Goal: Information Seeking & Learning: Find specific fact

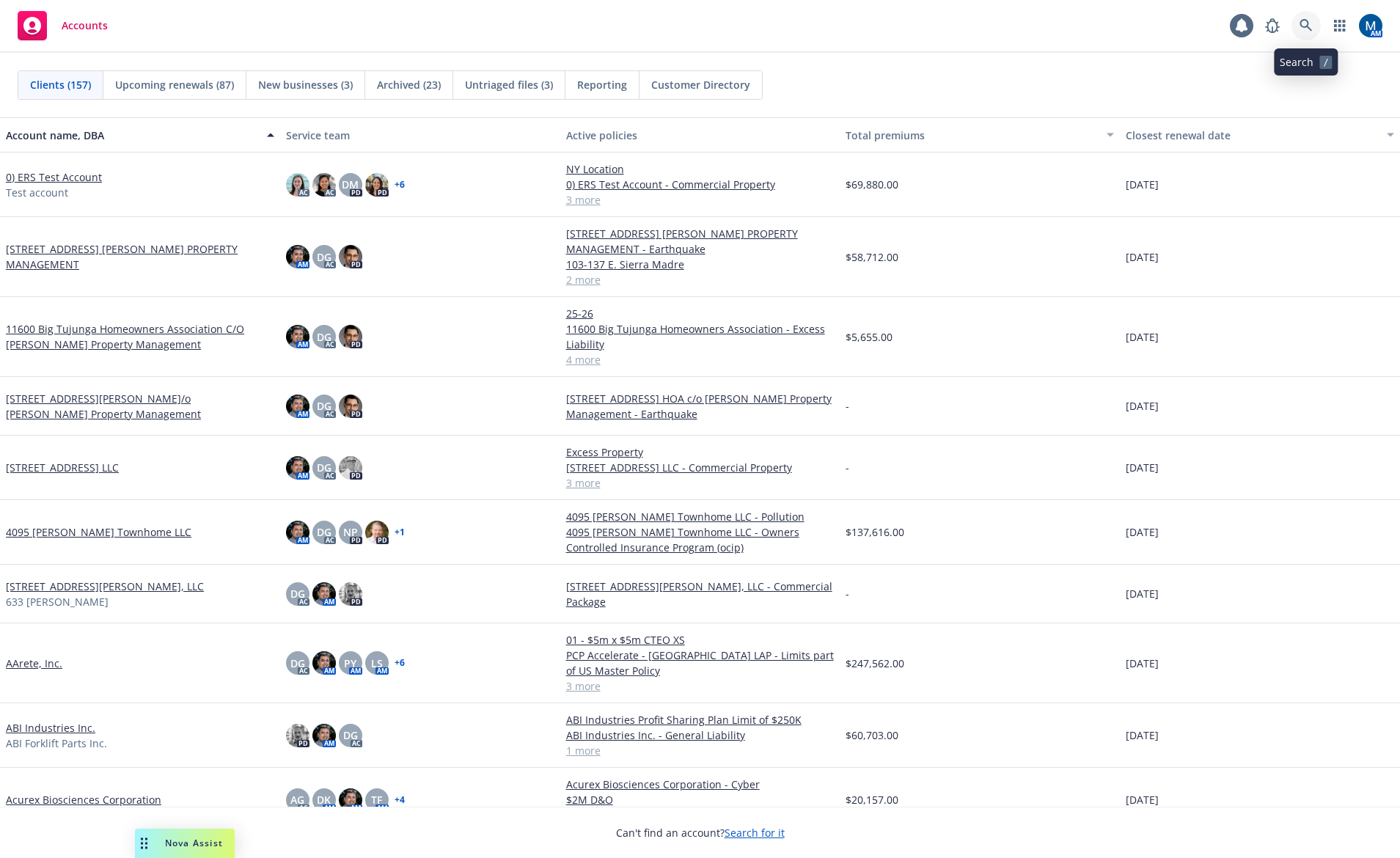
click at [1308, 33] on link at bounding box center [1306, 26] width 29 height 29
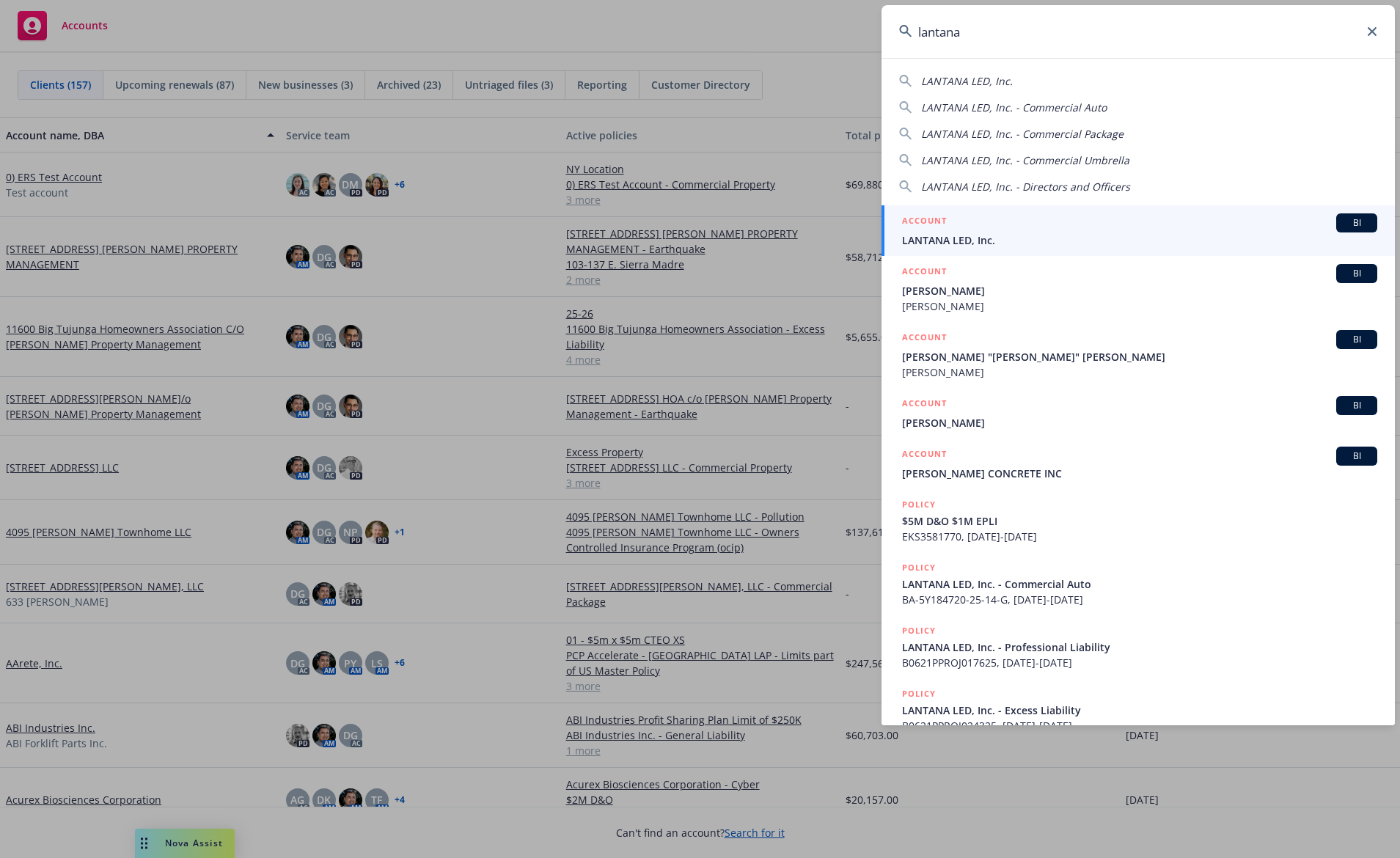
type input "lantana"
click at [1108, 222] on div "ACCOUNT BI" at bounding box center [1139, 223] width 476 height 19
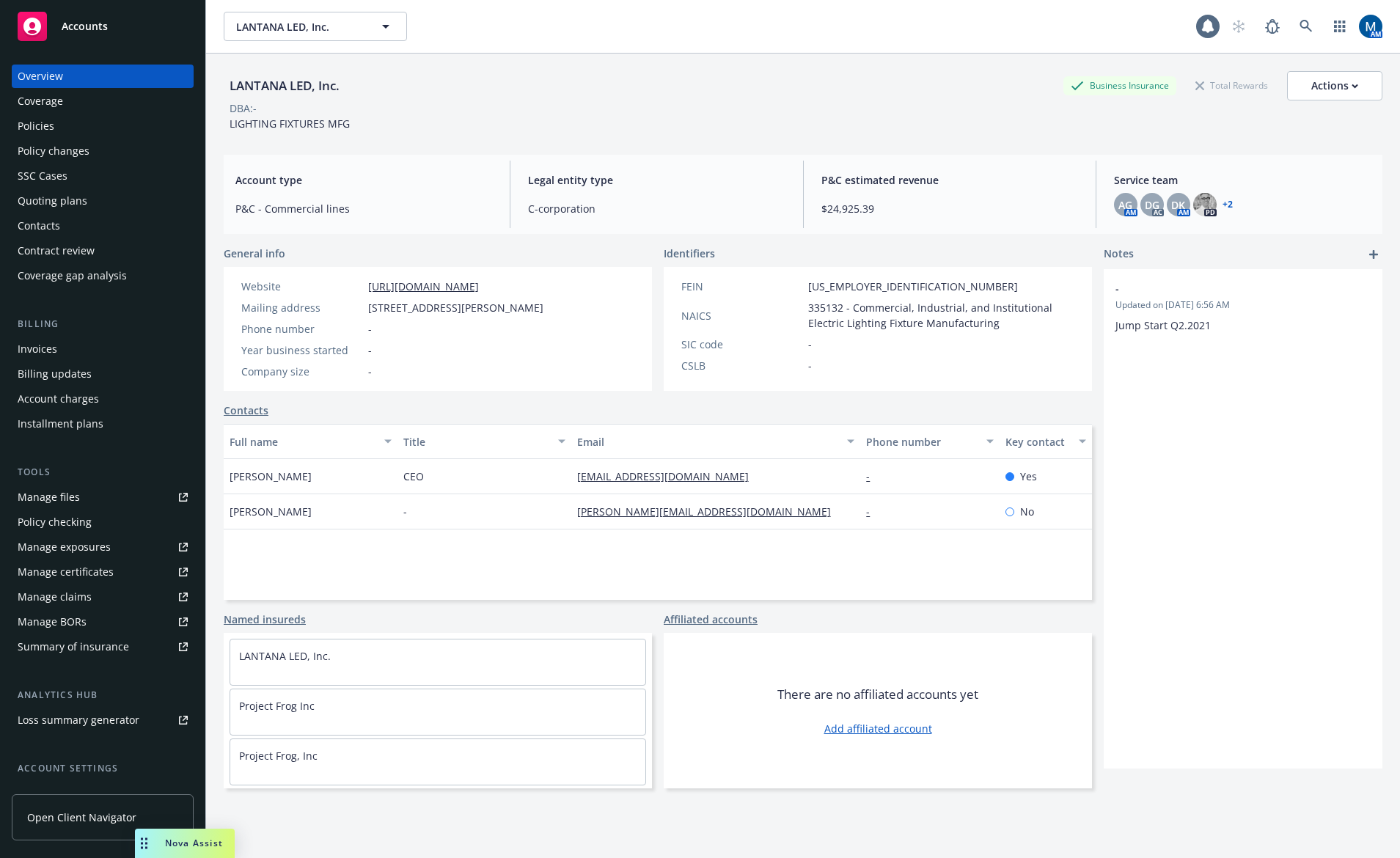
click at [133, 125] on div "Policies" at bounding box center [103, 126] width 170 height 24
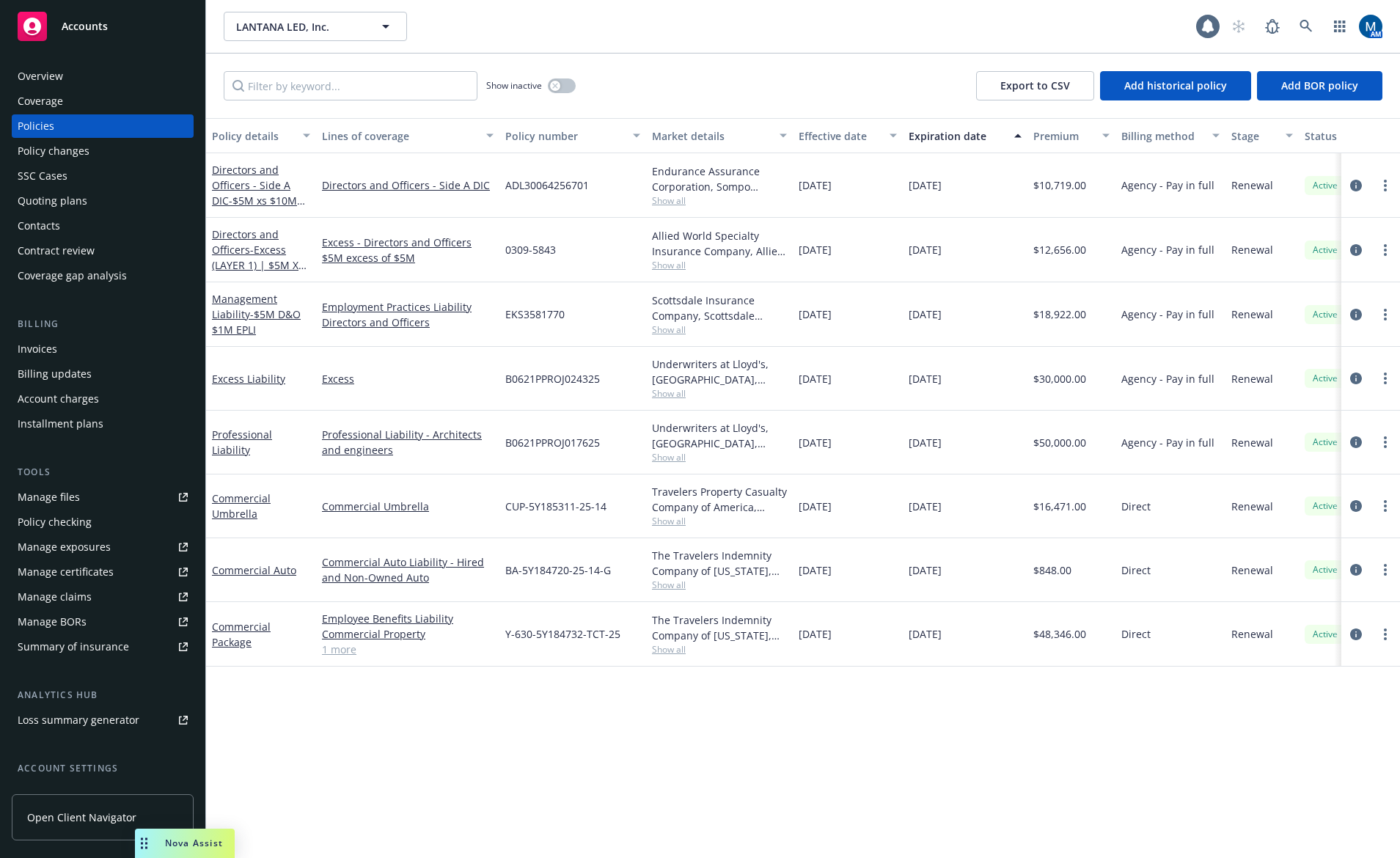
scroll to position [0, 221]
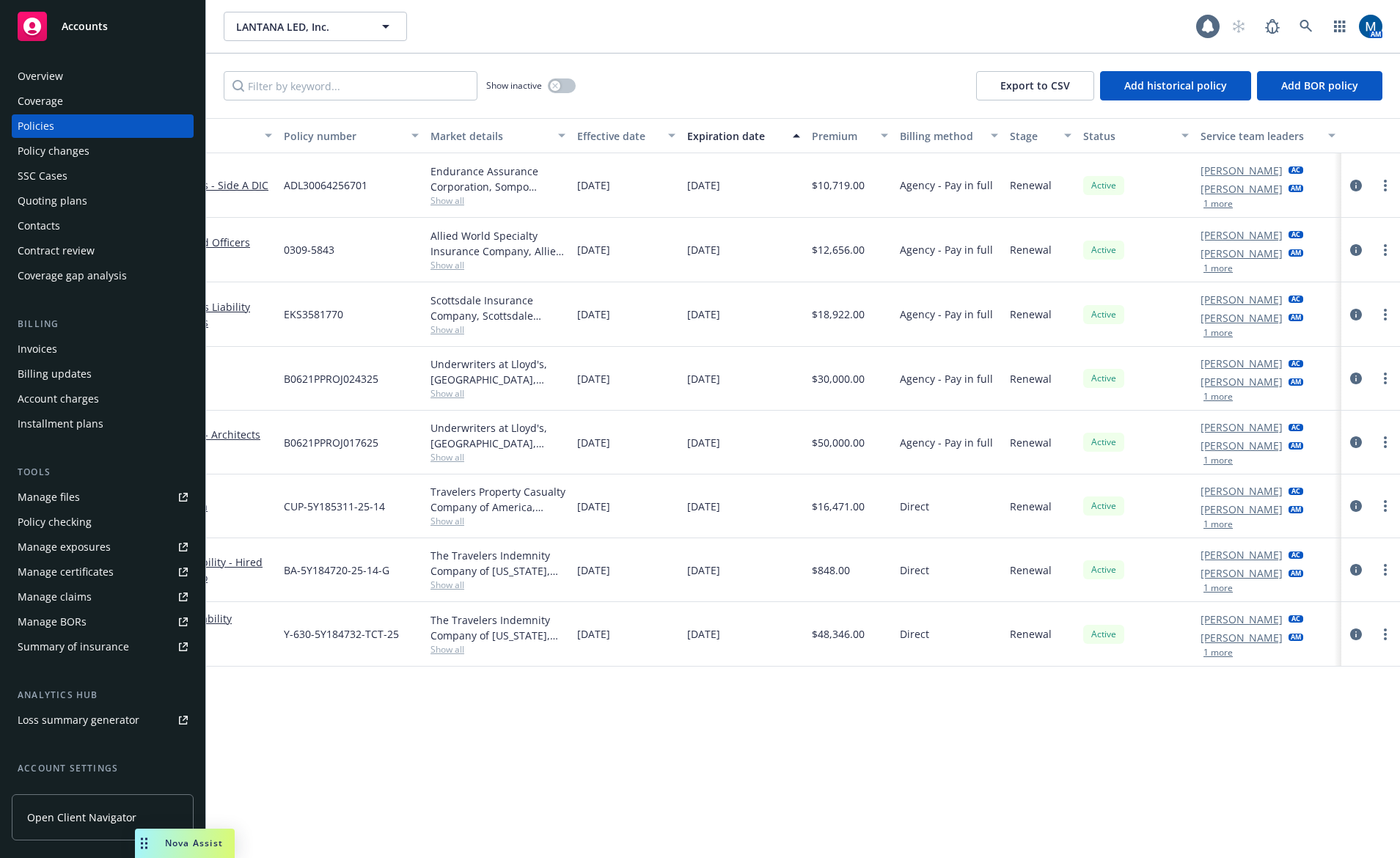
drag, startPoint x: 877, startPoint y: 701, endPoint x: 915, endPoint y: 701, distance: 38.0
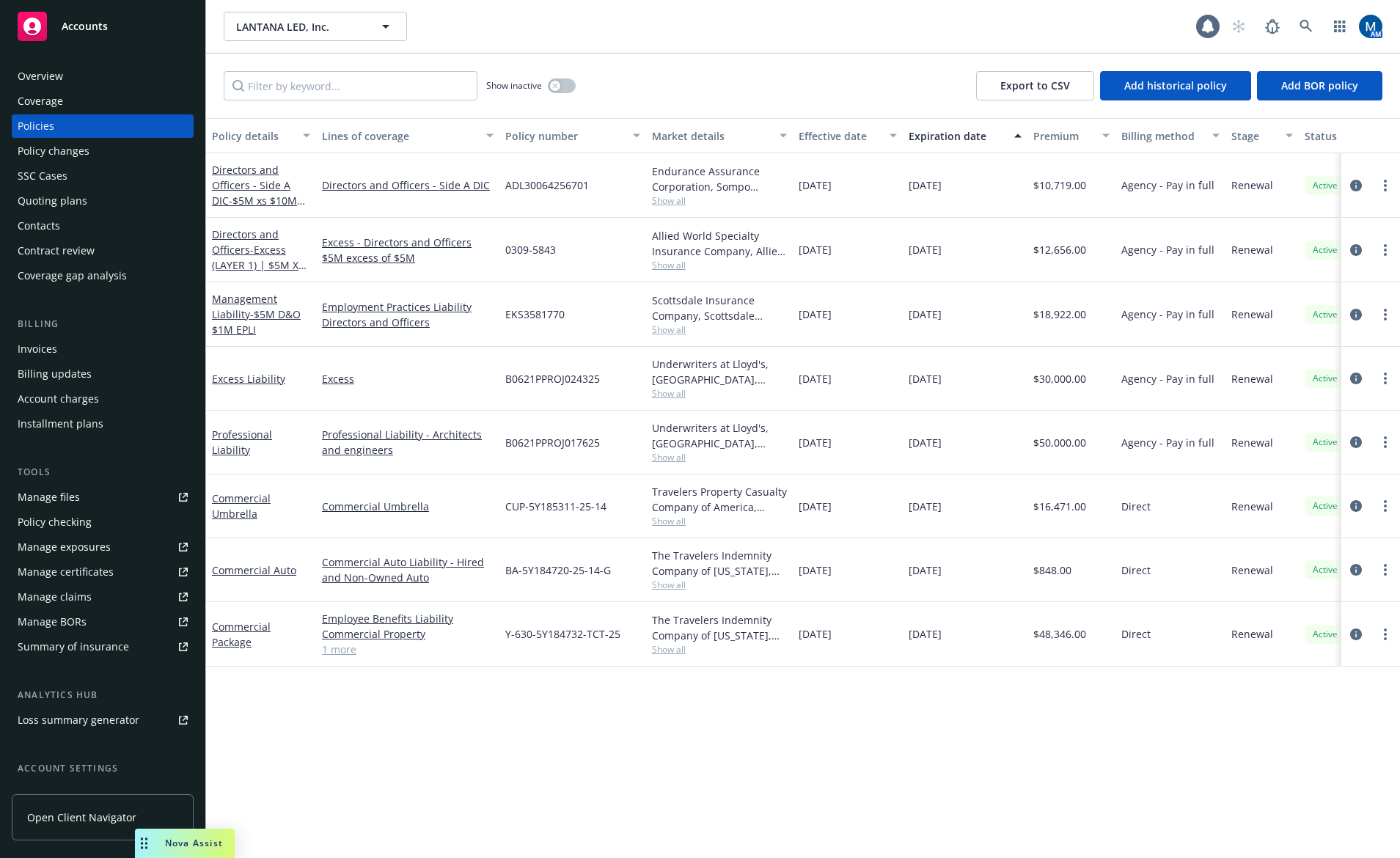
drag, startPoint x: 1015, startPoint y: 722, endPoint x: 763, endPoint y: 730, distance: 252.1
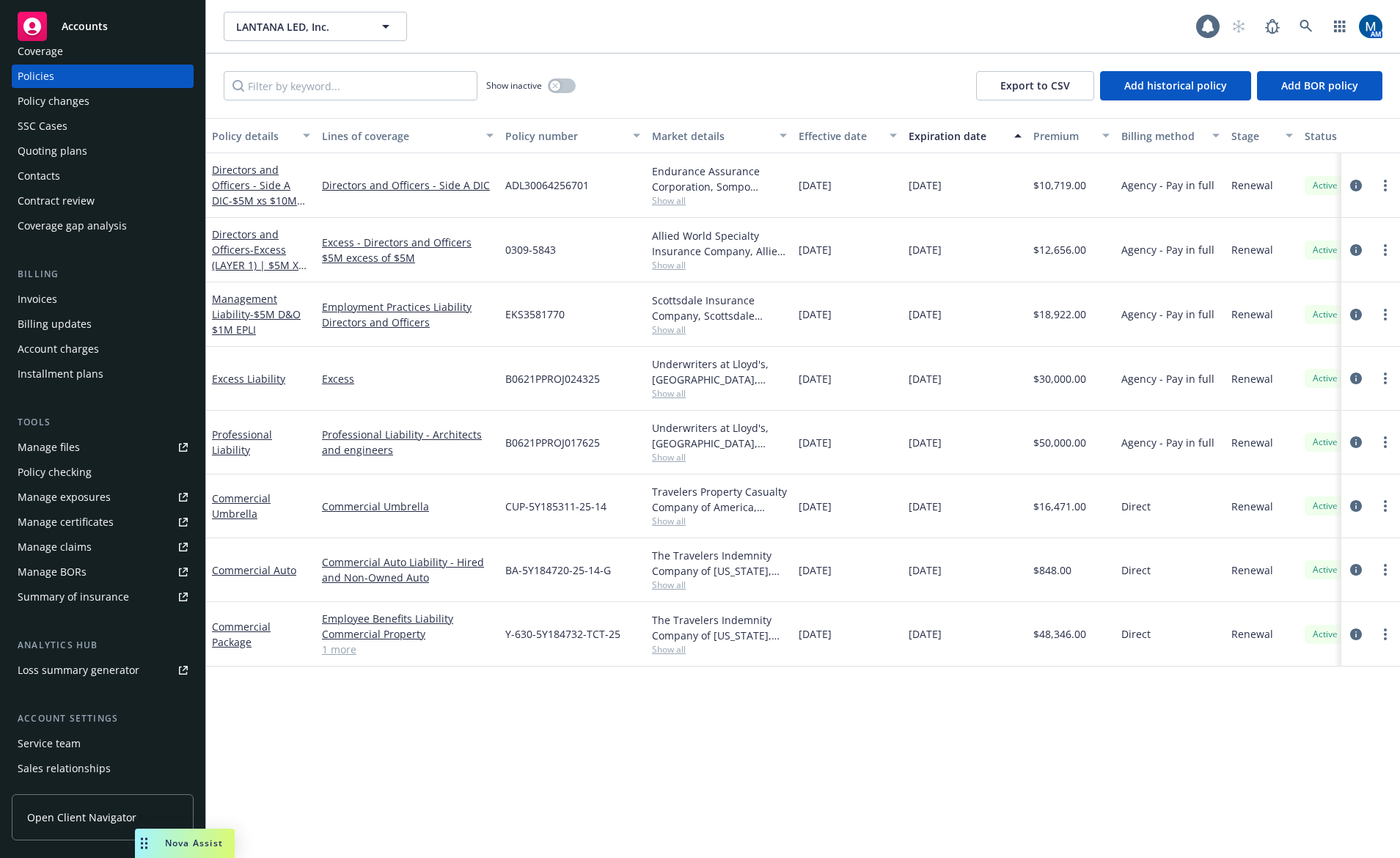
scroll to position [73, 0]
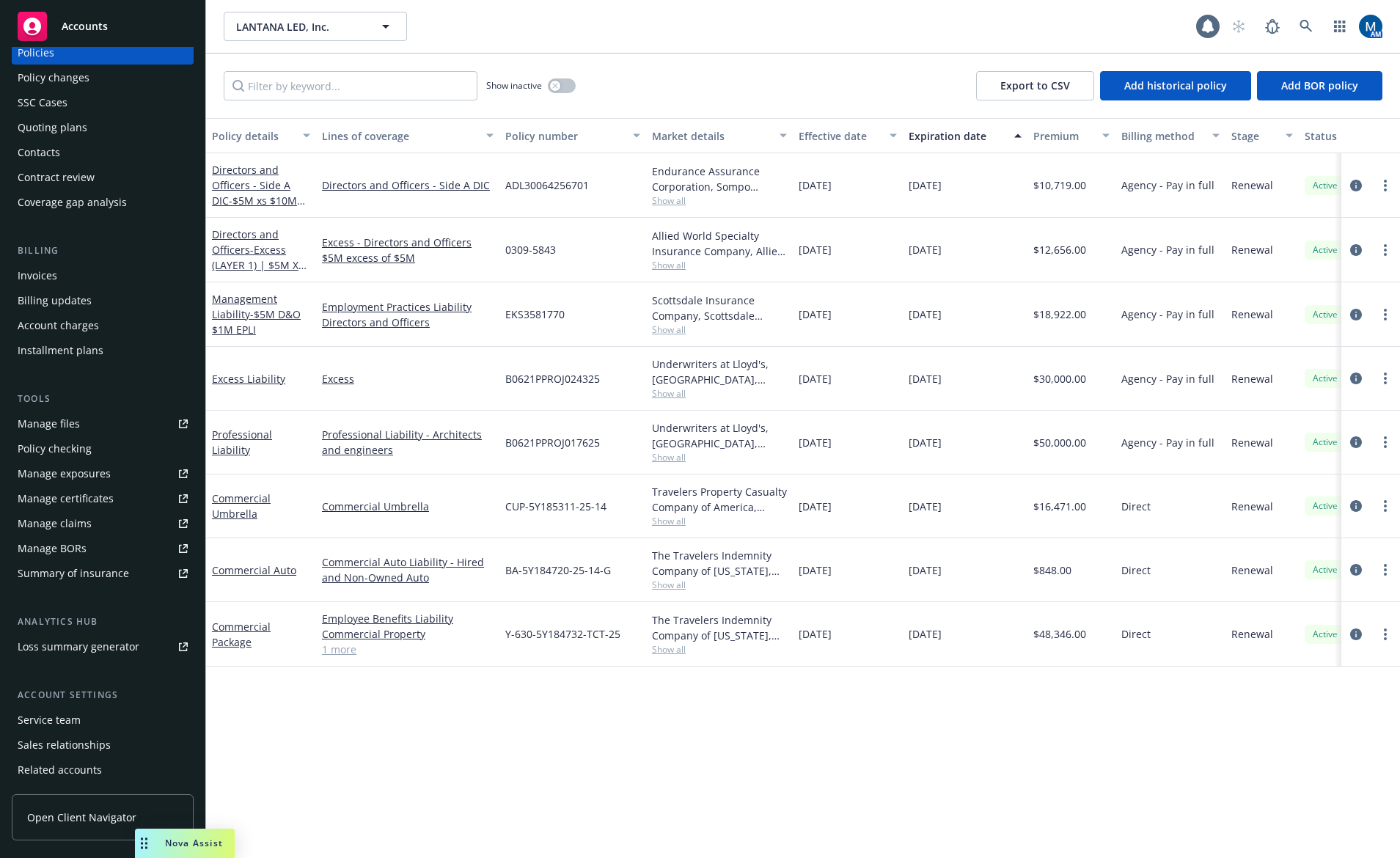
click at [58, 712] on div "Service team" at bounding box center [49, 719] width 63 height 24
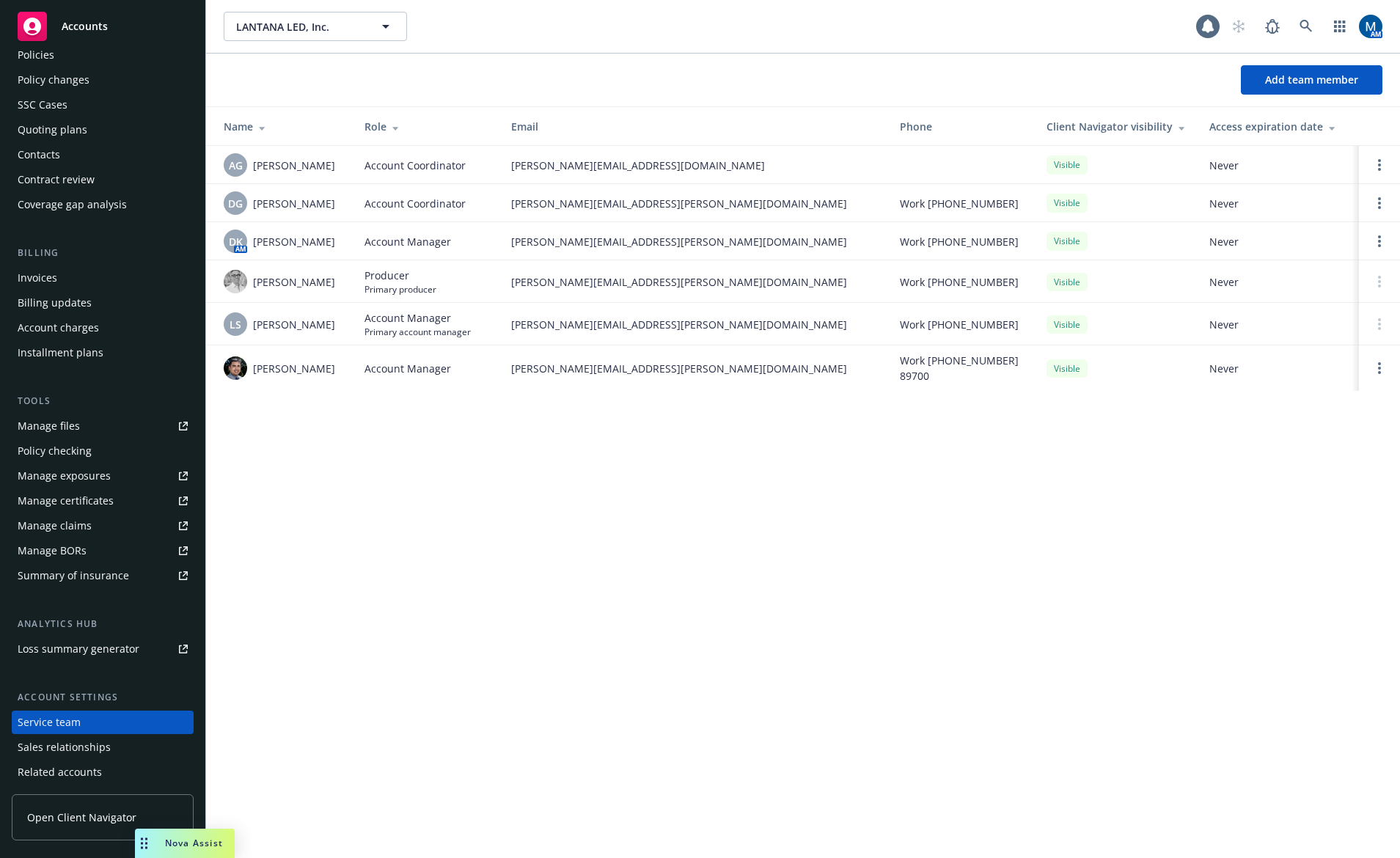
scroll to position [49, 0]
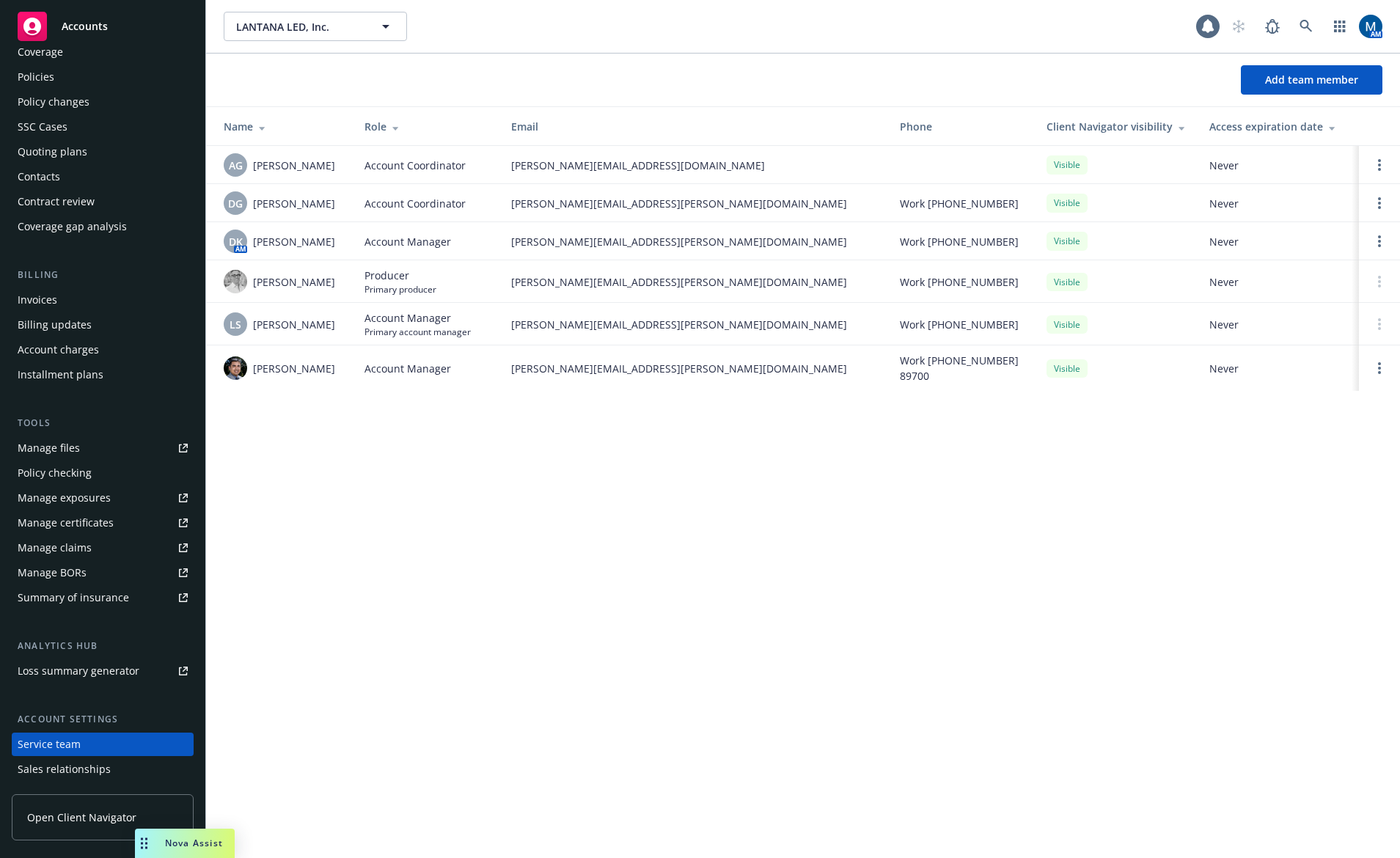
click at [54, 449] on div "Manage files" at bounding box center [49, 448] width 63 height 24
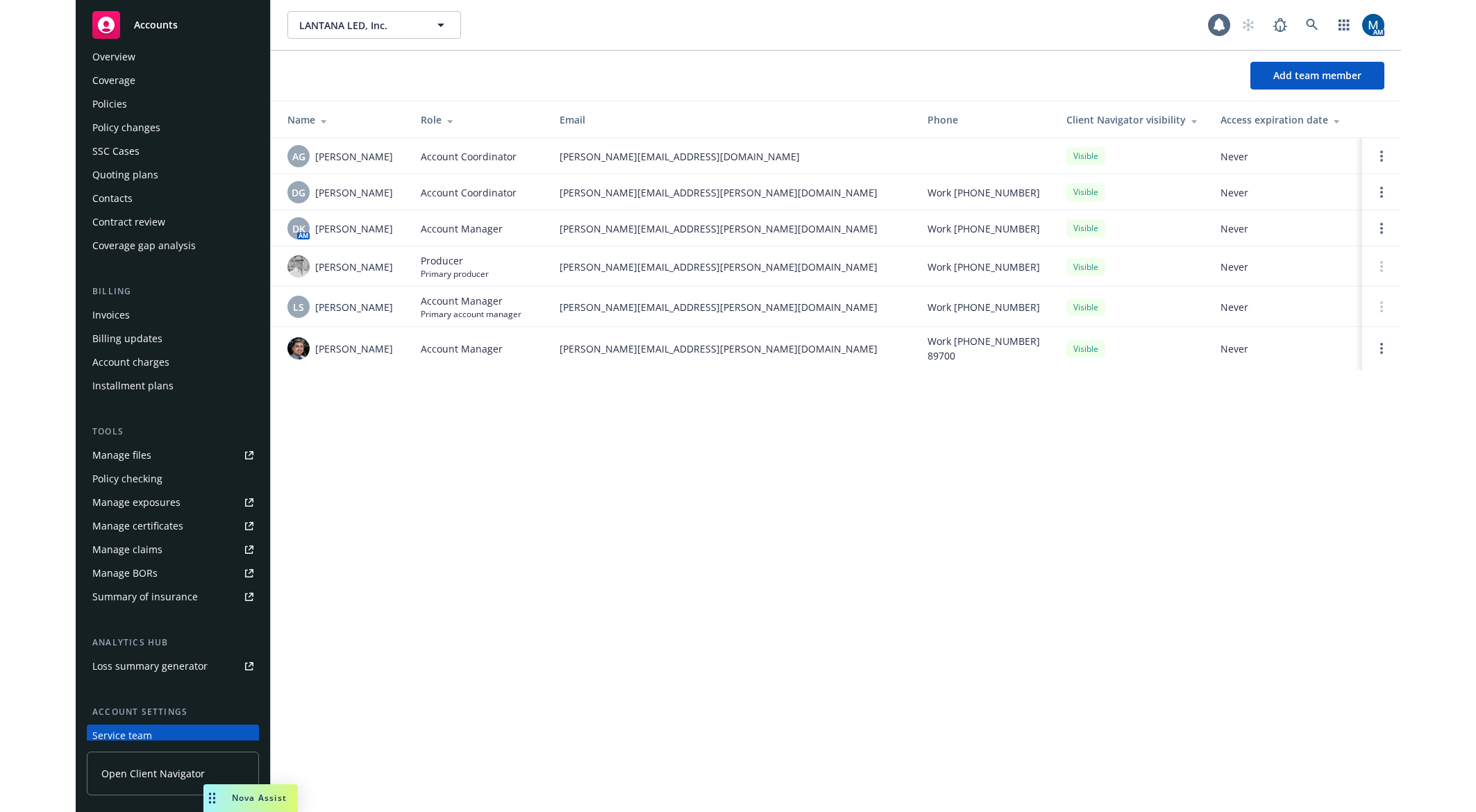
scroll to position [0, 0]
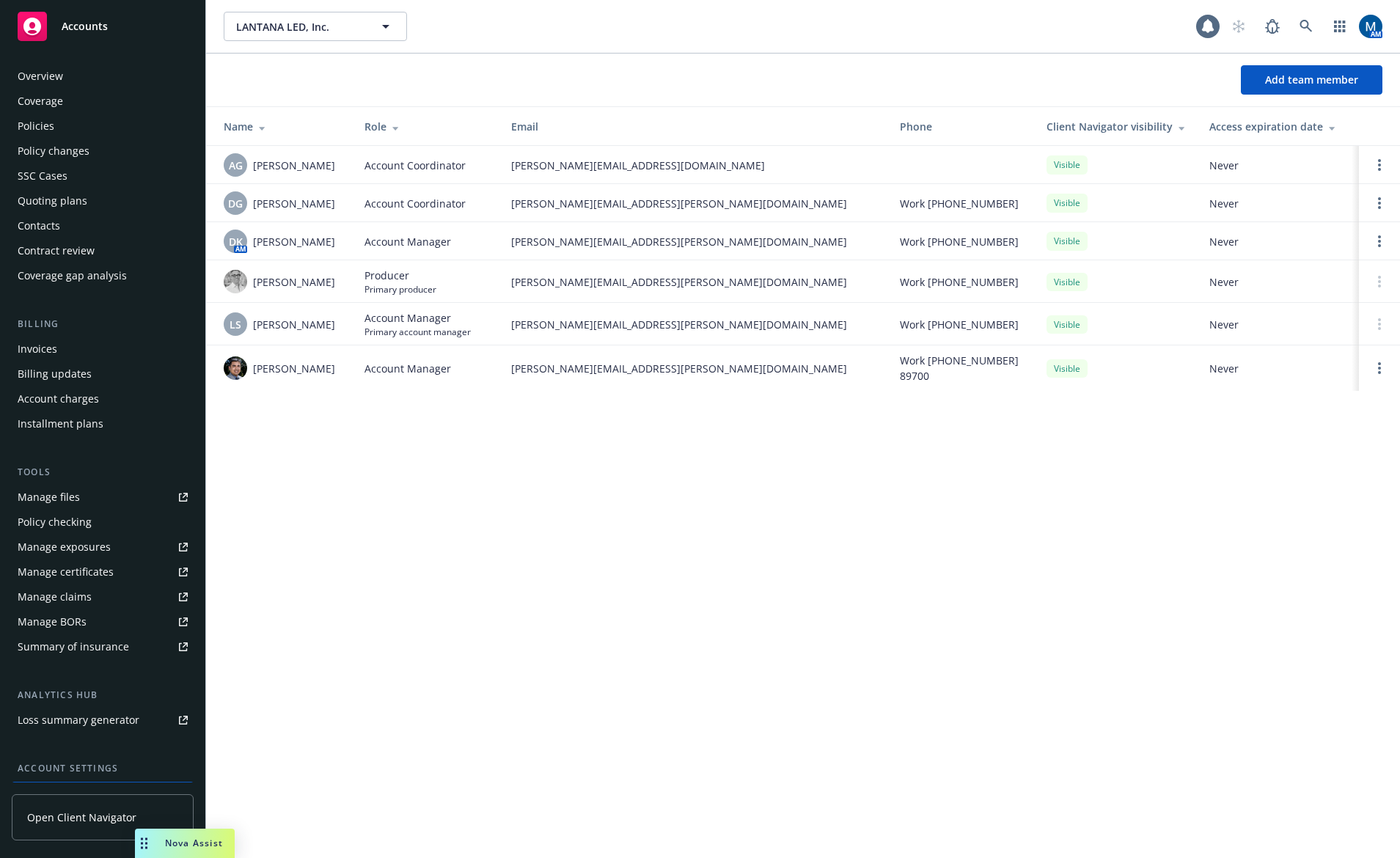
click at [102, 136] on div "Policies" at bounding box center [103, 126] width 170 height 24
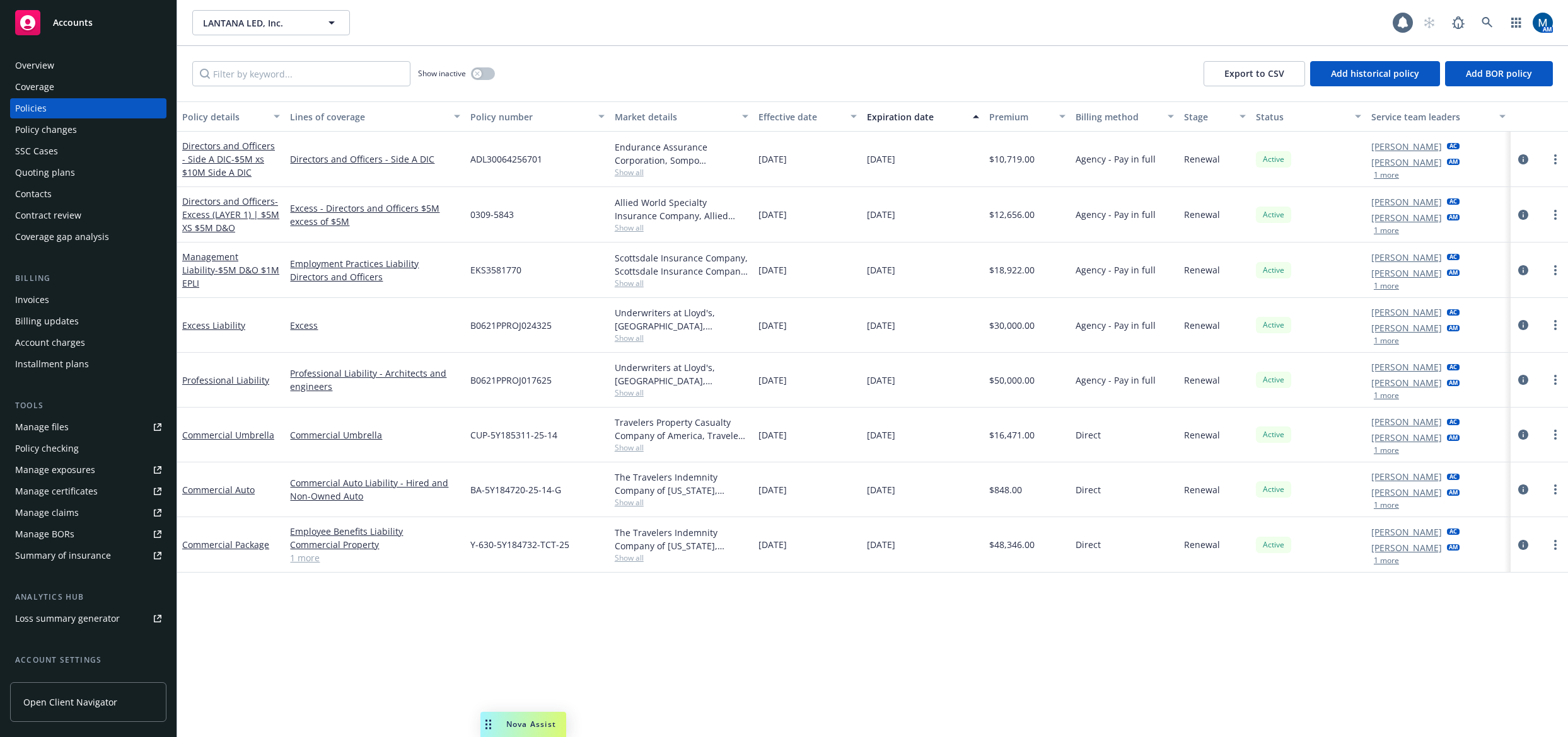
click at [904, 637] on div "Policy details Lines of coverage Policy number Market details Effective date Ex…" at bounding box center [872, 419] width 1390 height 636
click at [1203, 339] on button "1 more" at bounding box center [1386, 340] width 25 height 7
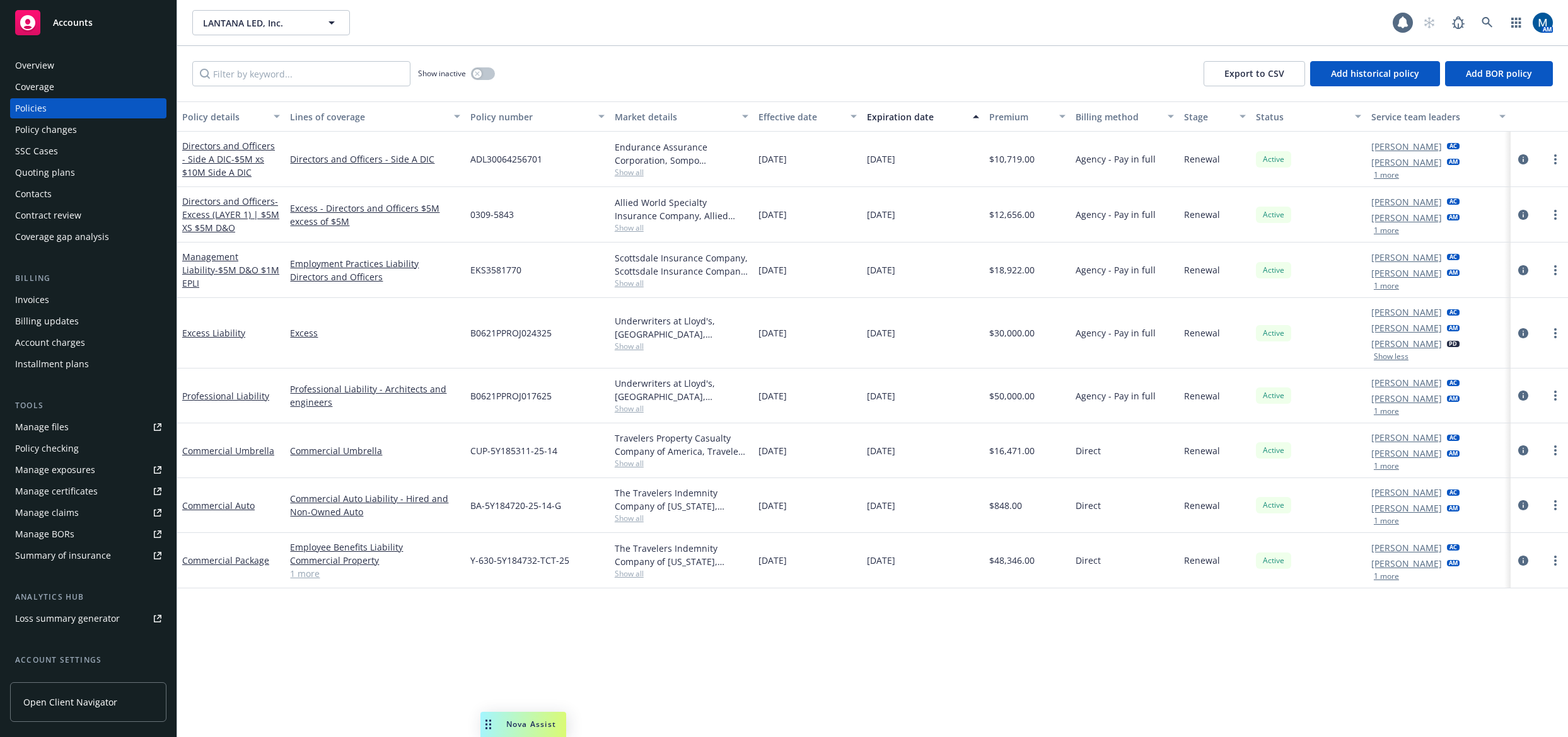
click at [1203, 682] on div "Policy details Lines of coverage Policy number Market details Effective date Ex…" at bounding box center [872, 419] width 1390 height 636
click at [1203, 17] on link at bounding box center [1486, 22] width 25 height 25
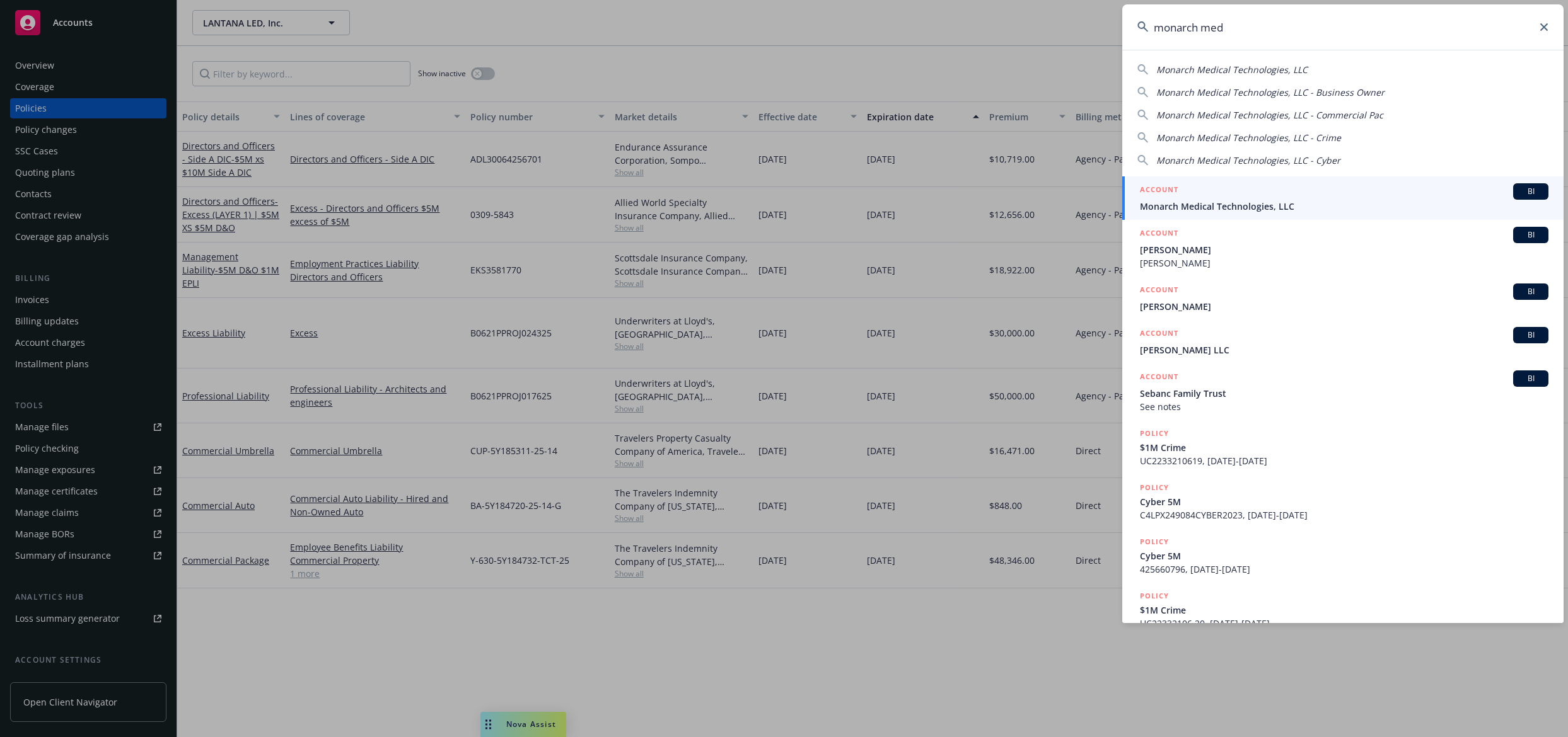
type input "monarch med"
click at [1203, 204] on span "Monarch Medical Technologies, LLC" at bounding box center [1344, 206] width 409 height 13
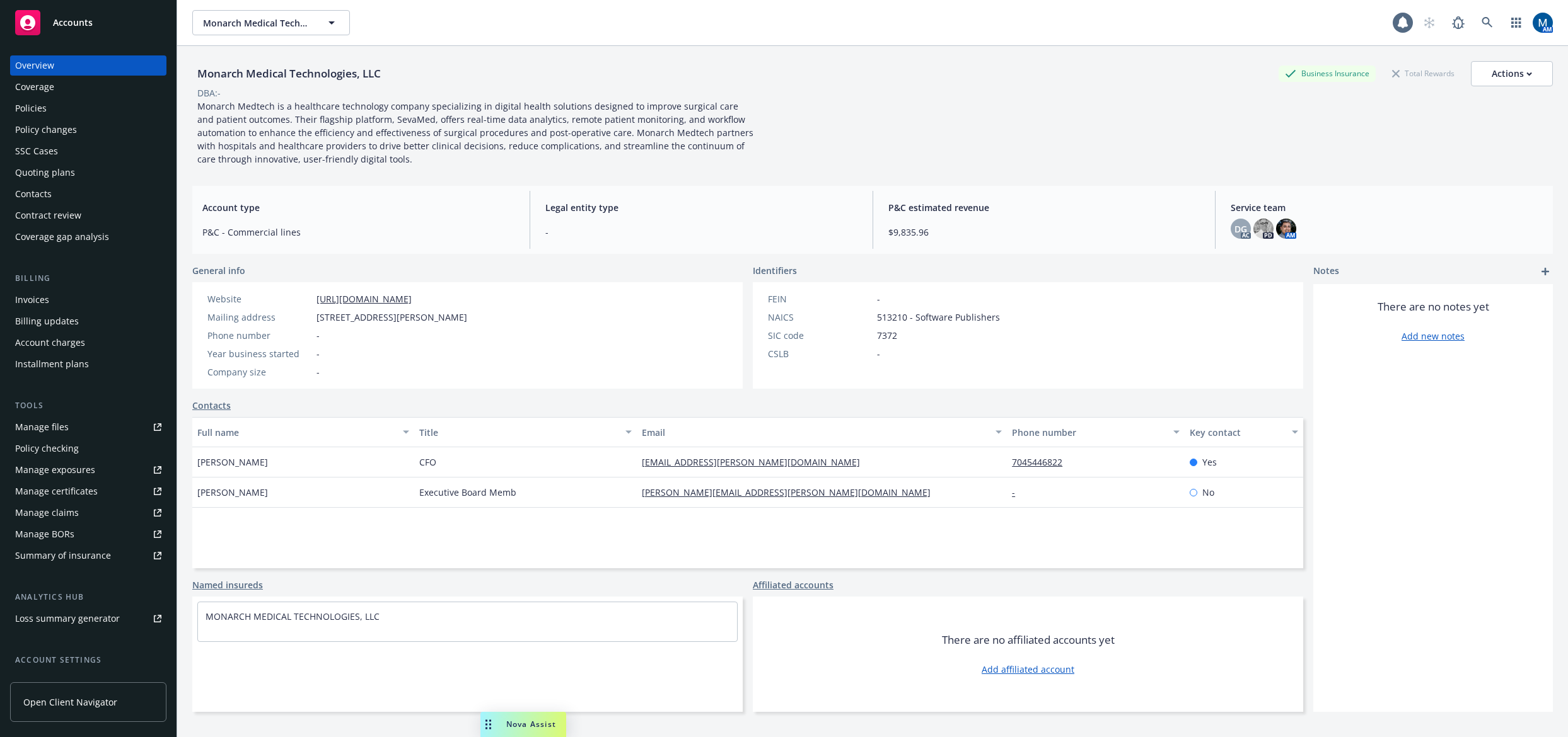
click at [117, 102] on div "Policies" at bounding box center [88, 108] width 146 height 20
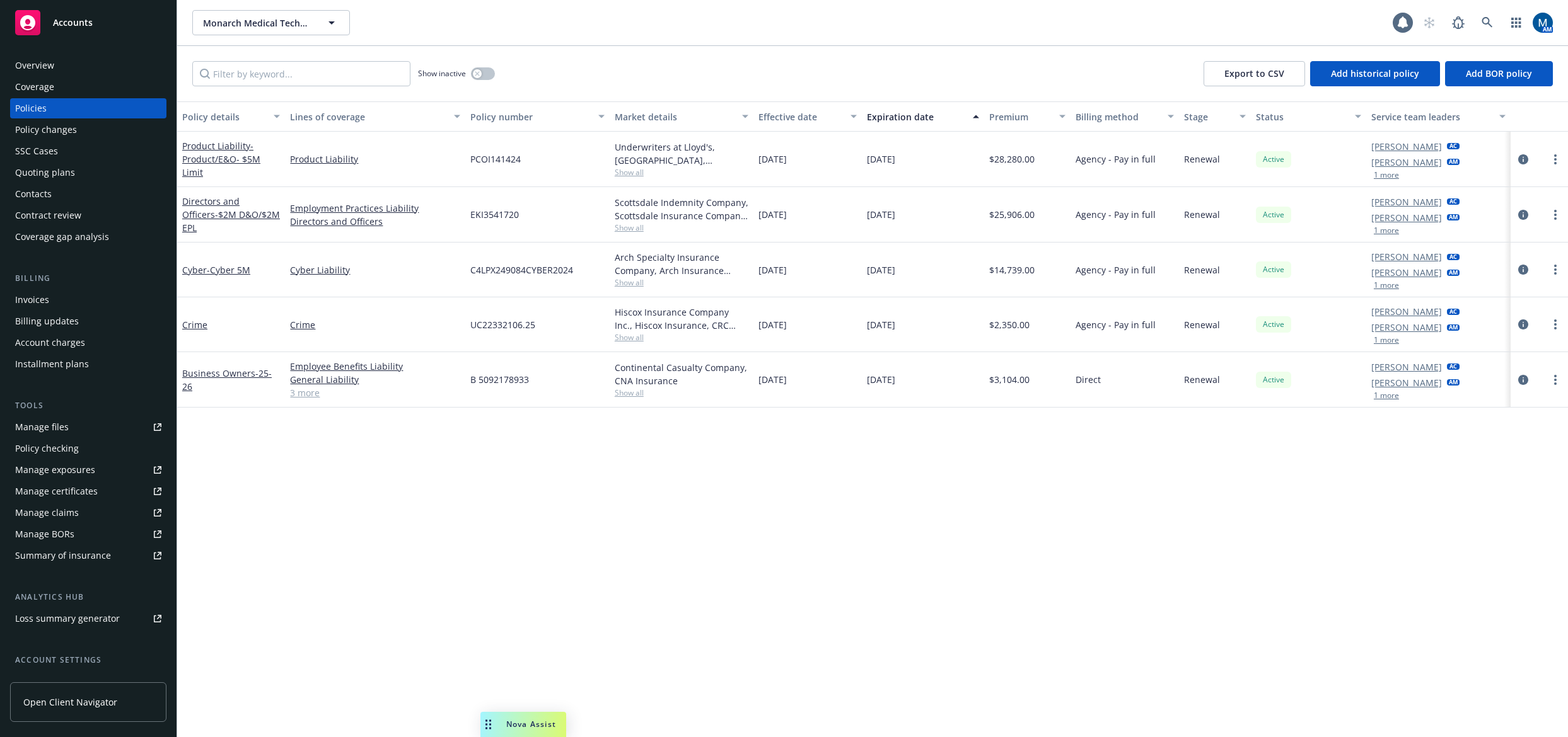
click at [867, 497] on div "Policy details Lines of coverage Policy number Market details Effective date Ex…" at bounding box center [872, 419] width 1390 height 636
click at [786, 504] on div "Policy details Lines of coverage Policy number Market details Effective date Ex…" at bounding box center [872, 419] width 1390 height 636
click at [94, 434] on link "Manage files" at bounding box center [88, 426] width 157 height 20
click at [46, 305] on div "Invoices" at bounding box center [33, 299] width 34 height 20
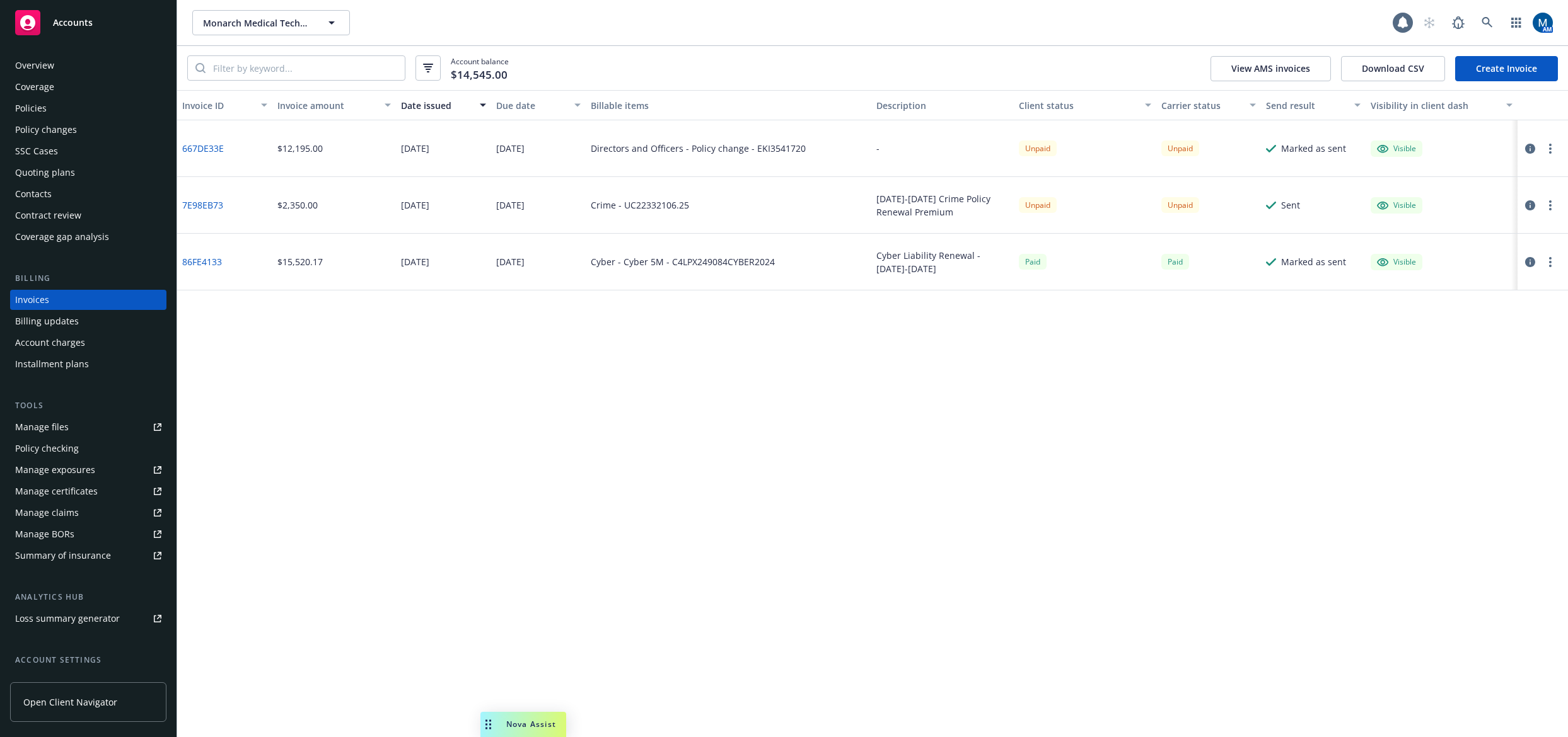
click at [84, 118] on div "Overview Coverage Policies Policy changes SSC Cases Quoting plans Contacts Cont…" at bounding box center [88, 151] width 157 height 192
click at [83, 111] on div "Policies" at bounding box center [88, 108] width 146 height 20
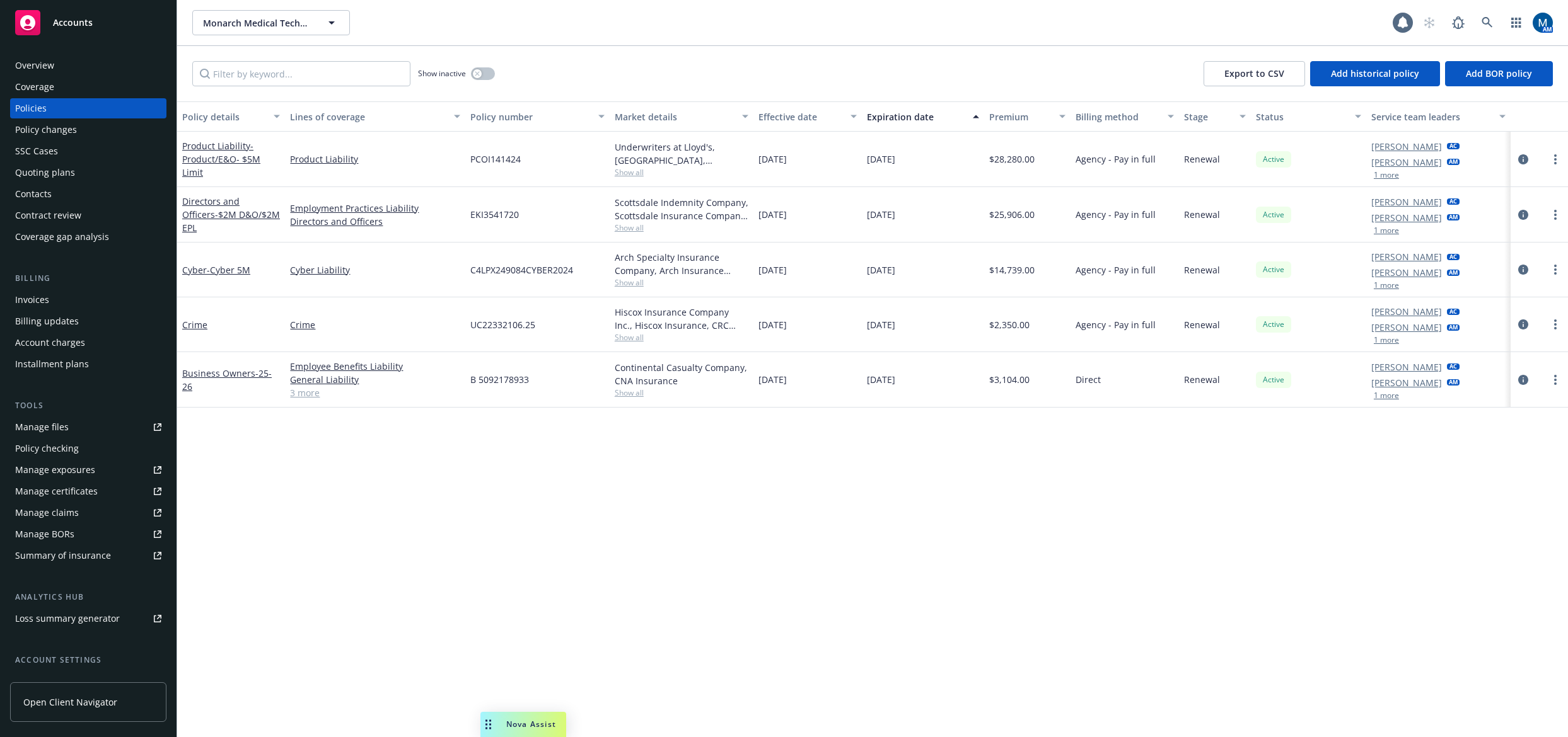
click at [42, 299] on div "Invoices" at bounding box center [33, 299] width 34 height 20
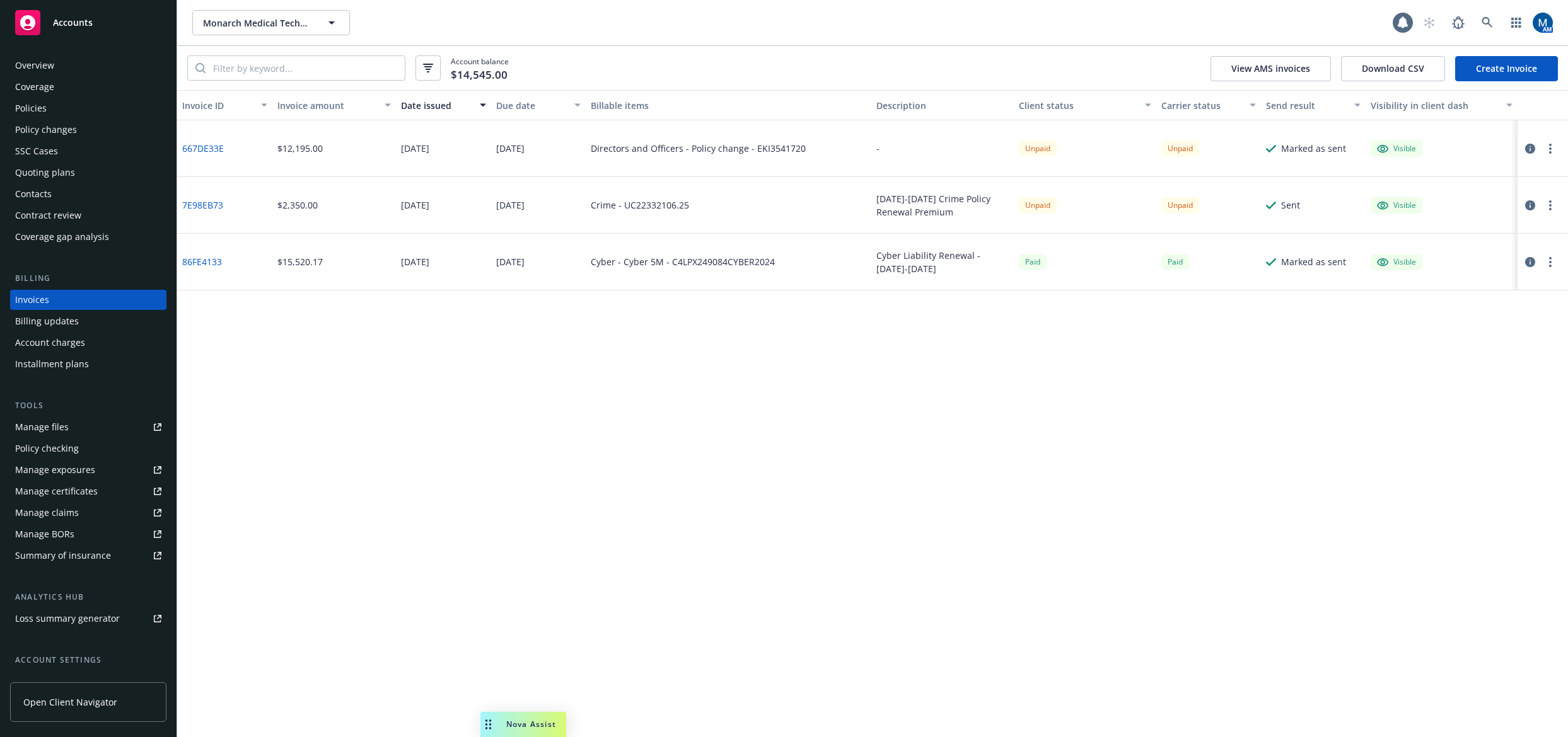
click at [1203, 149] on icon "button" at bounding box center [1530, 148] width 10 height 10
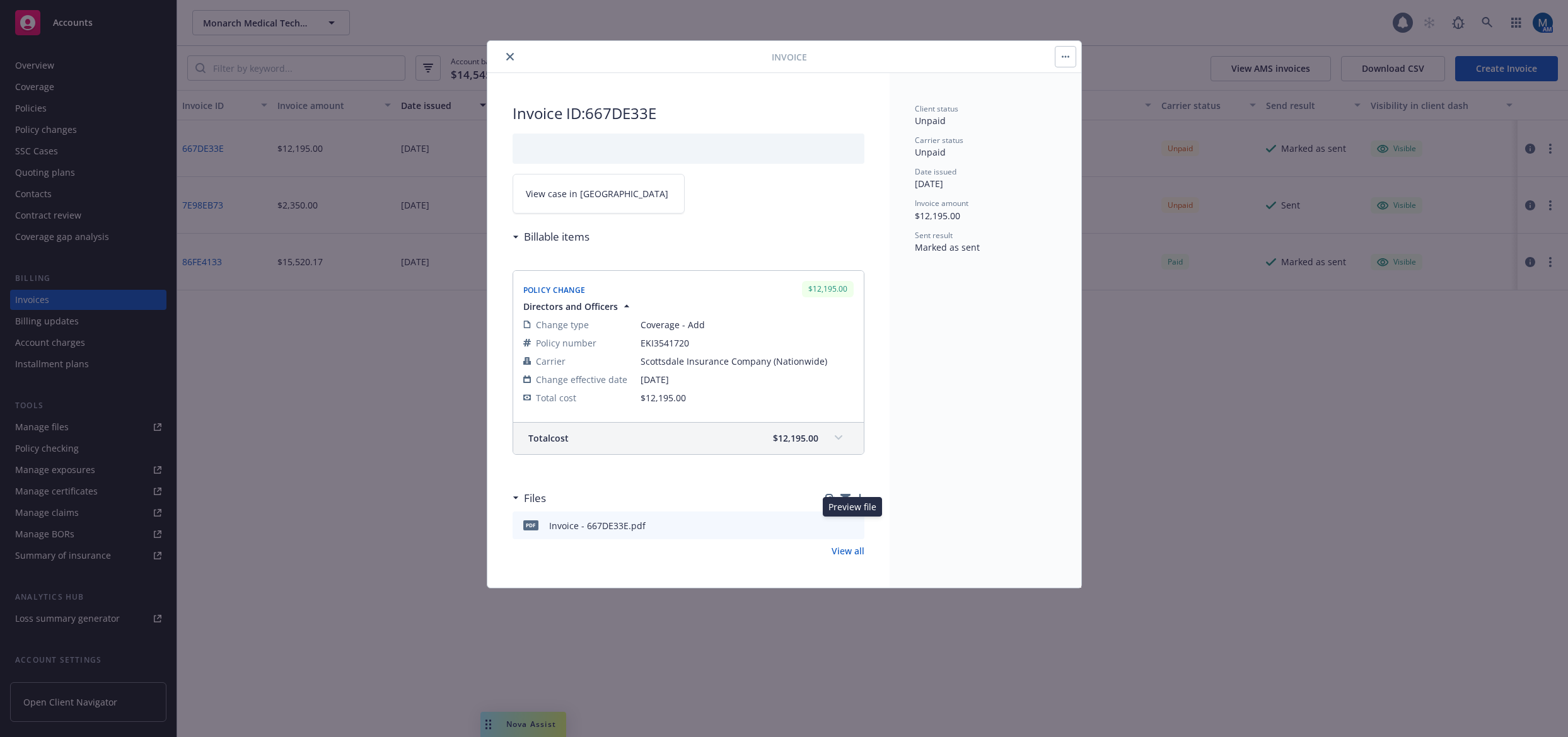
click at [853, 525] on icon "preview file" at bounding box center [853, 524] width 11 height 9
click at [512, 56] on icon "close" at bounding box center [509, 56] width 7 height 7
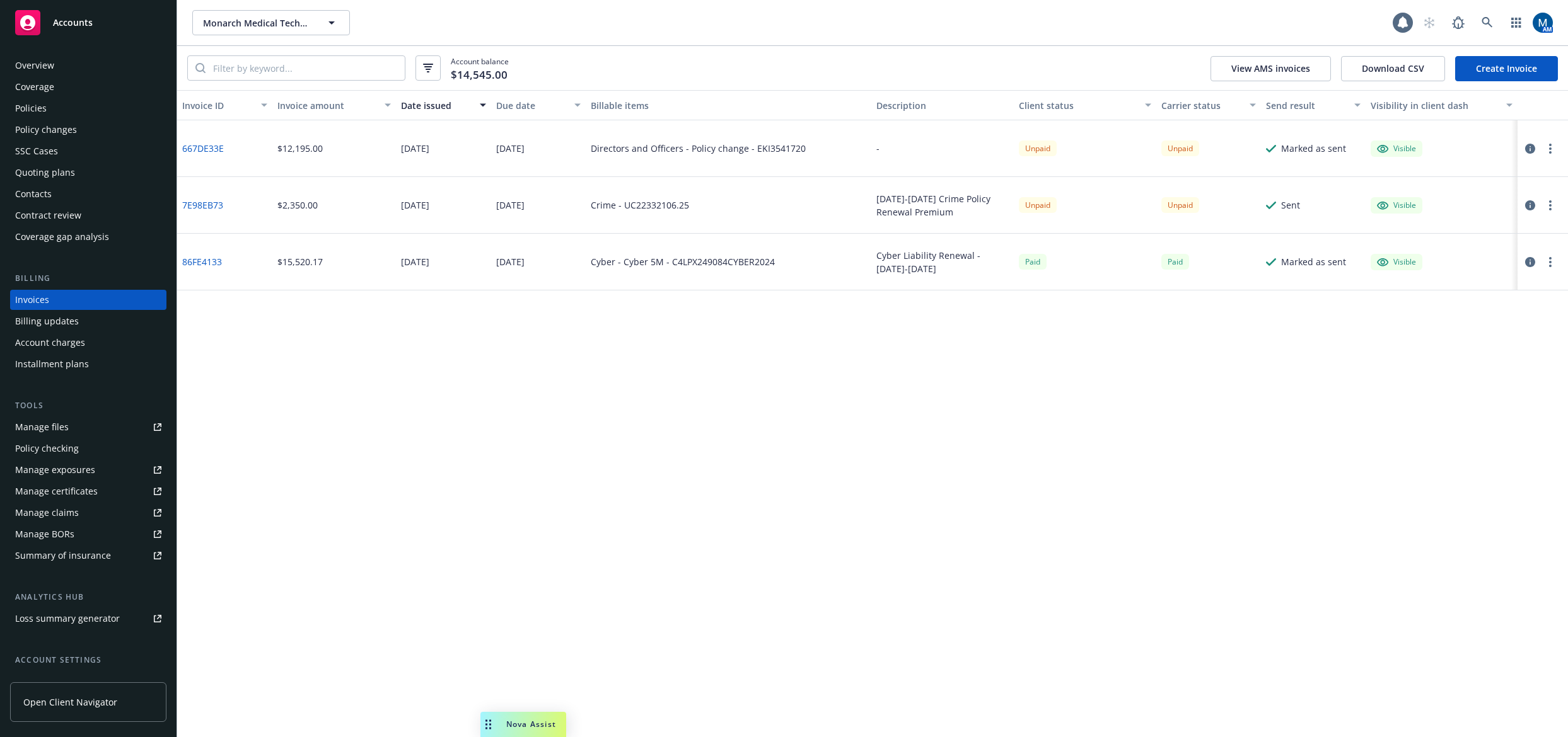
click at [33, 109] on div "Policies" at bounding box center [31, 108] width 32 height 20
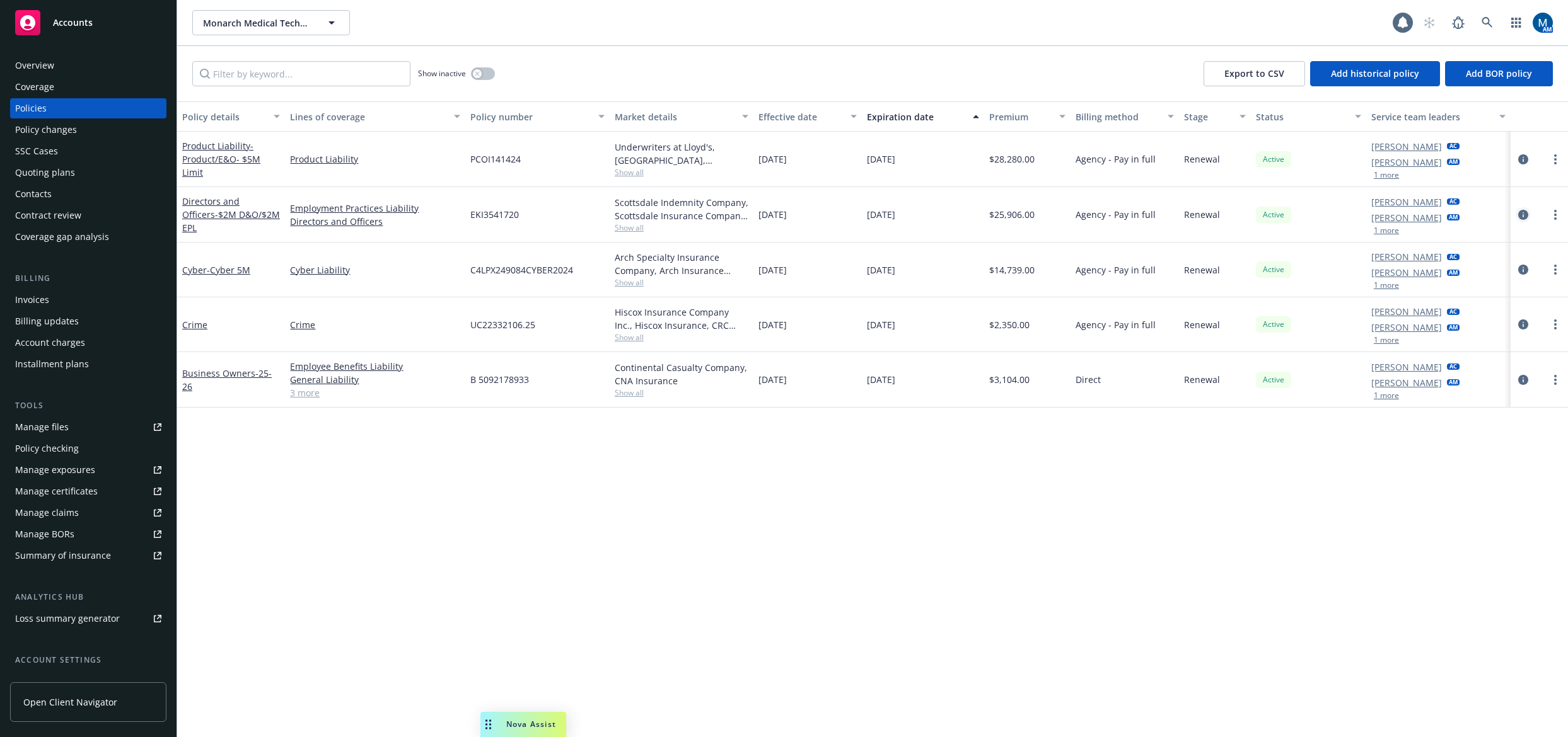
click at [1203, 219] on link "circleInformation" at bounding box center [1522, 214] width 16 height 15
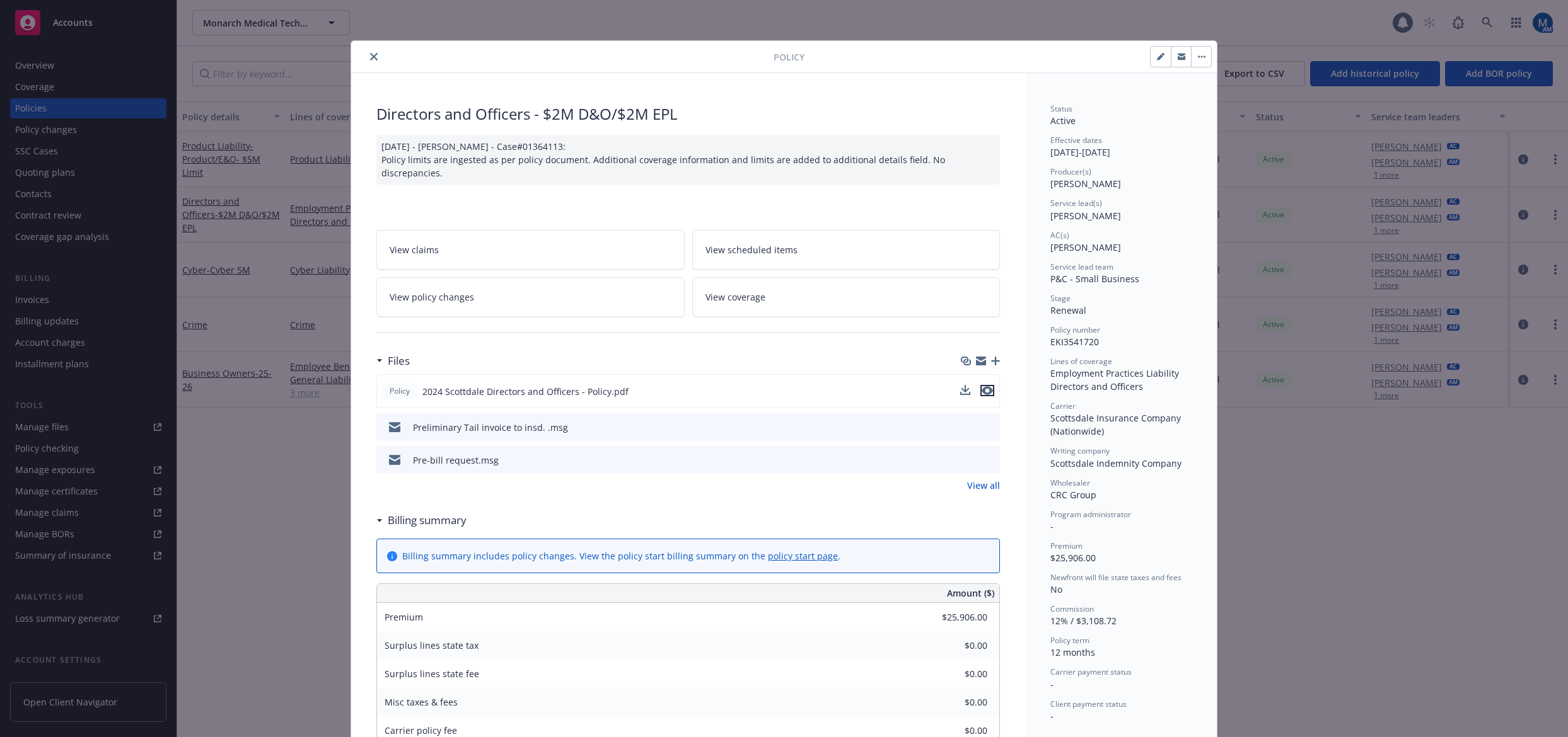
click at [988, 388] on button "preview file" at bounding box center [986, 391] width 14 height 11
click at [366, 51] on button "close" at bounding box center [374, 56] width 16 height 15
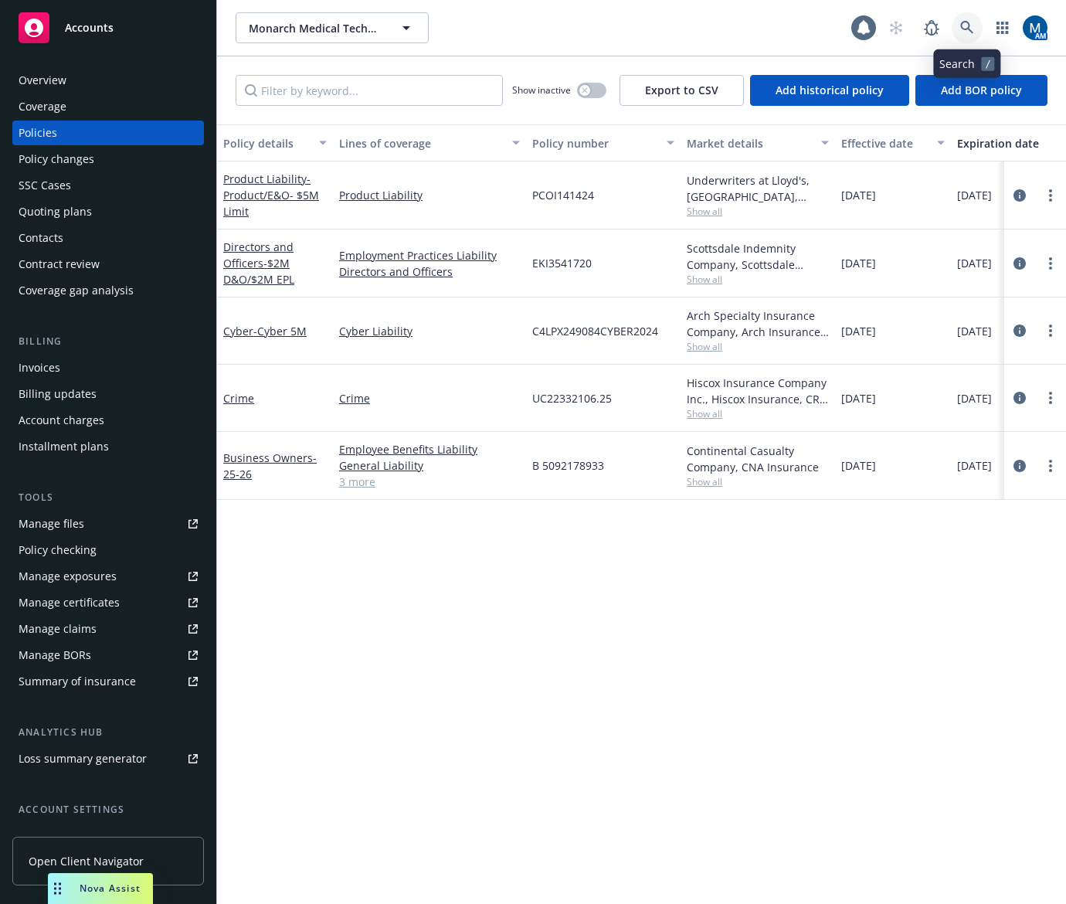
click at [977, 37] on link at bounding box center [967, 27] width 31 height 31
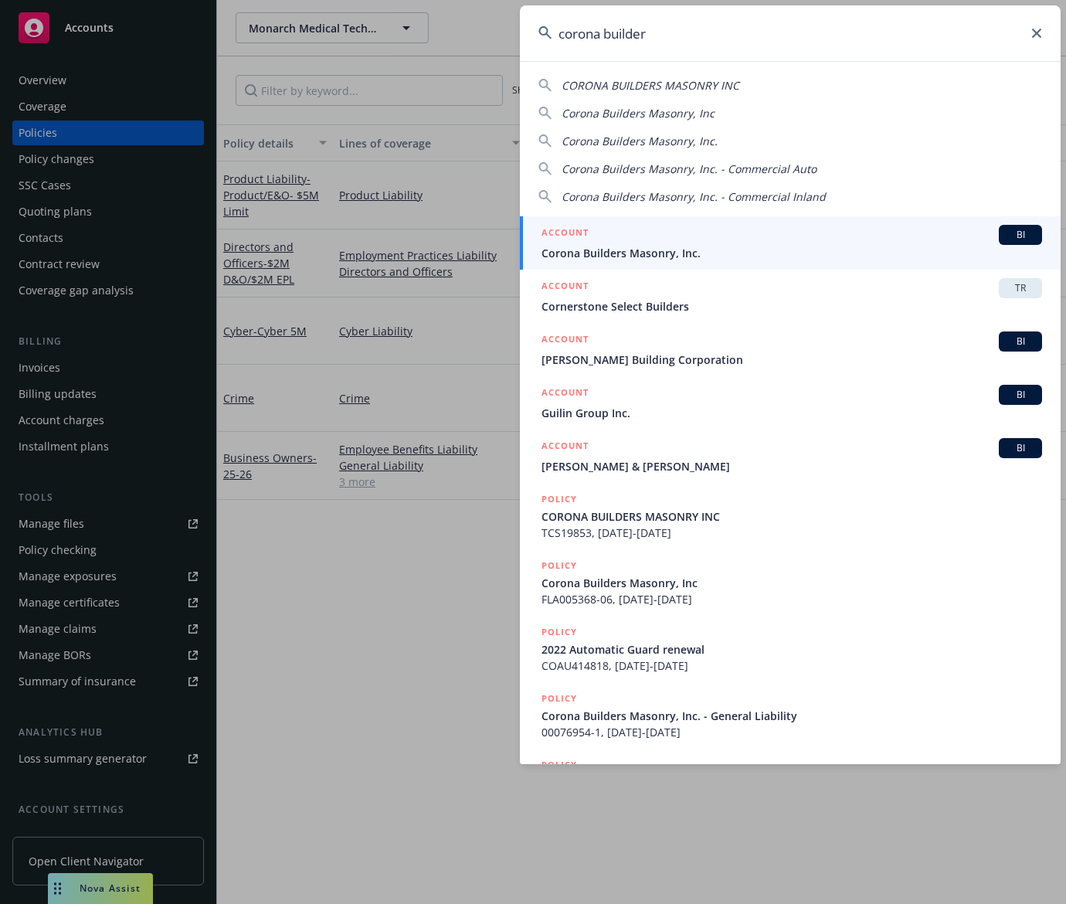
type input "corona builder"
click at [674, 250] on span "Corona Builders Masonry, Inc." at bounding box center [792, 253] width 501 height 16
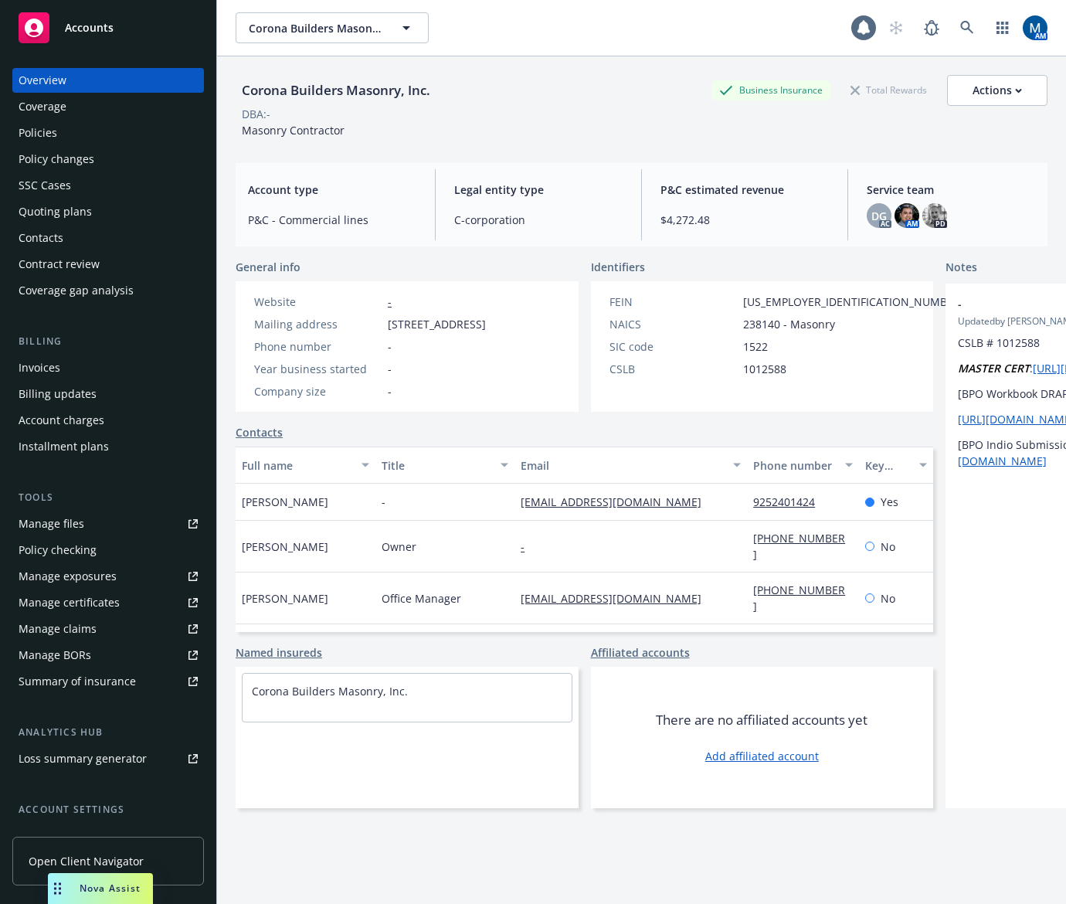
click at [90, 132] on div "Policies" at bounding box center [108, 133] width 179 height 25
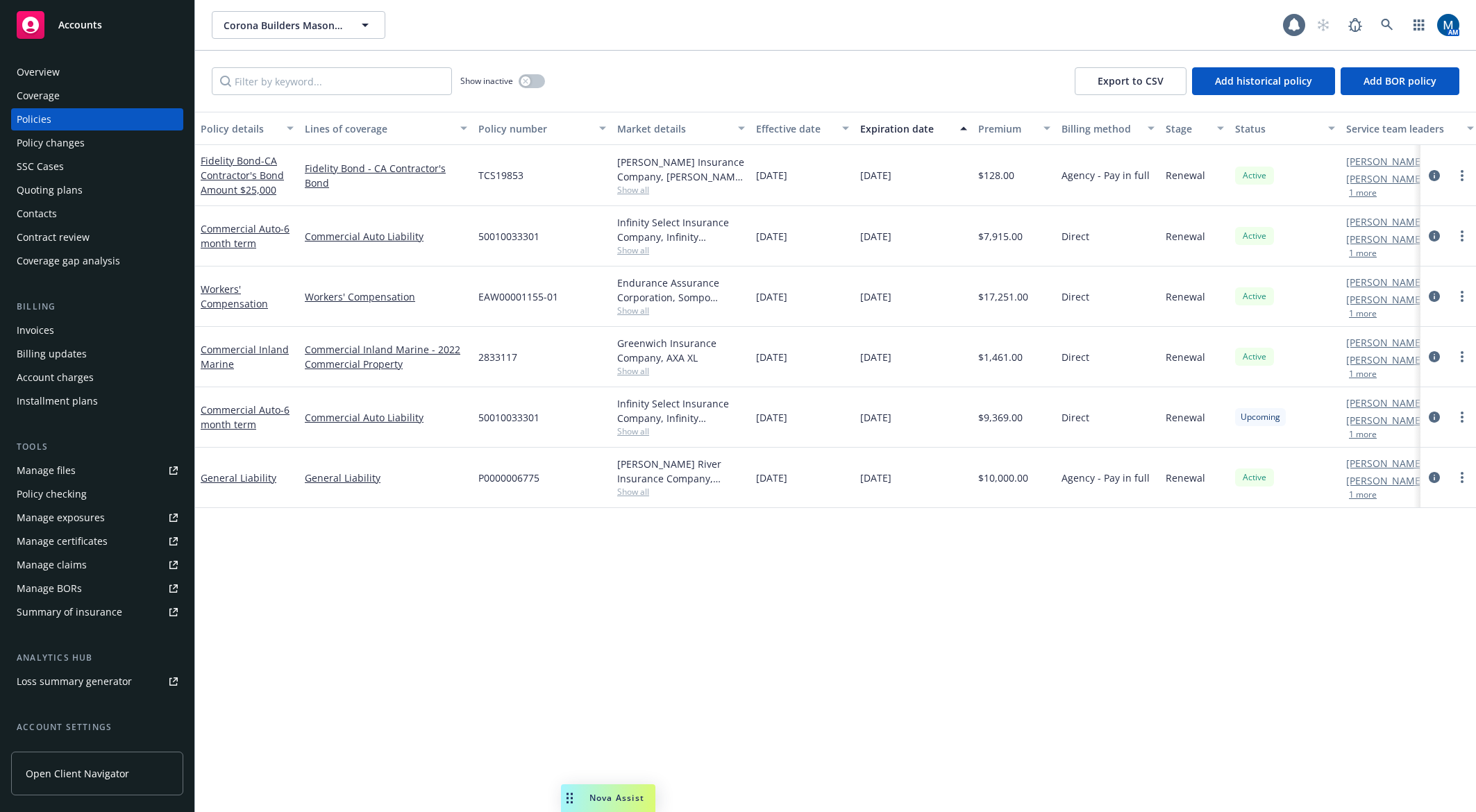
click at [765, 611] on div "Policy details Lines of coverage Policy number Market details Effective date Ex…" at bounding box center [835, 462] width 1280 height 701
click at [527, 81] on icon "button" at bounding box center [526, 81] width 5 height 5
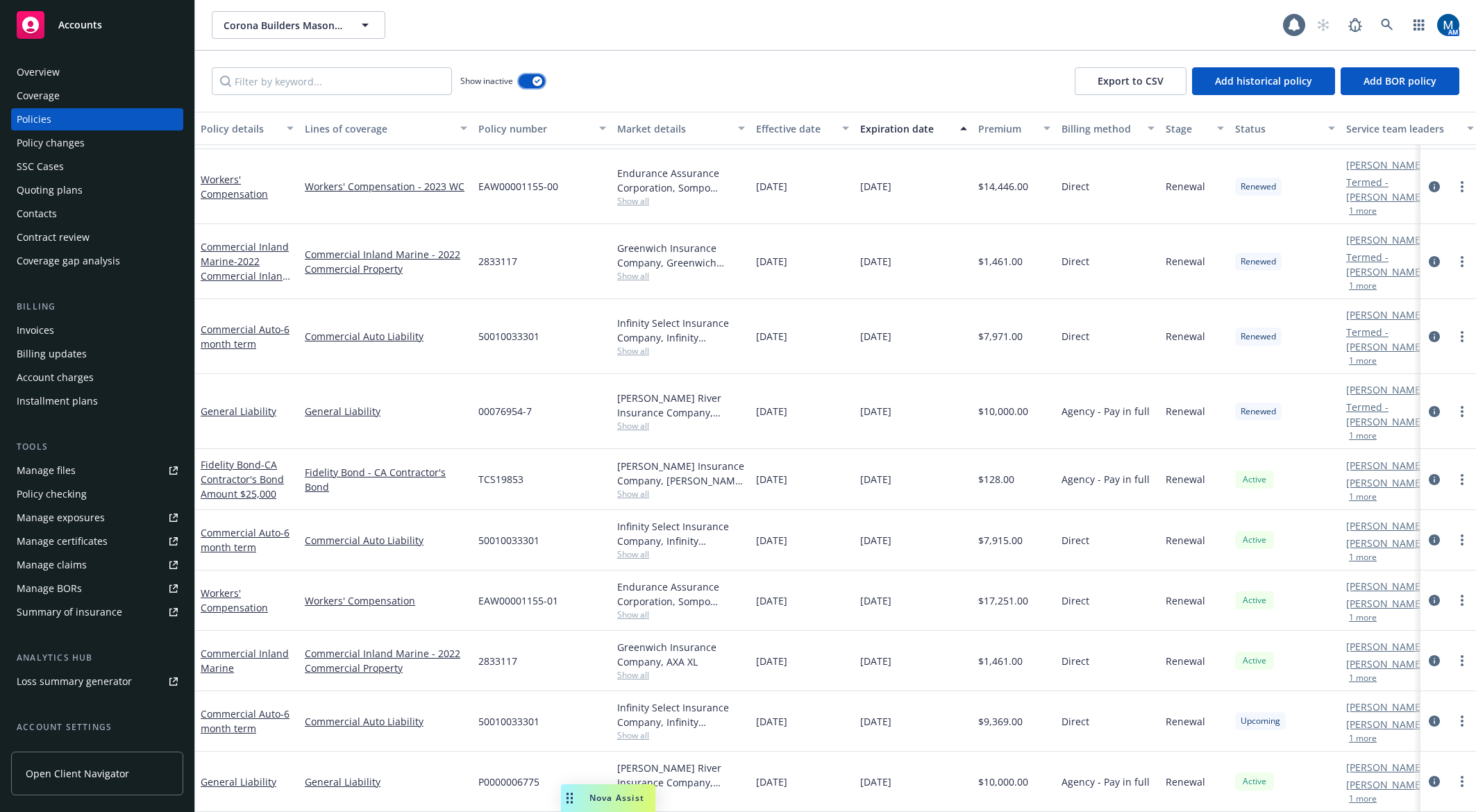
scroll to position [1288, 0]
click at [535, 84] on div "button" at bounding box center [537, 81] width 10 height 10
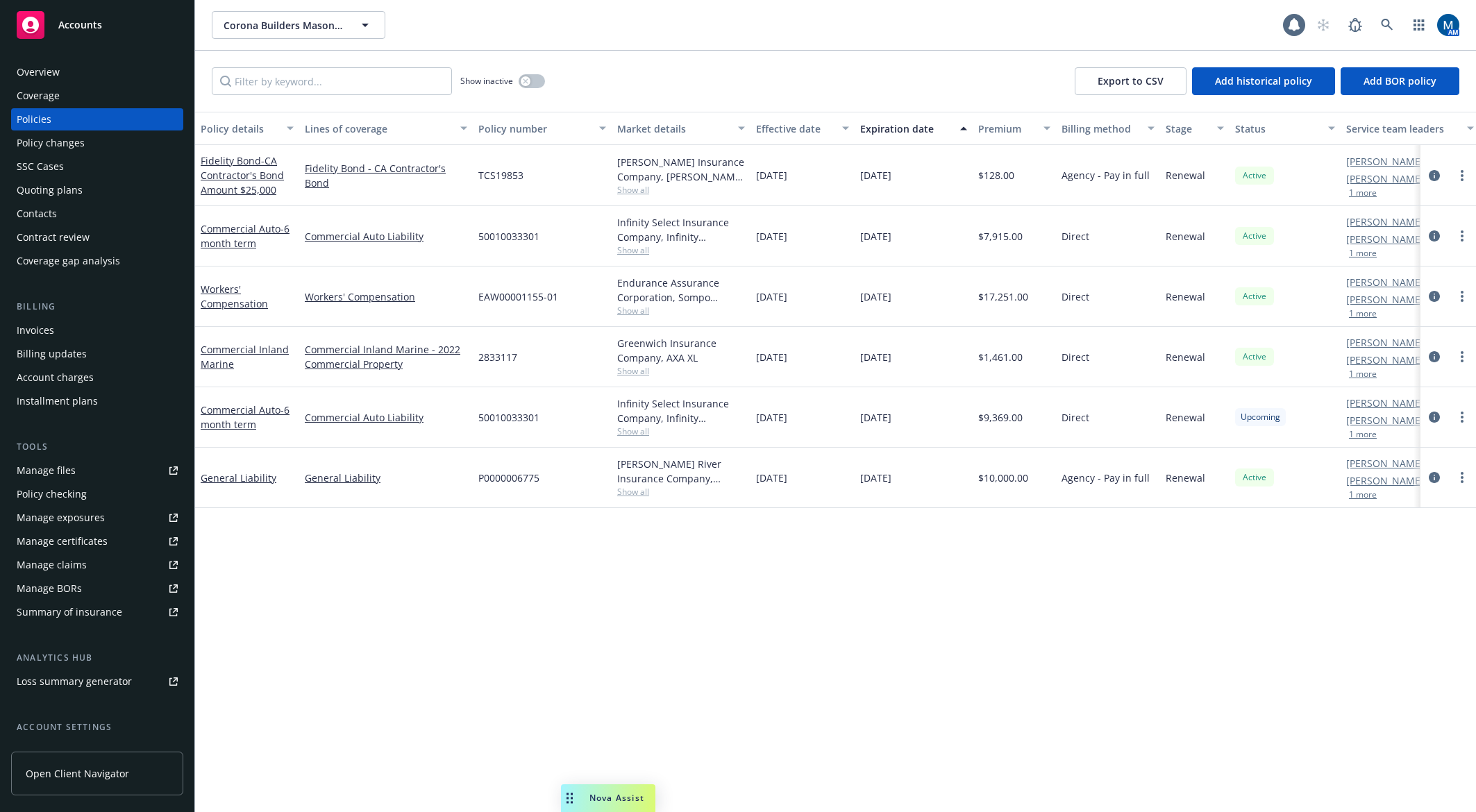
click at [93, 66] on div "Overview" at bounding box center [97, 72] width 161 height 22
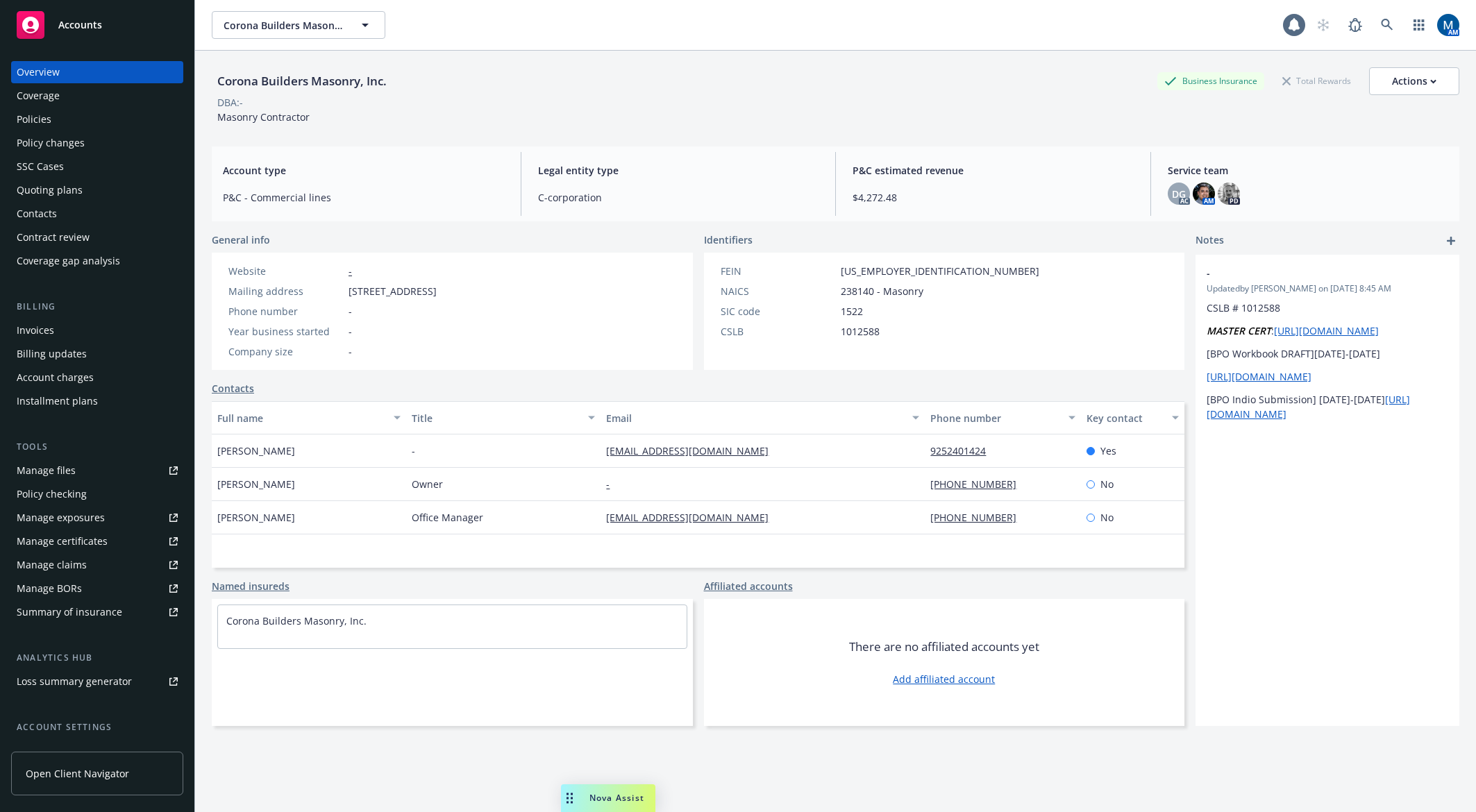
click at [1030, 51] on div "Corona Builders Masonry, Inc. Business Insurance Total Rewards Actions DBA: - M…" at bounding box center [835, 93] width 1247 height 84
click at [1324, 26] on icon at bounding box center [1386, 24] width 12 height 12
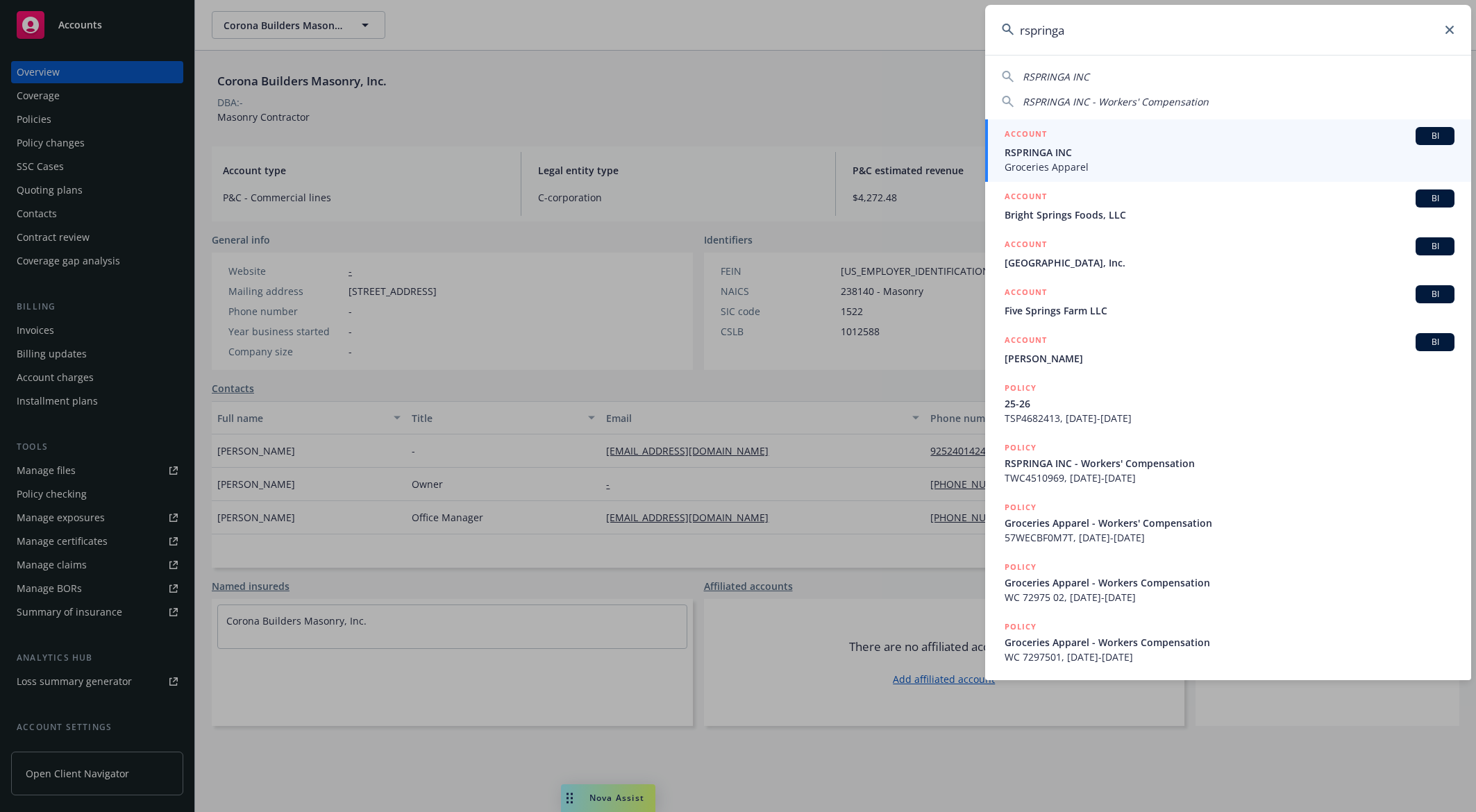
type input "rspringa"
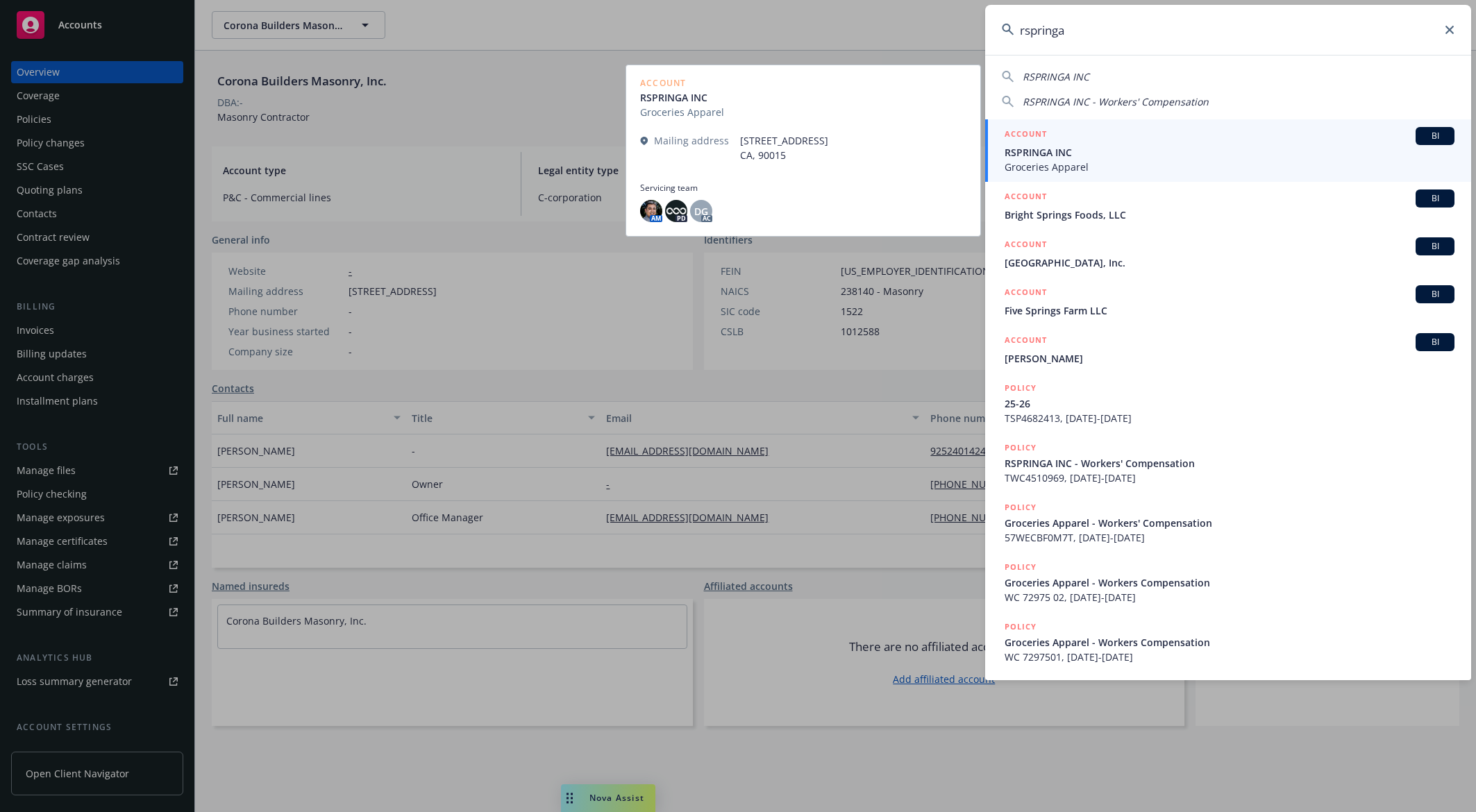
click at [1097, 158] on span "RSPRINGA INC" at bounding box center [1229, 152] width 450 height 14
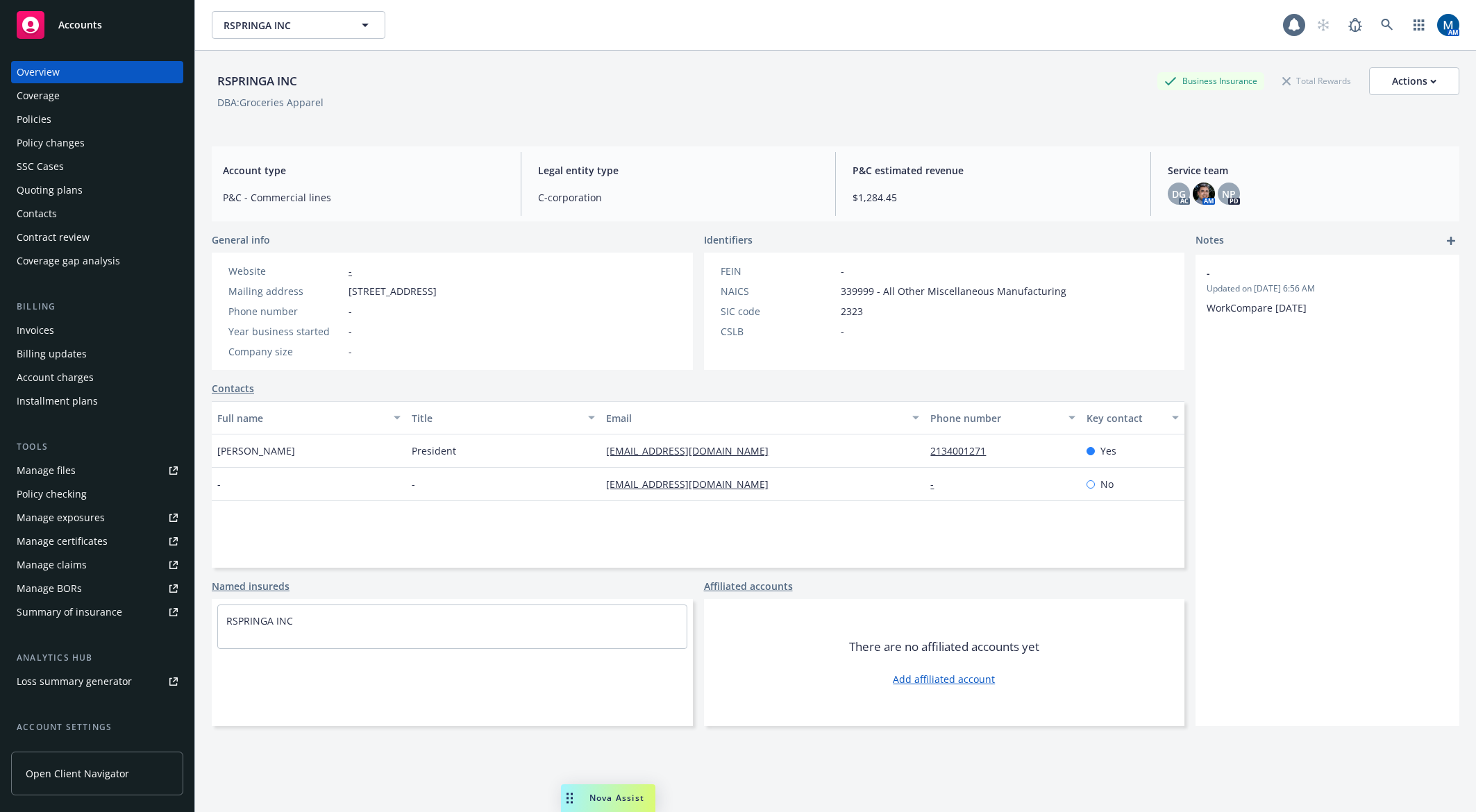
click at [63, 114] on div "Policies" at bounding box center [97, 119] width 161 height 22
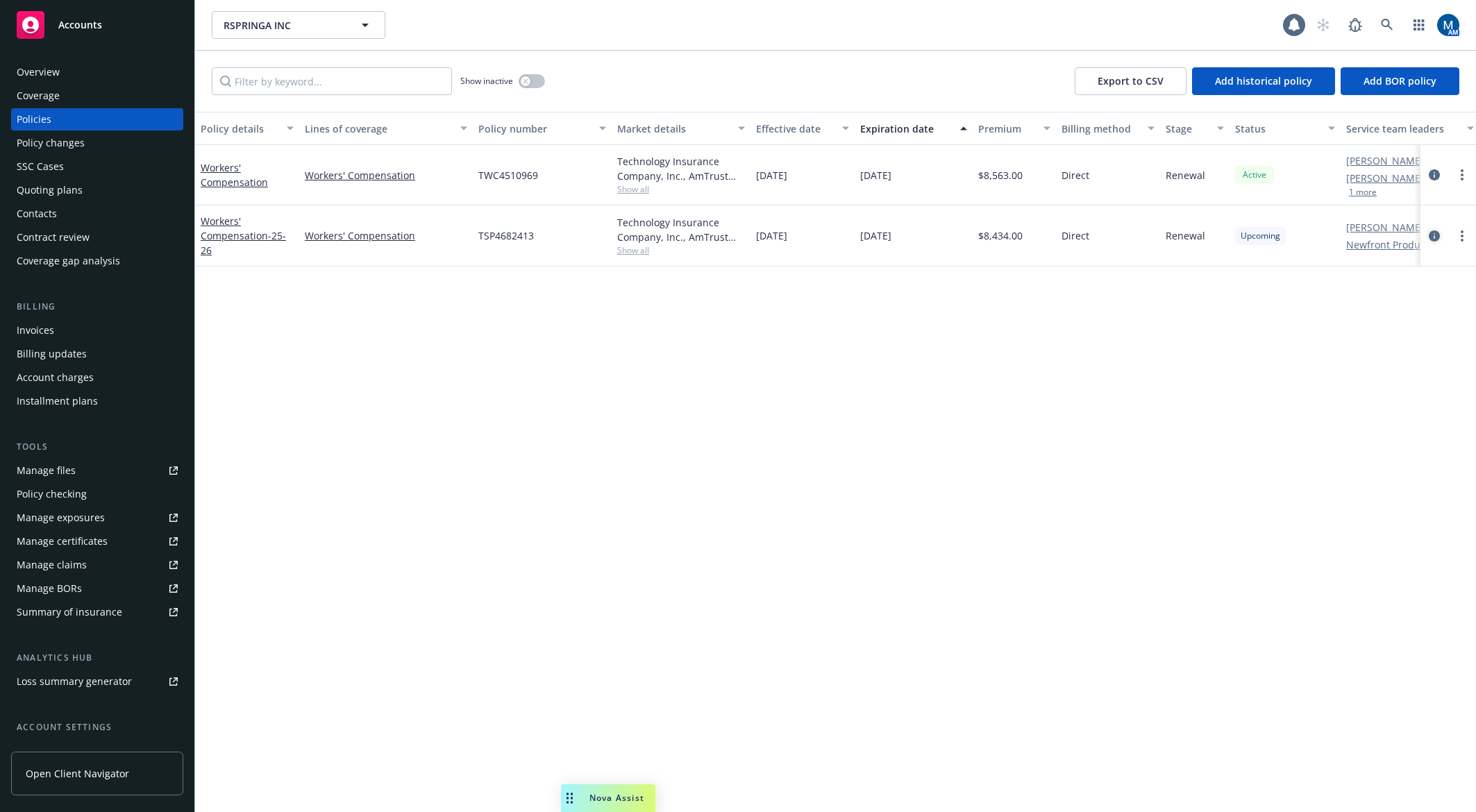
click at [1324, 237] on icon "circleInformation" at bounding box center [1434, 236] width 11 height 11
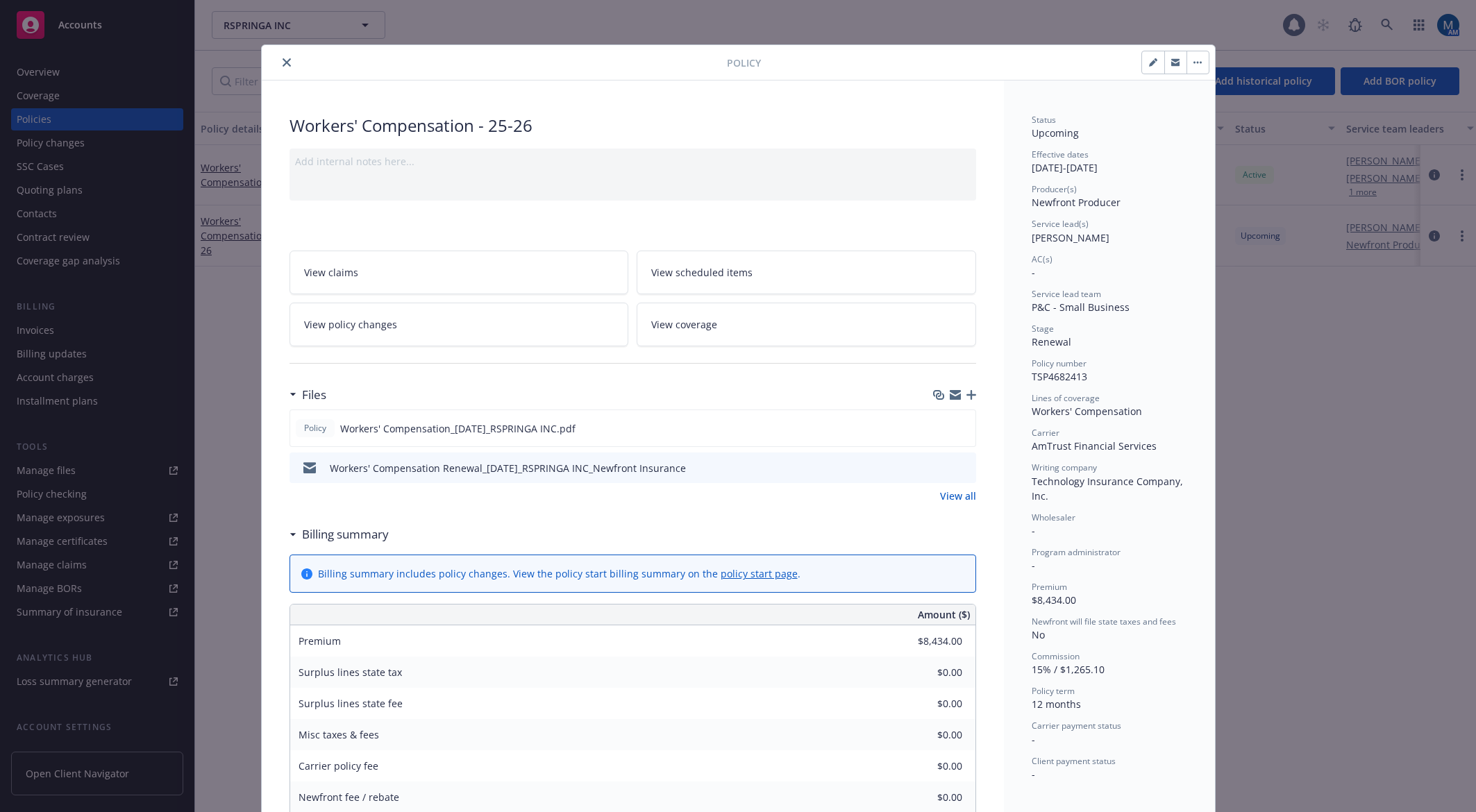
click at [282, 67] on button "close" at bounding box center [287, 62] width 17 height 17
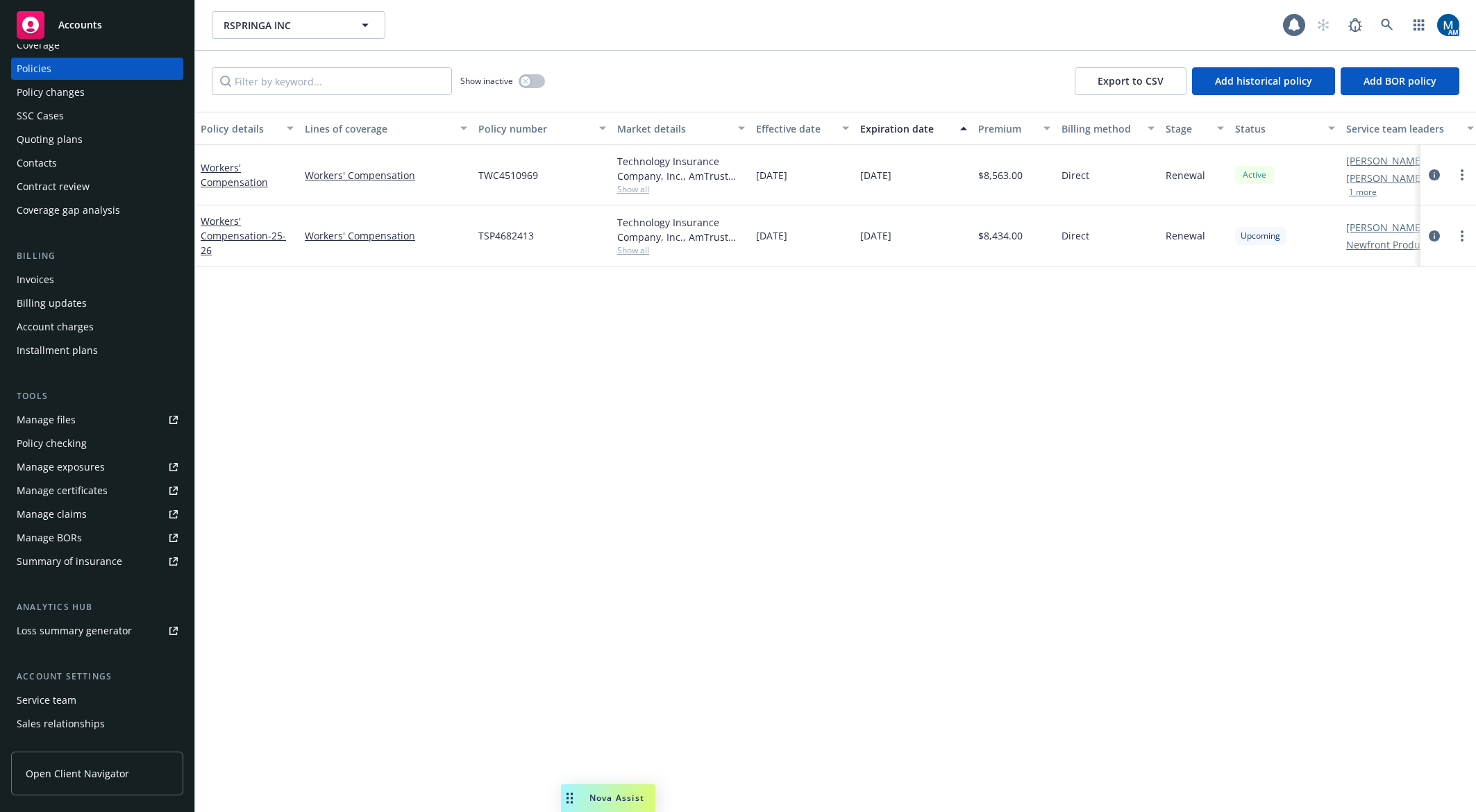
scroll to position [116, 0]
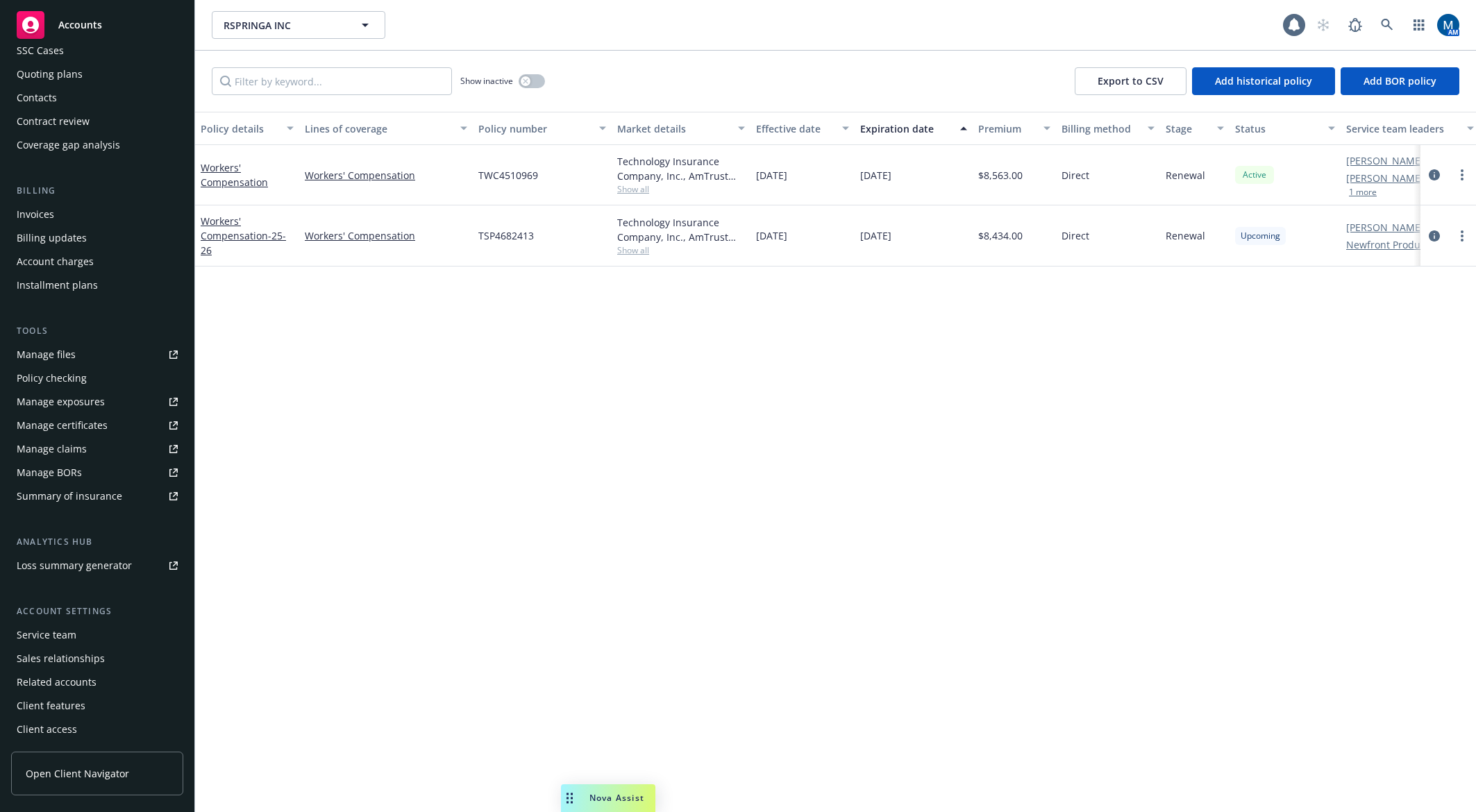
click at [82, 642] on div "Service team" at bounding box center [97, 635] width 161 height 22
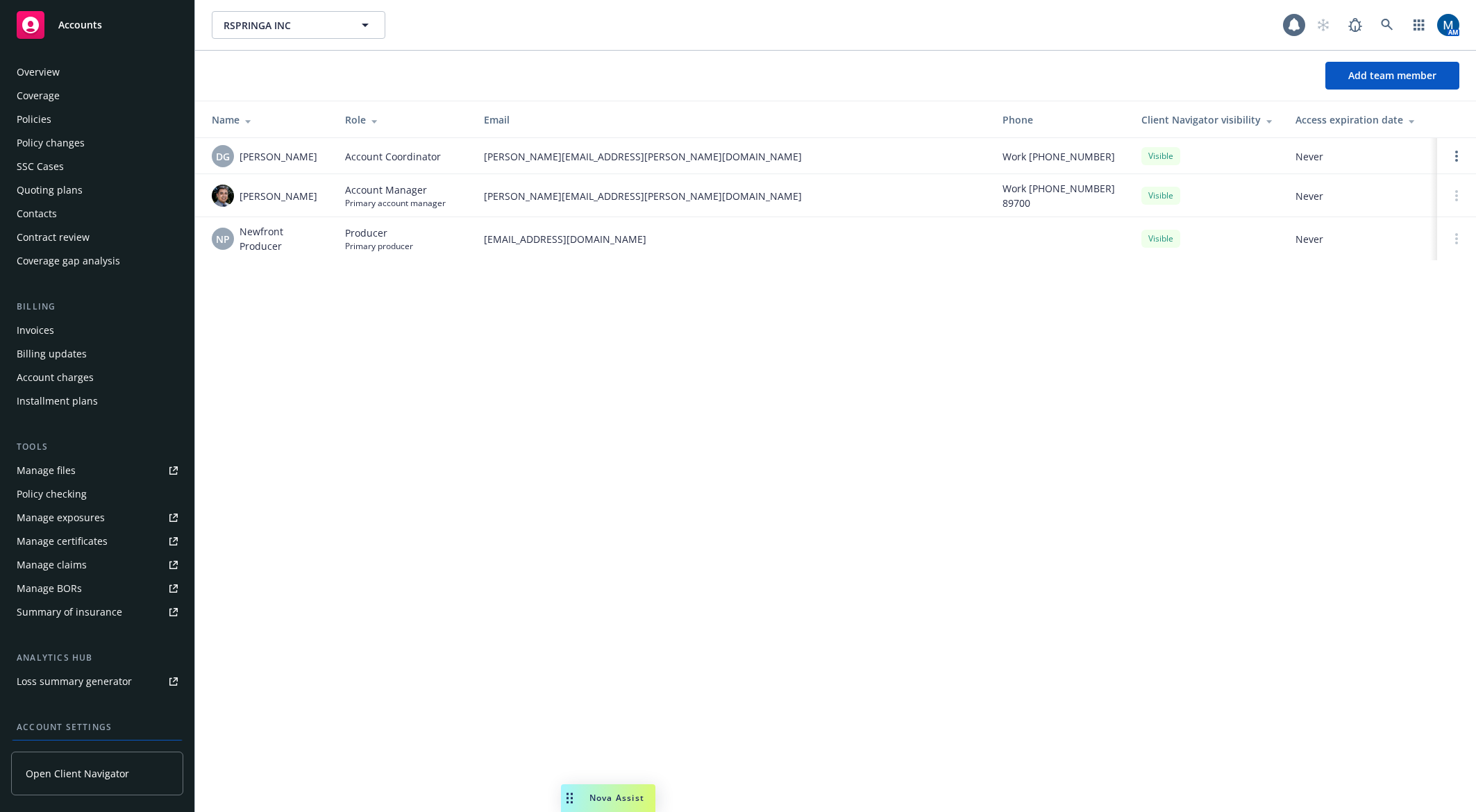
click at [80, 129] on div "Policies" at bounding box center [97, 119] width 161 height 22
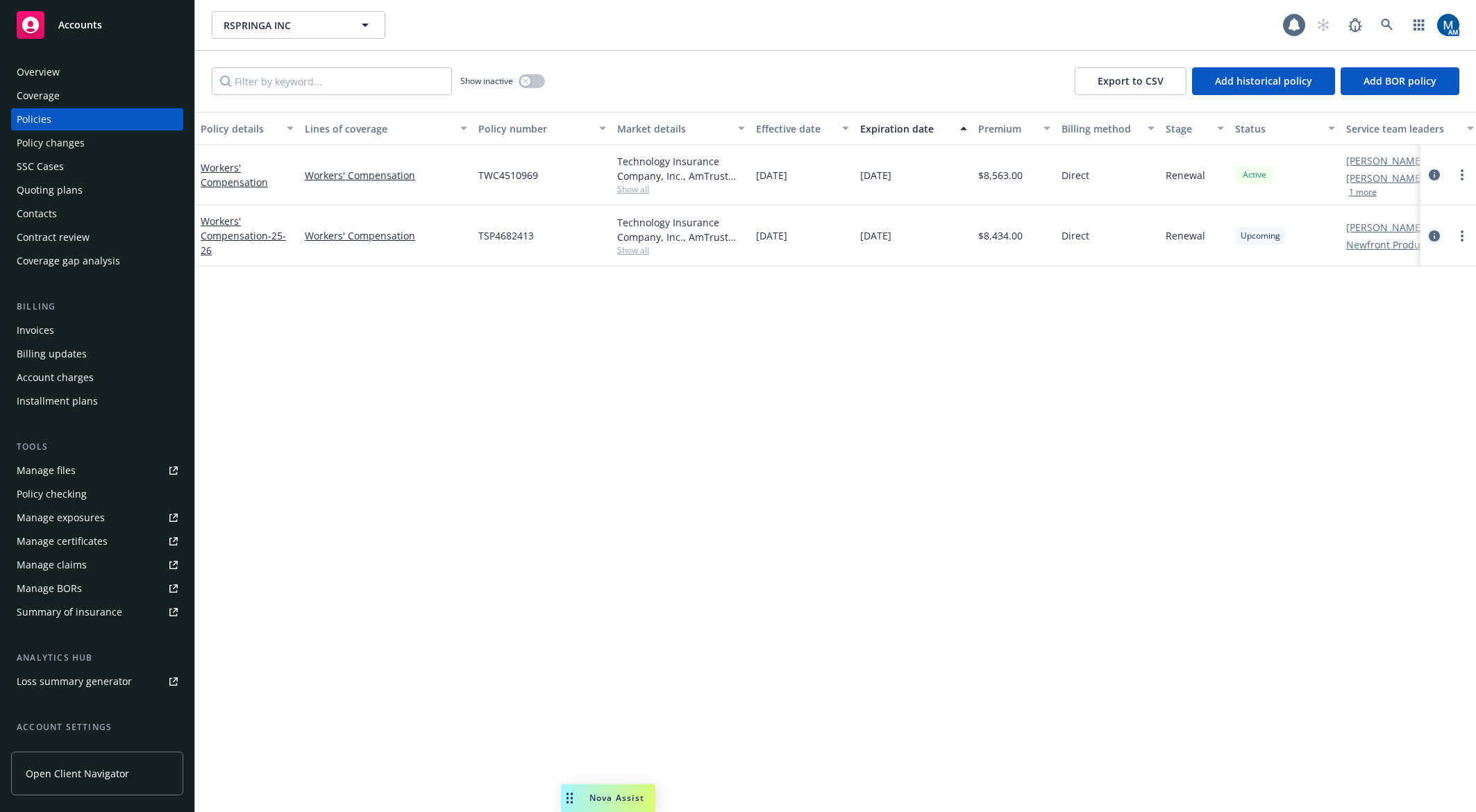
click at [1324, 239] on icon "circleInformation" at bounding box center [1434, 236] width 11 height 11
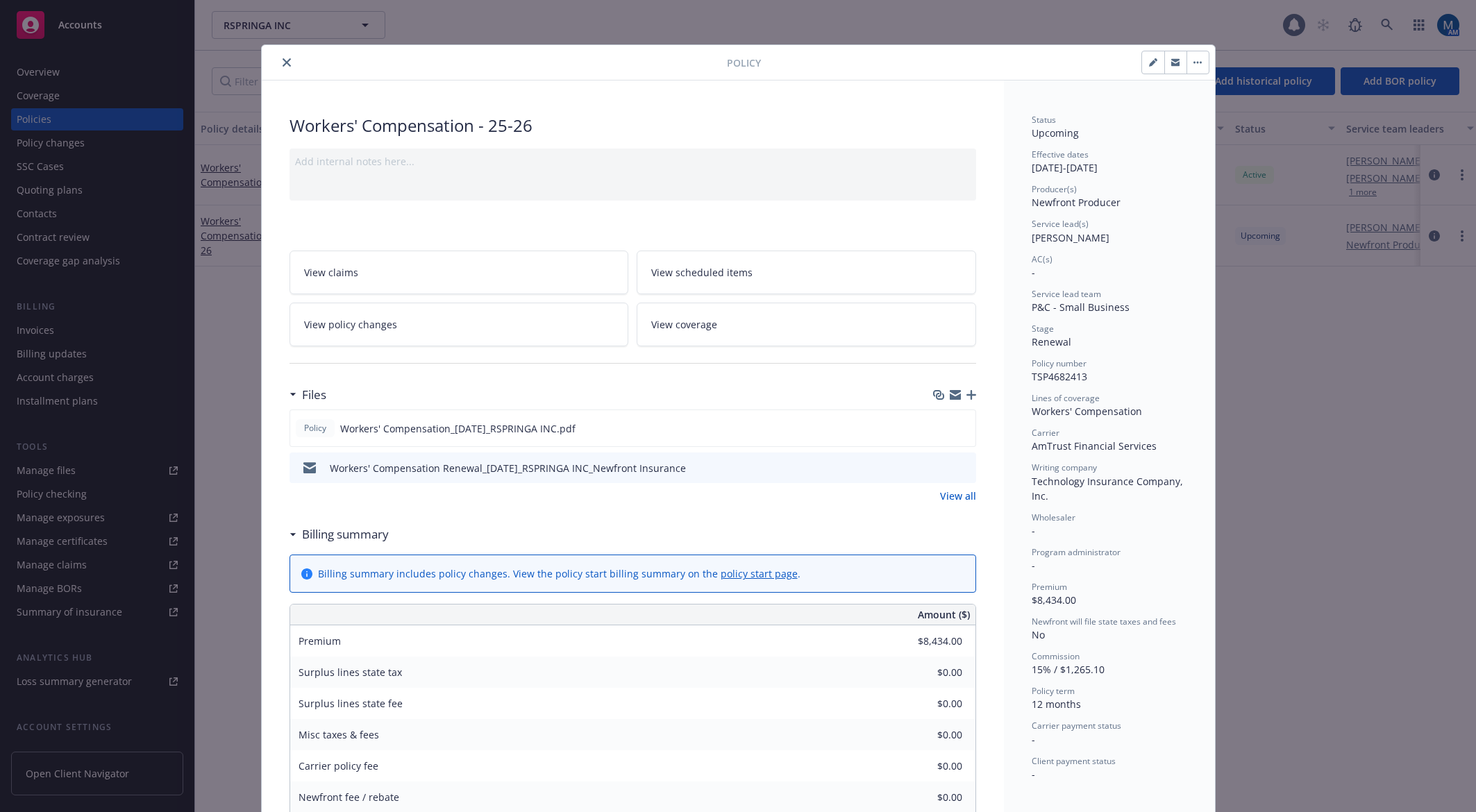
scroll to position [41, 0]
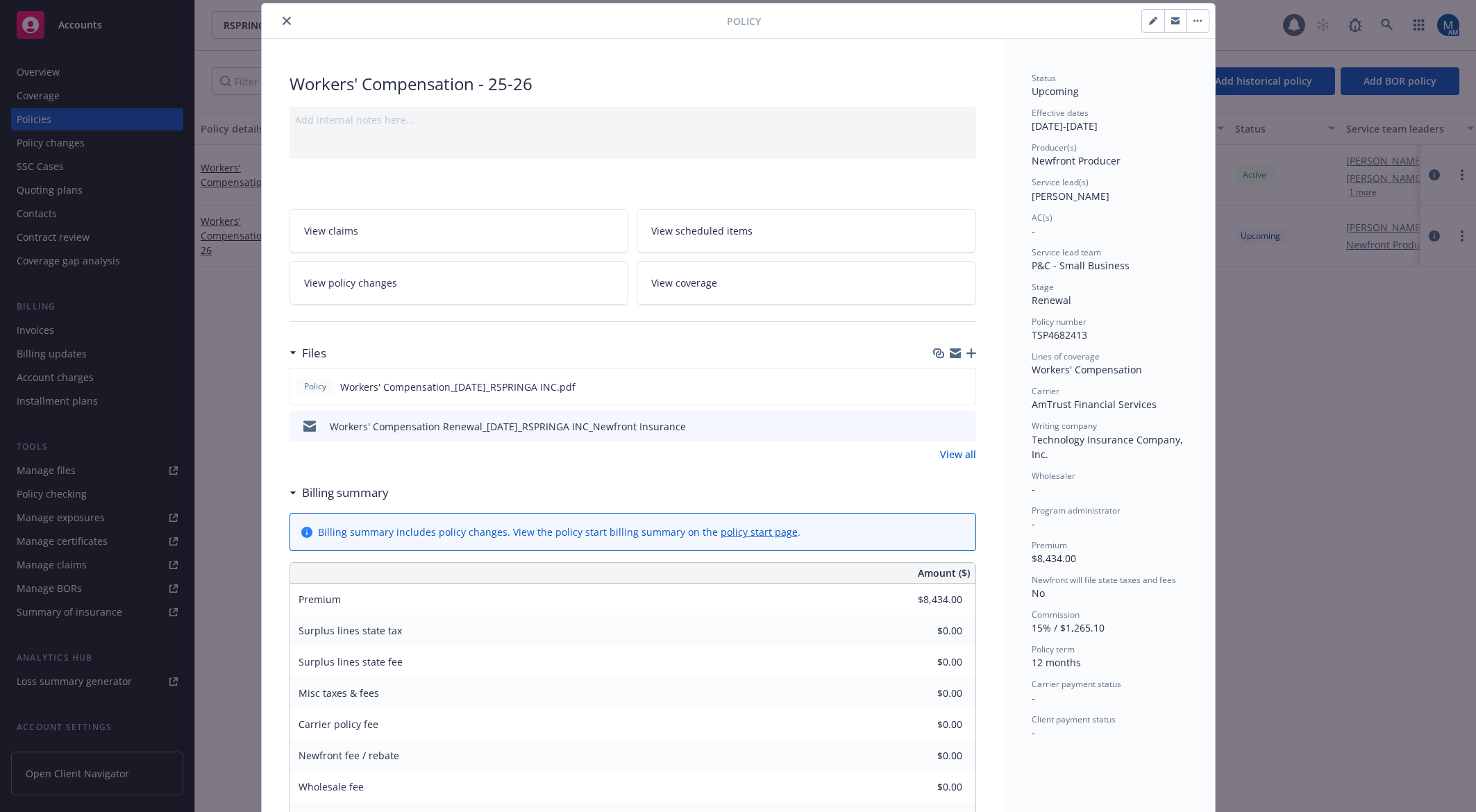
click at [1149, 22] on icon "button" at bounding box center [1153, 21] width 8 height 8
select select "RENEWAL"
select select "12"
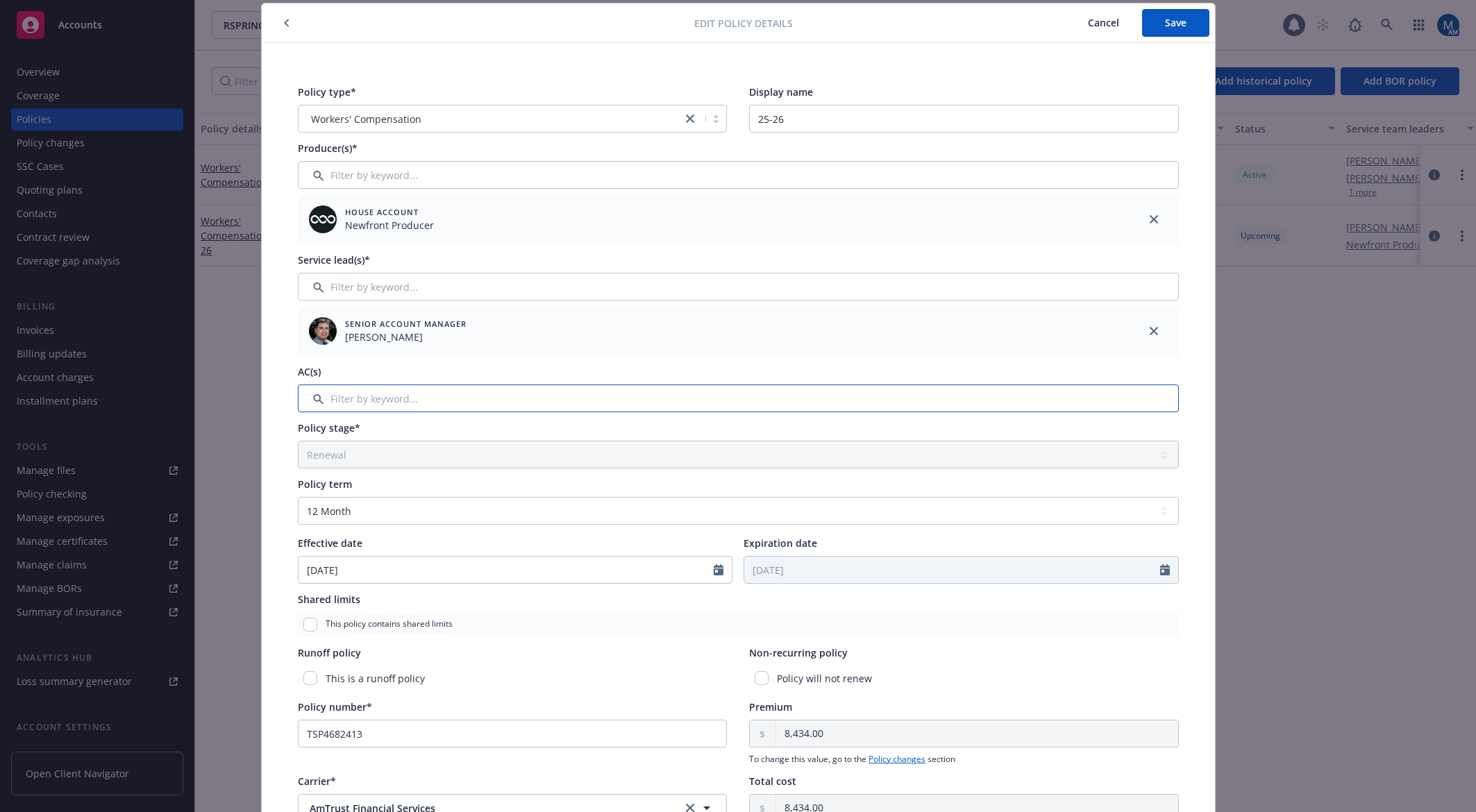
click at [411, 394] on input "Filter by keyword..." at bounding box center [738, 398] width 880 height 28
type input "deni"
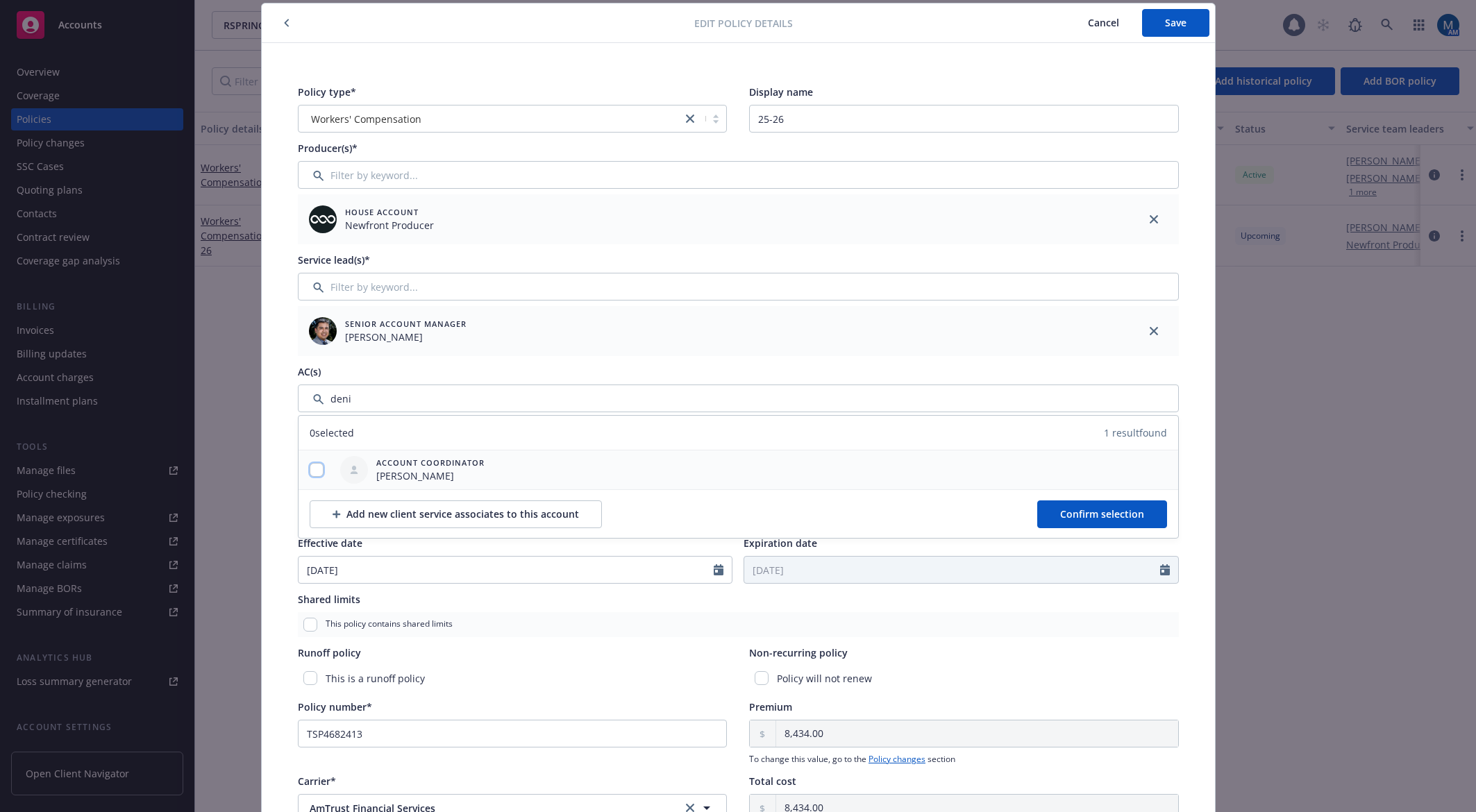
drag, startPoint x: 313, startPoint y: 469, endPoint x: 347, endPoint y: 465, distance: 34.2
click at [312, 469] on input "checkbox" at bounding box center [316, 469] width 13 height 13
checkbox input "true"
click at [1088, 511] on span "Confirm selection" at bounding box center [1101, 514] width 84 height 13
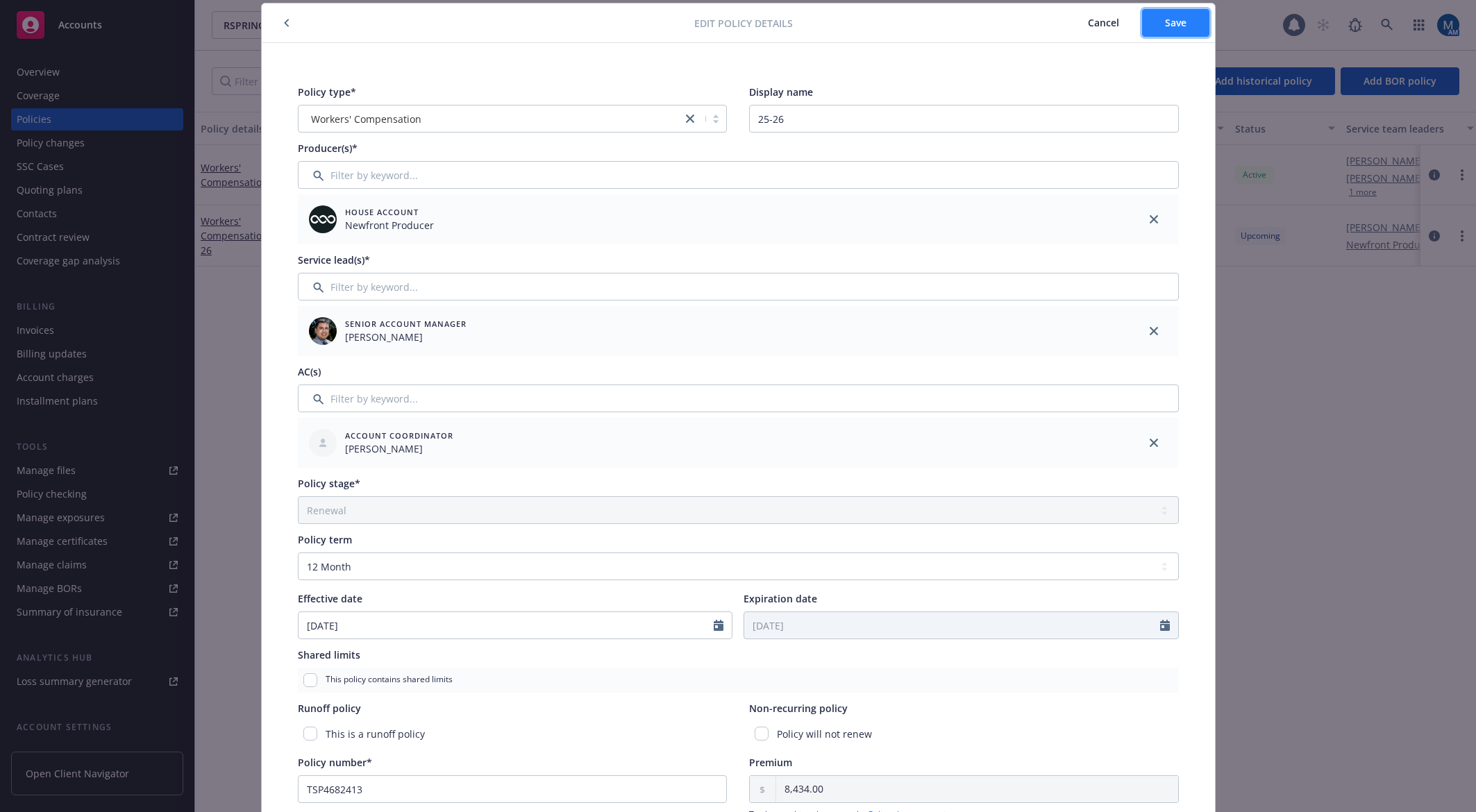
click at [1180, 20] on button "Save" at bounding box center [1175, 22] width 67 height 28
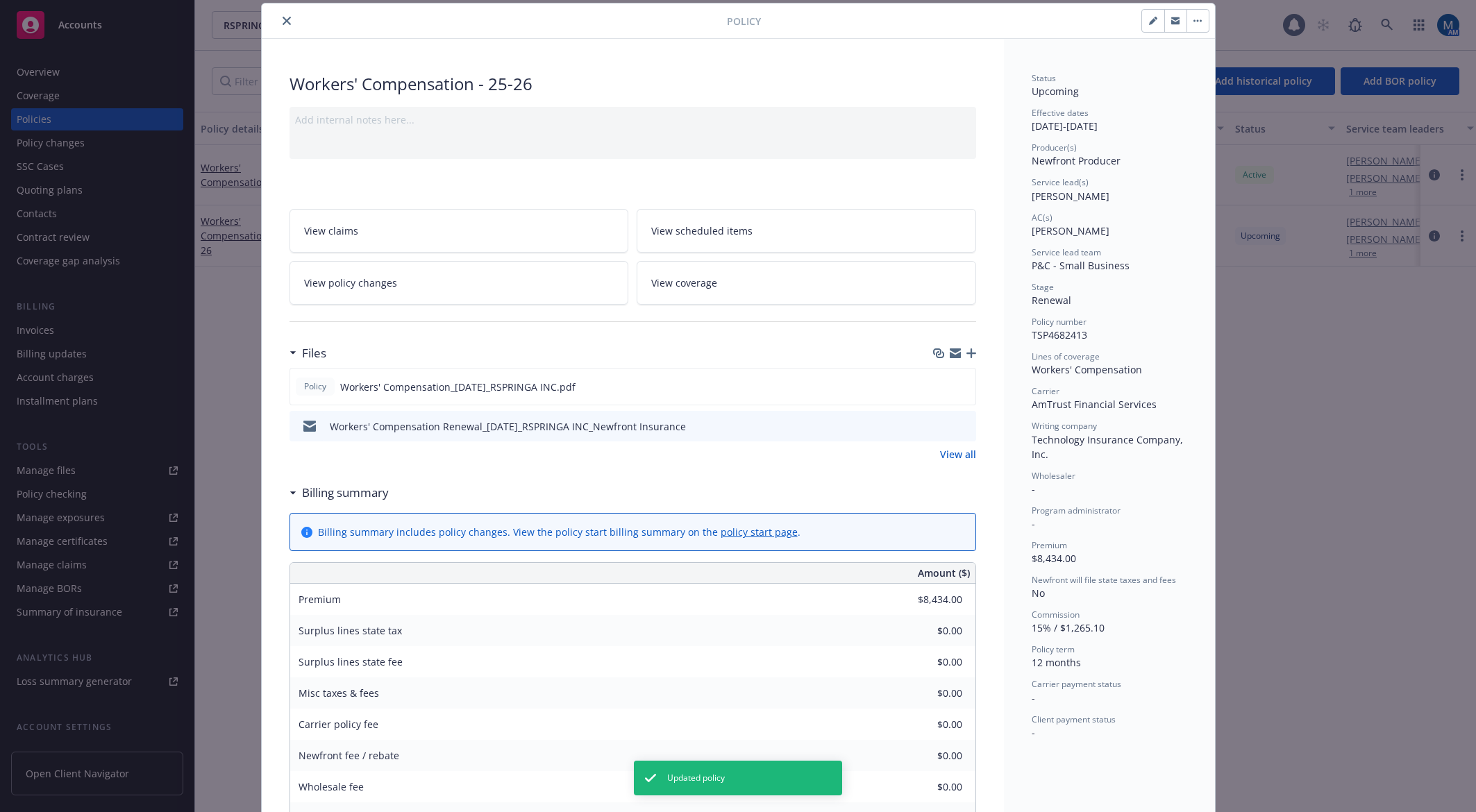
click at [282, 21] on icon "close" at bounding box center [286, 21] width 8 height 8
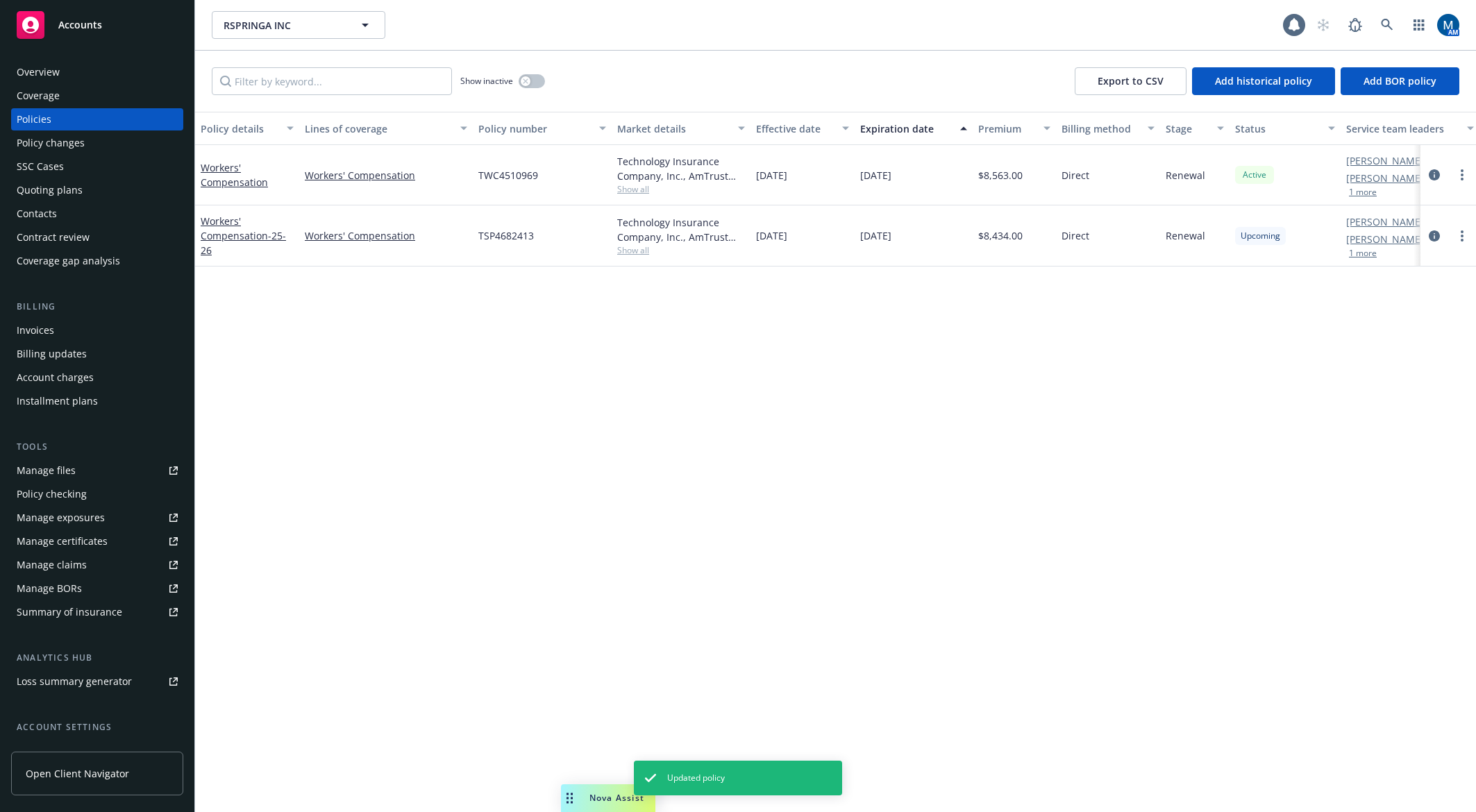
click at [53, 66] on div "Overview" at bounding box center [39, 72] width 43 height 22
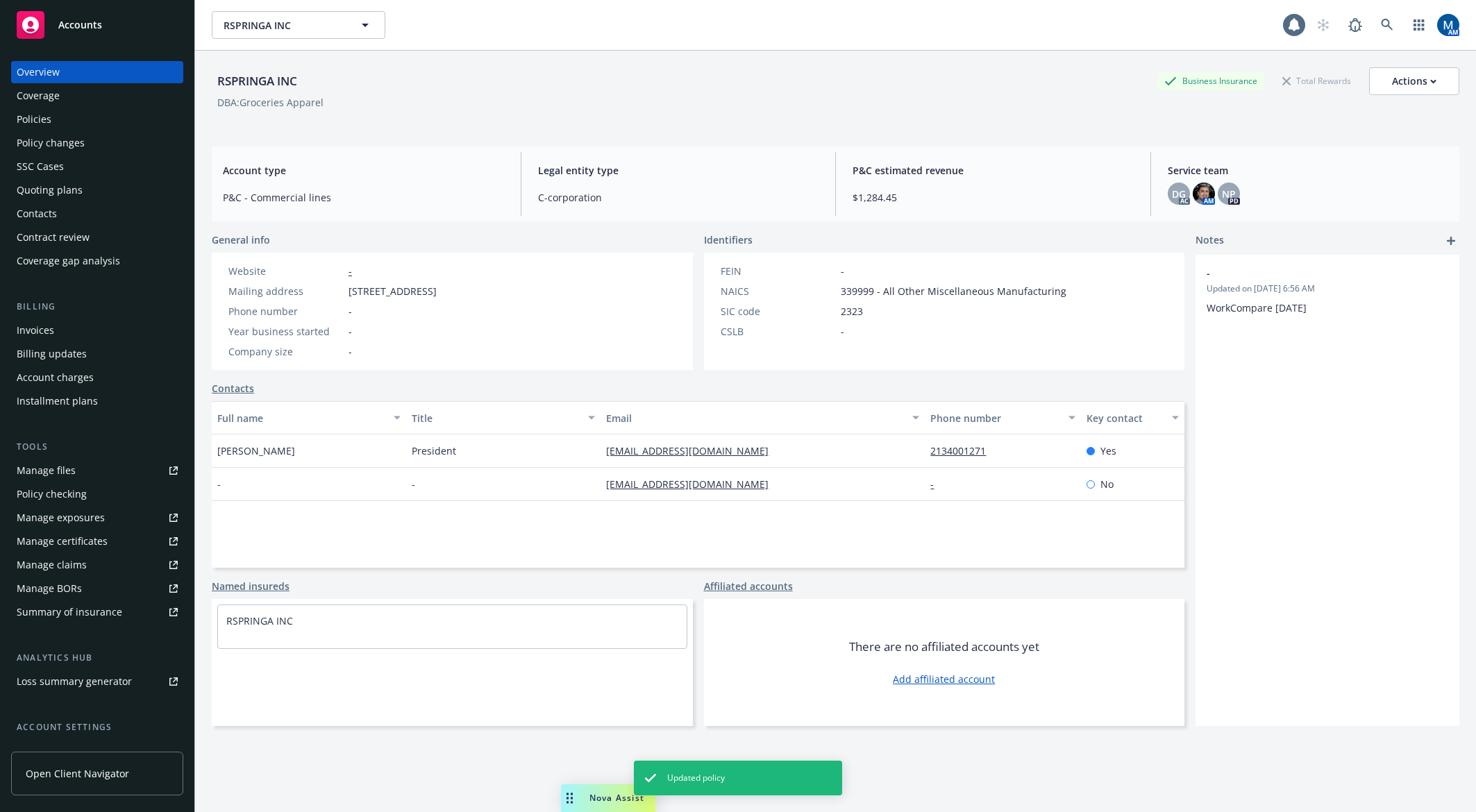
drag, startPoint x: 90, startPoint y: 15, endPoint x: 128, endPoint y: 13, distance: 38.1
click at [90, 15] on div "Accounts" at bounding box center [97, 24] width 161 height 28
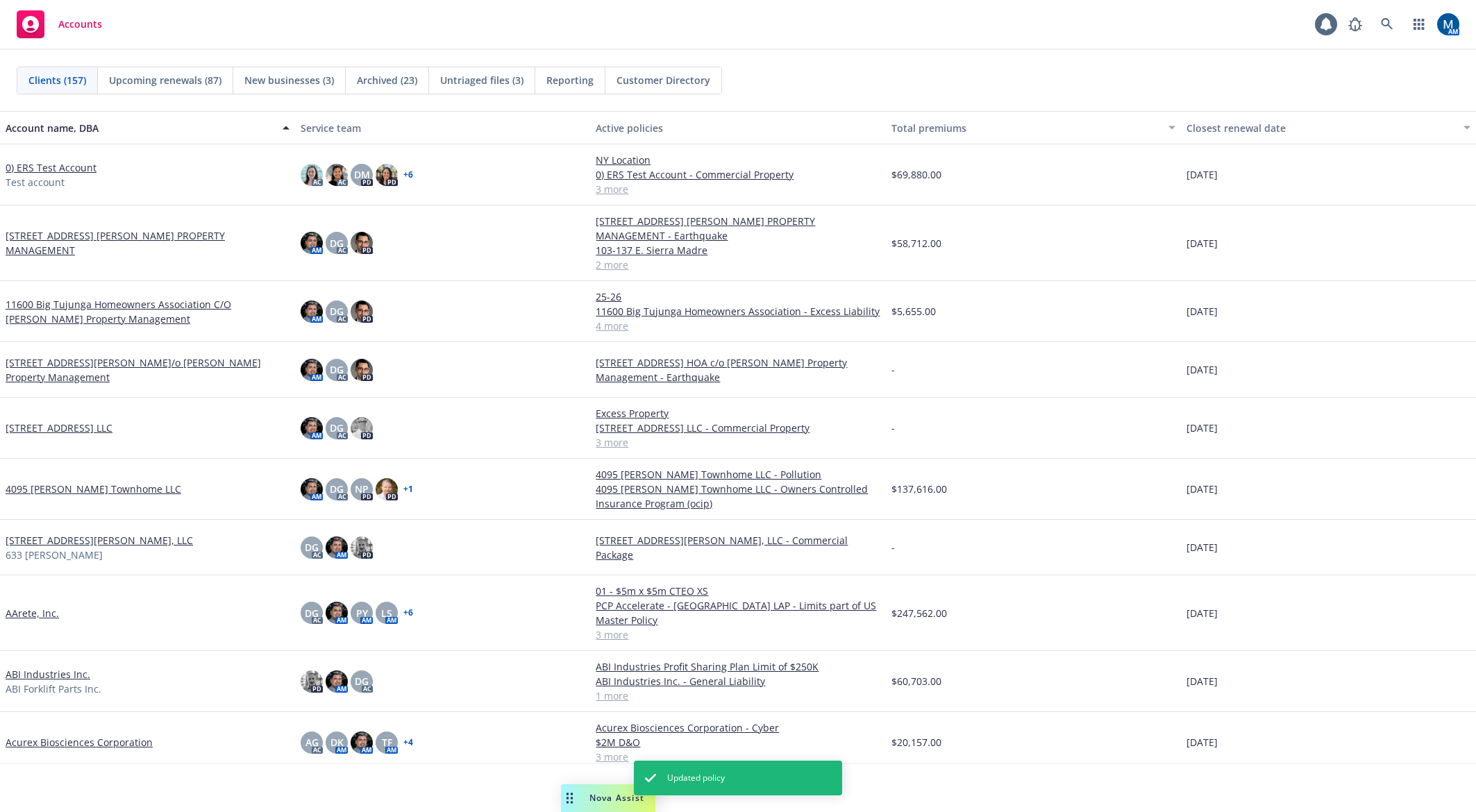
click at [533, 17] on div "Accounts 1 AM" at bounding box center [738, 25] width 1476 height 50
click at [1324, 18] on link at bounding box center [1386, 24] width 28 height 28
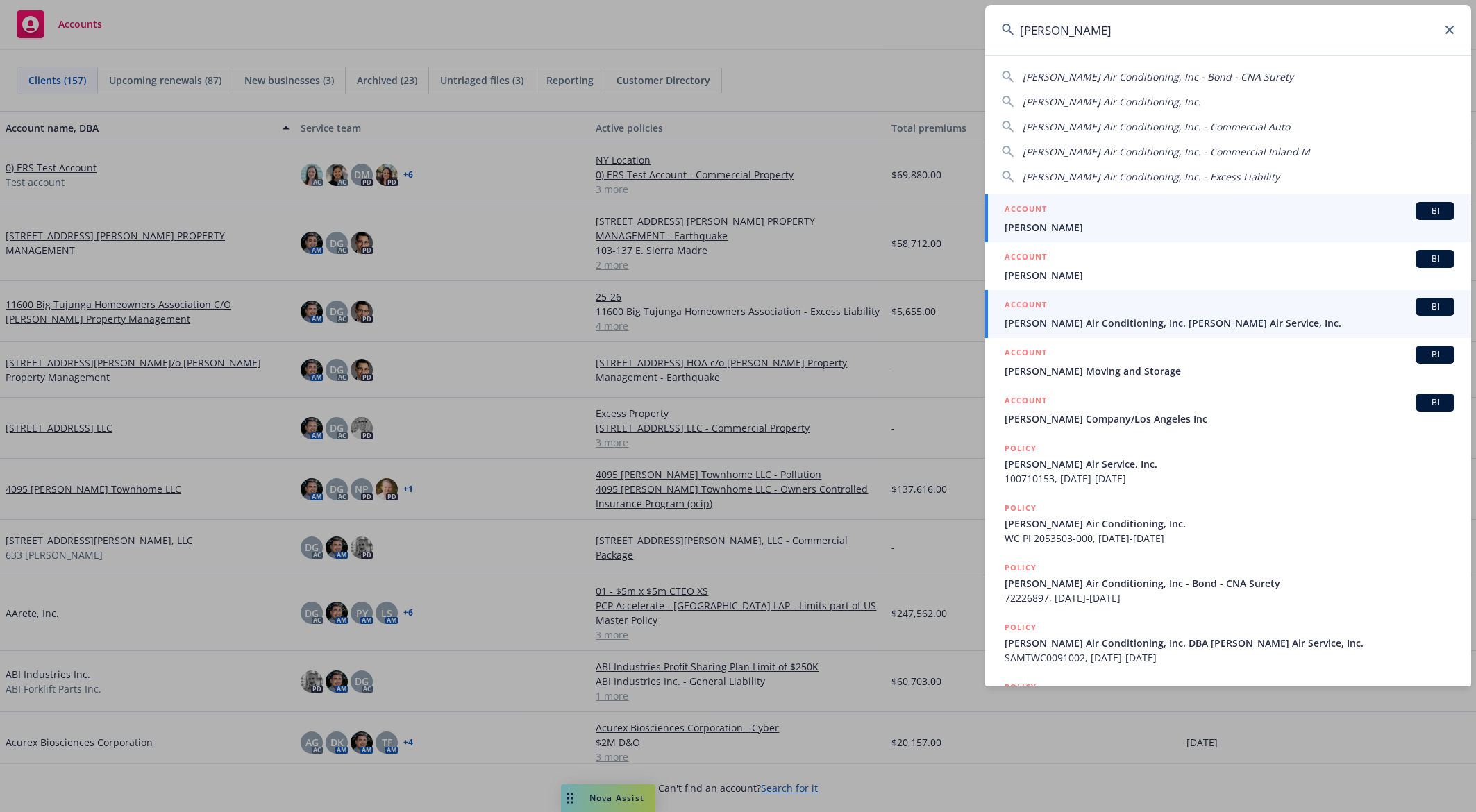
type input "brady"
click at [1144, 325] on span "Brady Air Conditioning, Inc. Brady Air Service, Inc." at bounding box center [1229, 323] width 450 height 14
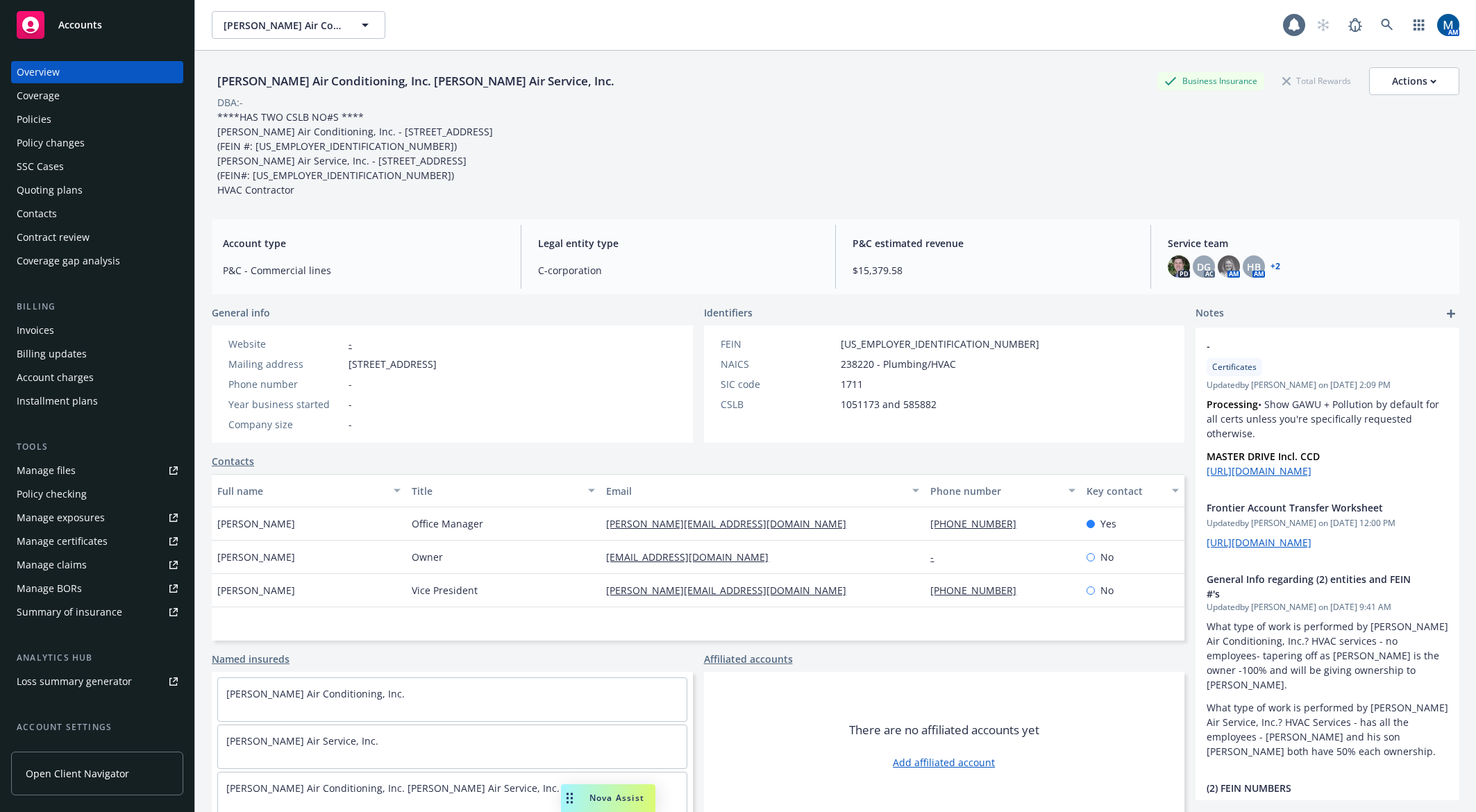
click at [61, 110] on div "Policies" at bounding box center [97, 119] width 161 height 22
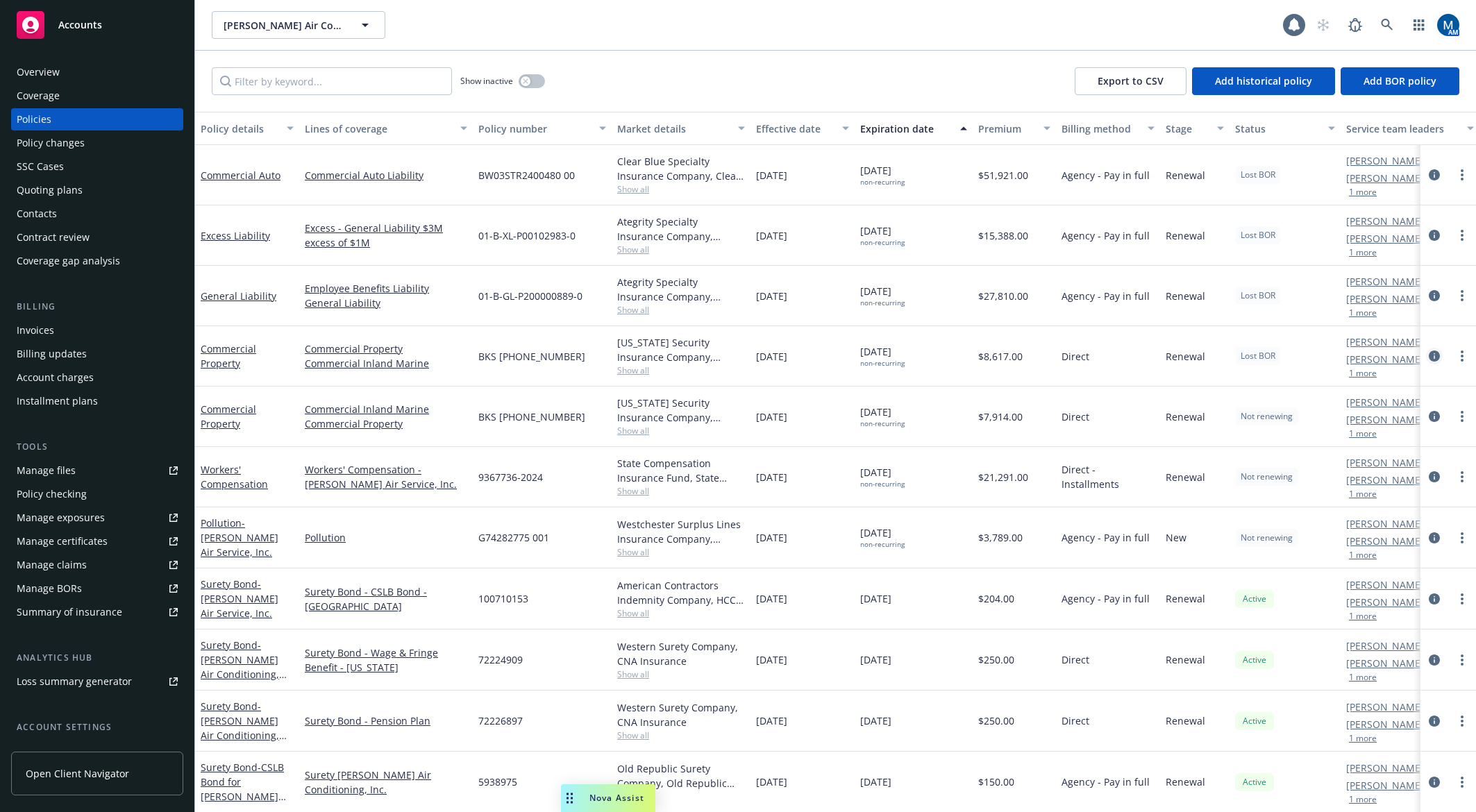
click at [1324, 356] on icon "circleInformation" at bounding box center [1434, 356] width 11 height 11
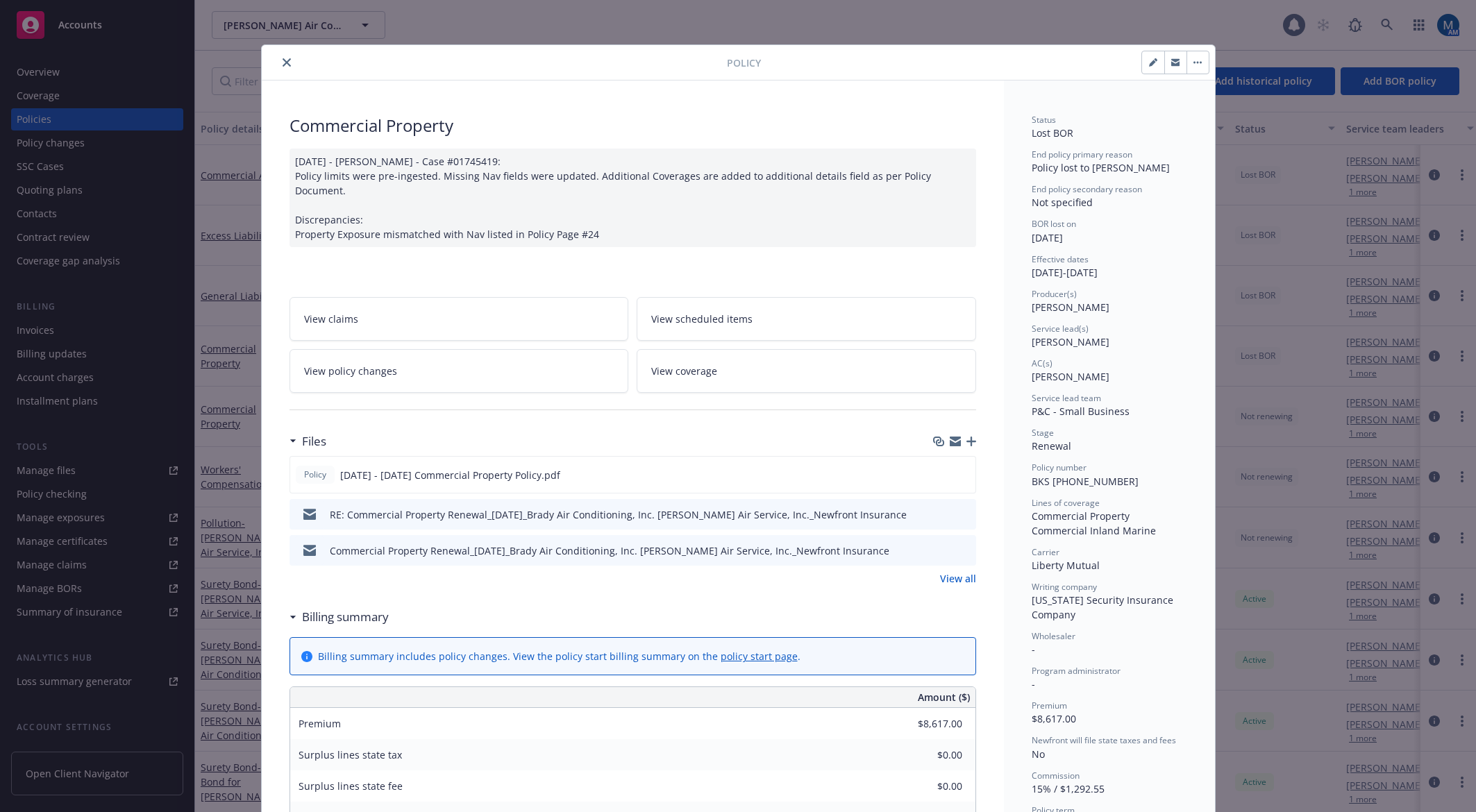
click at [1197, 63] on button "button" at bounding box center [1197, 62] width 22 height 22
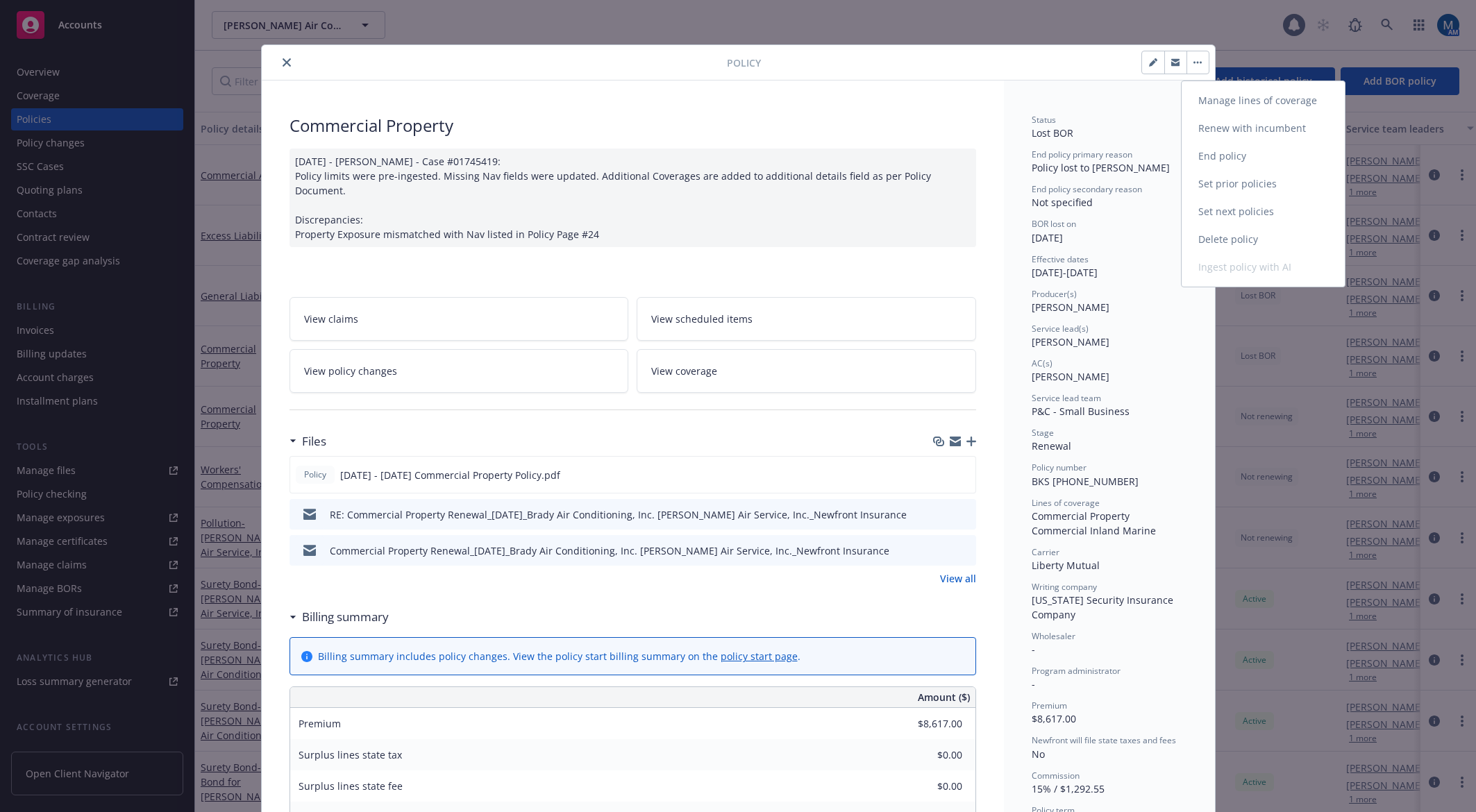
click at [1272, 156] on link "End policy" at bounding box center [1263, 155] width 164 height 28
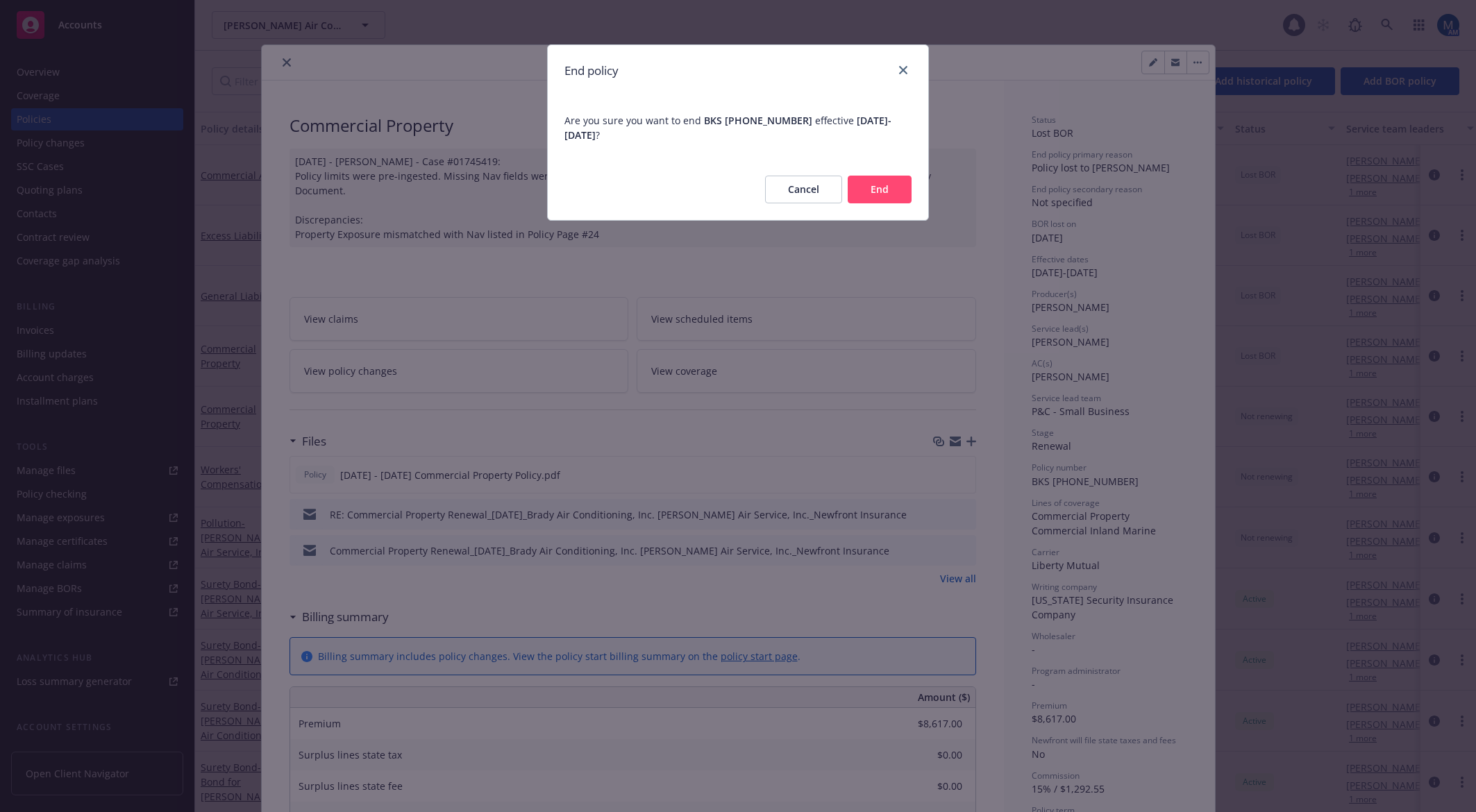
click at [882, 192] on button "End" at bounding box center [879, 189] width 64 height 28
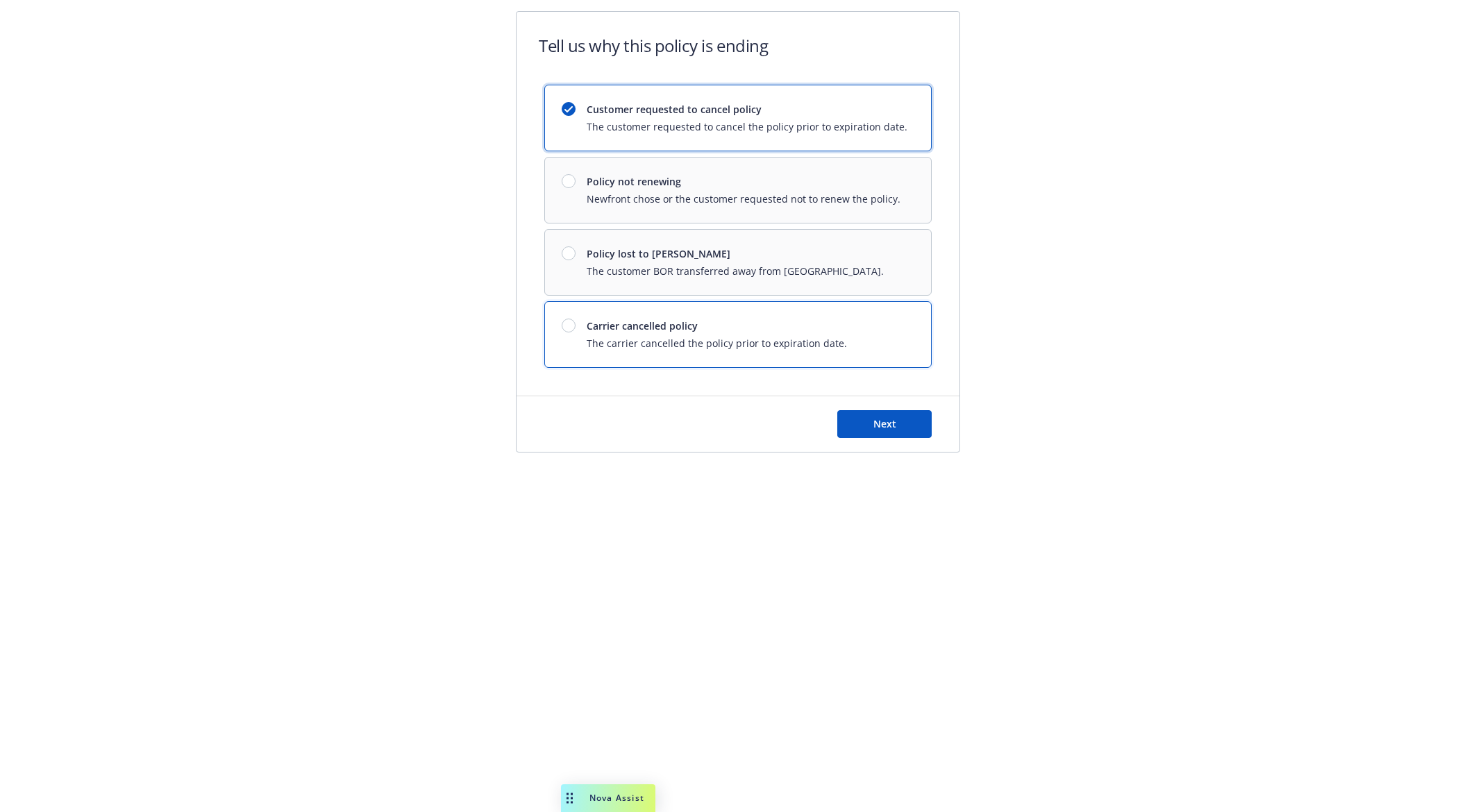
click at [703, 337] on span "The carrier cancelled the policy prior to expiration date." at bounding box center [717, 343] width 261 height 14
click at [771, 128] on span "The customer requested to cancel the policy prior to expiration date." at bounding box center [747, 127] width 321 height 14
click at [897, 425] on button "Next" at bounding box center [884, 424] width 94 height 28
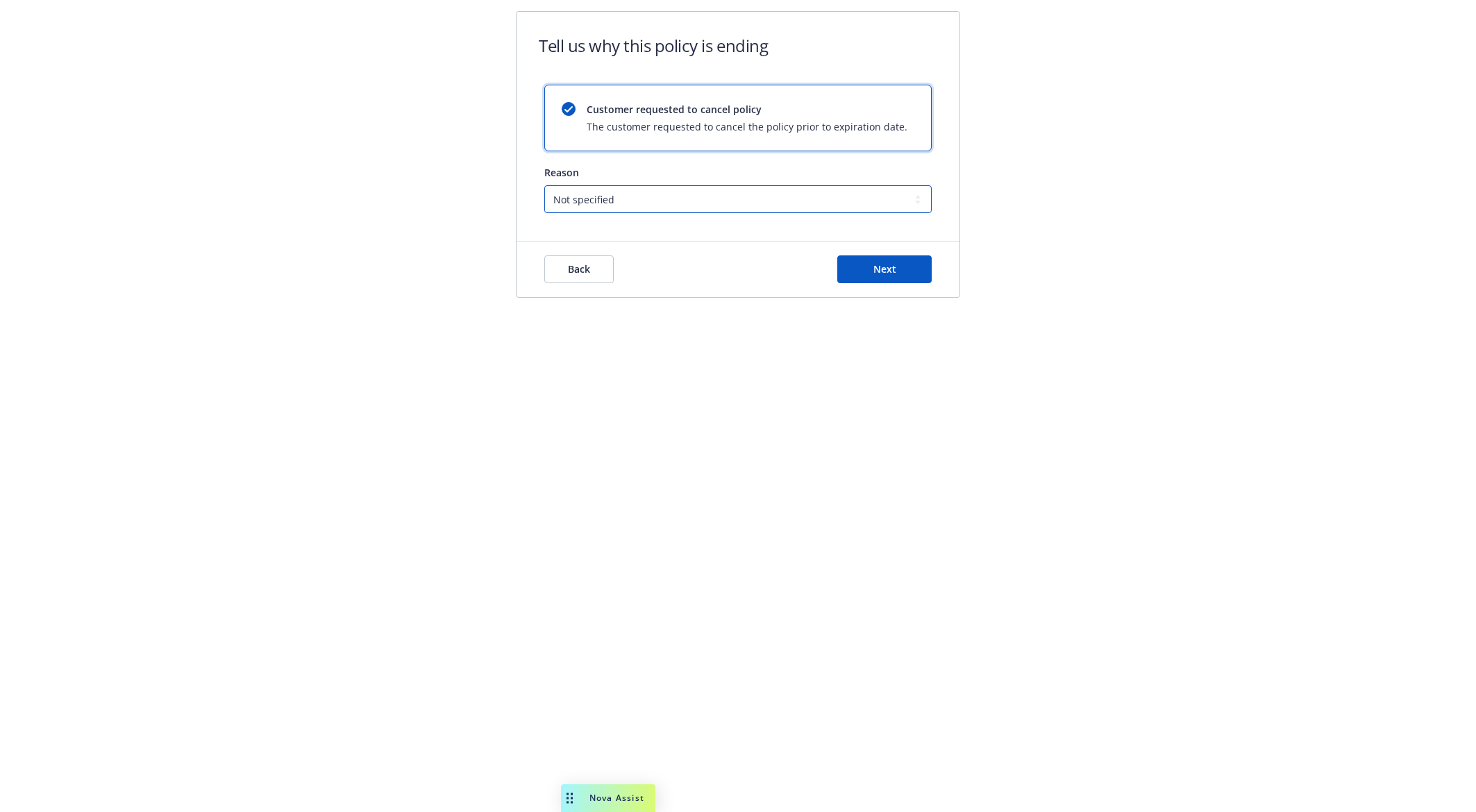
click at [695, 204] on select "Not specified Service Pricing Buyer change M&A, Bankruptcy, or Out of business …" at bounding box center [738, 199] width 387 height 28
select select "Lost on BOR"
click at [544, 185] on select "Not specified Service Pricing Buyer change M&A, Bankruptcy, or Out of business …" at bounding box center [738, 199] width 387 height 28
click at [887, 277] on button "Next" at bounding box center [884, 269] width 94 height 28
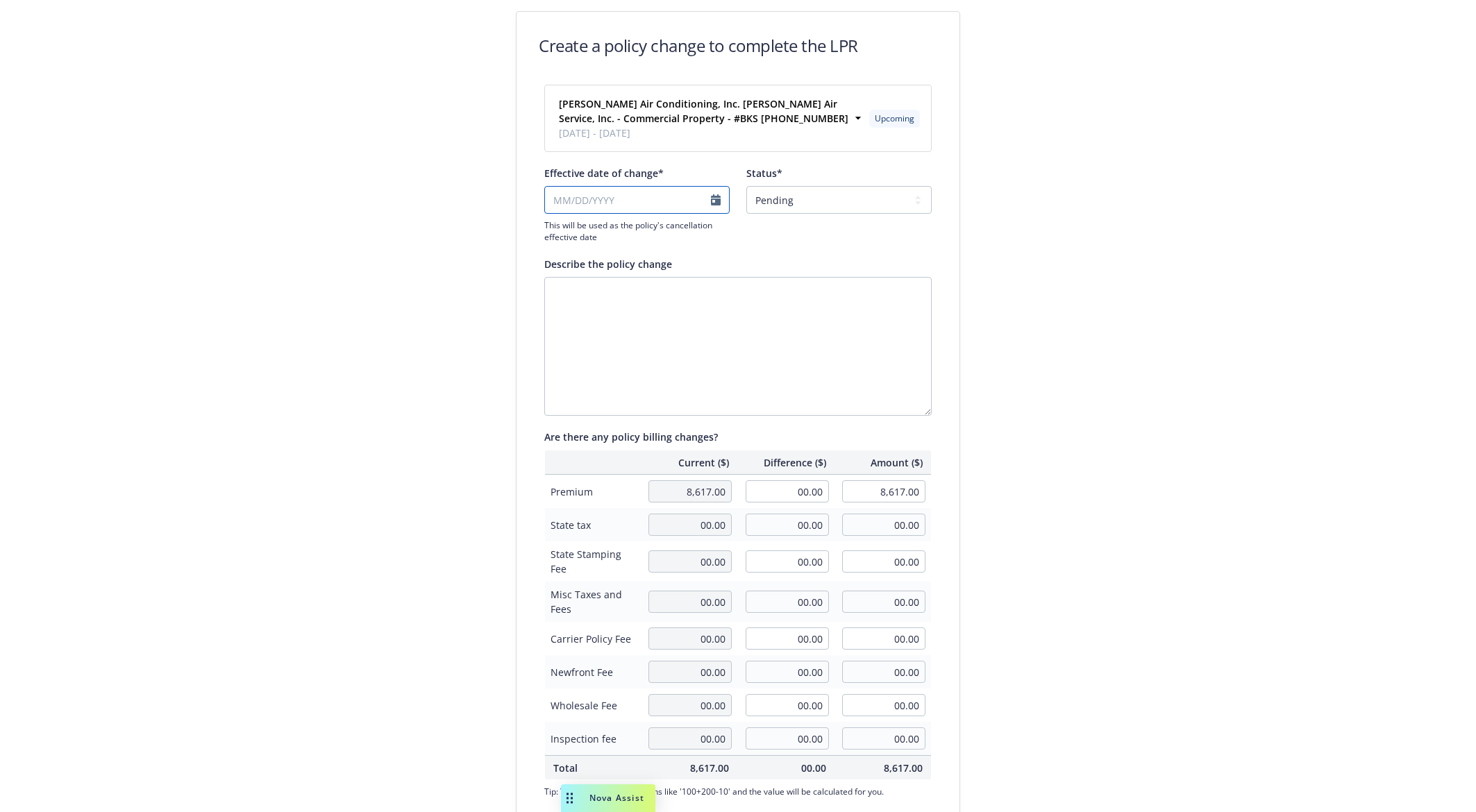
click at [702, 199] on input "Effective date of change*" at bounding box center [637, 199] width 185 height 28
select select "September"
select select "2025"
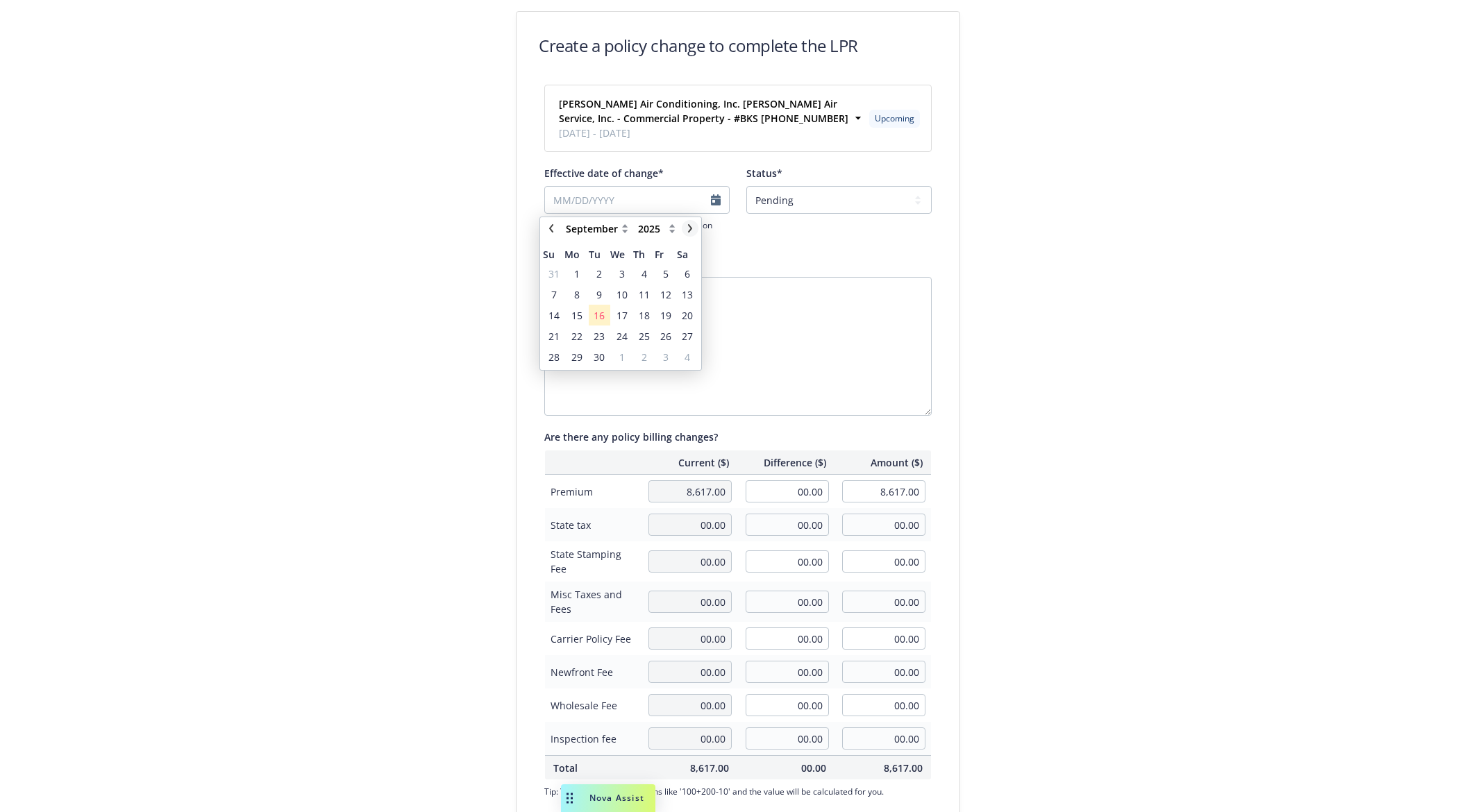
click at [689, 230] on icon "chevronRight" at bounding box center [689, 228] width 8 height 8
select select "October"
click at [621, 270] on span "1" at bounding box center [622, 274] width 5 height 14
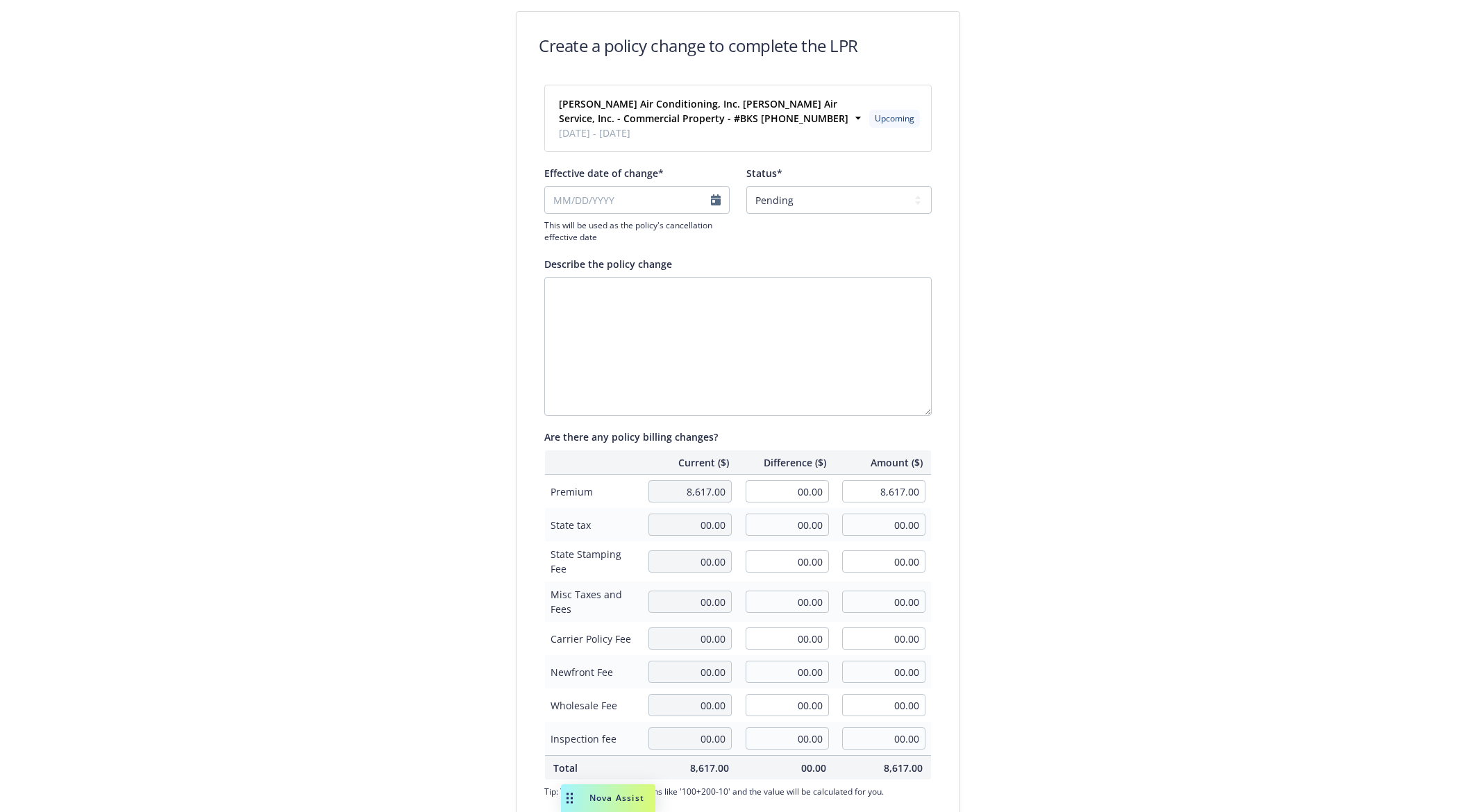
type input "10/01/2025"
click at [823, 195] on select "Pending Confirmed" at bounding box center [839, 199] width 185 height 28
select select "Confirmed"
click at [747, 186] on select "Pending Confirmed" at bounding box center [839, 199] width 185 height 28
click at [707, 301] on textarea "Describe the policy change" at bounding box center [738, 346] width 387 height 139
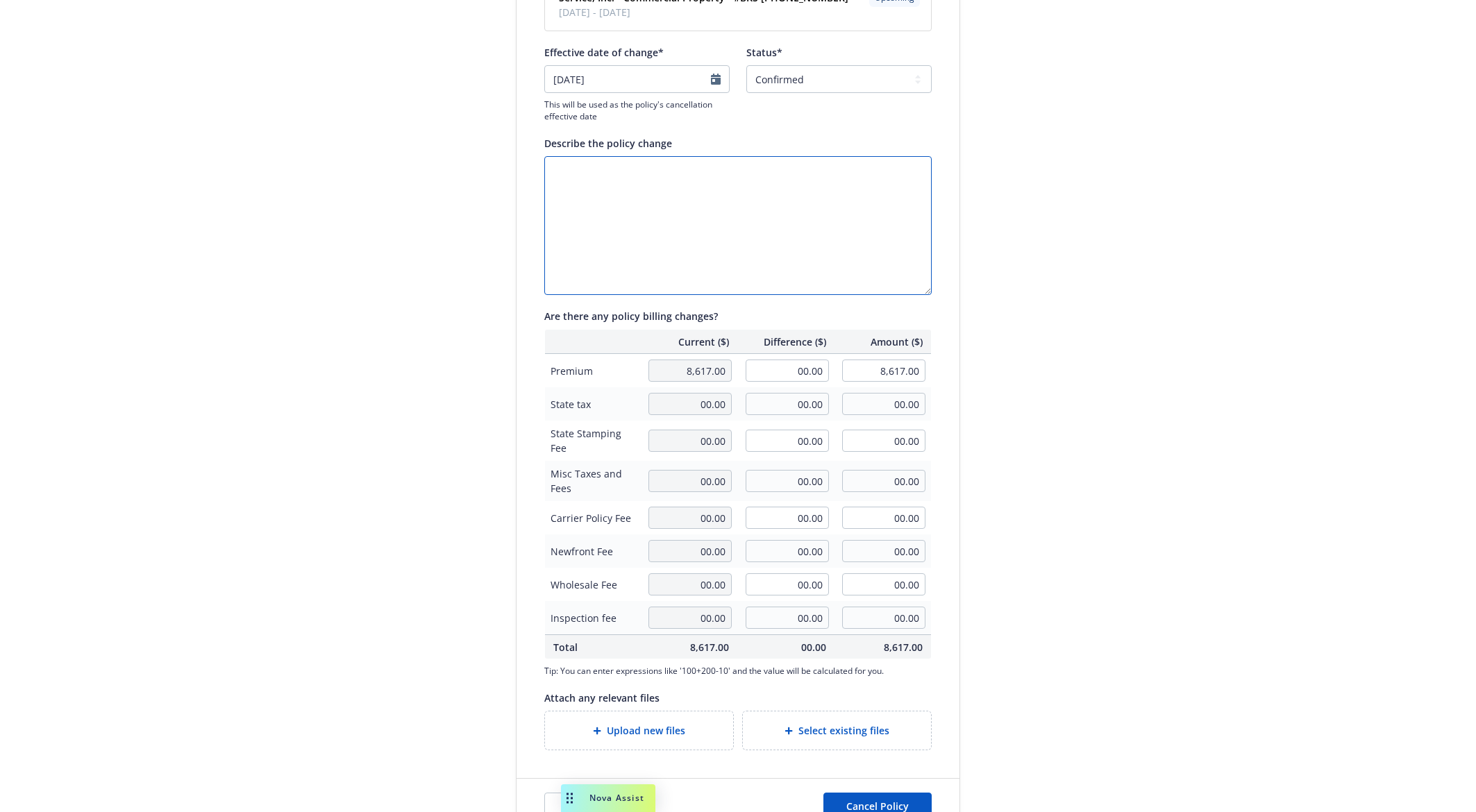
scroll to position [139, 0]
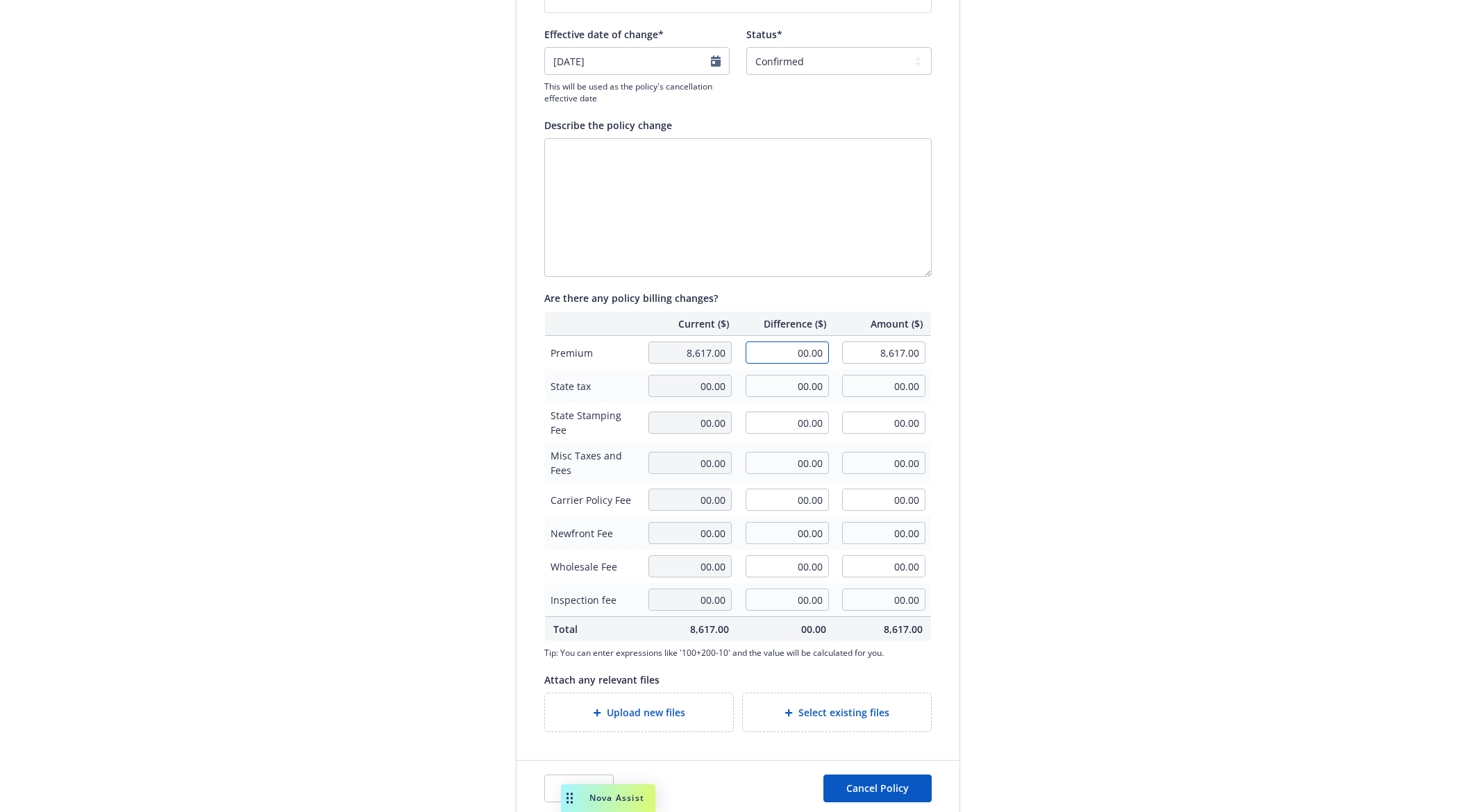
click at [768, 347] on input "00.00" at bounding box center [787, 352] width 84 height 22
type input "-8,617.00"
type input "00.00"
click at [1057, 459] on div "Create a policy change to complete the LPR Brady Air Conditioning, Inc. Brady A…" at bounding box center [738, 344] width 1476 height 966
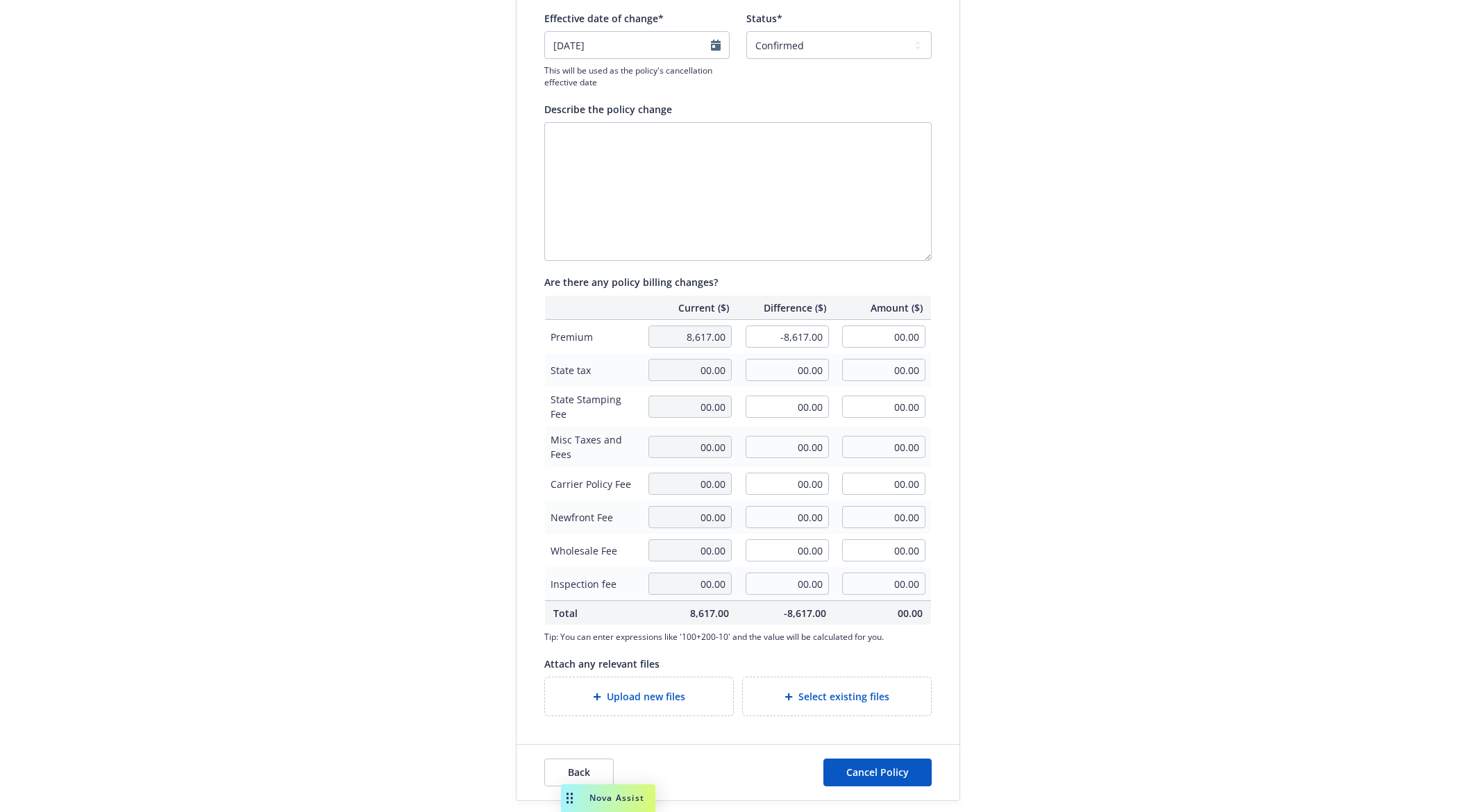
click at [619, 691] on span "Upload new files" at bounding box center [645, 696] width 78 height 14
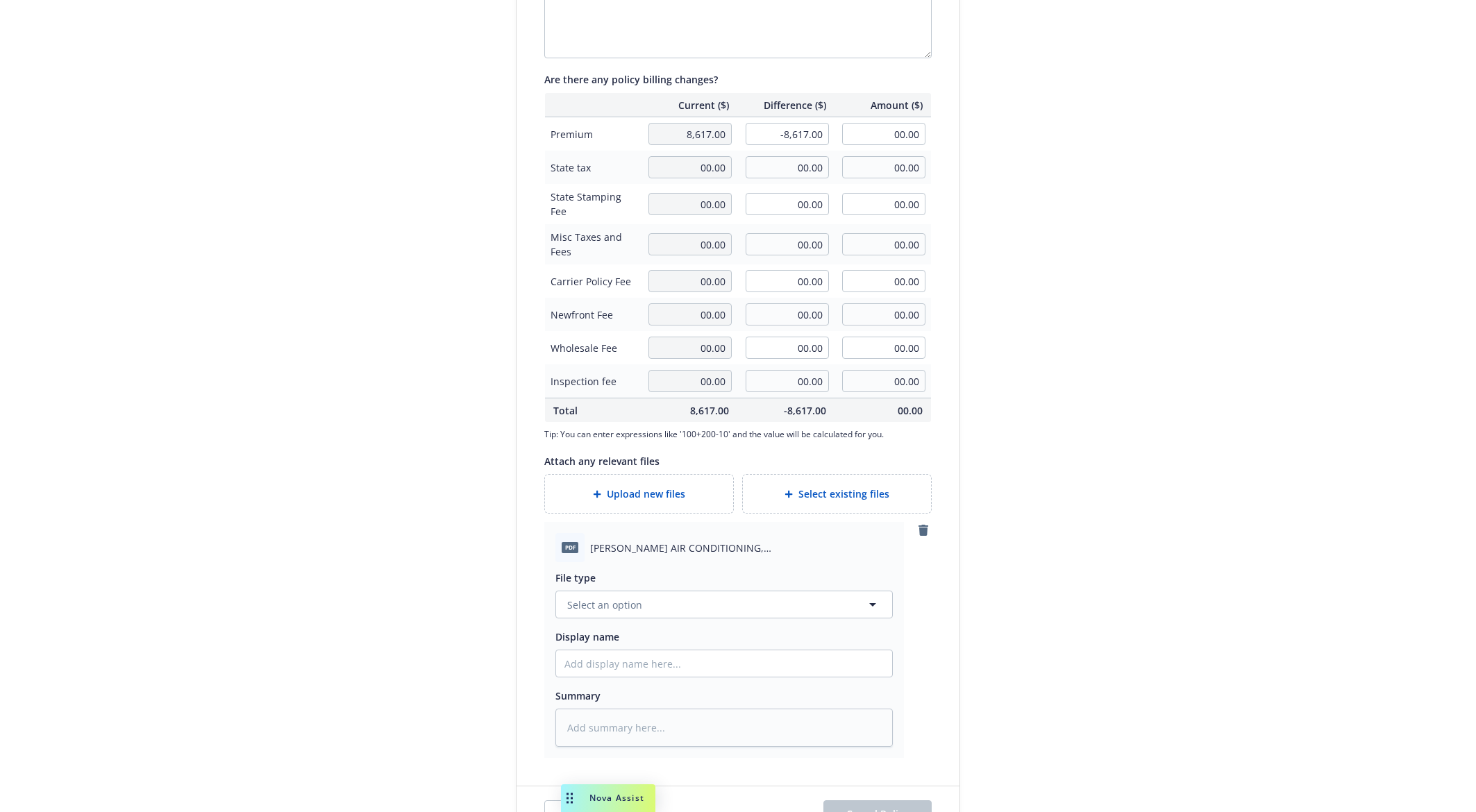
scroll to position [363, 0]
click at [640, 601] on button "Select an option" at bounding box center [723, 598] width 337 height 28
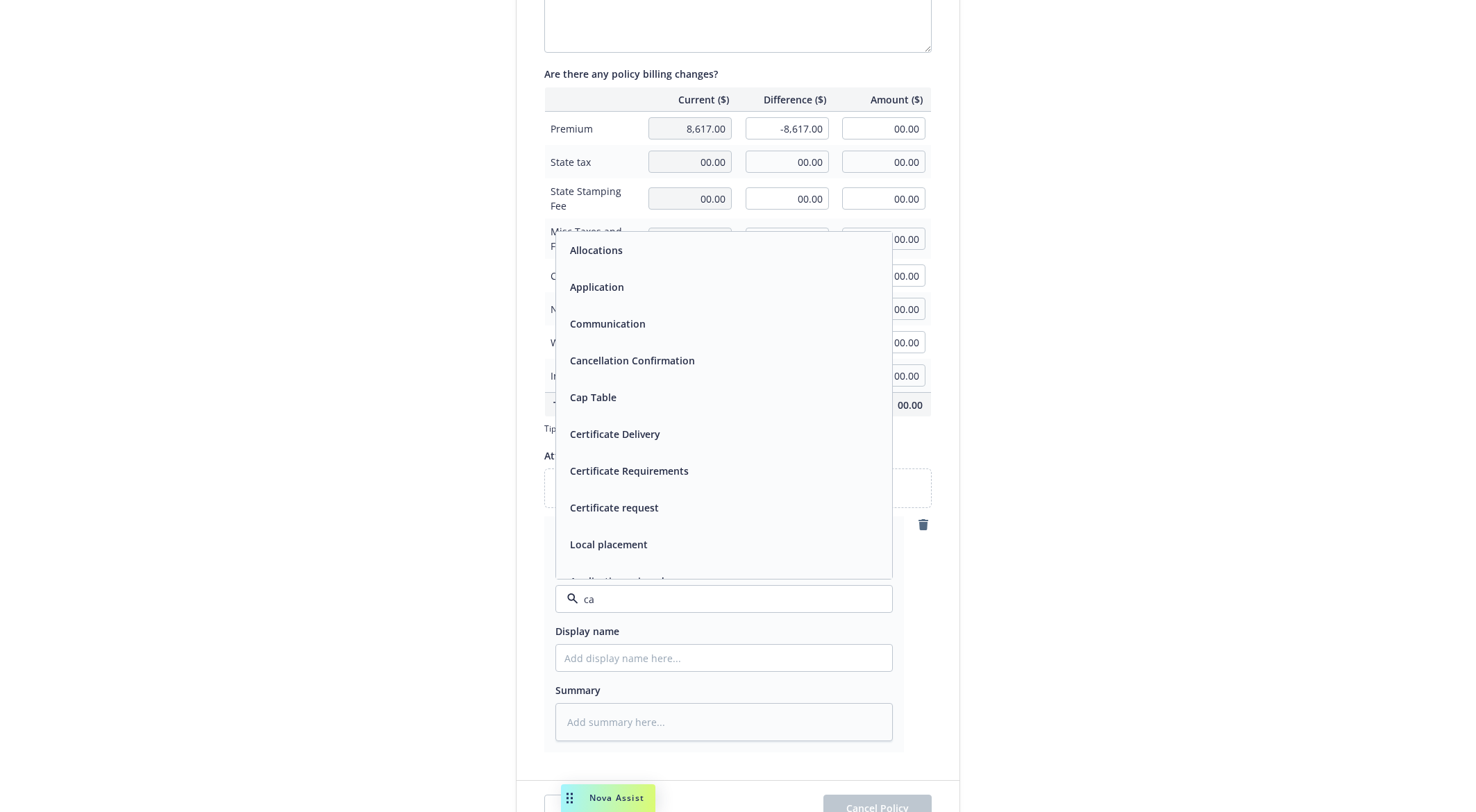
type input "can"
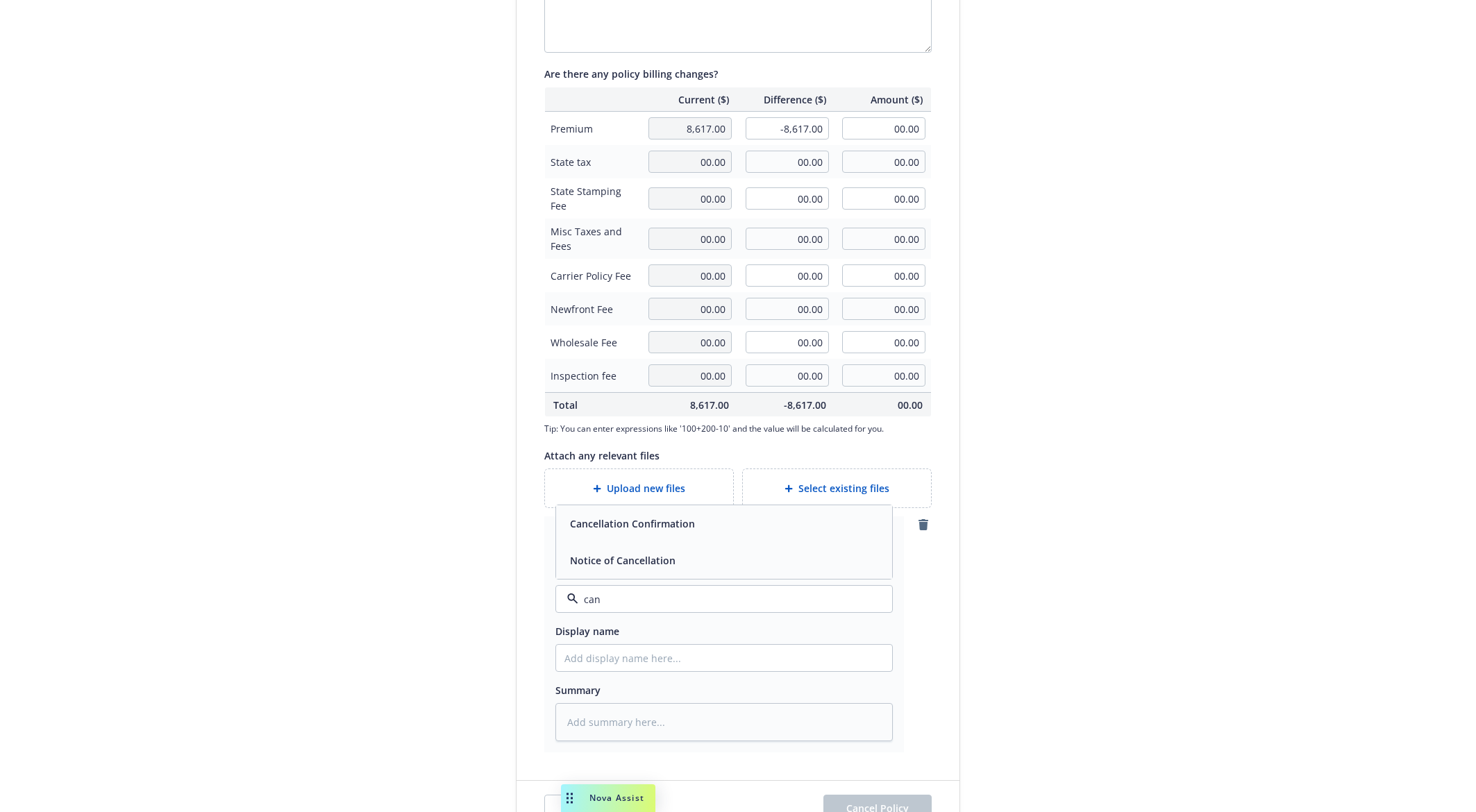
click at [684, 532] on div "Cancellation Confirmation" at bounding box center [631, 524] width 133 height 20
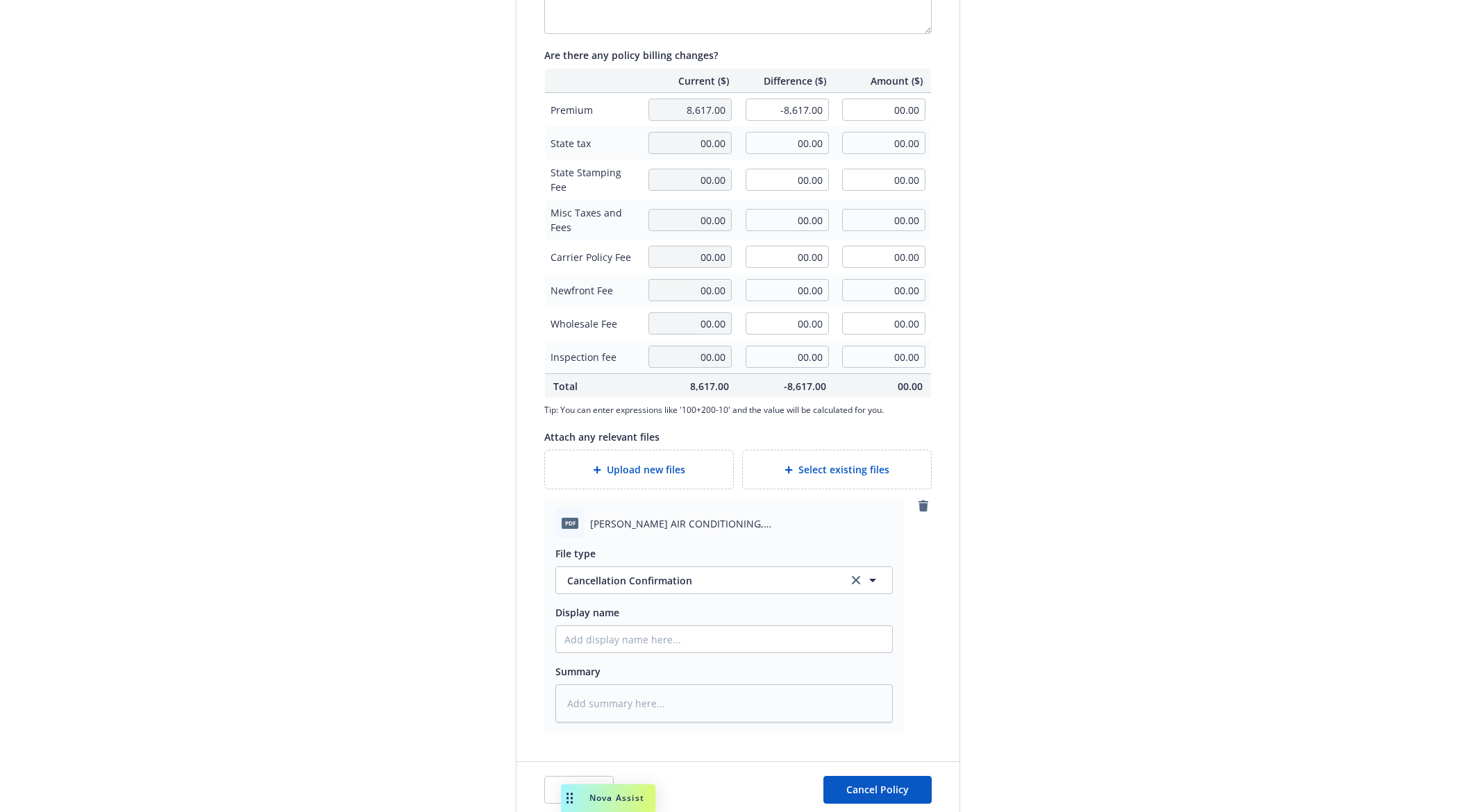
scroll to position [399, 0]
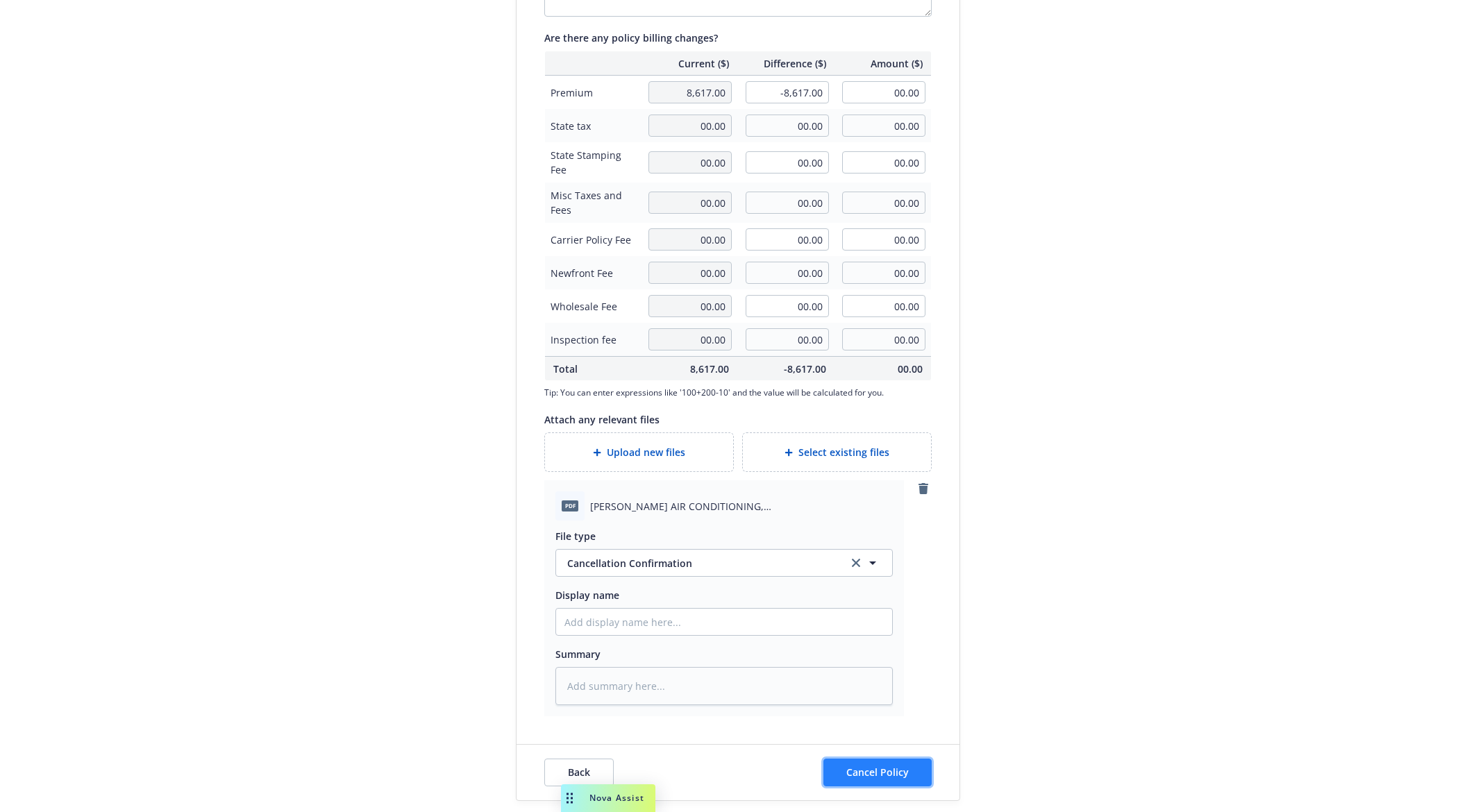
click at [869, 772] on span "Cancel Policy" at bounding box center [878, 772] width 63 height 13
type textarea "x"
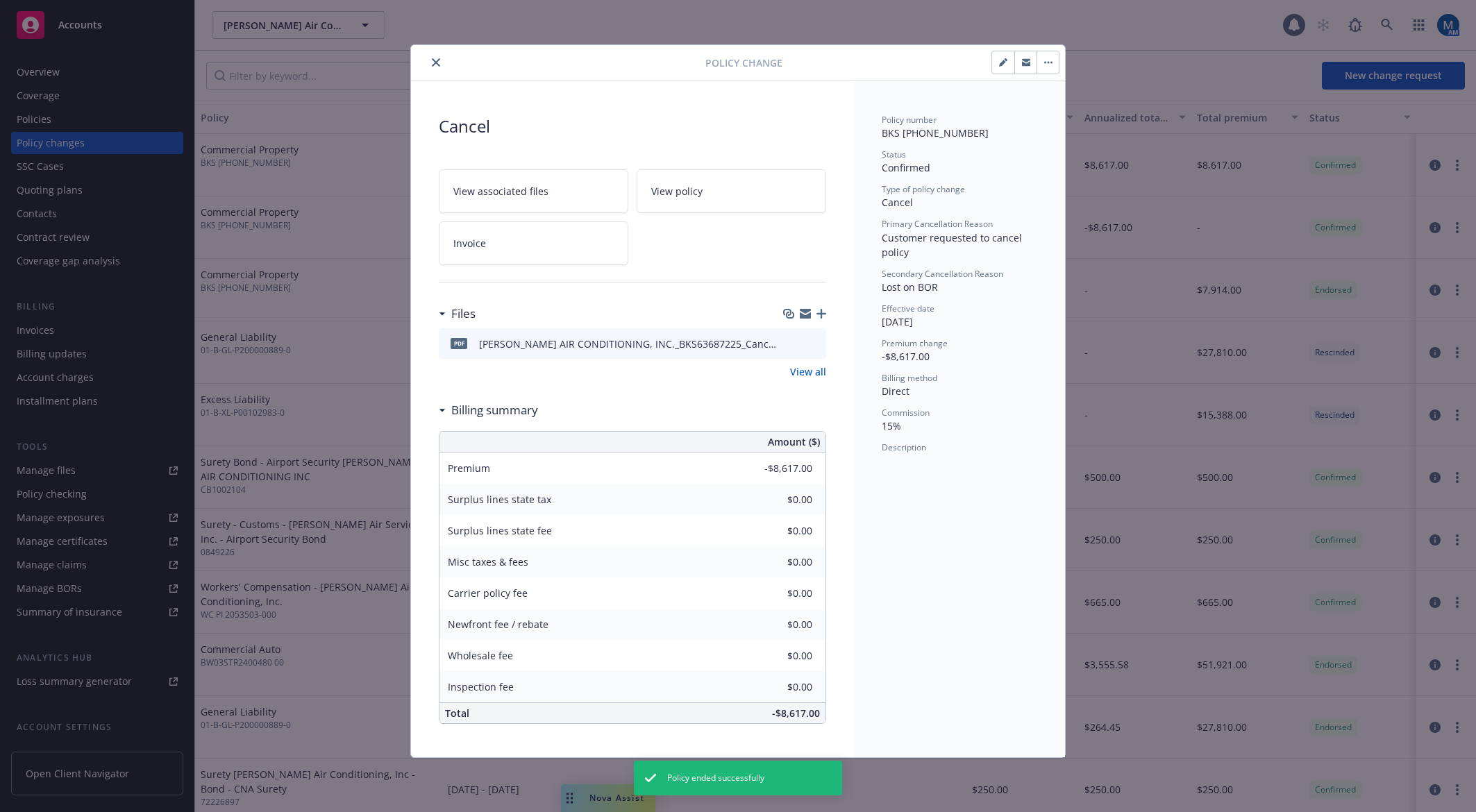
click at [429, 64] on button "close" at bounding box center [436, 62] width 17 height 17
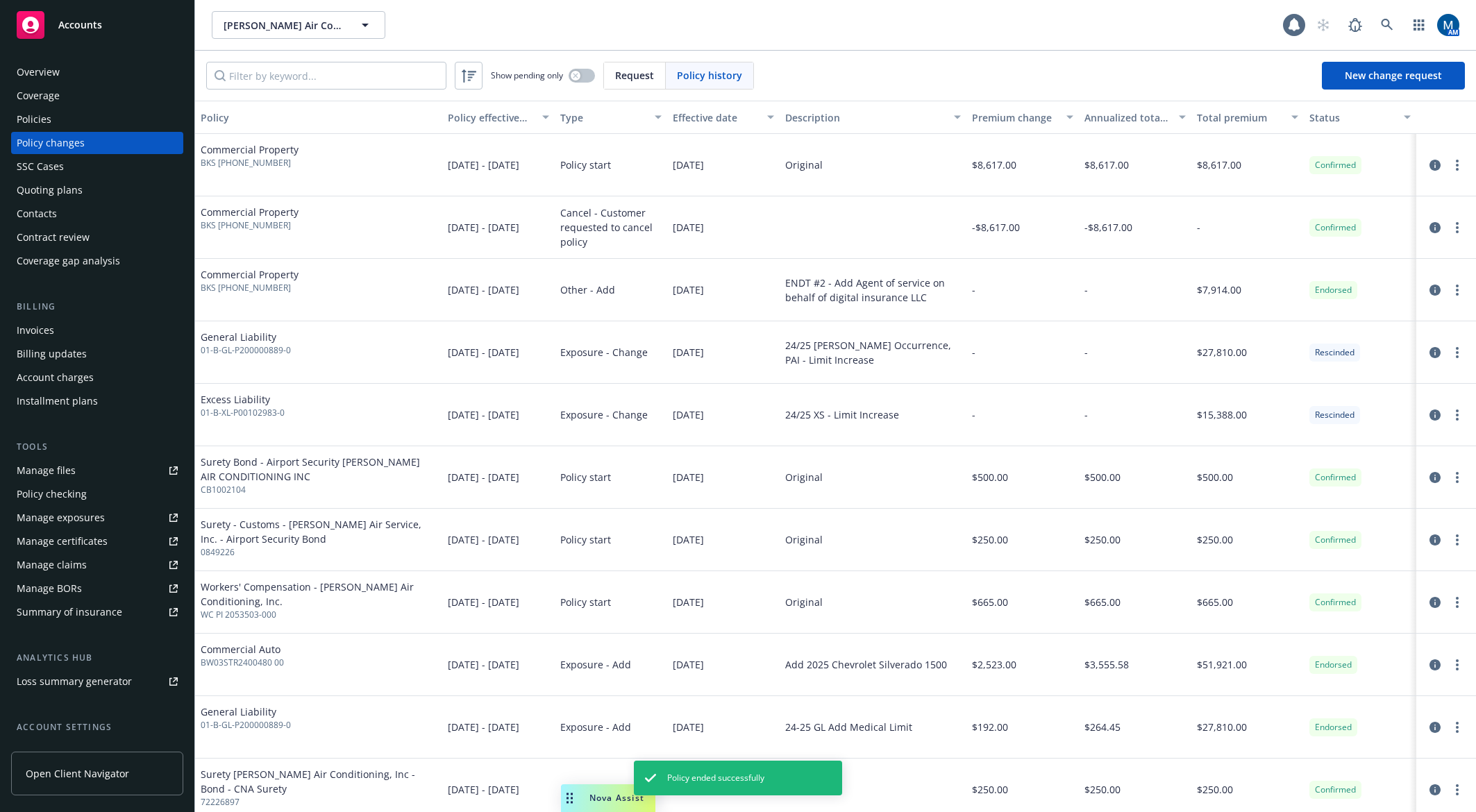
click at [90, 110] on div "Policies" at bounding box center [97, 119] width 161 height 22
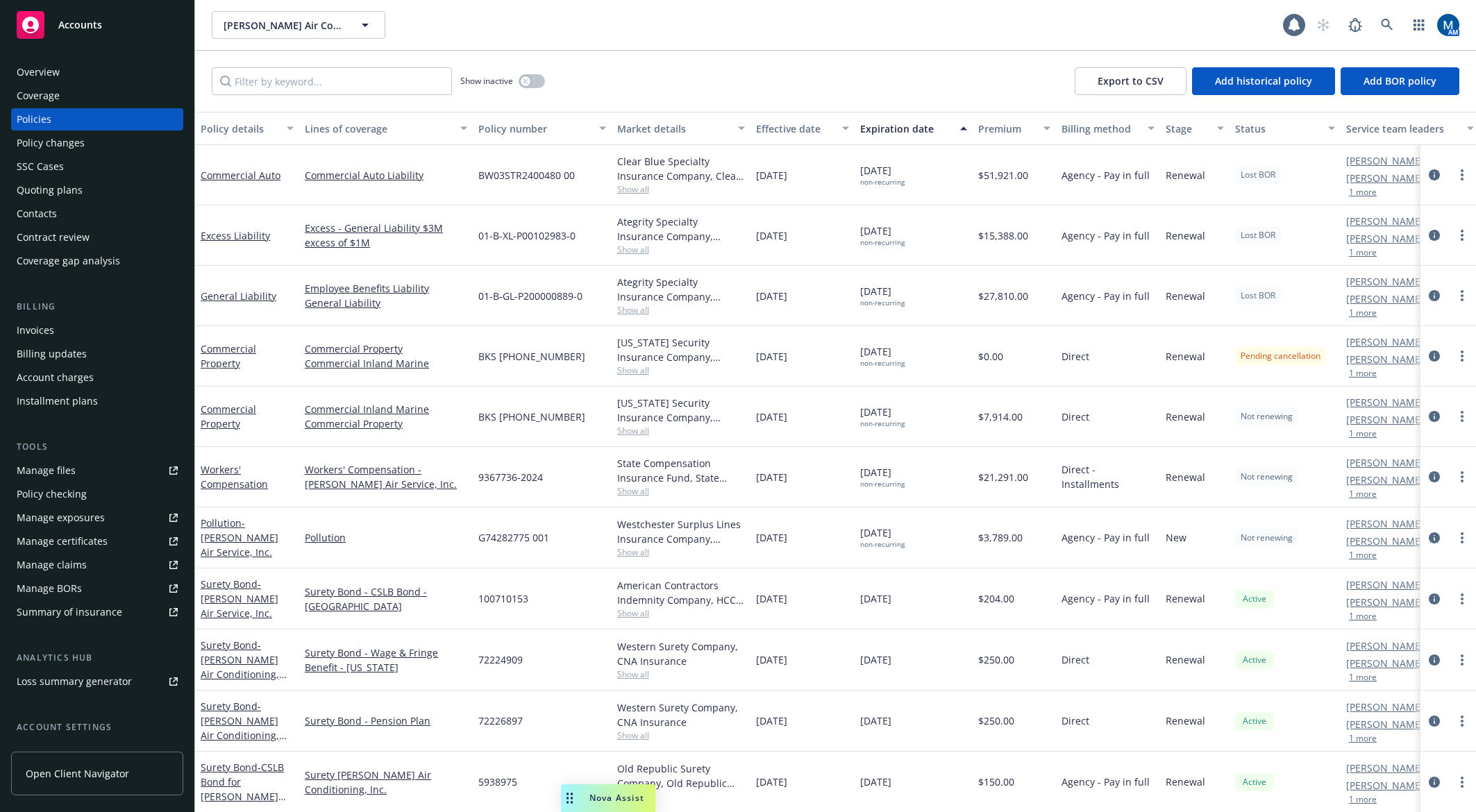
click at [97, 20] on span "Accounts" at bounding box center [80, 25] width 44 height 11
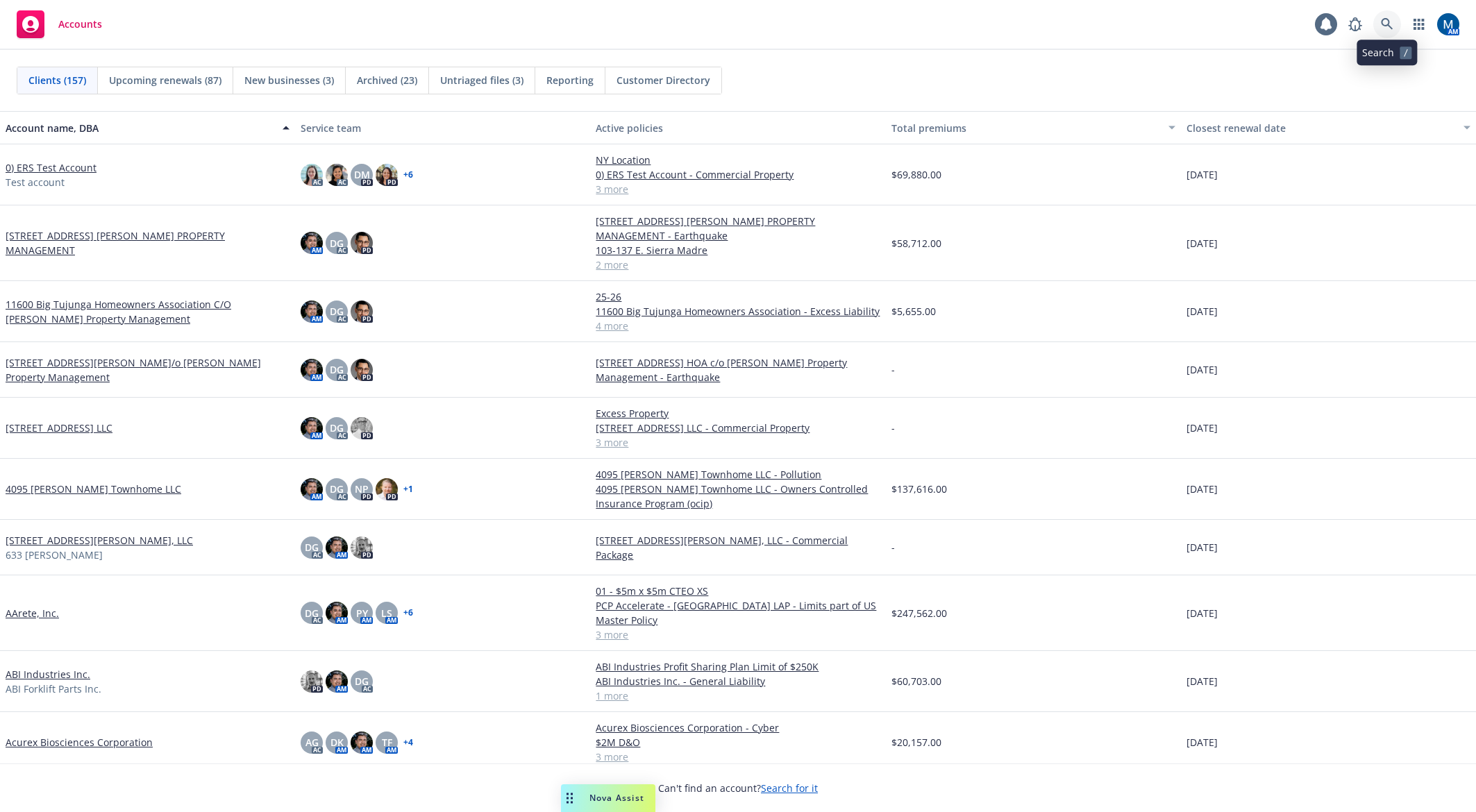
click at [1324, 22] on icon at bounding box center [1386, 23] width 12 height 12
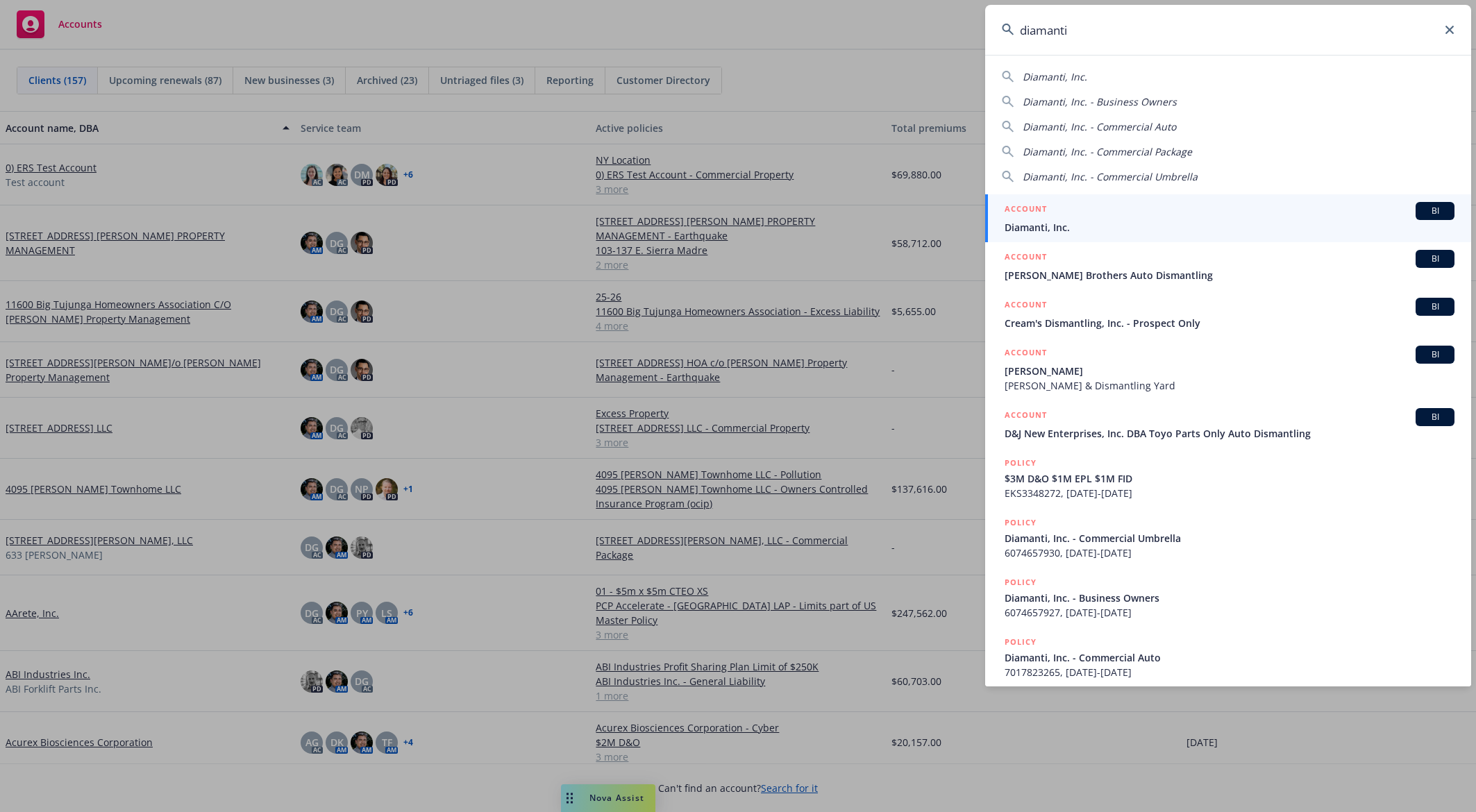
type input "diamanti"
click at [1100, 226] on span "Diamanti, Inc." at bounding box center [1229, 227] width 450 height 14
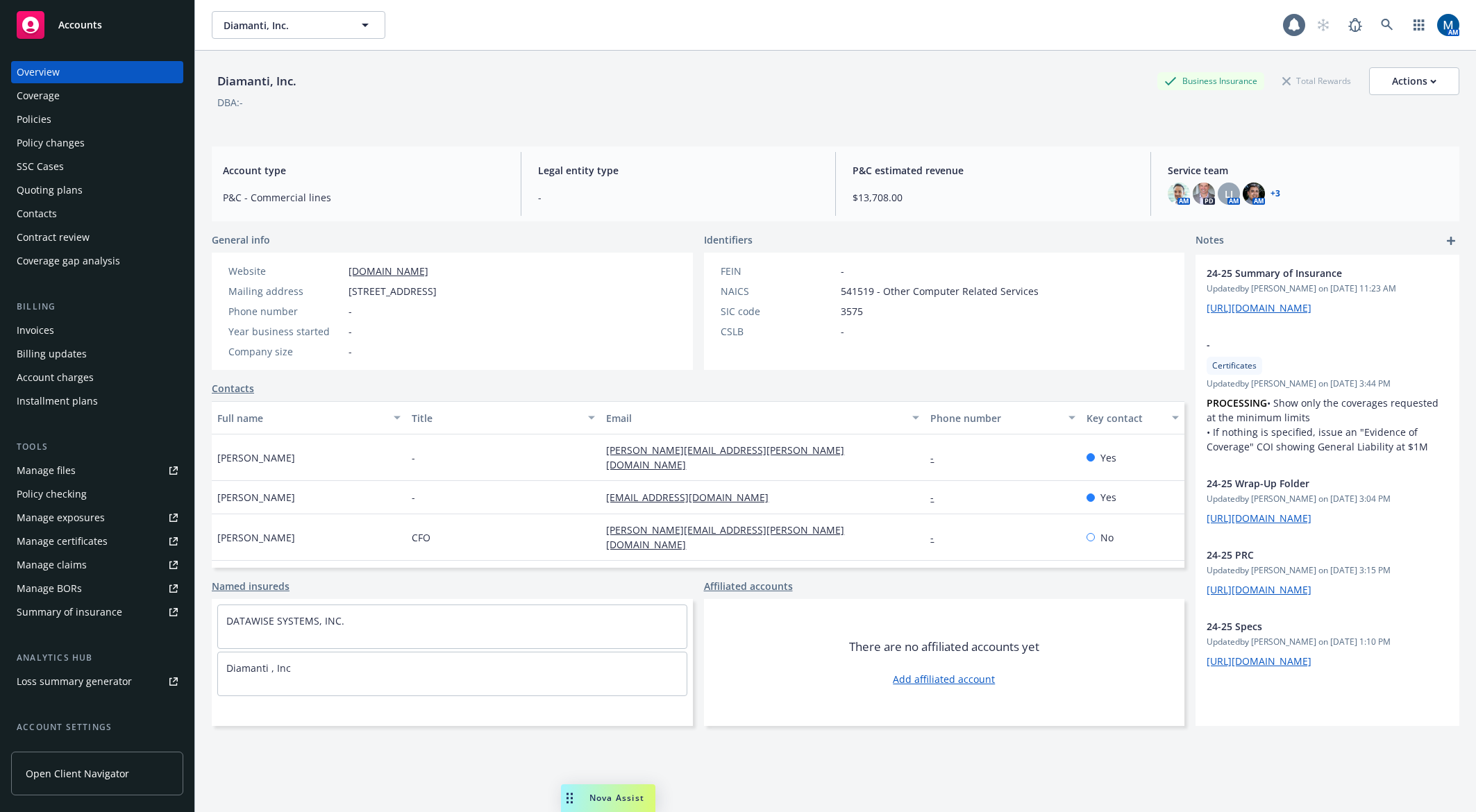
click at [113, 119] on div "Policies" at bounding box center [97, 119] width 161 height 22
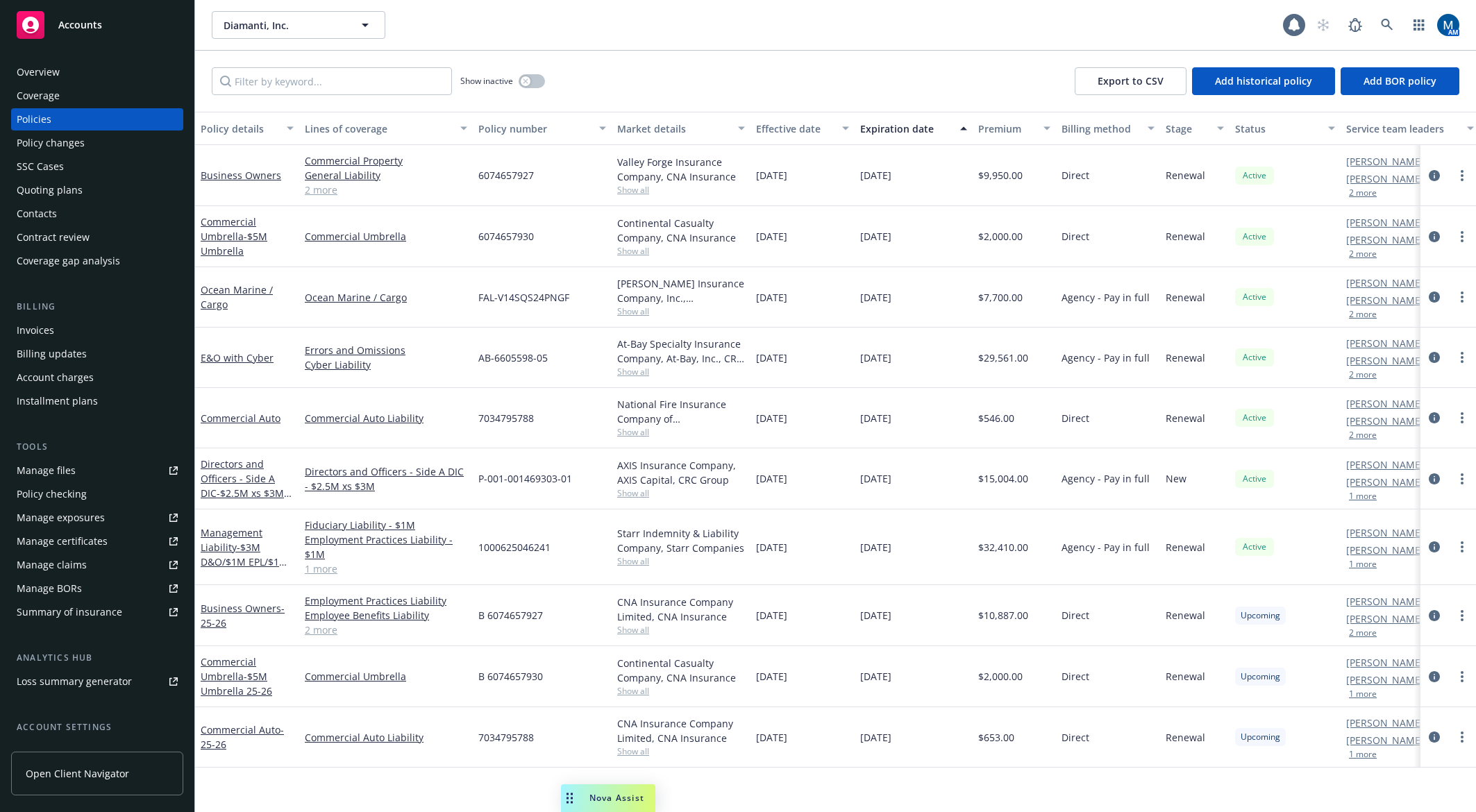
click at [673, 50] on div "Diamanti, Inc. Diamanti, Inc. 1 AM" at bounding box center [835, 25] width 1280 height 50
click at [943, 366] on div "10/01/2025" at bounding box center [913, 357] width 118 height 60
click at [89, 195] on div "Quoting plans" at bounding box center [97, 190] width 161 height 22
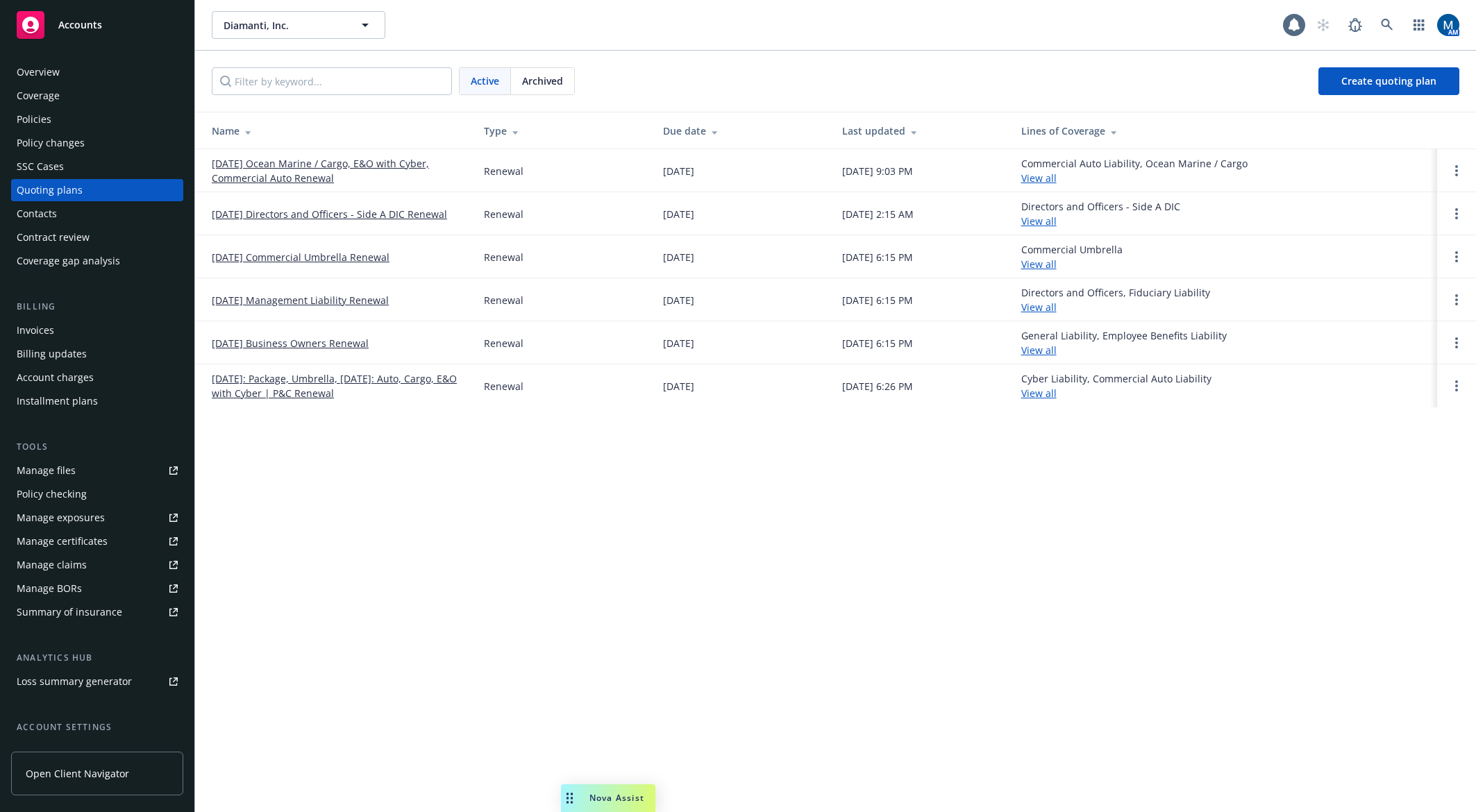
click at [35, 115] on div "Policies" at bounding box center [34, 119] width 35 height 22
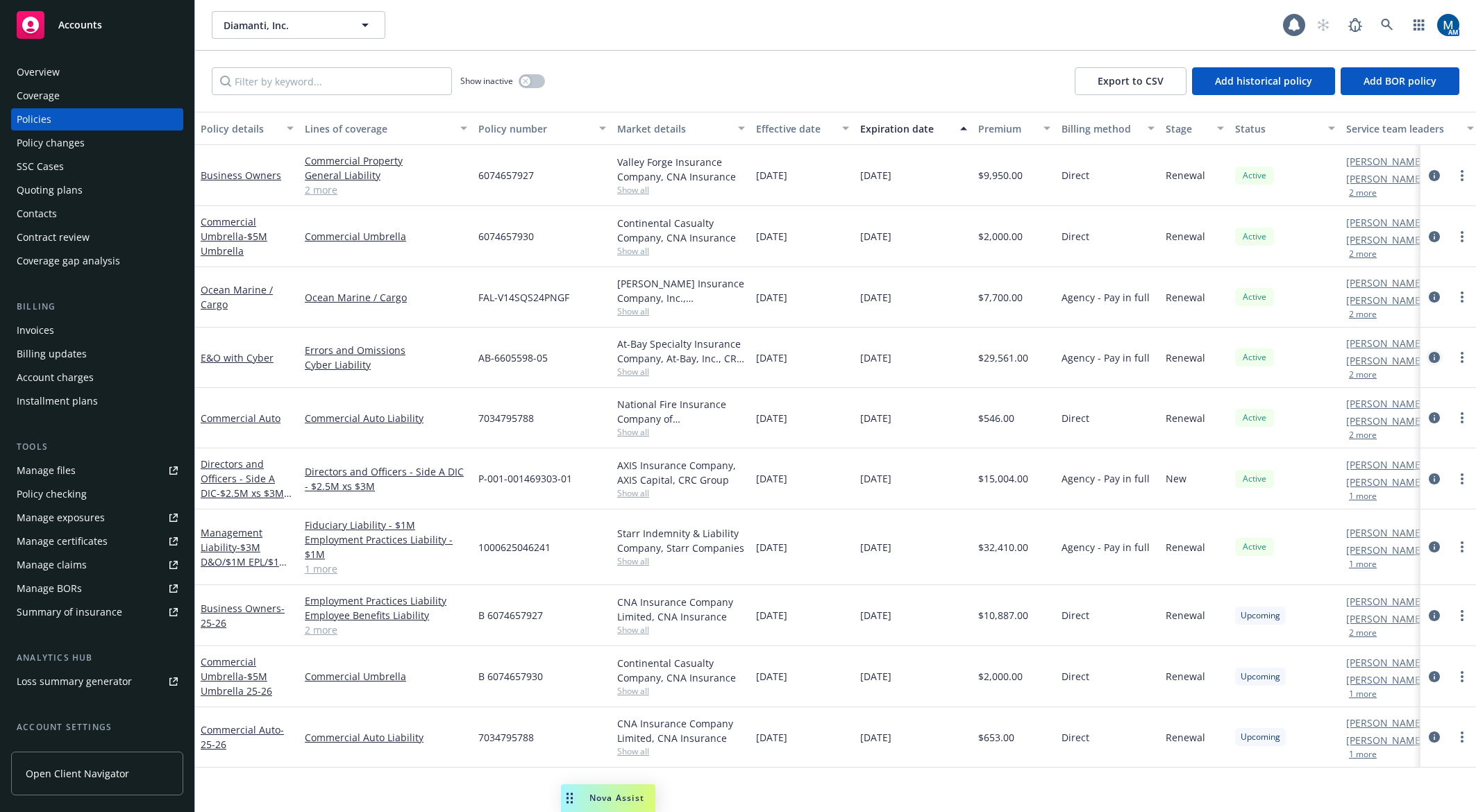
click at [1324, 358] on icon "circleInformation" at bounding box center [1434, 357] width 11 height 11
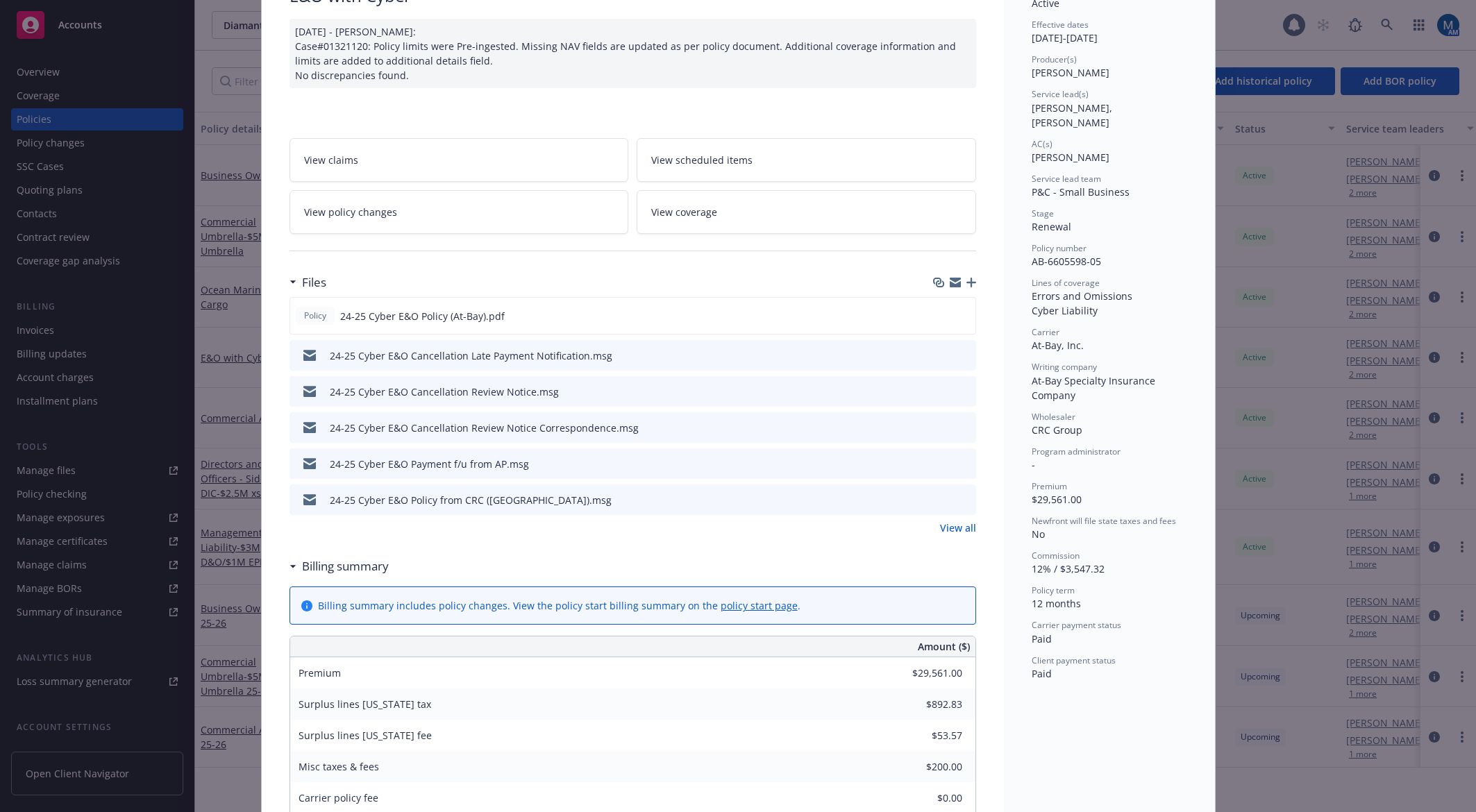
scroll to position [208, 0]
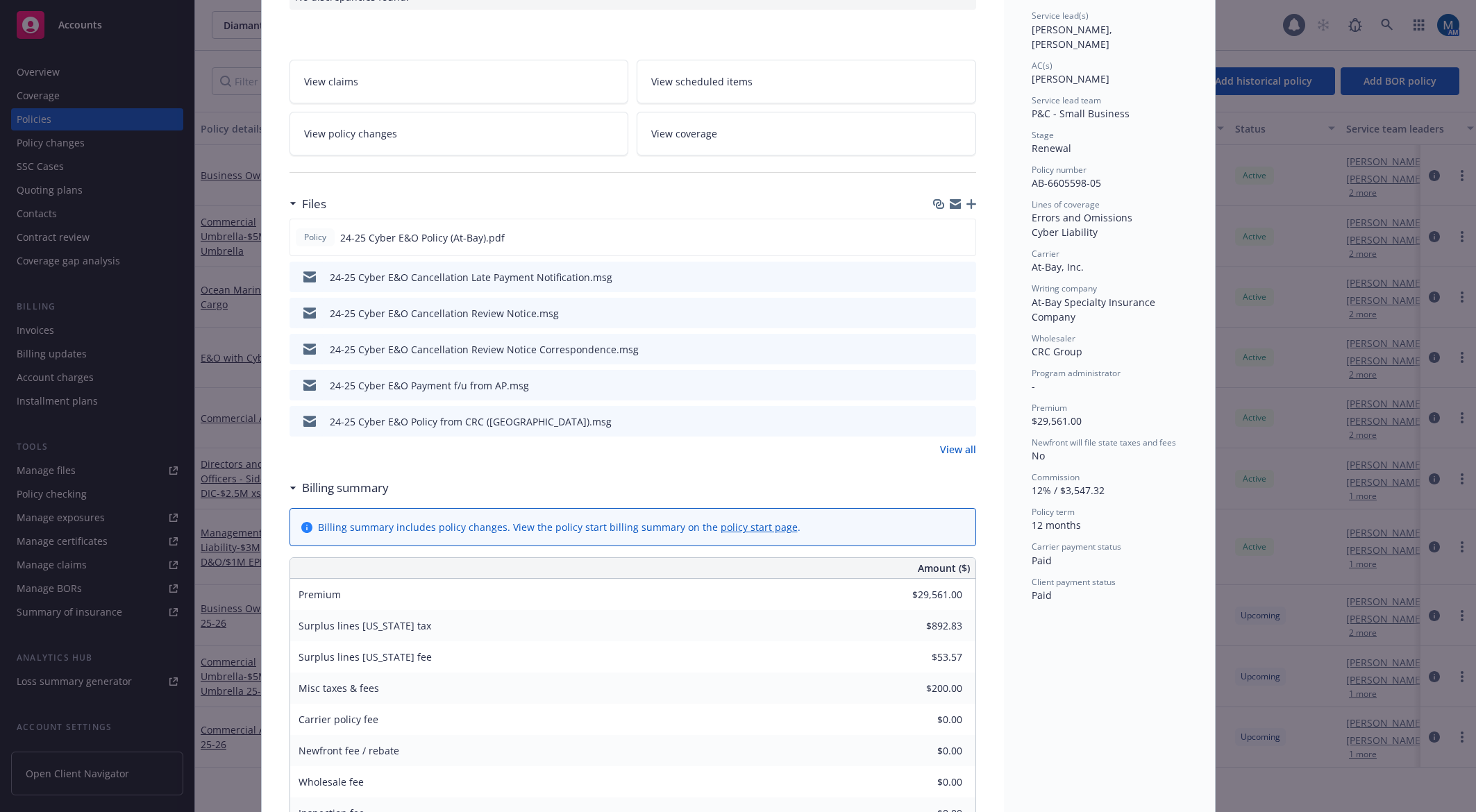
click at [958, 423] on icon "preview file" at bounding box center [963, 420] width 13 height 10
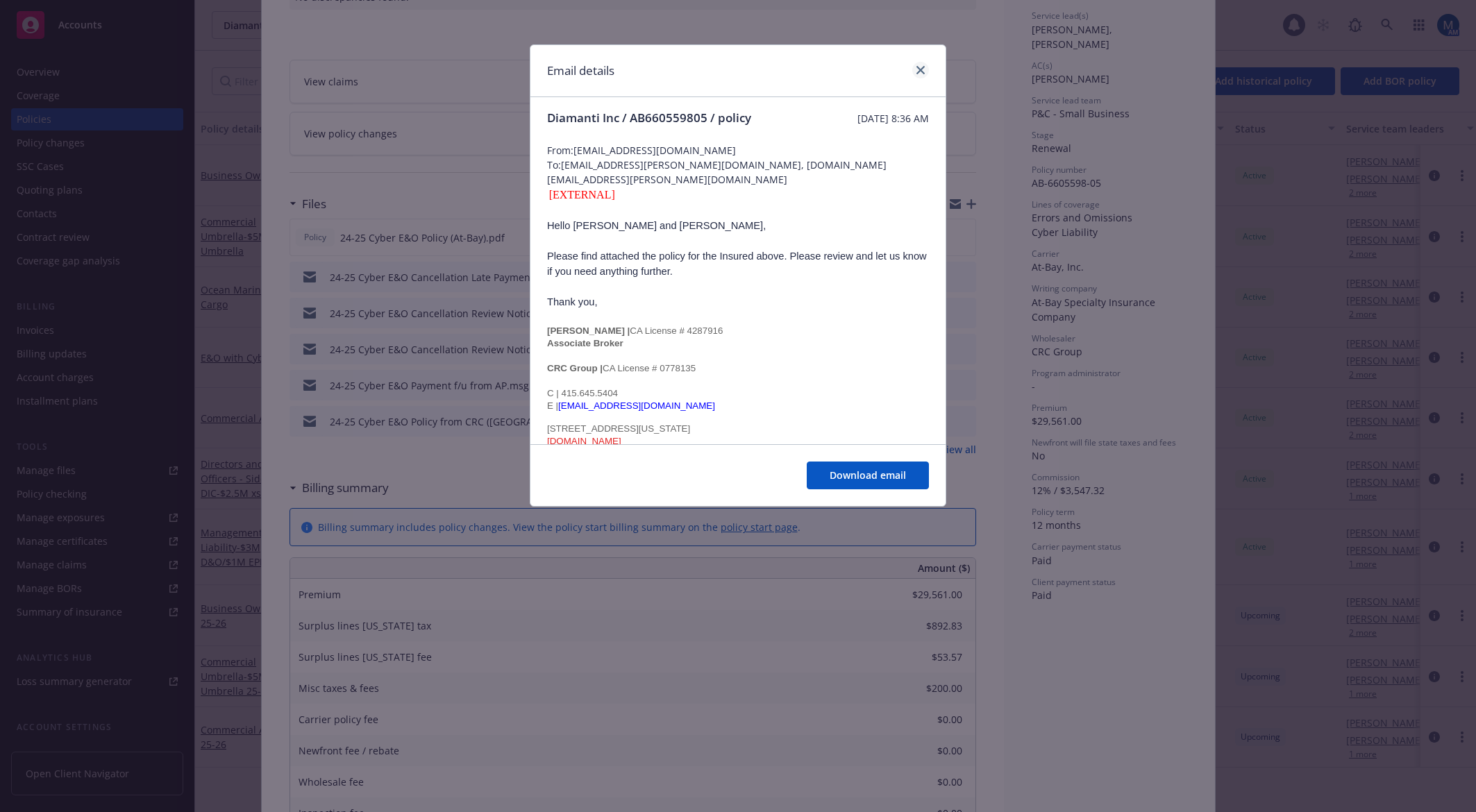
scroll to position [0, 0]
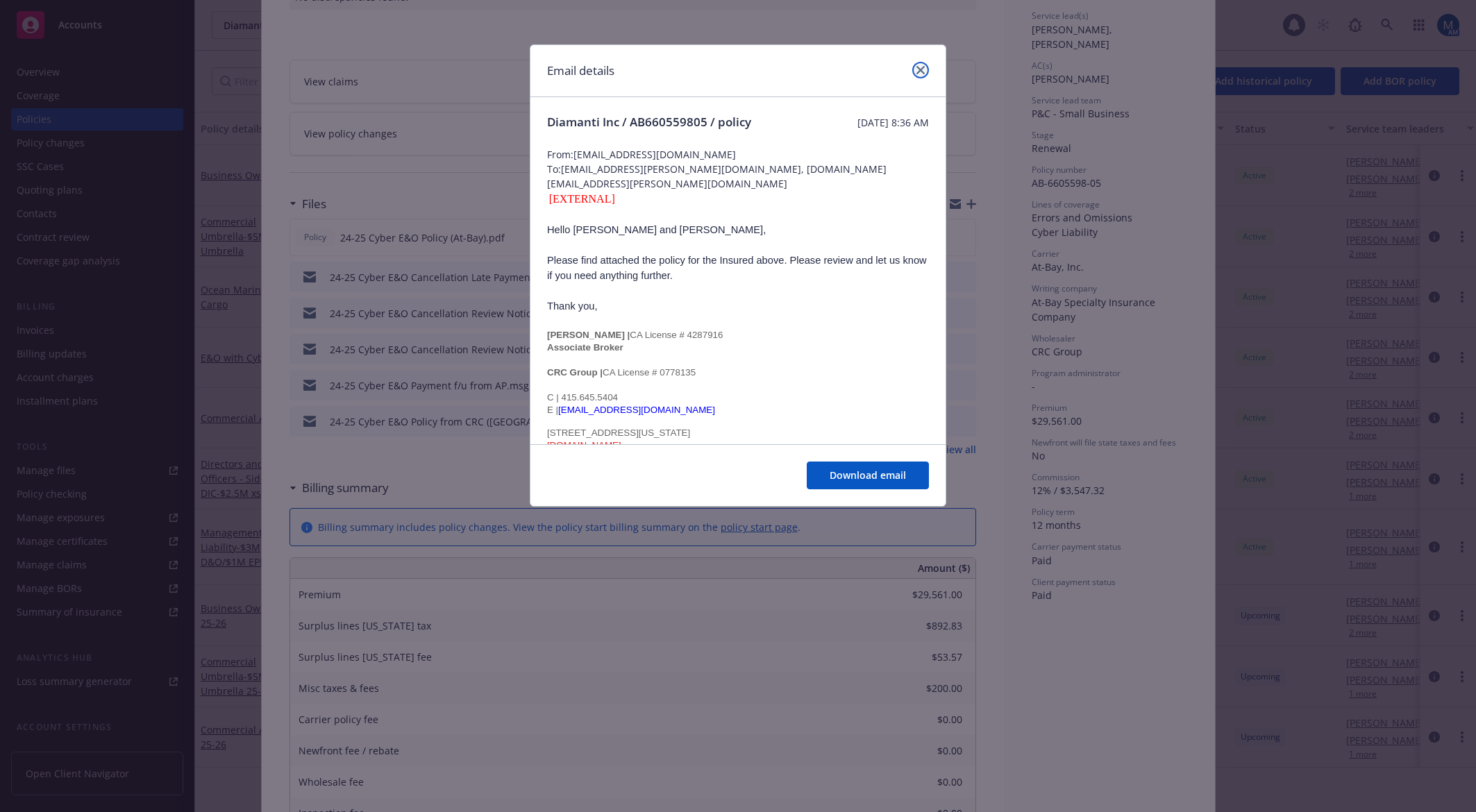
click at [915, 68] on link "close" at bounding box center [920, 70] width 17 height 17
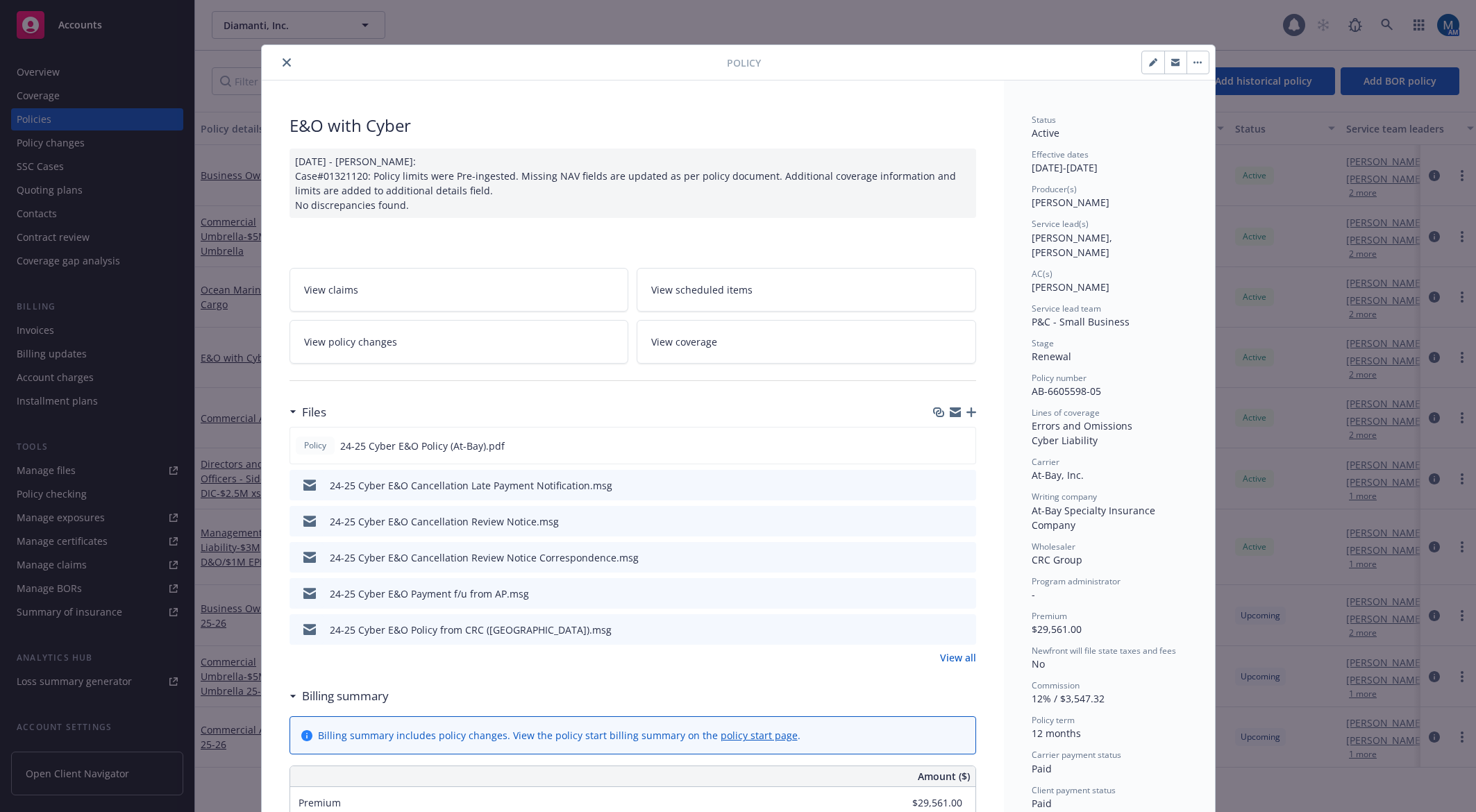
click at [282, 62] on icon "close" at bounding box center [286, 62] width 8 height 8
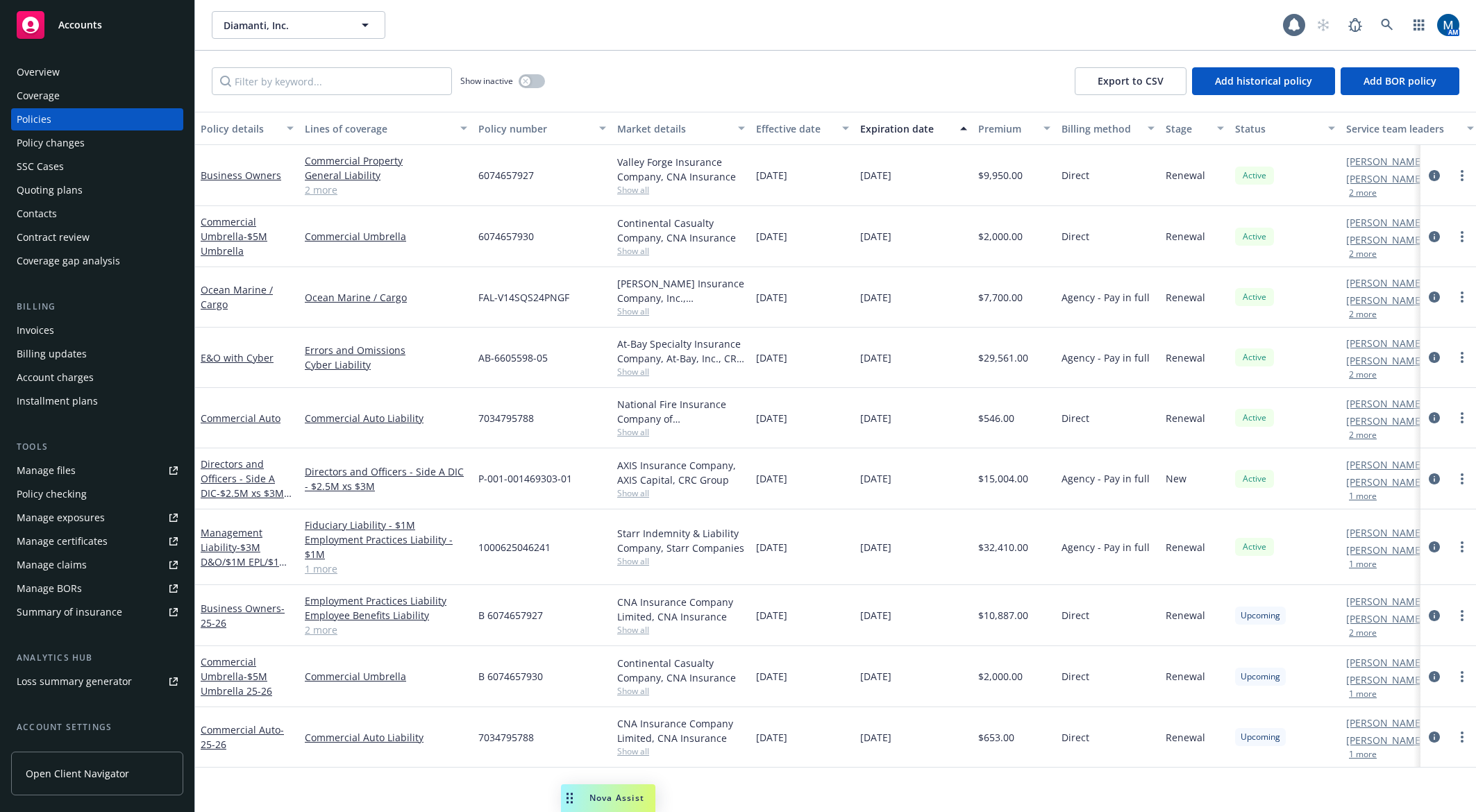
click at [103, 78] on div "Overview" at bounding box center [97, 72] width 161 height 22
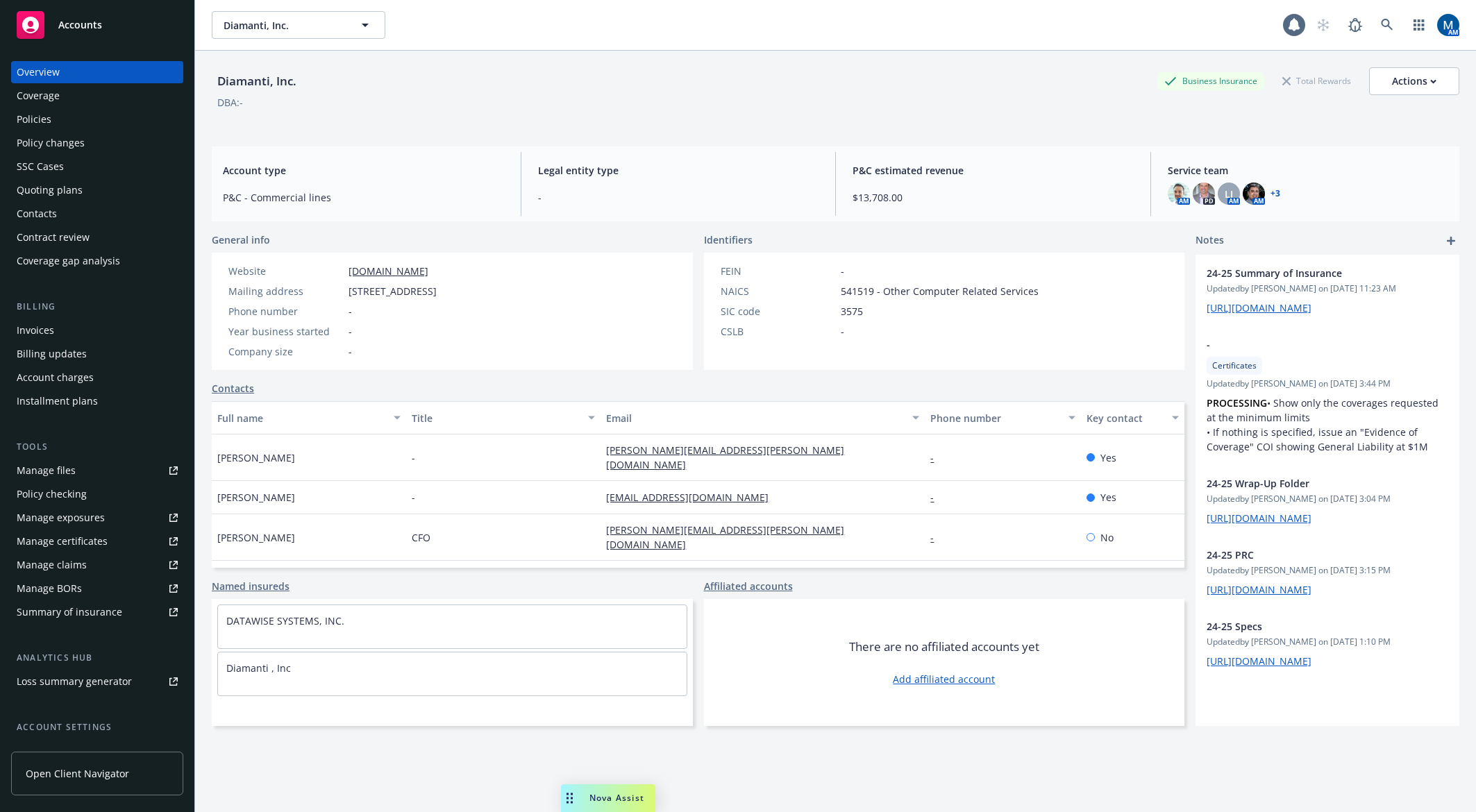
click at [94, 120] on div "Policies" at bounding box center [97, 119] width 161 height 22
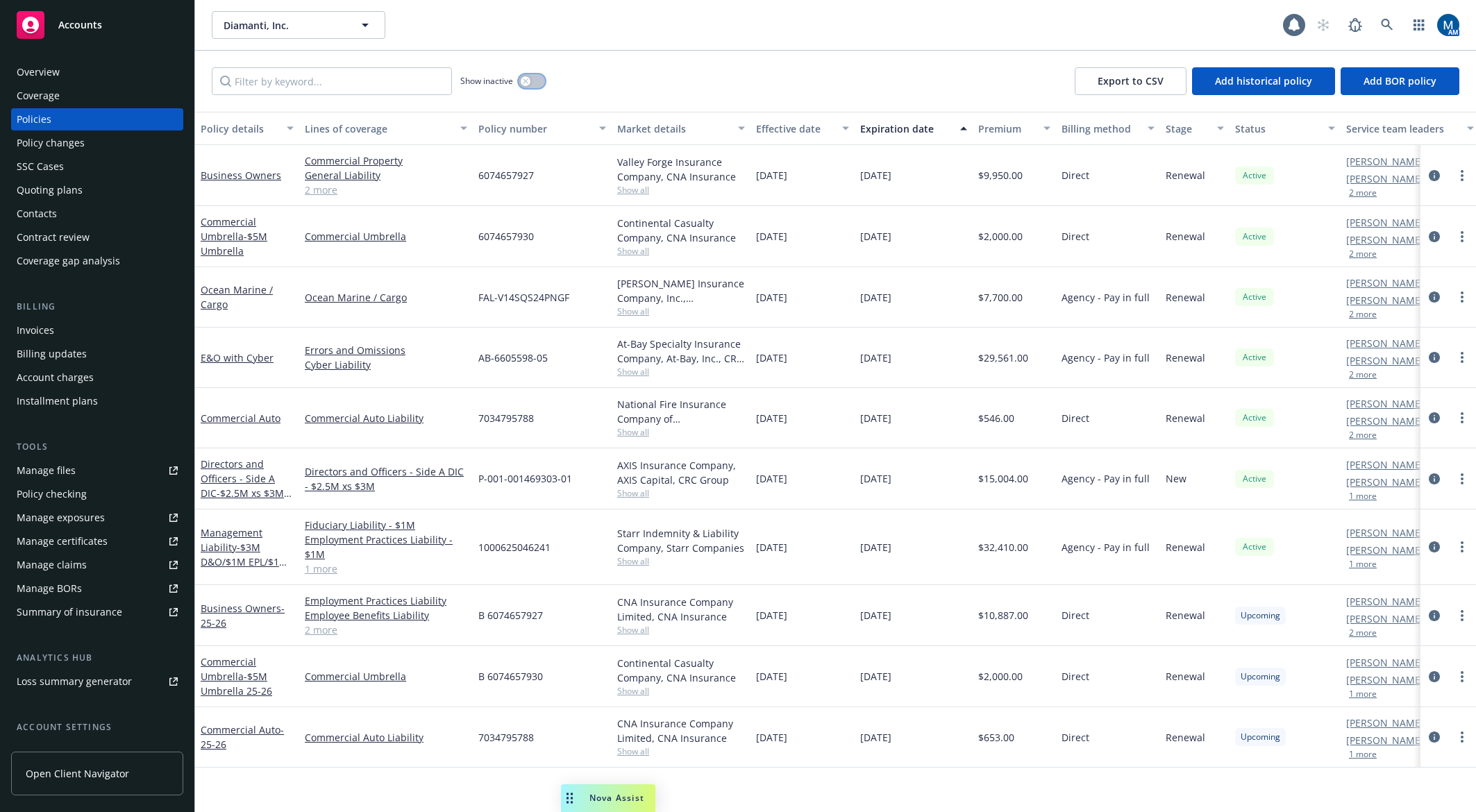
click at [530, 79] on button "button" at bounding box center [531, 81] width 26 height 13
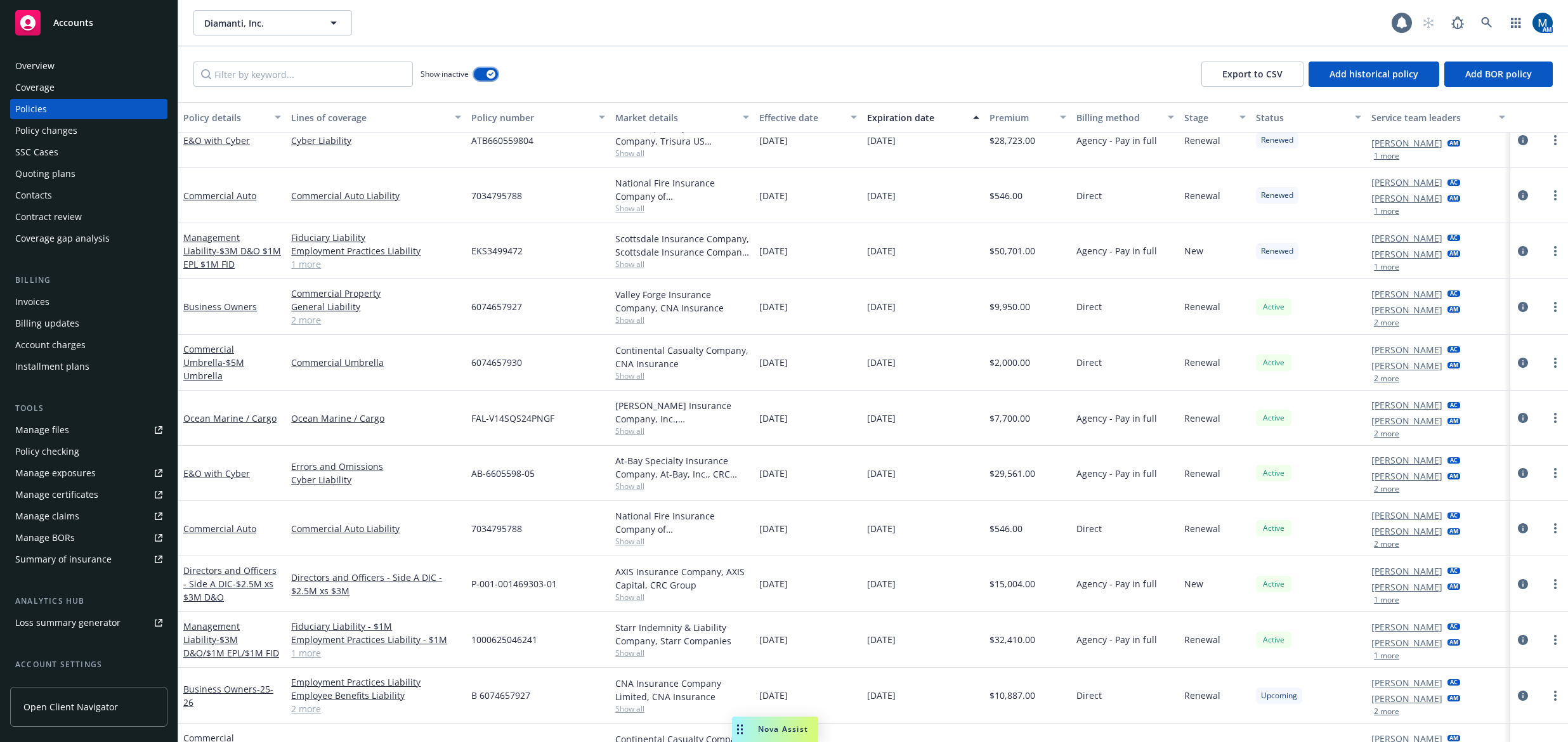
scroll to position [1395, 0]
click at [704, 44] on div "Diamanti, Inc. Diamanti, Inc. 1 AM" at bounding box center [873, 23] width 1390 height 46
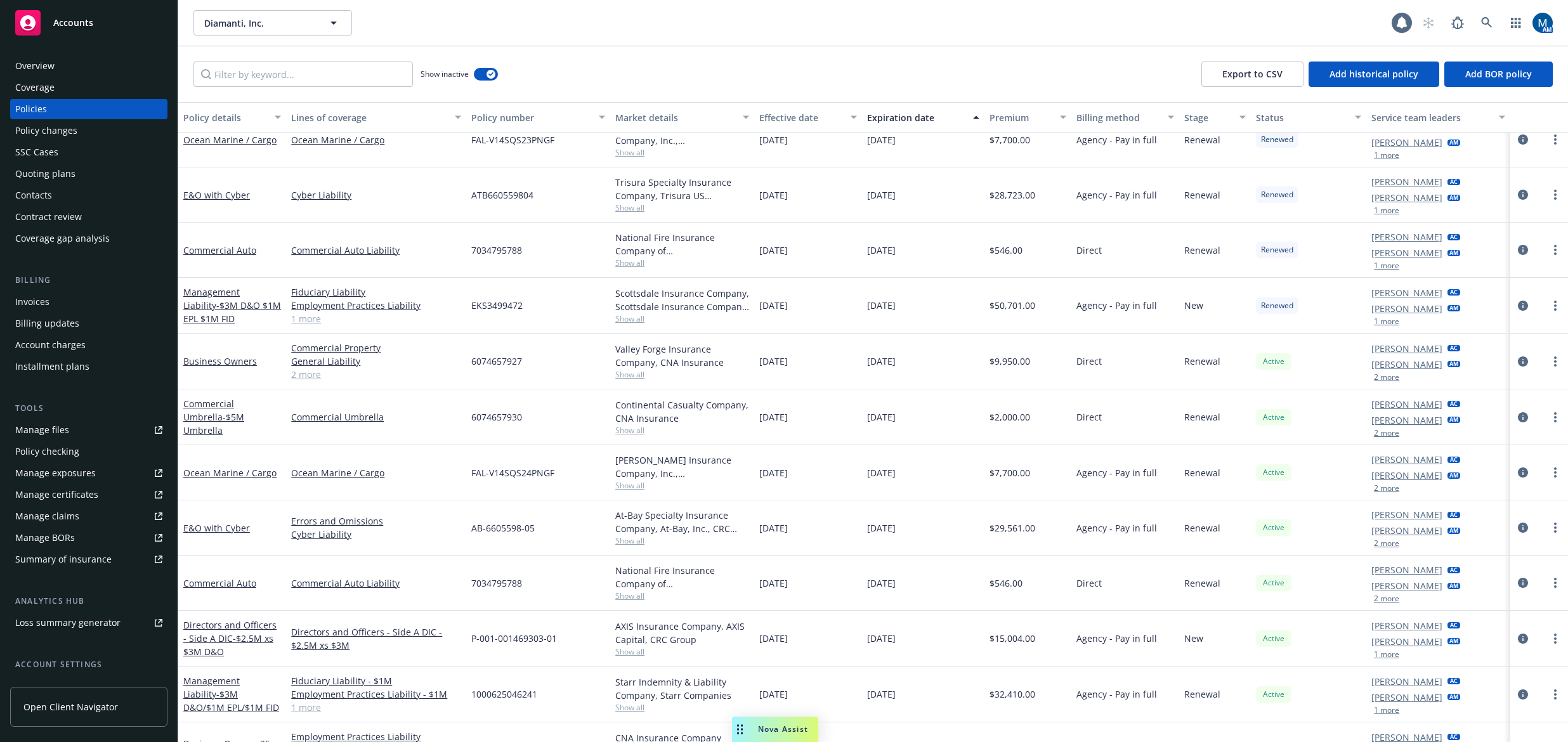
scroll to position [1477, 0]
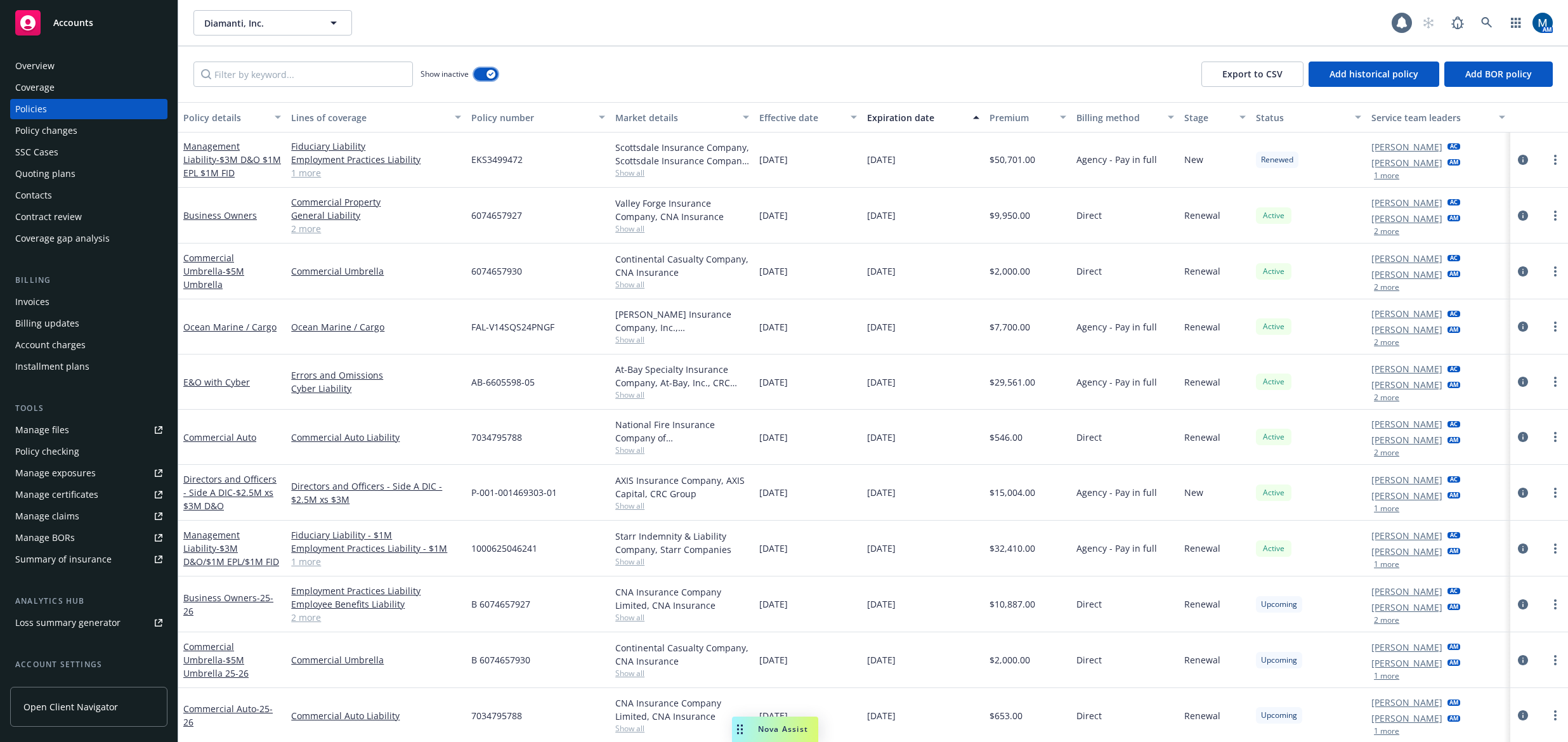
click at [485, 79] on button "button" at bounding box center [485, 74] width 24 height 12
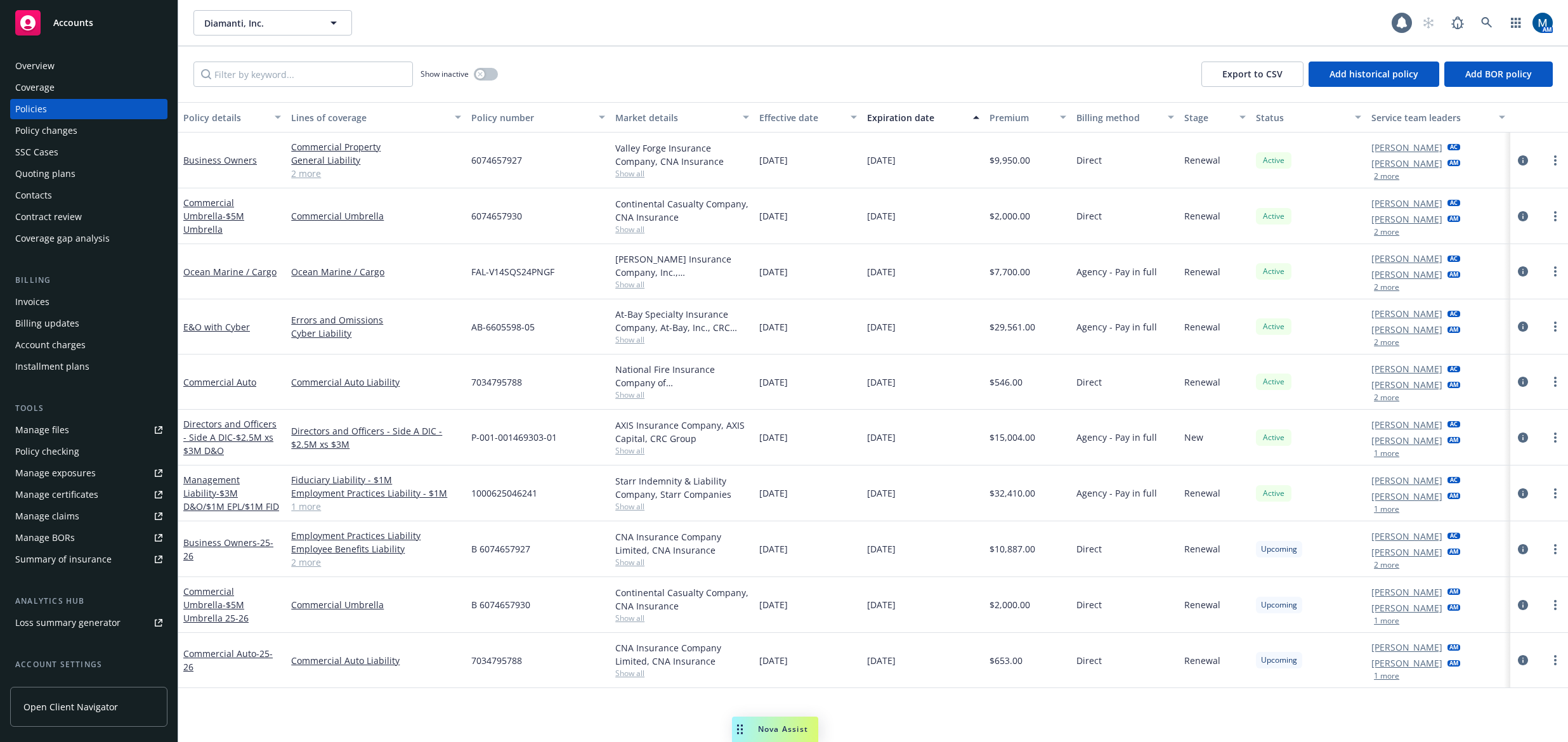
click at [876, 41] on div "Diamanti, Inc. Diamanti, Inc. 1 AM" at bounding box center [873, 23] width 1390 height 46
click at [52, 170] on div "Quoting plans" at bounding box center [45, 173] width 60 height 21
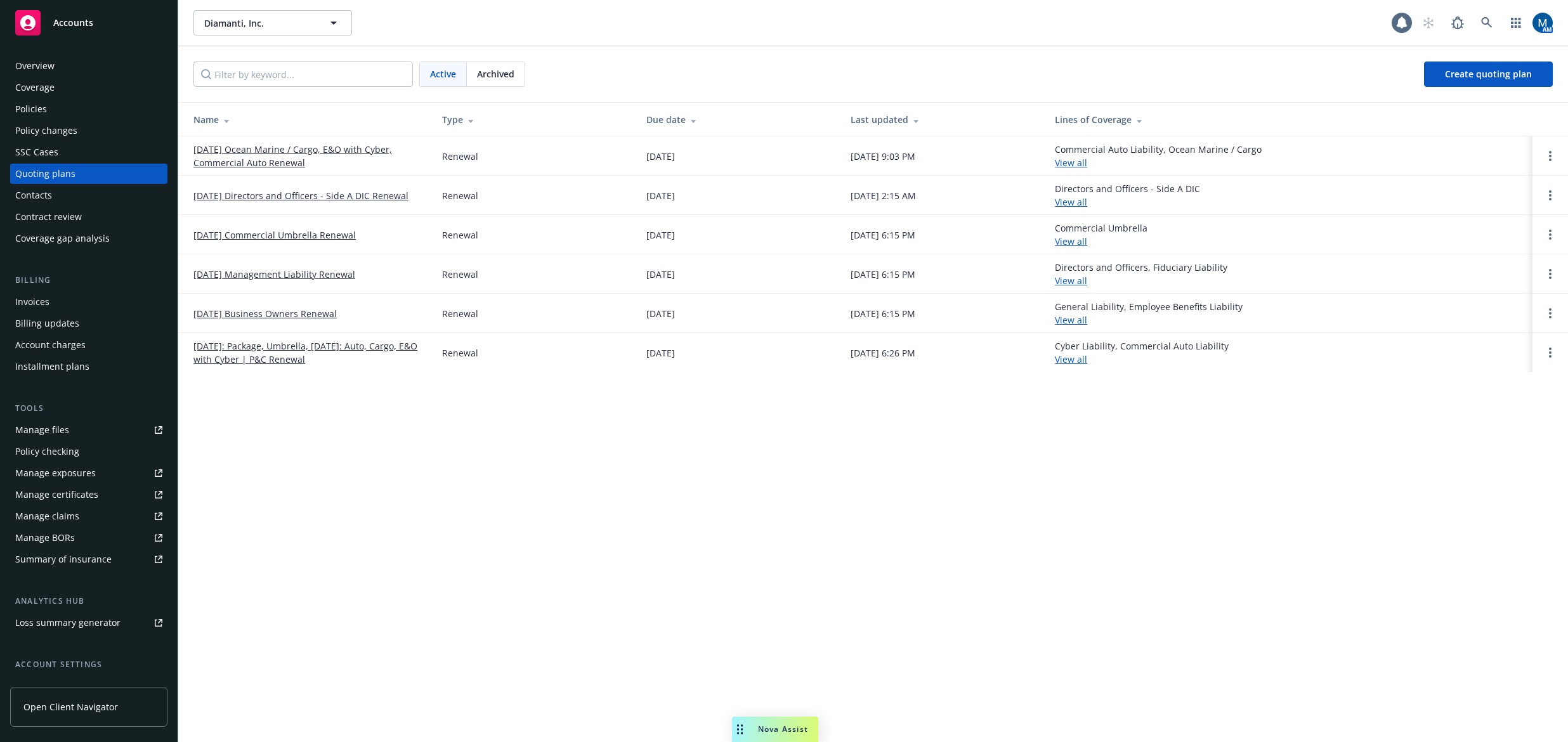
click at [45, 102] on div "Policies" at bounding box center [31, 109] width 32 height 21
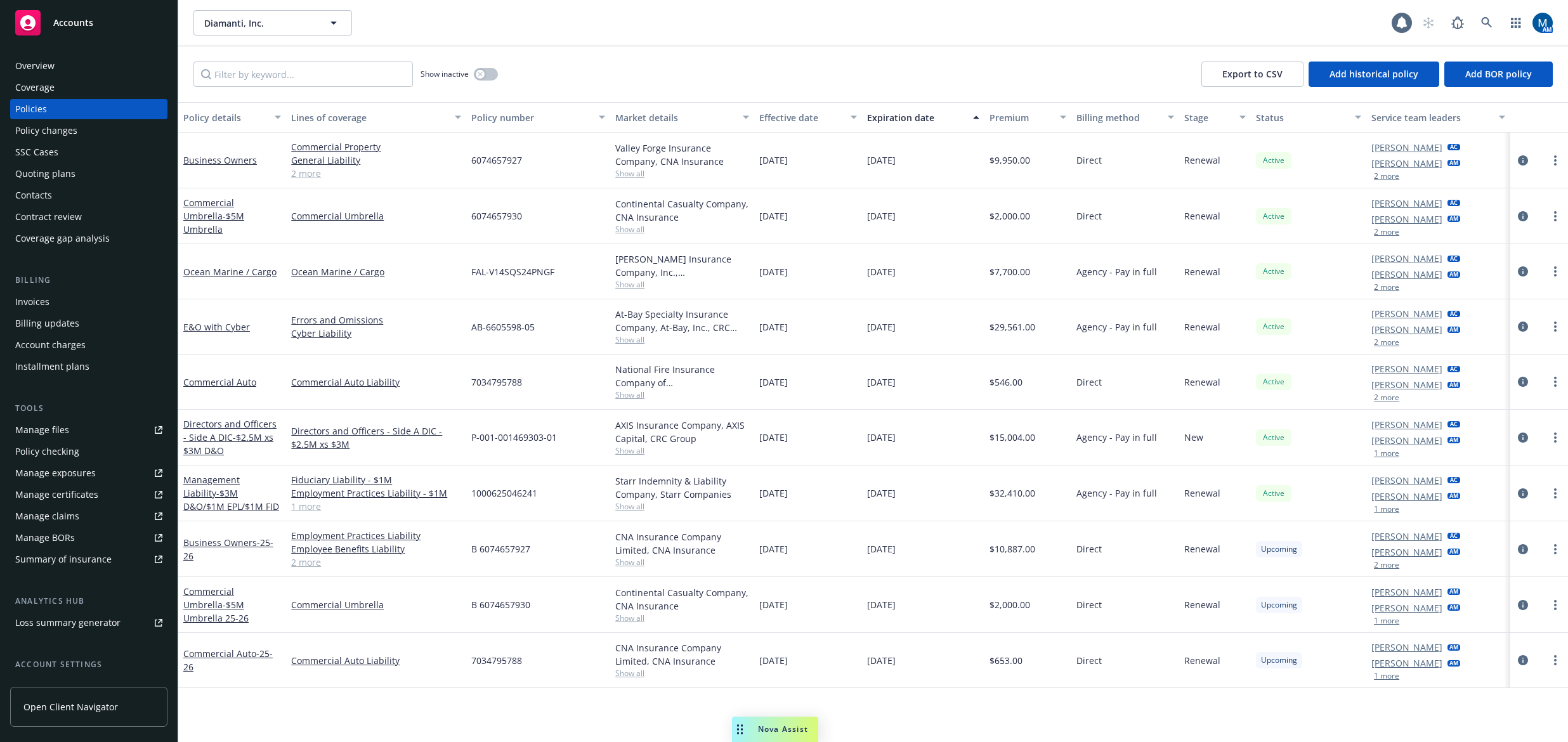
click at [53, 60] on div "Overview" at bounding box center [35, 66] width 39 height 21
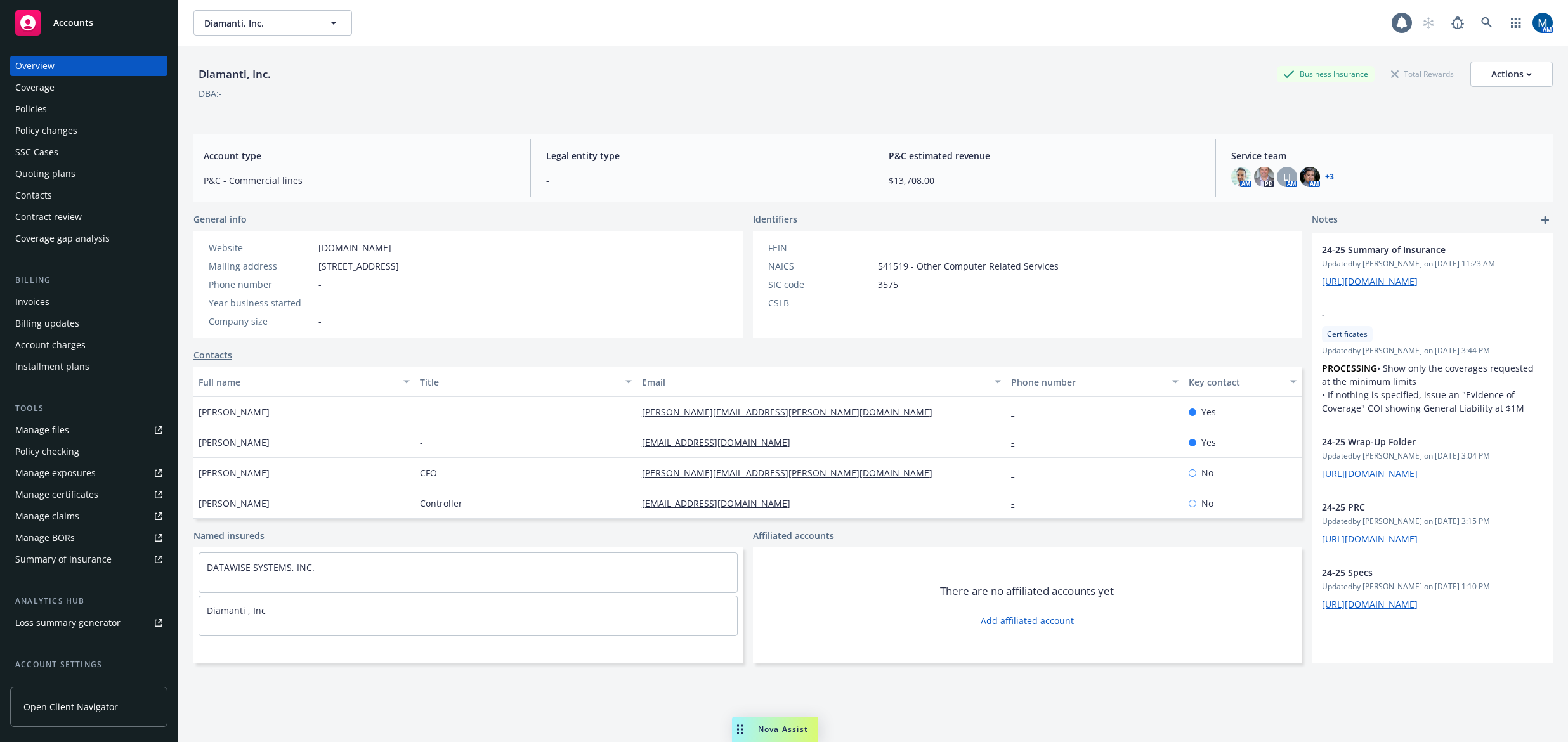
click at [77, 494] on div "Manage certificates" at bounding box center [57, 494] width 83 height 21
drag, startPoint x: 71, startPoint y: 109, endPoint x: 195, endPoint y: 57, distance: 134.5
click at [71, 109] on div "Policies" at bounding box center [89, 109] width 147 height 21
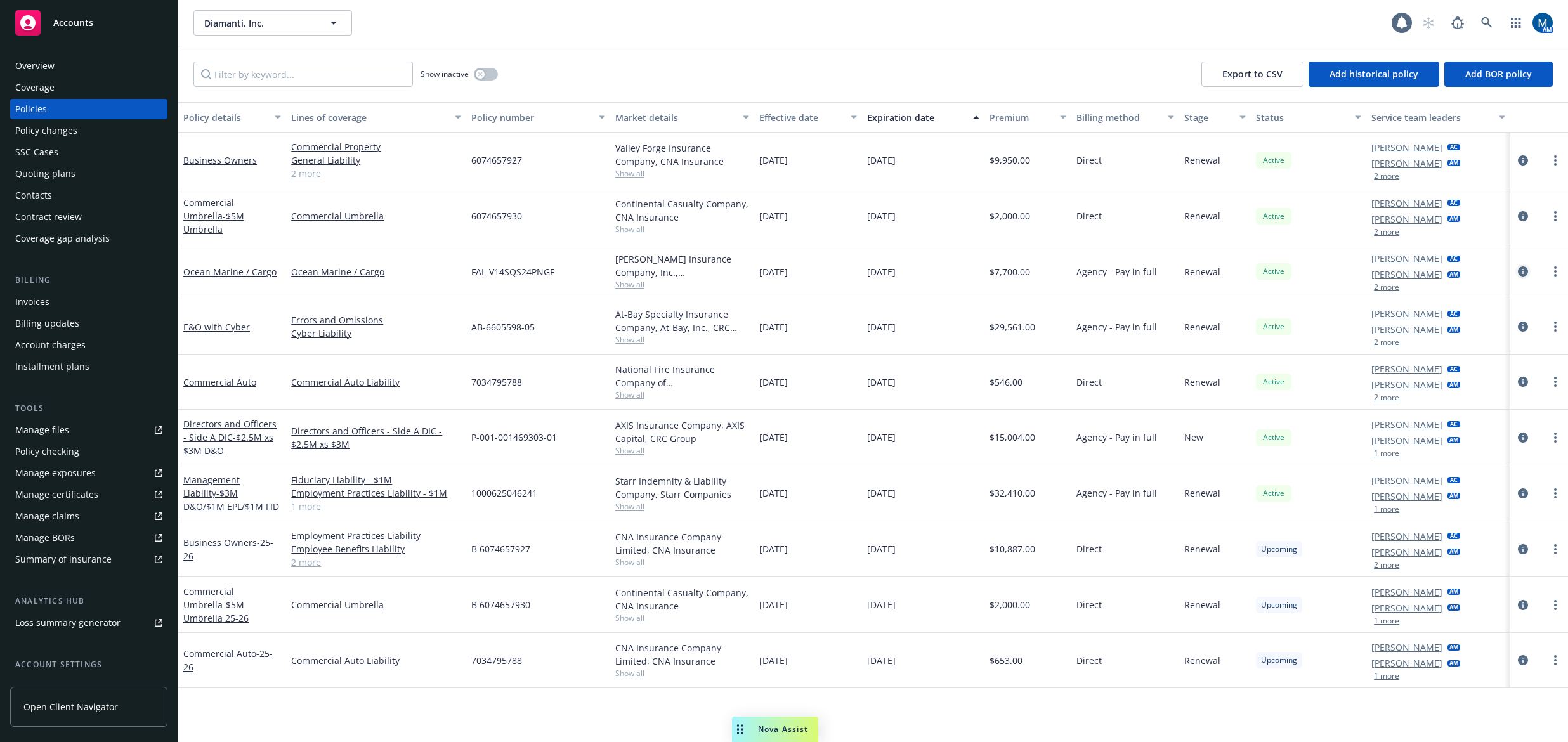
click at [1210, 273] on icon "circleInformation" at bounding box center [1523, 272] width 10 height 10
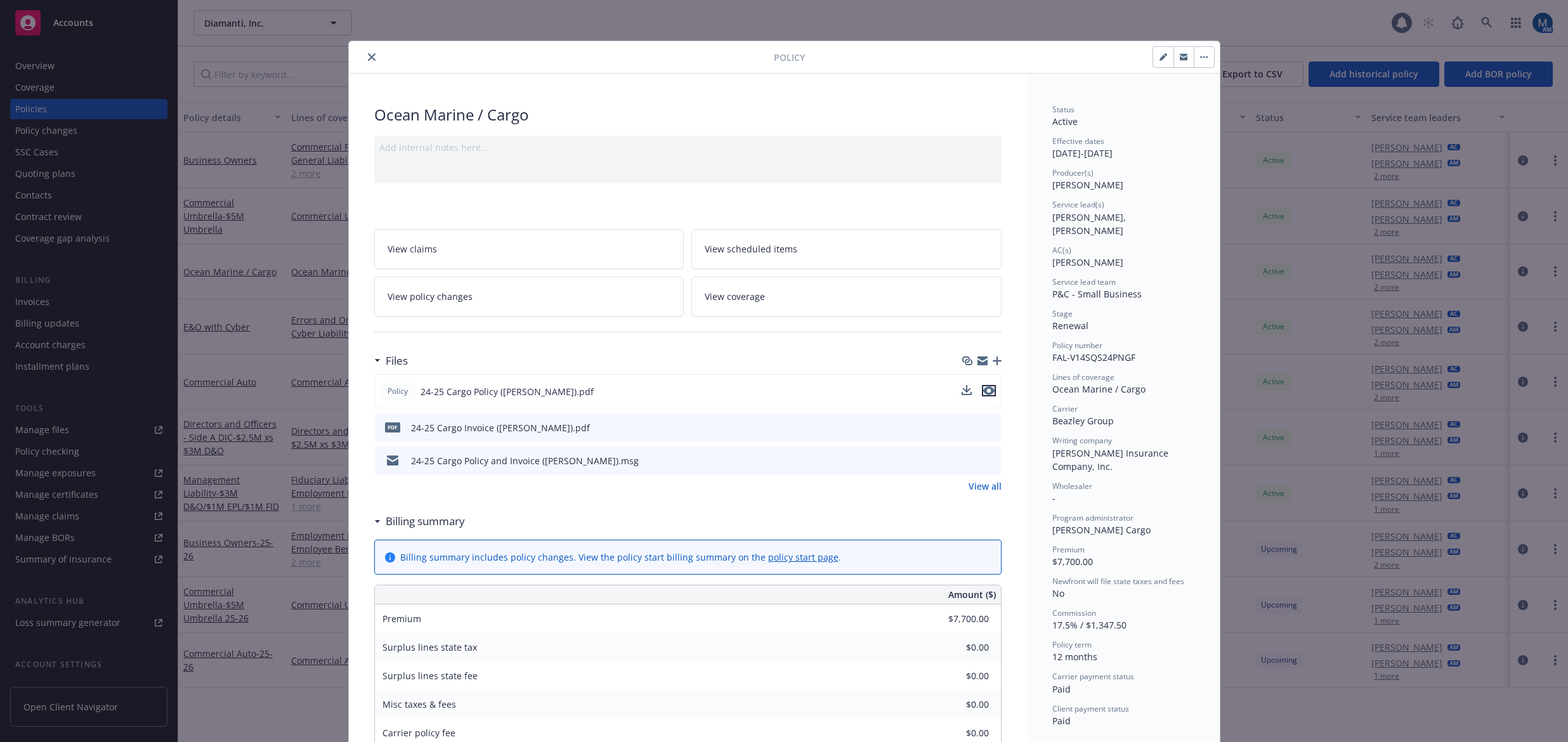
click at [983, 389] on icon "preview file" at bounding box center [989, 391] width 11 height 9
click at [368, 57] on icon "close" at bounding box center [371, 57] width 7 height 7
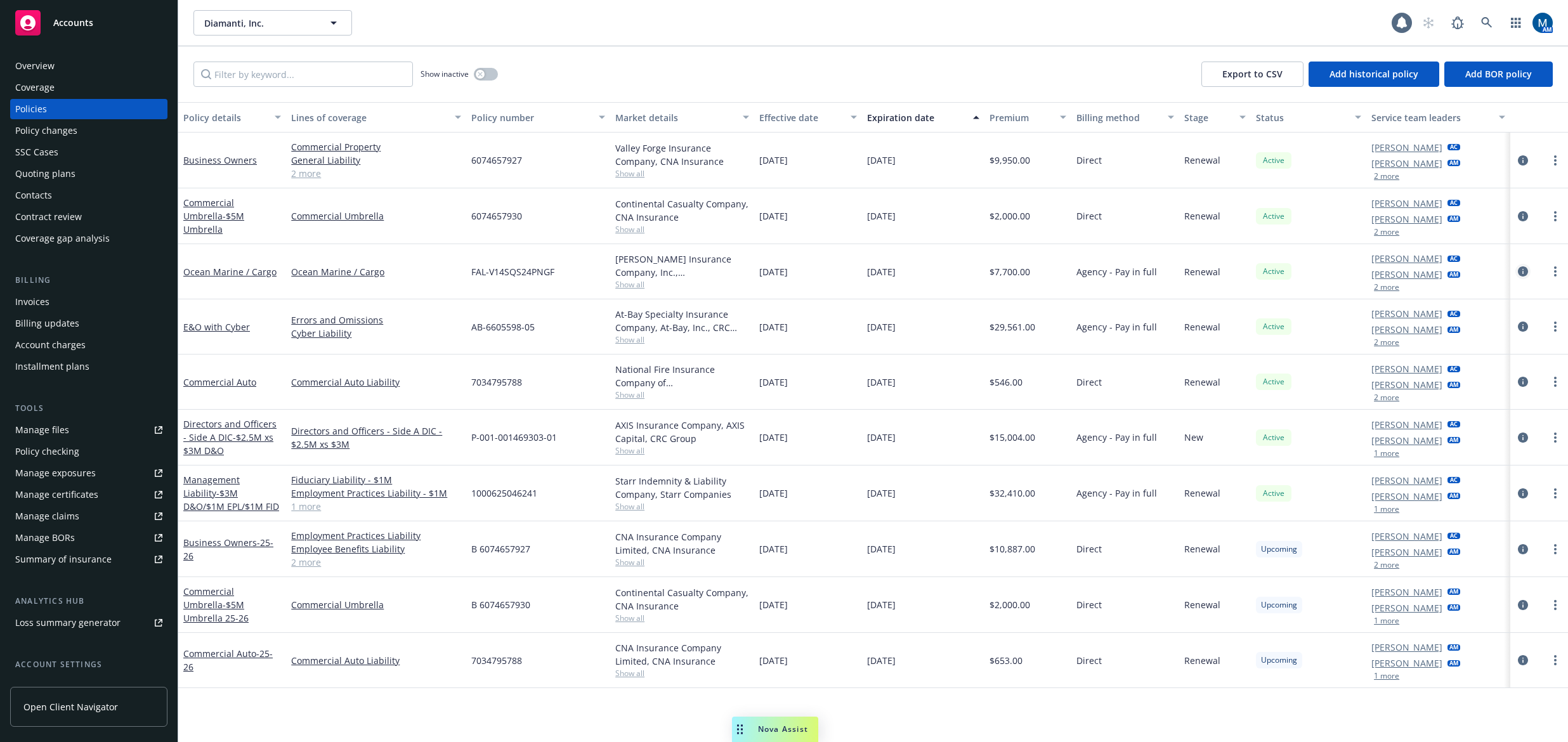
click at [1210, 268] on icon "circleInformation" at bounding box center [1523, 272] width 10 height 10
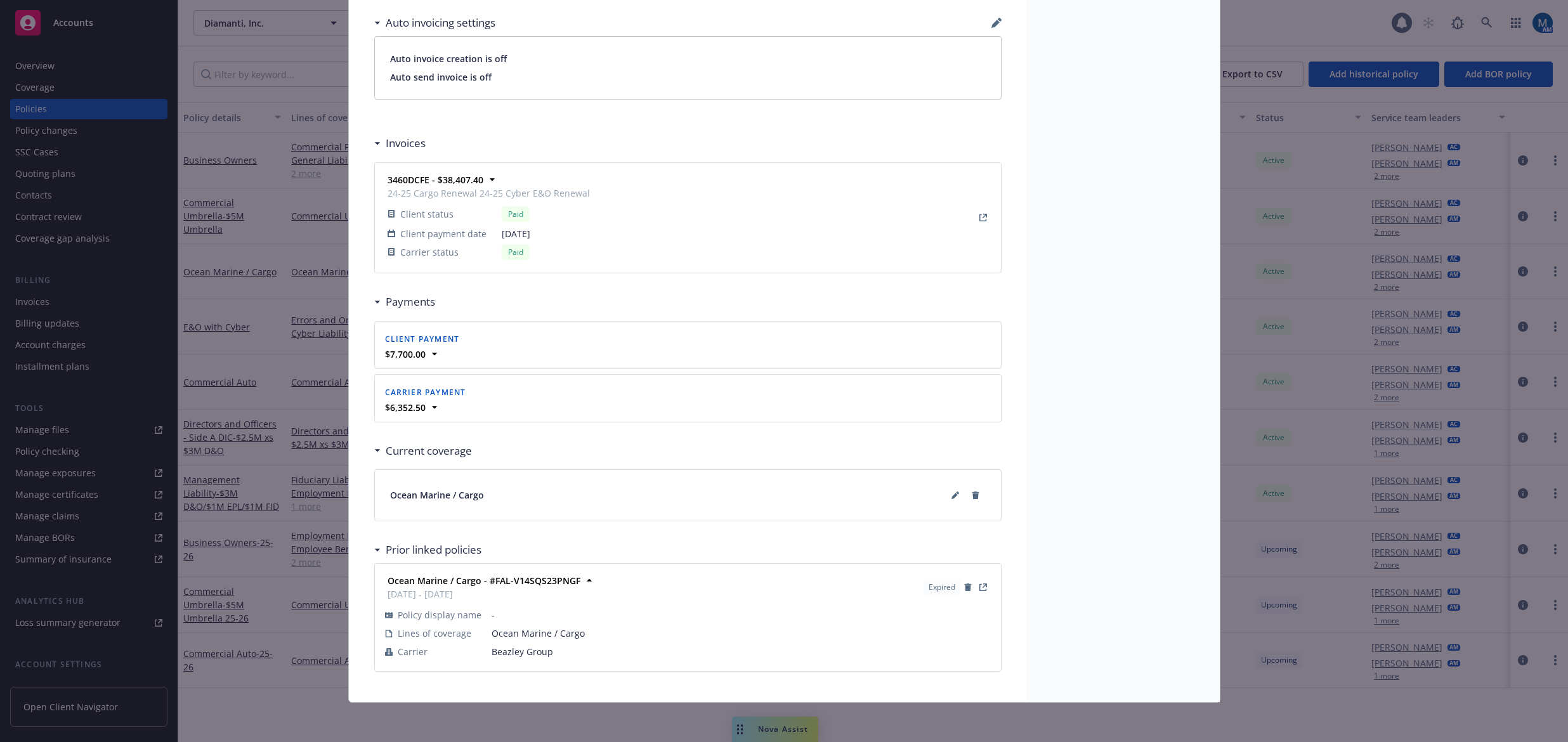
scroll to position [952, 0]
click at [983, 588] on link "View Policy" at bounding box center [983, 586] width 16 height 16
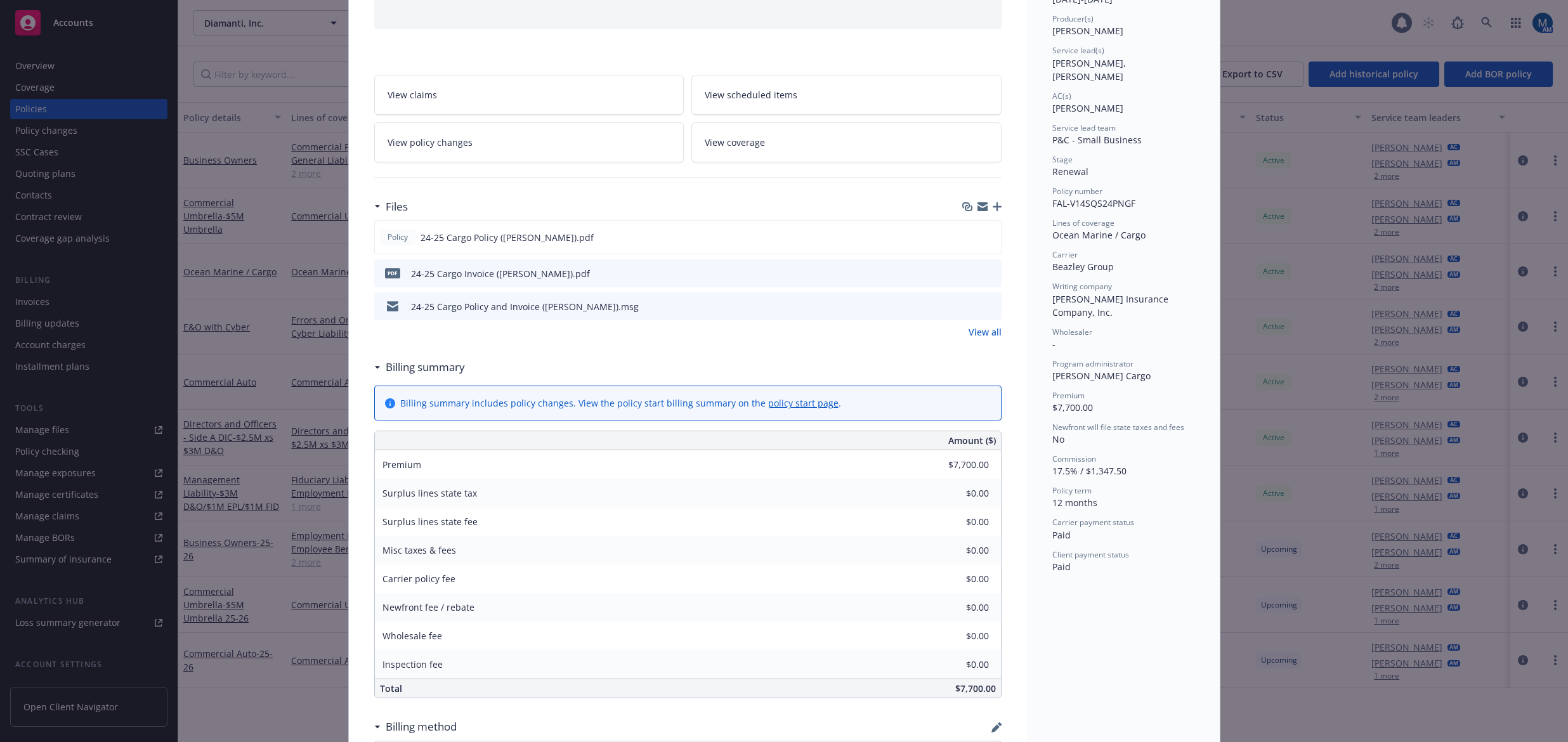
scroll to position [0, 0]
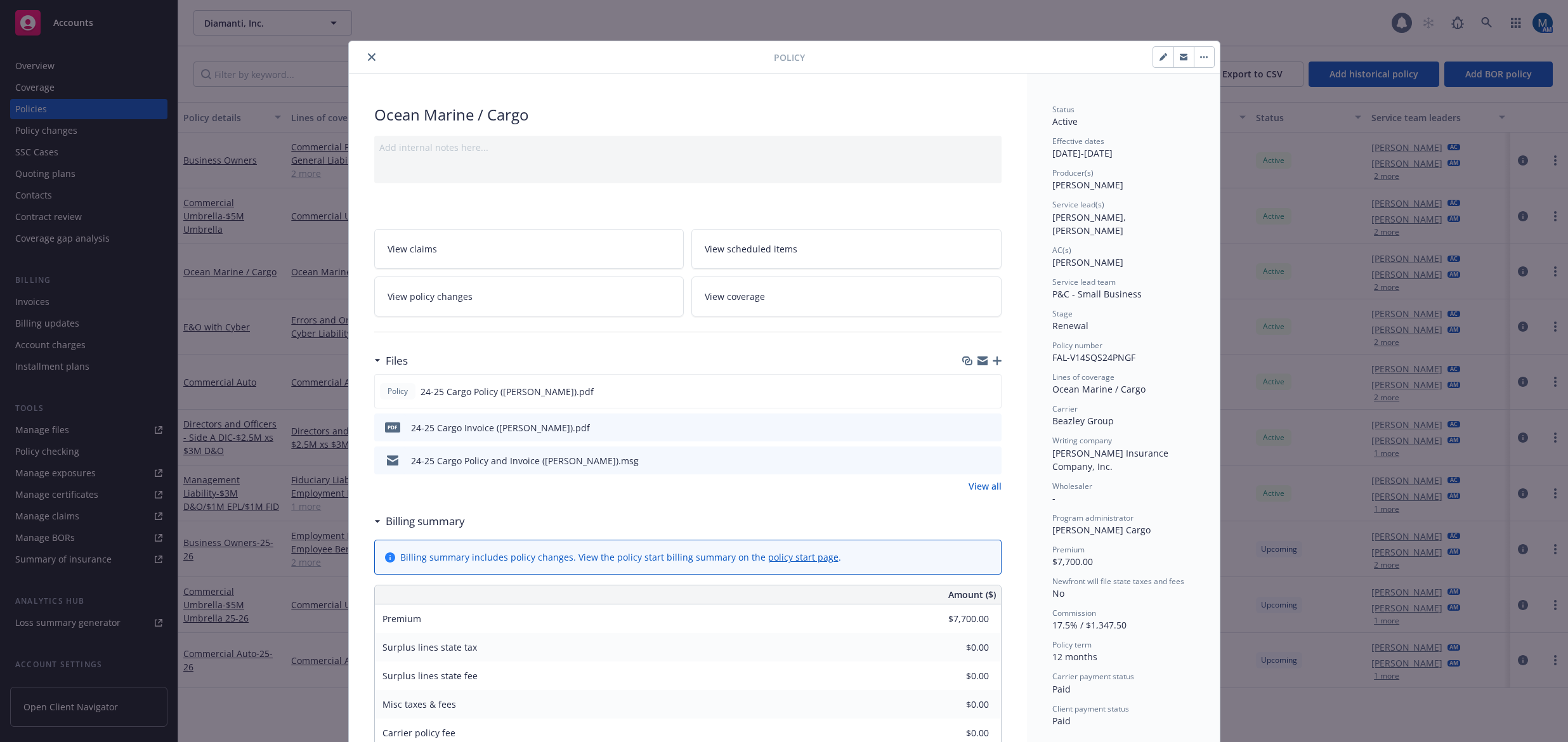
click at [369, 57] on icon "close" at bounding box center [371, 57] width 7 height 7
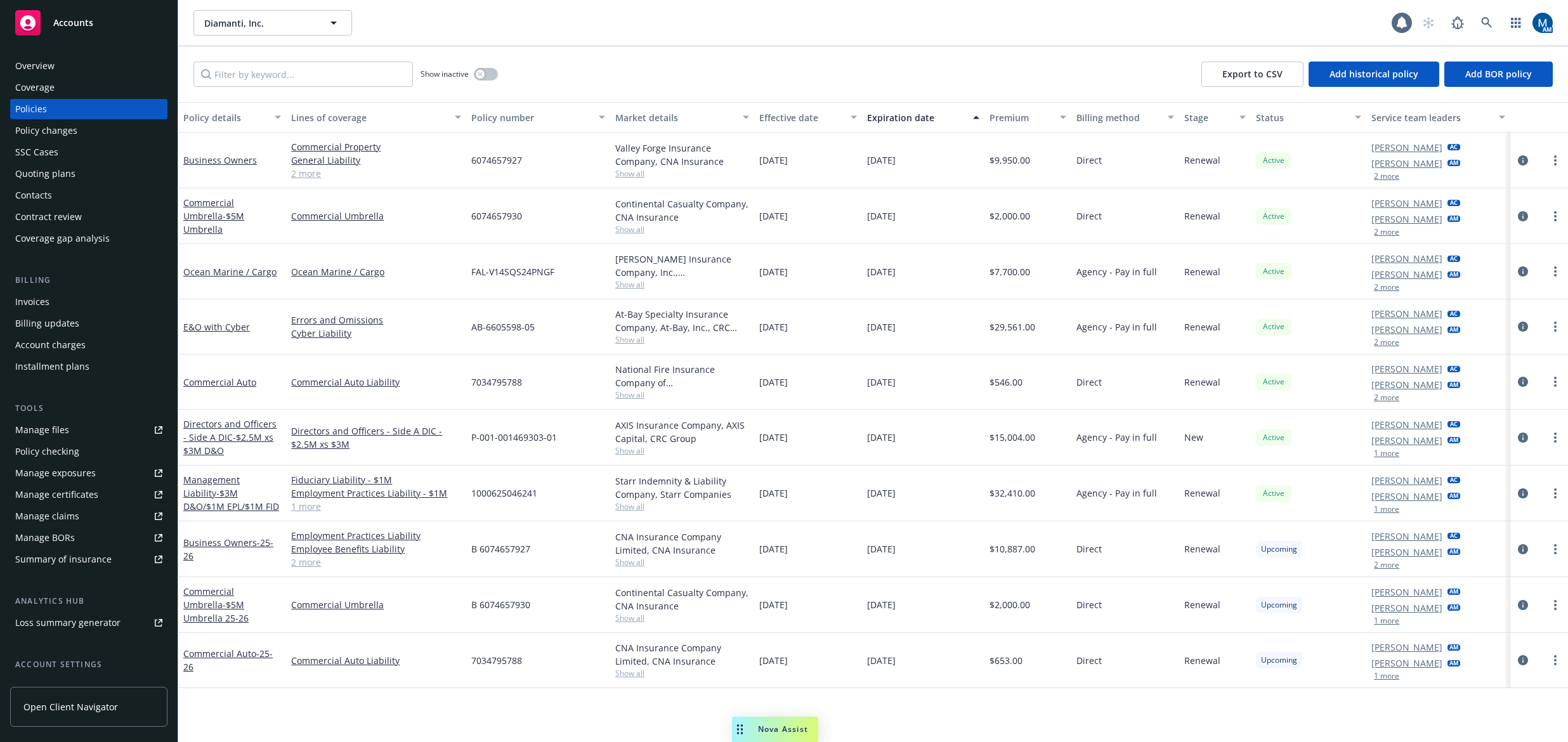
click at [823, 39] on div "Diamanti, Inc. Diamanti, Inc. 1 AM" at bounding box center [873, 23] width 1390 height 46
click at [836, 25] on div "Diamanti, Inc. Diamanti, Inc." at bounding box center [792, 22] width 1198 height 25
click at [74, 171] on div "Quoting plans" at bounding box center [89, 173] width 147 height 21
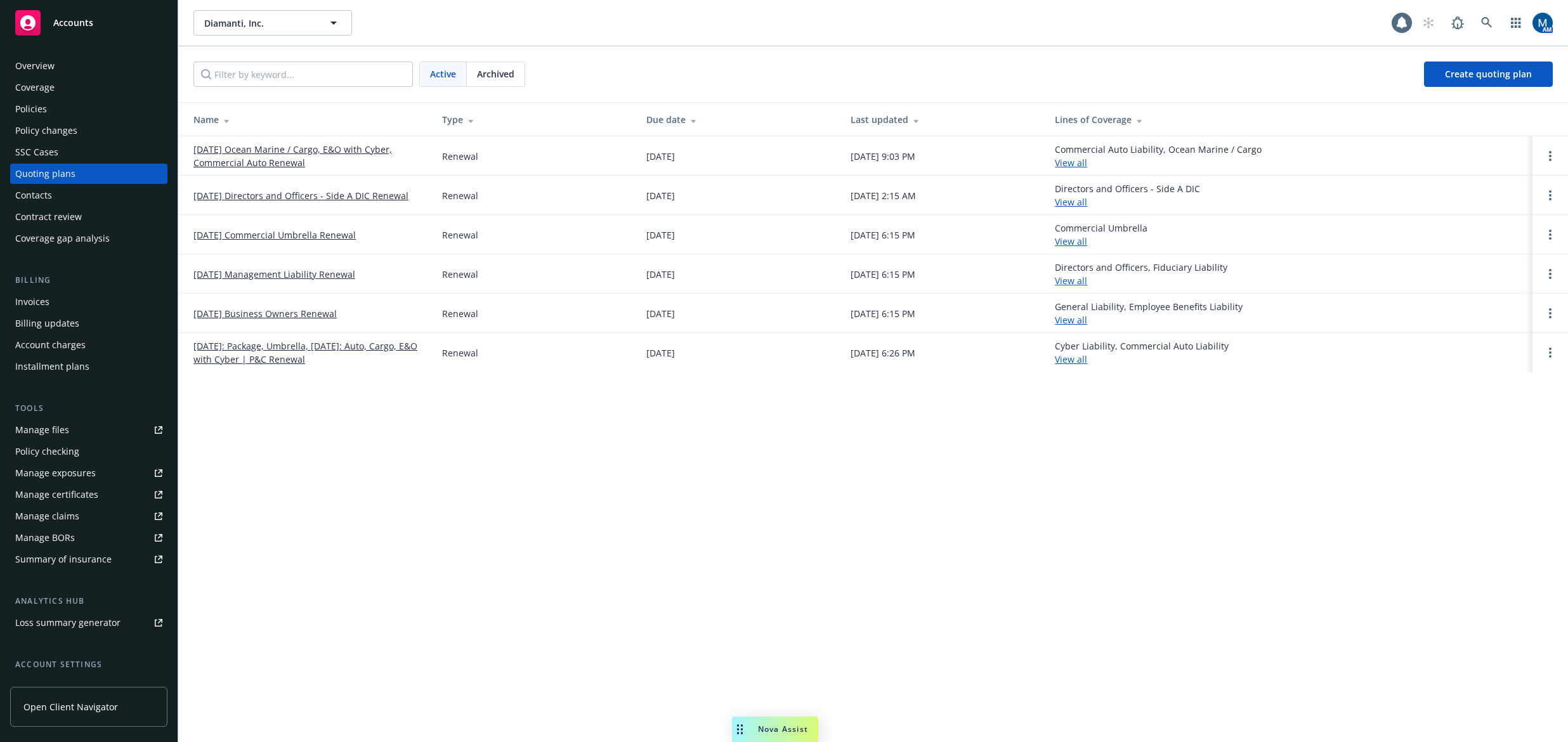
click at [66, 102] on div "Policies" at bounding box center [89, 109] width 147 height 21
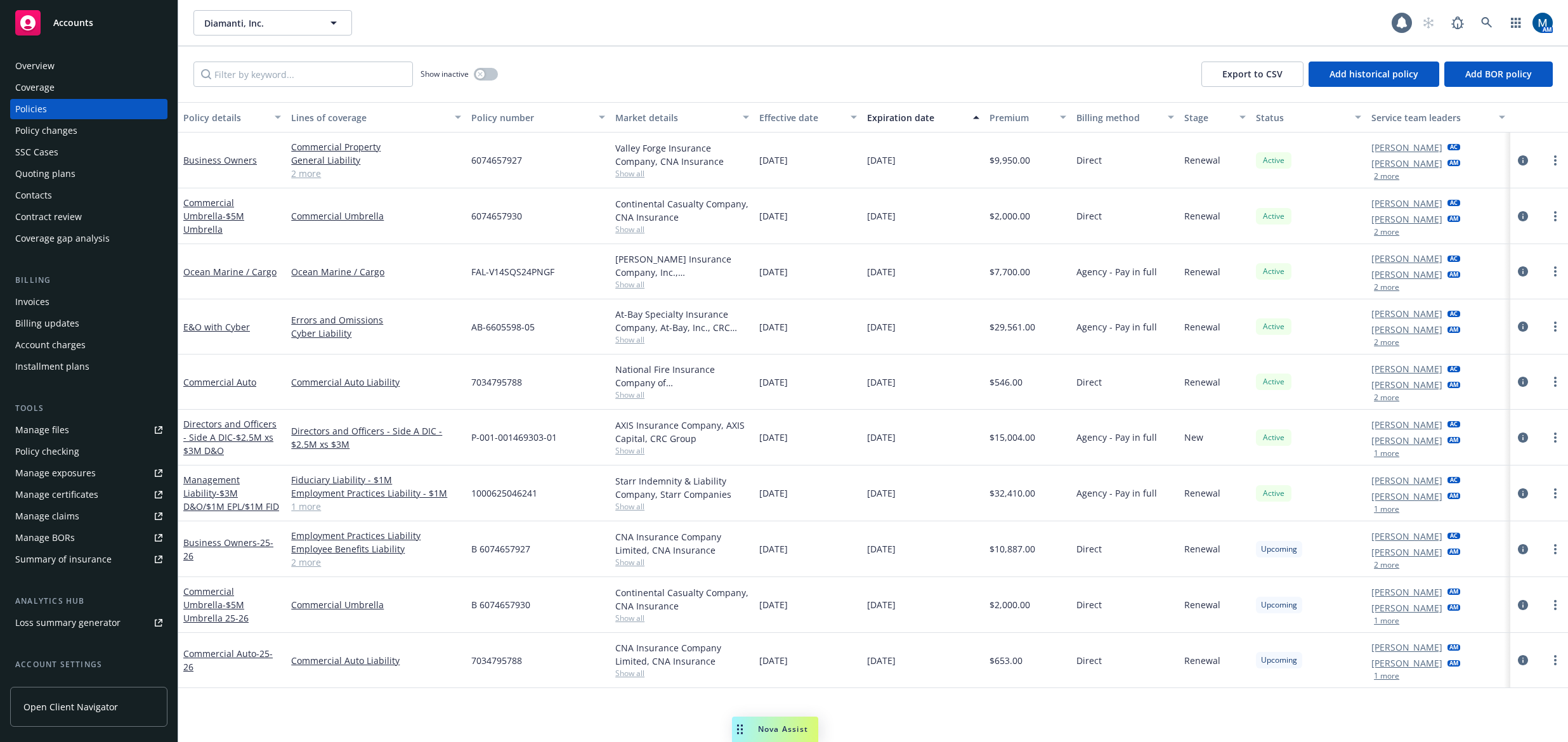
click at [773, 38] on div "Diamanti, Inc. Diamanti, Inc. 1 AM" at bounding box center [873, 23] width 1390 height 46
click at [1210, 660] on icon "circleInformation" at bounding box center [1523, 660] width 10 height 10
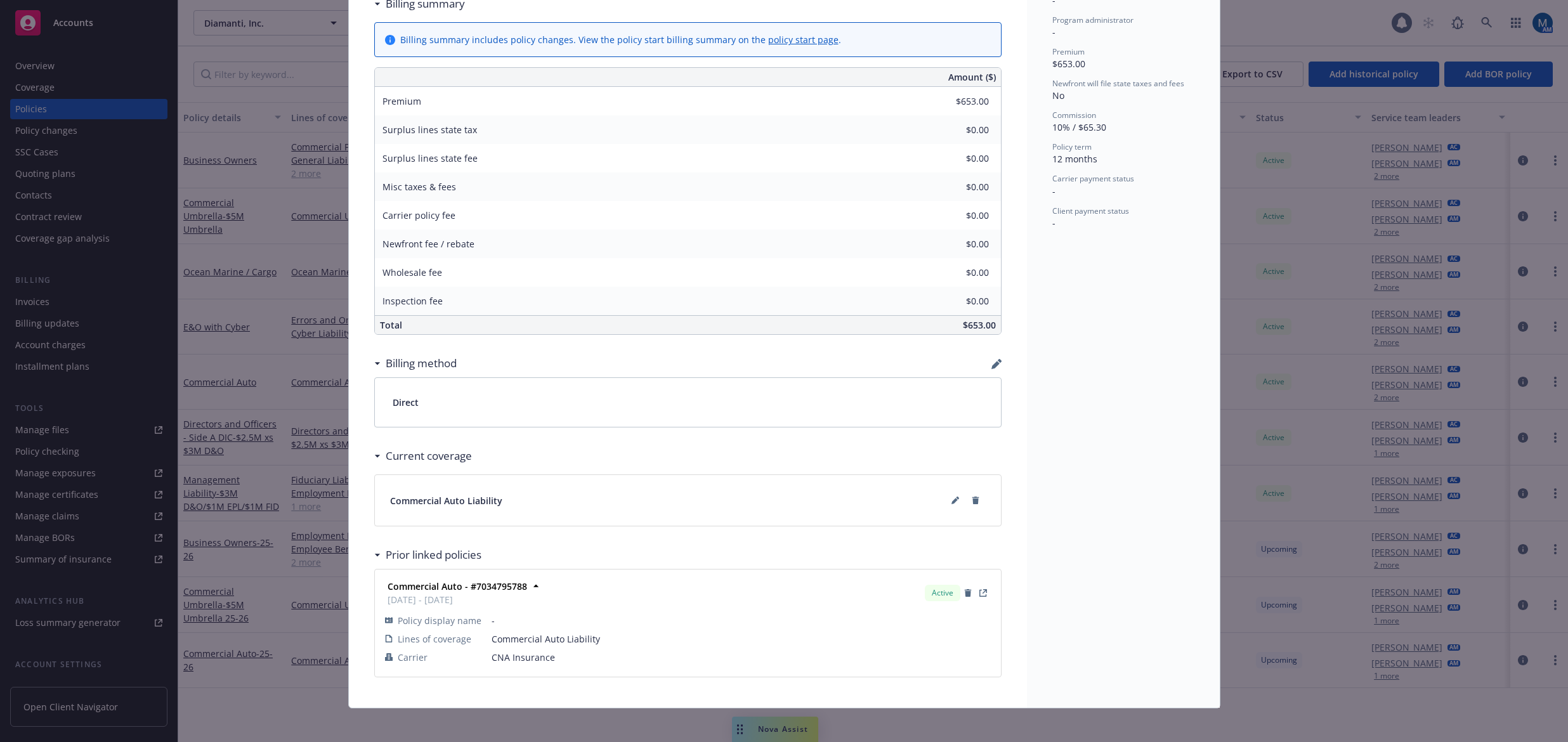
scroll to position [492, 0]
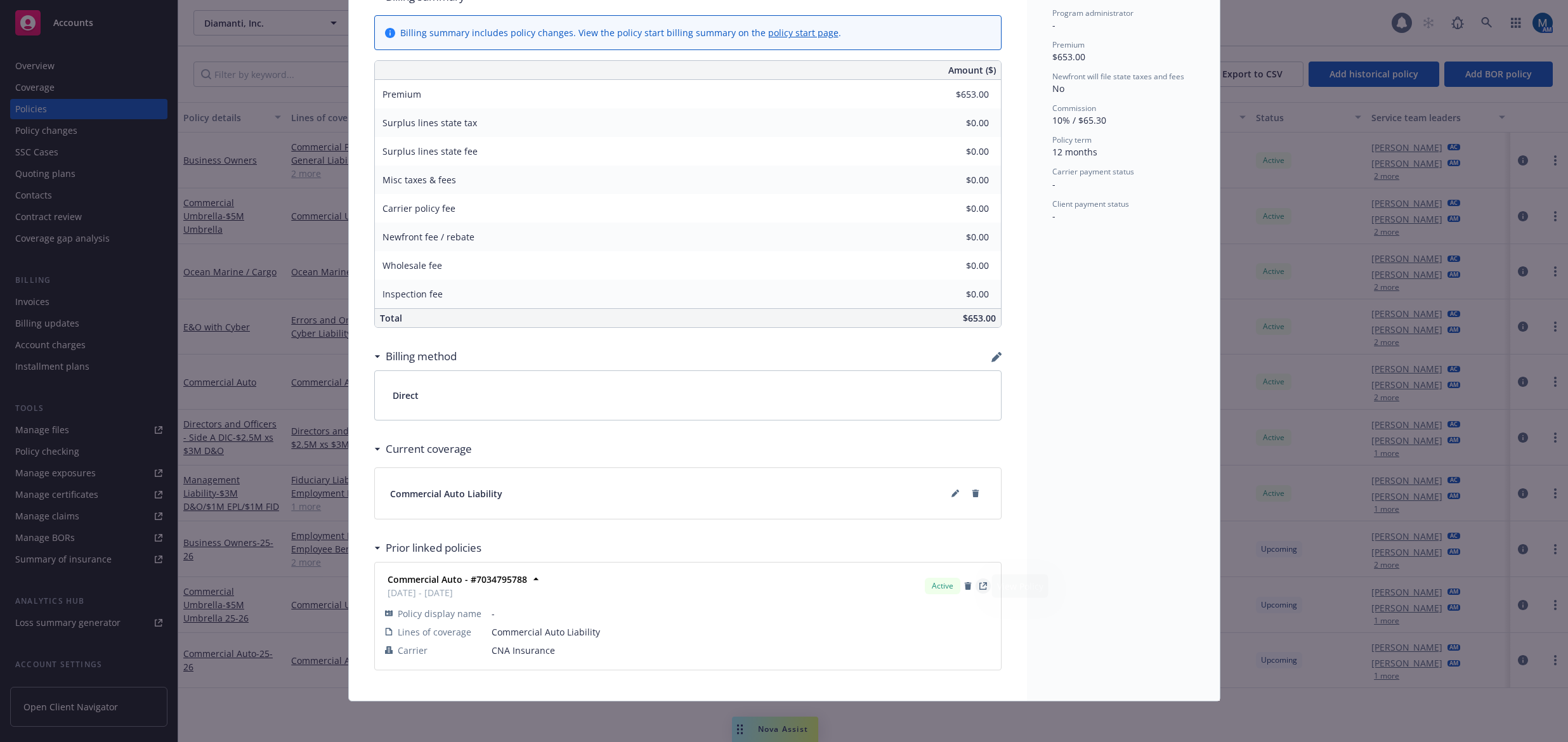
click at [979, 584] on icon "View Policy" at bounding box center [983, 585] width 7 height 7
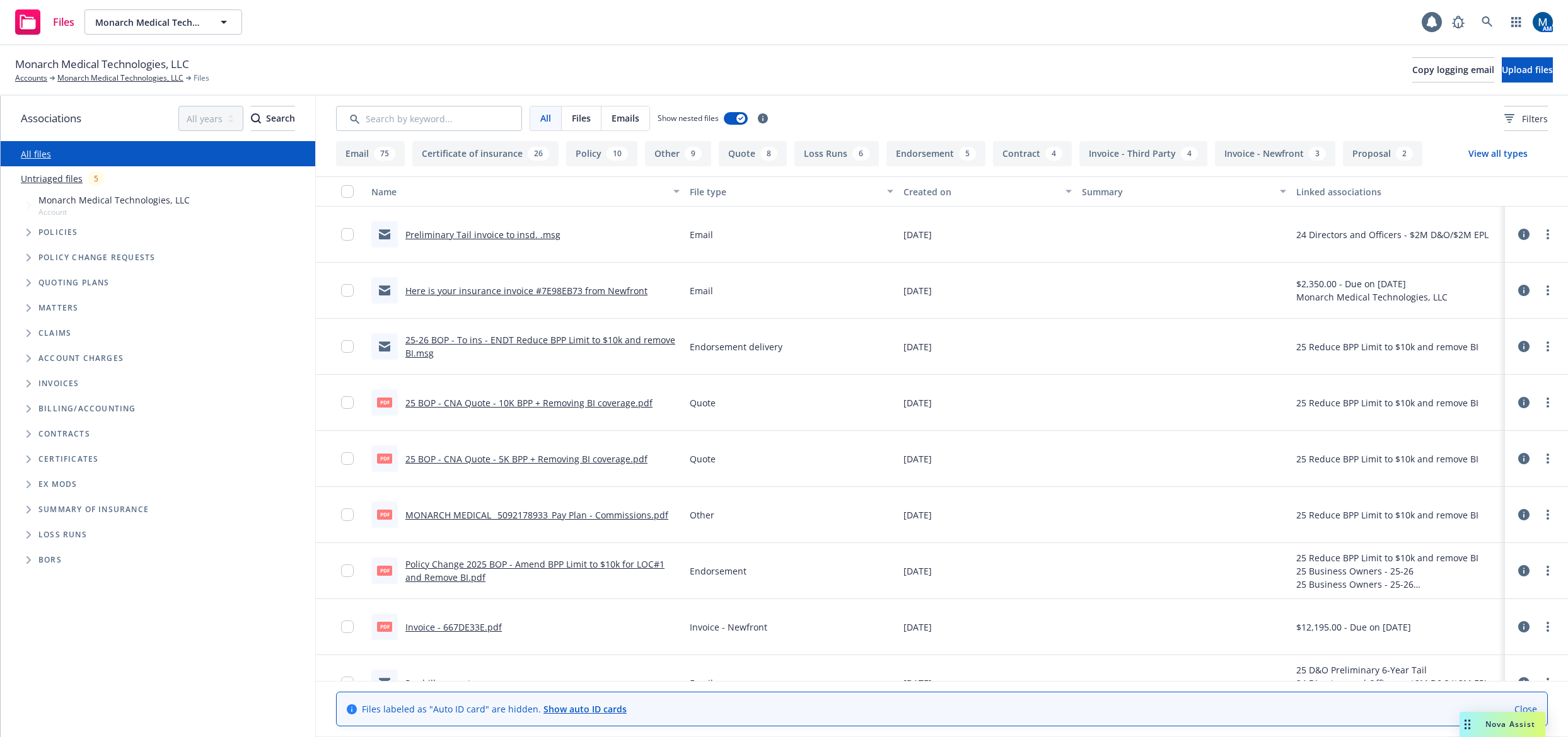
click at [524, 236] on link "Preliminary Tail invoice to insd. .msg" at bounding box center [483, 234] width 155 height 12
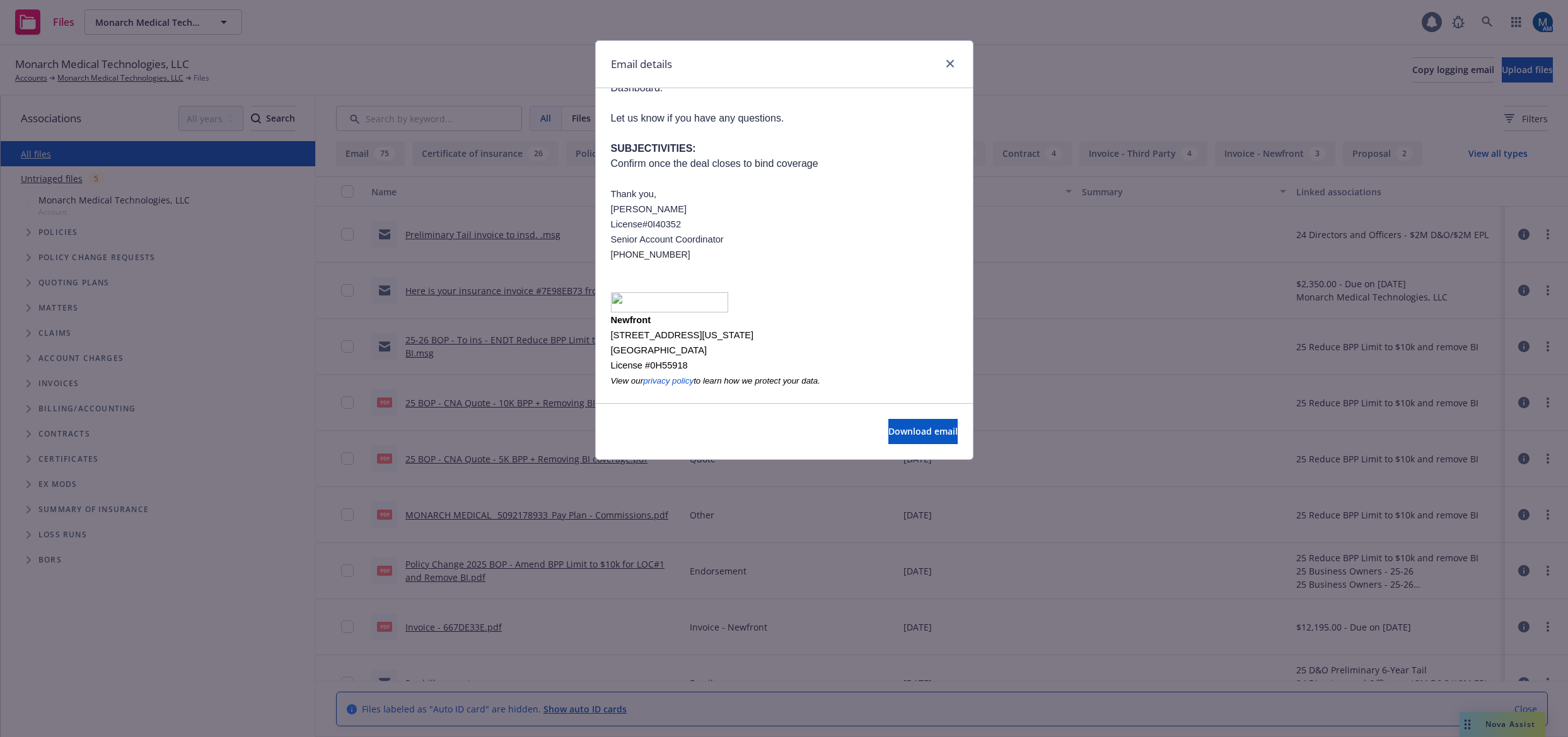
scroll to position [223, 0]
click at [951, 61] on icon "close" at bounding box center [950, 63] width 7 height 7
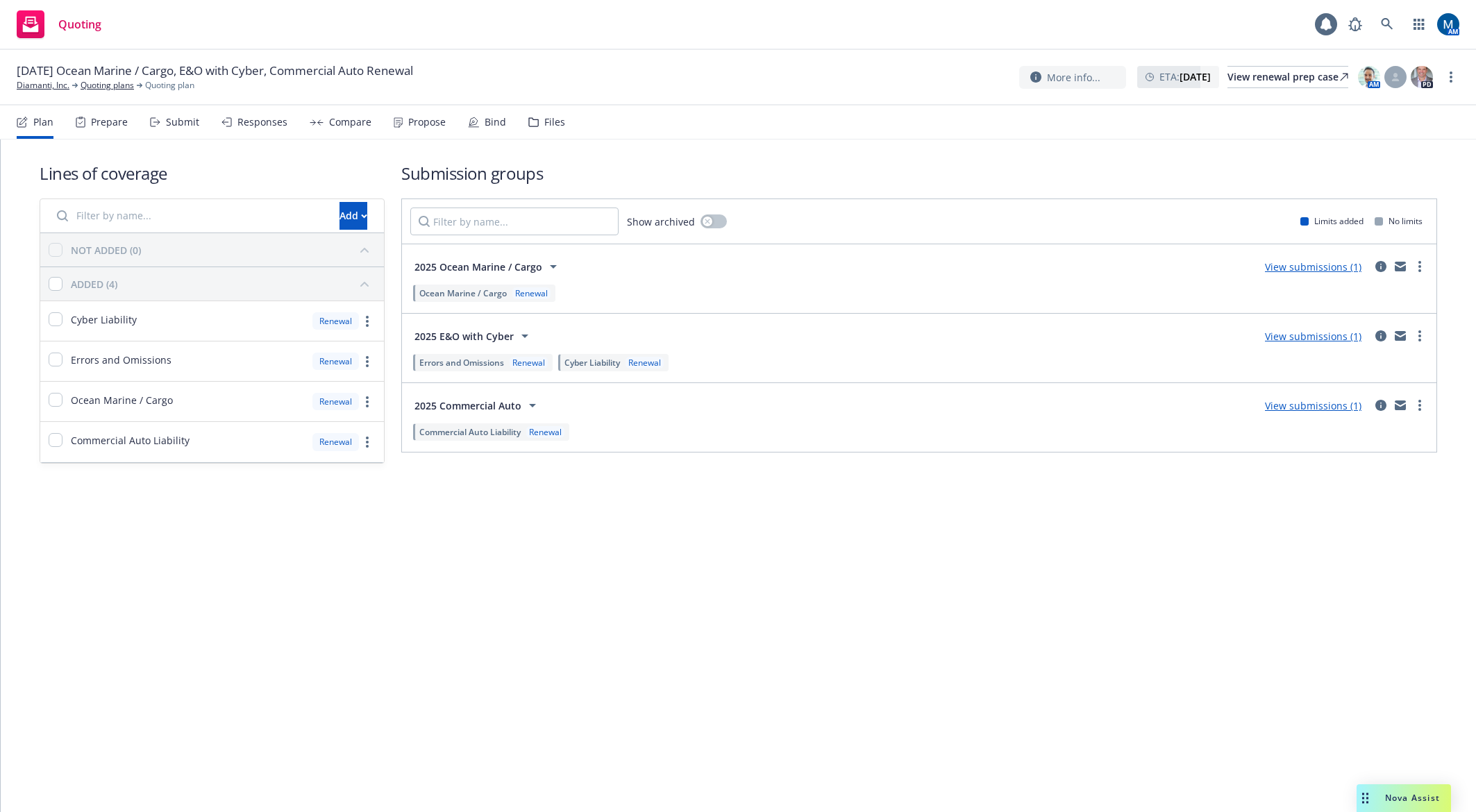
click at [188, 118] on div "Submit" at bounding box center [182, 122] width 33 height 11
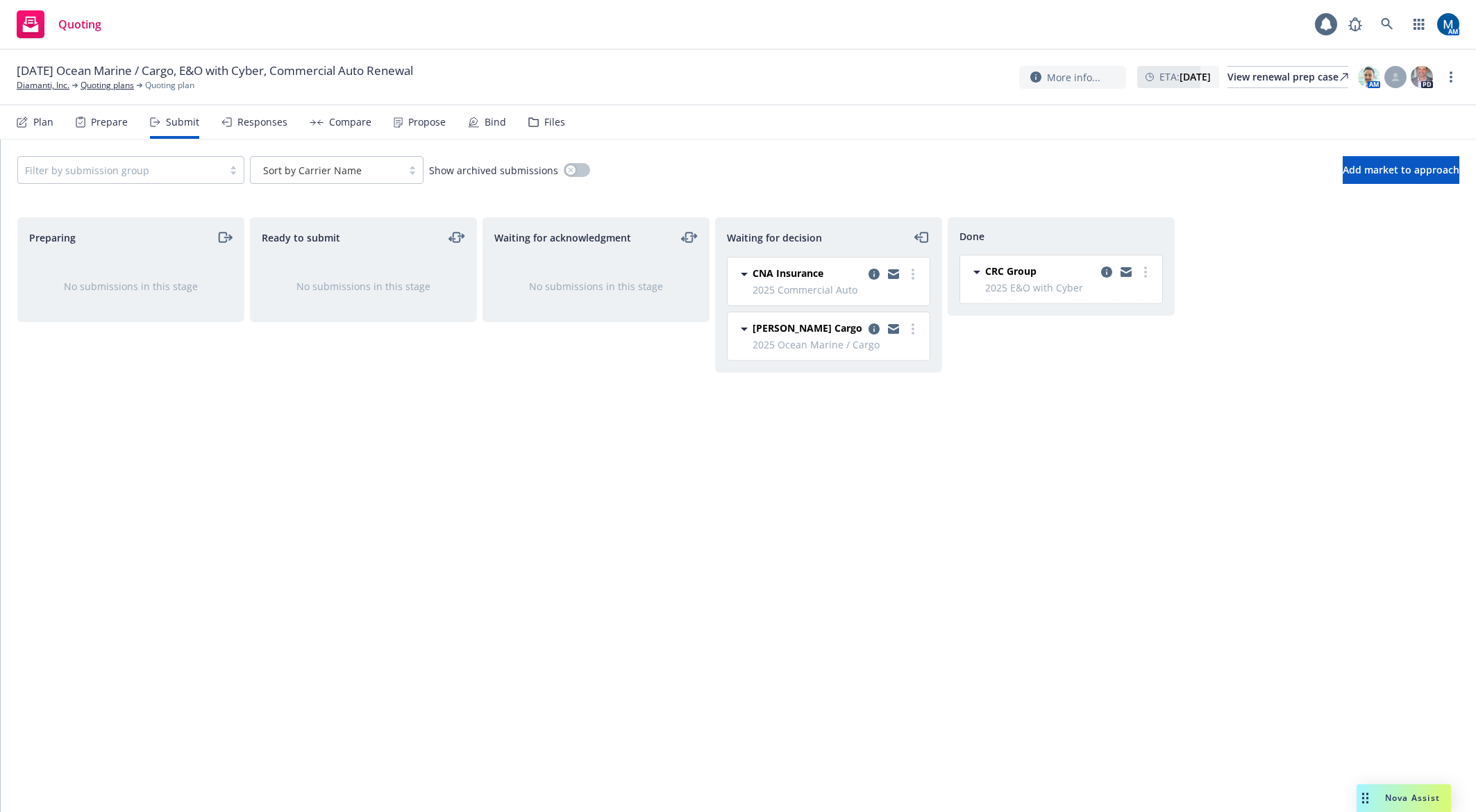
click at [289, 120] on div "Plan Prepare Submit Responses Compare Propose Bind Files" at bounding box center [291, 121] width 548 height 33
click at [261, 125] on div "Responses" at bounding box center [262, 122] width 50 height 11
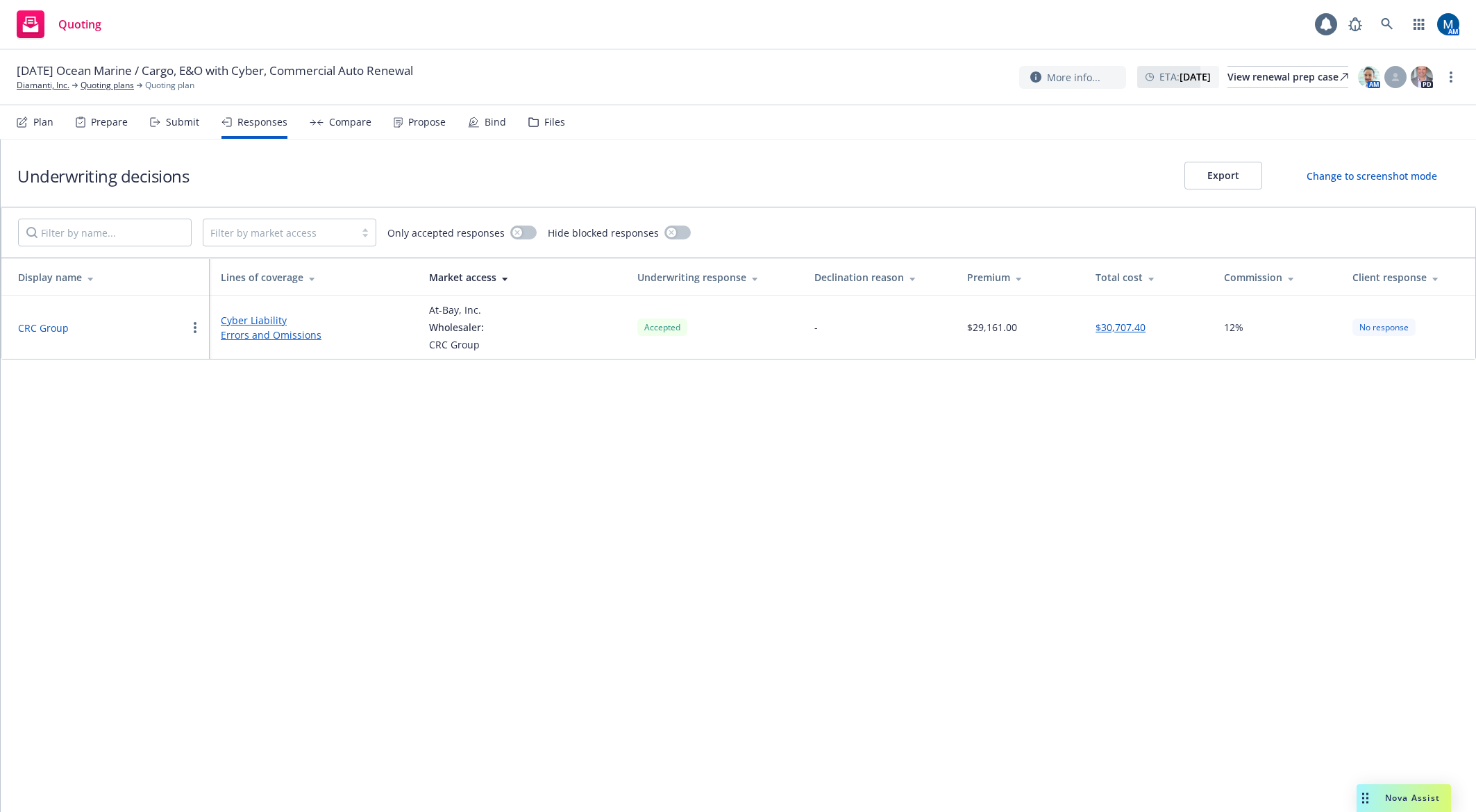
click at [190, 123] on div "Submit" at bounding box center [182, 122] width 33 height 11
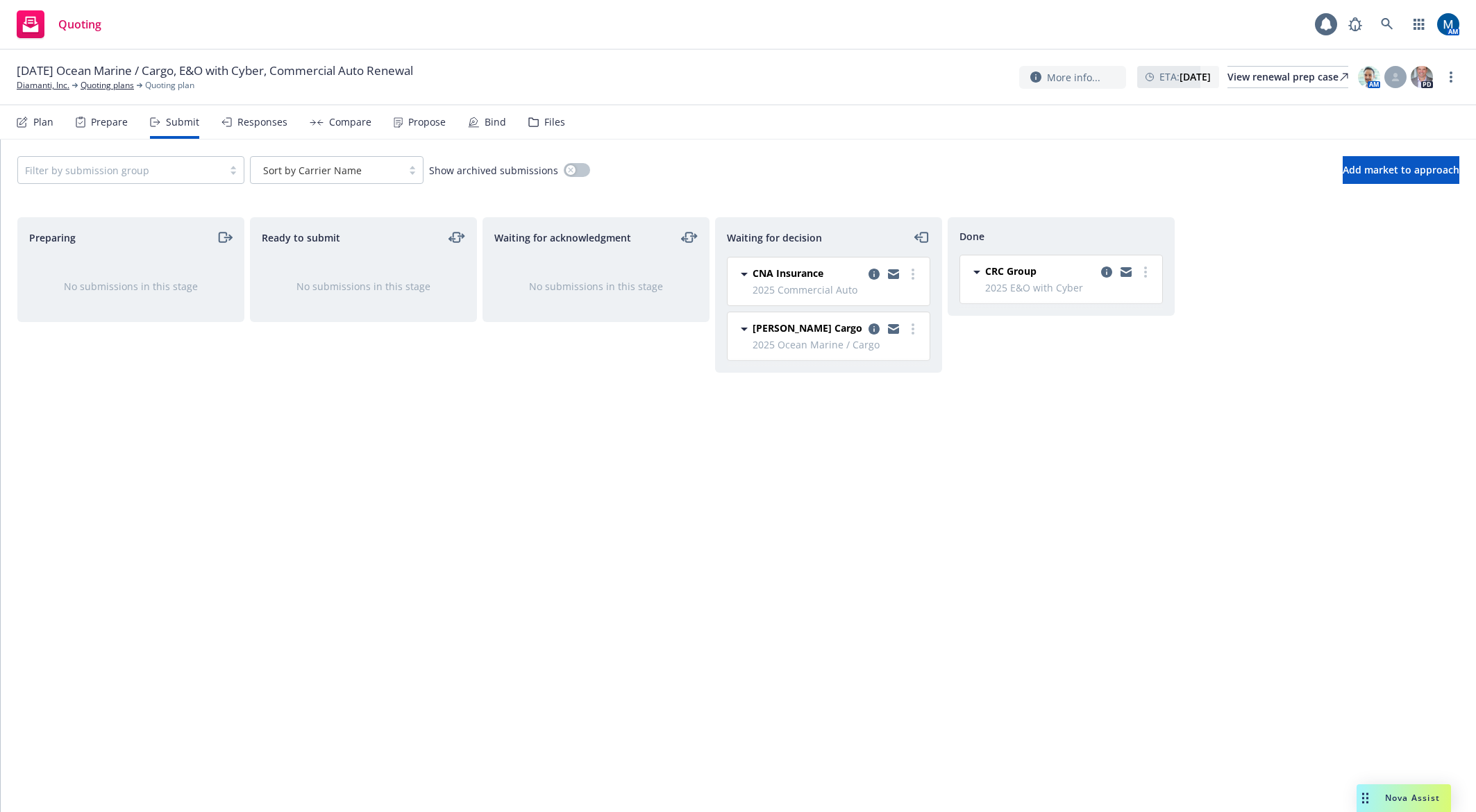
click at [530, 121] on icon at bounding box center [534, 122] width 11 height 10
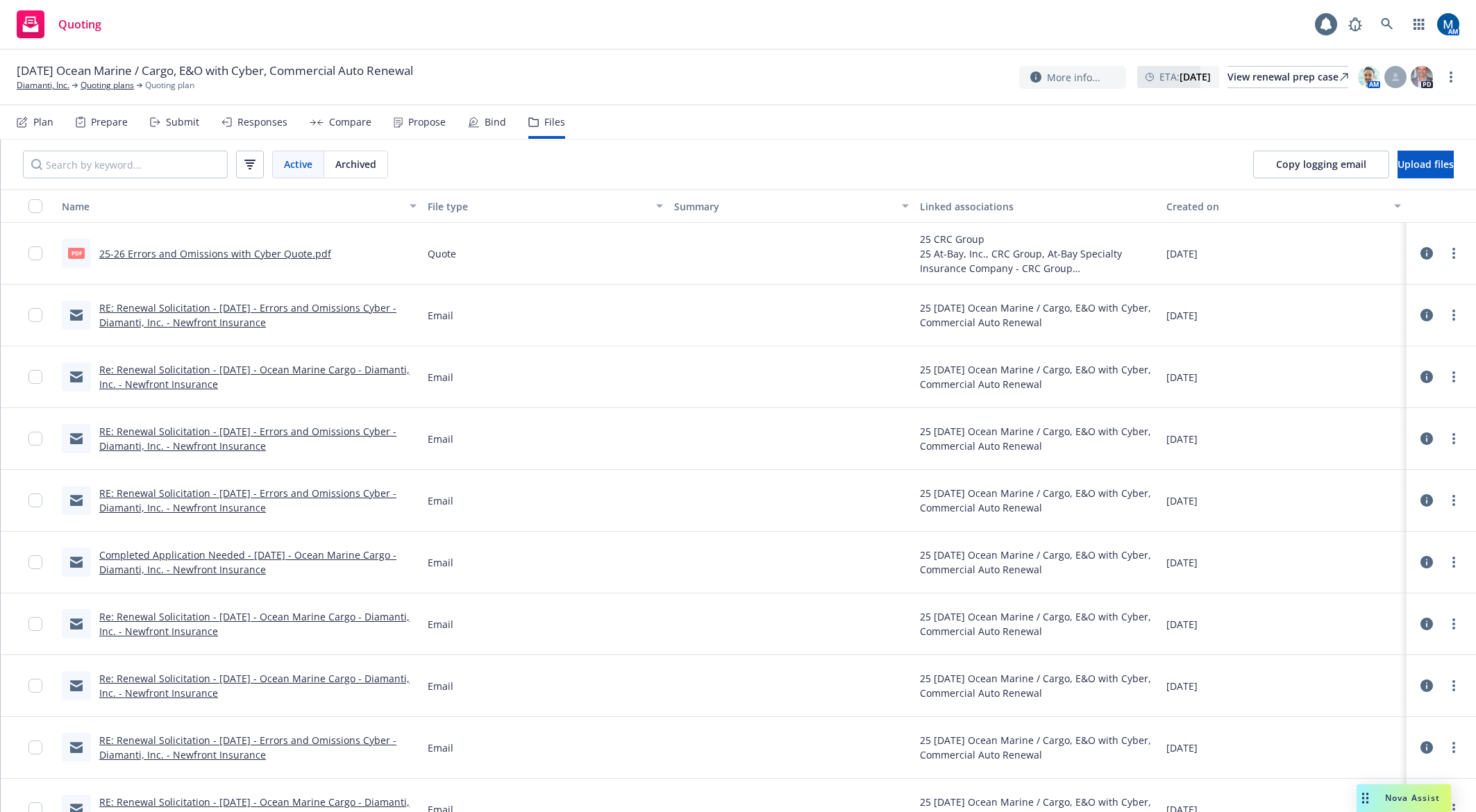
click at [191, 306] on link "RE: Renewal Solicitation - 10/01/25 - Errors and Omissions Cyber - Diamanti, In…" at bounding box center [247, 314] width 297 height 28
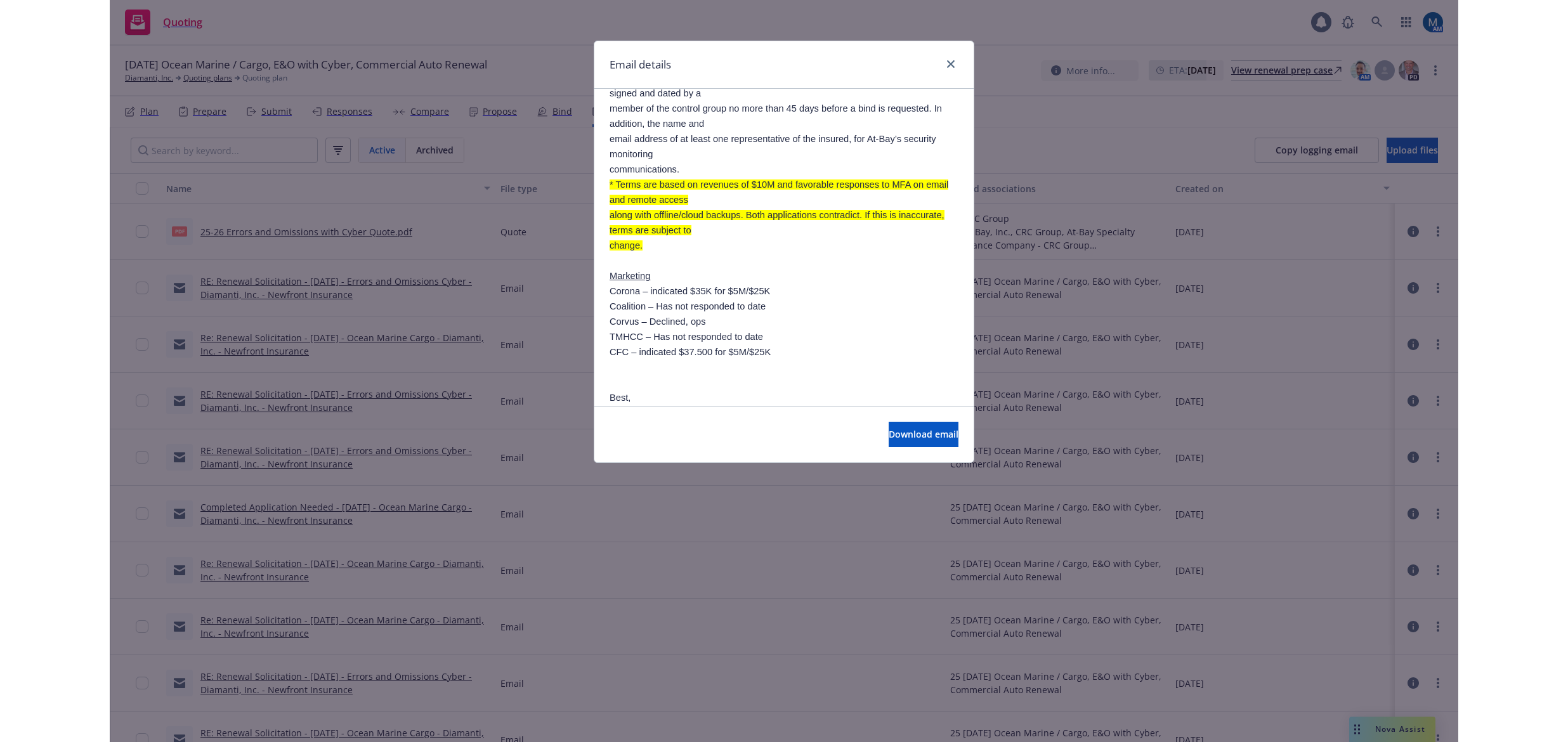
scroll to position [634, 0]
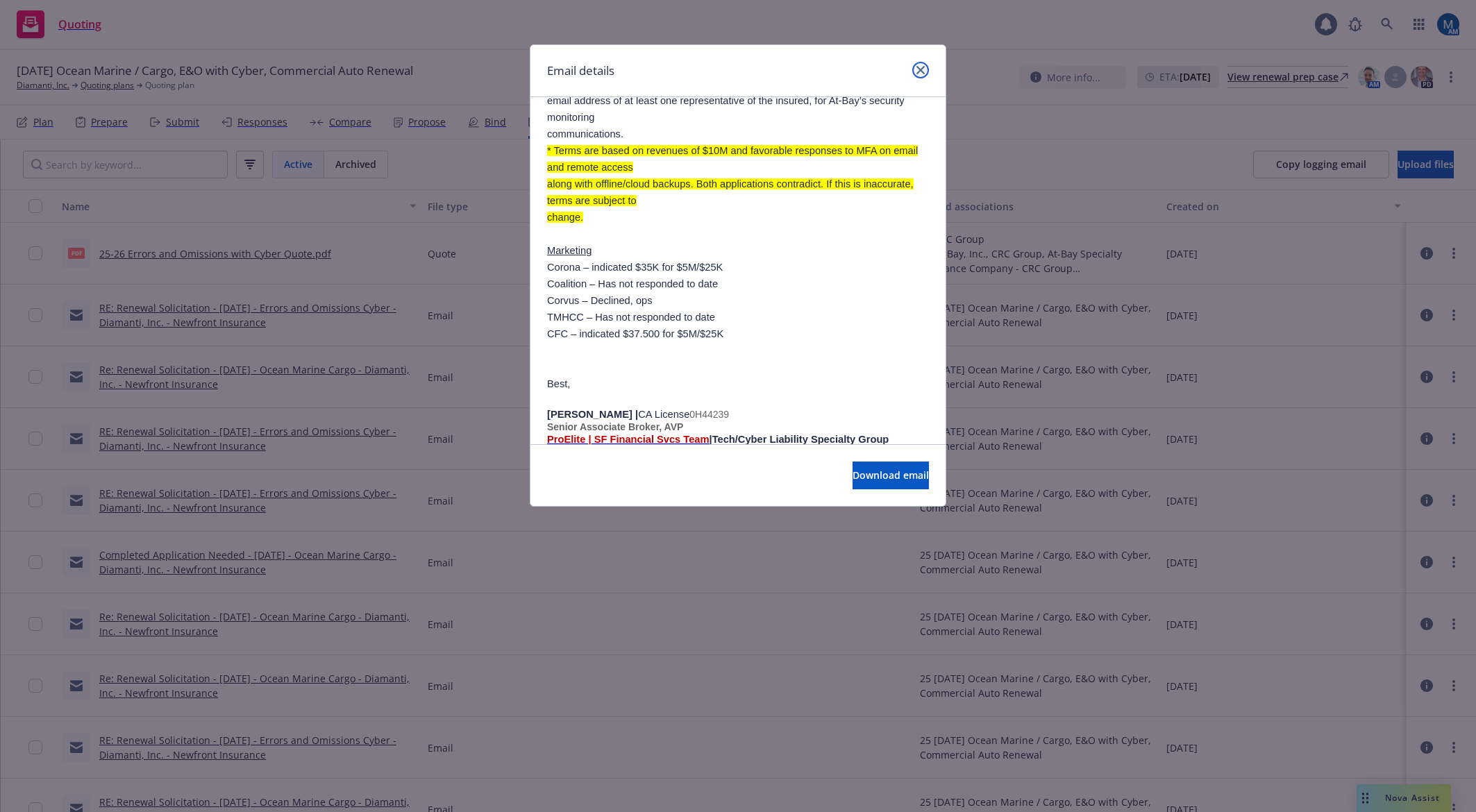
click at [915, 65] on link "close" at bounding box center [920, 70] width 17 height 17
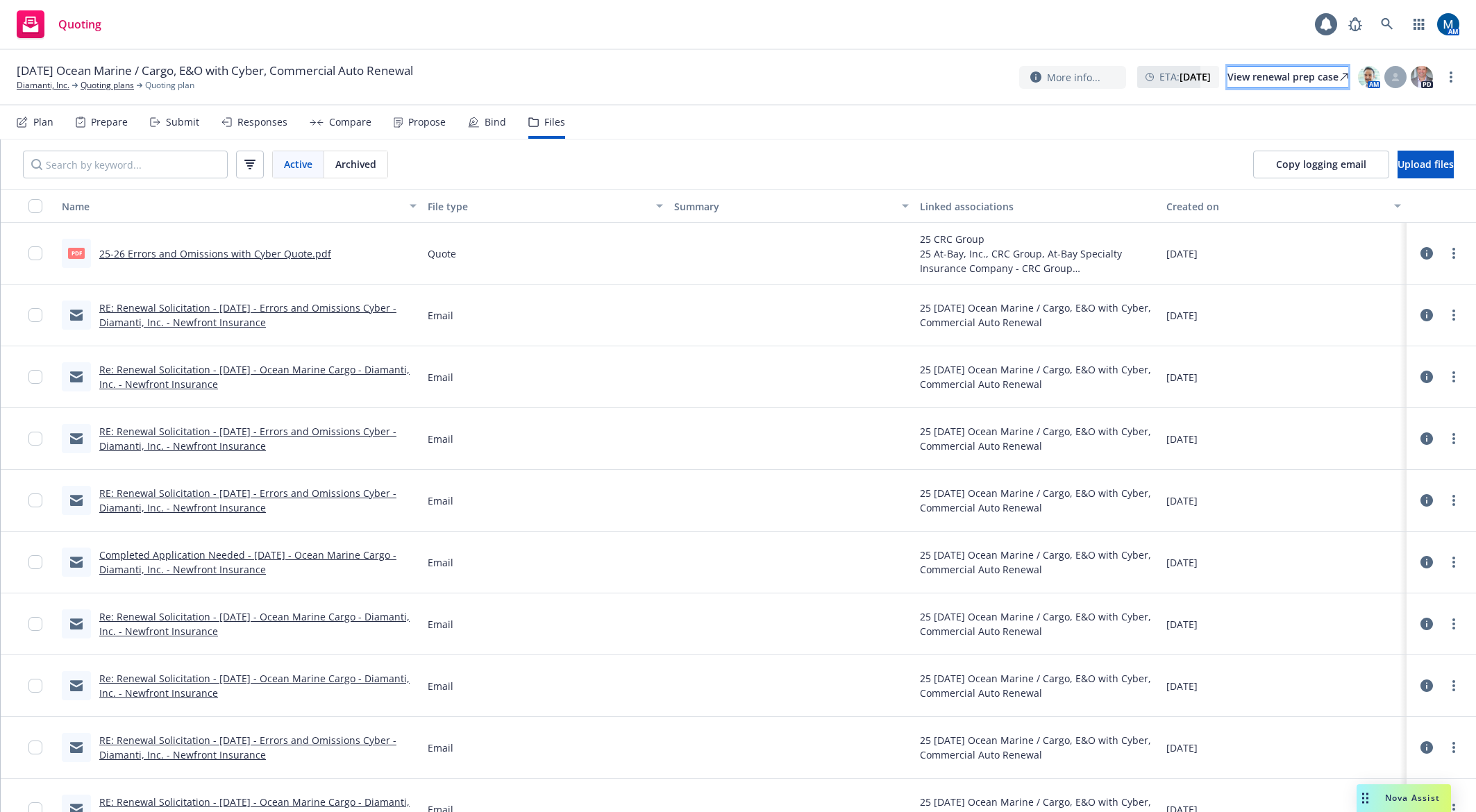
click at [1229, 72] on div "View renewal prep case" at bounding box center [1287, 76] width 120 height 21
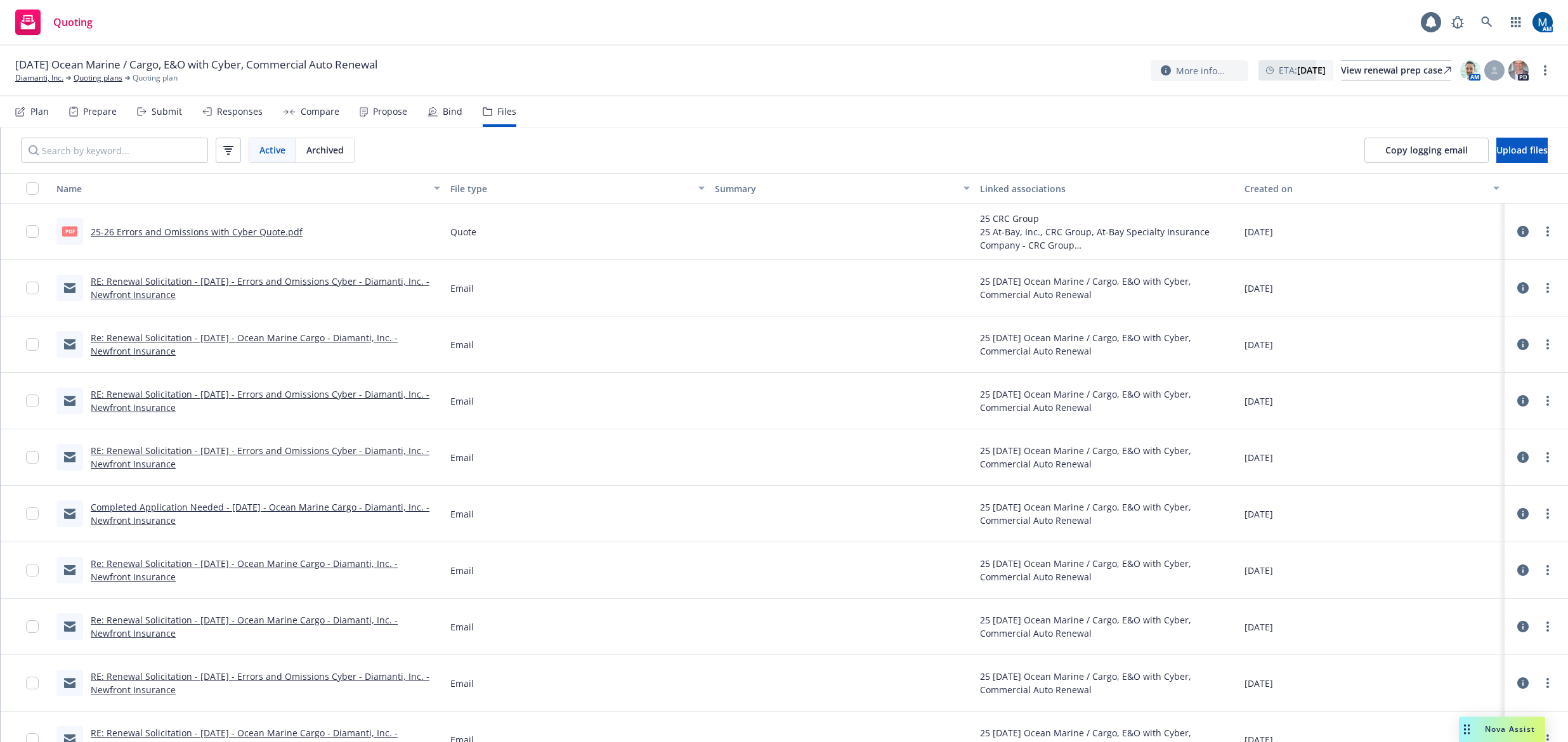
click at [369, 510] on link "Completed Application Needed - 10/01/25 - Ocean Marine Cargo - Diamanti, Inc. -…" at bounding box center [259, 513] width 339 height 25
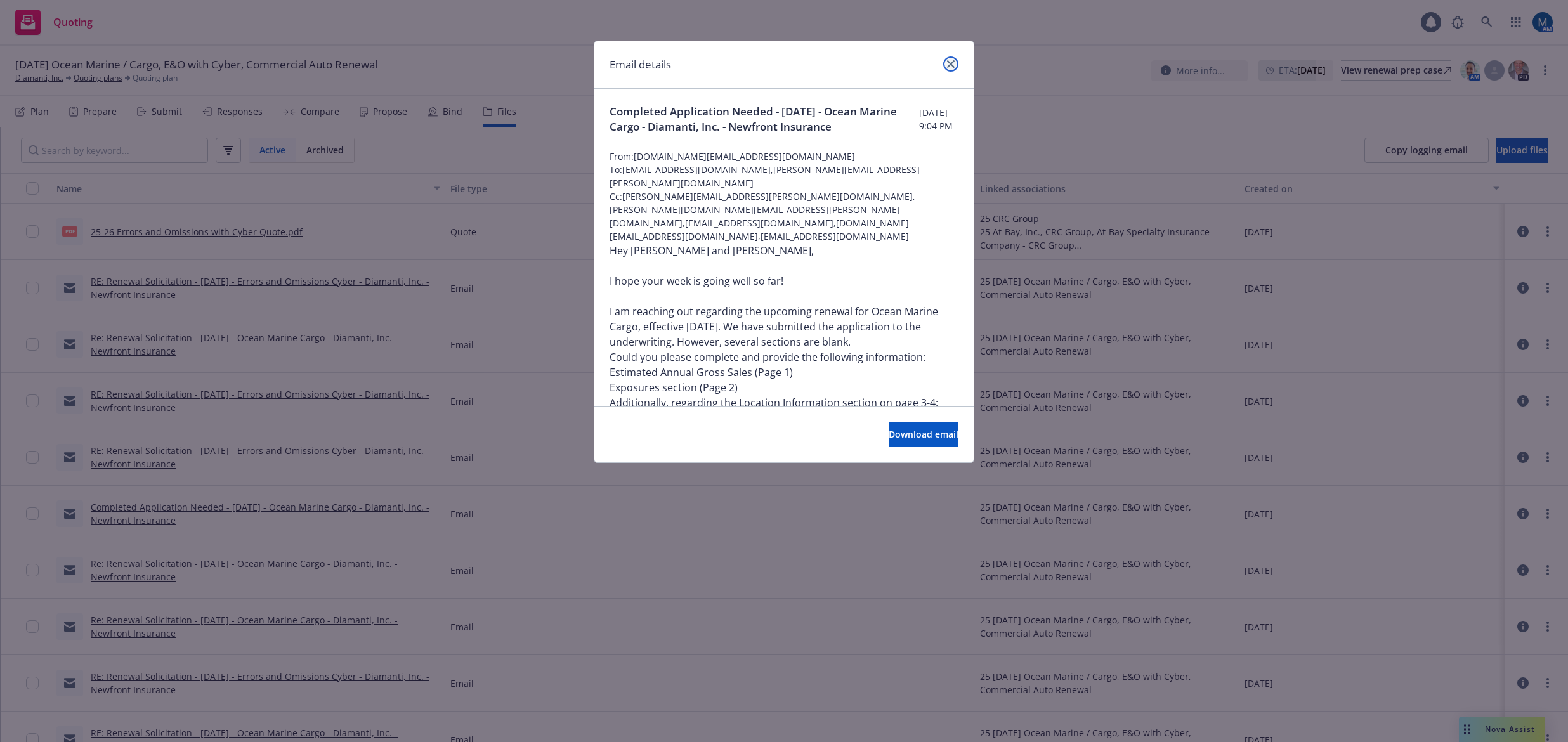
click at [955, 62] on link "close" at bounding box center [951, 64] width 16 height 16
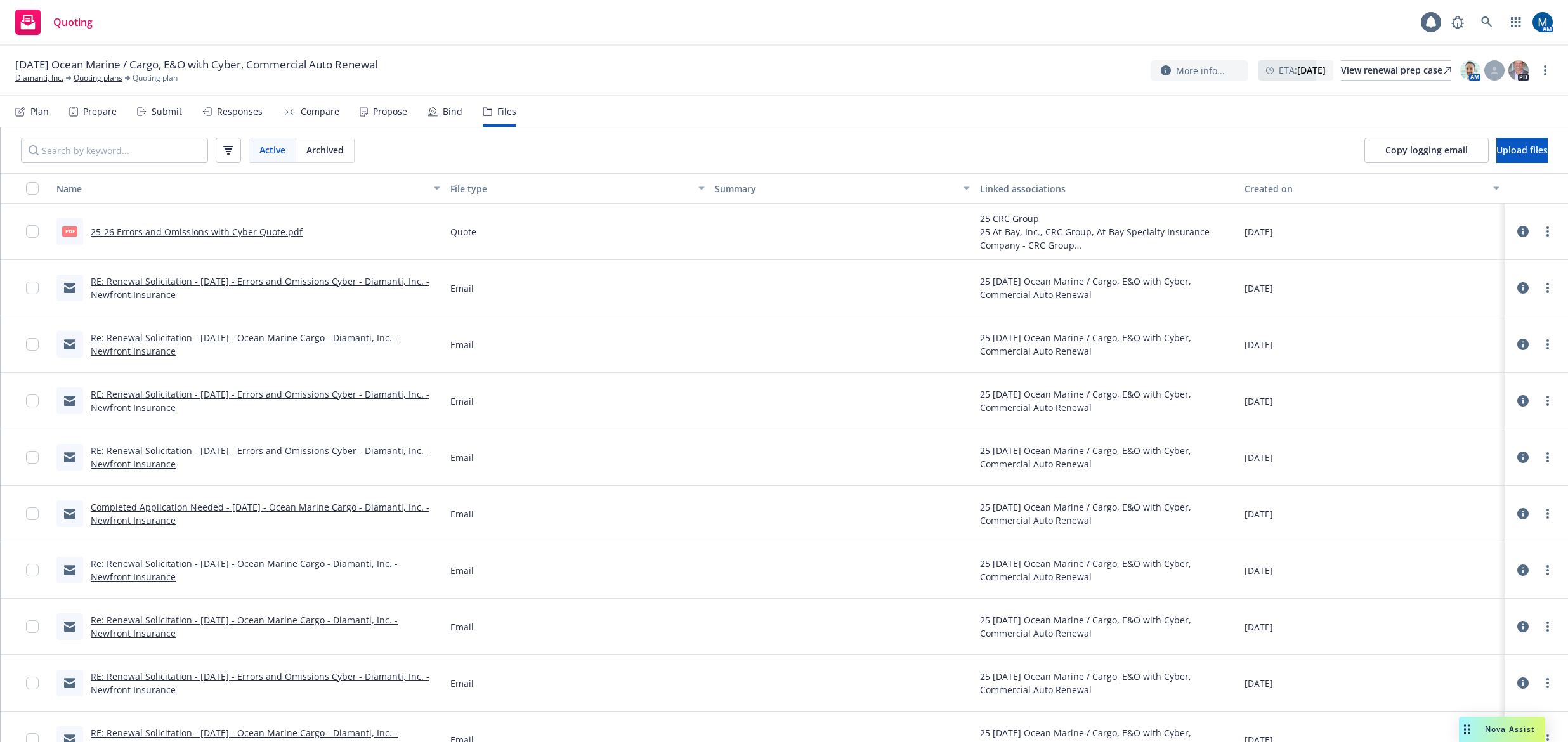
click at [244, 337] on link "Re: Renewal Solicitation - 10/01/25 - Ocean Marine Cargo - Diamanti, Inc. - New…" at bounding box center [244, 344] width 307 height 25
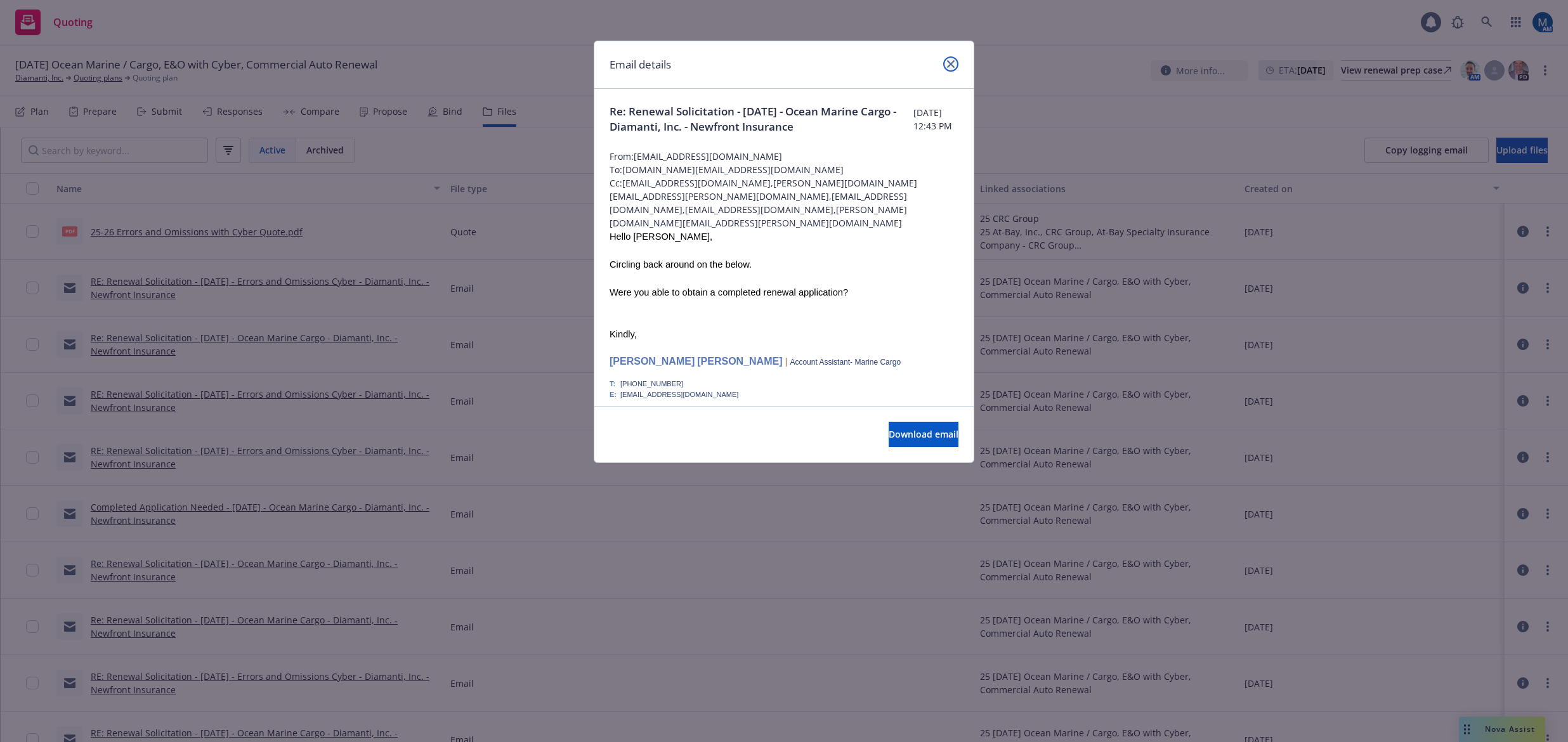
click at [949, 60] on link "close" at bounding box center [951, 64] width 16 height 16
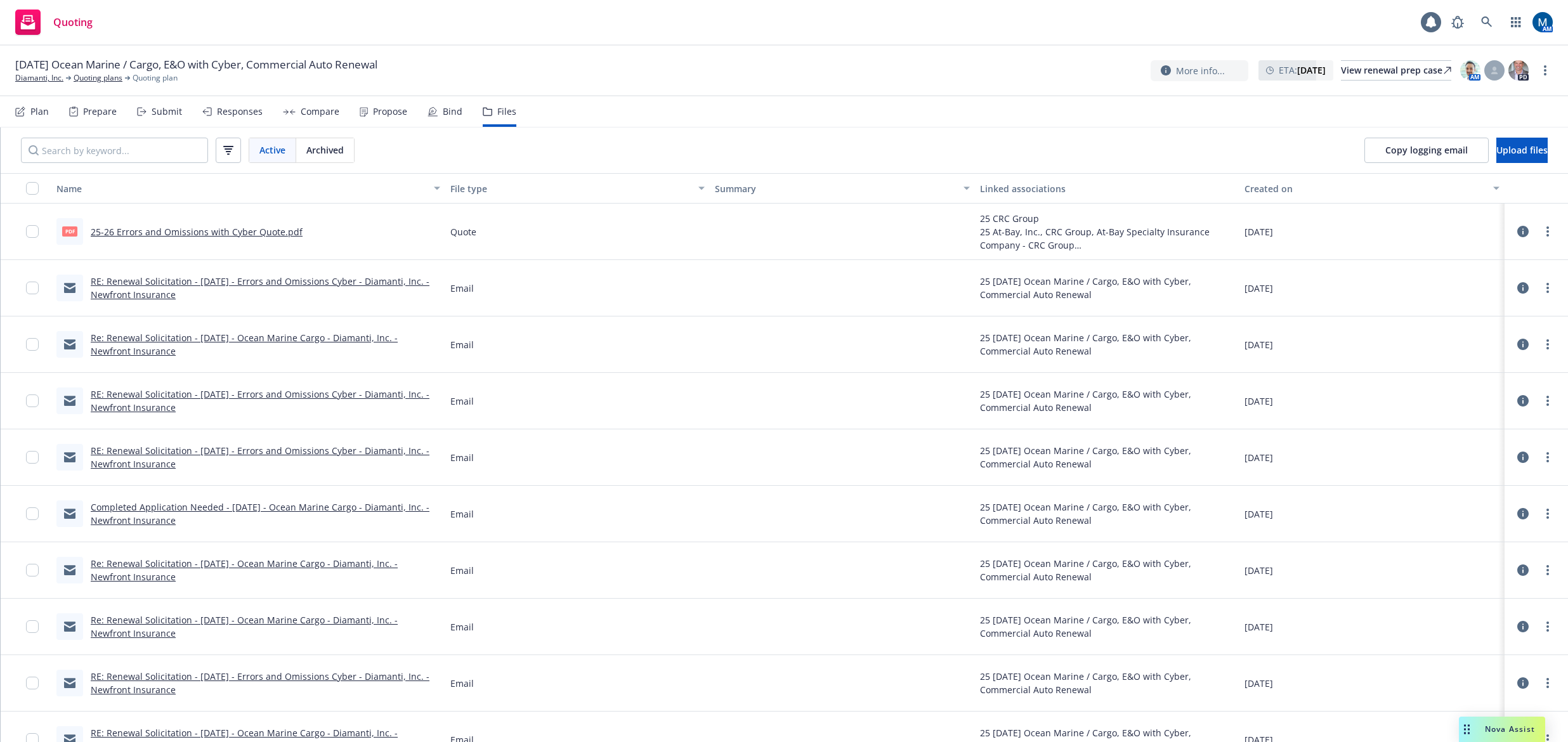
click at [265, 507] on link "Completed Application Needed - 10/01/25 - Ocean Marine Cargo - Diamanti, Inc. -…" at bounding box center [259, 513] width 339 height 25
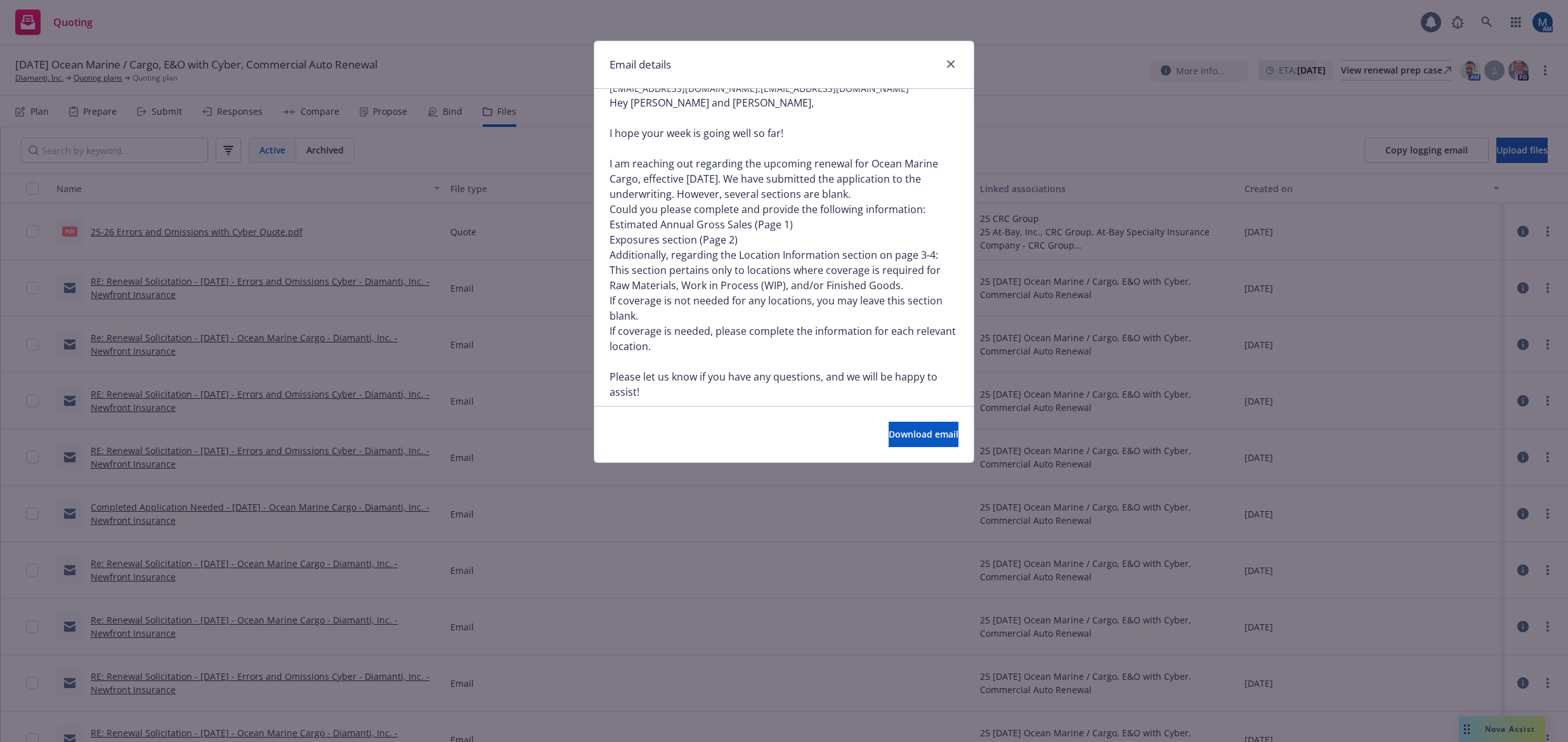
scroll to position [63, 0]
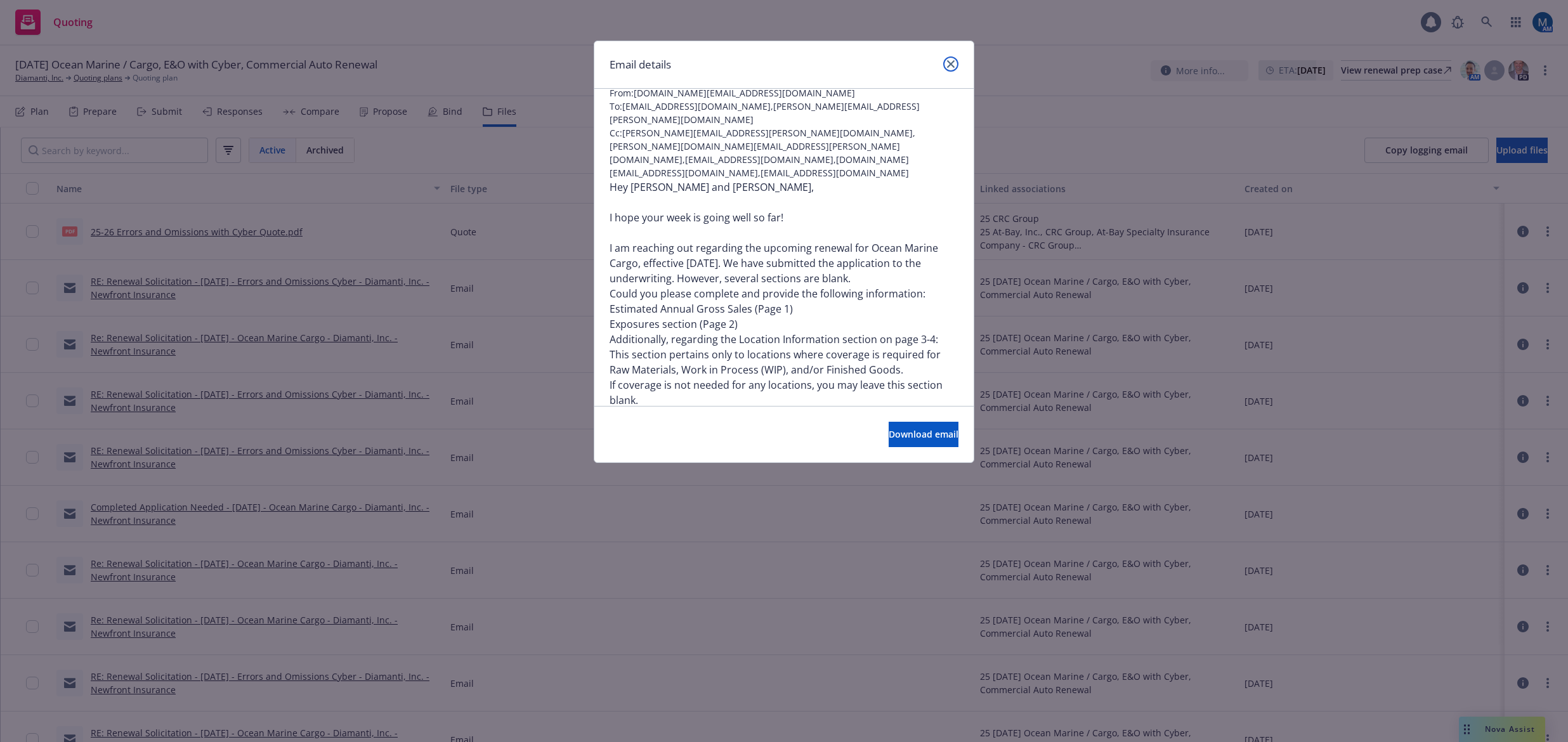
drag, startPoint x: 950, startPoint y: 62, endPoint x: 860, endPoint y: 22, distance: 98.5
click at [948, 62] on icon "close" at bounding box center [951, 63] width 7 height 7
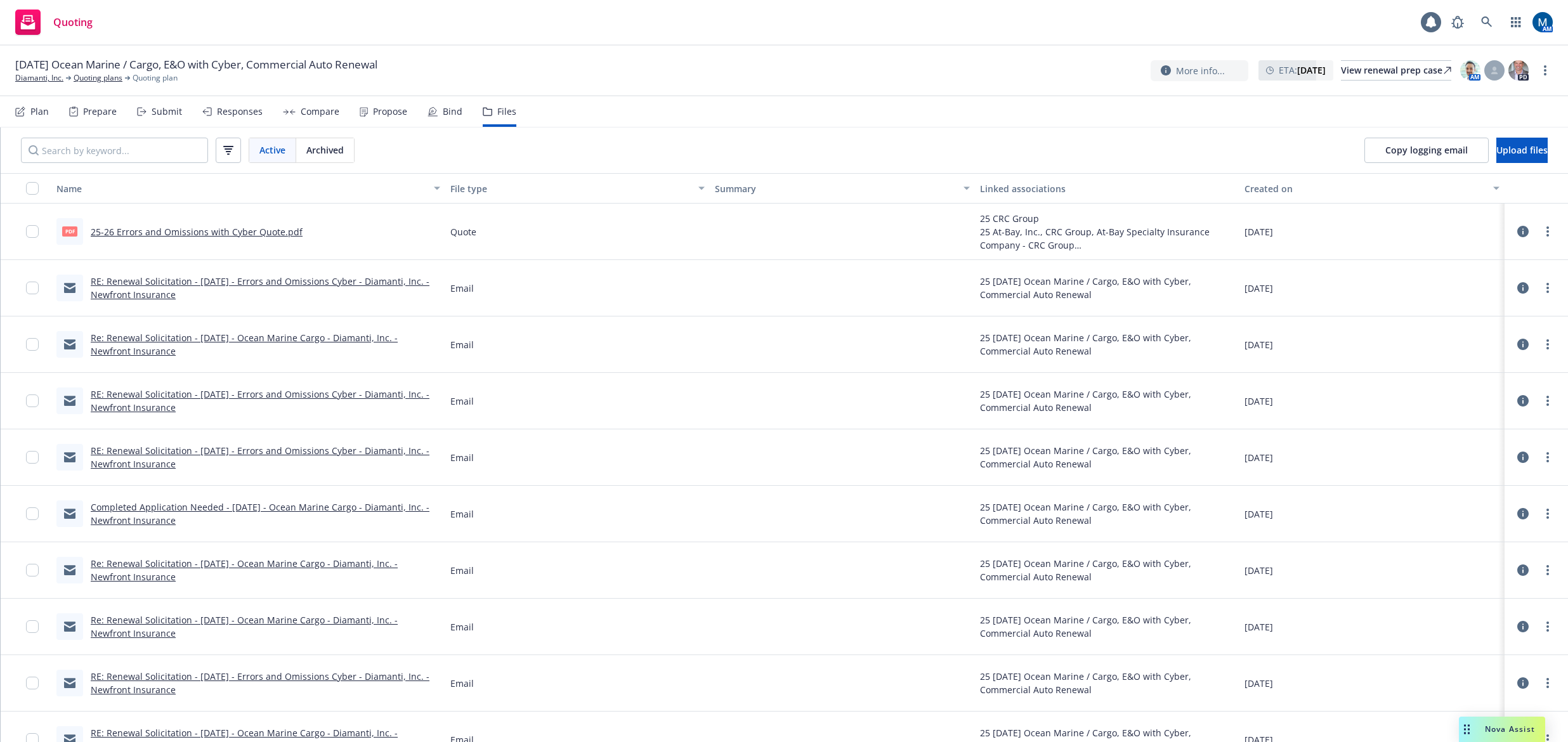
click at [246, 345] on div "Re: Renewal Solicitation - 10/01/25 - Ocean Marine Cargo - Diamanti, Inc. - New…" at bounding box center [265, 344] width 350 height 26
click at [246, 336] on link "Re: Renewal Solicitation - 10/01/25 - Ocean Marine Cargo - Diamanti, Inc. - New…" at bounding box center [244, 344] width 307 height 25
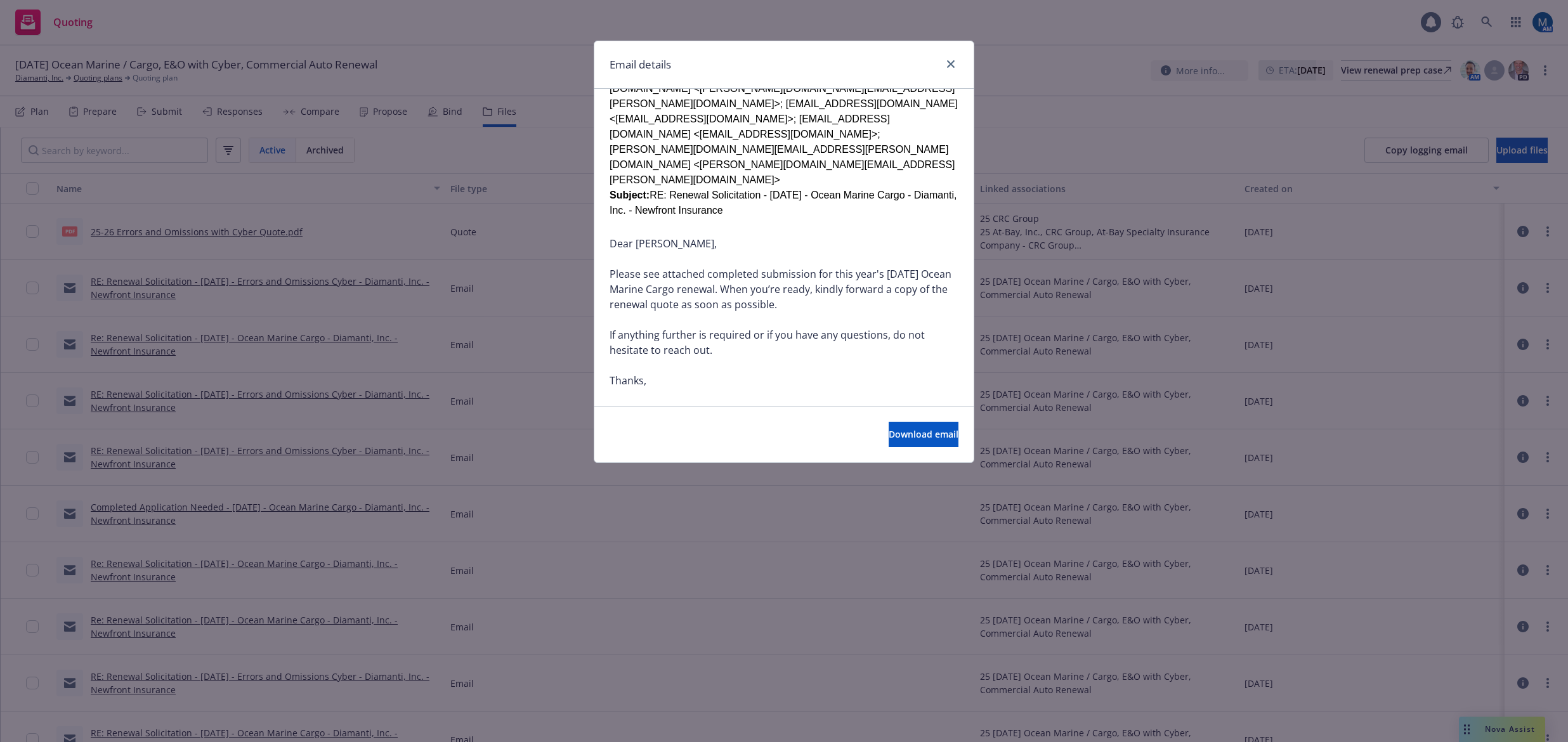
scroll to position [1078, 0]
drag, startPoint x: 956, startPoint y: 62, endPoint x: 942, endPoint y: 40, distance: 26.1
click at [956, 62] on link "close" at bounding box center [951, 64] width 16 height 16
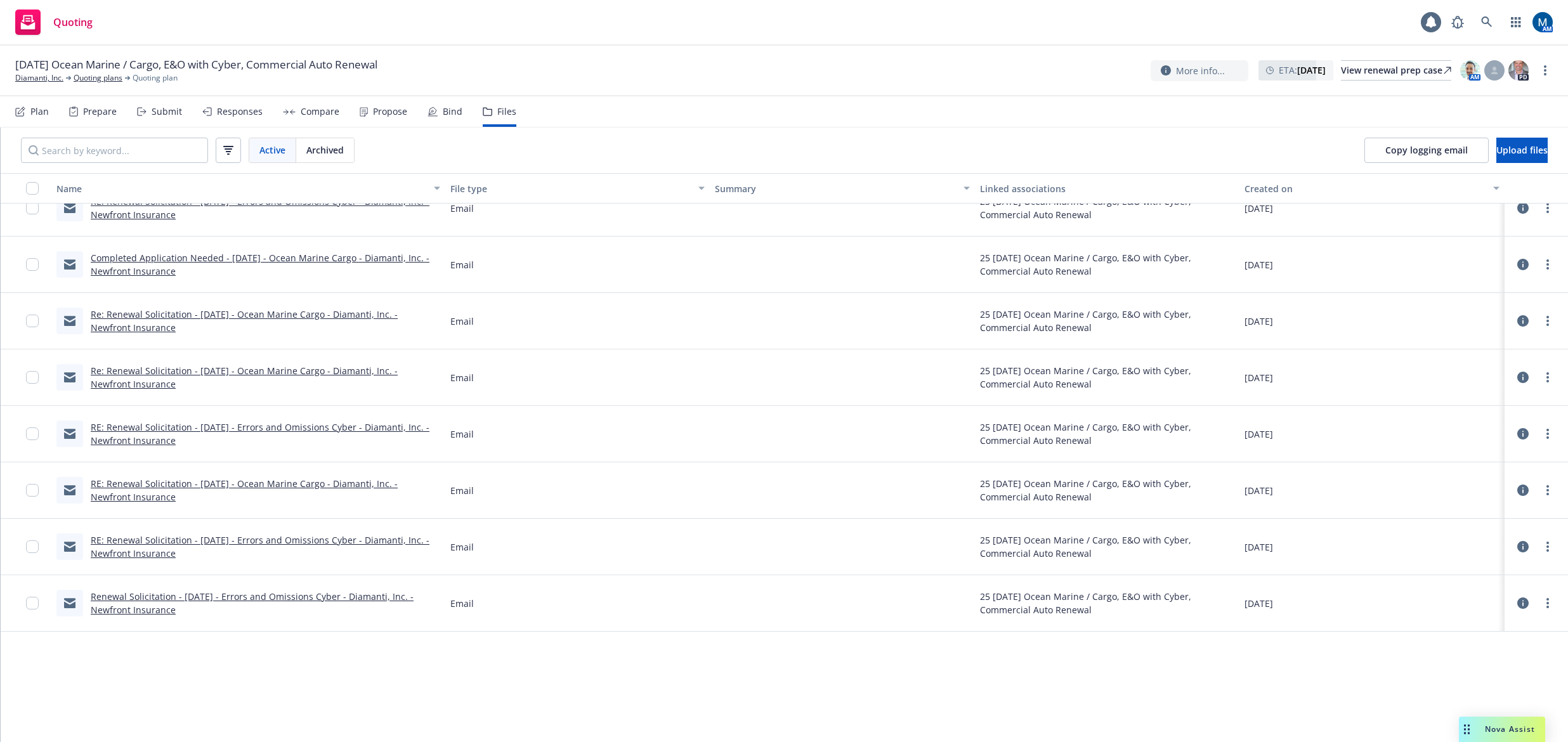
scroll to position [0, 0]
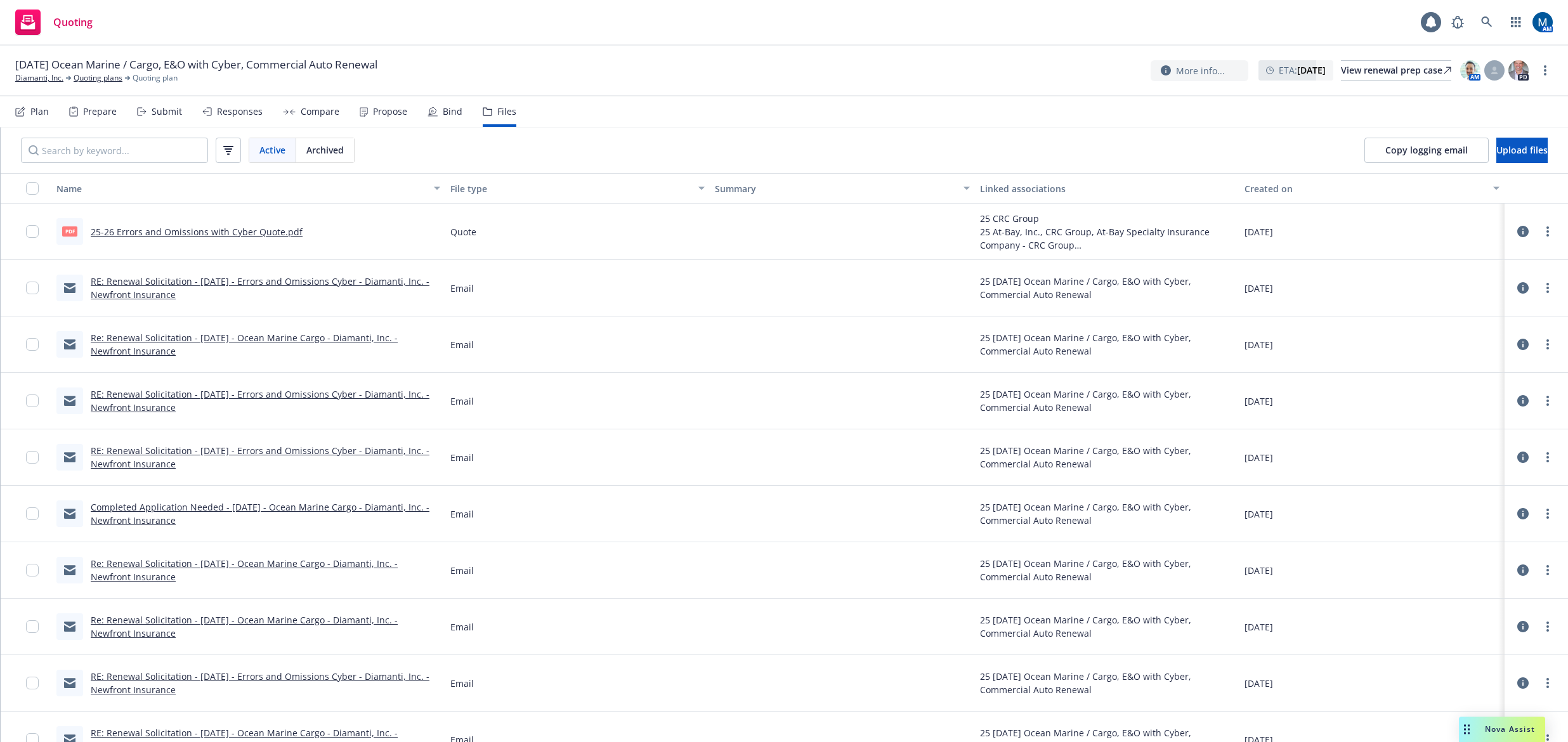
click at [170, 336] on link "Re: Renewal Solicitation - 10/01/25 - Ocean Marine Cargo - Diamanti, Inc. - New…" at bounding box center [244, 344] width 307 height 25
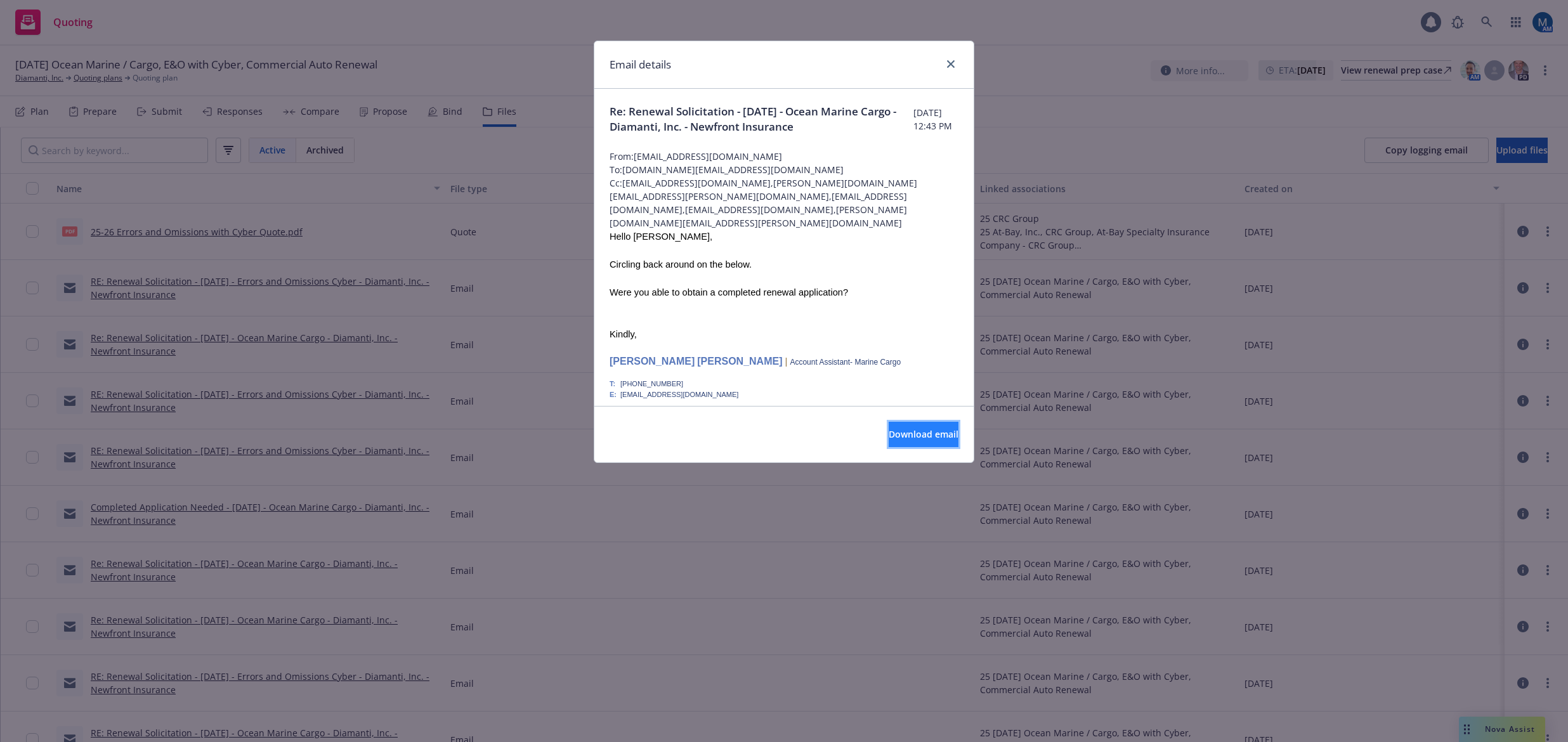
click at [919, 441] on button "Download email" at bounding box center [923, 434] width 70 height 25
click at [952, 57] on link "close" at bounding box center [951, 64] width 16 height 16
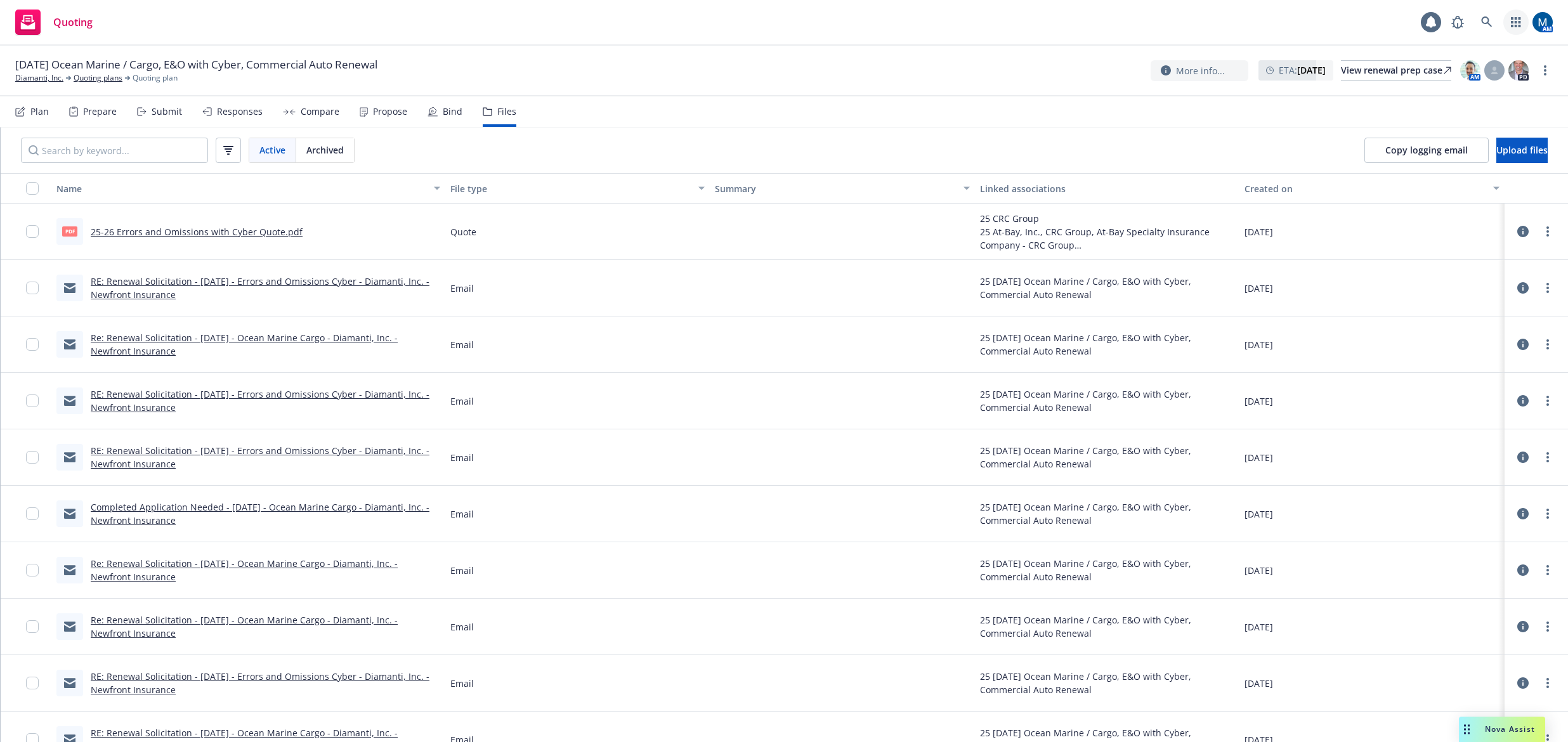
click at [1348, 24] on icon "button" at bounding box center [1515, 22] width 10 height 10
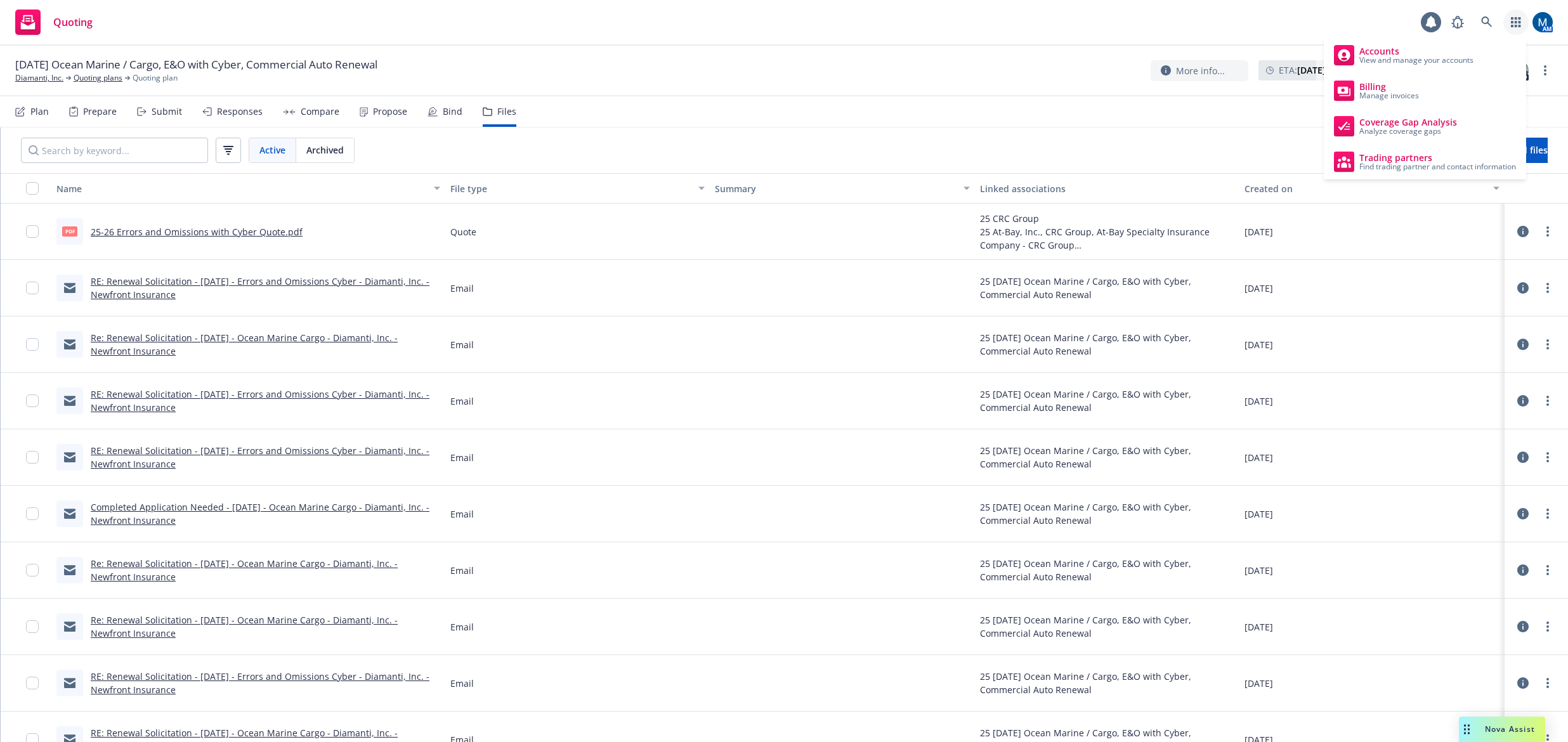
drag, startPoint x: 447, startPoint y: 39, endPoint x: 440, endPoint y: 3, distance: 36.7
click at [447, 39] on div "Quoting 1 AM" at bounding box center [784, 23] width 1568 height 46
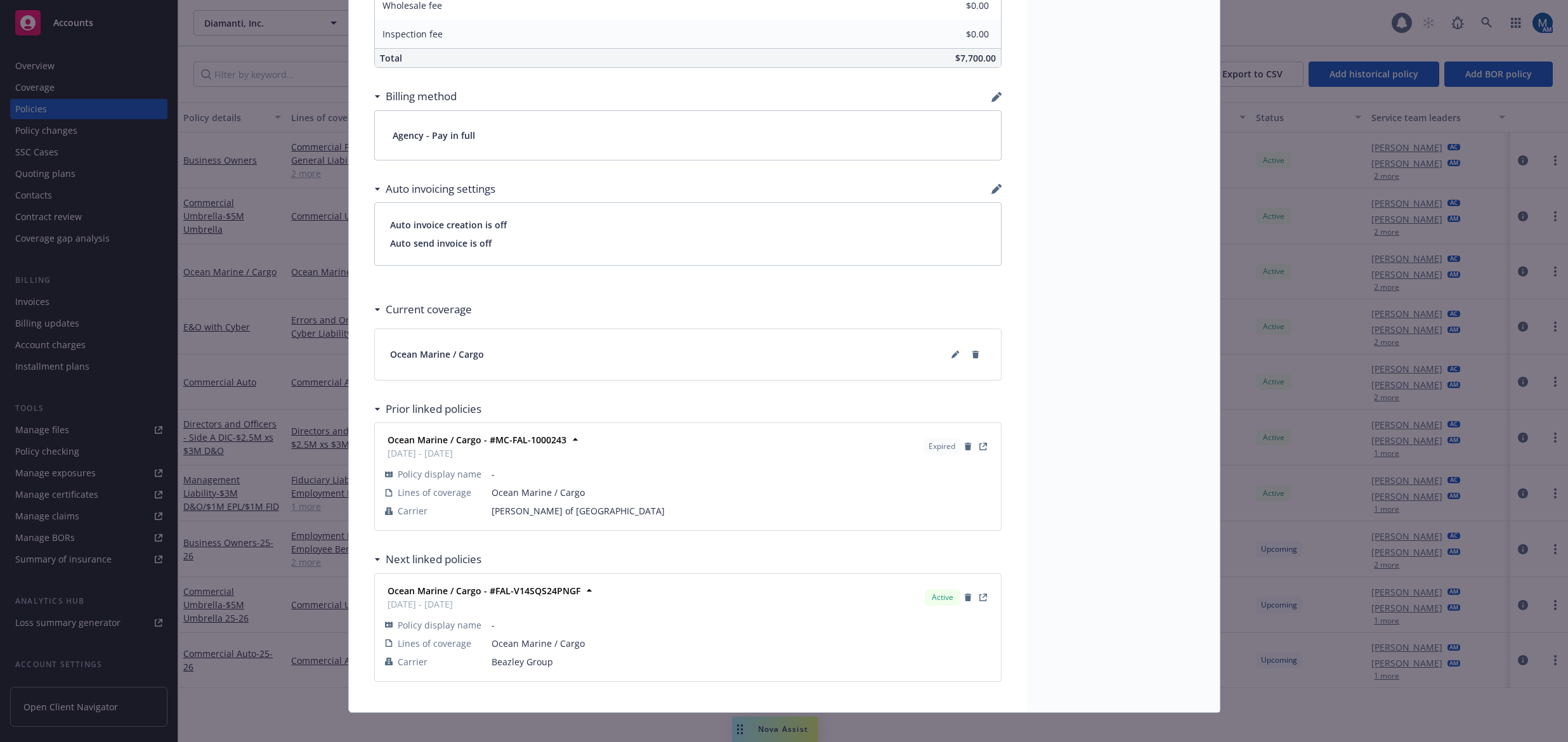
scroll to position [812, 0]
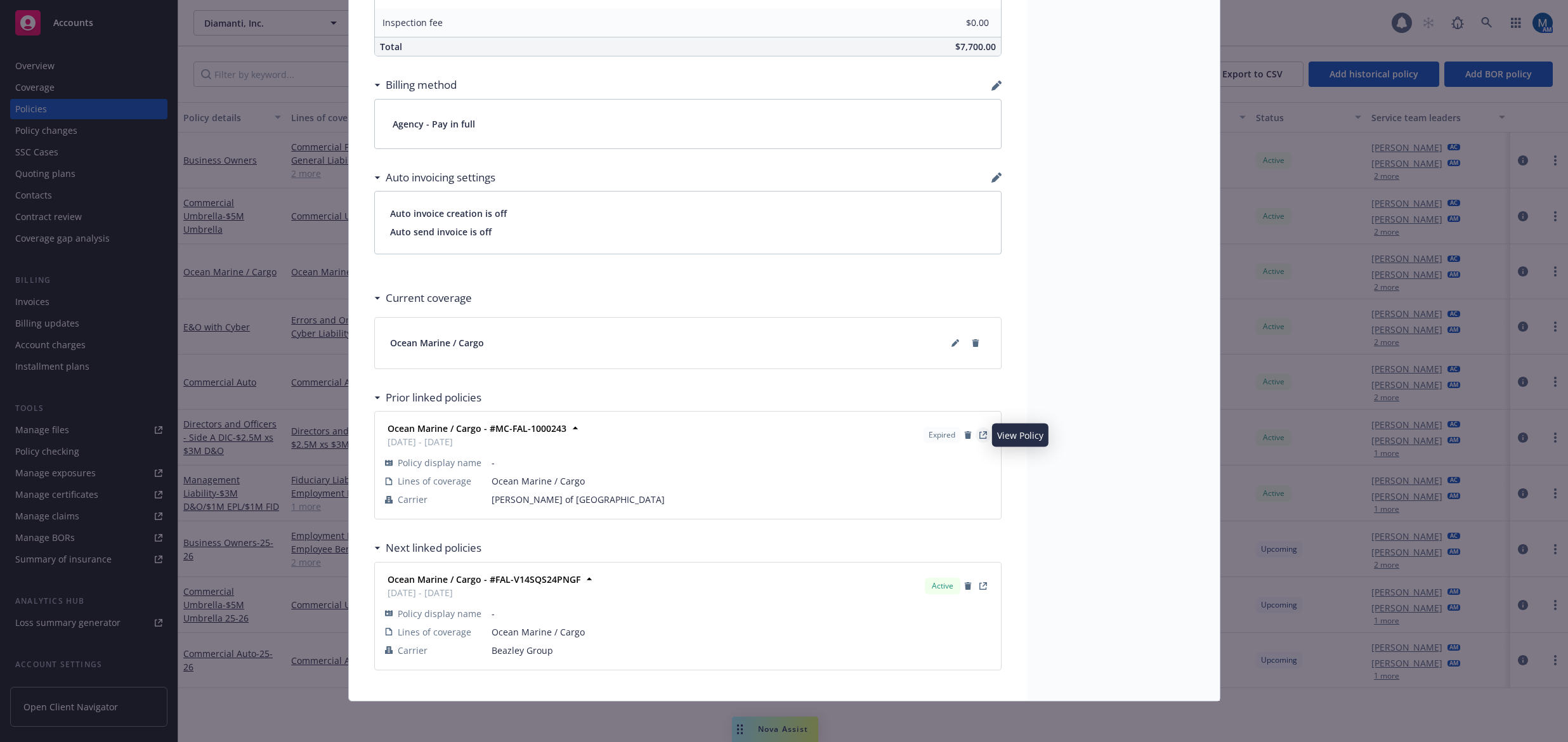
click at [980, 437] on icon "View Policy" at bounding box center [983, 435] width 7 height 7
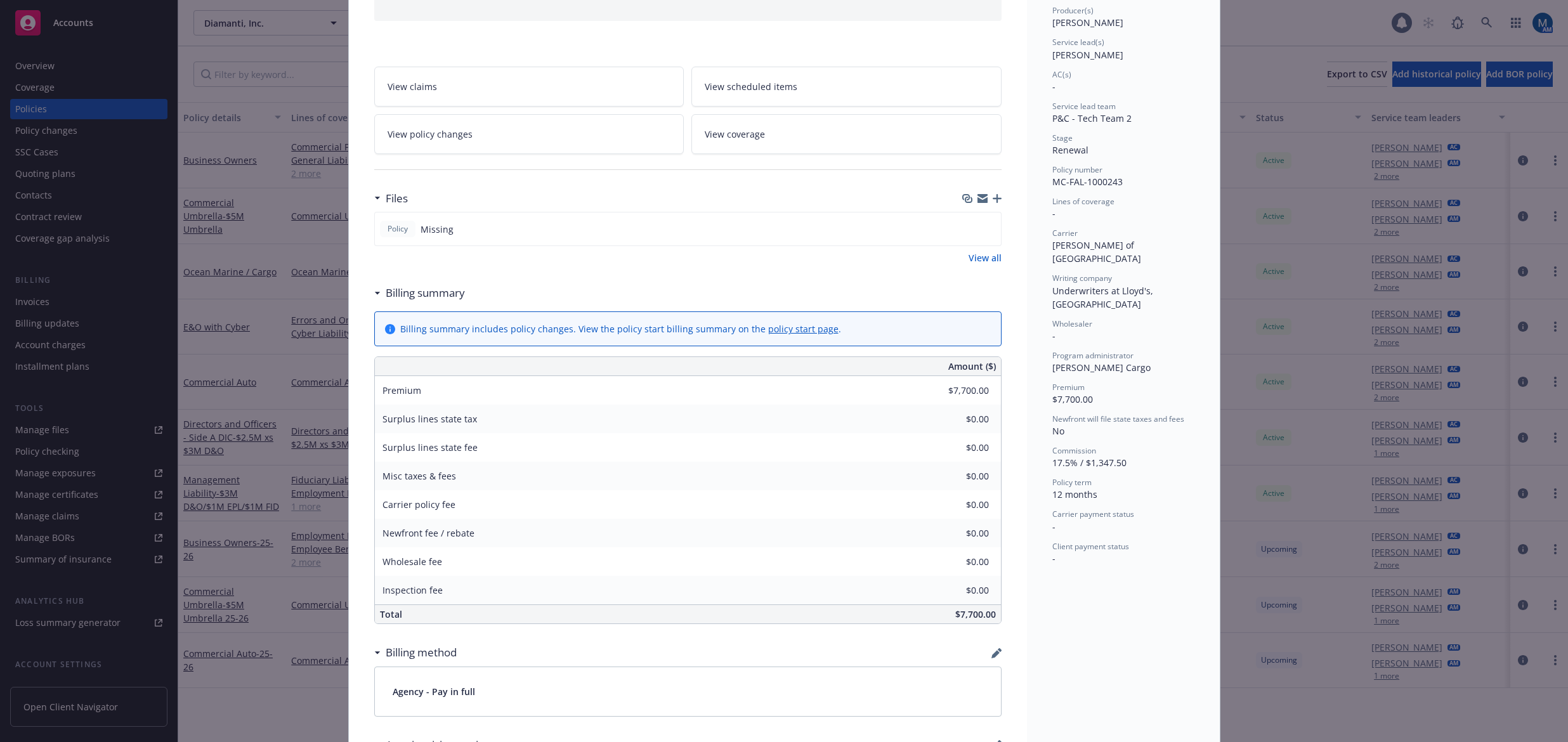
scroll to position [630, 0]
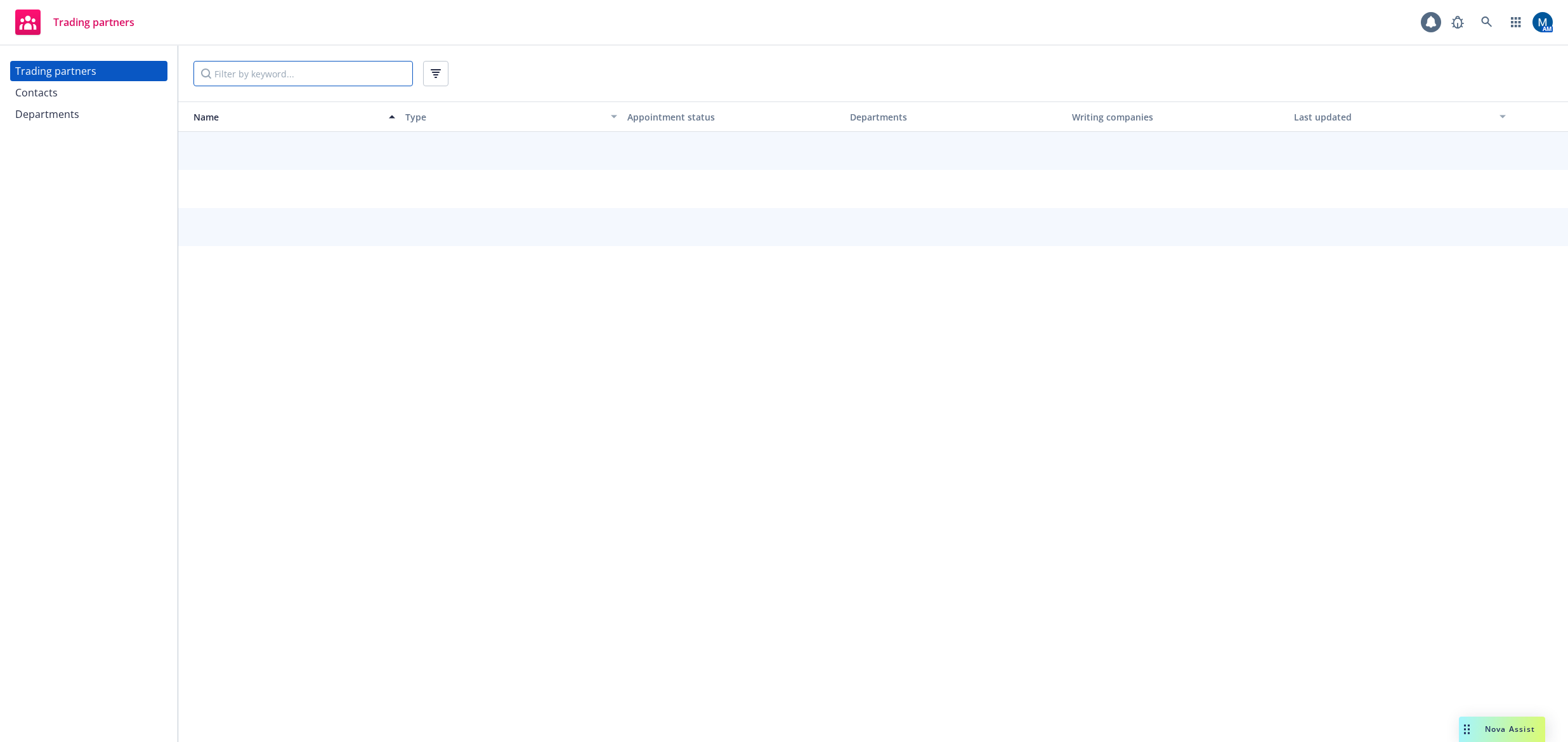
click at [268, 68] on input "Filter by keyword..." at bounding box center [303, 73] width 219 height 25
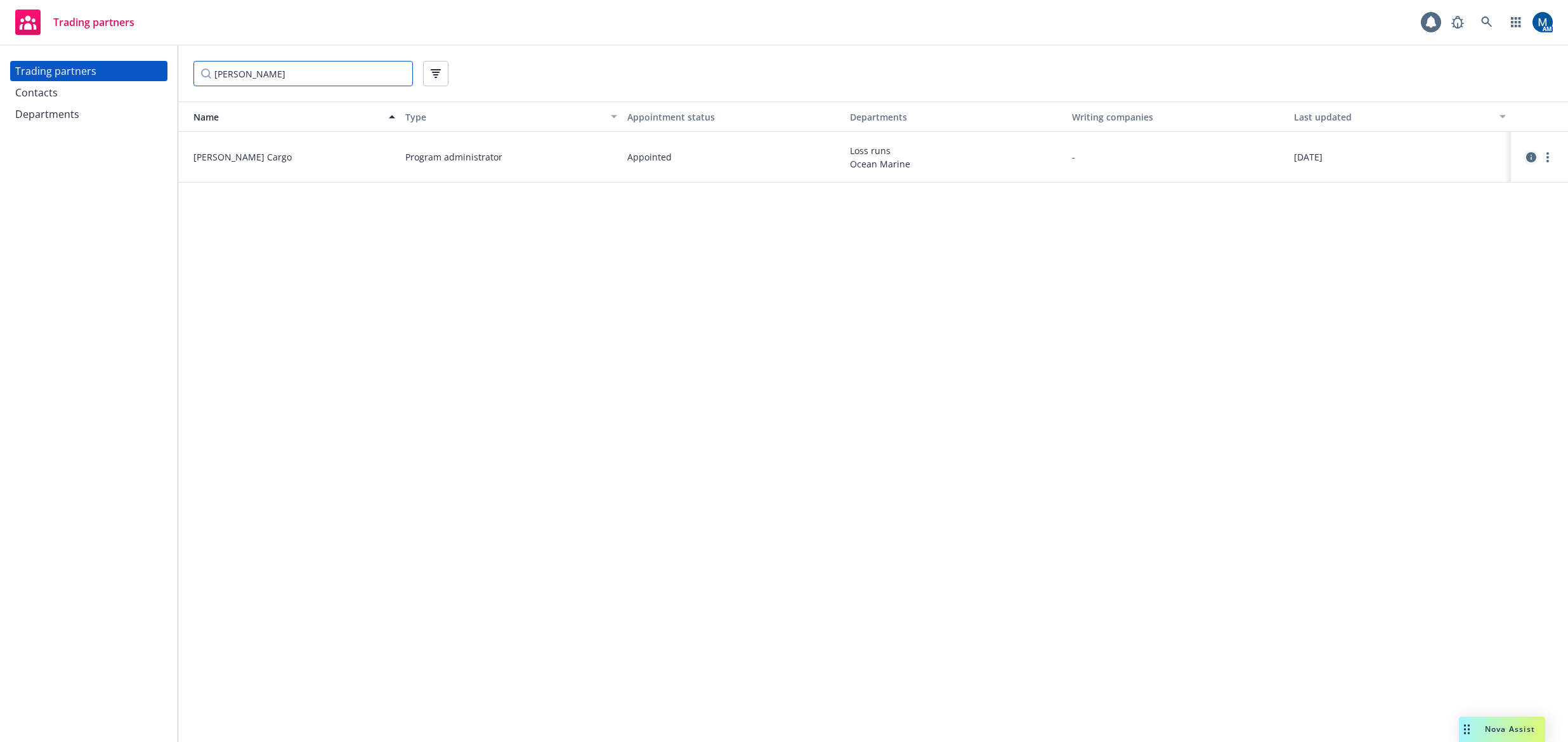
type input "[PERSON_NAME]"
click at [1532, 155] on icon "circleInformation" at bounding box center [1531, 157] width 10 height 10
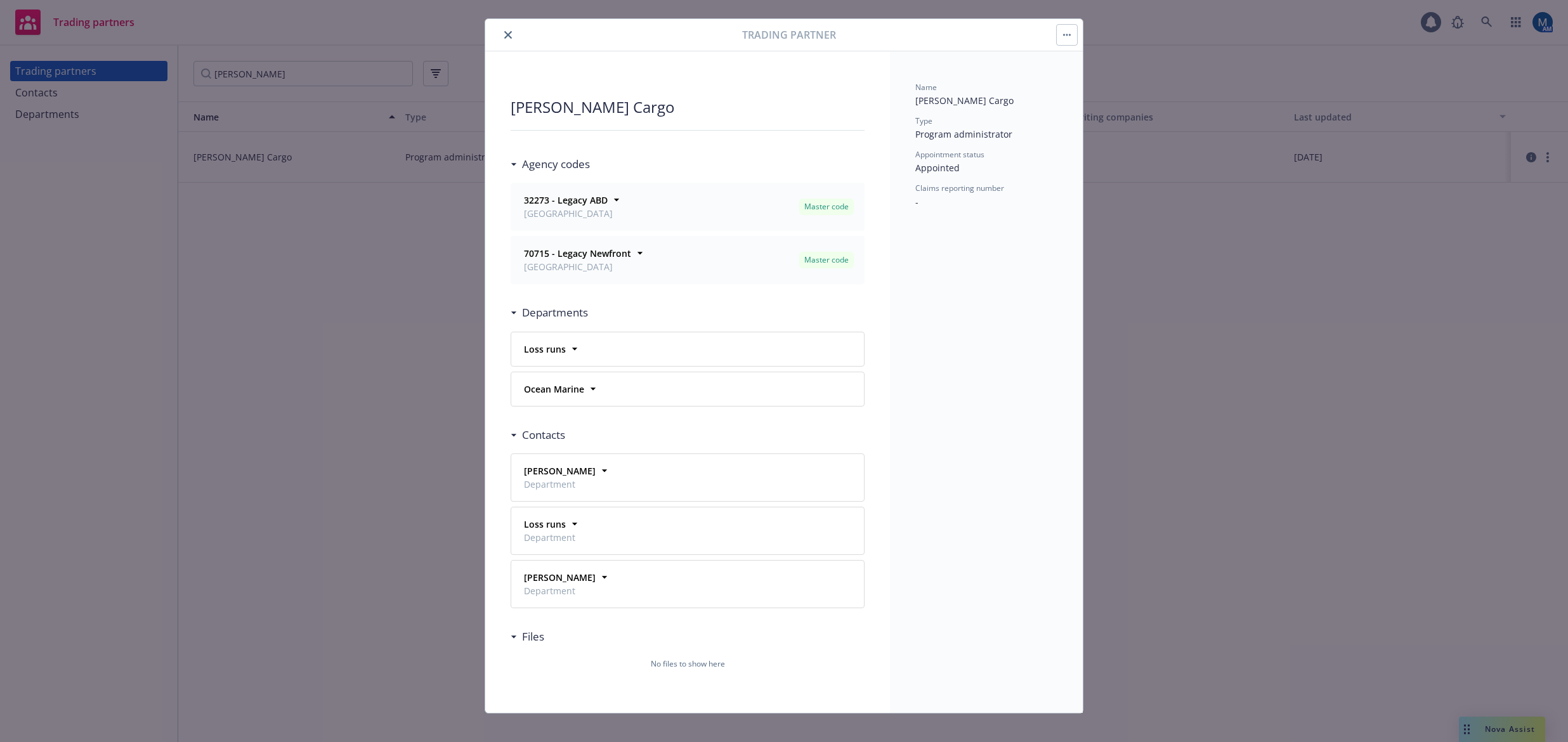
scroll to position [34, 0]
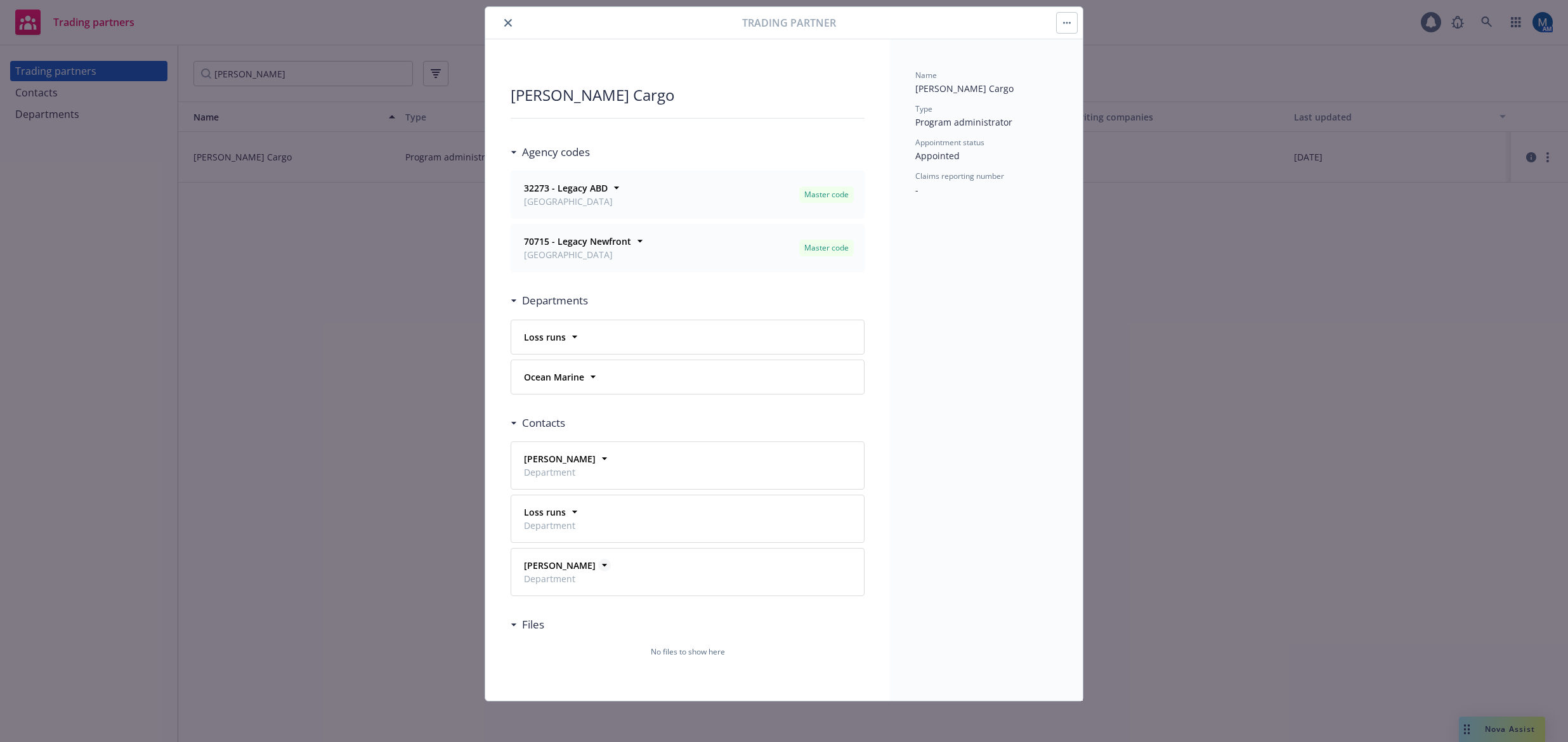
click at [602, 566] on icon at bounding box center [604, 566] width 5 height 2
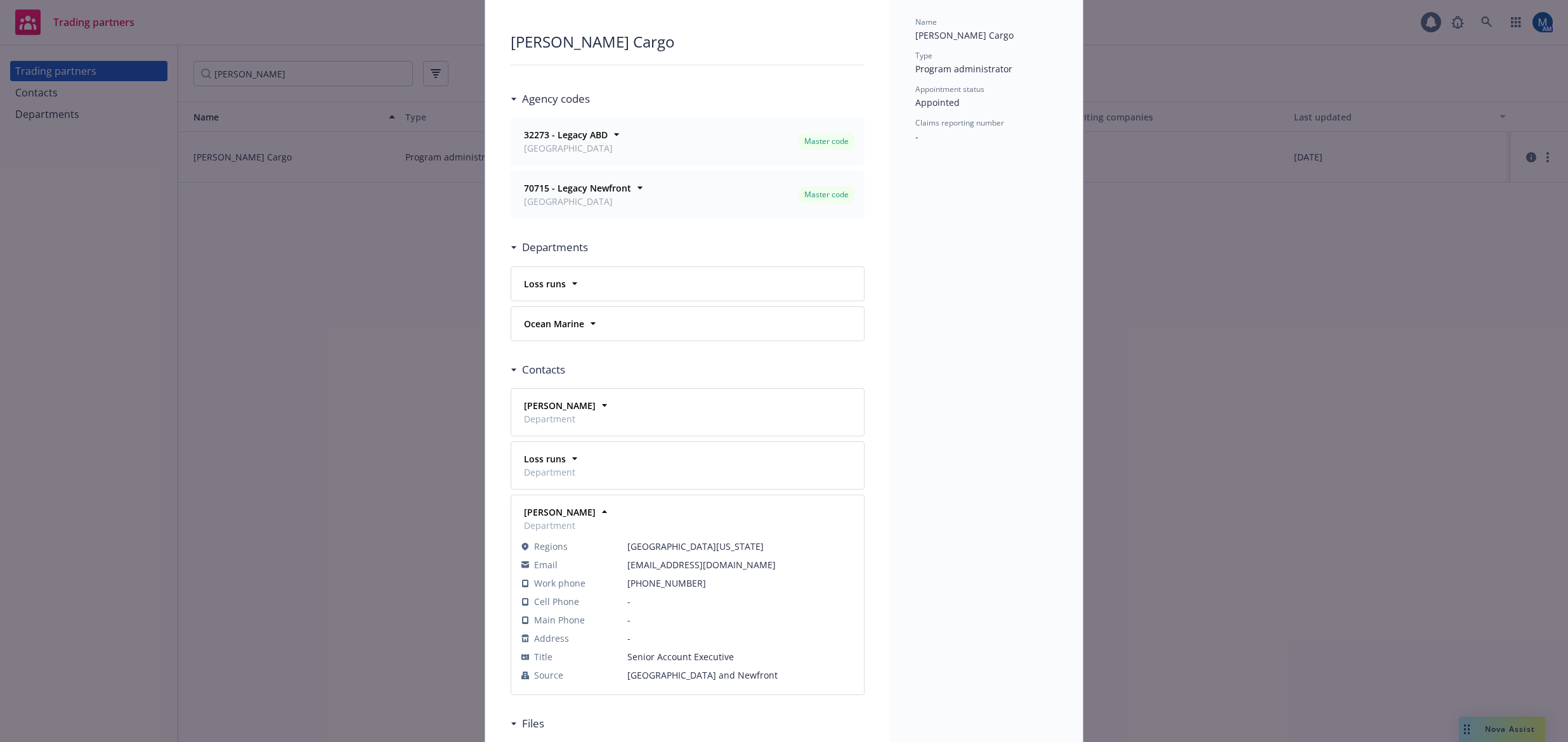
scroll to position [161, 0]
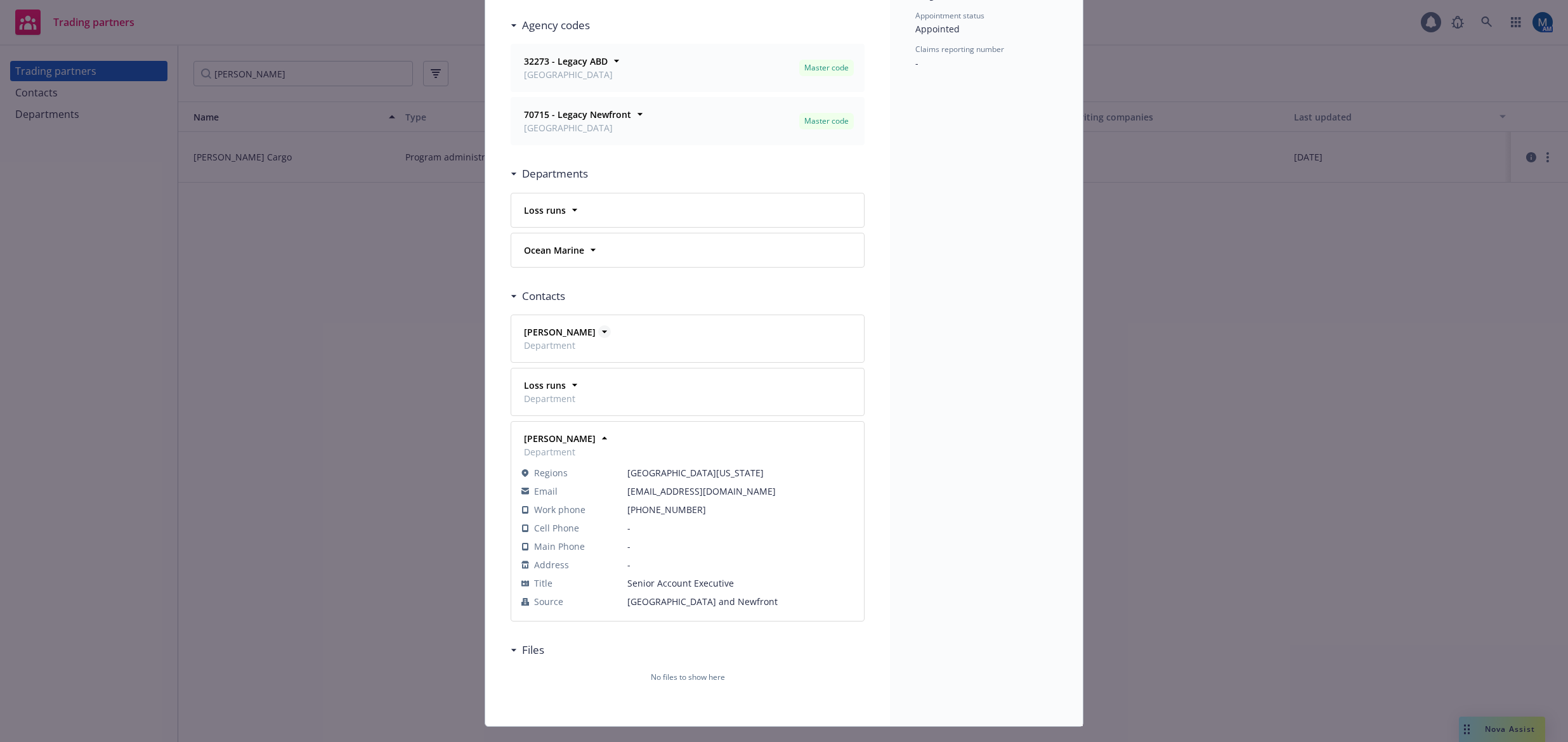
click at [598, 327] on icon at bounding box center [604, 331] width 12 height 12
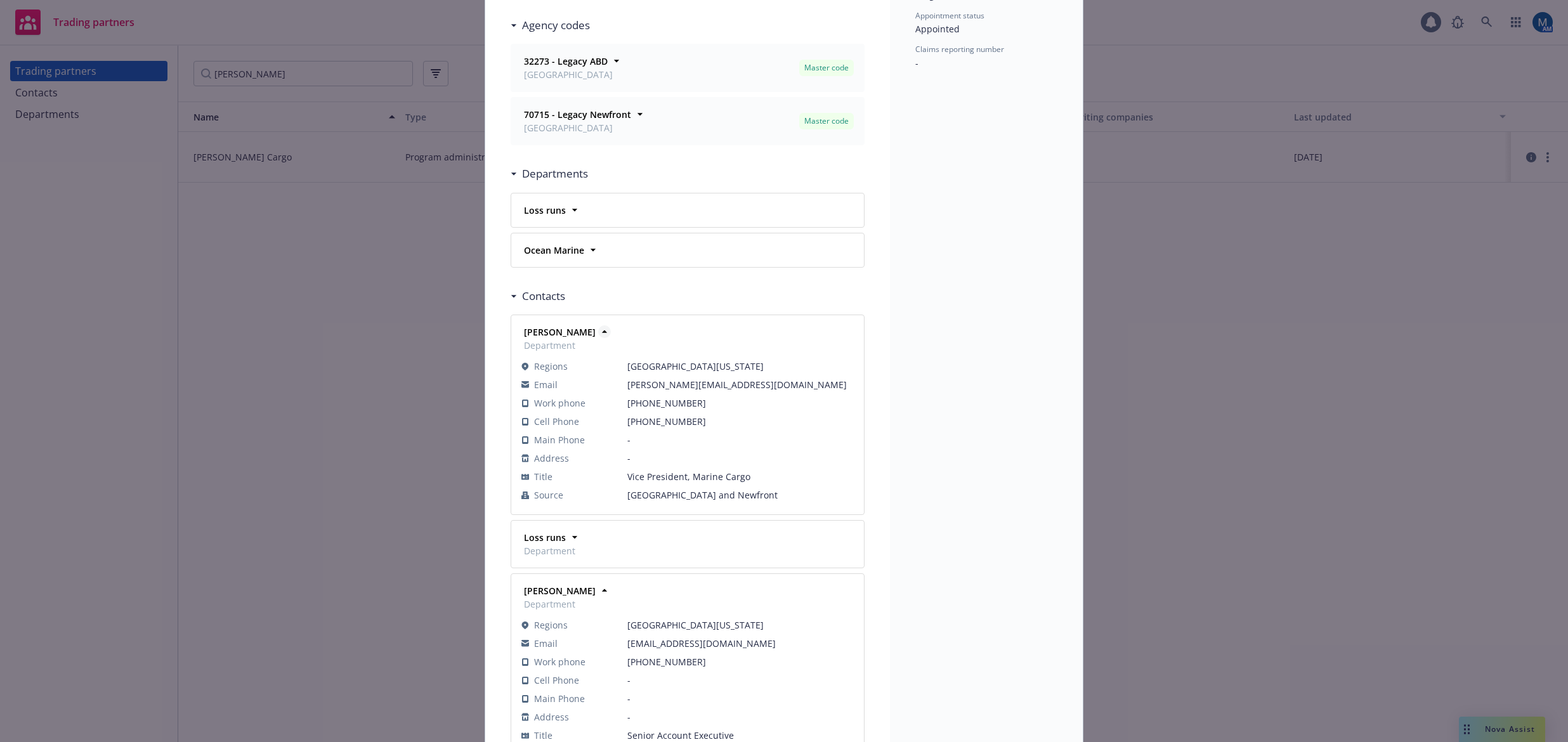
click at [598, 327] on icon at bounding box center [604, 331] width 12 height 12
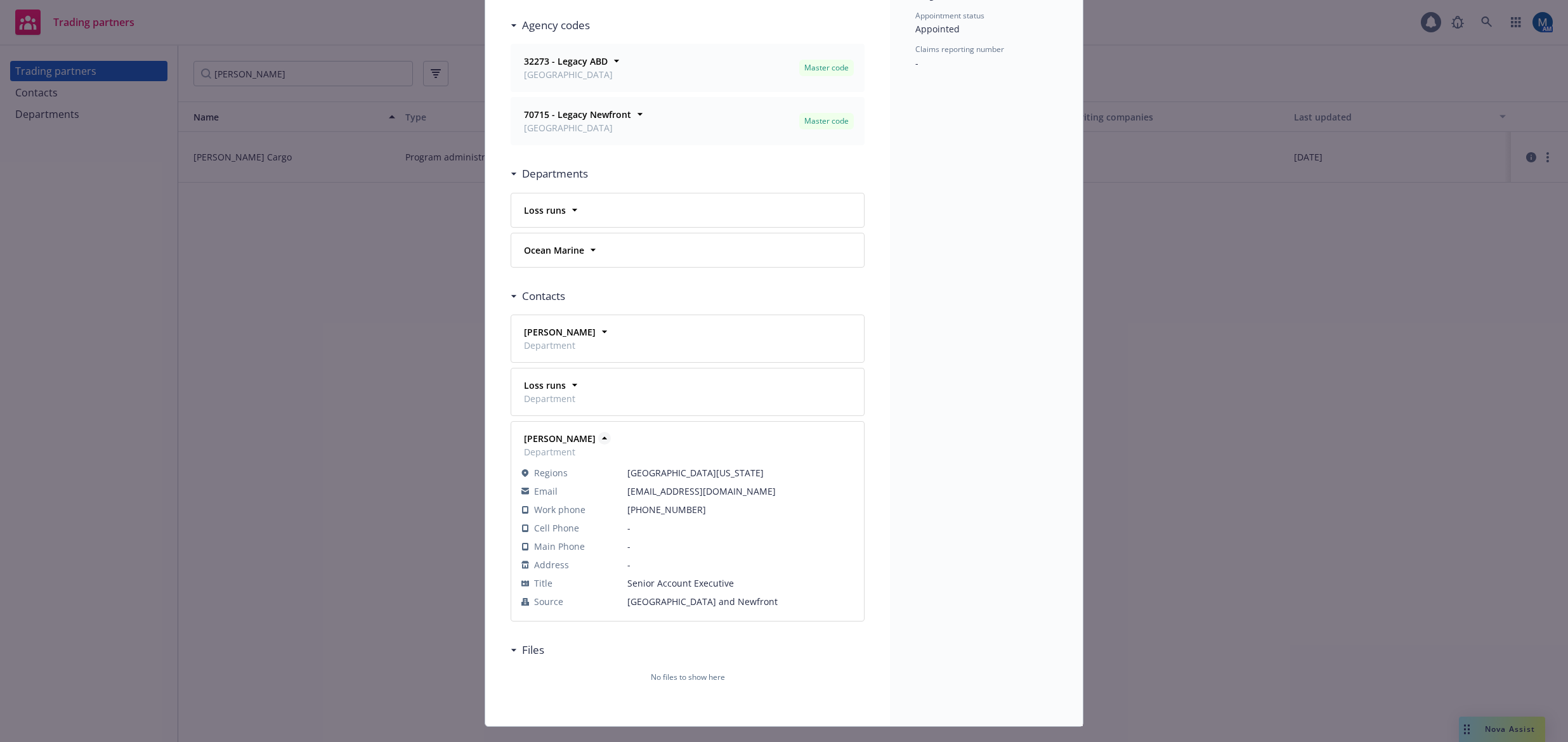
click at [600, 438] on icon at bounding box center [604, 437] width 12 height 12
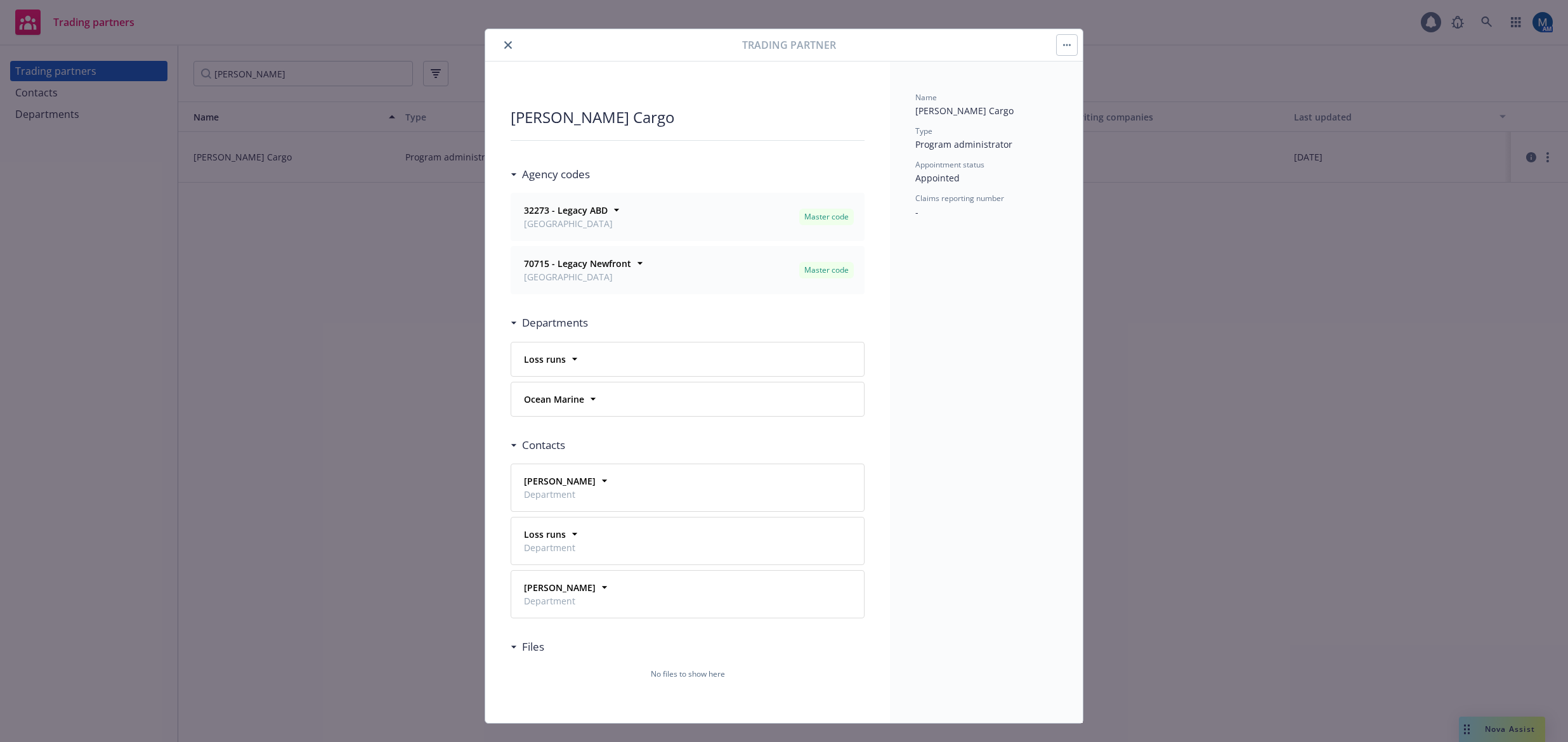
scroll to position [0, 0]
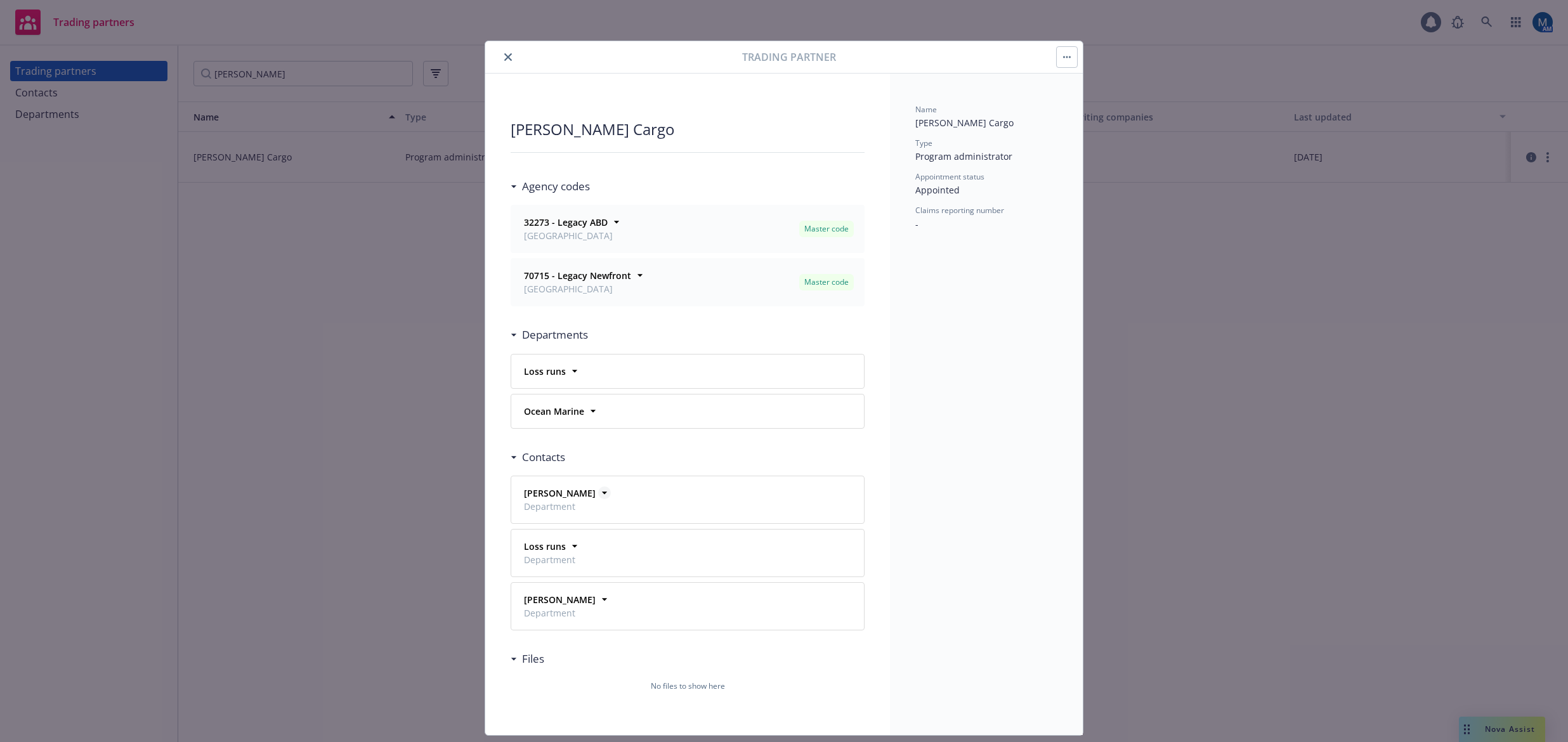
click at [598, 494] on icon at bounding box center [604, 492] width 12 height 12
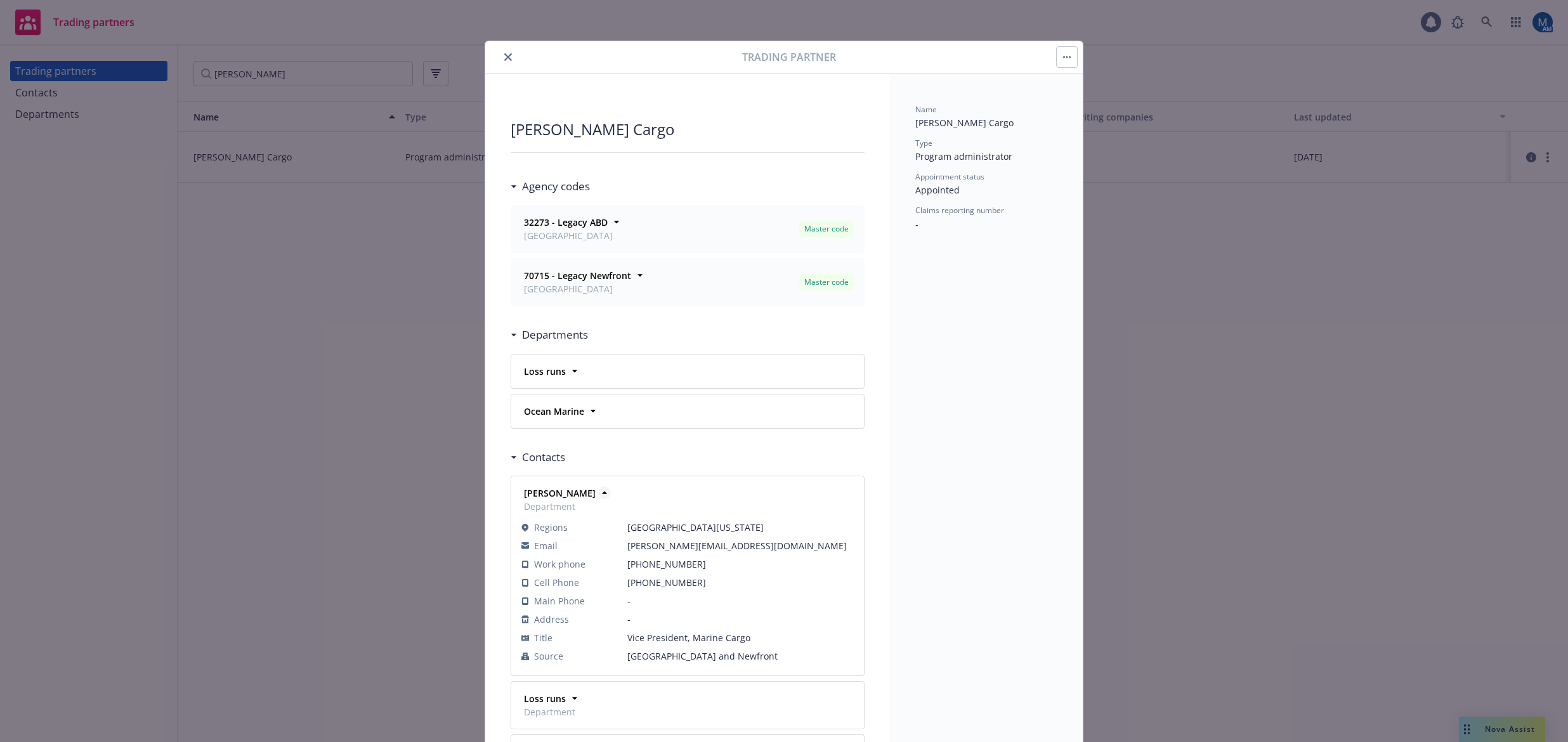
click at [598, 492] on icon at bounding box center [604, 492] width 12 height 12
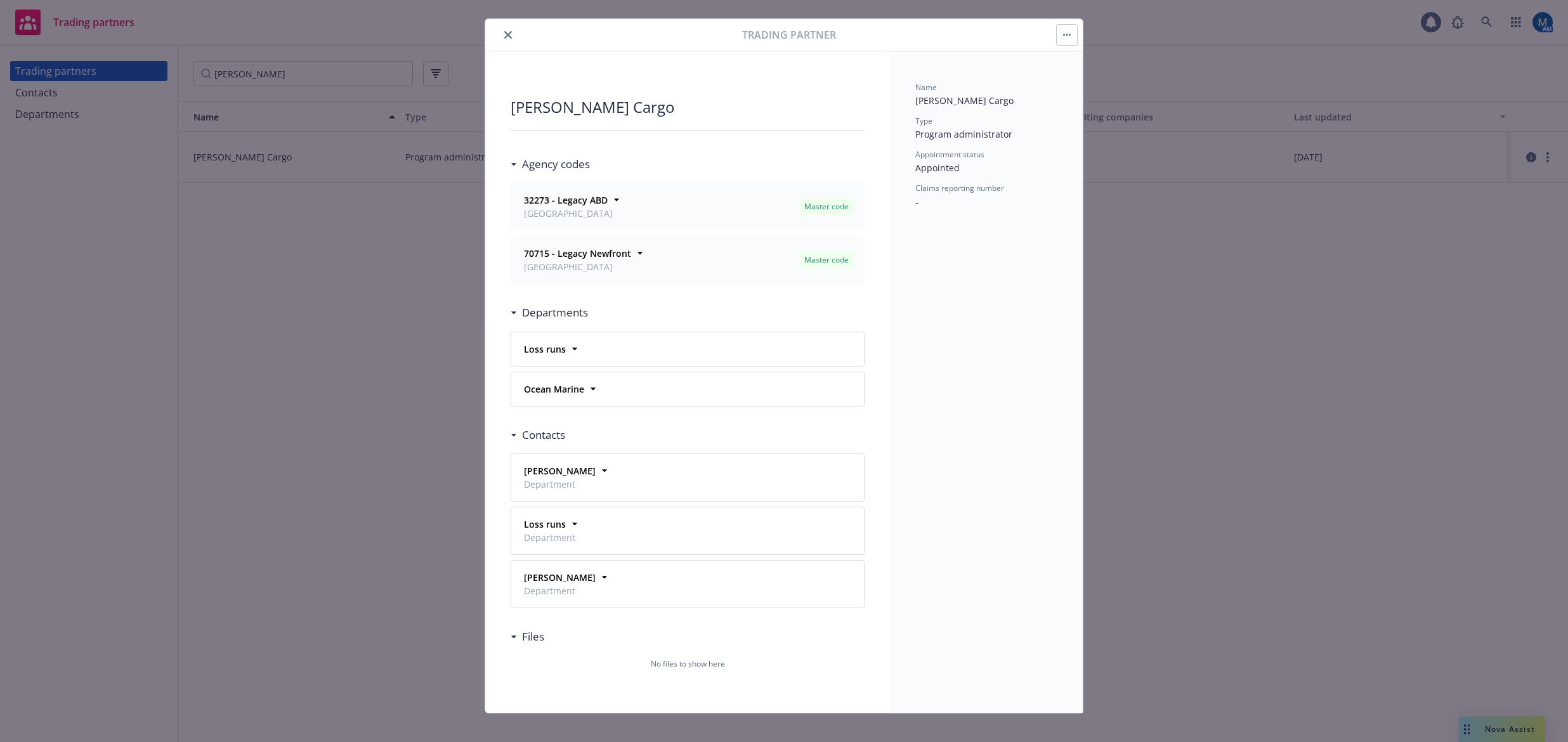
scroll to position [34, 0]
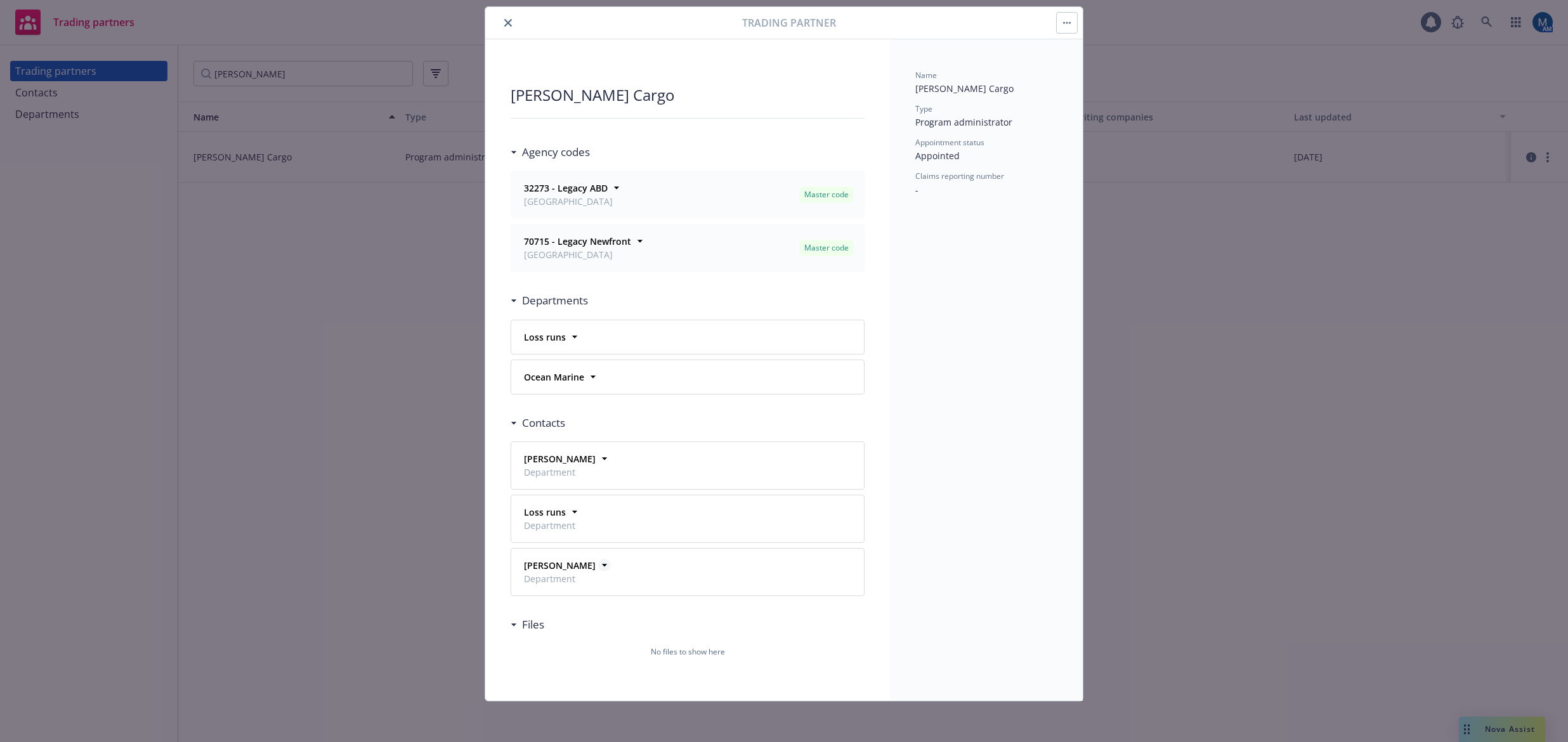
click at [602, 566] on icon at bounding box center [604, 566] width 5 height 2
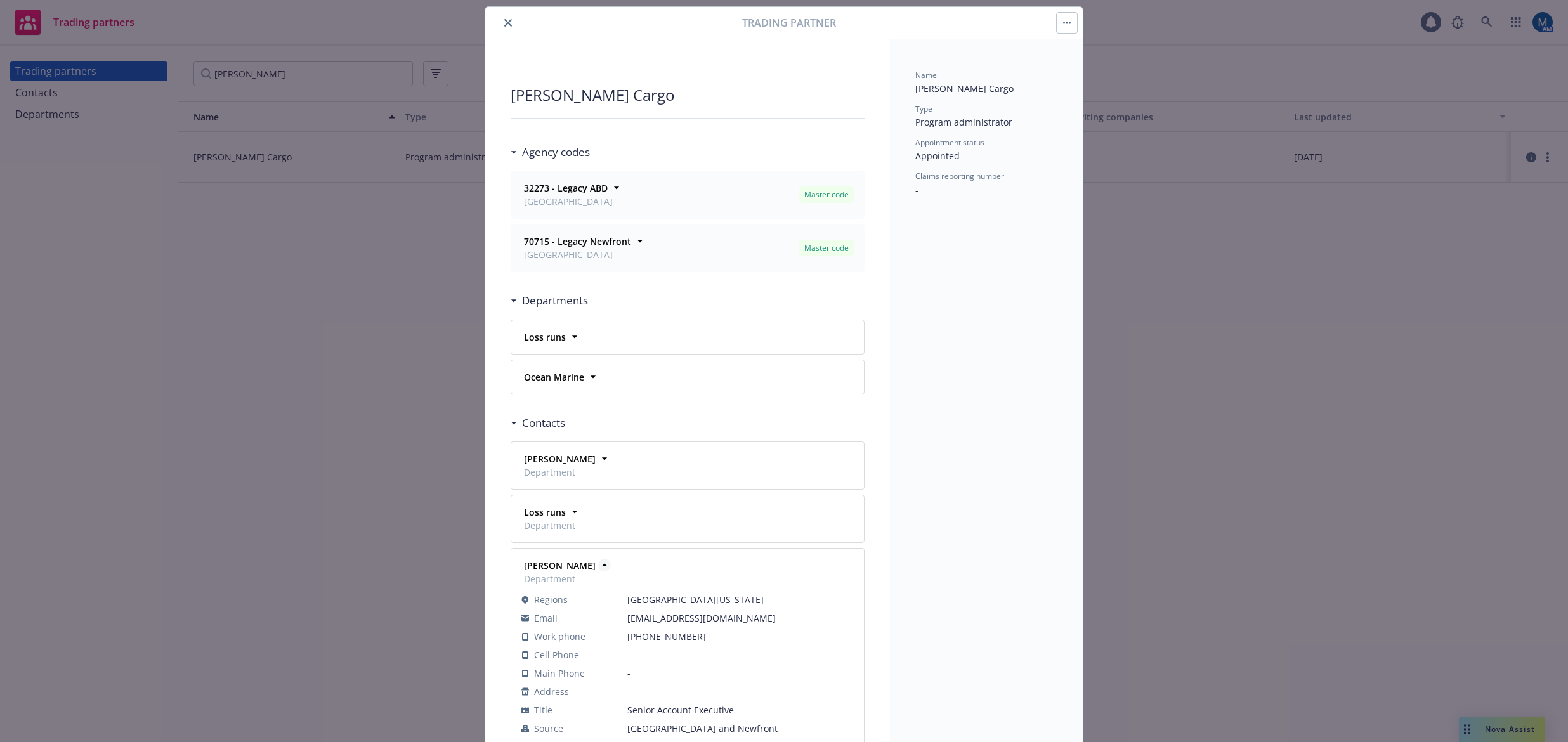
click at [598, 566] on icon at bounding box center [604, 565] width 12 height 12
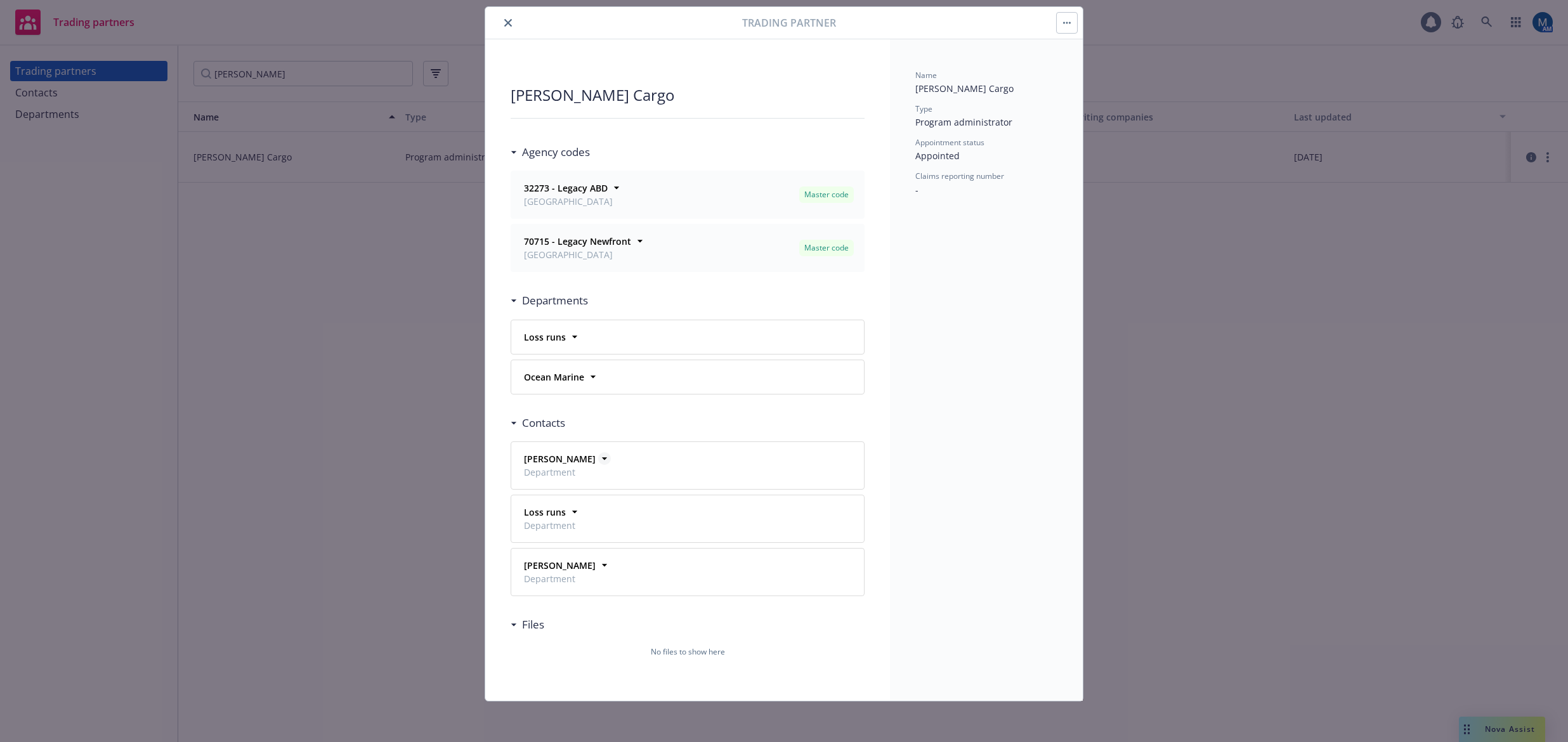
click at [602, 459] on icon at bounding box center [604, 459] width 5 height 2
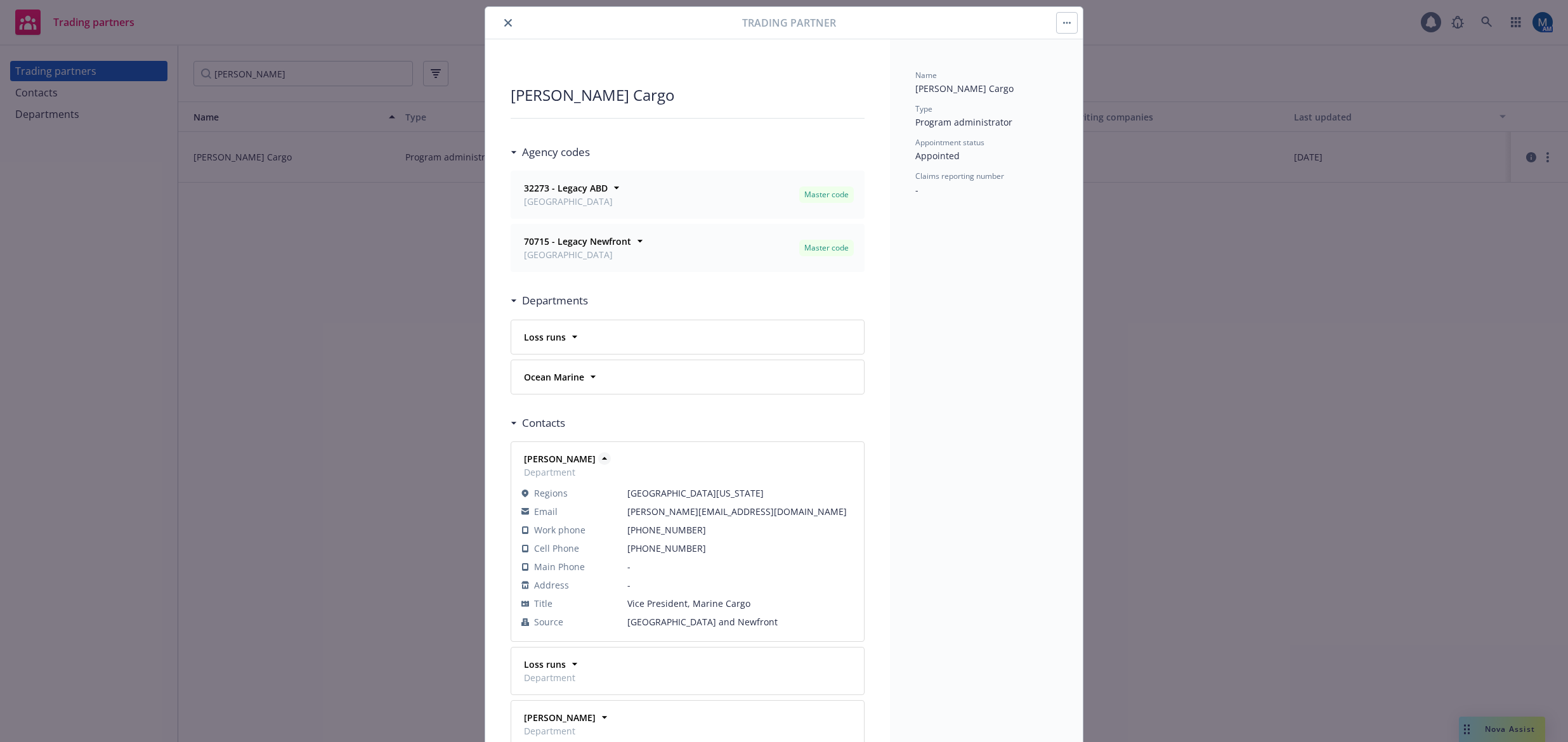
click at [602, 459] on icon at bounding box center [604, 458] width 5 height 2
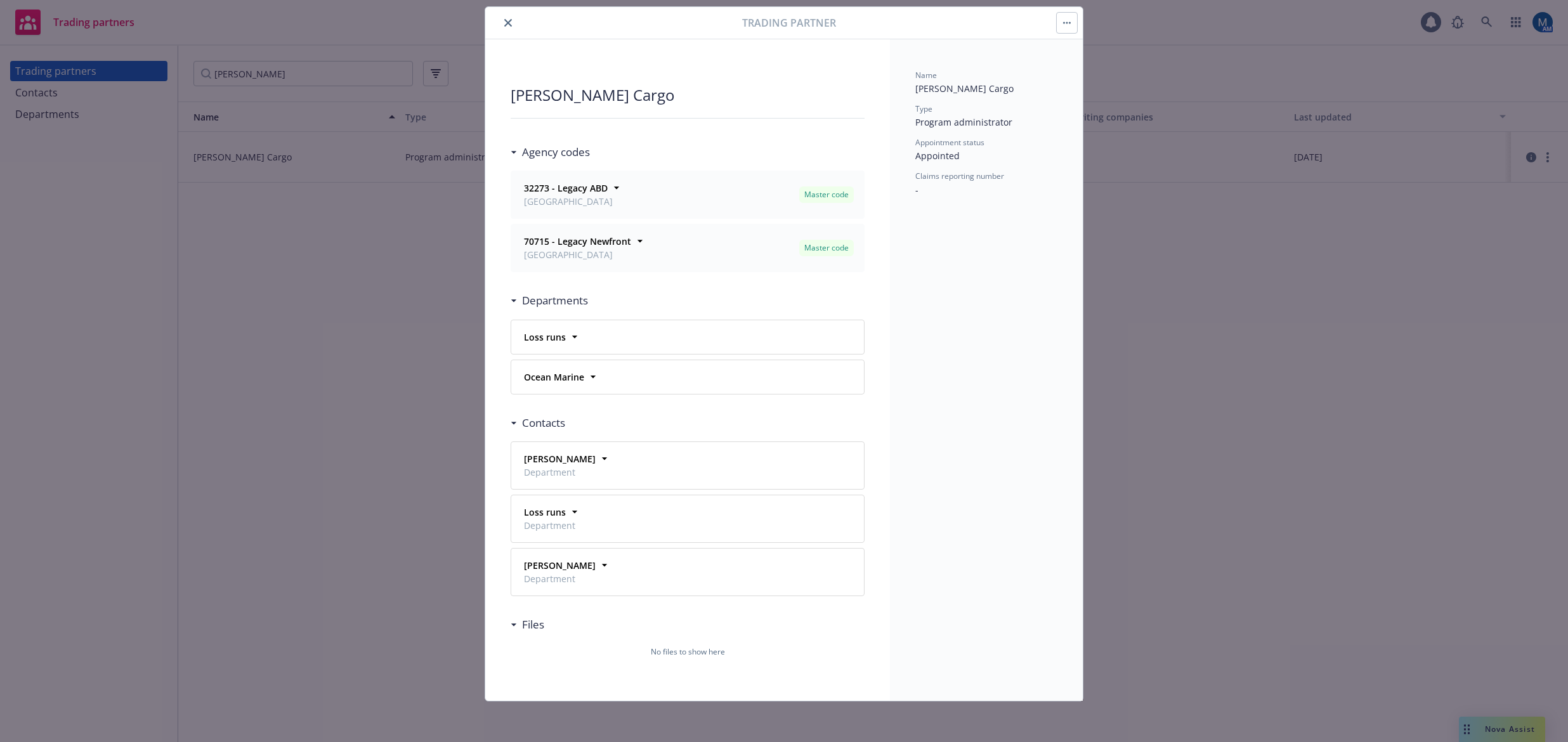
click at [506, 24] on icon "close" at bounding box center [507, 22] width 7 height 7
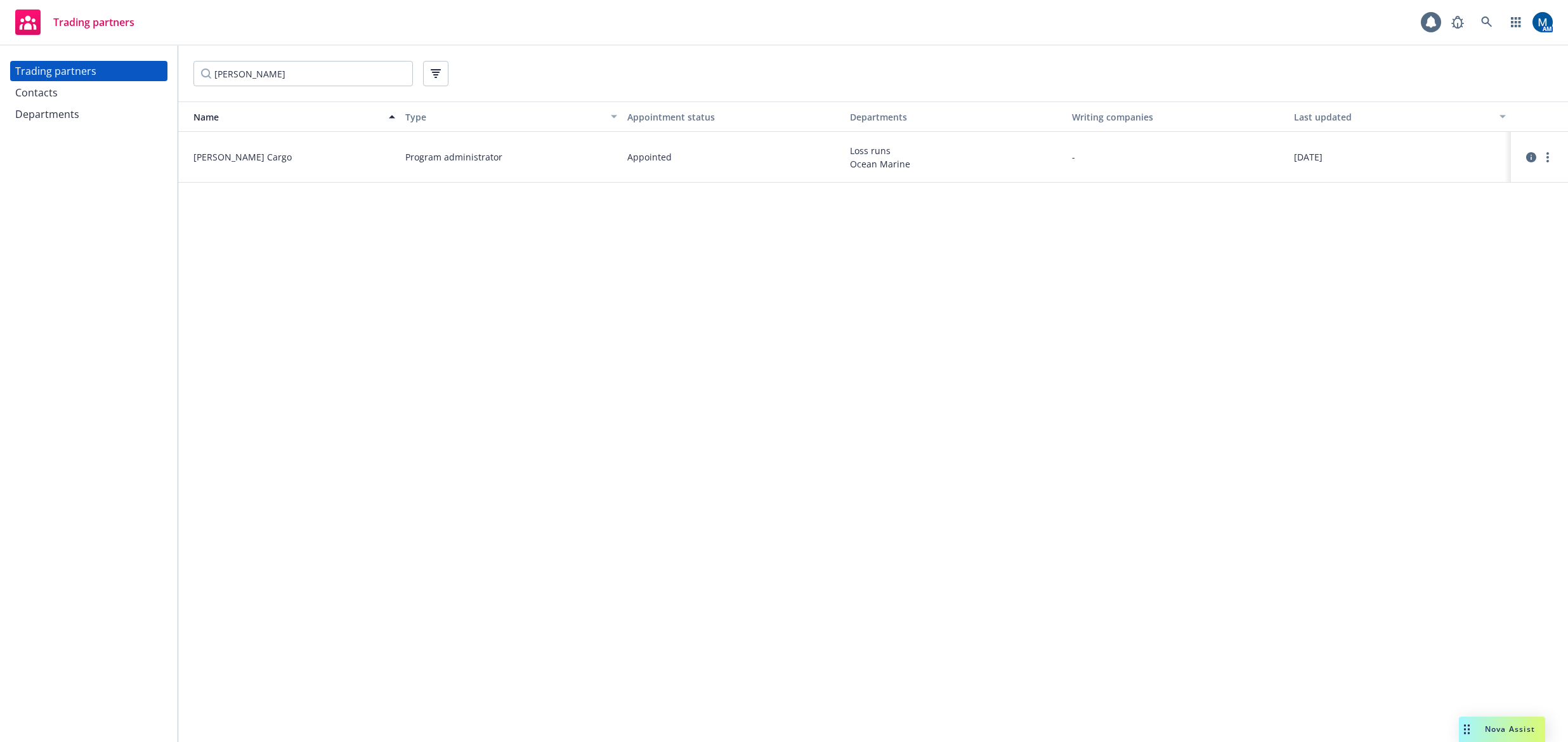
click at [111, 96] on div "Contacts" at bounding box center [89, 92] width 147 height 21
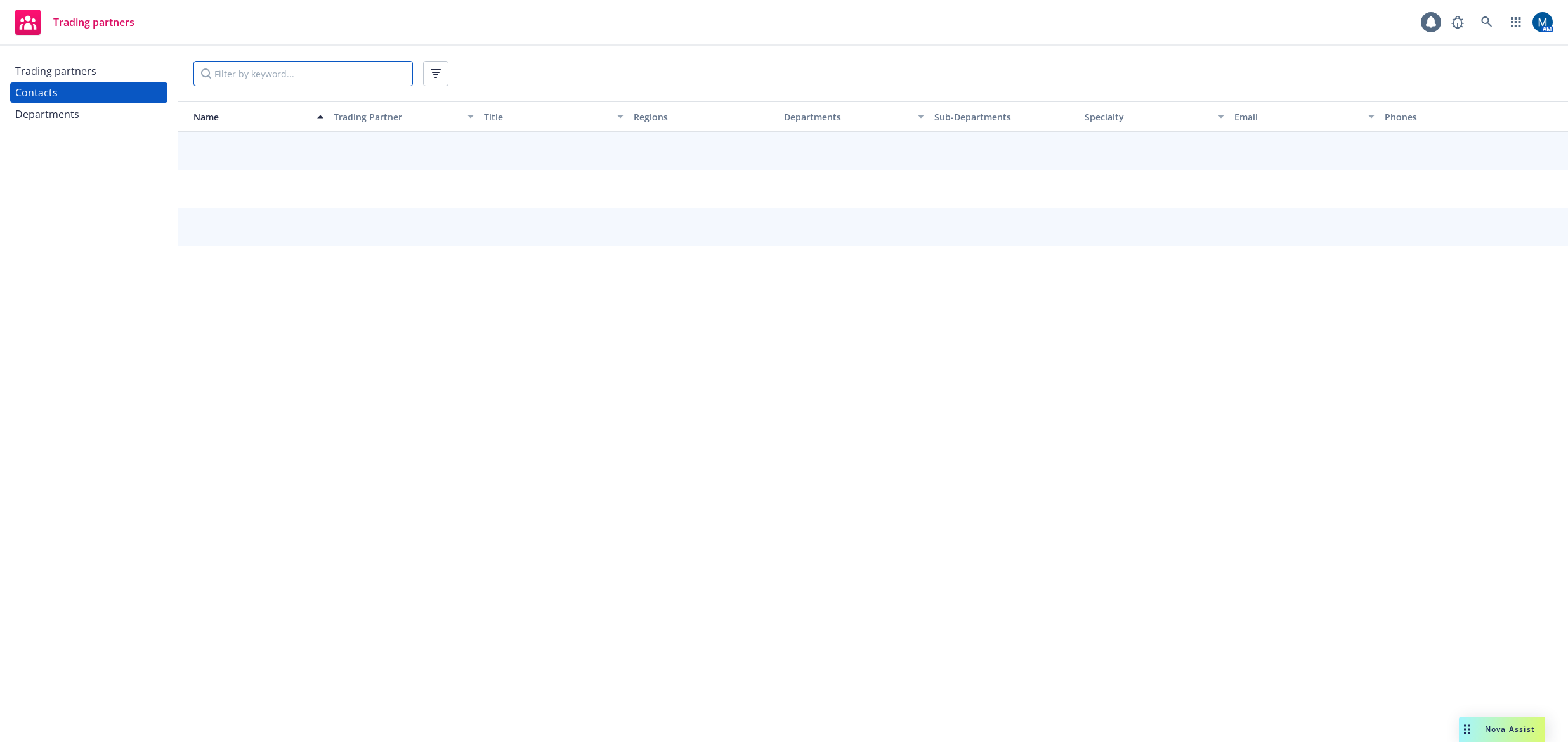
click at [280, 77] on input "Filter by keyword..." at bounding box center [303, 73] width 219 height 25
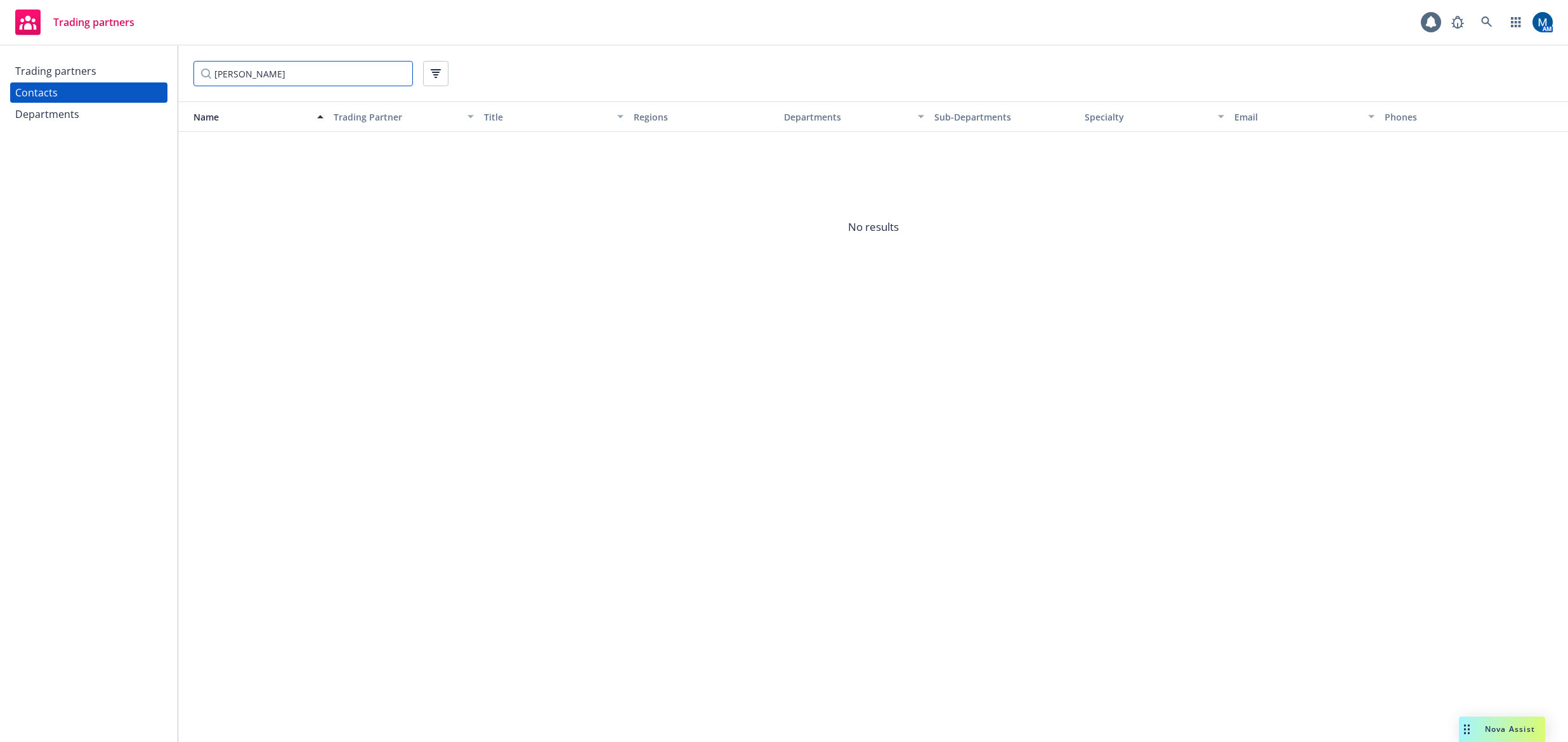
type input "whelan"
click at [125, 75] on div "Trading partners" at bounding box center [89, 71] width 147 height 21
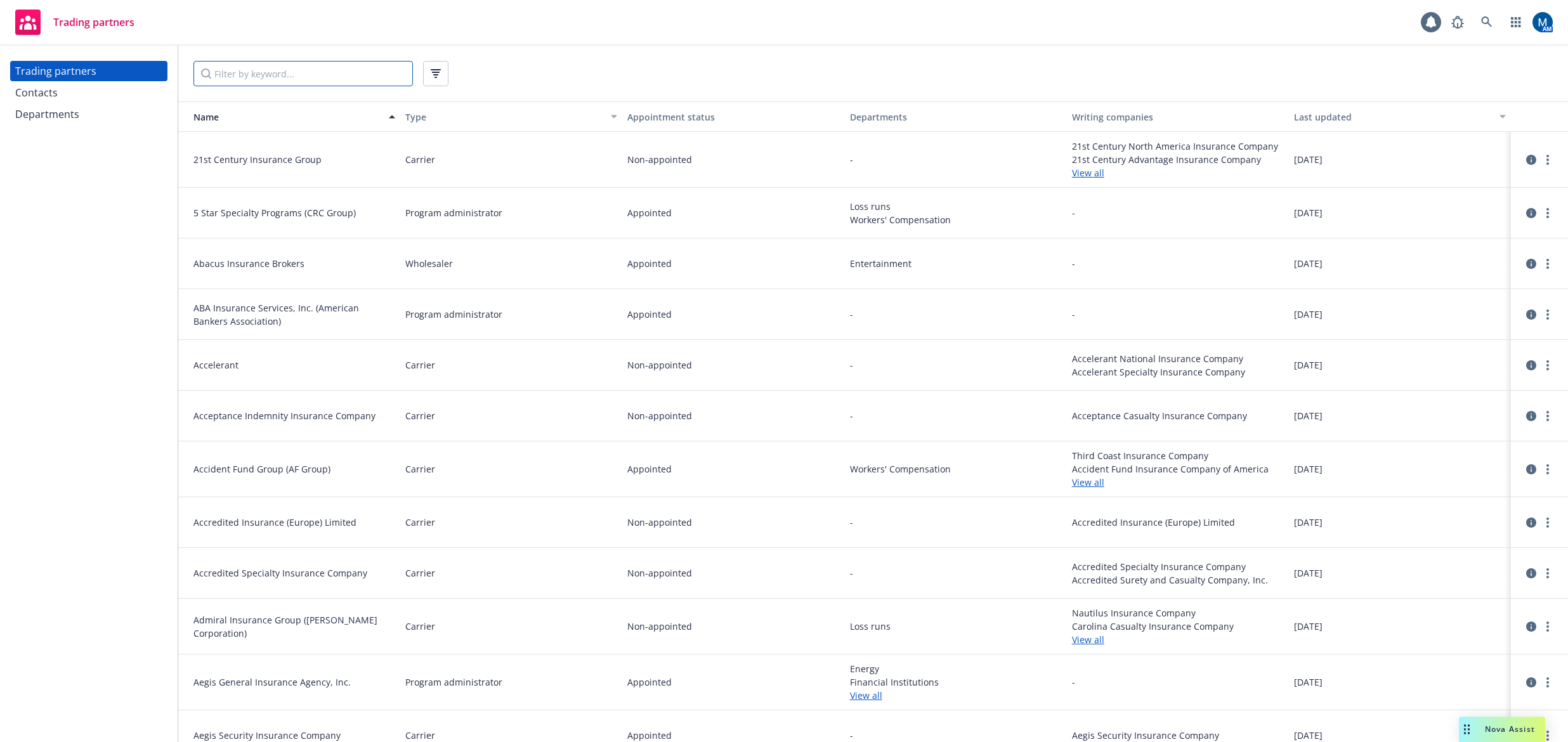
click at [280, 76] on input "Filter by keyword..." at bounding box center [303, 73] width 219 height 25
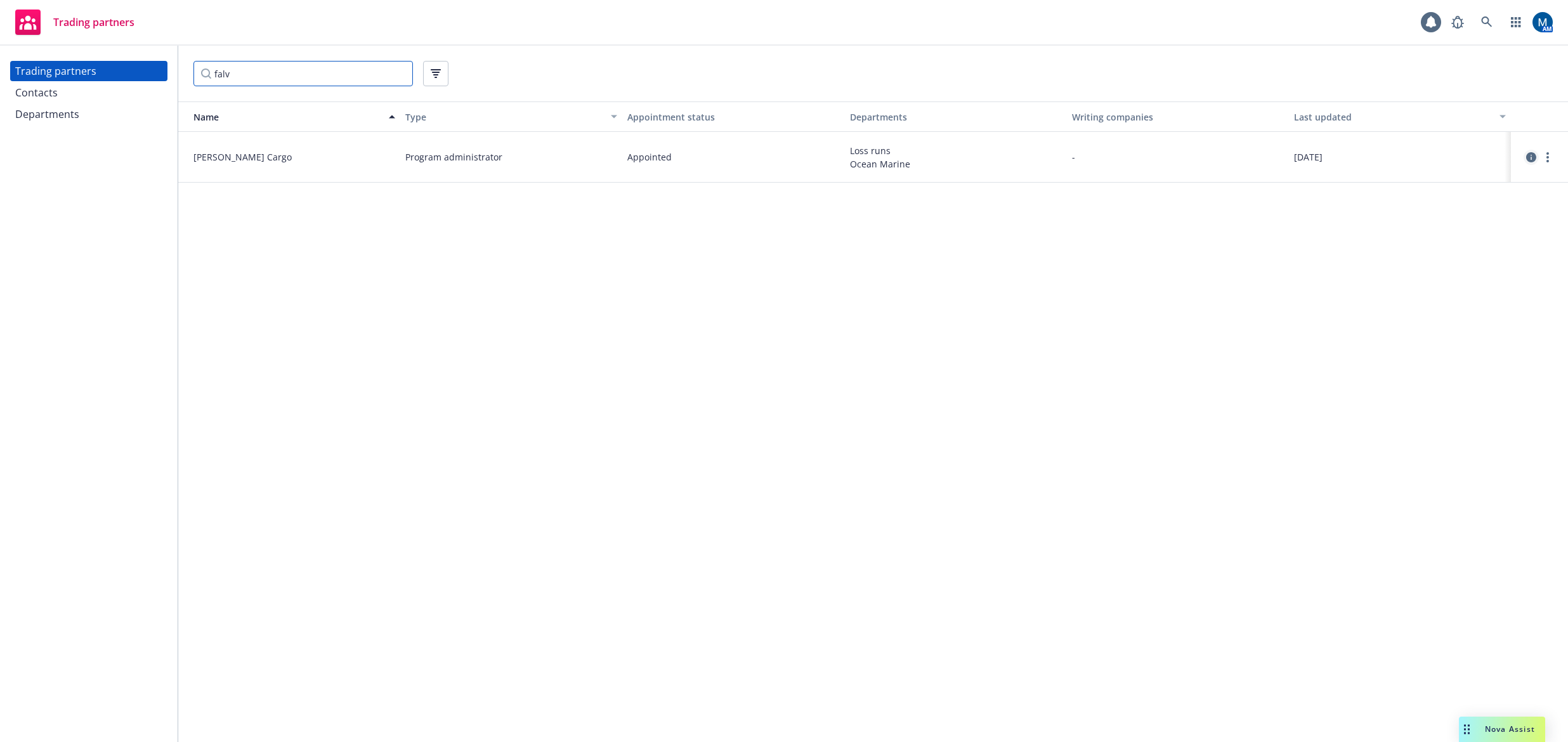
type input "falv"
click at [1534, 159] on icon "circleInformation" at bounding box center [1531, 157] width 10 height 10
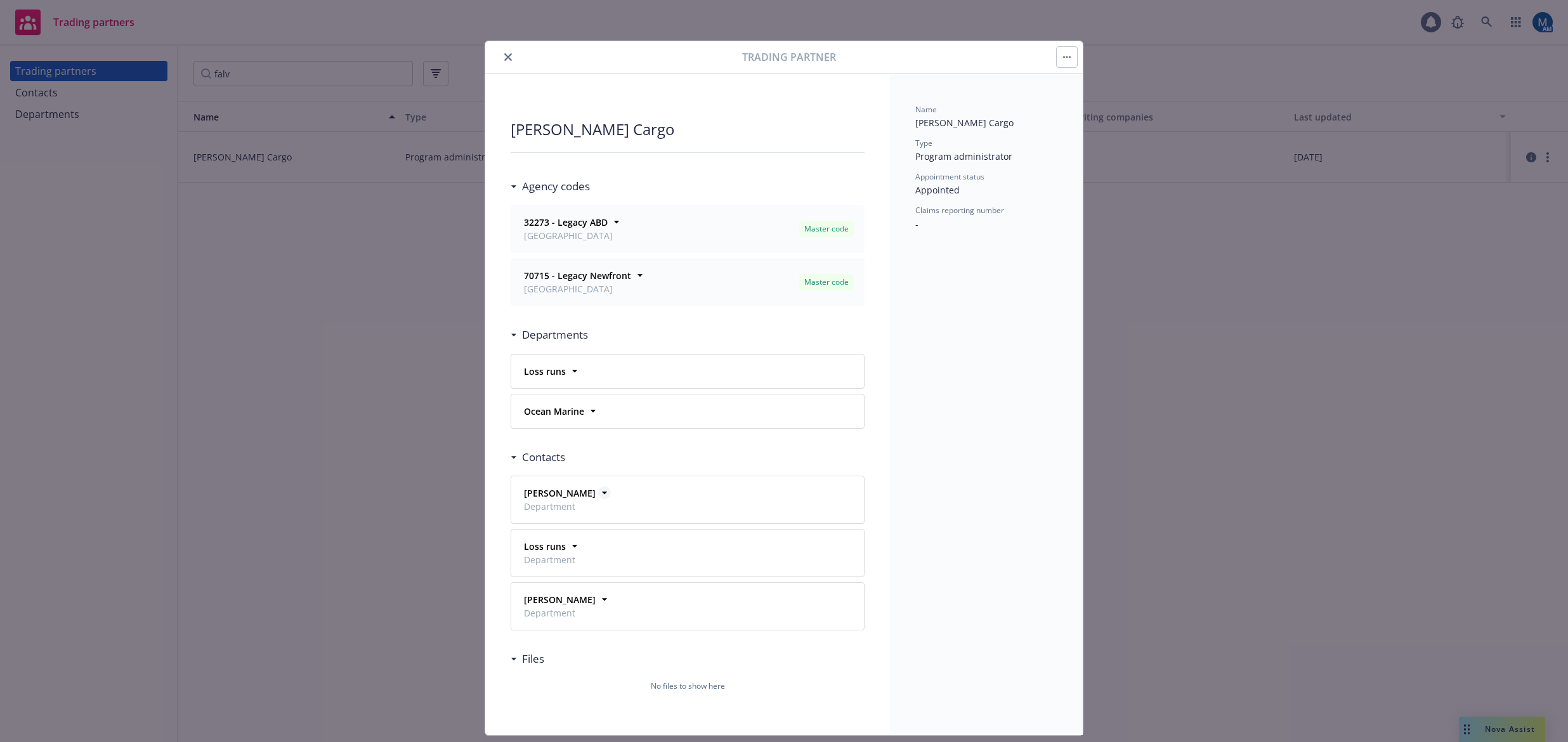
click at [598, 494] on icon at bounding box center [604, 492] width 12 height 12
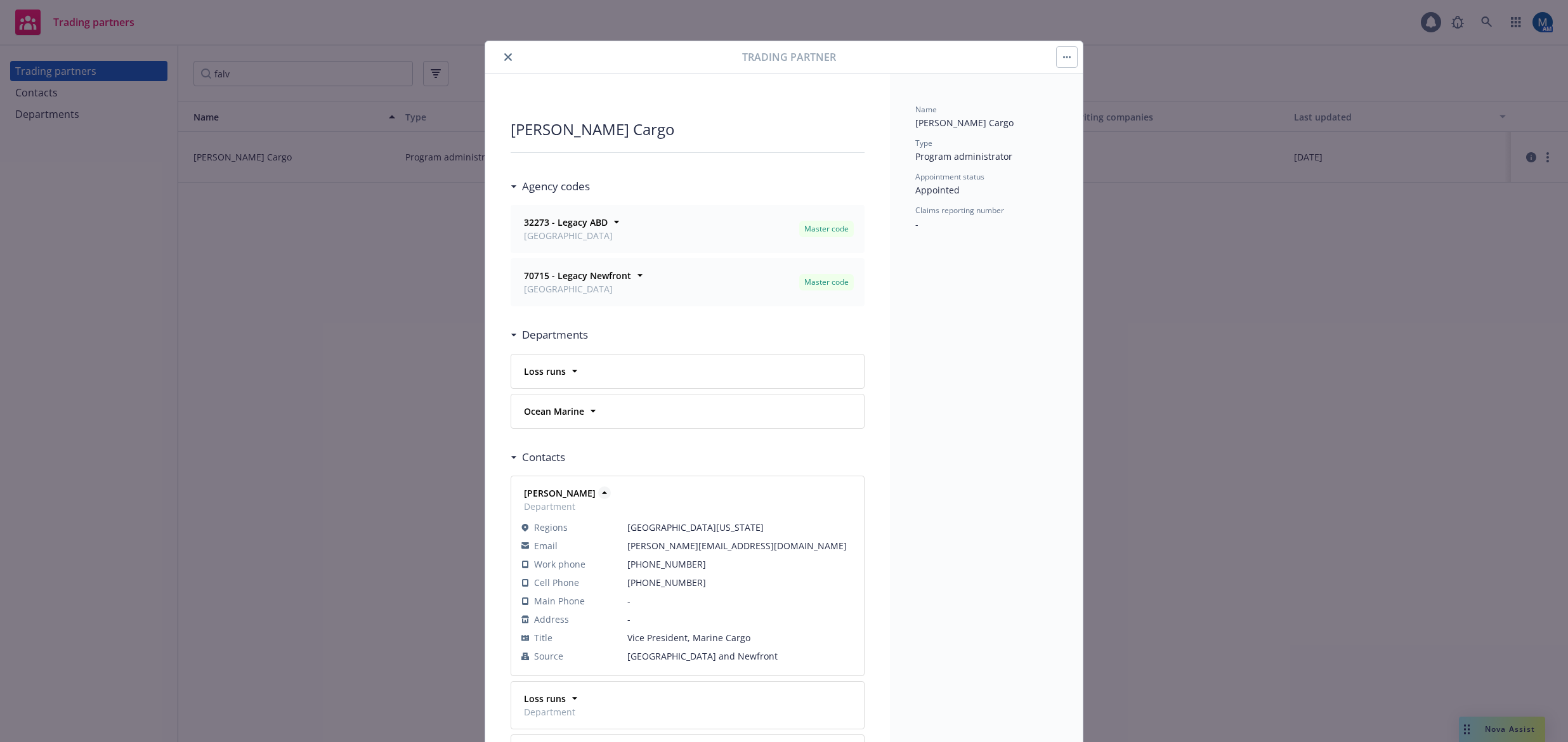
click at [598, 494] on icon at bounding box center [604, 492] width 12 height 12
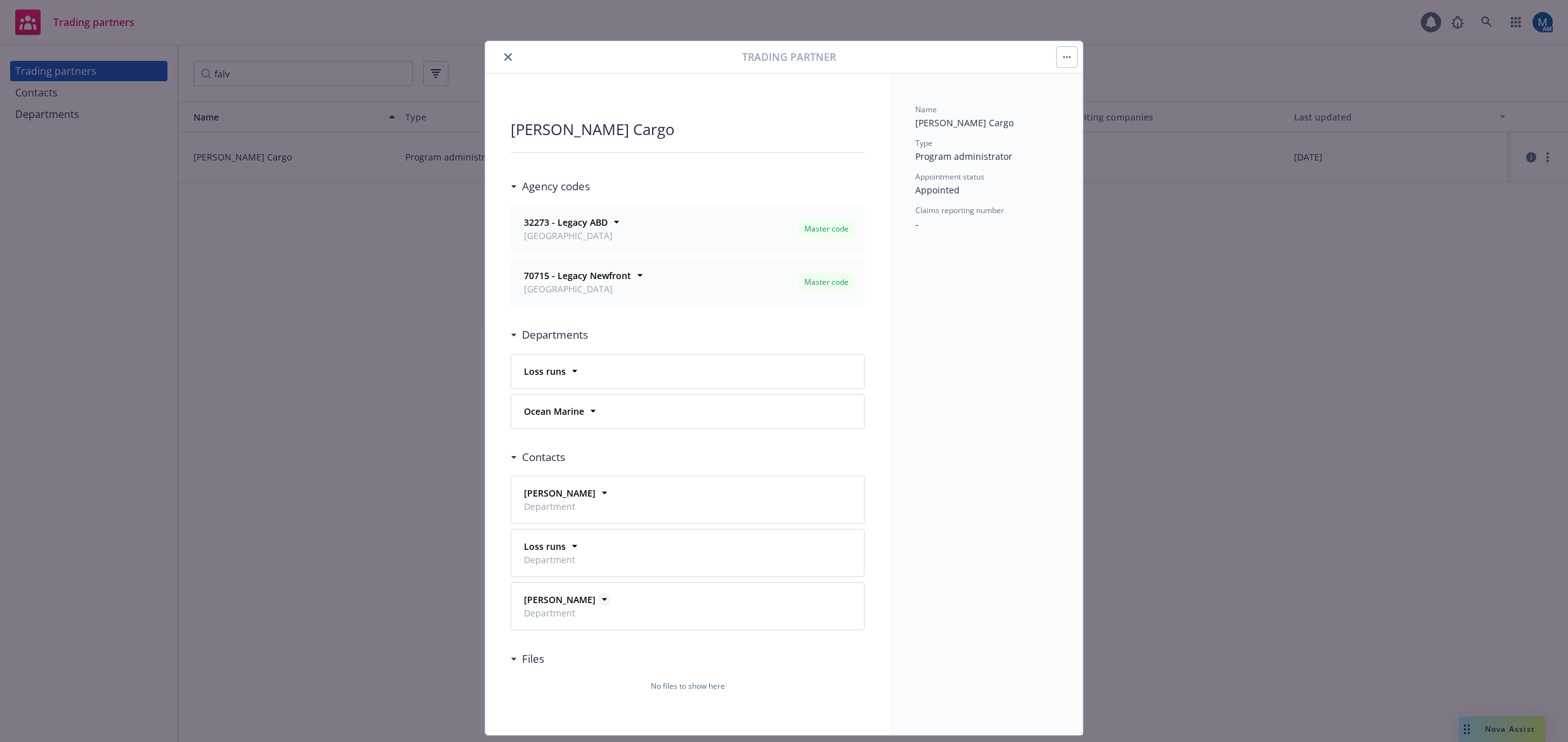
click at [602, 598] on icon at bounding box center [604, 598] width 12 height 12
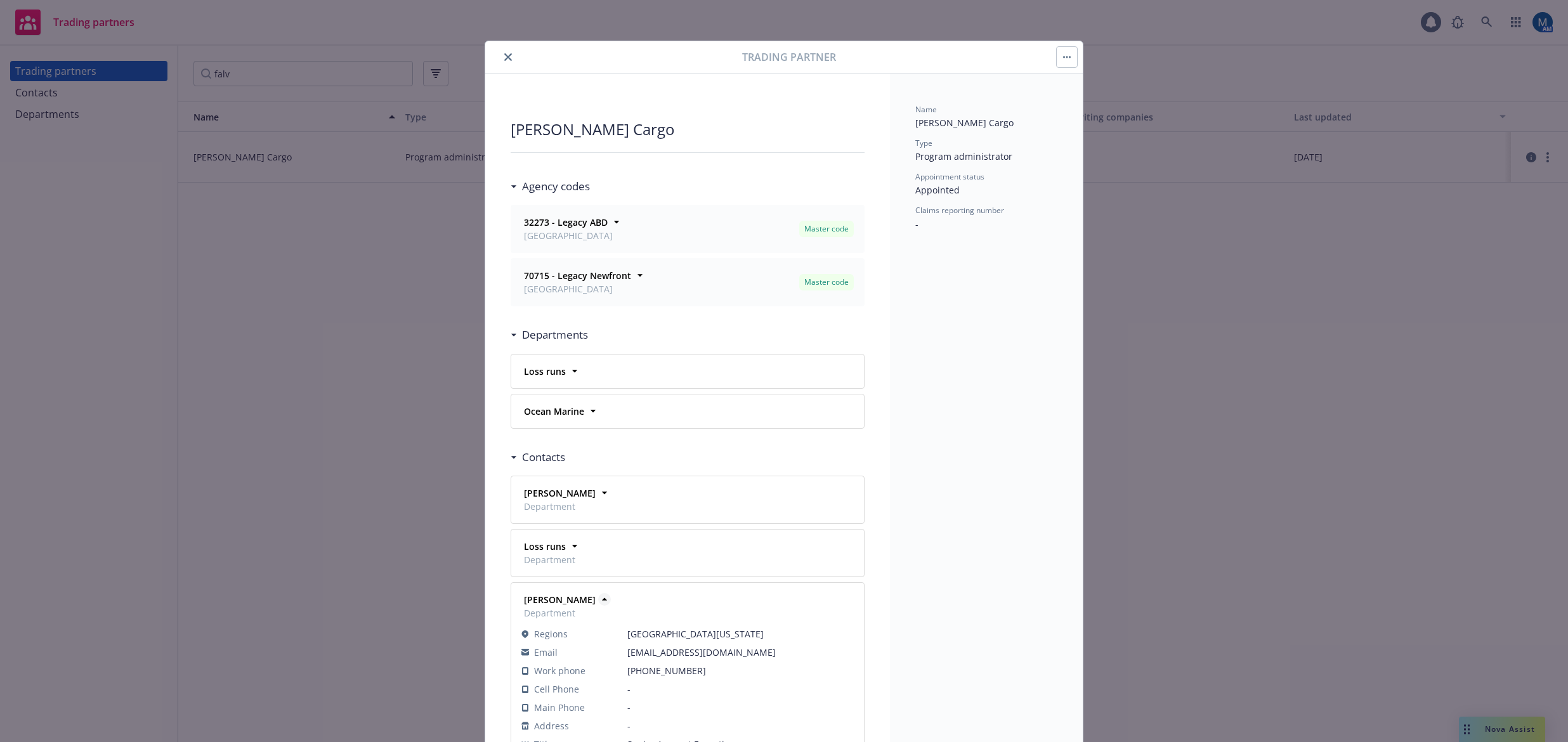
click at [601, 599] on icon at bounding box center [604, 598] width 12 height 12
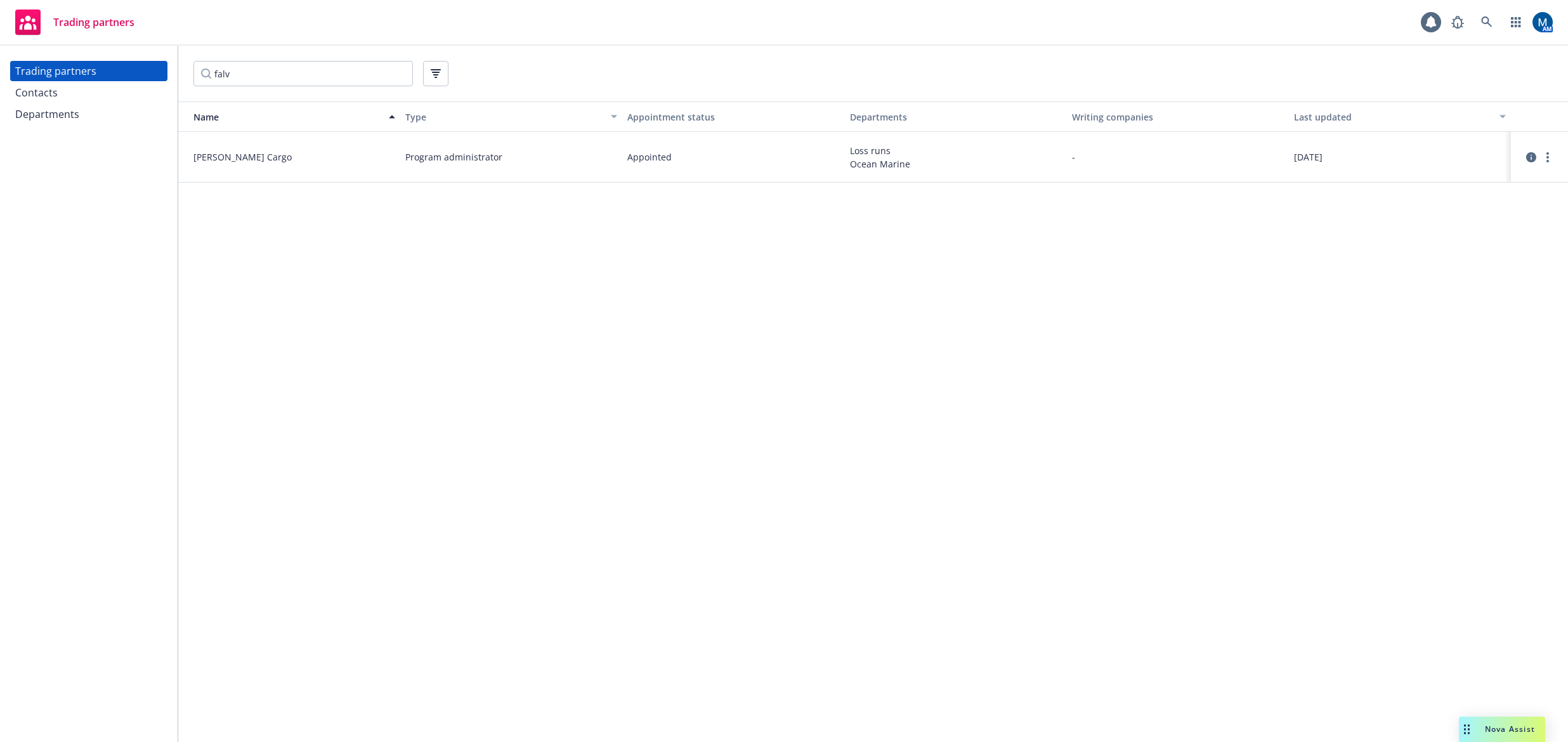
click at [202, 329] on div "Name Type Appointment status Departments Writing companies Last updated Falvey …" at bounding box center [873, 422] width 1390 height 640
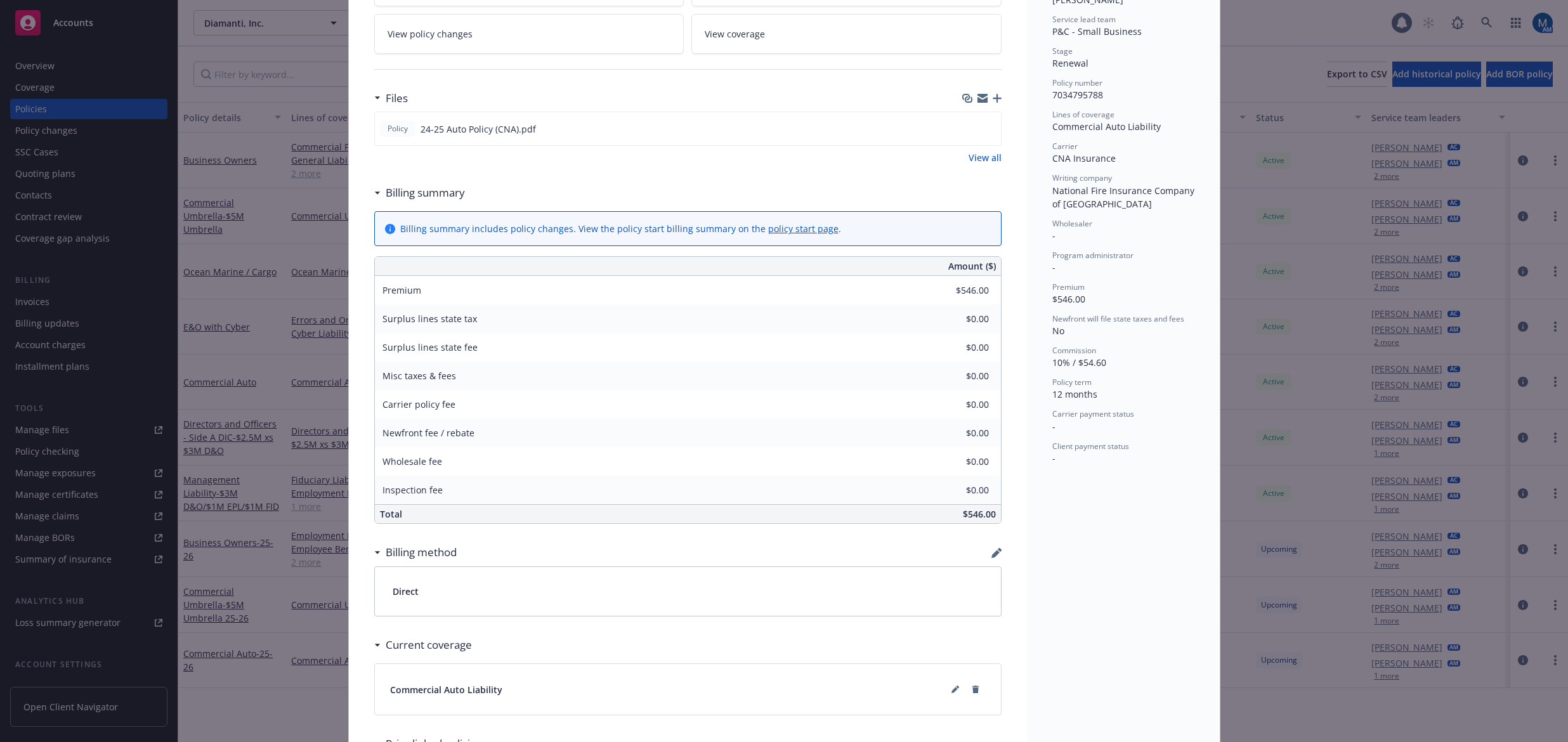
scroll to position [609, 0]
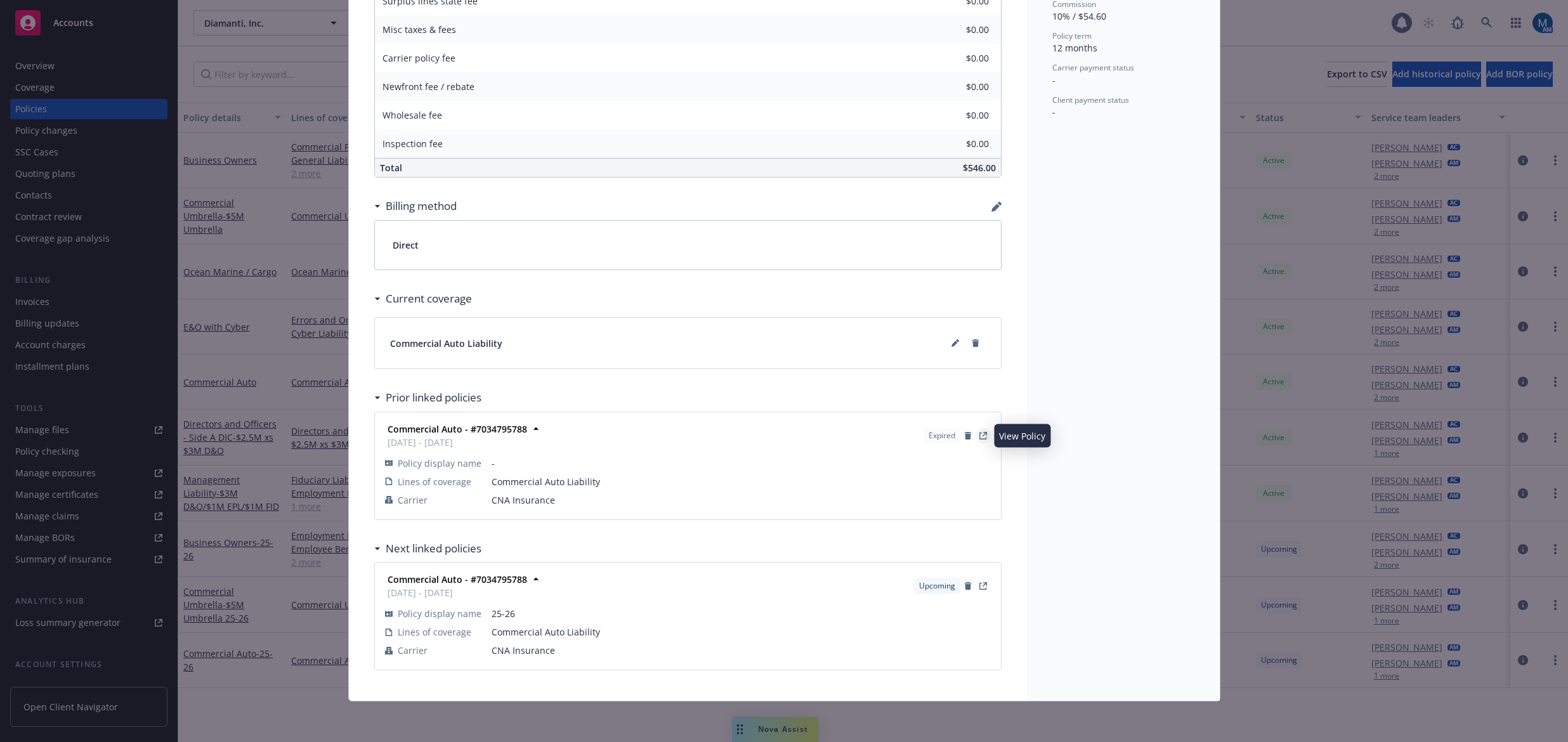
click at [982, 433] on icon "View Policy" at bounding box center [983, 433] width 4 height 4
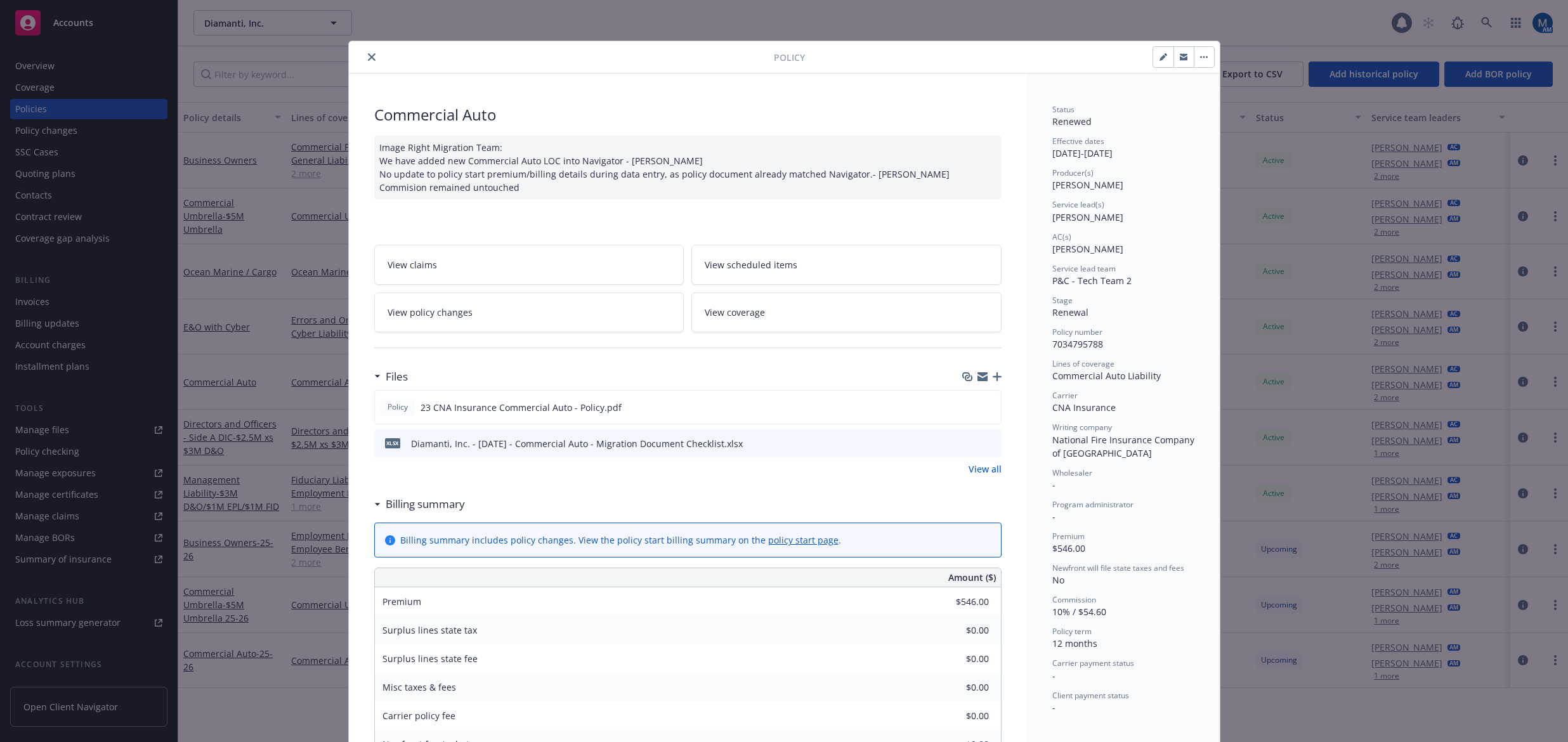
click at [367, 53] on button "close" at bounding box center [371, 57] width 16 height 16
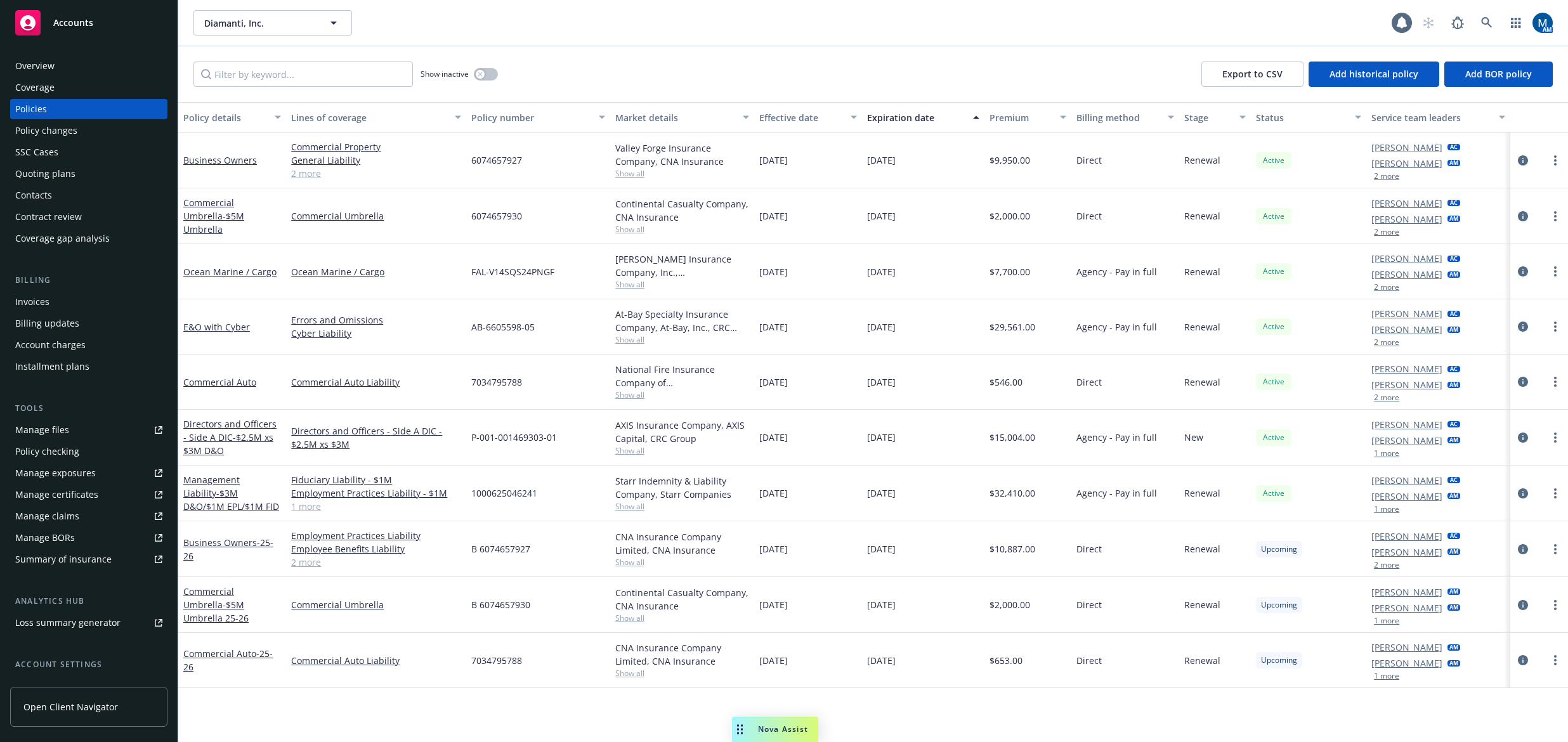
click at [34, 57] on div "Overview" at bounding box center [35, 66] width 39 height 21
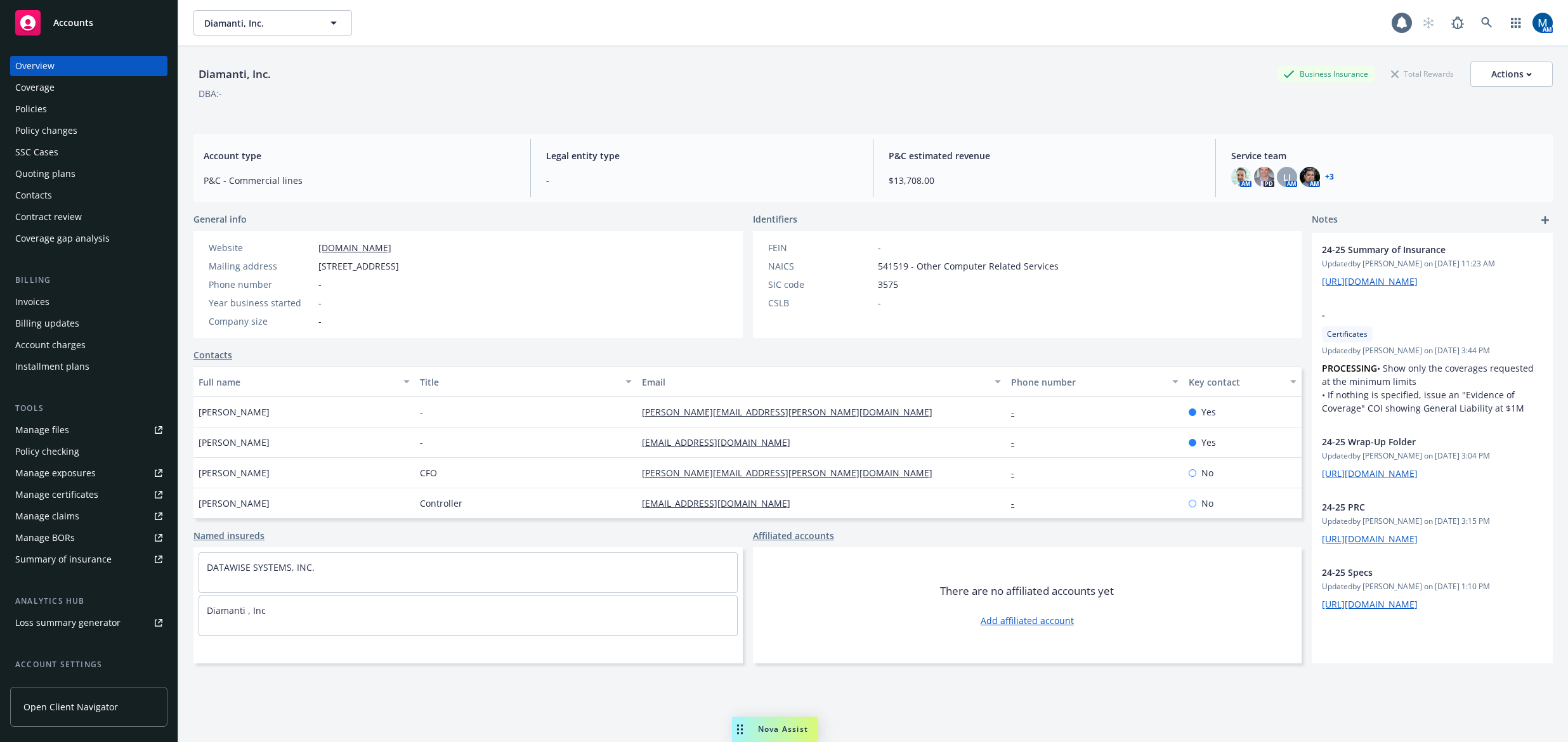
click at [782, 725] on span "Nova Assist" at bounding box center [782, 729] width 50 height 11
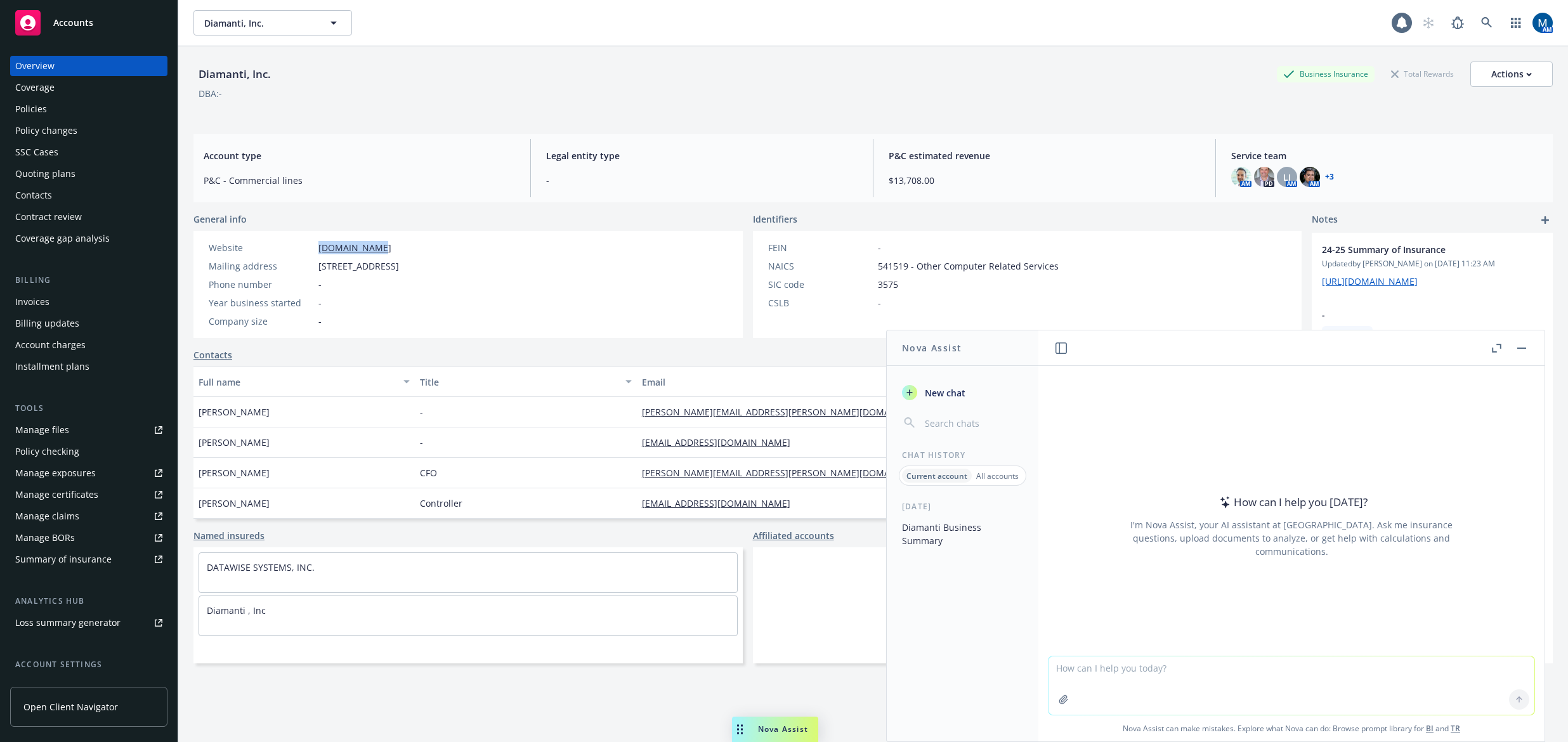
drag, startPoint x: 395, startPoint y: 250, endPoint x: 311, endPoint y: 249, distance: 84.0
click at [311, 249] on div "Website diamanti.com" at bounding box center [304, 248] width 200 height 13
copy div "diamanti.com"
click at [1113, 670] on textarea at bounding box center [1291, 685] width 486 height 58
paste textarea "diamanti.com"
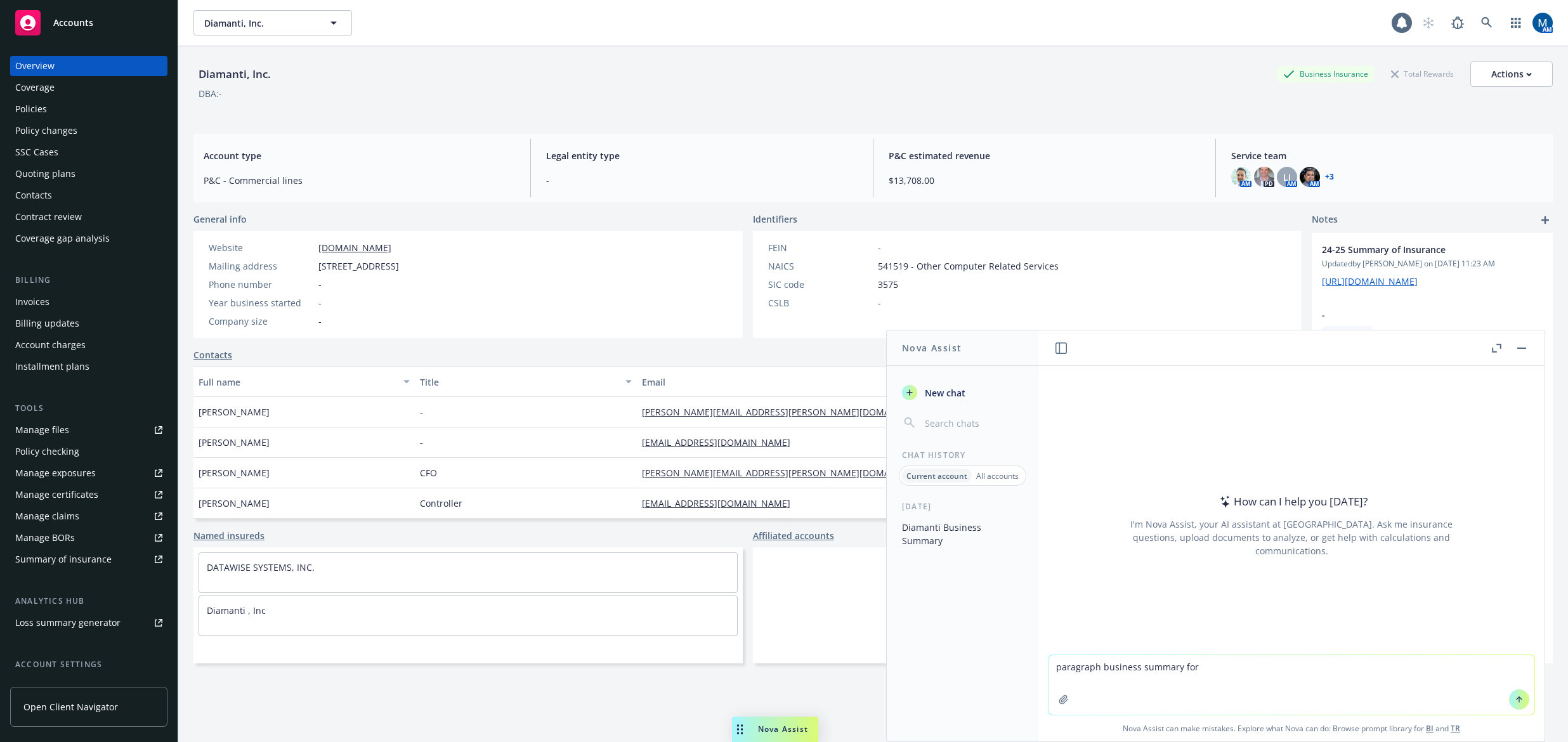
type textarea "paragraph business summary for diamanti.com"
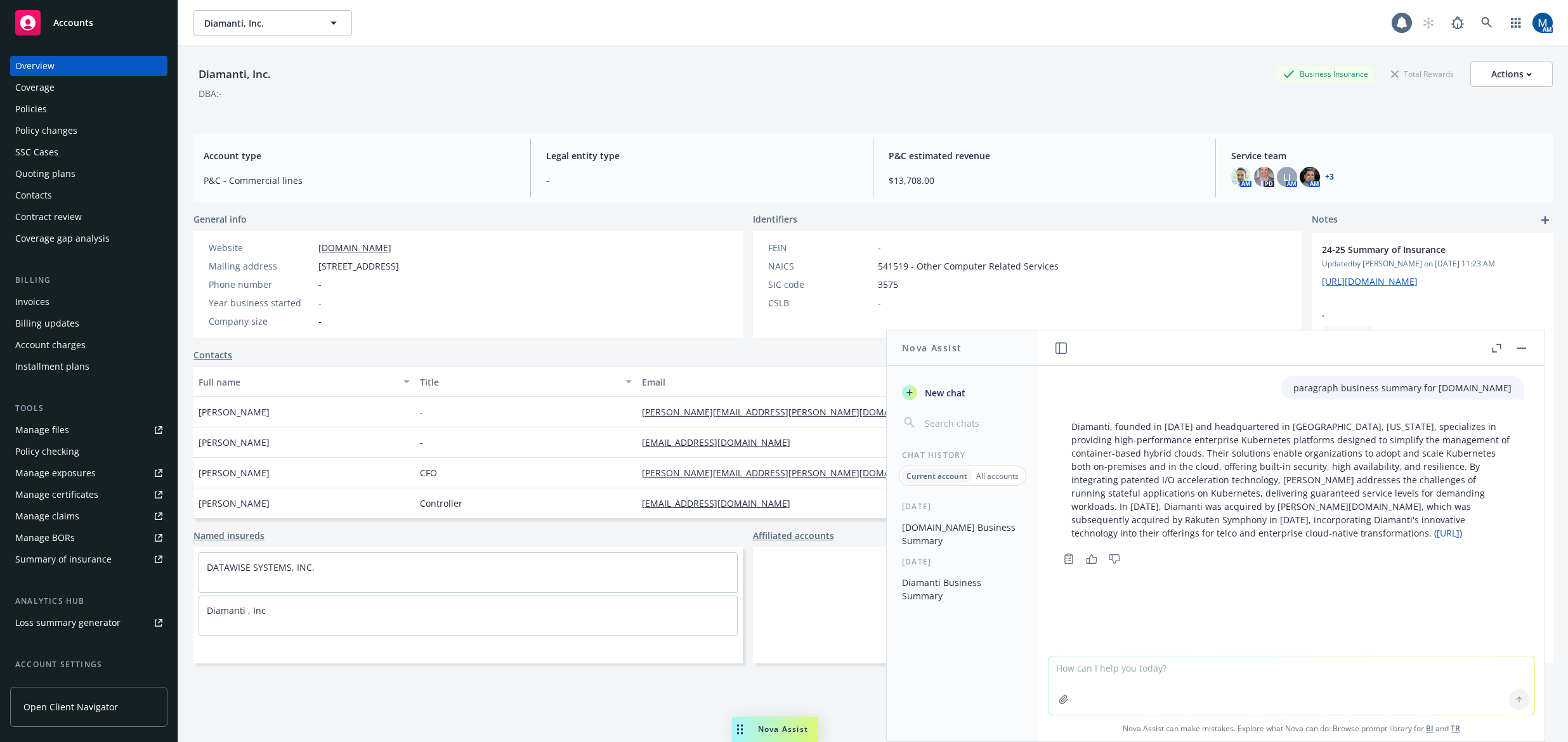
click at [1423, 508] on p "Diamanti, founded in 2014 and headquartered in San Jose, California, specialize…" at bounding box center [1291, 479] width 440 height 120
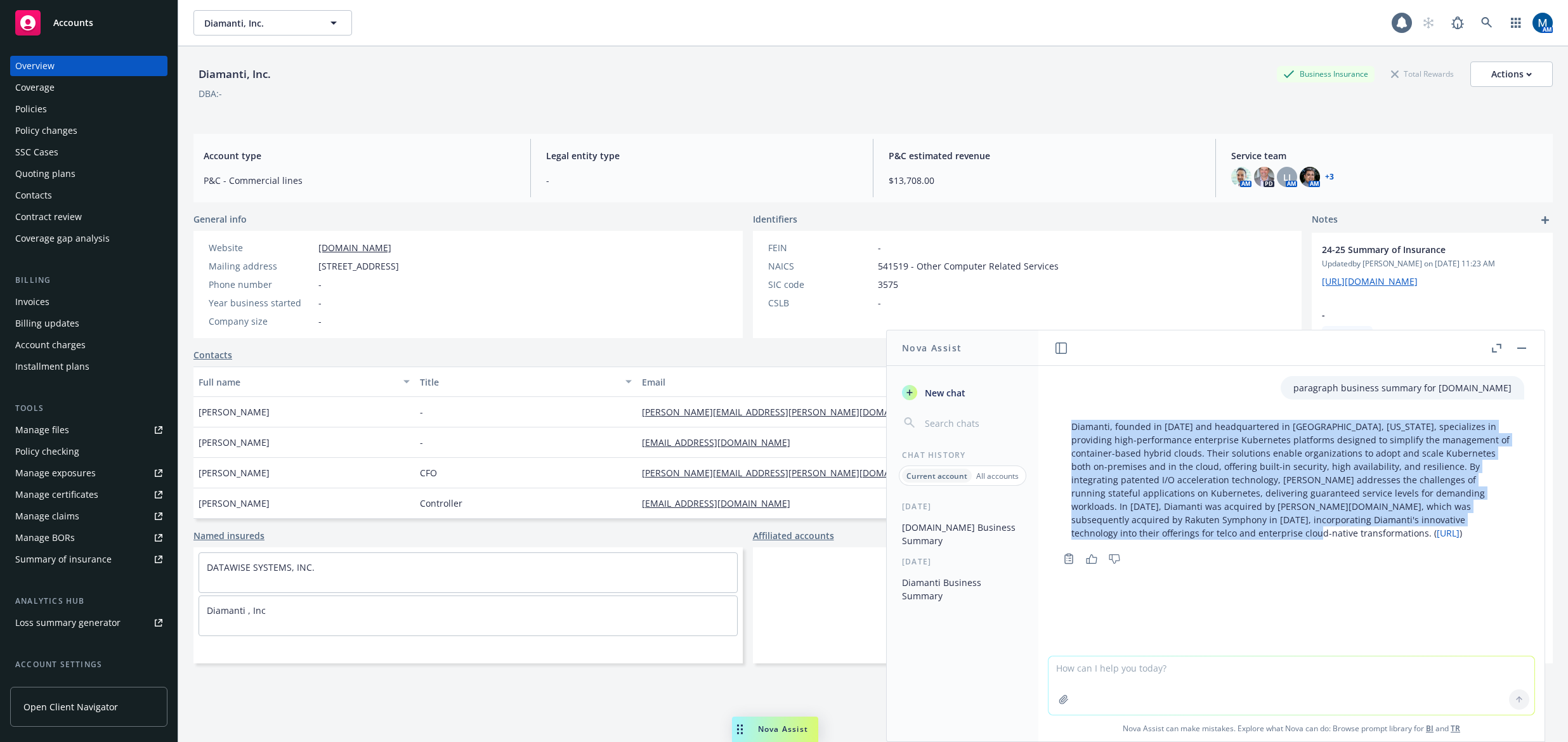
drag, startPoint x: 1139, startPoint y: 534, endPoint x: 1062, endPoint y: 429, distance: 130.2
click at [1062, 429] on div "Diamanti, founded in 2014 and headquartered in San Jose, California, specialize…" at bounding box center [1291, 479] width 465 height 130
drag, startPoint x: 1119, startPoint y: 433, endPoint x: 1133, endPoint y: 423, distance: 17.2
click at [1133, 423] on p "Diamanti, founded in 2014 and headquartered in San Jose, California, specialize…" at bounding box center [1291, 479] width 440 height 120
drag, startPoint x: 1142, startPoint y: 534, endPoint x: 1071, endPoint y: 423, distance: 131.8
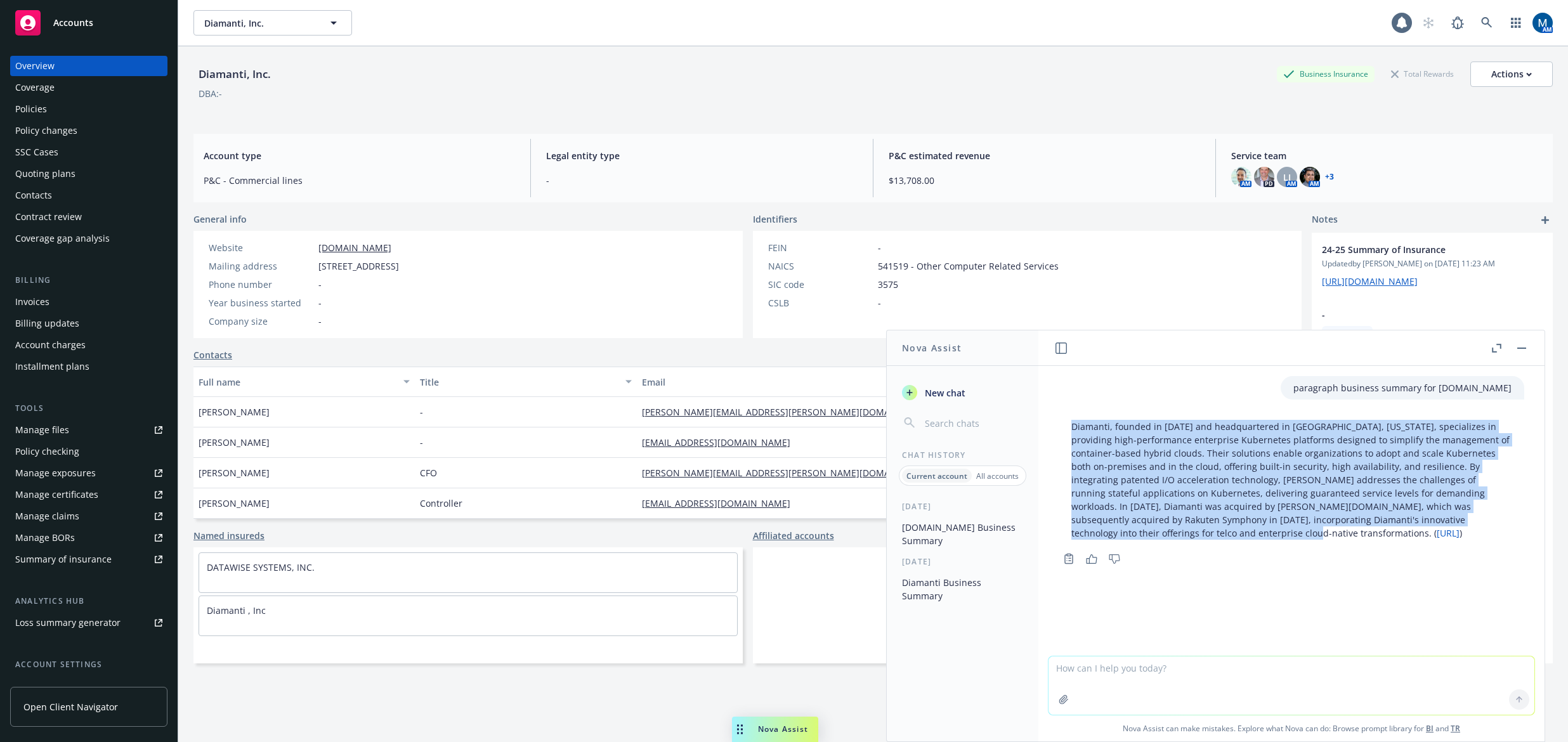
click at [1071, 423] on div "Diamanti, founded in 2014 and headquartered in San Jose, California, specialize…" at bounding box center [1291, 479] width 465 height 130
copy p "Diamanti, founded in 2014 and headquartered in San Jose, California, specialize…"
click at [1514, 76] on div "Actions" at bounding box center [1511, 74] width 40 height 24
click at [1422, 138] on link "Edit account summary" at bounding box center [1447, 134] width 208 height 25
select select "US"
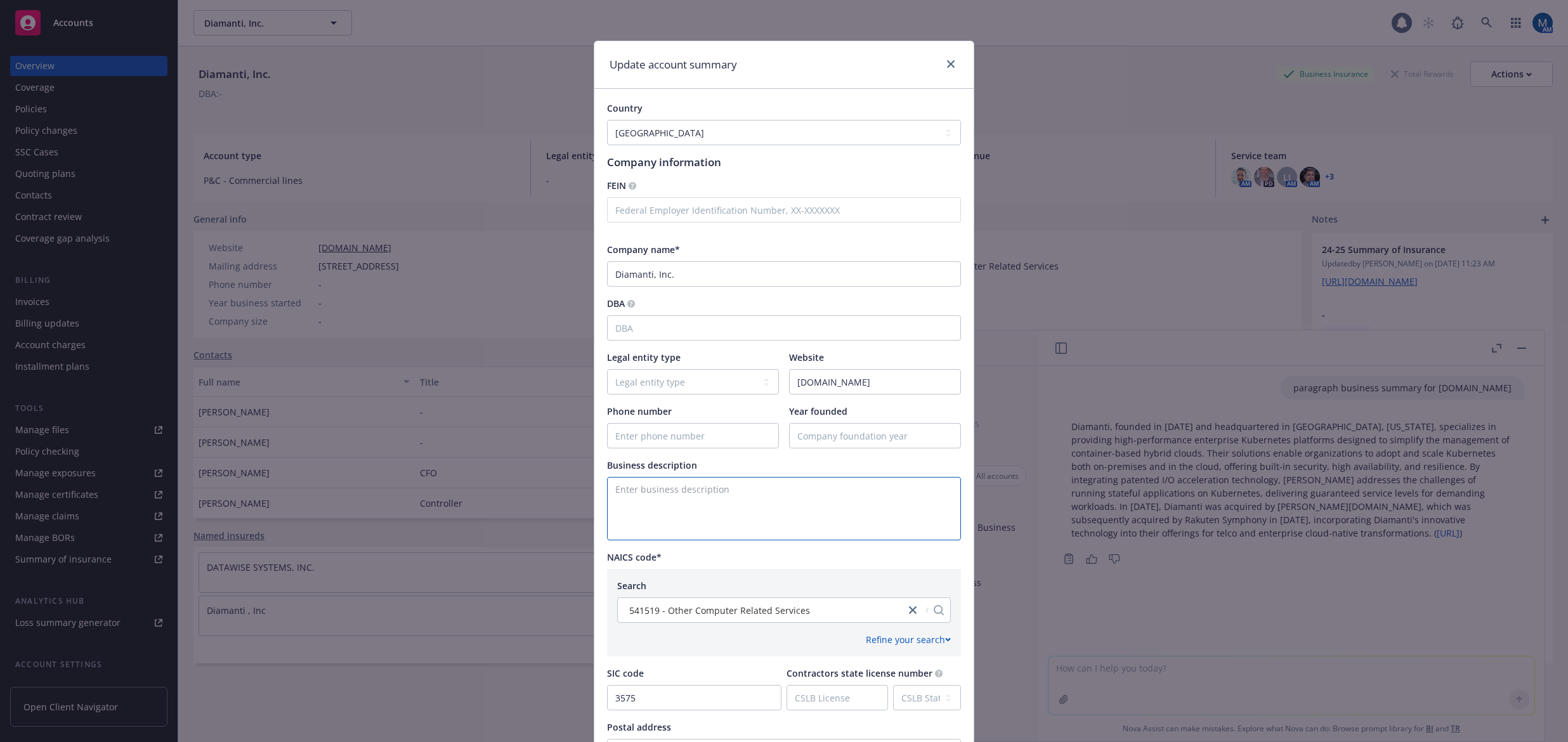
click at [744, 492] on textarea "Enter business description" at bounding box center [783, 508] width 354 height 63
paste textarea "Diamanti, founded in 2014 and headquartered in San Jose, California, specialize…"
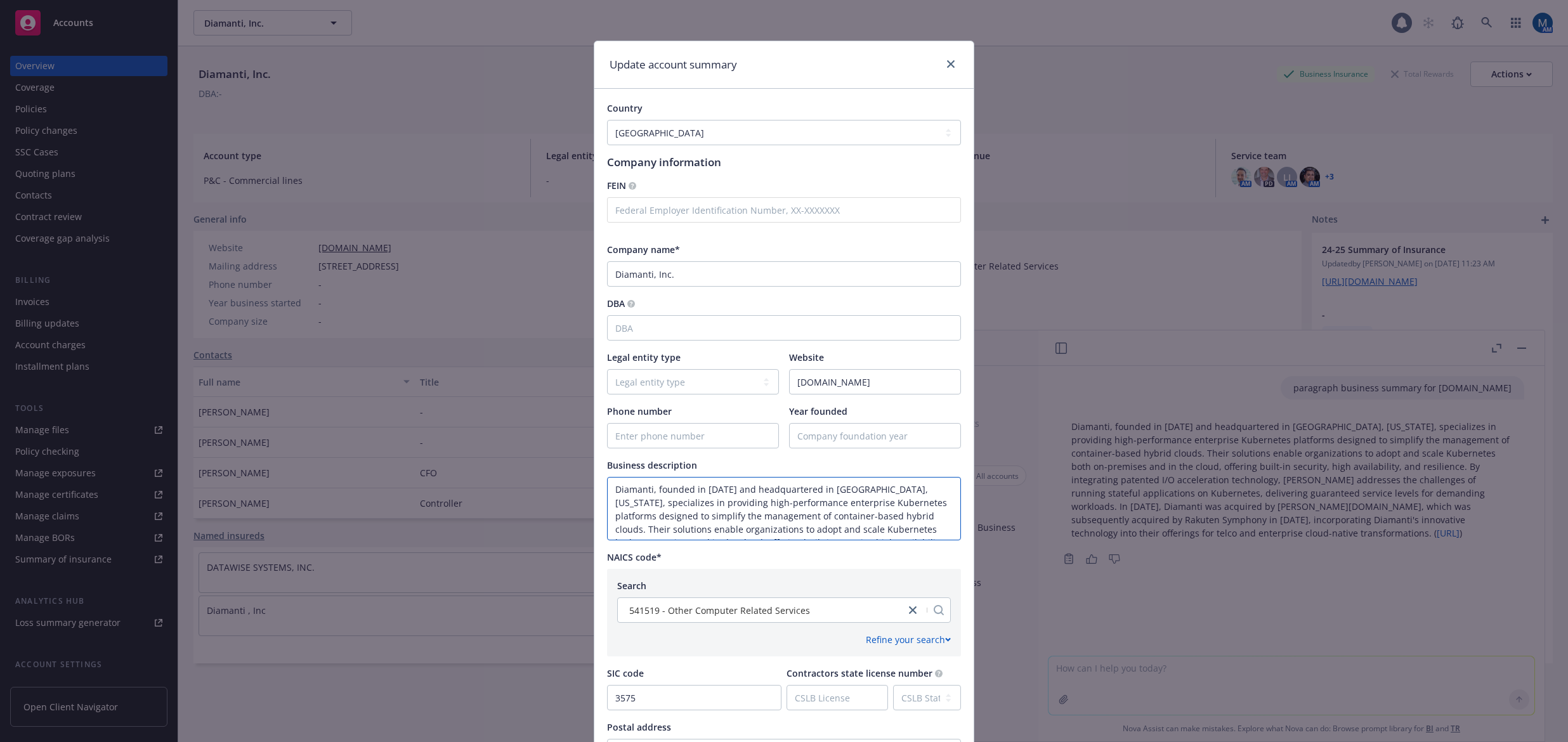
type textarea "Diamanti, founded in 2014 and headquartered in San Jose, California, specialize…"
click at [827, 439] on input "Year founded" at bounding box center [875, 435] width 171 height 24
type input "2014"
click at [772, 404] on div "Country Afghanistan Albania Algeria American Samoa Andorra Angola Anguilla Anta…" at bounding box center [783, 487] width 354 height 771
click at [741, 383] on select "Legal entity type C-corporation Government entity Independent contractor Joint …" at bounding box center [692, 382] width 172 height 25
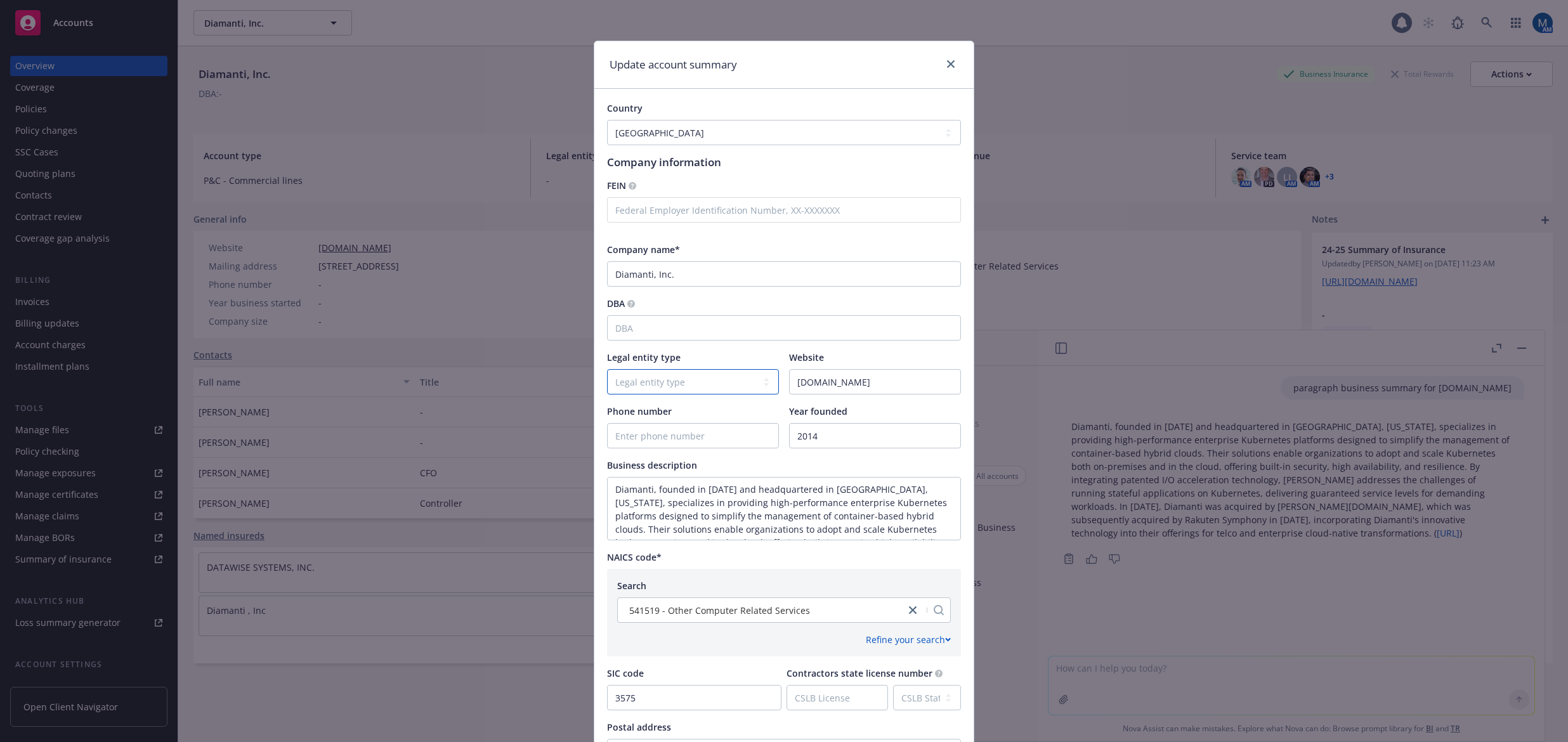
select select "C-corporation"
click at [607, 369] on select "Legal entity type C-corporation Government entity Independent contractor Joint …" at bounding box center [692, 382] width 172 height 25
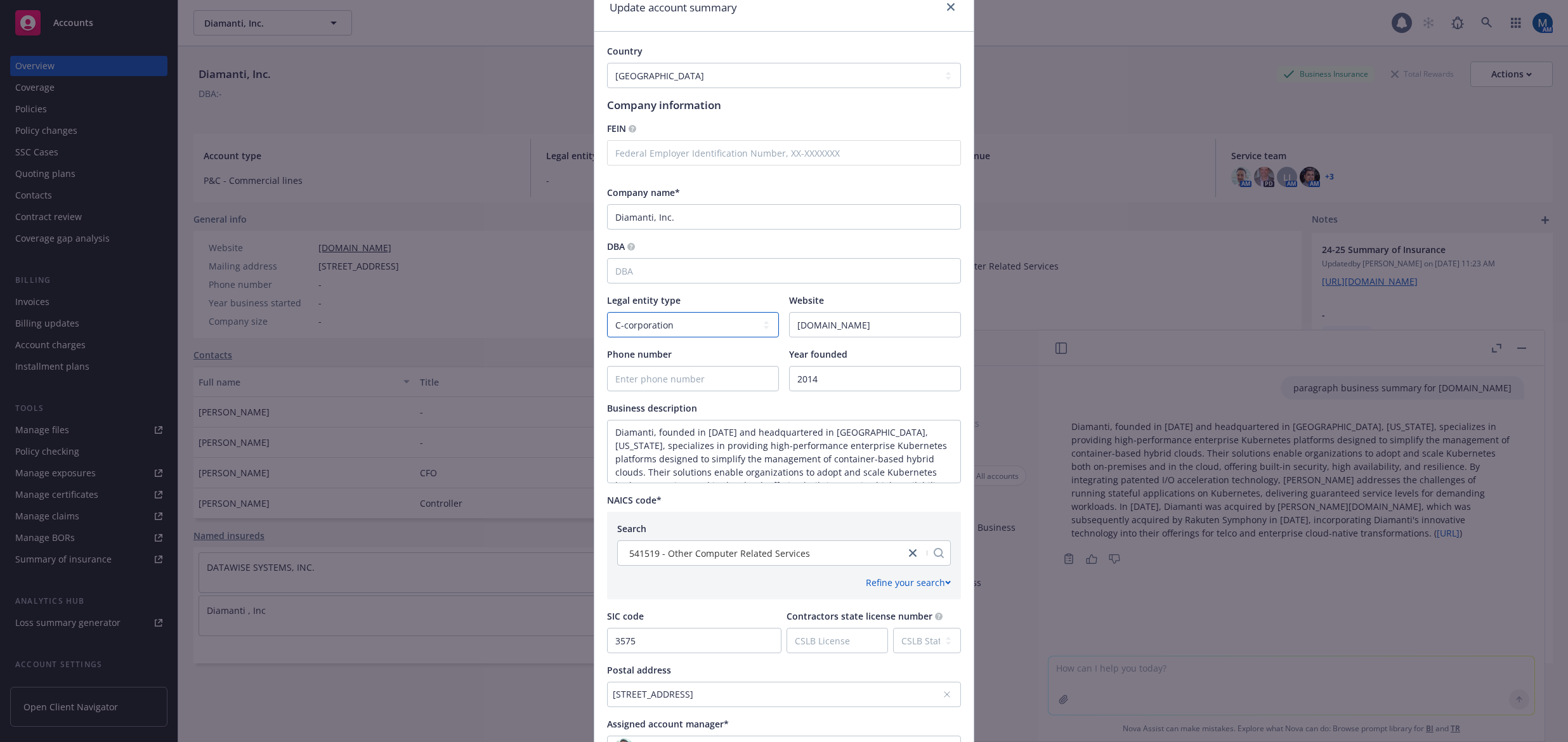
scroll to position [190, 0]
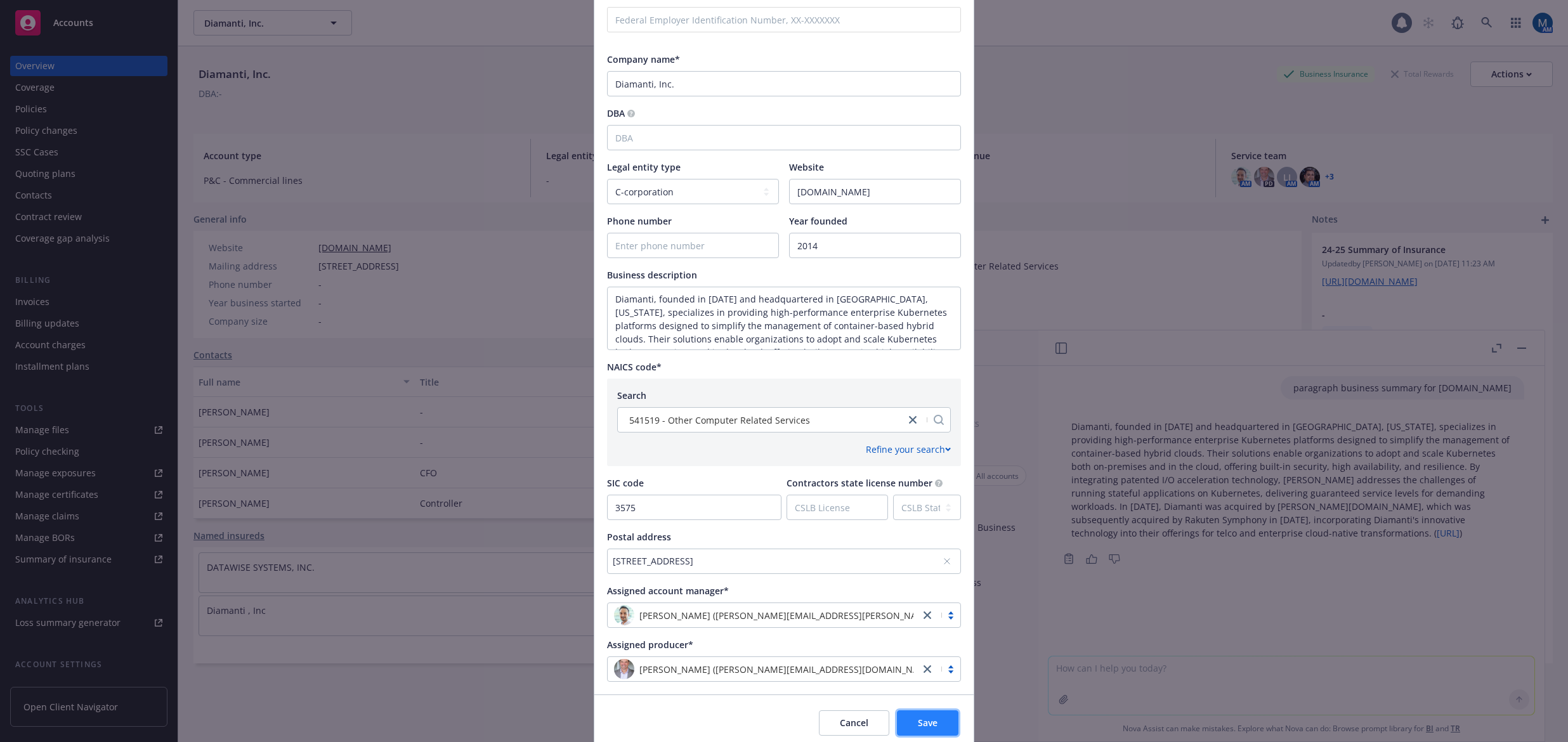
click at [922, 721] on span "Save" at bounding box center [928, 722] width 20 height 12
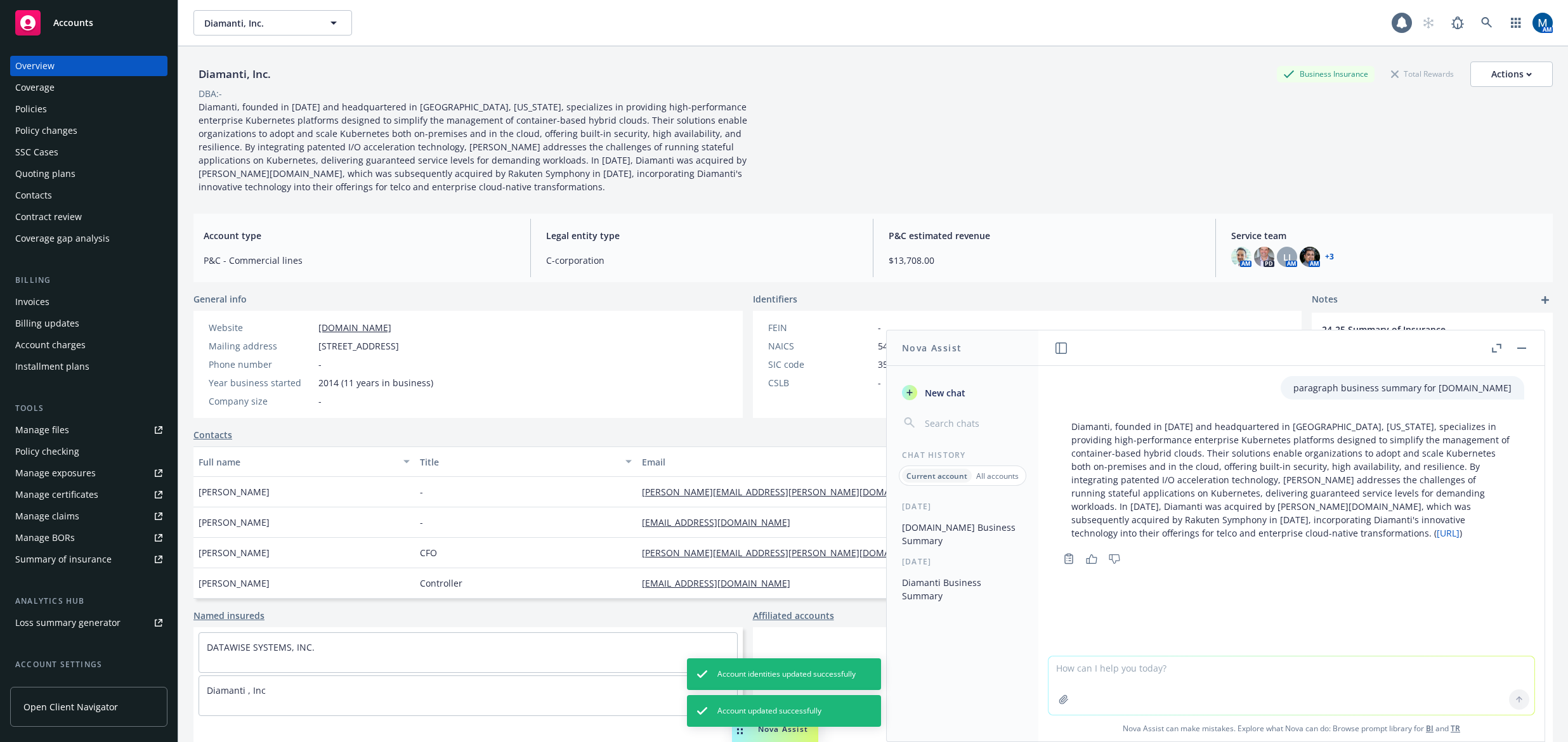
click at [504, 146] on span "Diamanti, founded in 2014 and headquartered in San Jose, California, specialize…" at bounding box center [474, 147] width 551 height 92
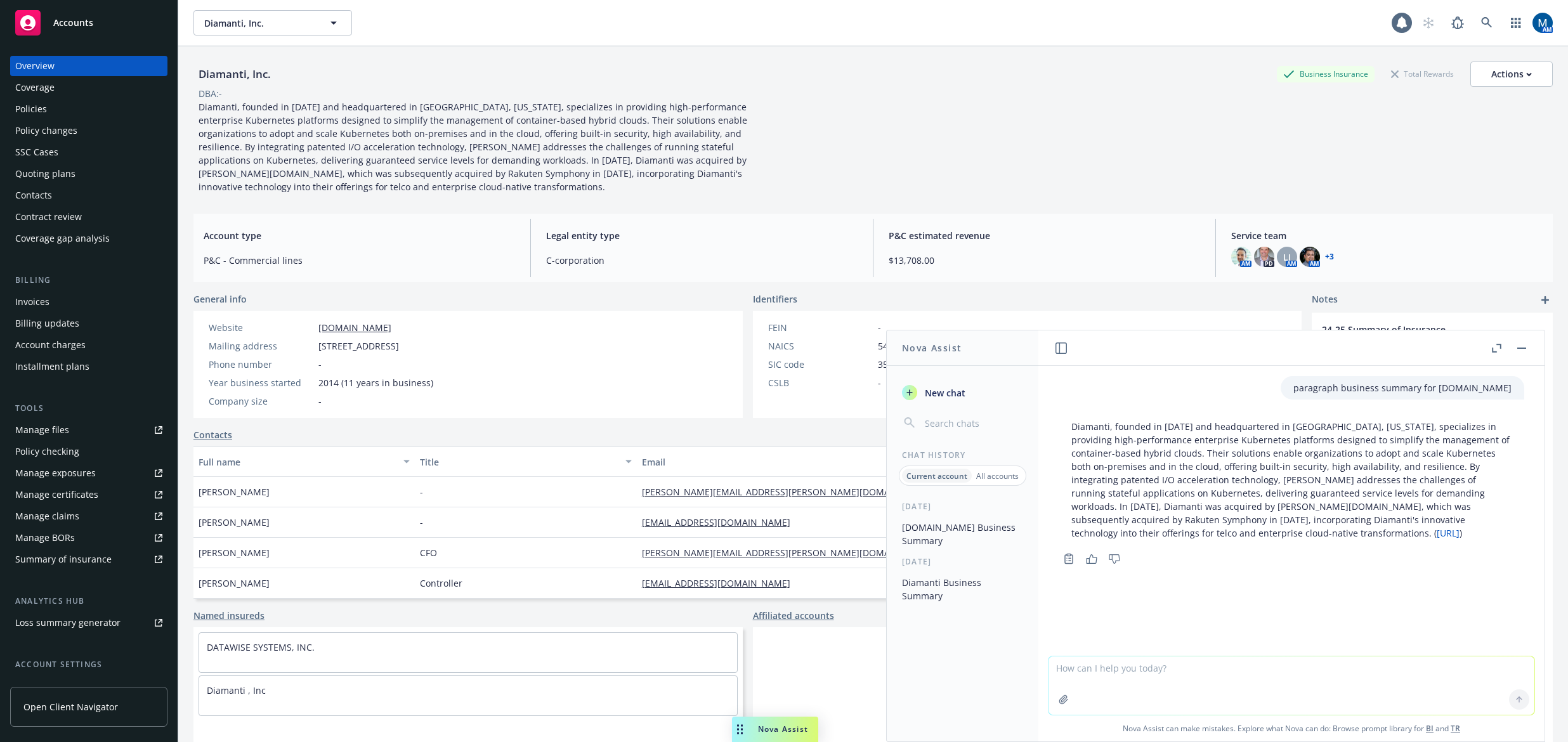
click at [1526, 349] on button "button" at bounding box center [1521, 348] width 16 height 16
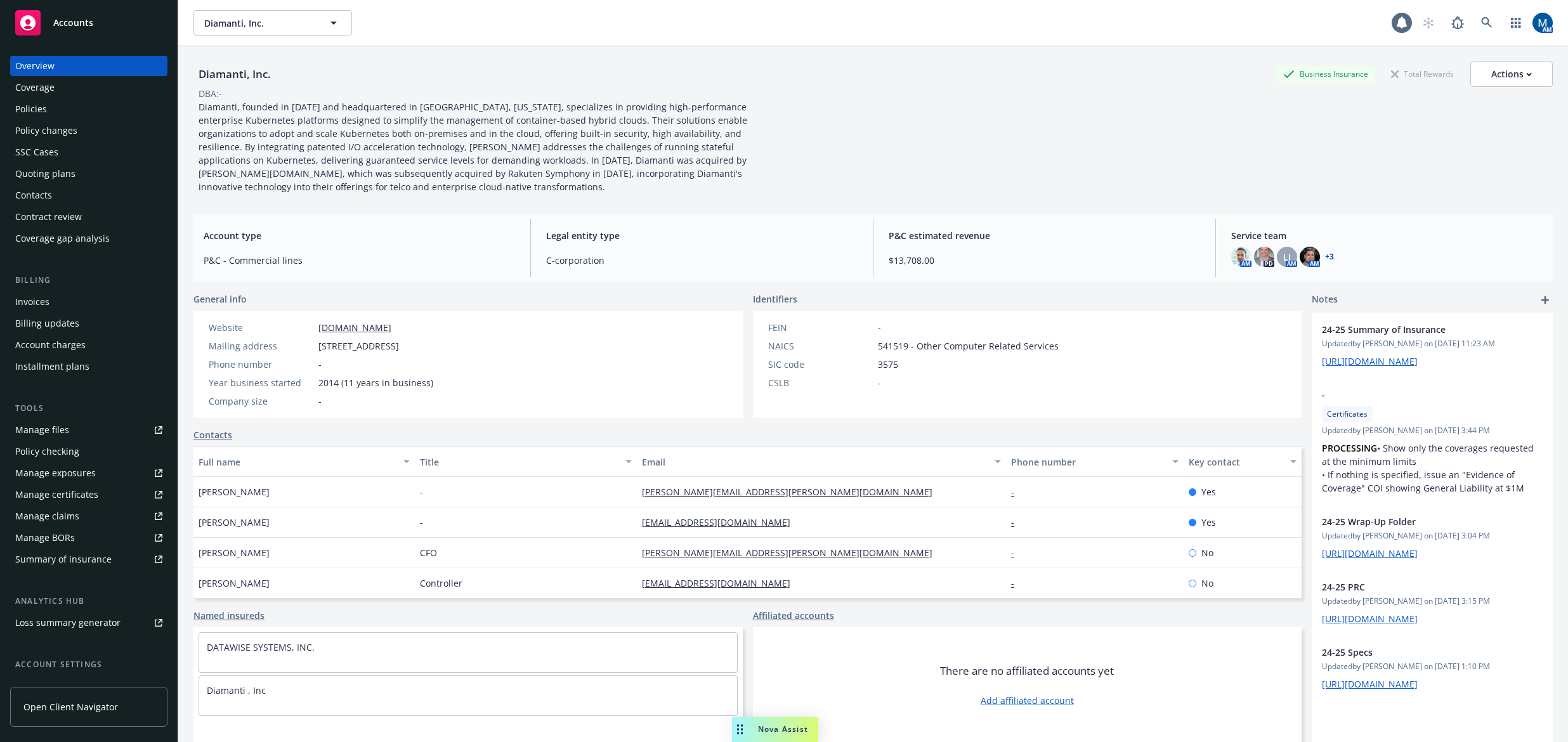
click at [77, 104] on div "Policies" at bounding box center [89, 109] width 147 height 21
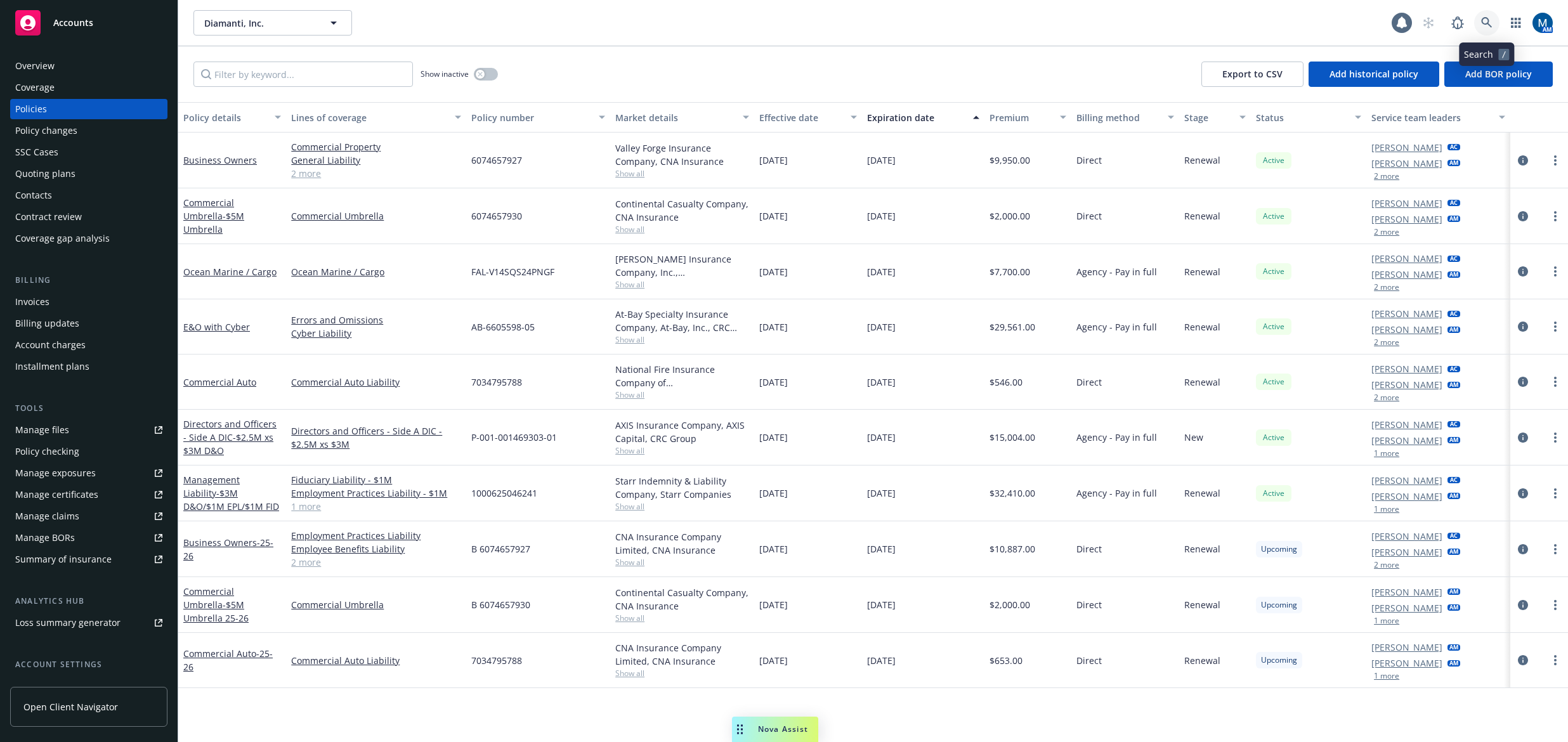
click at [1484, 17] on icon at bounding box center [1487, 23] width 11 height 11
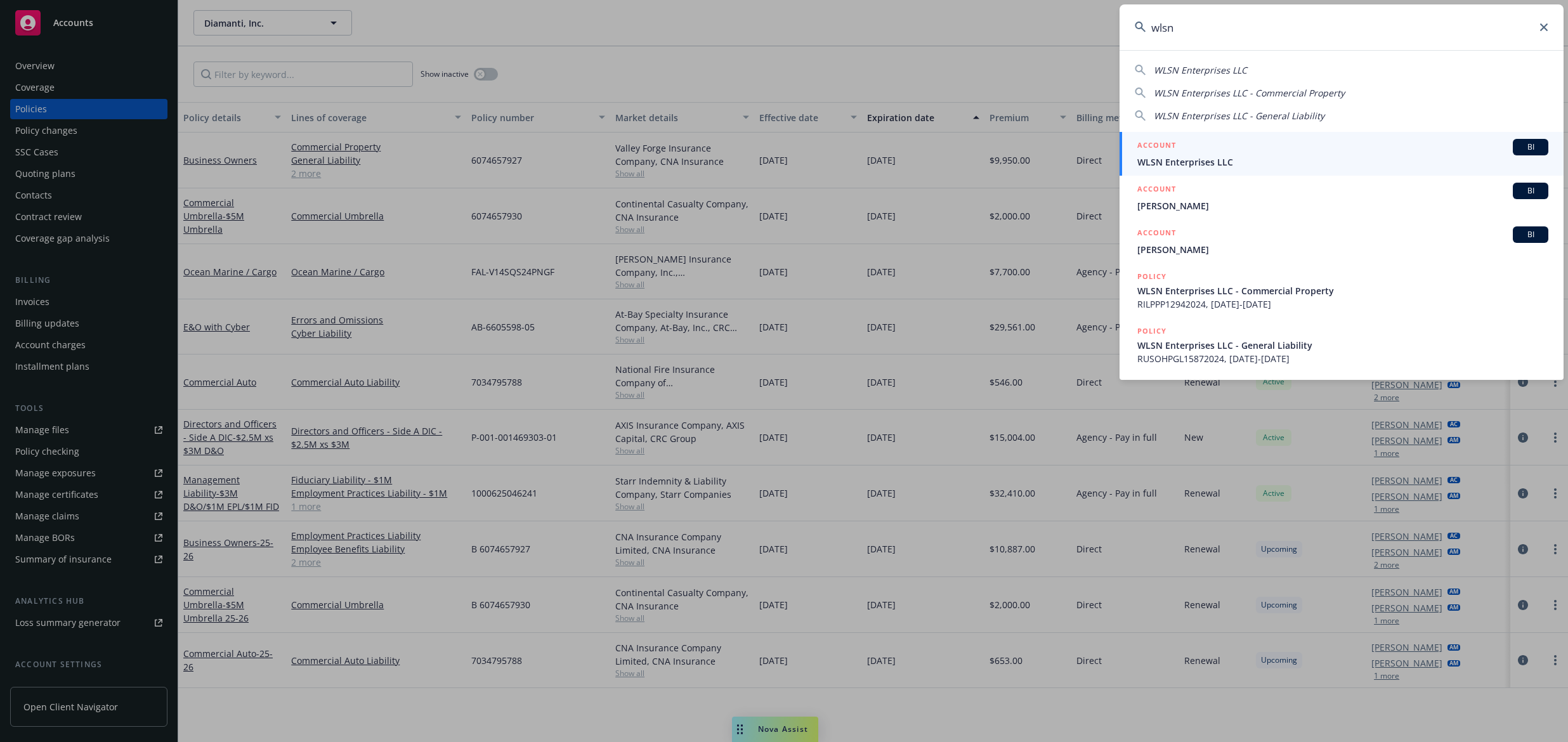
type input "wlsn"
click at [1253, 169] on link "ACCOUNT BI WLSN Enterprises LLC" at bounding box center [1341, 153] width 444 height 44
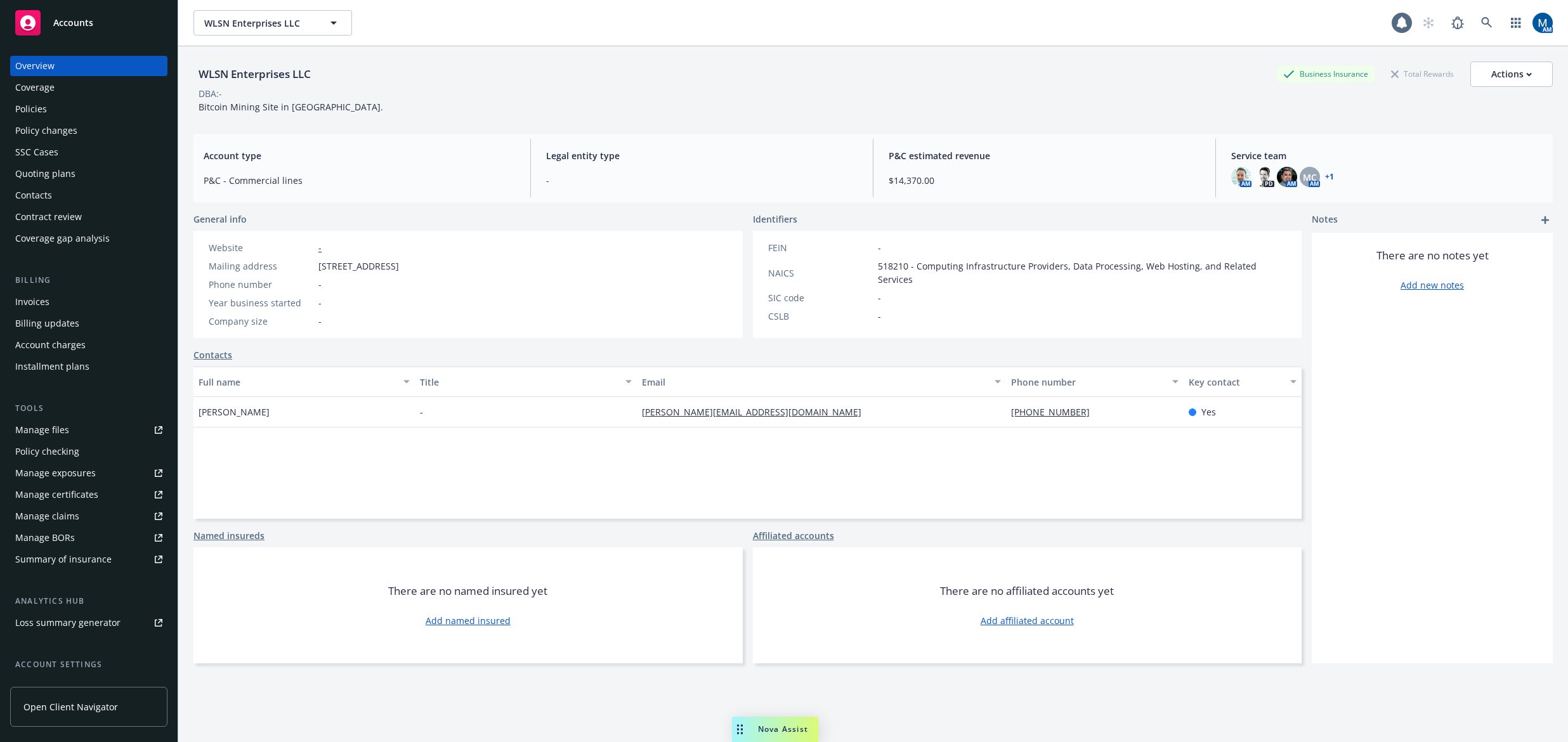
click at [30, 190] on div "Contacts" at bounding box center [34, 195] width 37 height 21
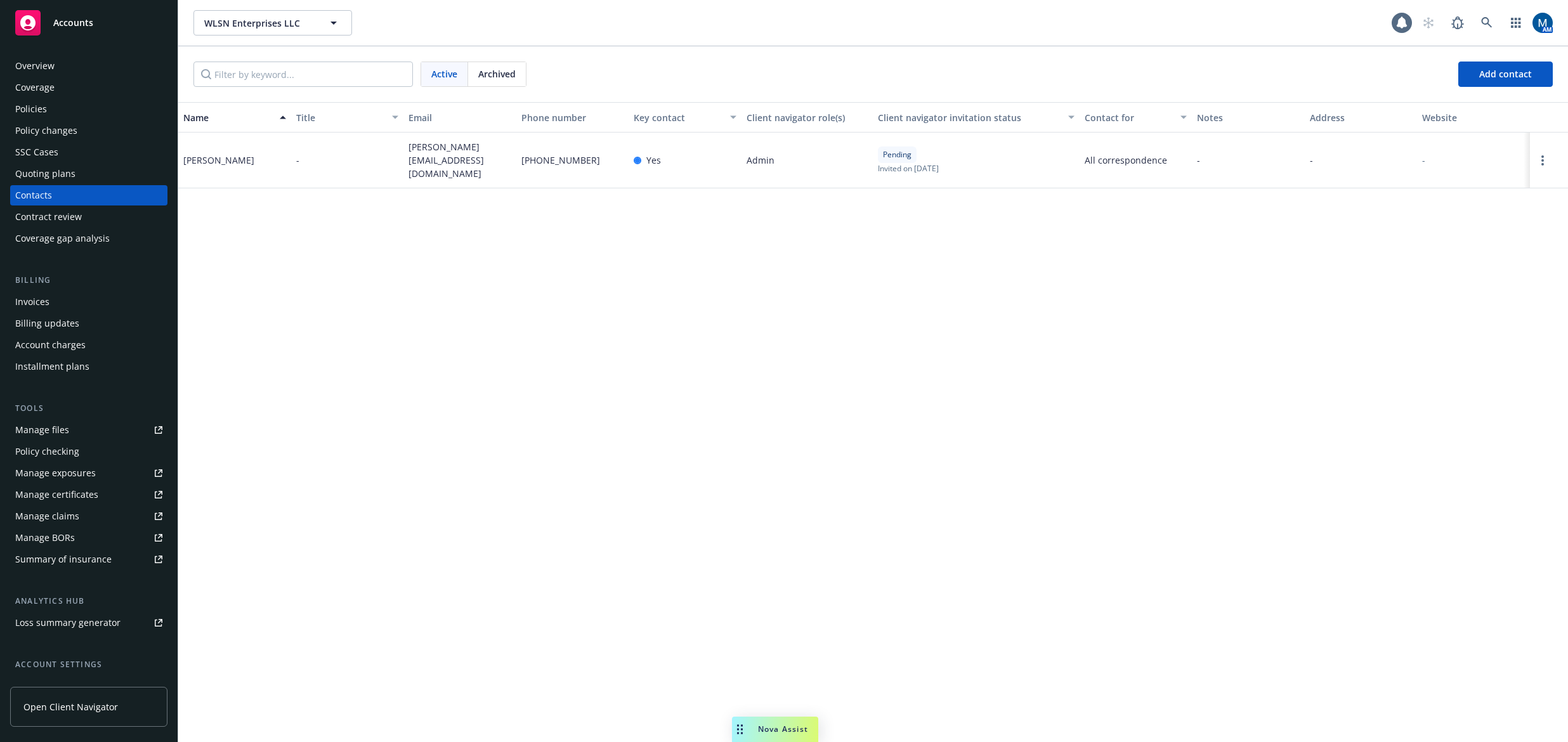
click at [52, 107] on div "Policies" at bounding box center [89, 109] width 147 height 21
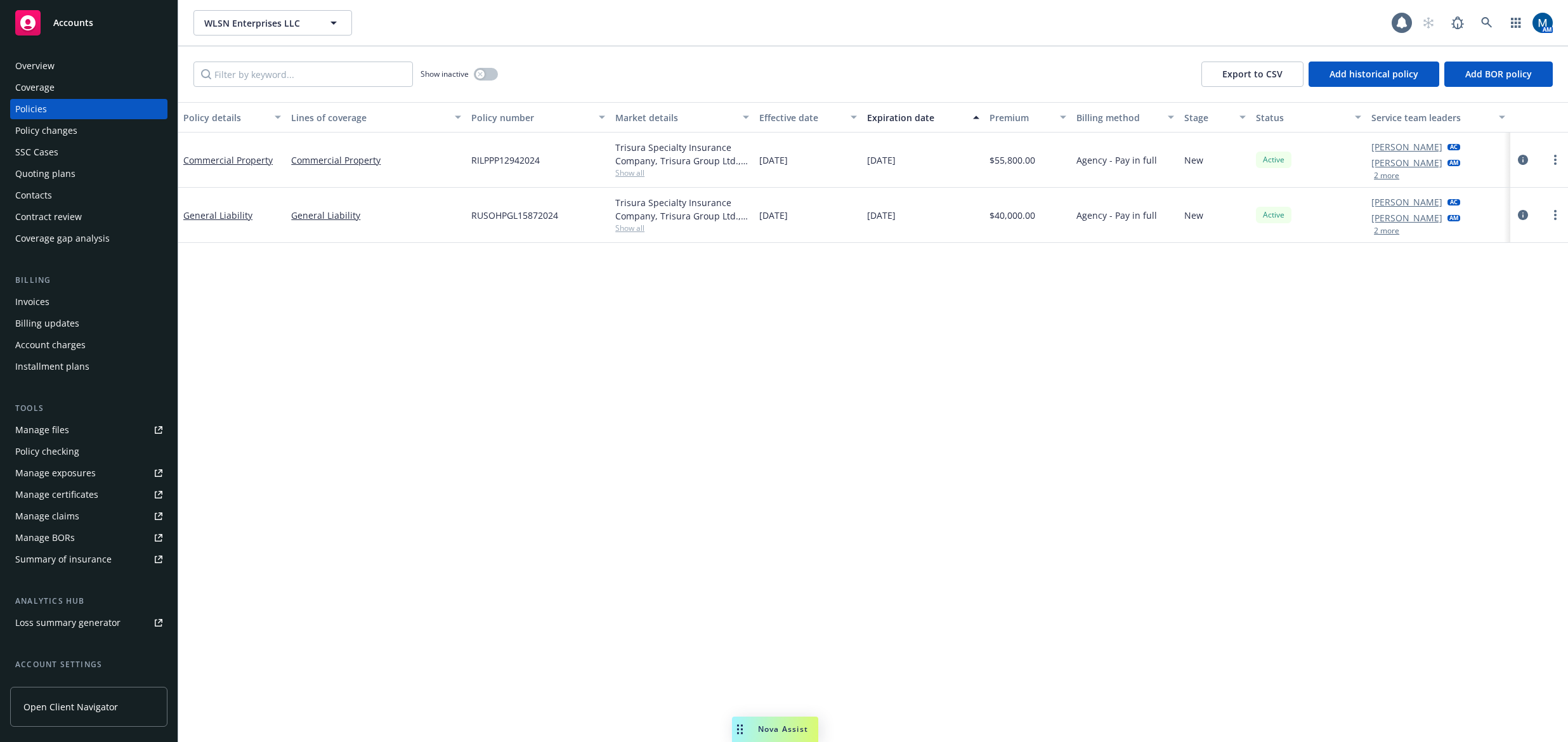
click at [604, 442] on div "Policy details Lines of coverage Policy number Market details Effective date Ex…" at bounding box center [873, 422] width 1390 height 640
click at [409, 380] on div "Policy details Lines of coverage Policy number Market details Effective date Ex…" at bounding box center [873, 422] width 1390 height 640
click at [1527, 214] on icon "circleInformation" at bounding box center [1523, 215] width 10 height 10
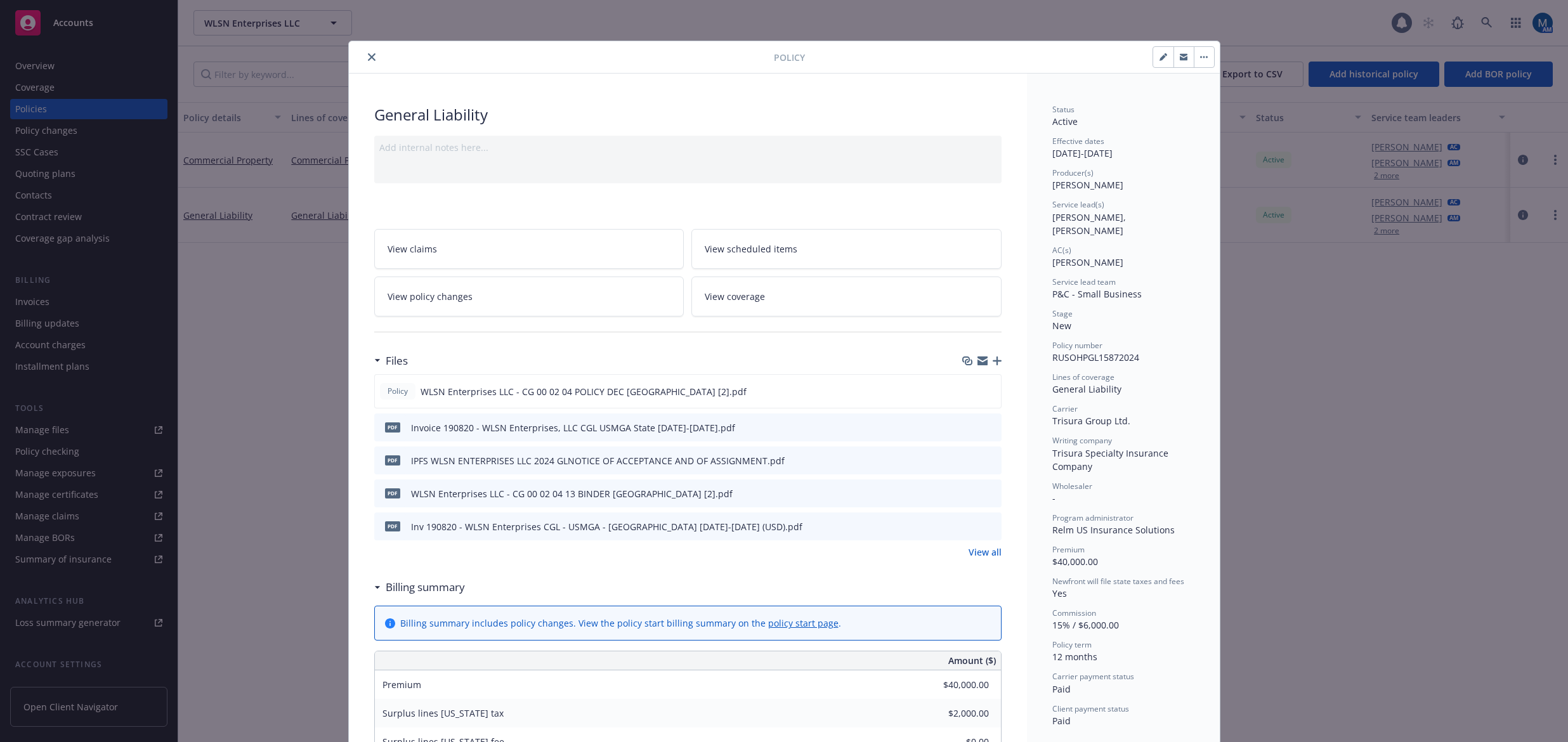
click at [1153, 60] on button "button" at bounding box center [1163, 57] width 21 height 21
select select "NEW"
select select "12"
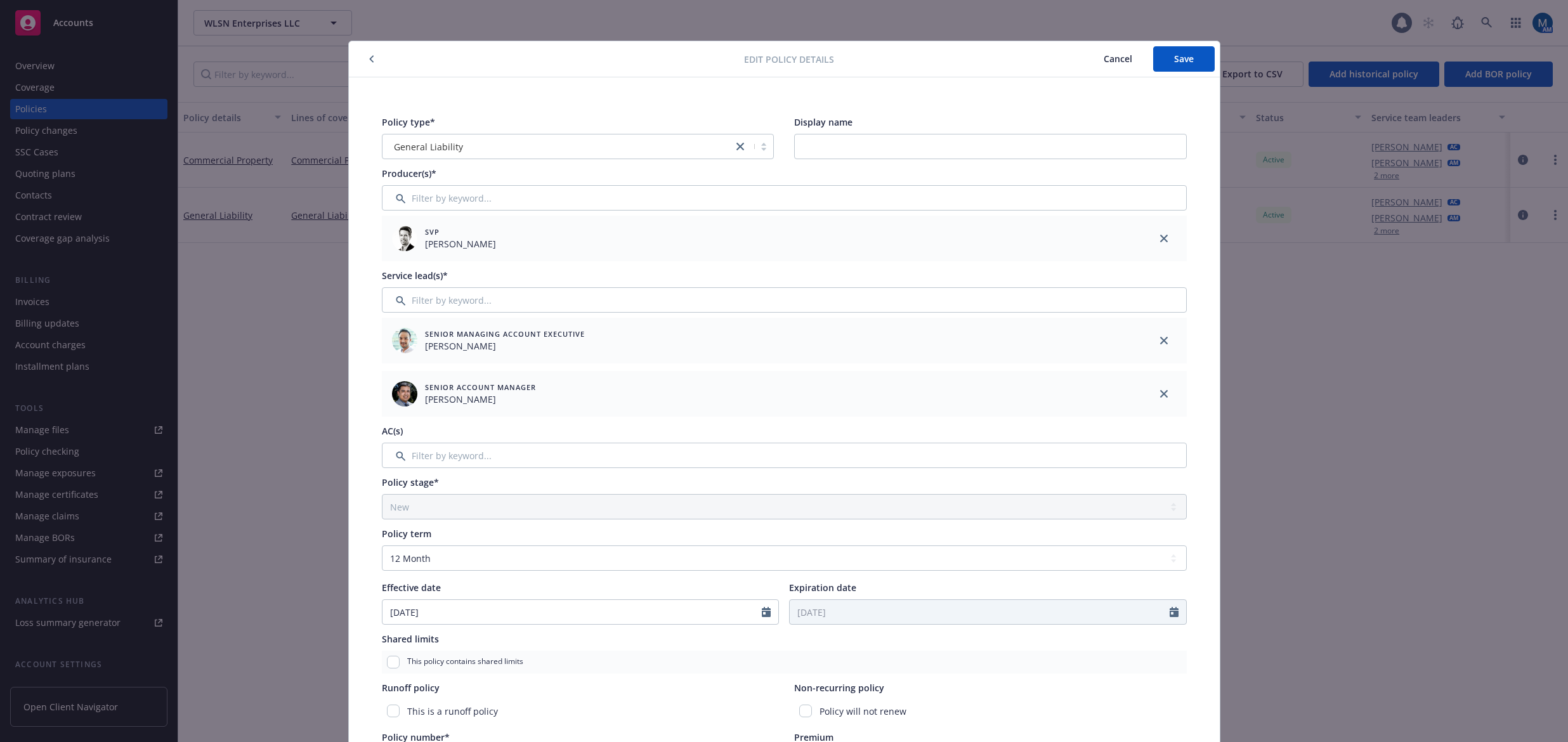
click at [1109, 56] on span "Cancel" at bounding box center [1117, 58] width 29 height 12
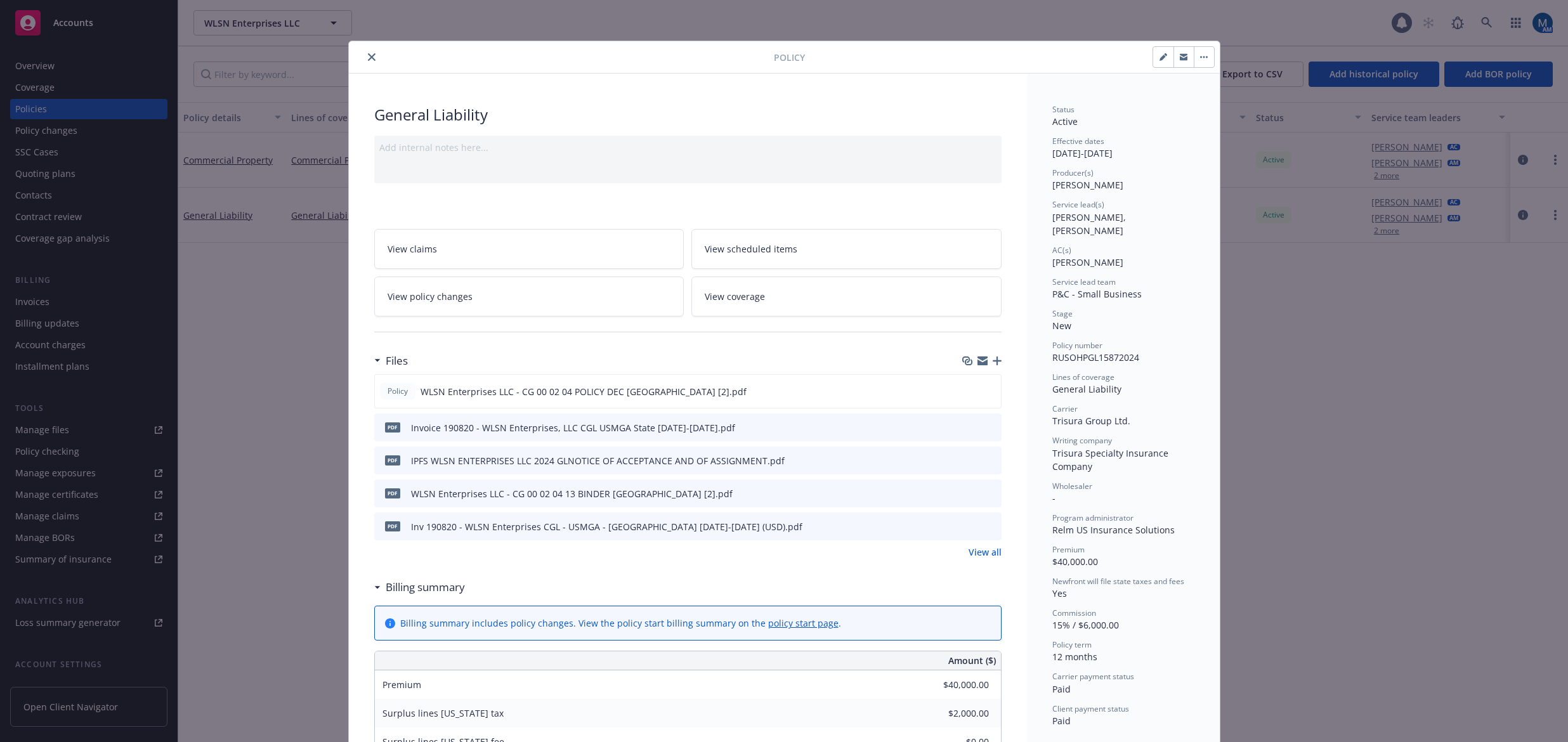
click at [372, 54] on button "close" at bounding box center [371, 57] width 16 height 16
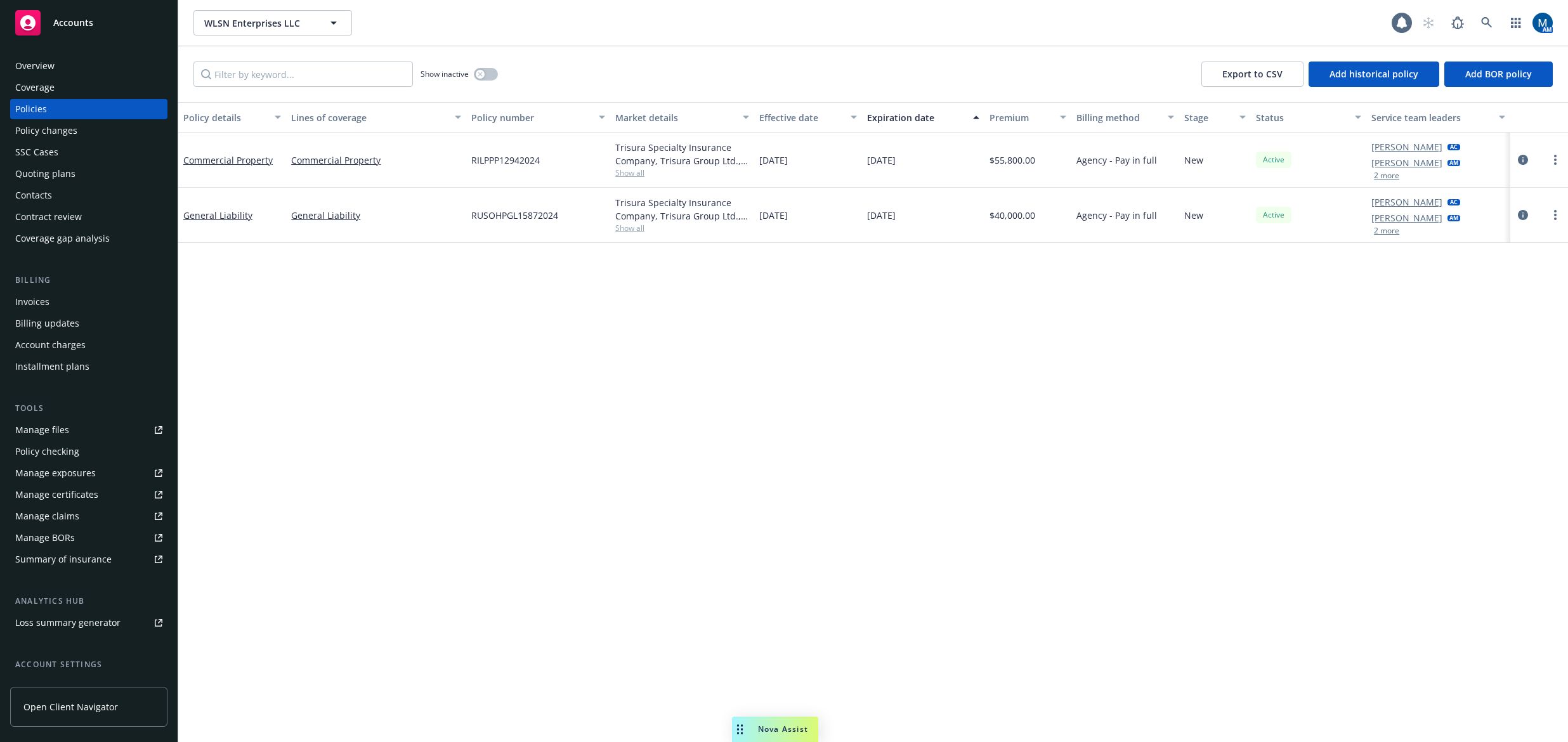
click at [981, 378] on div "Policy details Lines of coverage Policy number Market details Effective date Ex…" at bounding box center [873, 422] width 1390 height 640
click at [475, 372] on div "Policy details Lines of coverage Policy number Market details Effective date Ex…" at bounding box center [873, 422] width 1390 height 640
click at [105, 305] on div "Invoices" at bounding box center [89, 301] width 147 height 21
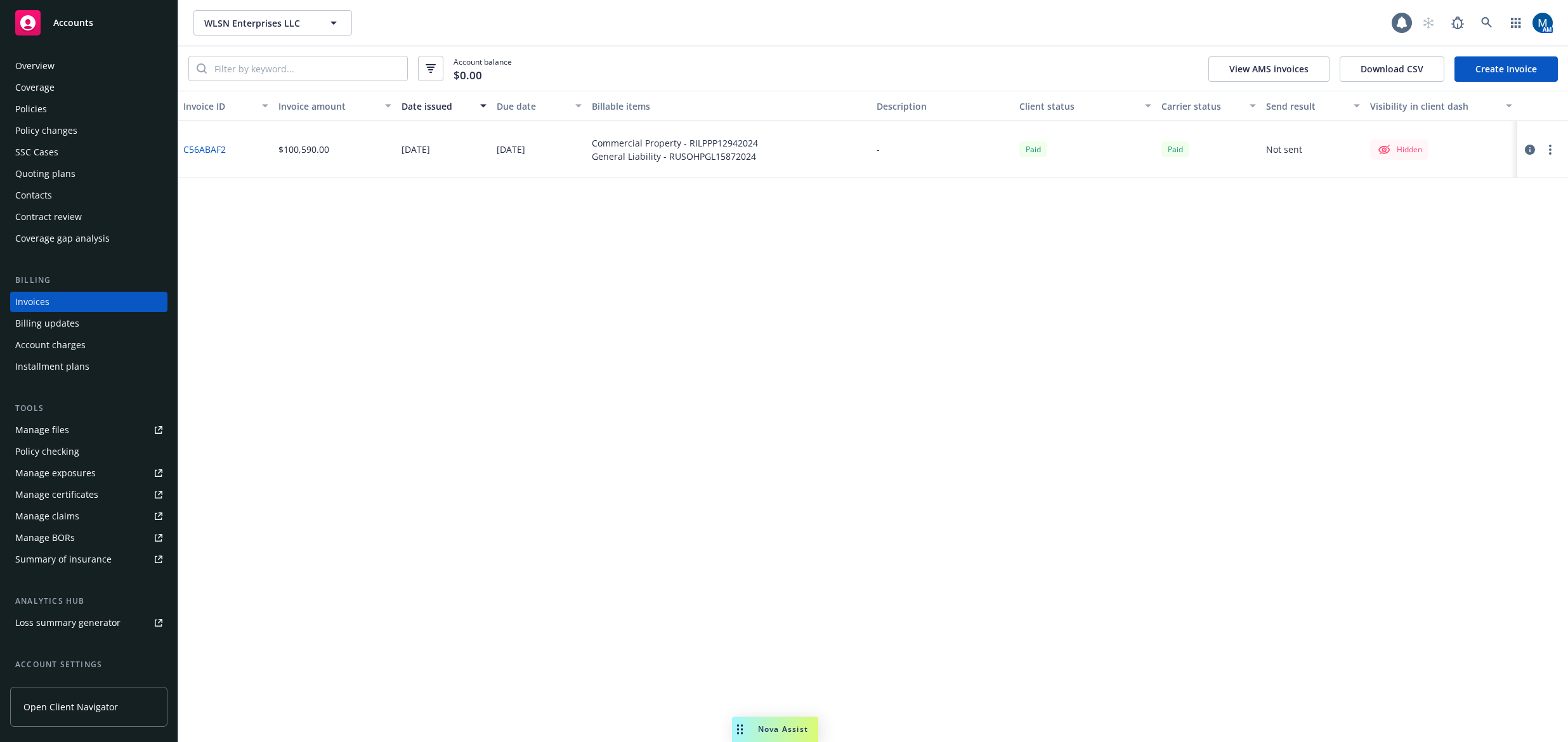
click at [121, 114] on div "Policies" at bounding box center [89, 109] width 147 height 21
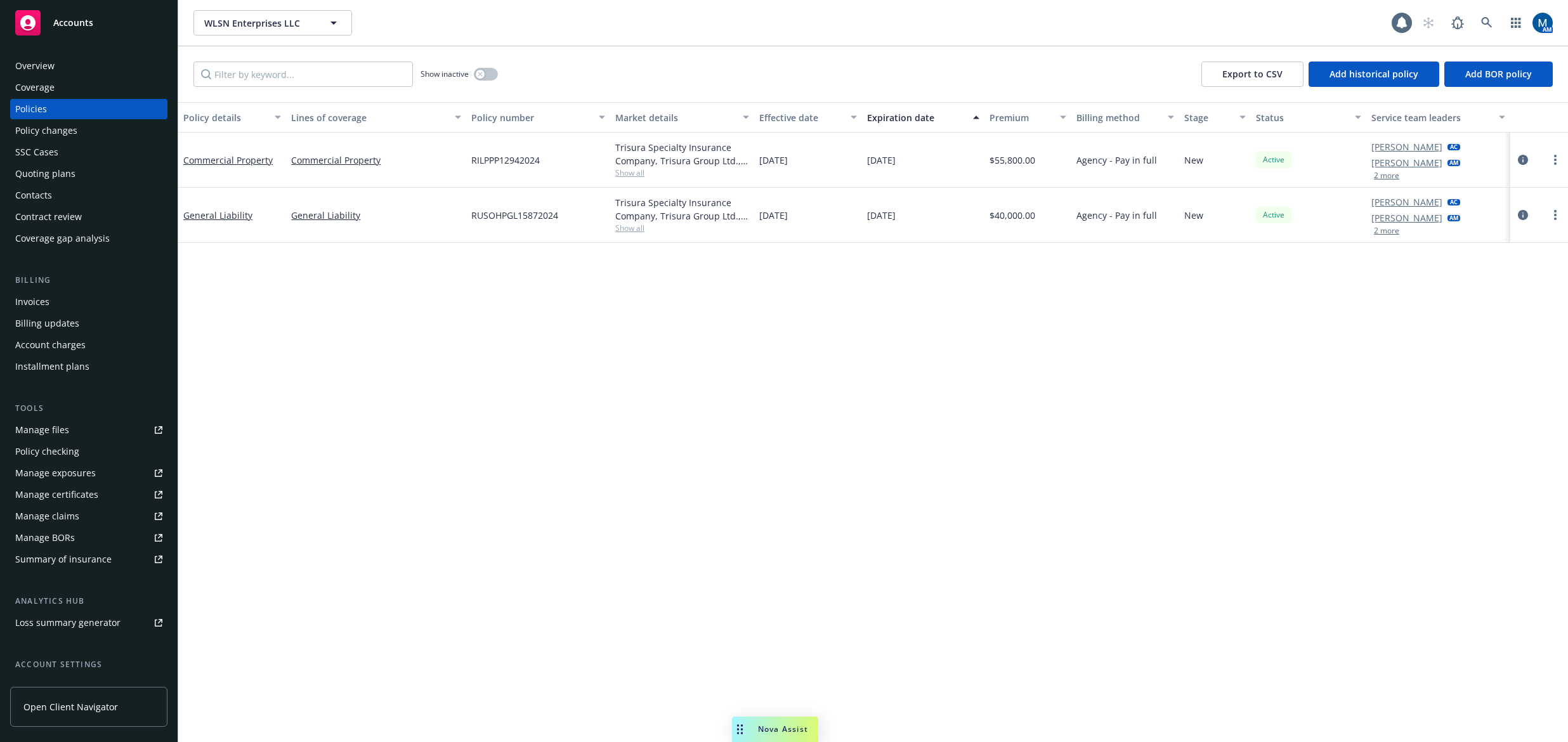
click at [600, 382] on div "Policy details Lines of coverage Policy number Market details Effective date Ex…" at bounding box center [873, 422] width 1390 height 640
click at [62, 298] on div "Invoices" at bounding box center [89, 301] width 147 height 21
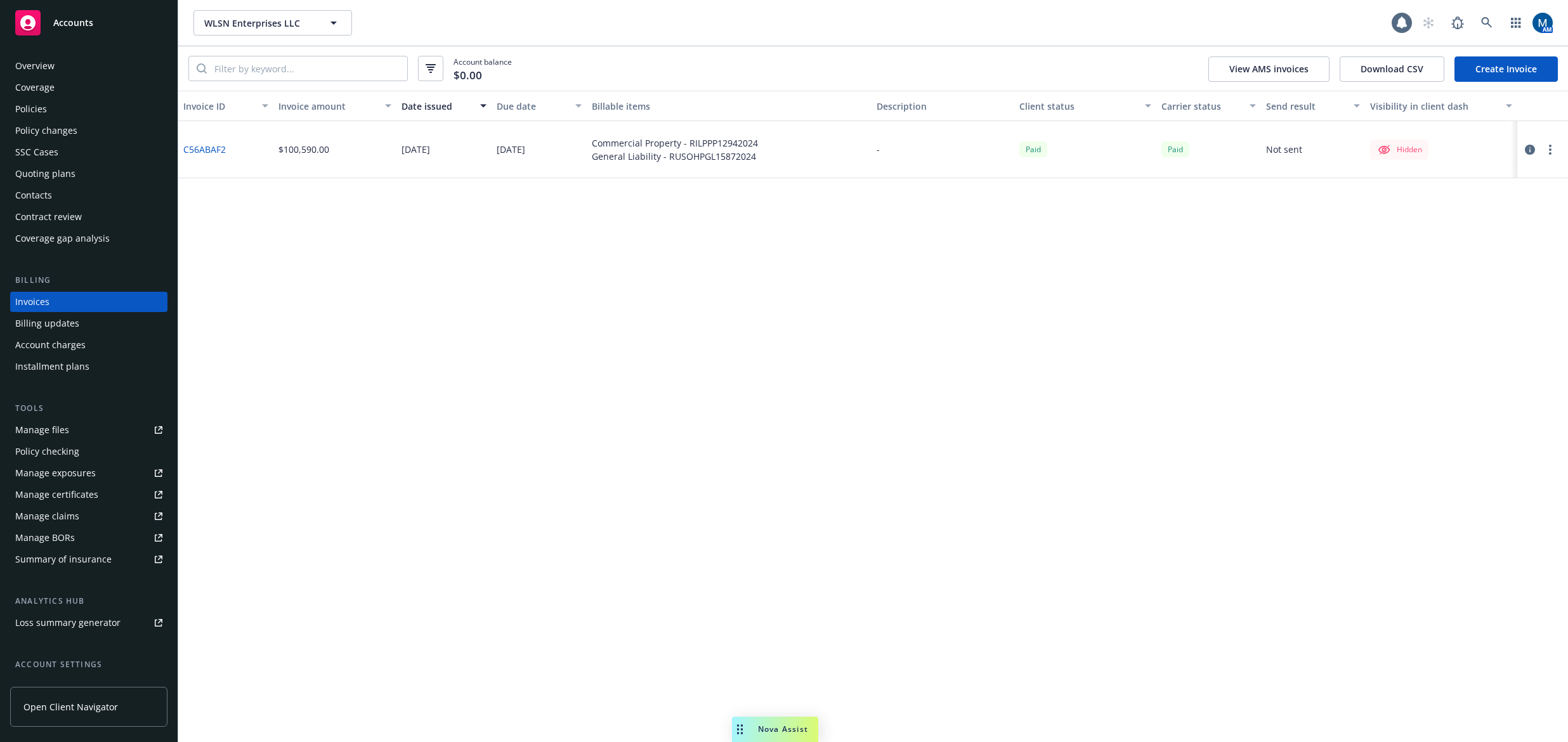
click at [94, 111] on div "Policies" at bounding box center [89, 109] width 147 height 21
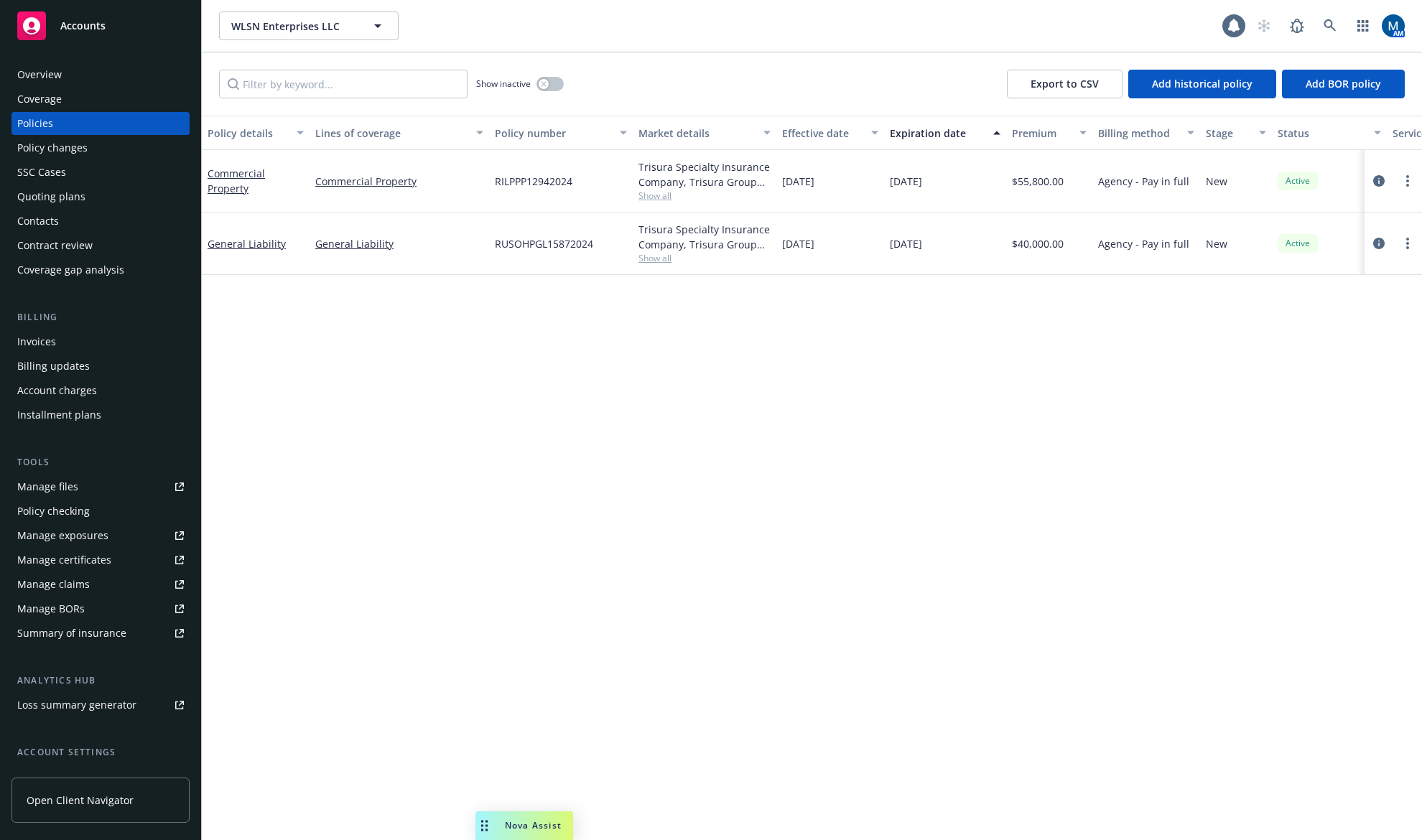
click at [54, 345] on div "Invoices" at bounding box center [37, 341] width 39 height 23
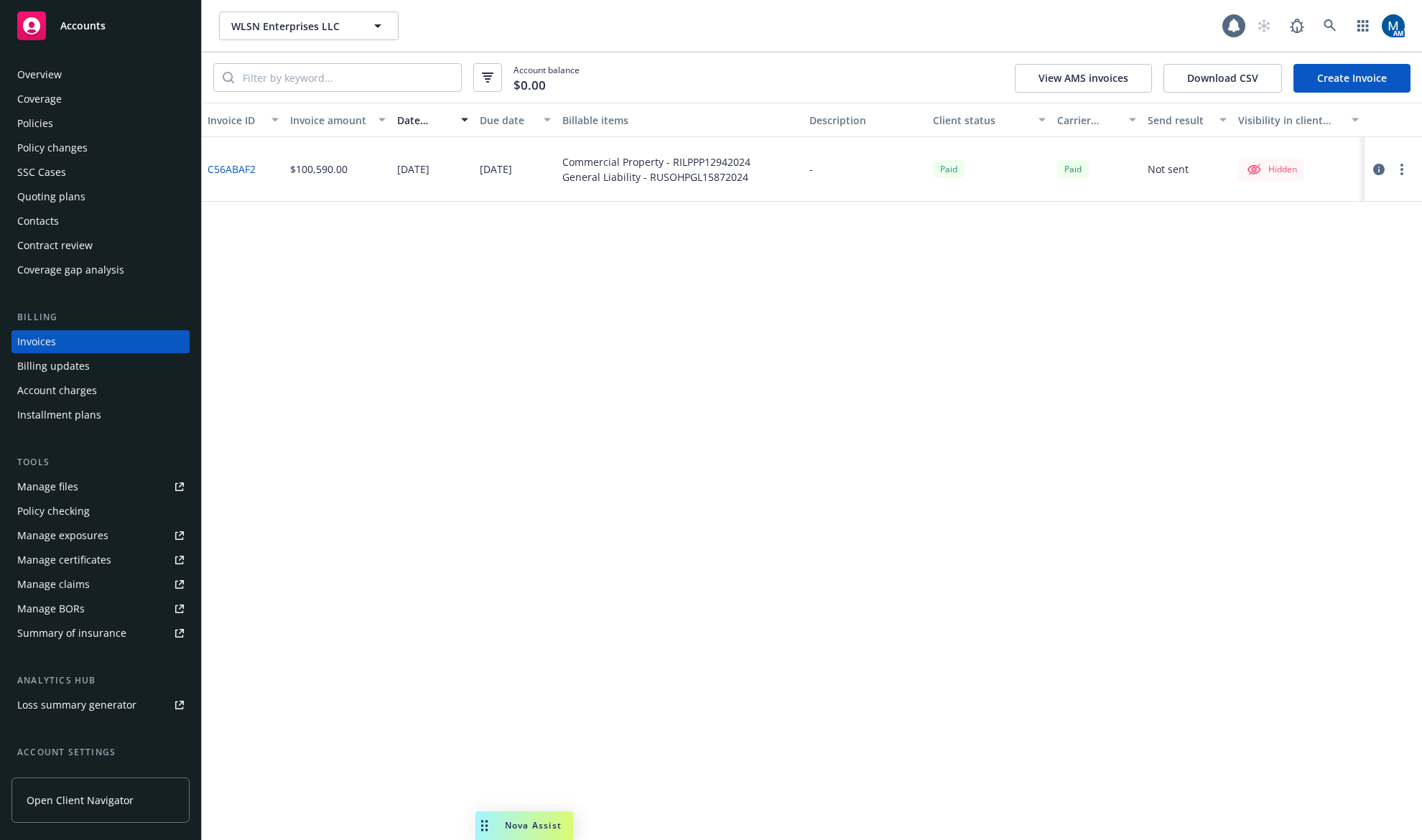
click at [74, 116] on div "Policies" at bounding box center [100, 124] width 166 height 23
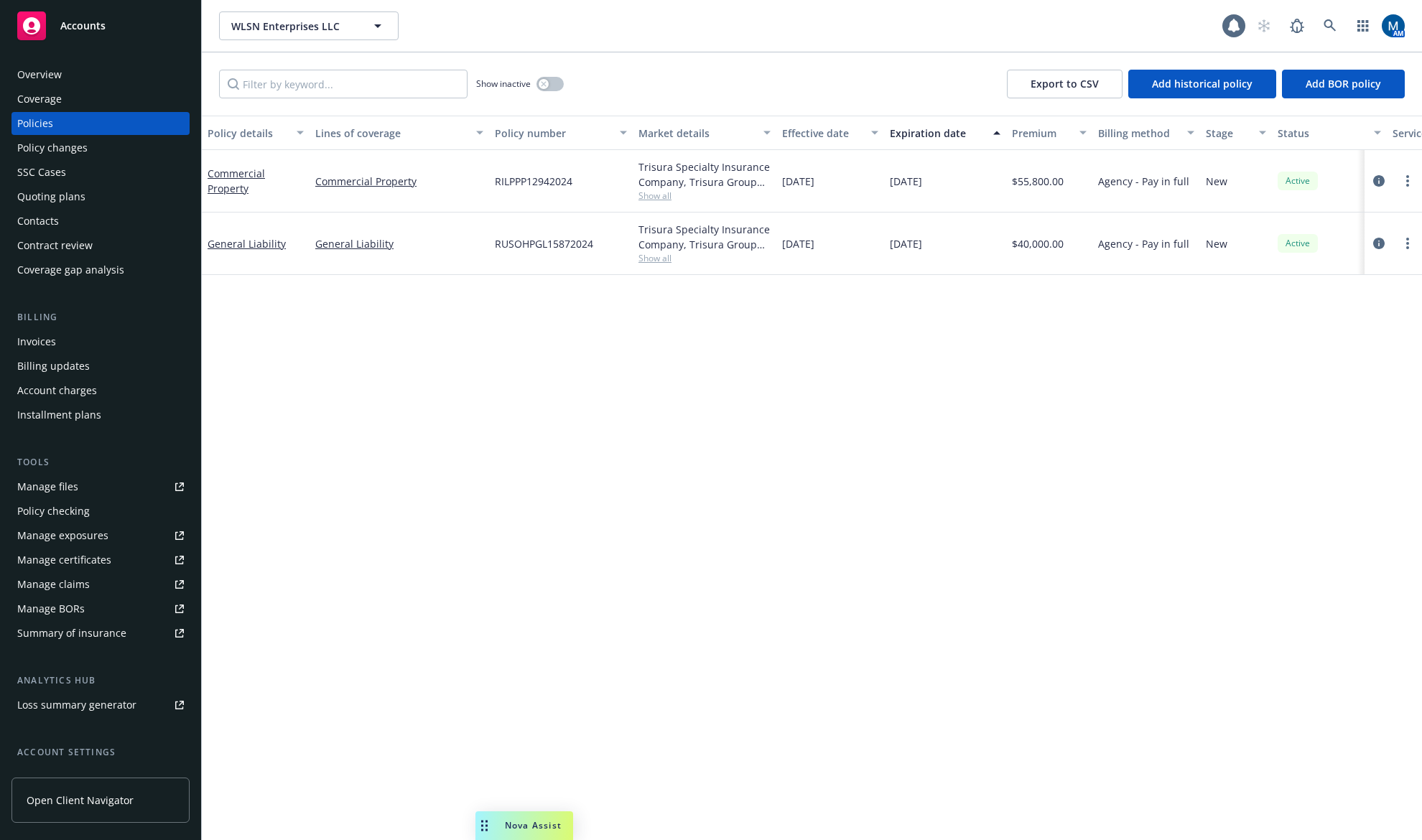
click at [737, 402] on div "Policy details Lines of coverage Policy number Market details Effective date Ex…" at bounding box center [811, 478] width 1220 height 725
click at [625, 485] on div "Policy details Lines of coverage Policy number Market details Effective date Ex…" at bounding box center [811, 478] width 1220 height 725
click at [91, 78] on div "Overview" at bounding box center [100, 74] width 166 height 23
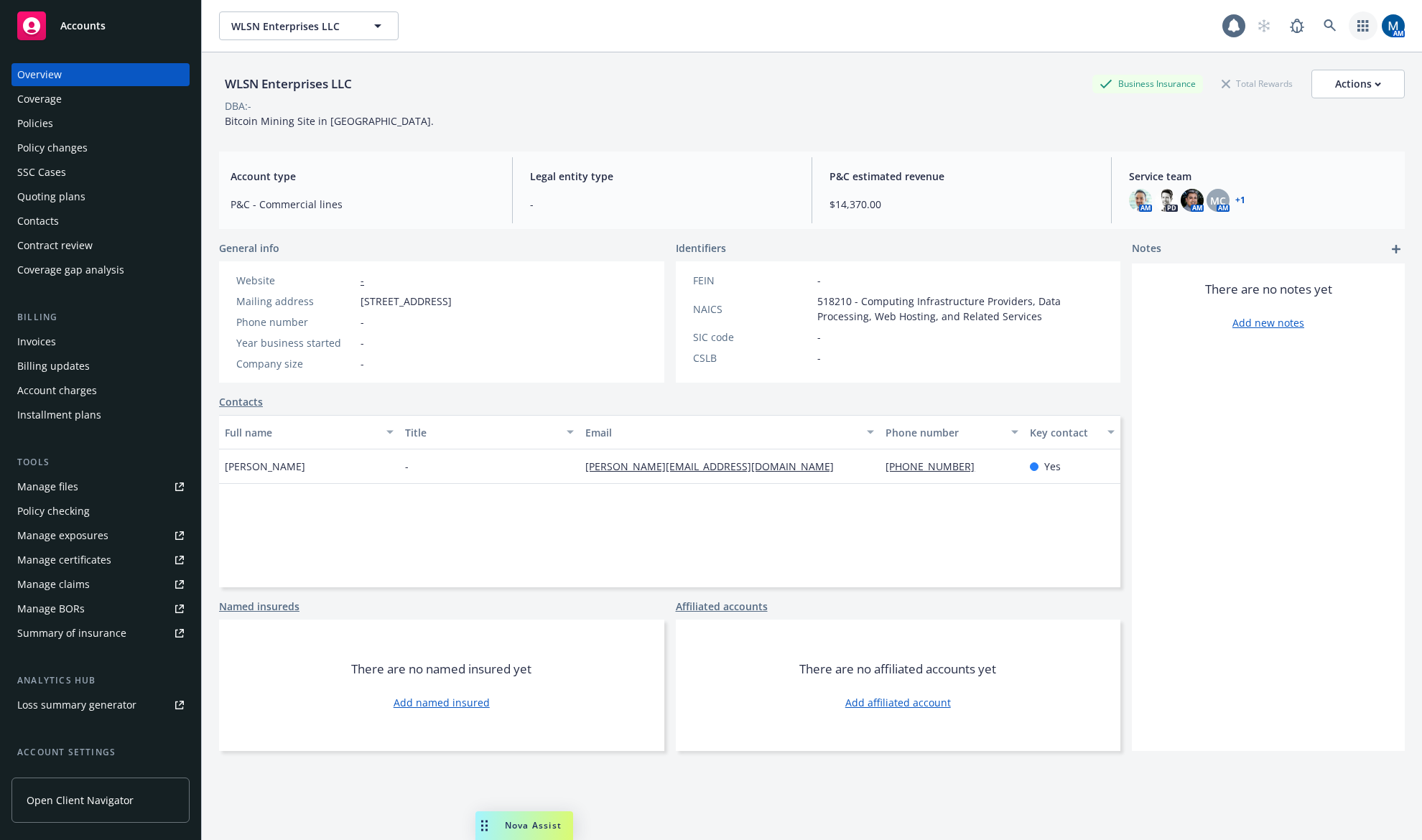
click at [1349, 33] on link "button" at bounding box center [1363, 25] width 29 height 29
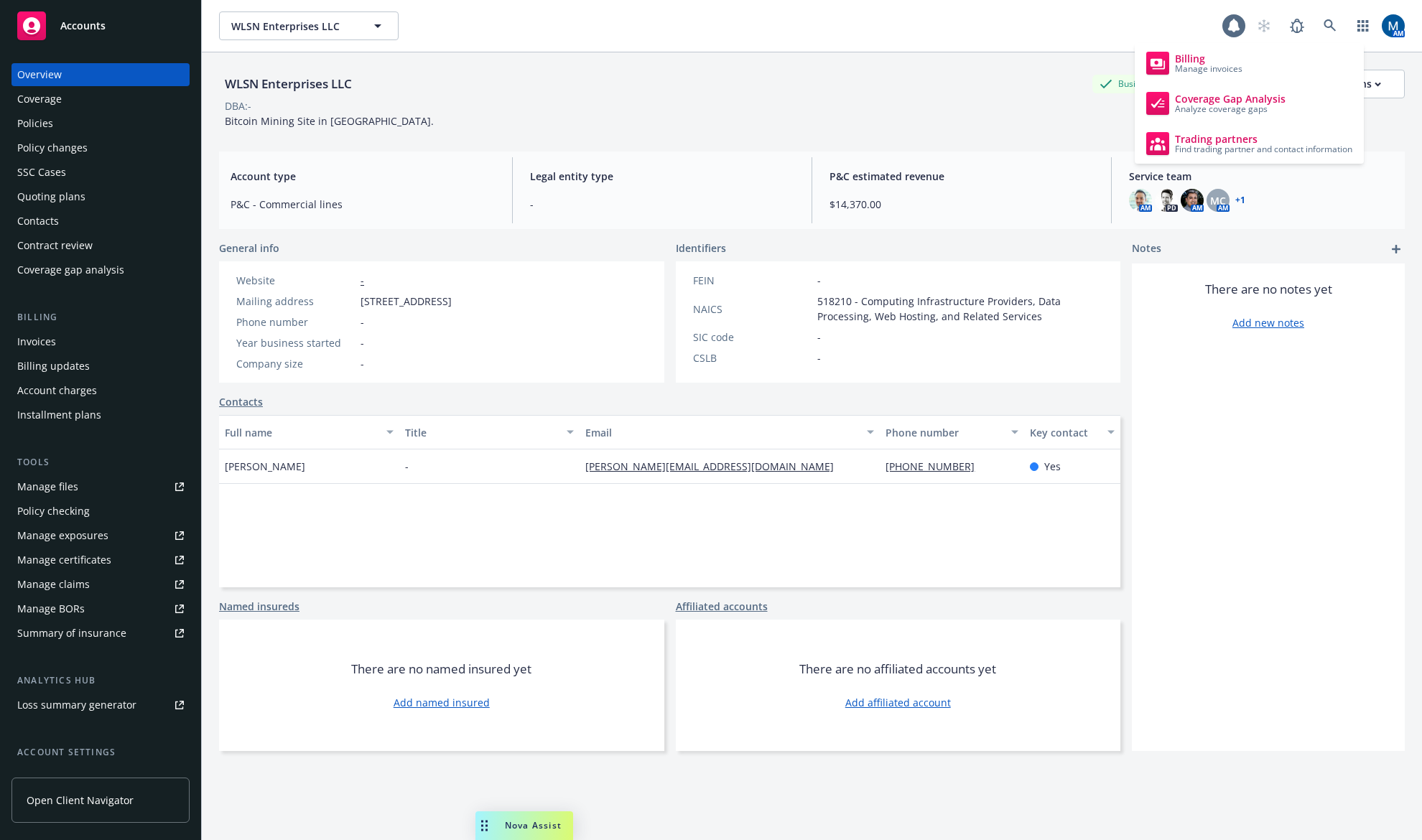
click at [771, 53] on div "WLSN Enterprises LLC Business Insurance Total Rewards Actions DBA: - Bitcoin Mi…" at bounding box center [812, 96] width 1186 height 87
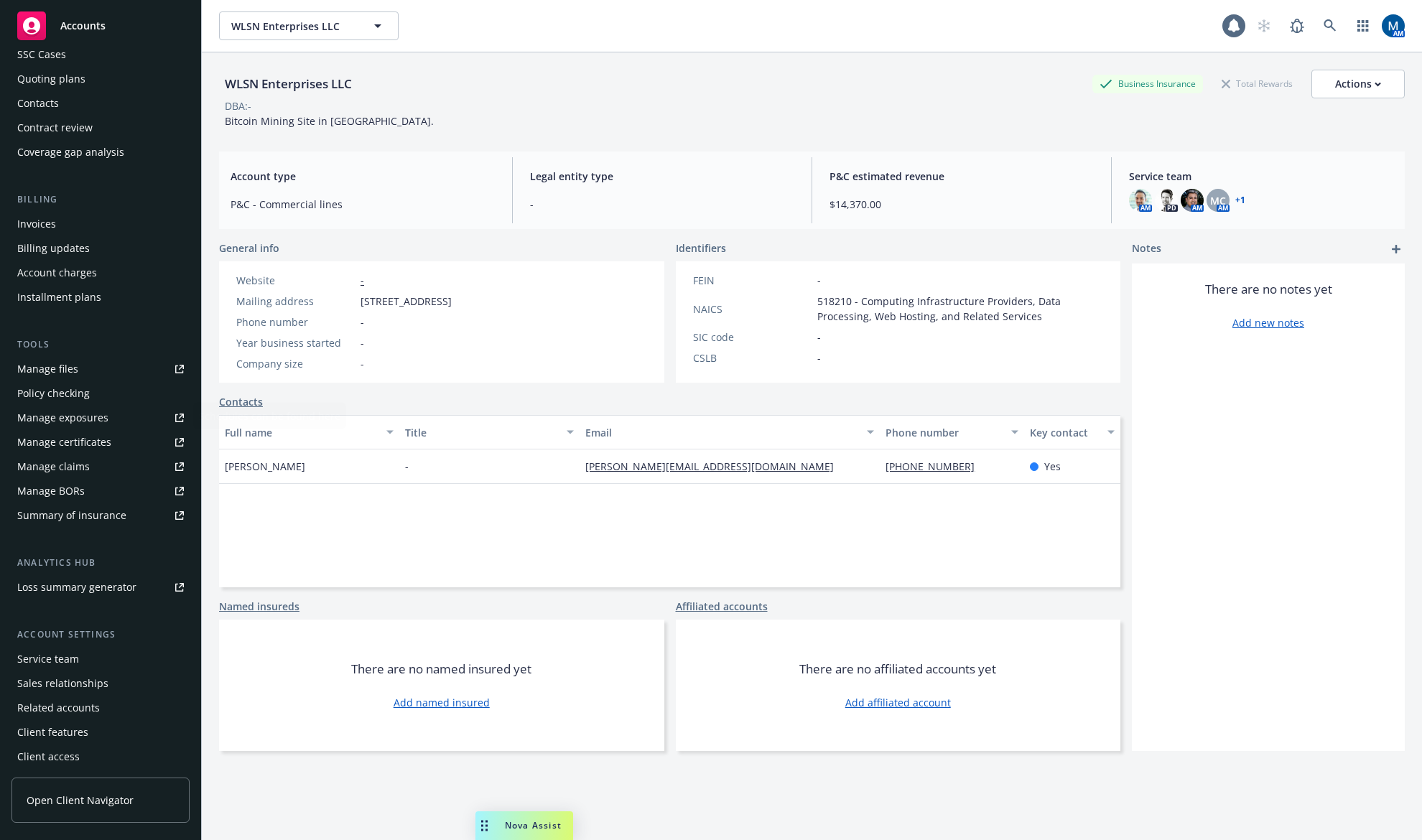
scroll to position [120, 0]
click at [61, 662] on div "Service team" at bounding box center [48, 657] width 61 height 23
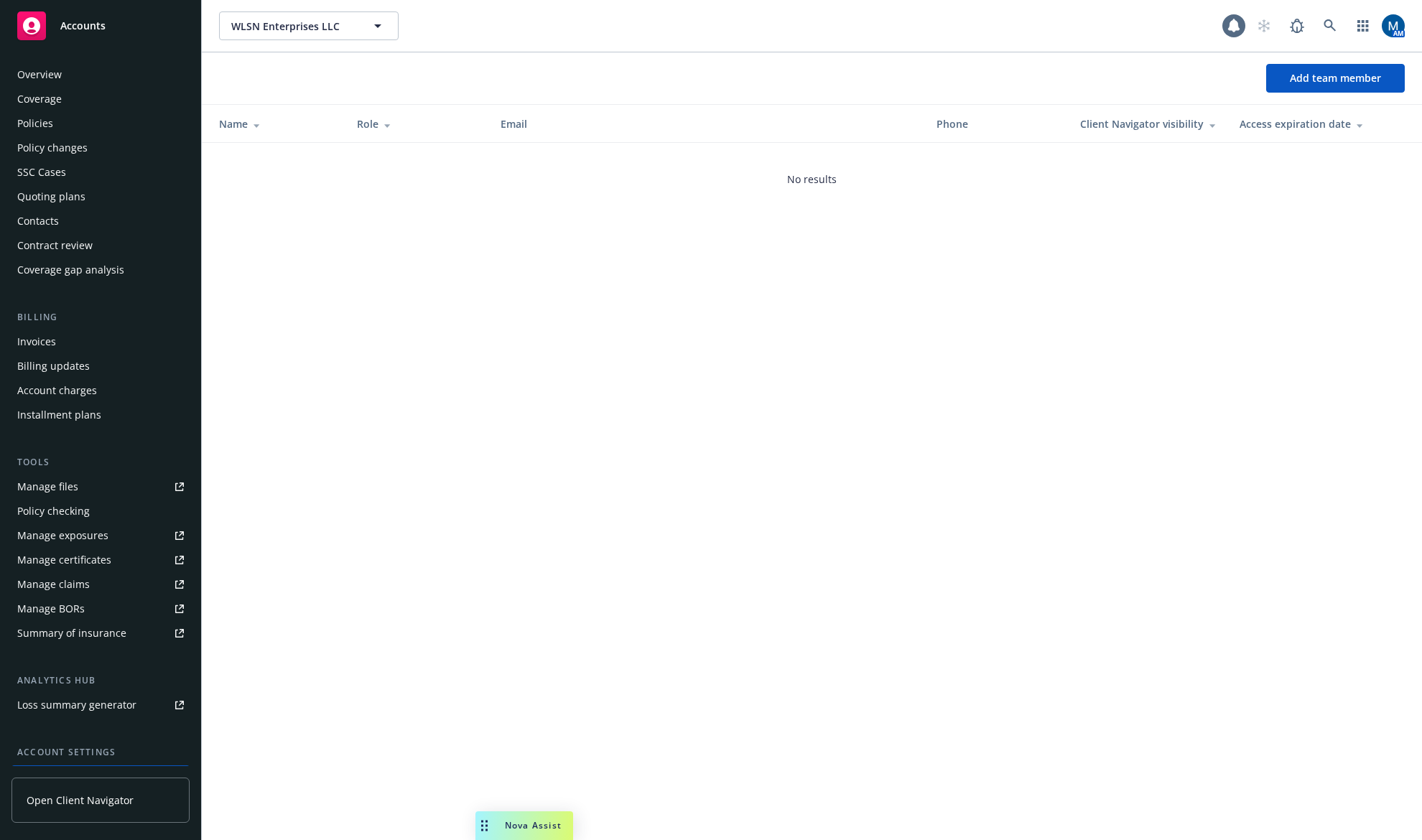
scroll to position [120, 0]
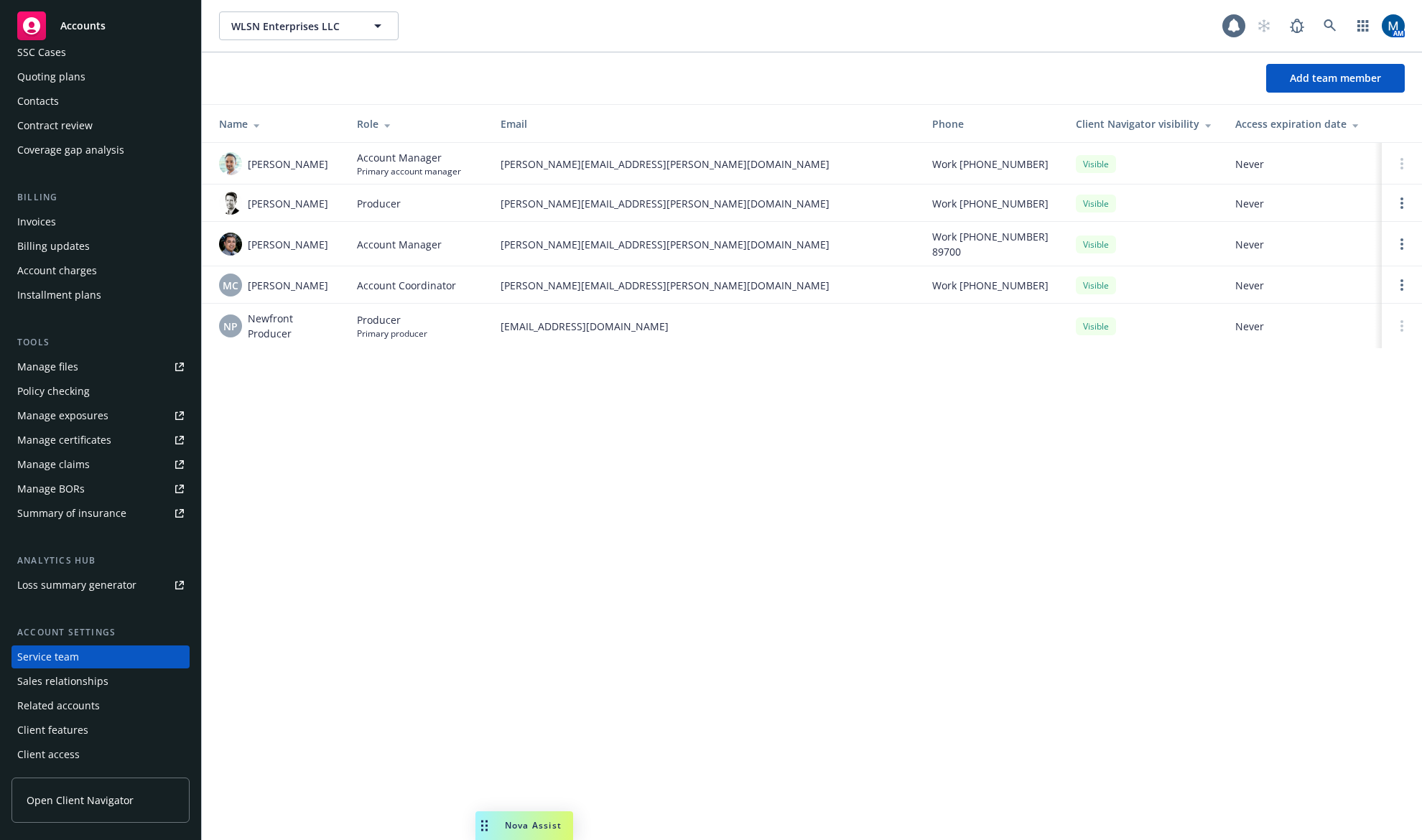
click at [905, 548] on div "WLSN Enterprises LLC WLSN Enterprises LLC AM Add team member Name Role Email Ph…" at bounding box center [811, 420] width 1220 height 840
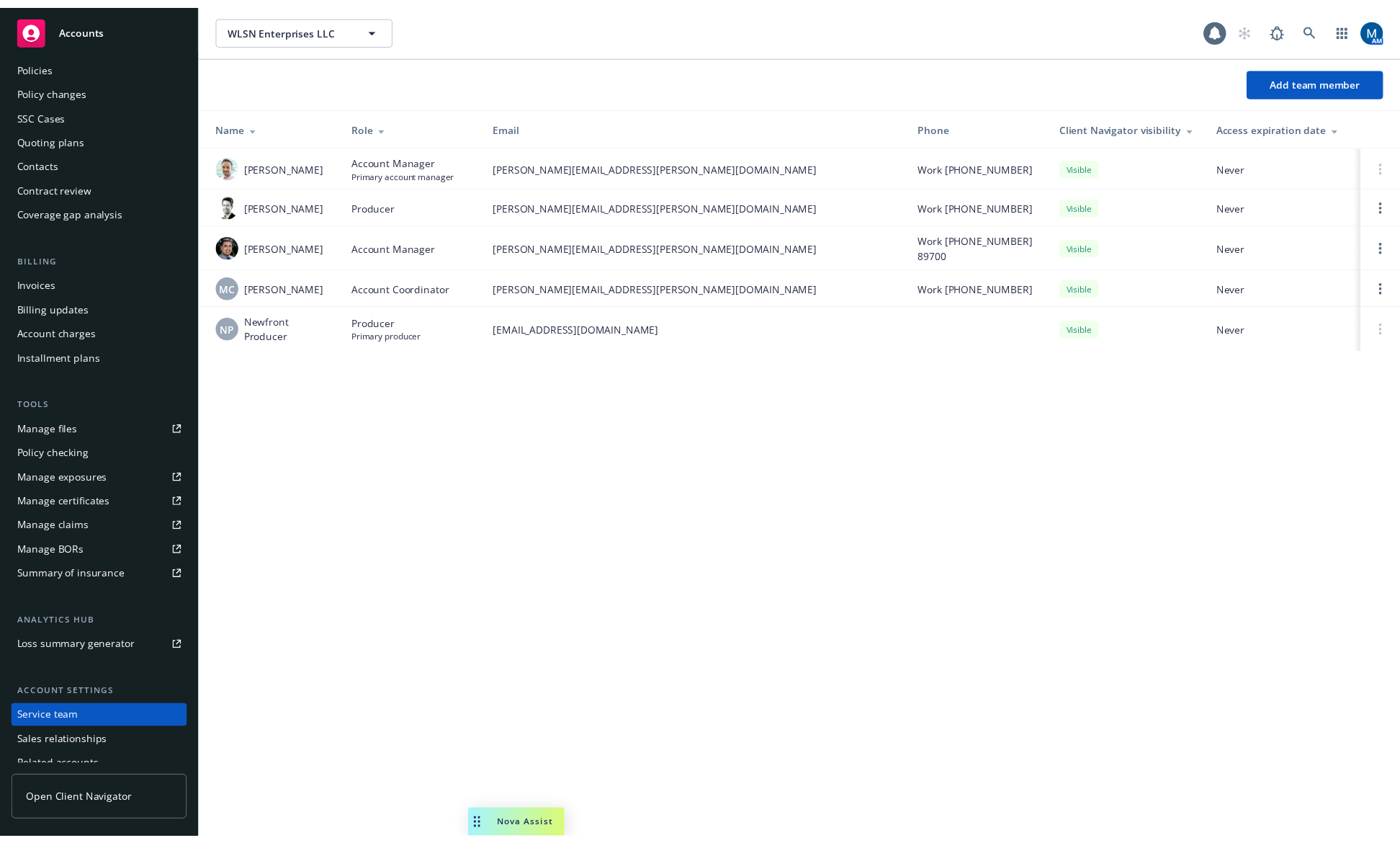
scroll to position [0, 0]
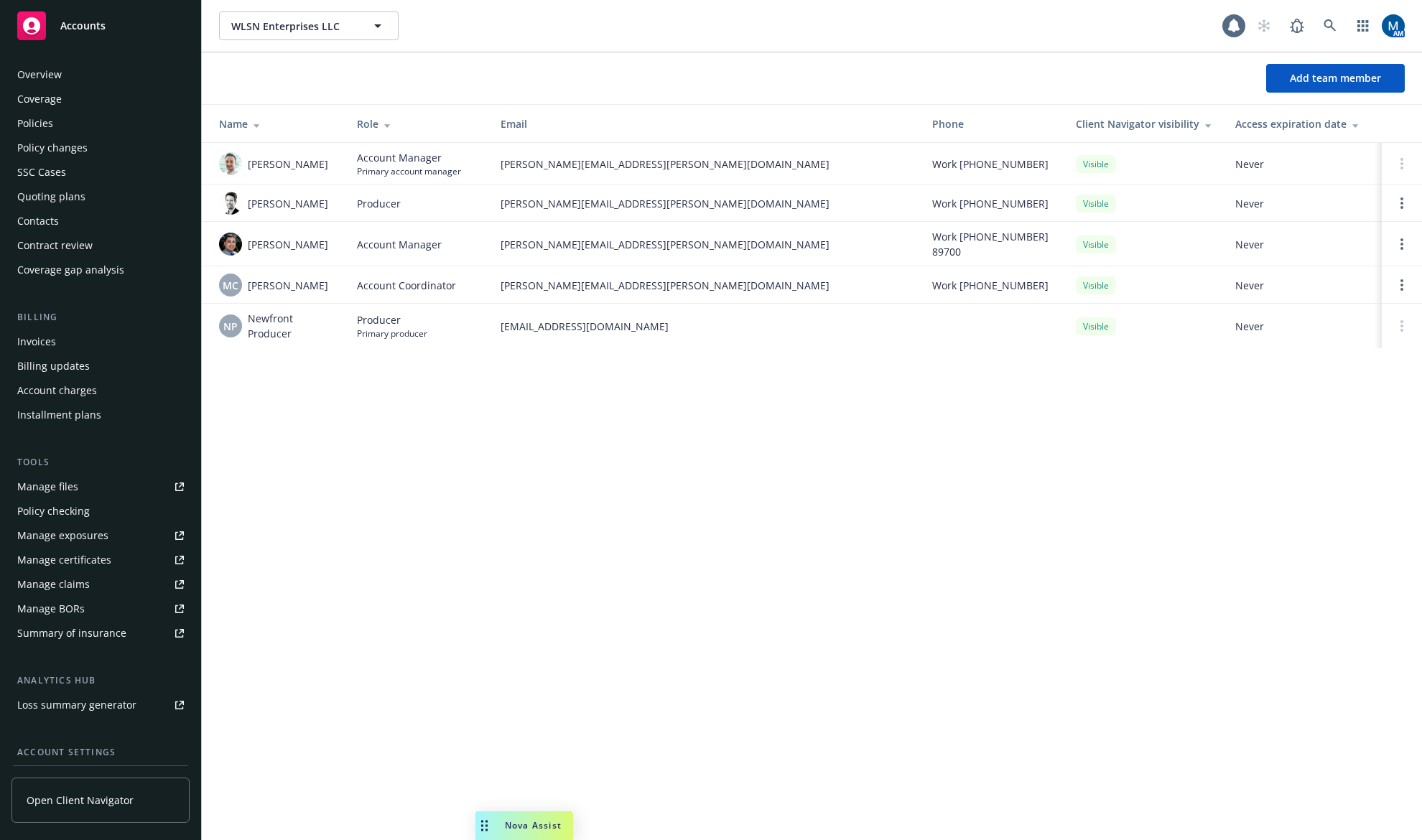
click at [59, 131] on div "Policies" at bounding box center [100, 124] width 166 height 23
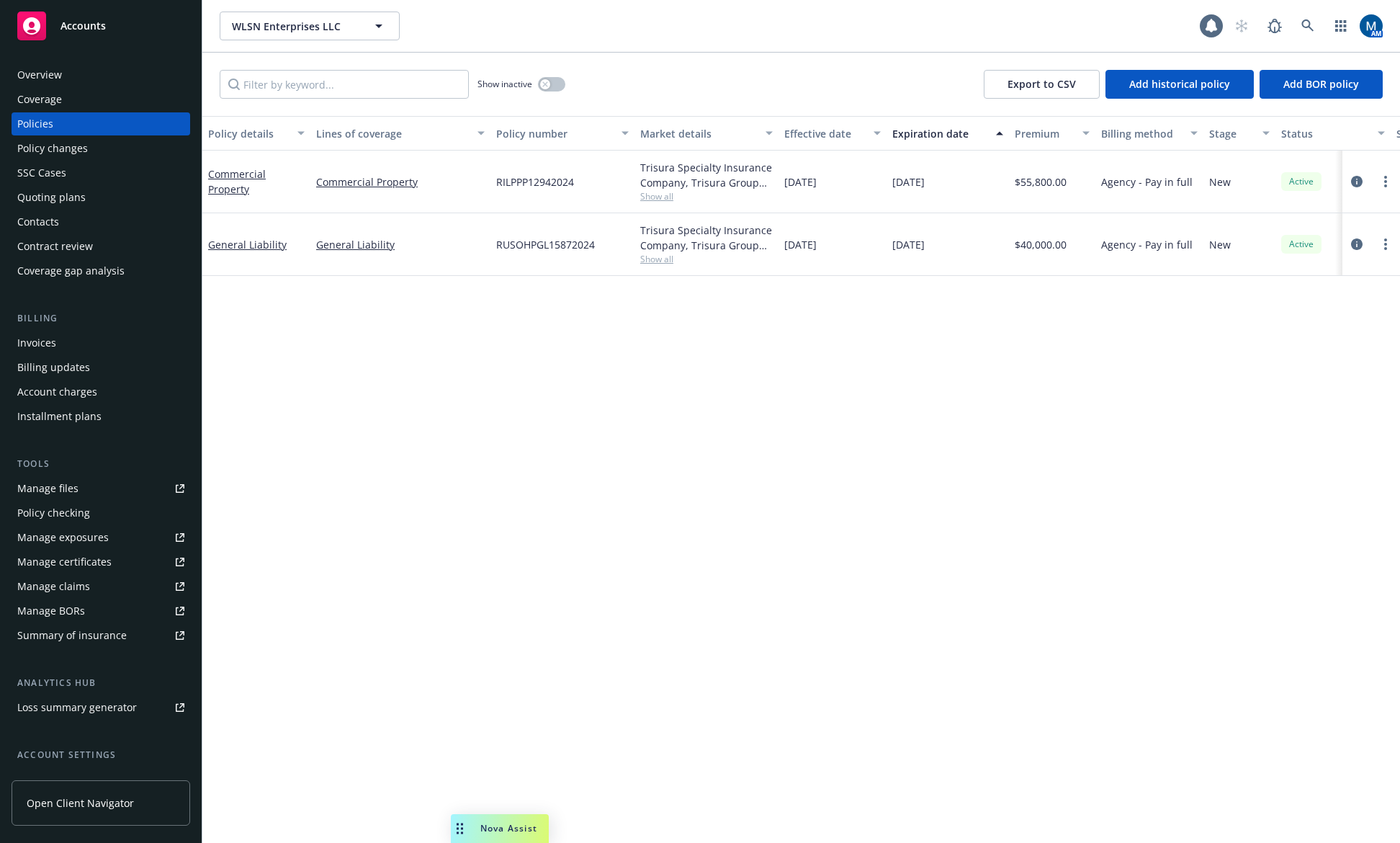
click at [97, 85] on div "Overview" at bounding box center [101, 75] width 167 height 23
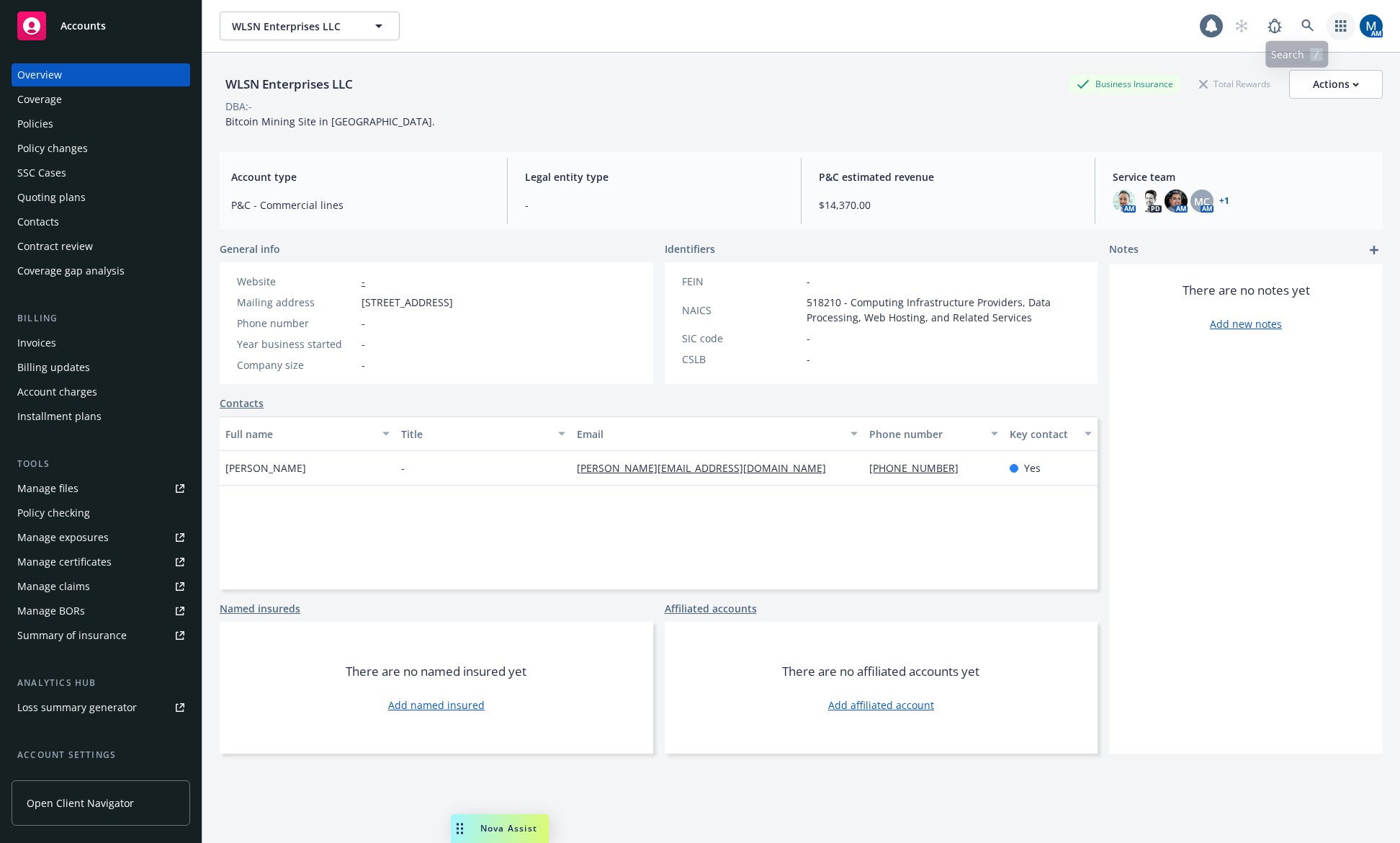
click at [1335, 26] on icon "button" at bounding box center [1340, 26] width 11 height 11
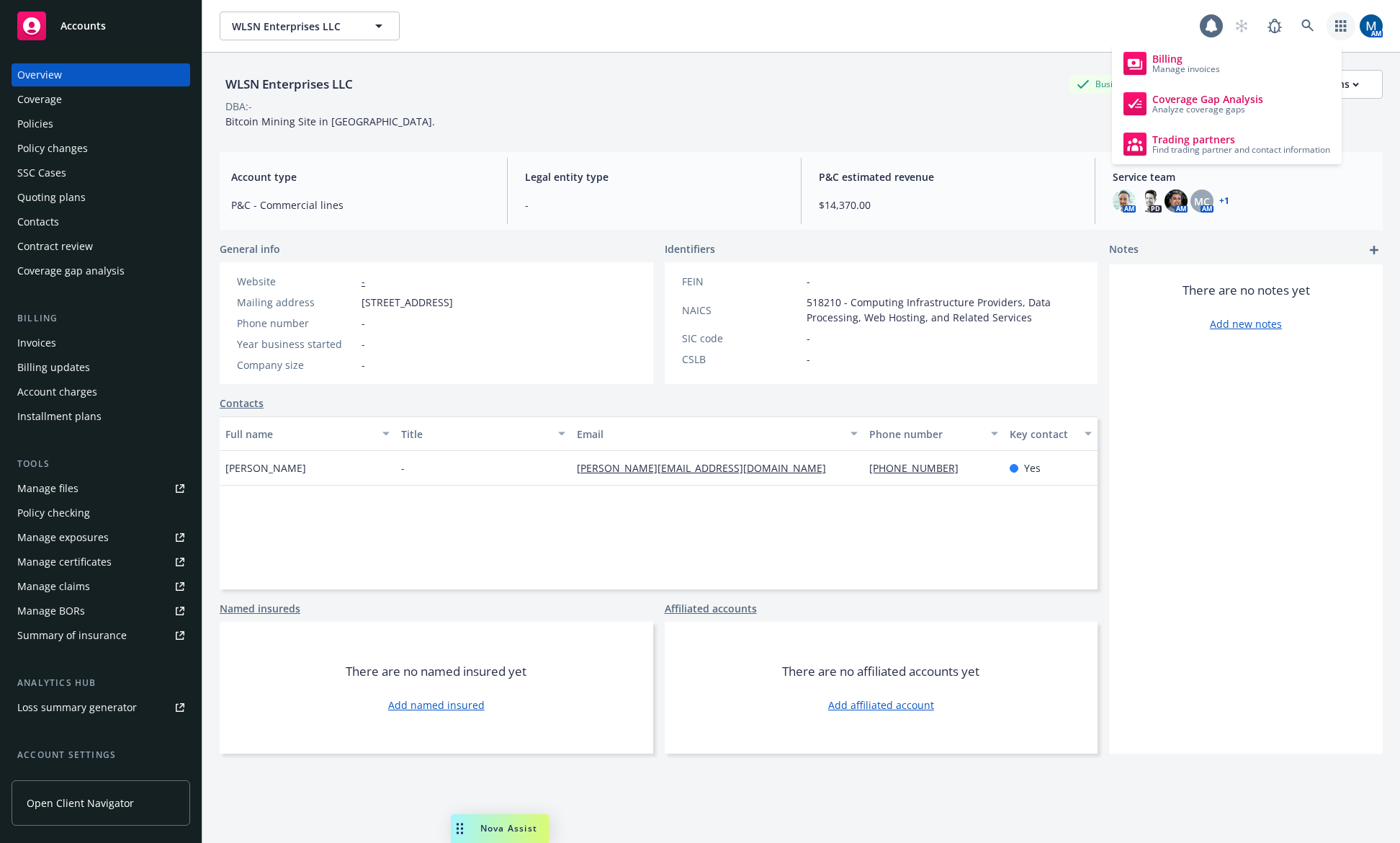
click at [765, 59] on div "WLSN Enterprises LLC Business Insurance Total Rewards Actions DBA: - Bitcoin Mi…" at bounding box center [802, 96] width 1163 height 88
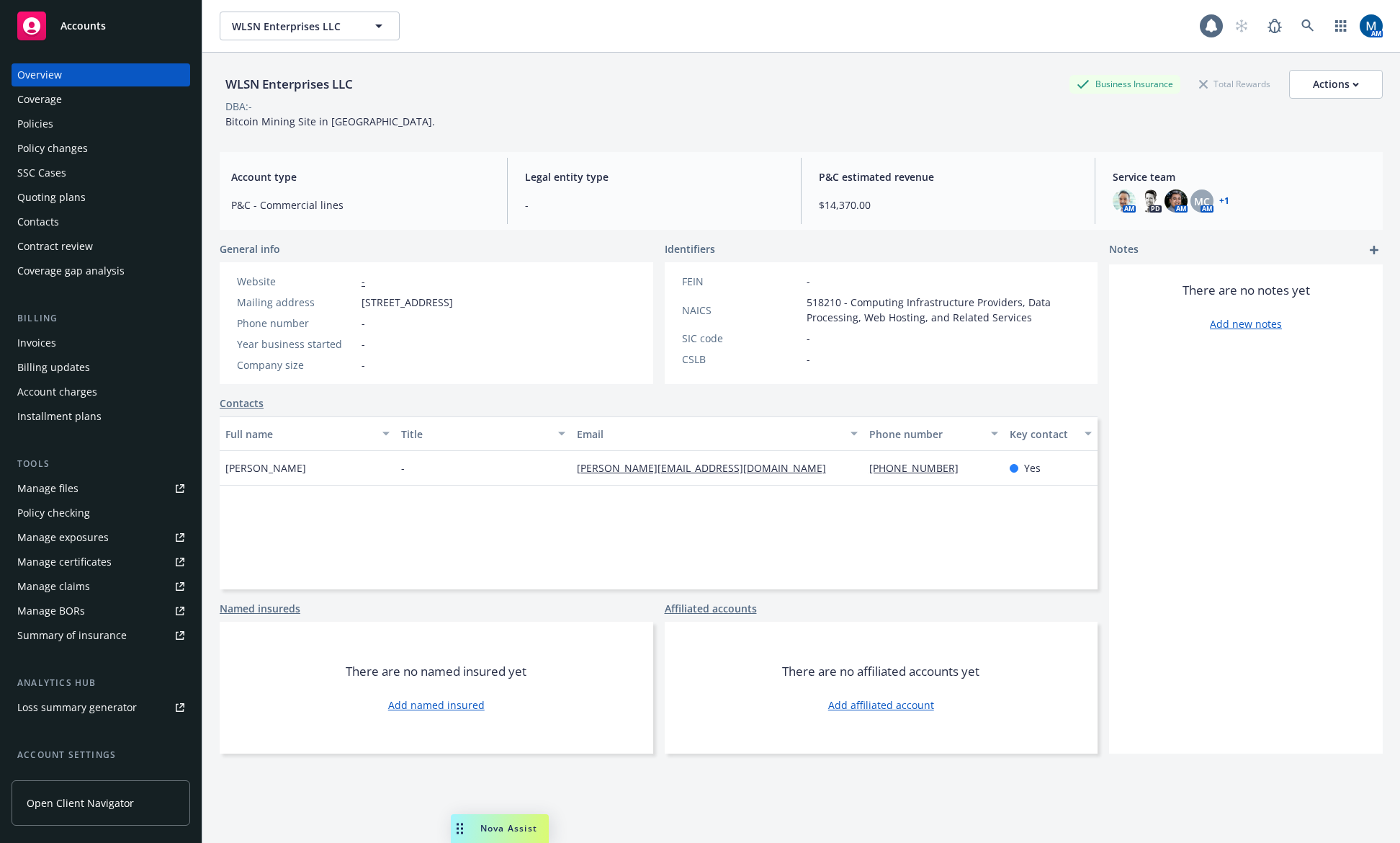
click at [46, 133] on div "Policies" at bounding box center [35, 124] width 36 height 23
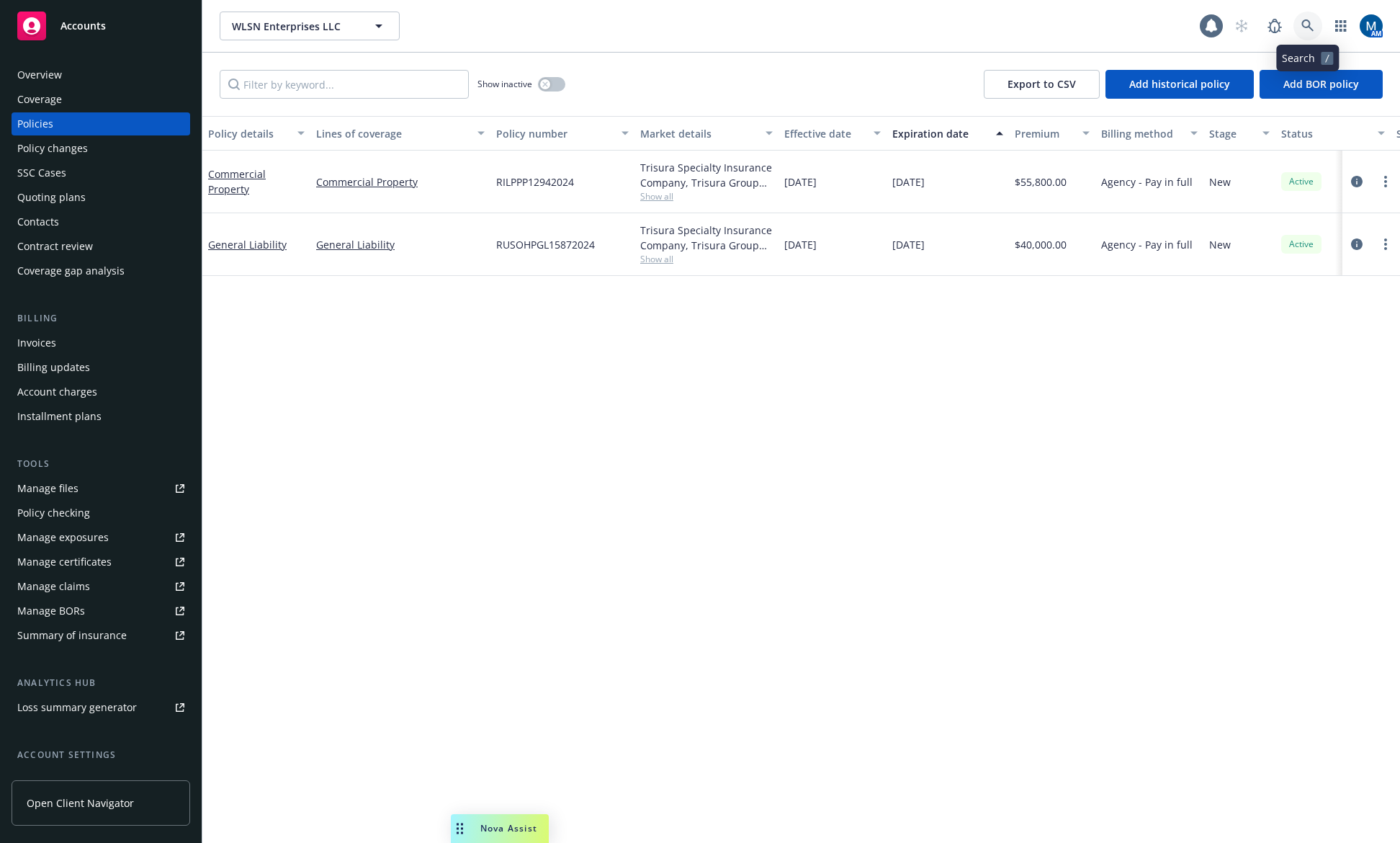
click at [1304, 30] on icon at bounding box center [1308, 26] width 13 height 13
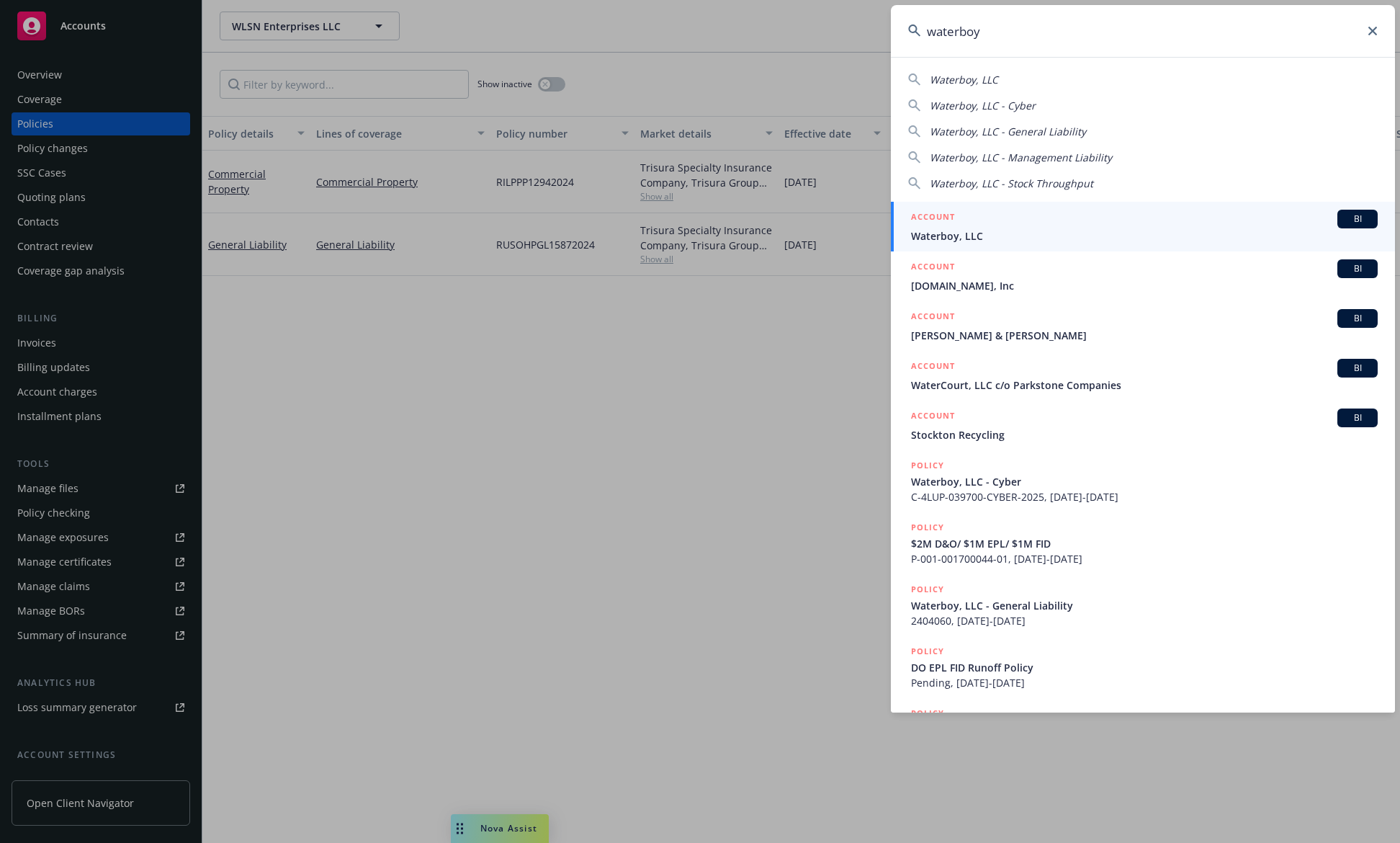
type input "waterboy"
click at [958, 220] on div "ACCOUNT BI" at bounding box center [1144, 219] width 467 height 19
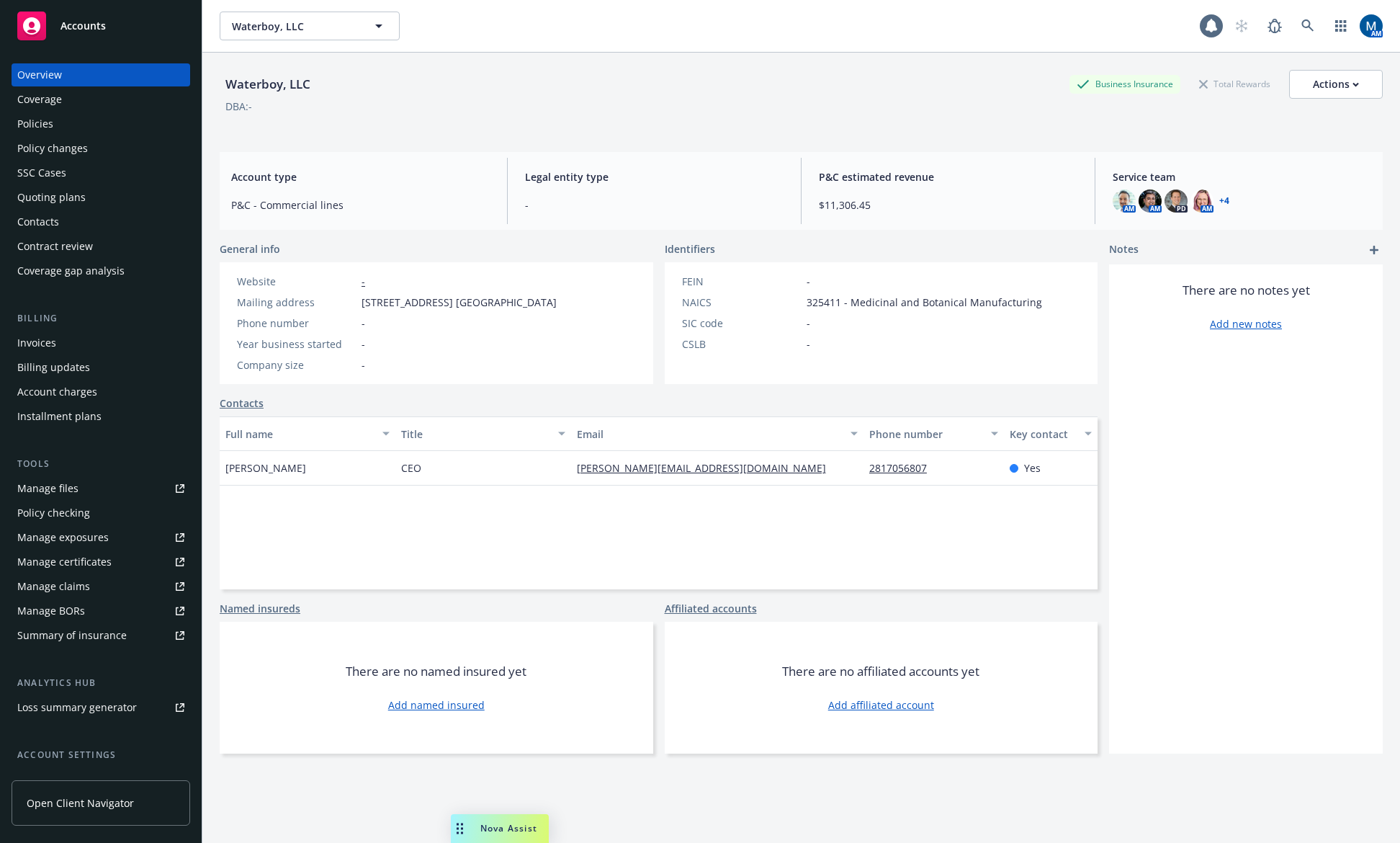
click at [36, 217] on div "Contacts" at bounding box center [38, 222] width 42 height 23
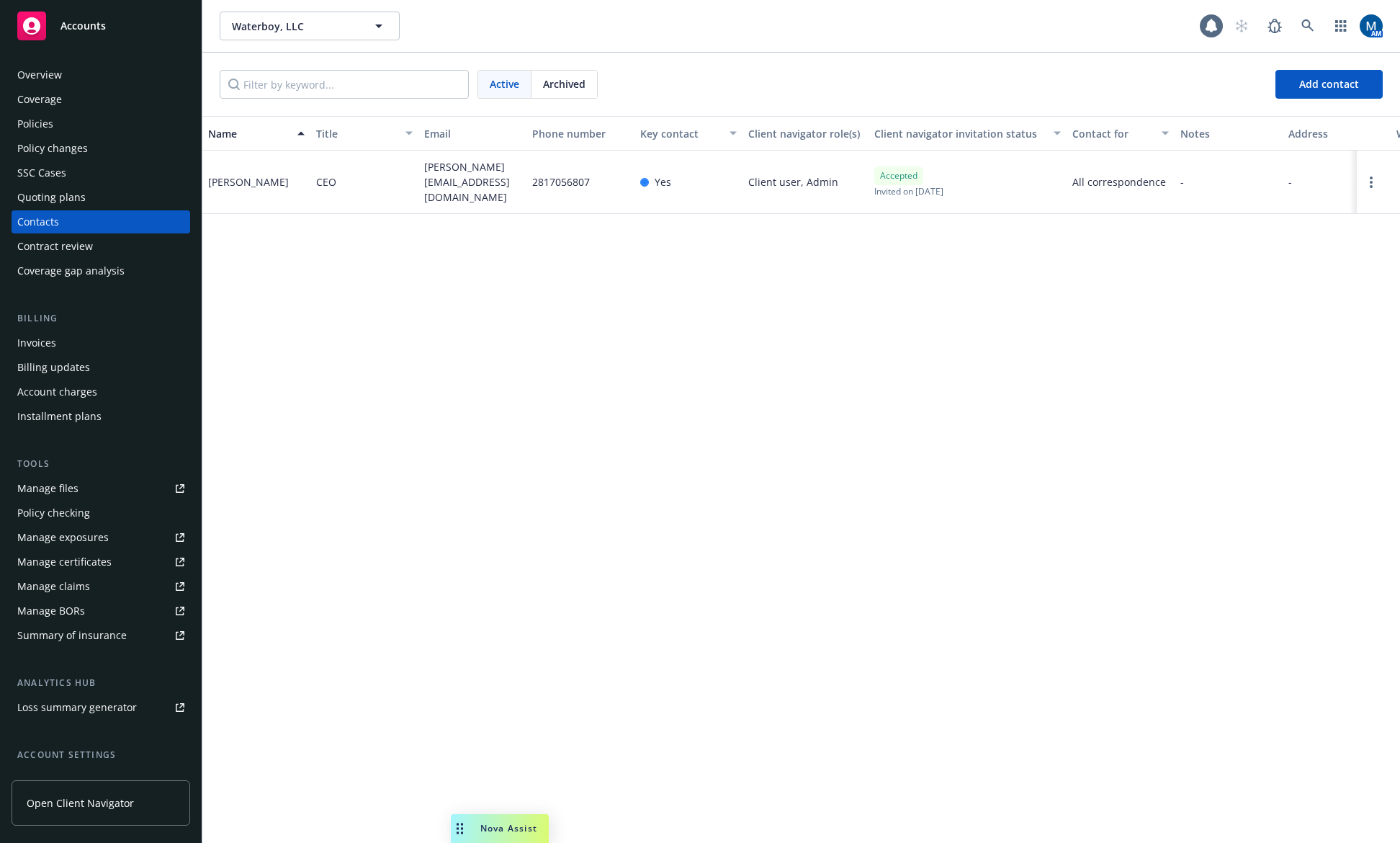
click at [65, 489] on div "Manage files" at bounding box center [48, 488] width 62 height 23
click at [625, 567] on div "Name Title Email Phone number Key contact Client navigator role(s) Client navig…" at bounding box center [801, 479] width 1198 height 727
click at [540, 402] on div "Name Title Email Phone number Key contact Client navigator role(s) Client navig…" at bounding box center [801, 479] width 1198 height 727
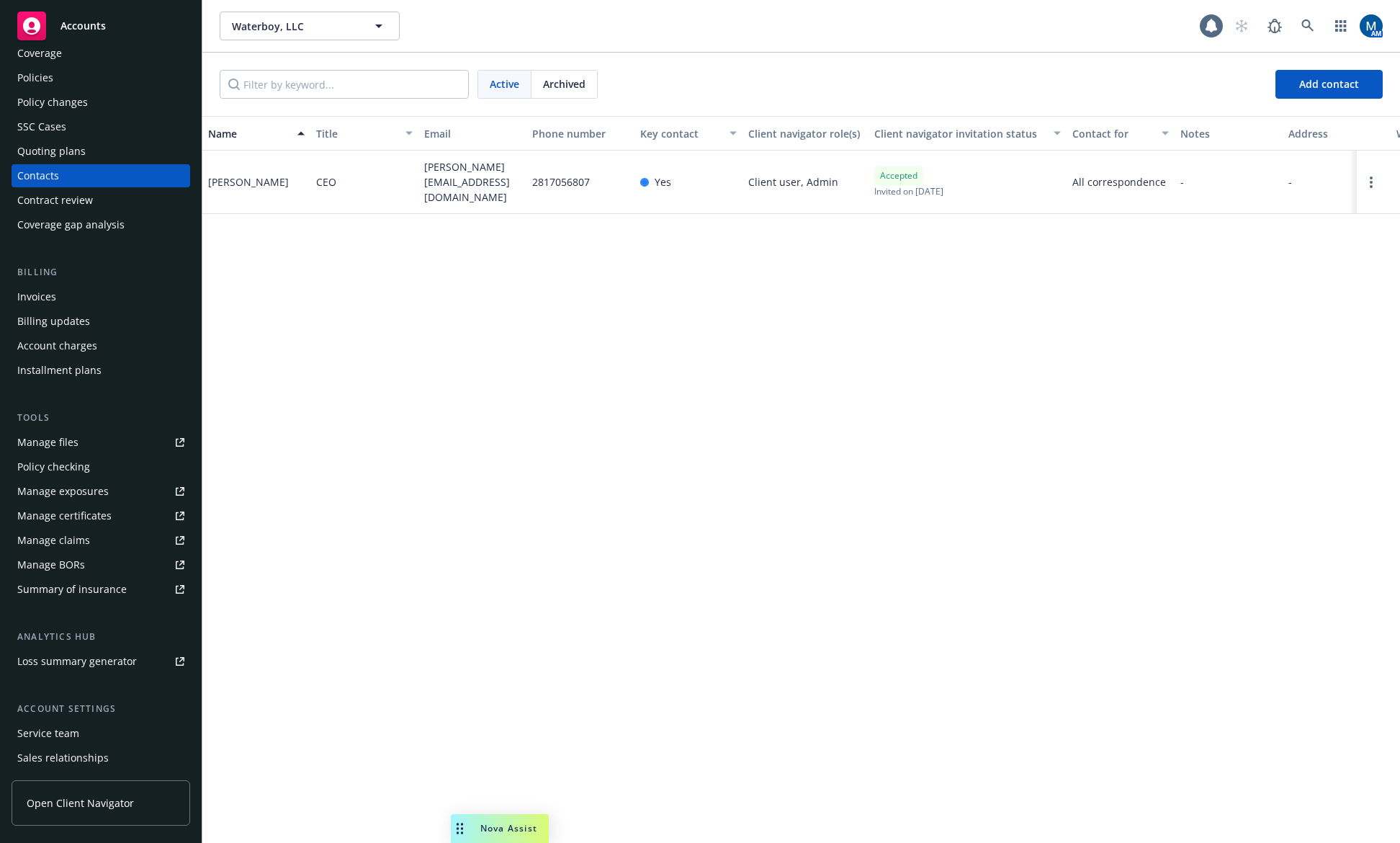
scroll to position [72, 0]
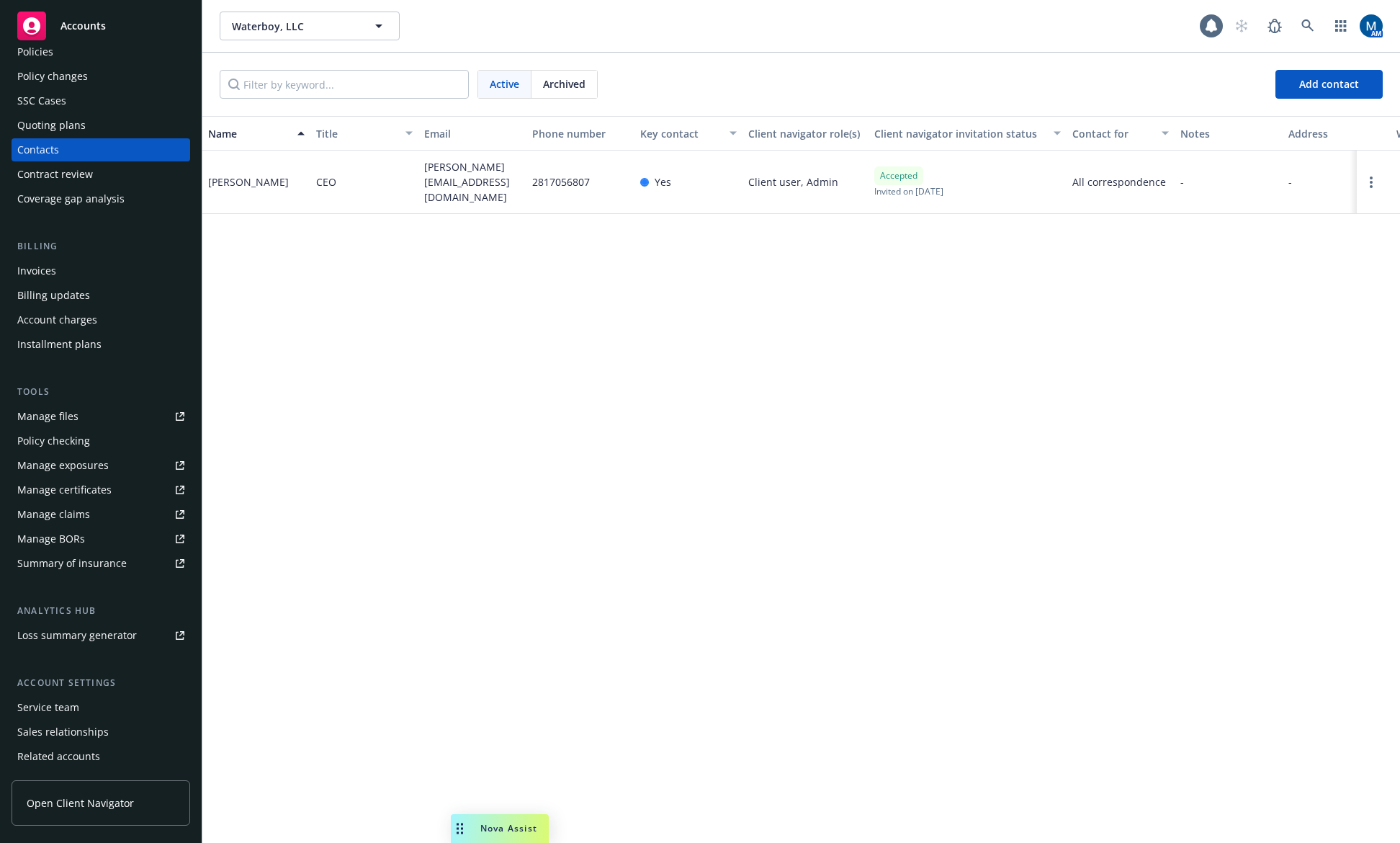
click at [55, 703] on div "Service team" at bounding box center [48, 707] width 62 height 23
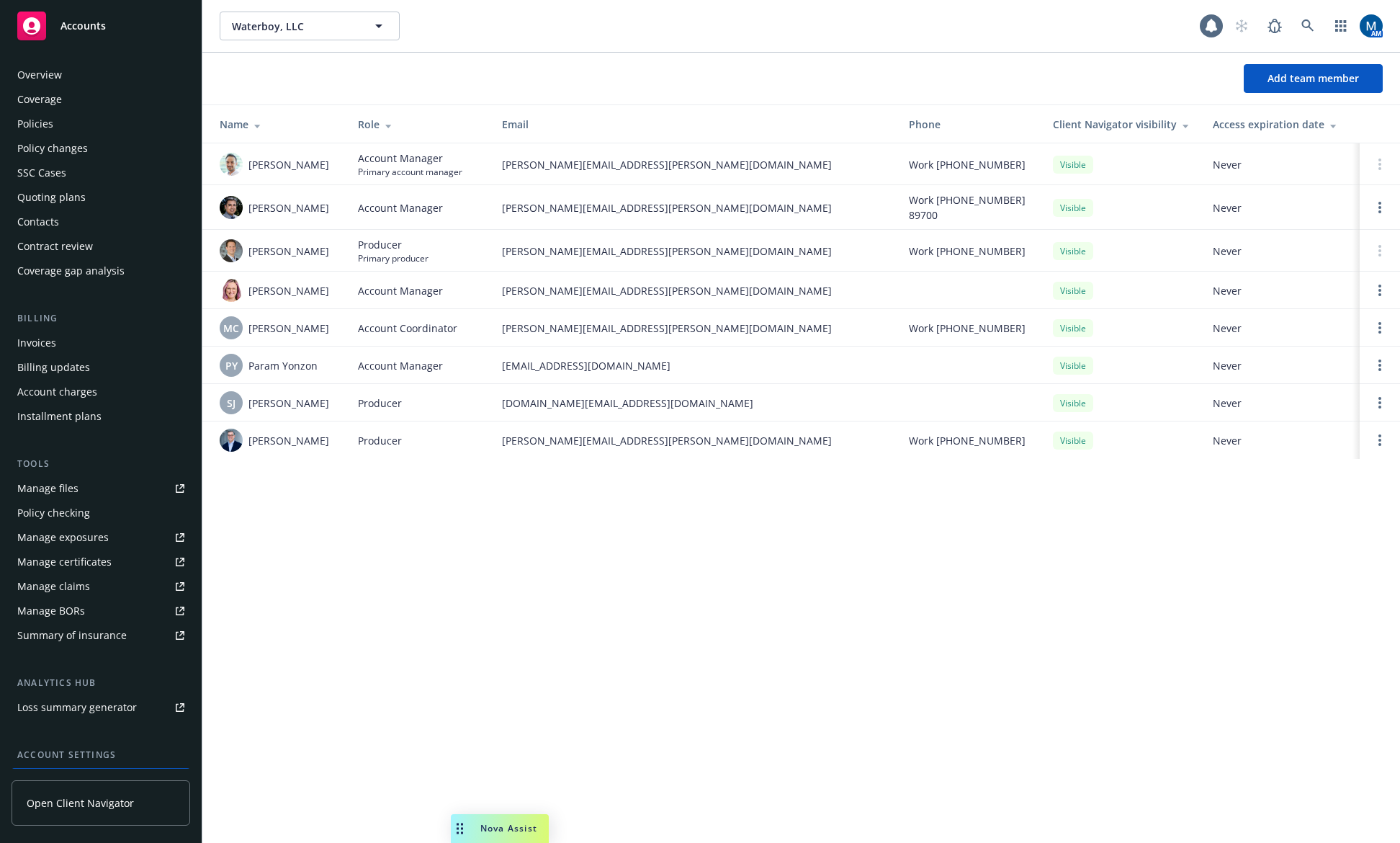
click at [63, 129] on div "Policies" at bounding box center [101, 124] width 167 height 23
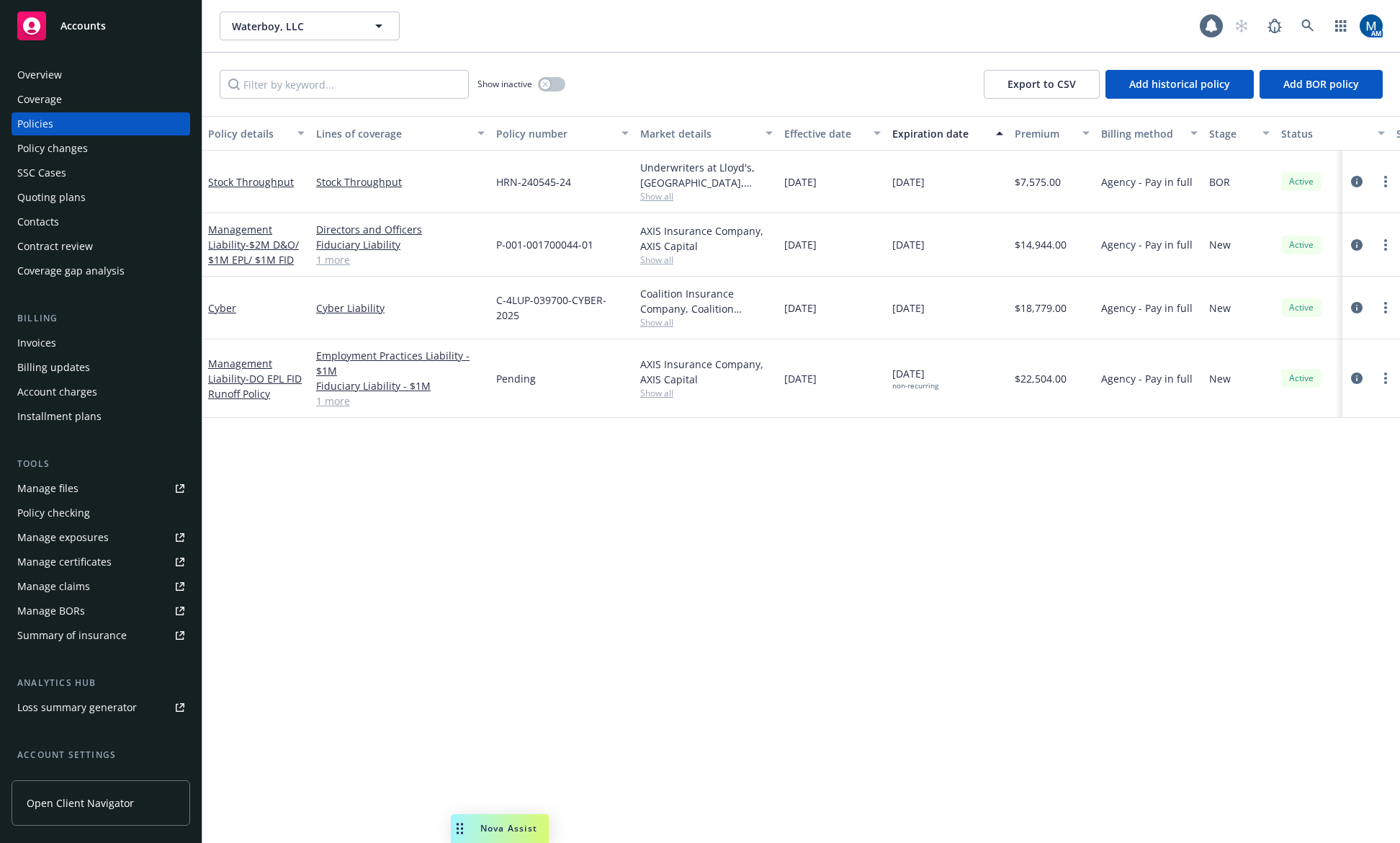
drag, startPoint x: 1050, startPoint y: 594, endPoint x: 712, endPoint y: 610, distance: 338.4
click at [1050, 594] on div "Policy details Lines of coverage Policy number Market details Effective date Ex…" at bounding box center [801, 479] width 1198 height 727
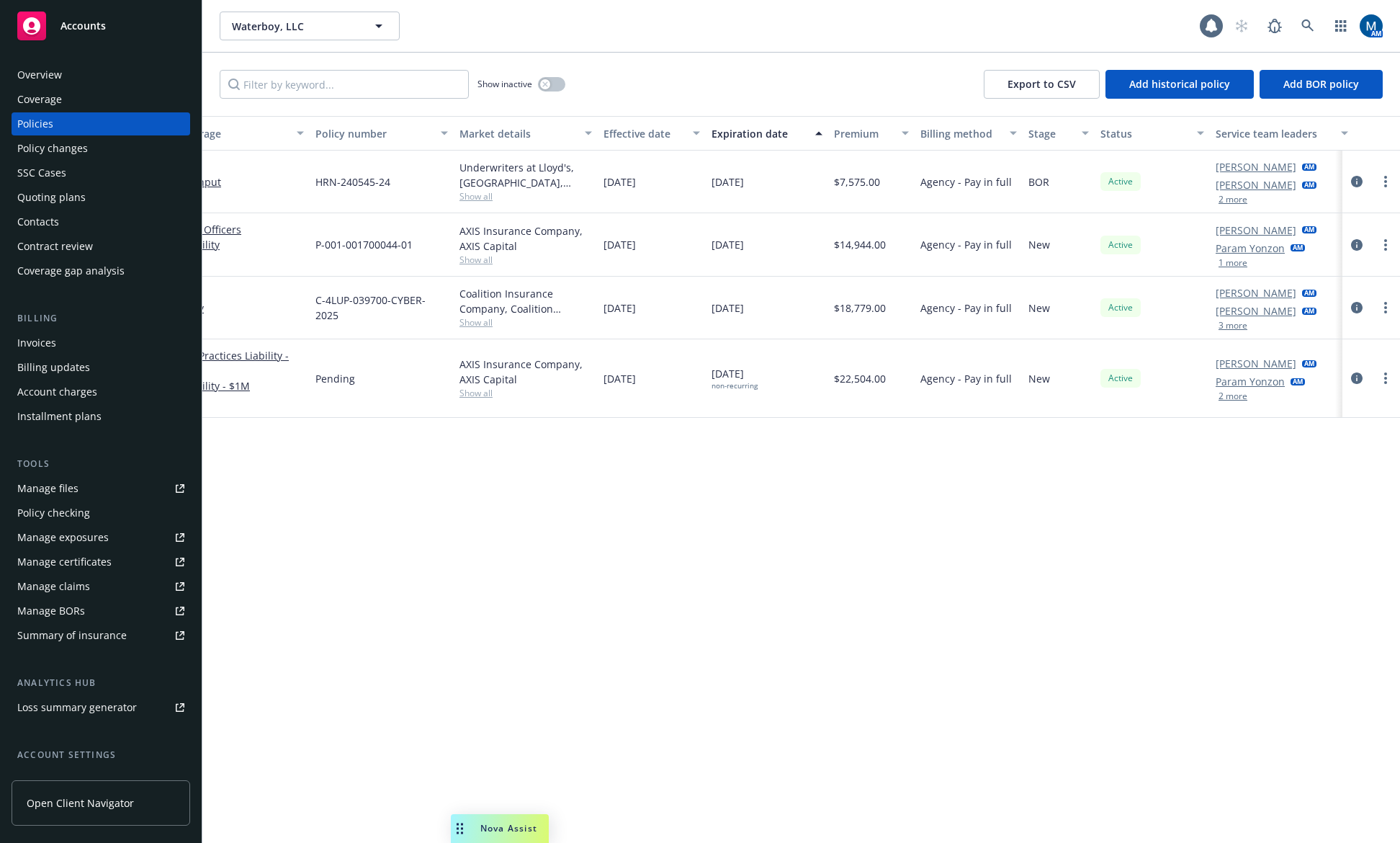
drag, startPoint x: 734, startPoint y: 613, endPoint x: 1036, endPoint y: 594, distance: 302.6
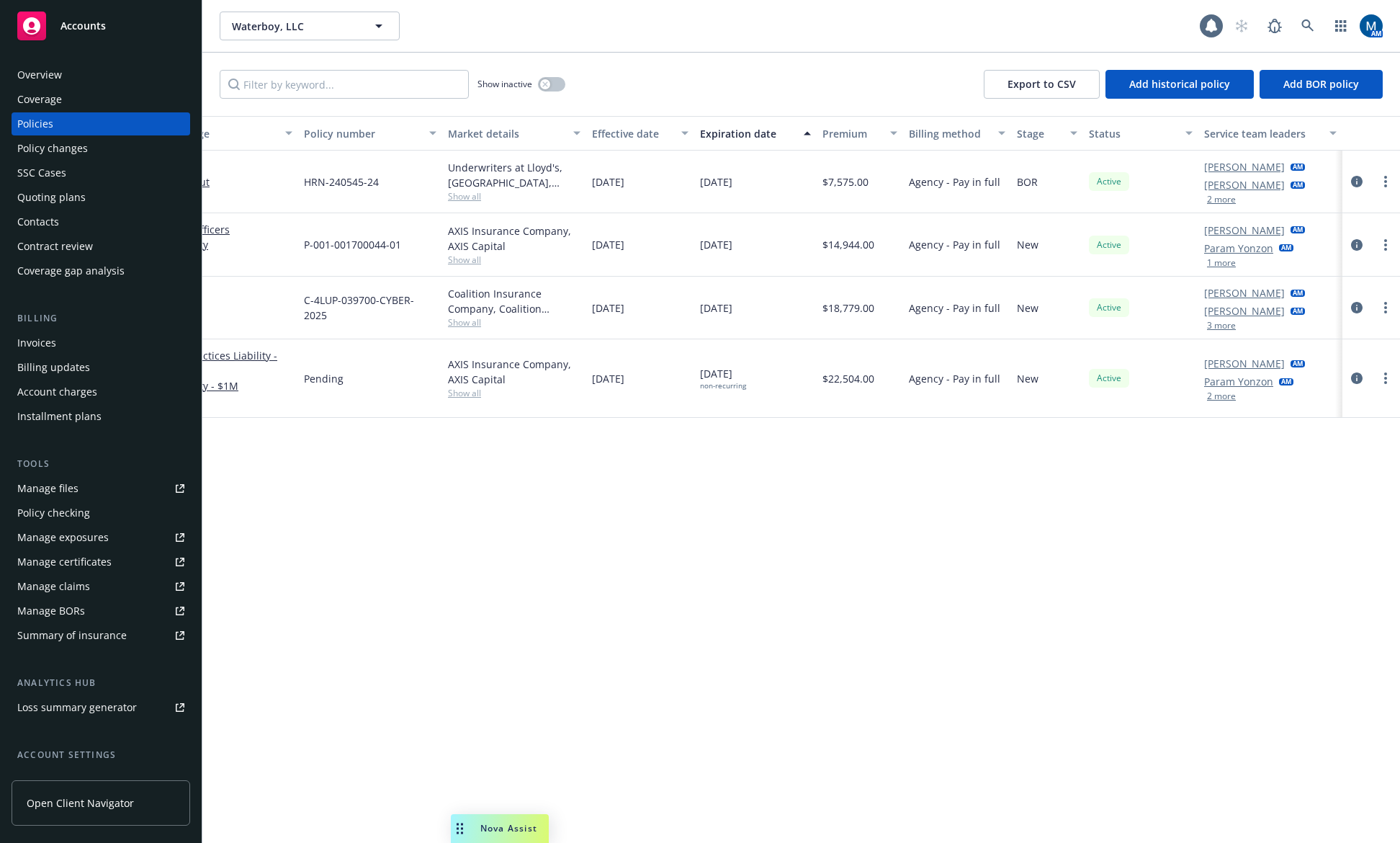
click at [542, 21] on div "Waterboy, LLC Waterboy, LLC" at bounding box center [710, 25] width 981 height 29
click at [1300, 18] on link at bounding box center [1308, 25] width 29 height 29
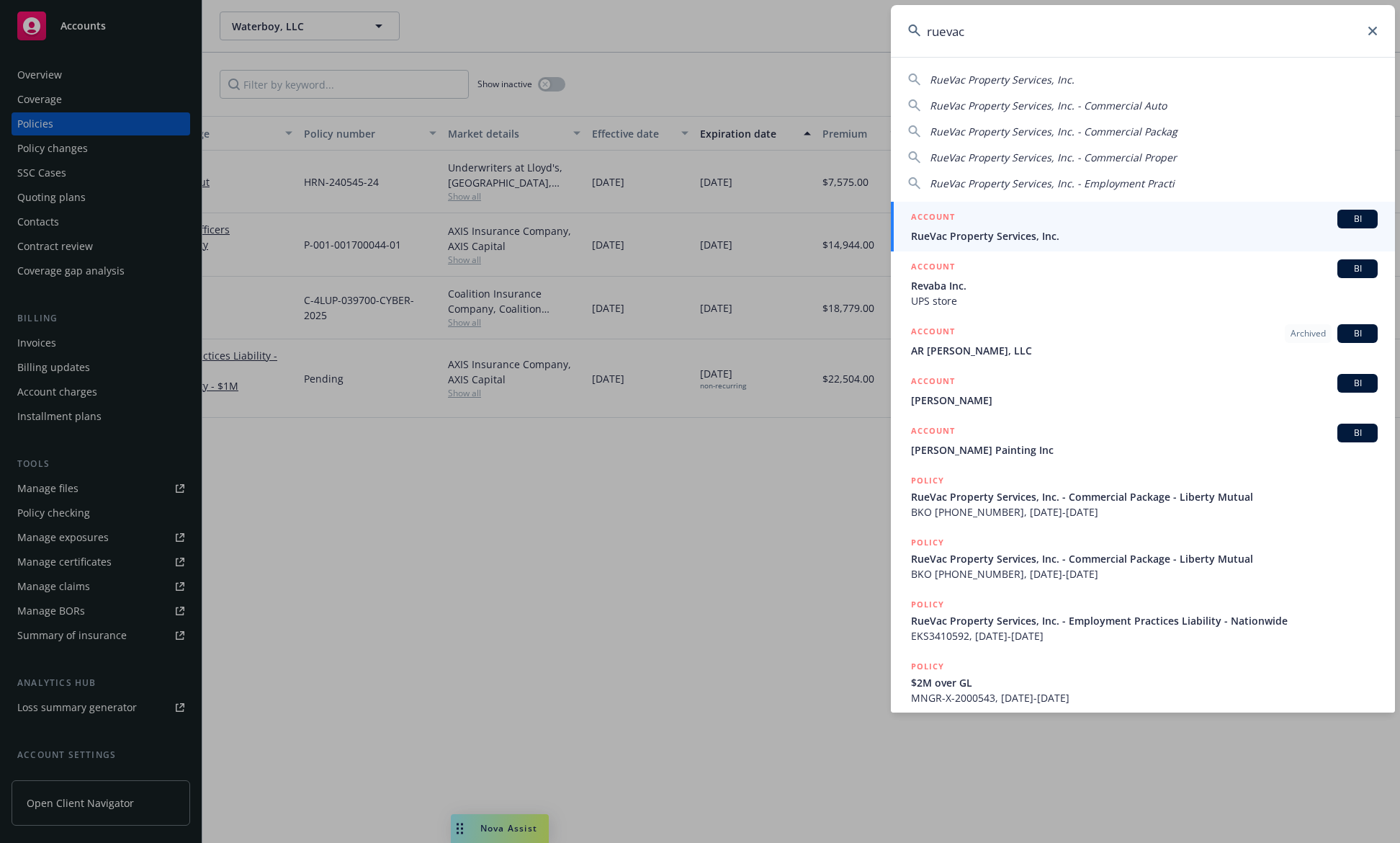
type input "ruevac"
click at [1008, 249] on link "ACCOUNT BI RueVac Property Services, Inc." at bounding box center [1143, 226] width 504 height 49
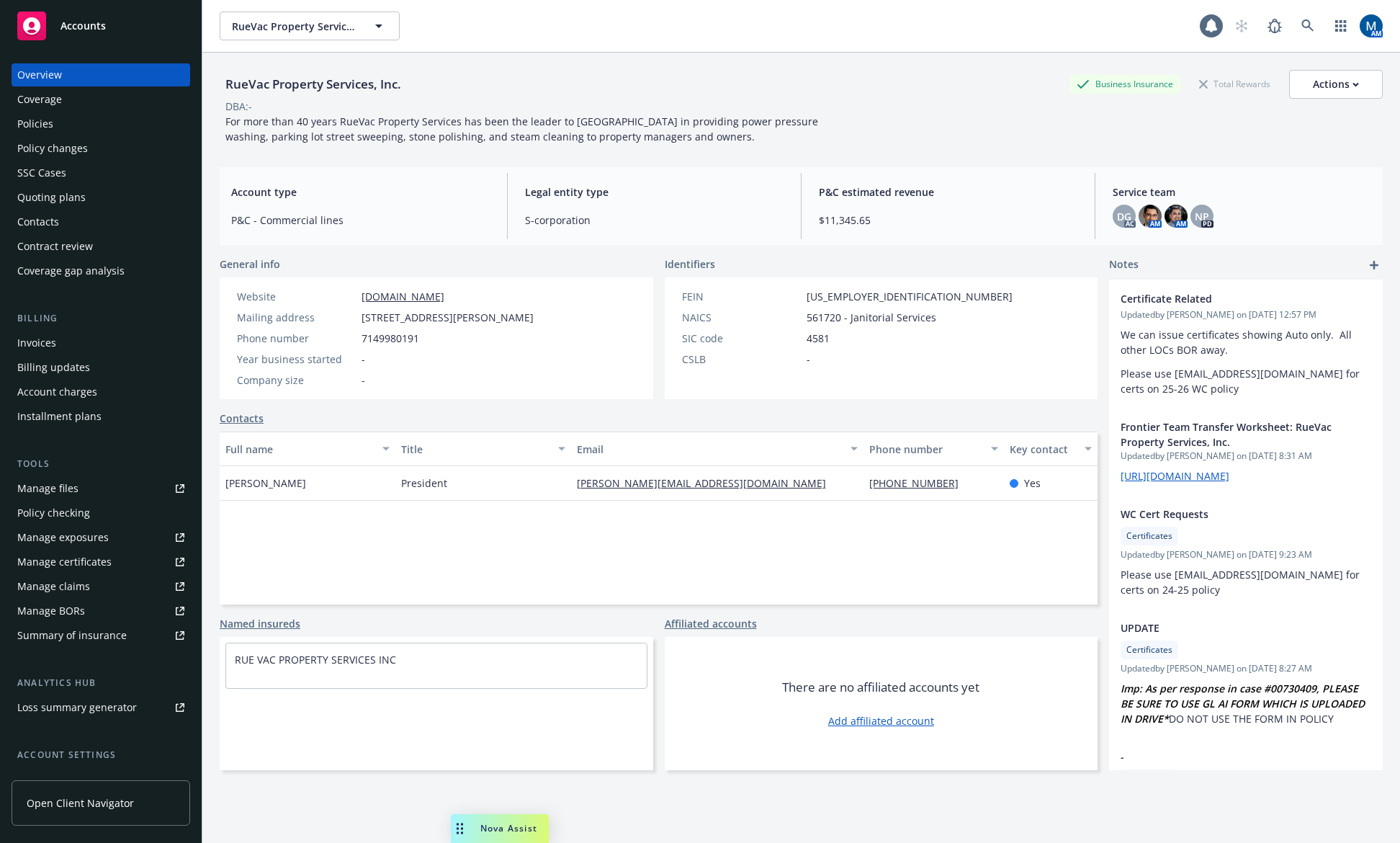
click at [110, 124] on div "Policies" at bounding box center [101, 124] width 167 height 23
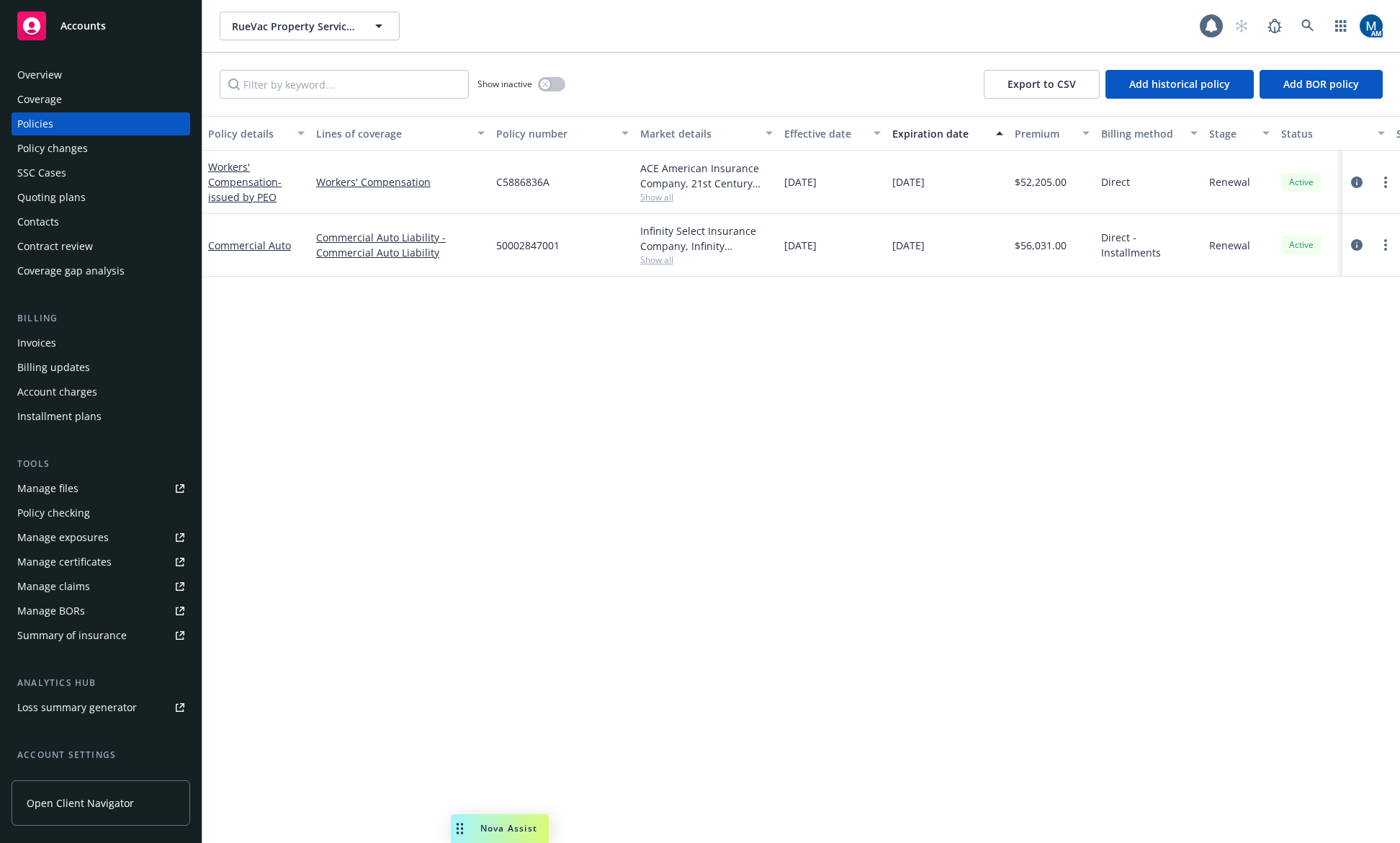
scroll to position [0, 192]
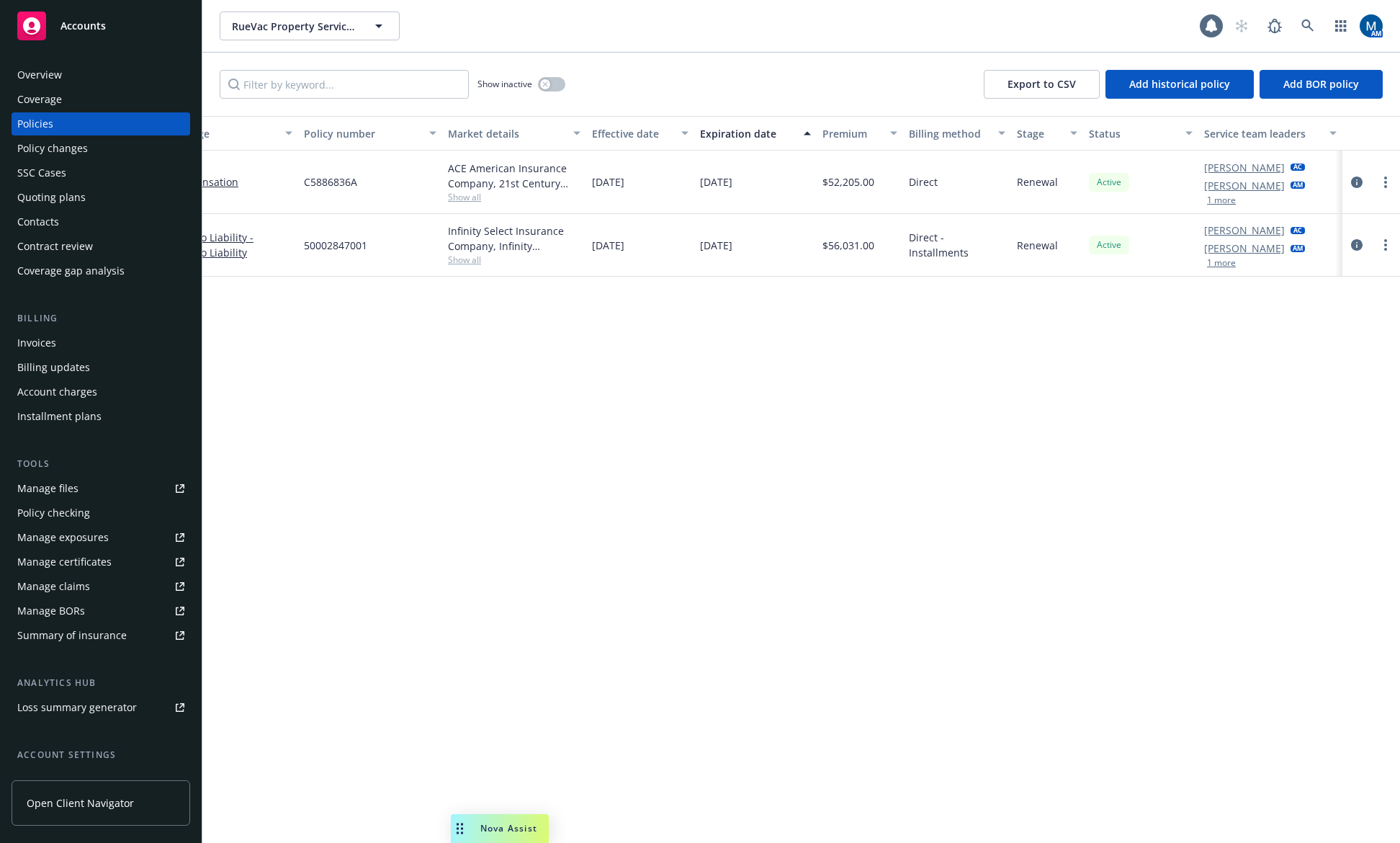
drag, startPoint x: 464, startPoint y: 360, endPoint x: 930, endPoint y: 370, distance: 466.1
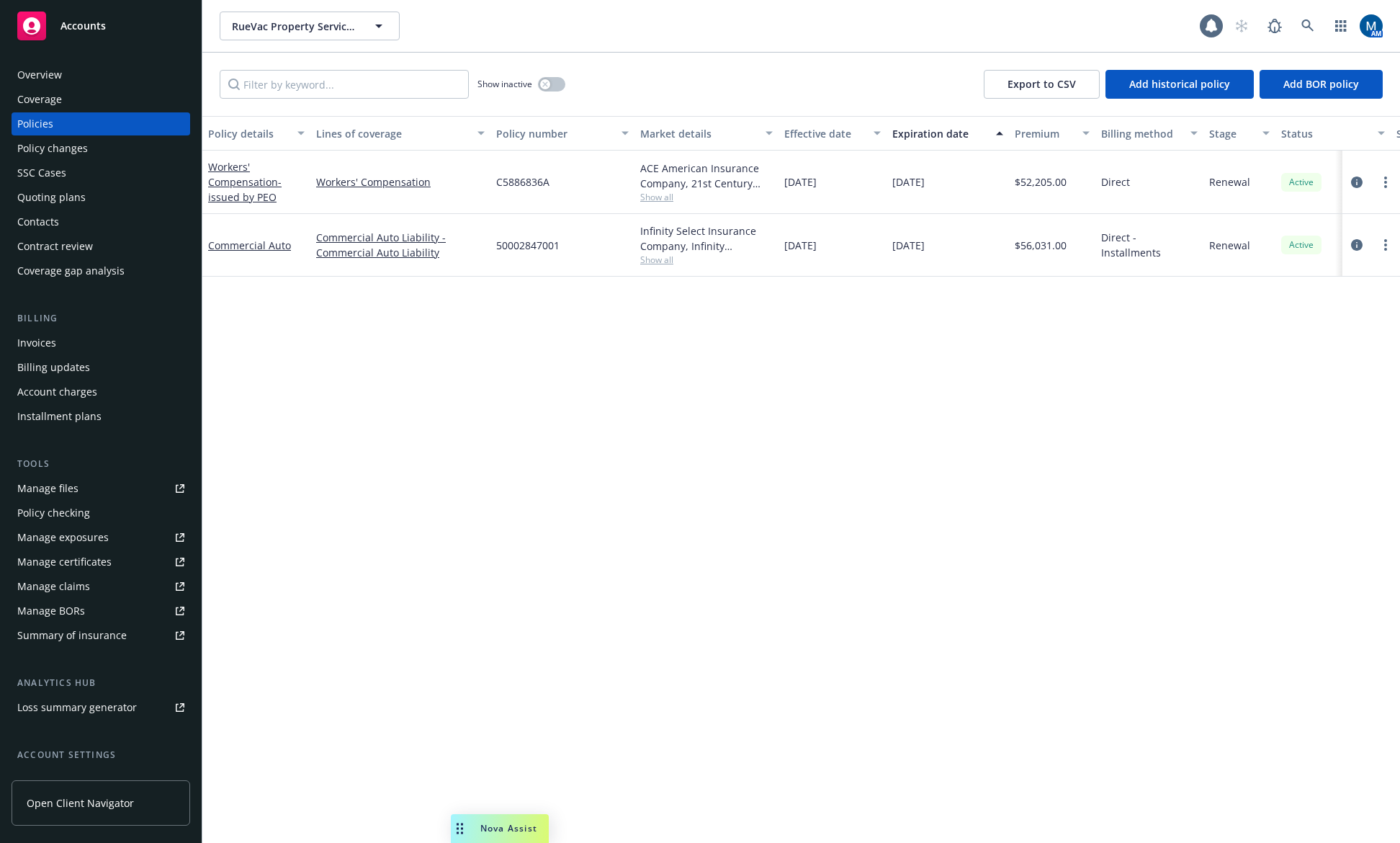
drag, startPoint x: 939, startPoint y: 369, endPoint x: 511, endPoint y: 344, distance: 428.7
click at [565, 84] on div "Show inactive Export to CSV Add historical policy Add BOR policy" at bounding box center [801, 84] width 1198 height 63
click at [559, 84] on button "button" at bounding box center [551, 84] width 27 height 14
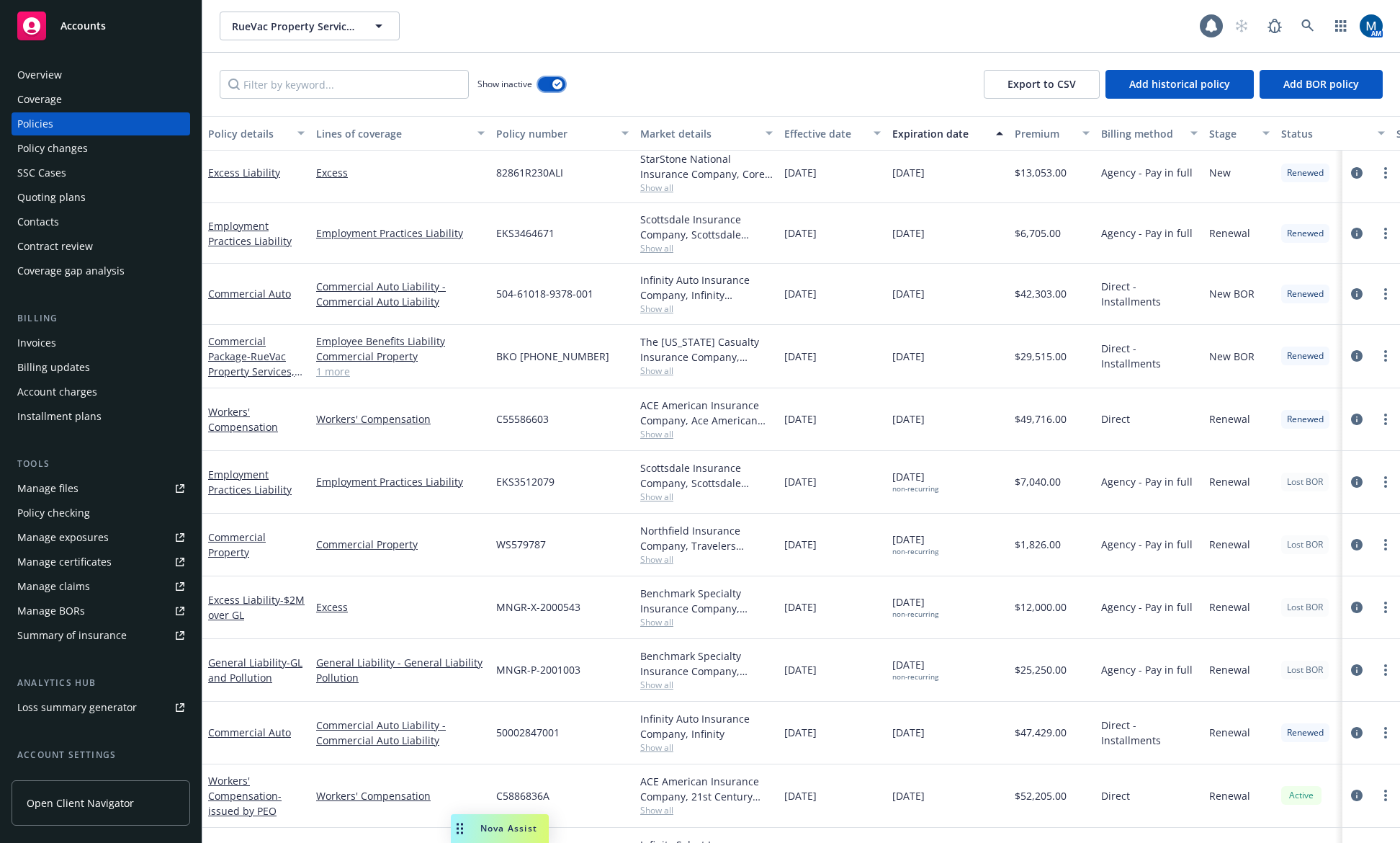
scroll to position [585, 0]
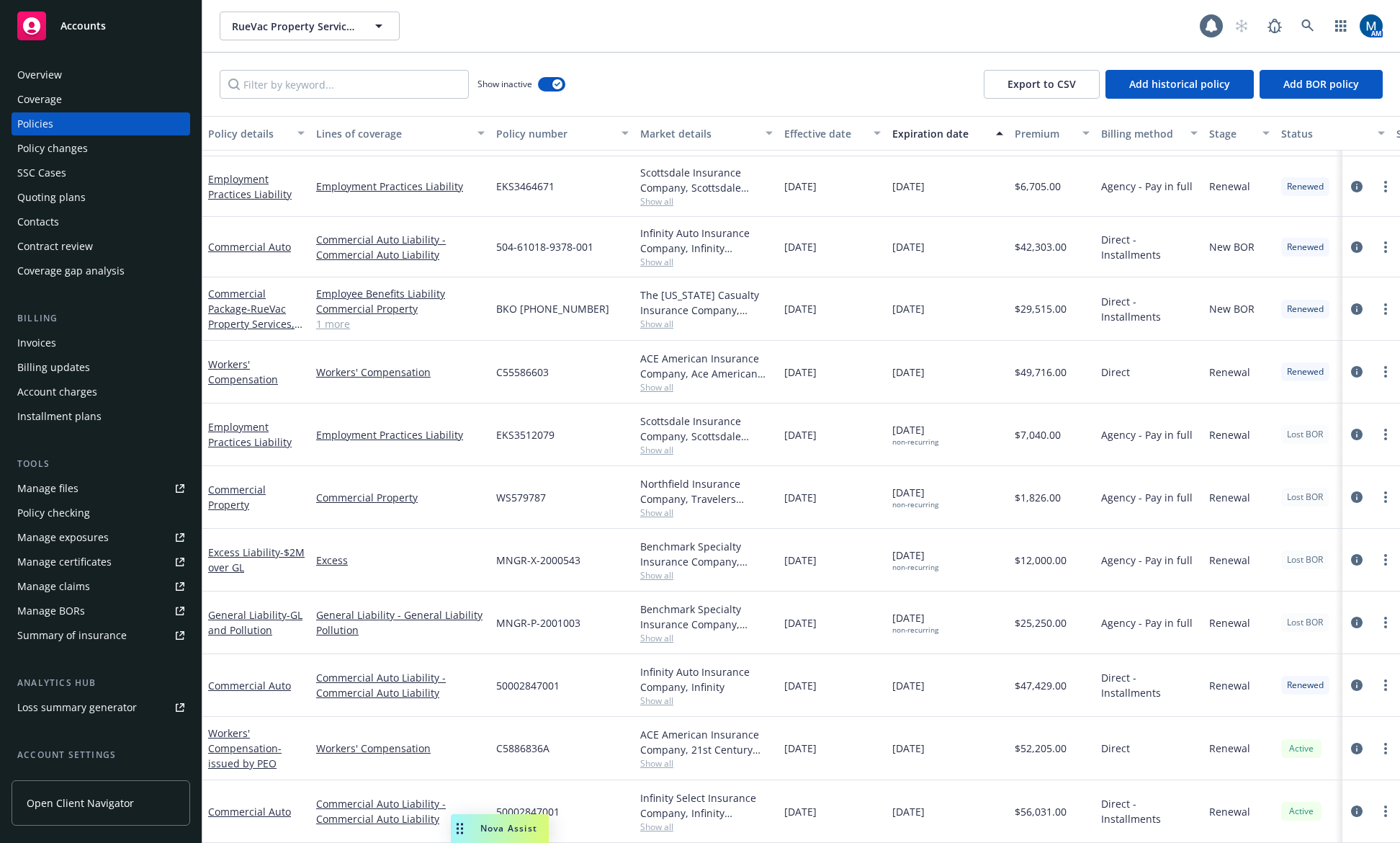
click at [111, 79] on div "Overview" at bounding box center [101, 75] width 167 height 23
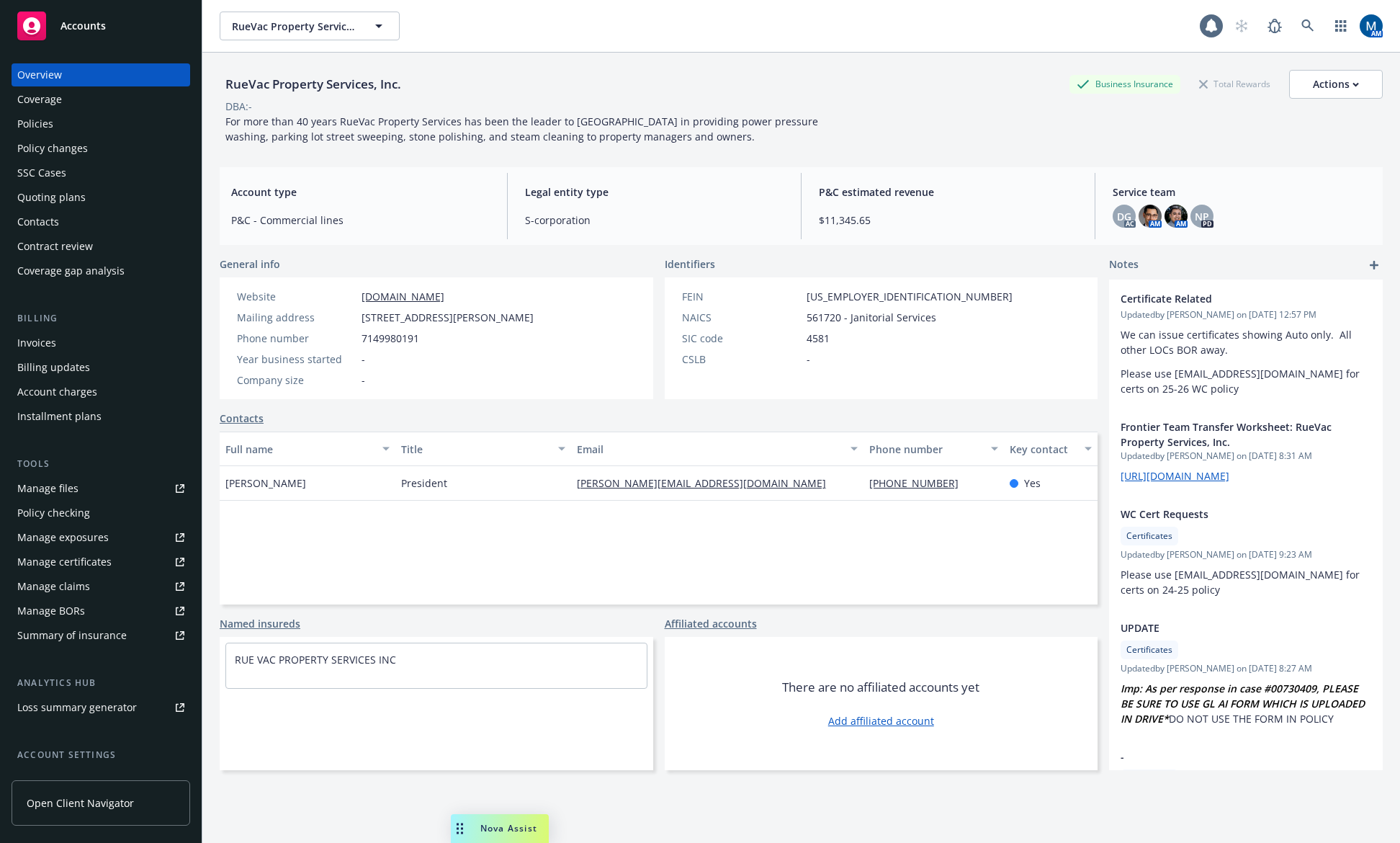
click at [103, 127] on div "Policies" at bounding box center [101, 124] width 167 height 23
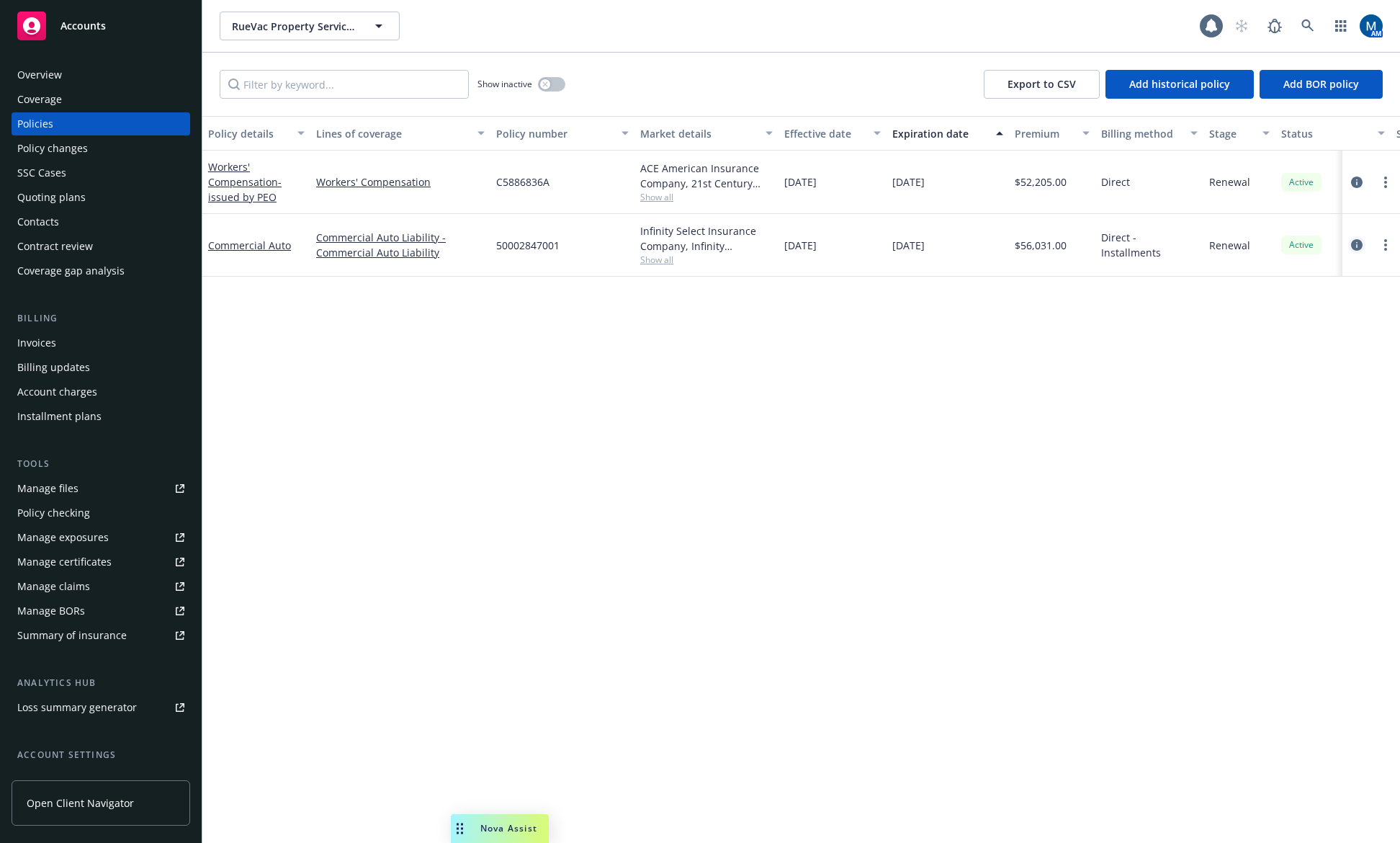
click at [1357, 240] on icon "circleInformation" at bounding box center [1356, 245] width 11 height 11
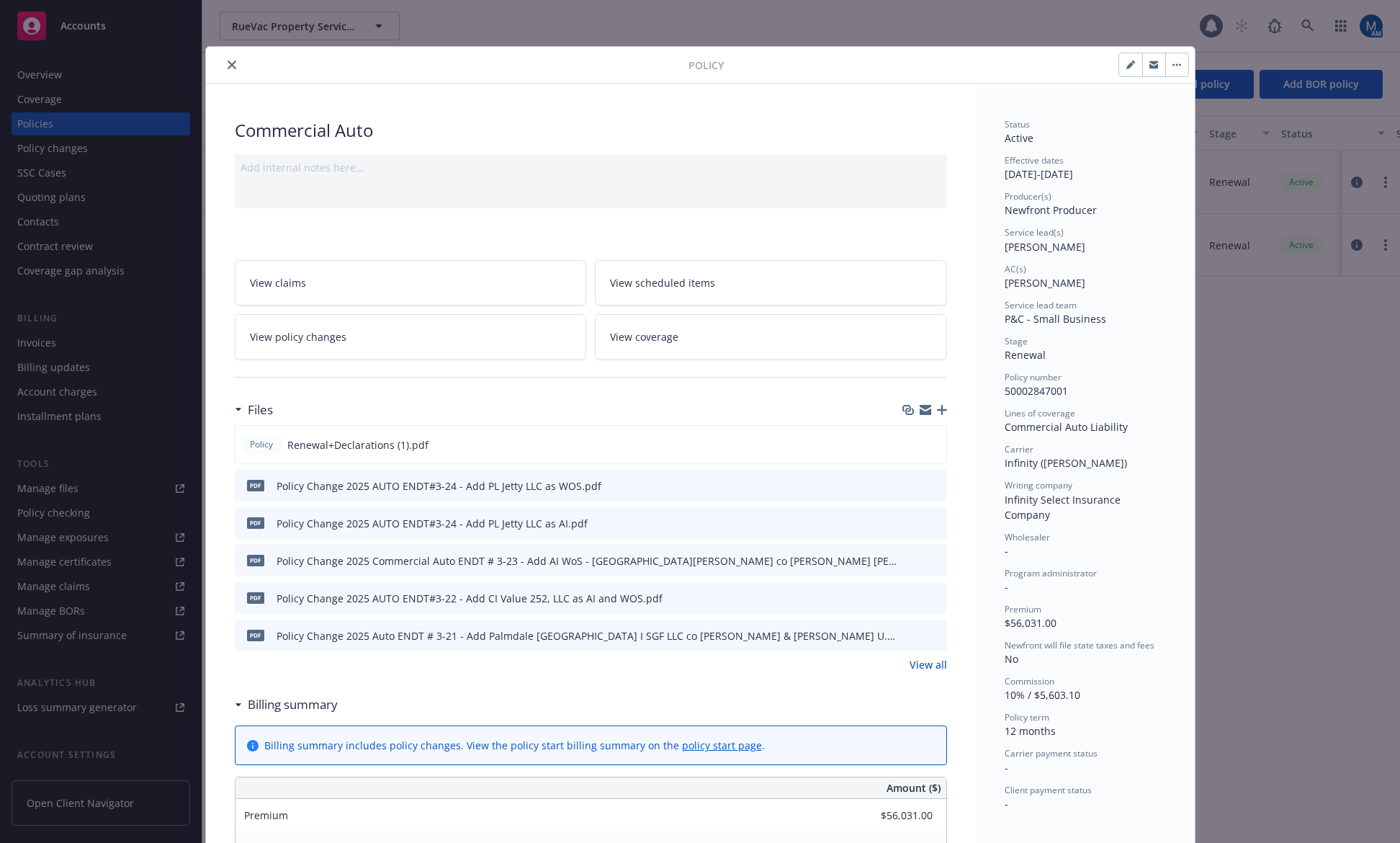
click at [228, 71] on button "close" at bounding box center [232, 64] width 18 height 18
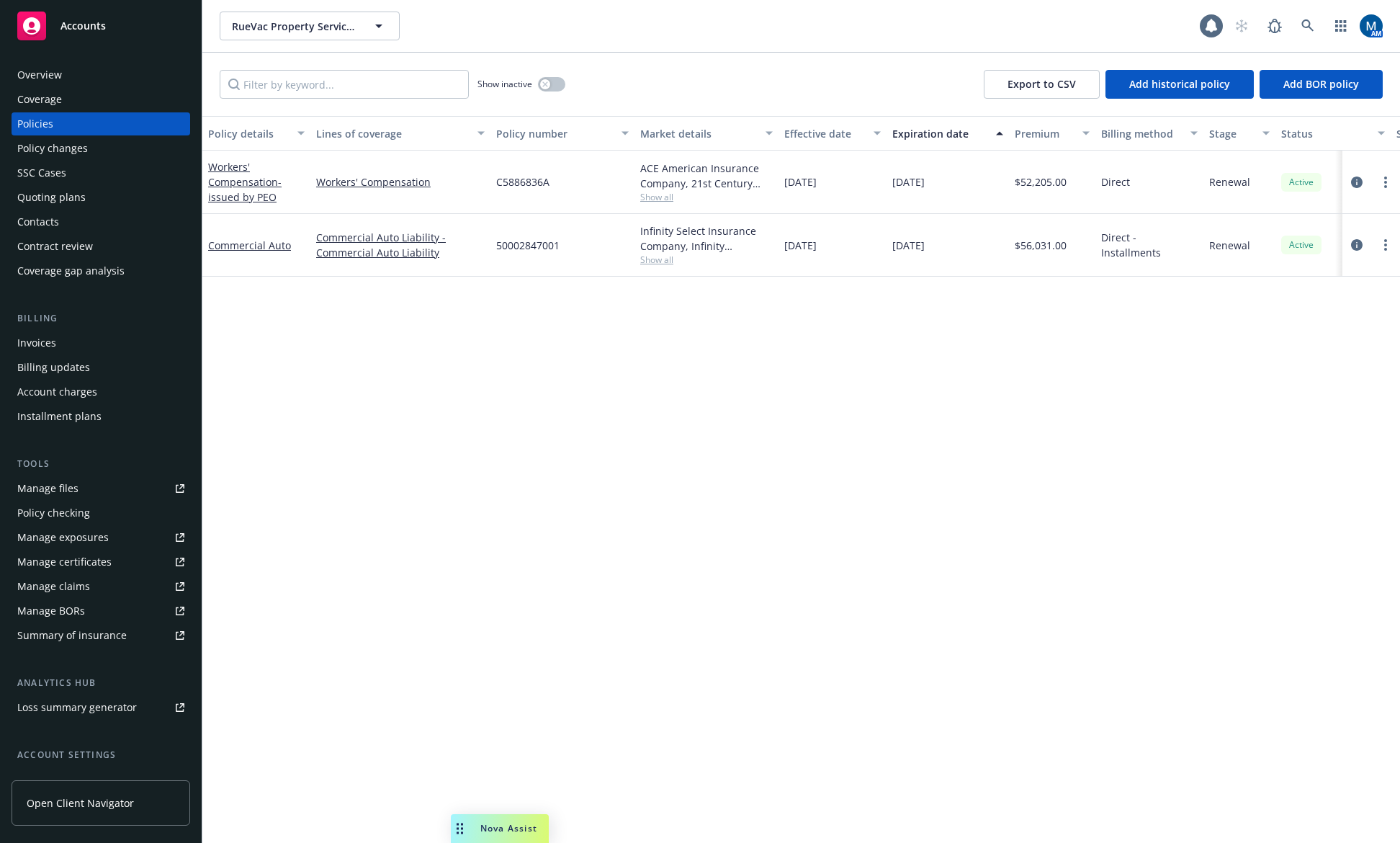
click at [106, 84] on div "Overview" at bounding box center [101, 75] width 167 height 23
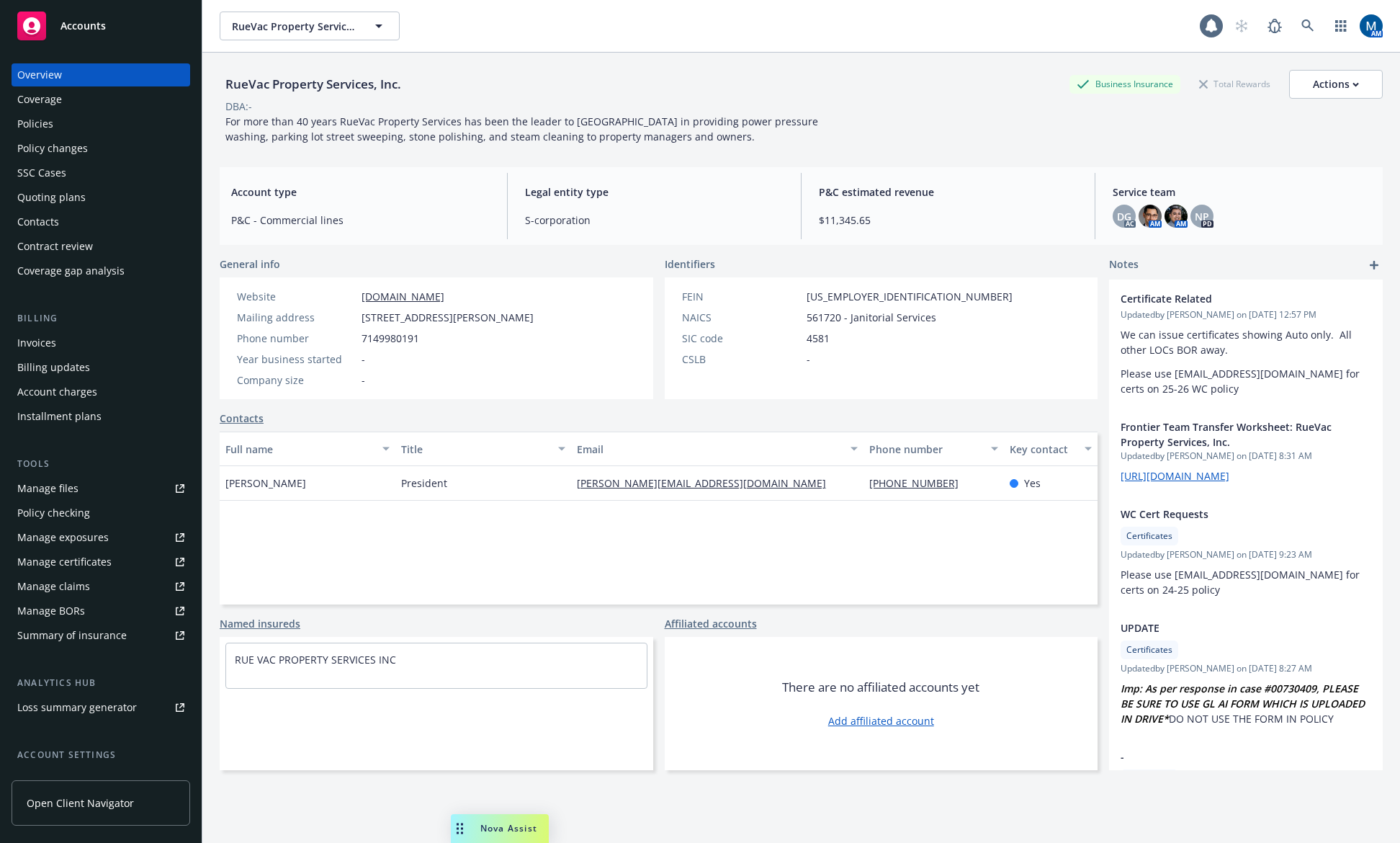
click at [815, 0] on div "RueVac Property Services, Inc. RueVac Property Services, Inc. 1 AM" at bounding box center [801, 26] width 1198 height 52
click at [718, 21] on div "RueVac Property Services, Inc. RueVac Property Services, Inc." at bounding box center [710, 25] width 981 height 29
click at [1301, 25] on icon at bounding box center [1307, 25] width 12 height 12
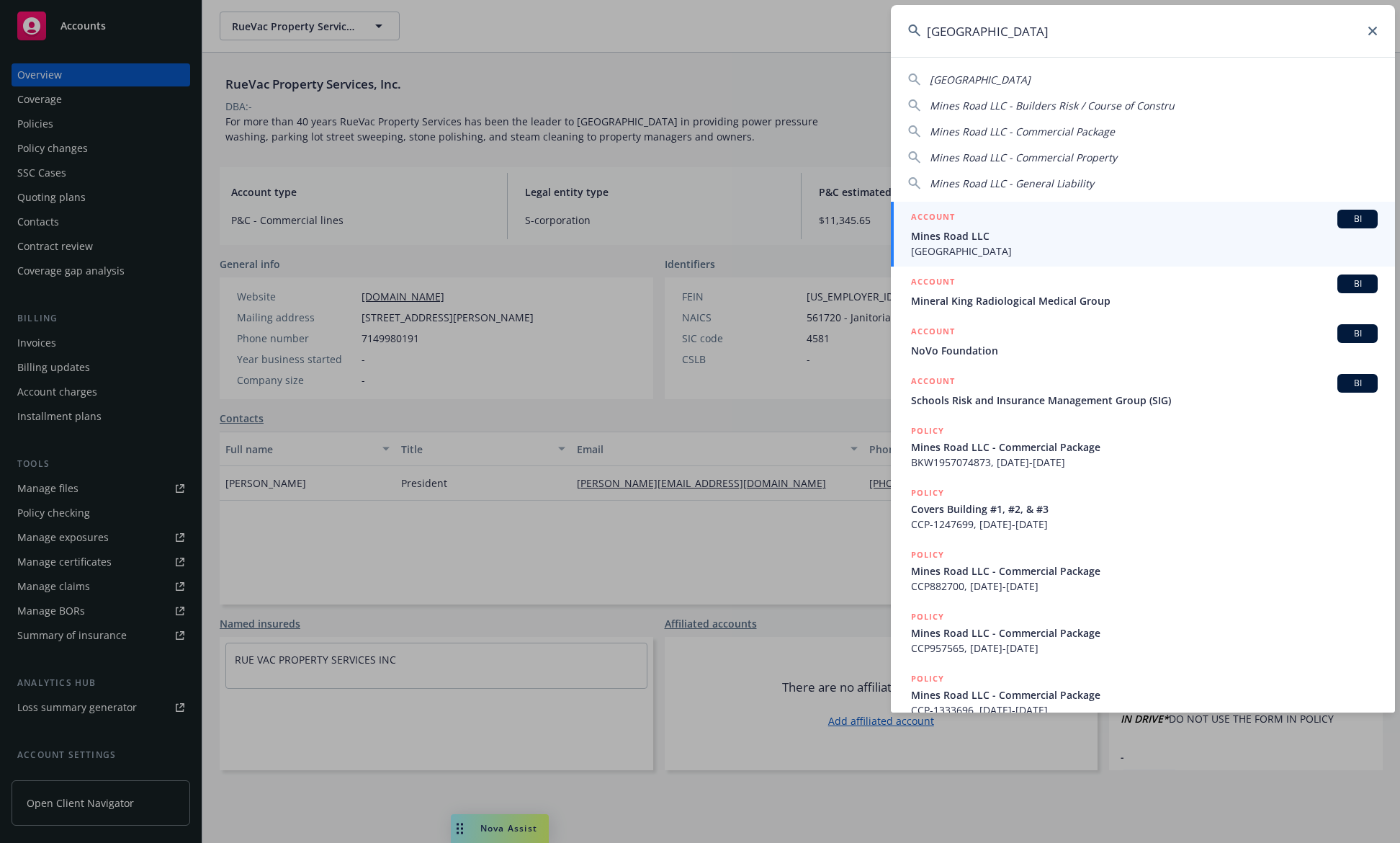
type input "mines road"
click at [1144, 256] on span "Mines Road" at bounding box center [1144, 251] width 467 height 15
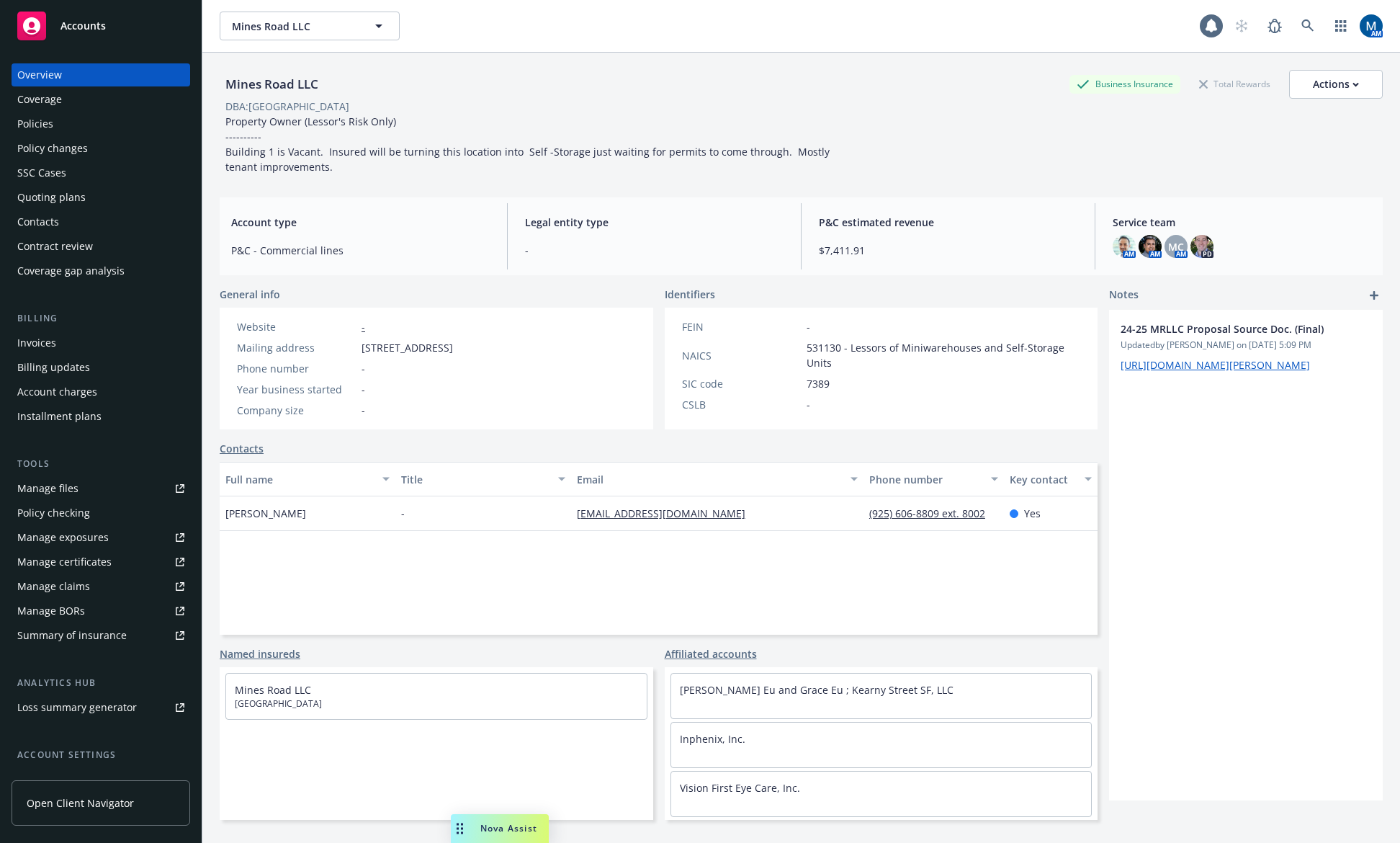
click at [48, 129] on div "Policies" at bounding box center [35, 124] width 36 height 23
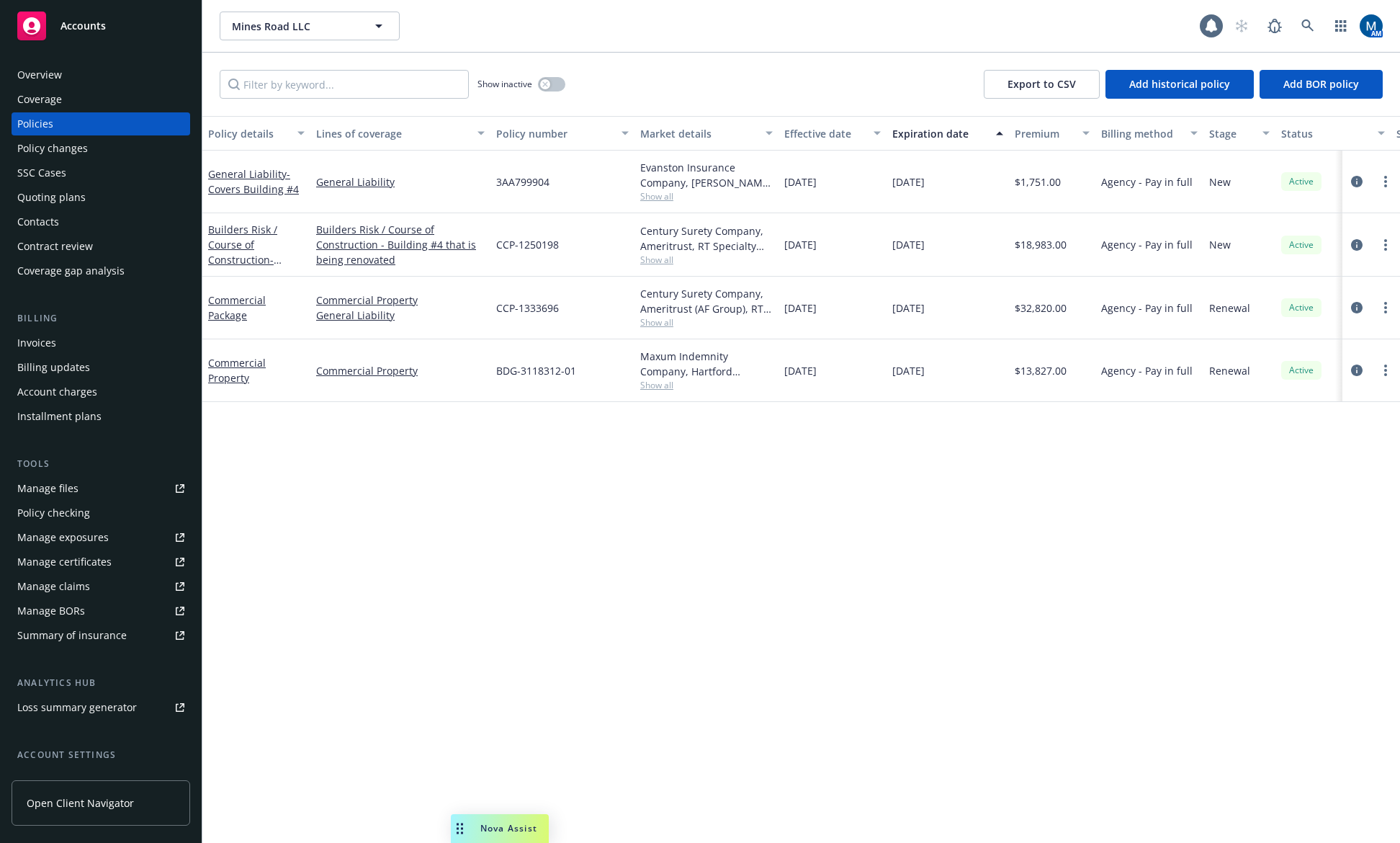
click at [693, 589] on div "Policy details Lines of coverage Policy number Market details Effective date Ex…" at bounding box center [801, 479] width 1198 height 727
click at [87, 226] on div "Contacts" at bounding box center [101, 222] width 167 height 23
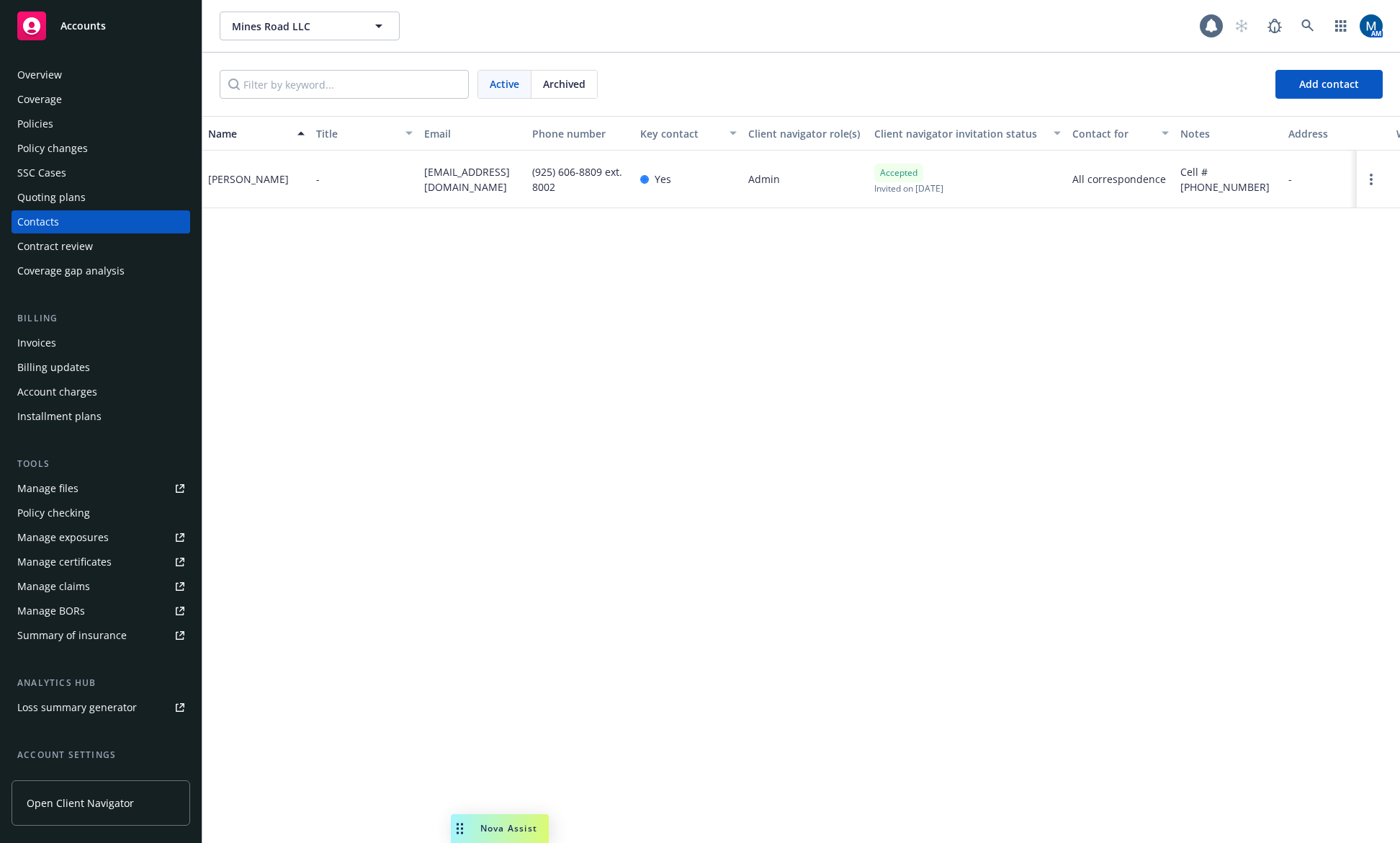
click at [947, 300] on div "Name Title Email Phone number Key contact Client navigator role(s) Client navig…" at bounding box center [801, 479] width 1198 height 727
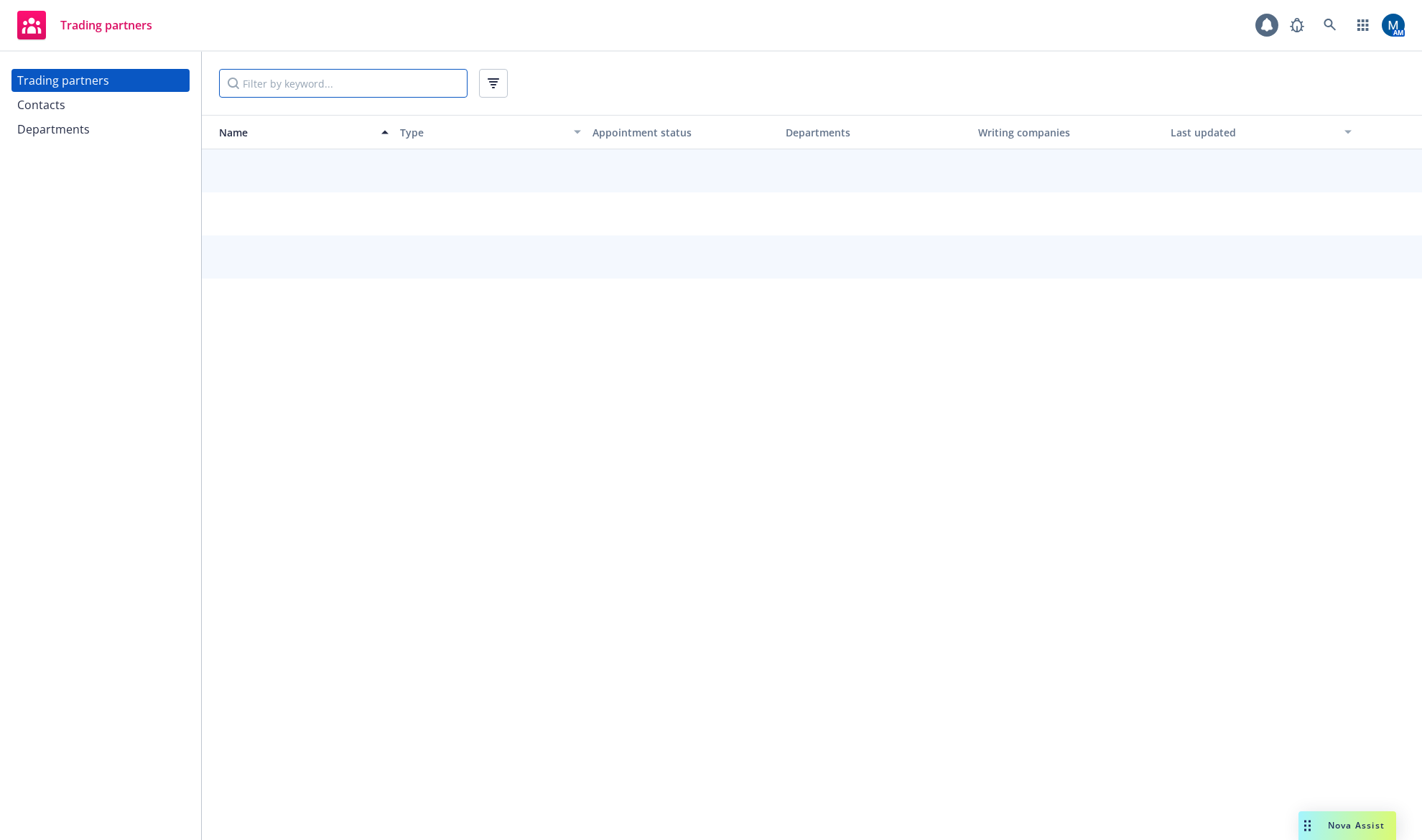
click at [332, 92] on input "Filter by keyword..." at bounding box center [343, 83] width 248 height 29
type input "d"
click at [339, 72] on input "financ" at bounding box center [343, 83] width 248 height 29
type input "finance"
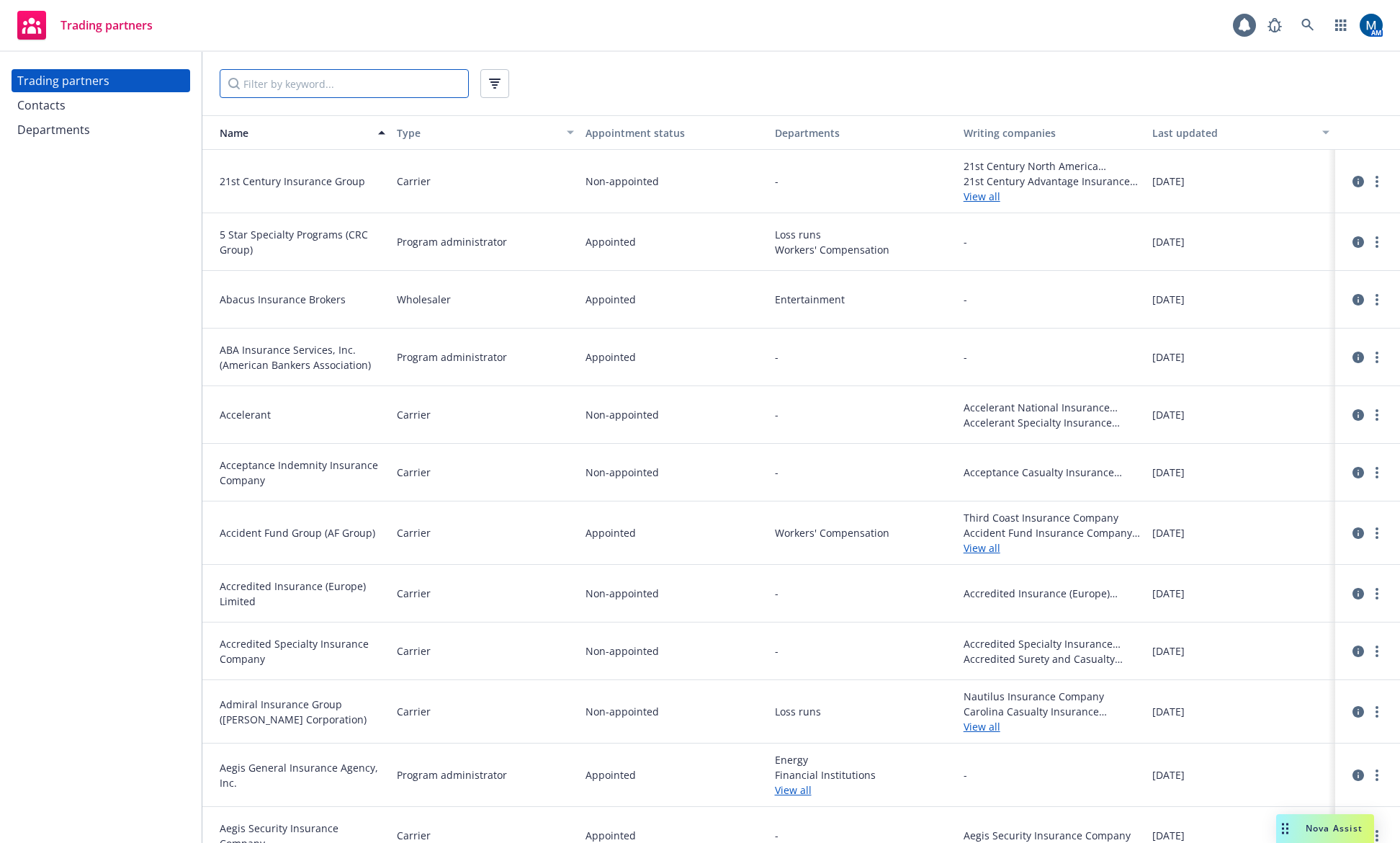
click at [302, 71] on input "Filter by keyword..." at bounding box center [344, 83] width 249 height 29
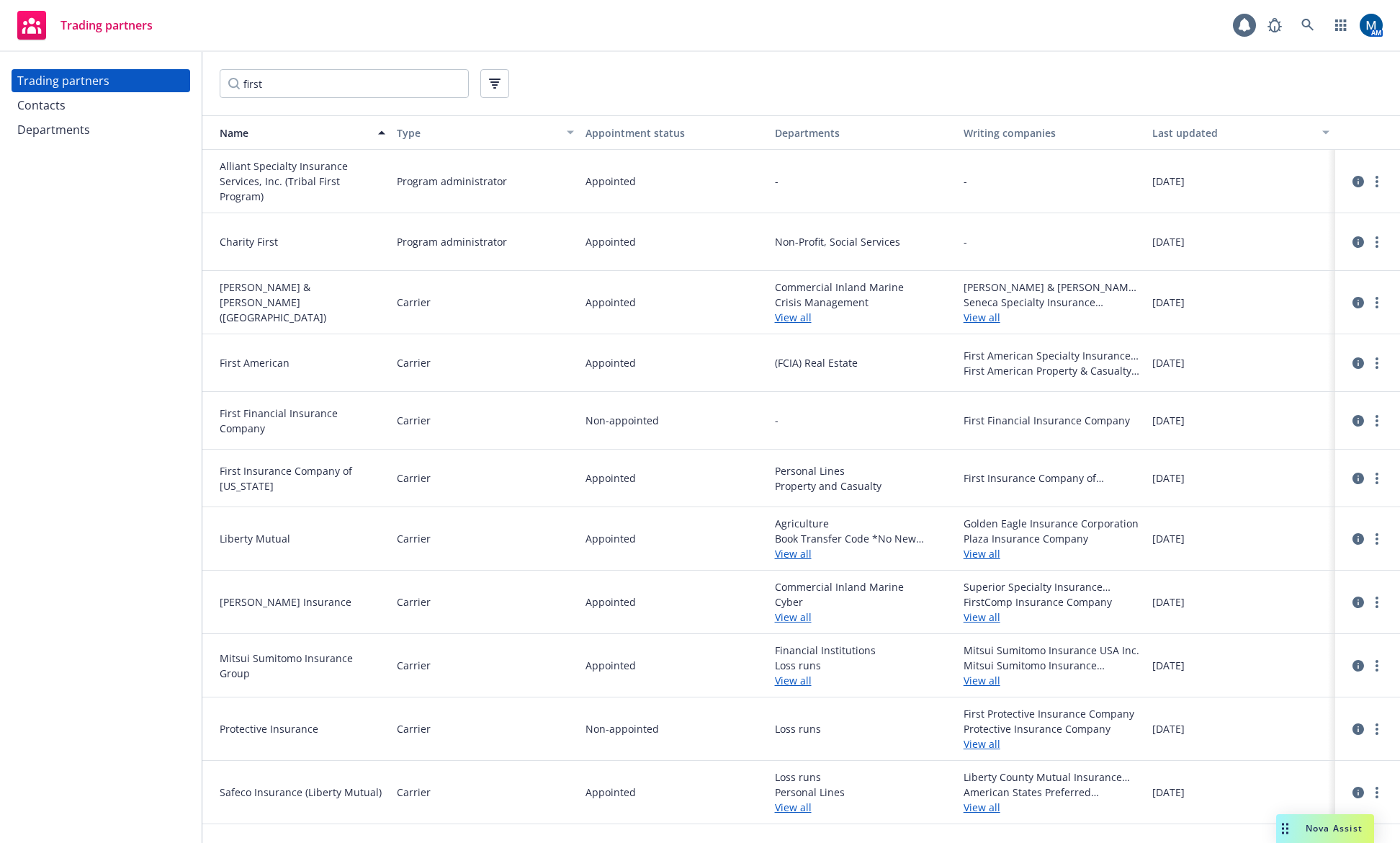
click at [92, 526] on div "Trading partners Contacts Departments" at bounding box center [101, 448] width 201 height 791
drag, startPoint x: 314, startPoint y: 78, endPoint x: 146, endPoint y: 93, distance: 168.7
click at [146, 93] on div "Trading partners Contacts Departments first Name Type Appointment status Depart…" at bounding box center [700, 448] width 1400 height 791
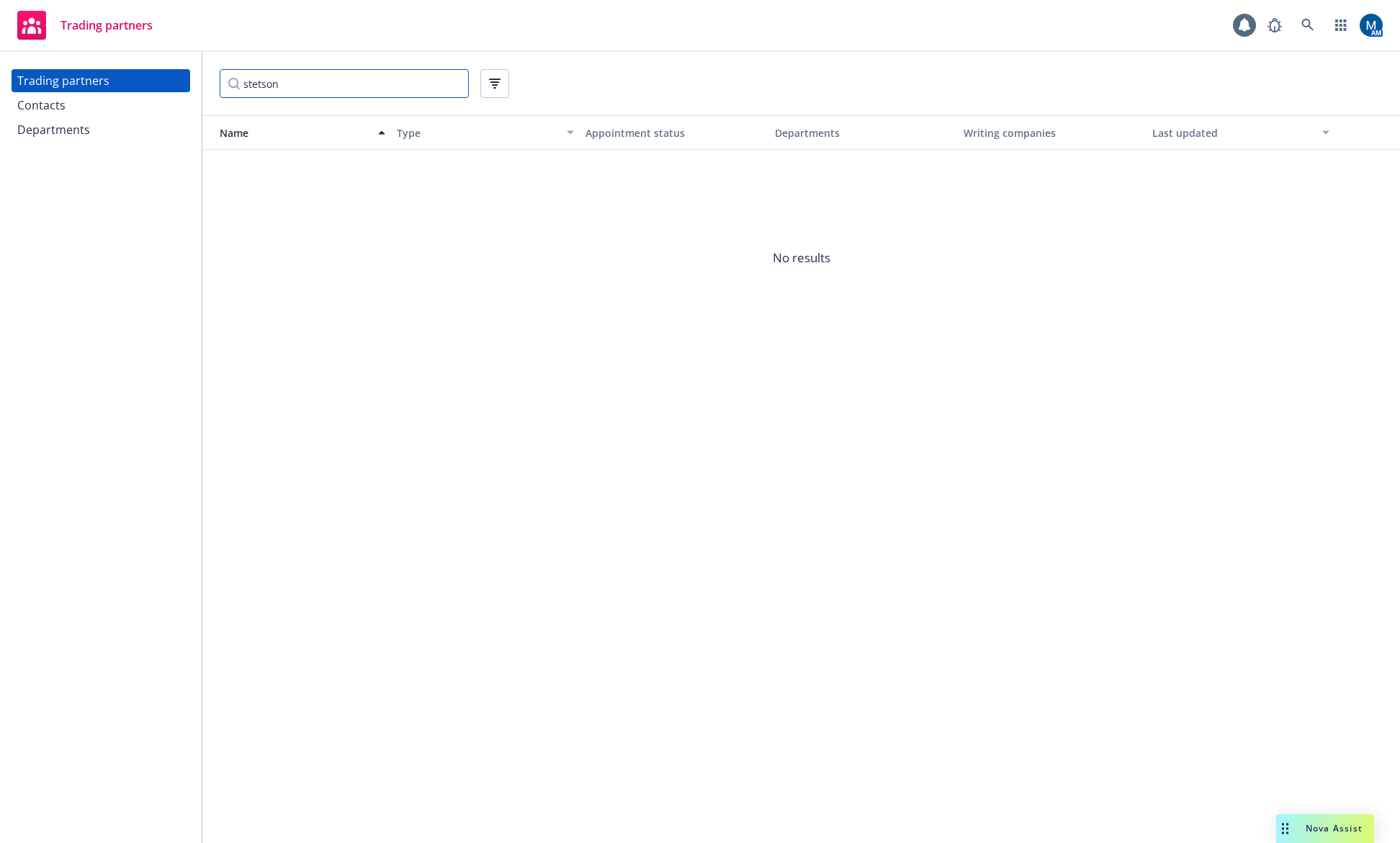
type input "stetson"
click at [1345, 27] on icon "button" at bounding box center [1340, 25] width 11 height 11
drag, startPoint x: 324, startPoint y: 29, endPoint x: 330, endPoint y: 23, distance: 8.5
click at [324, 29] on div "Trading partners 1 AM" at bounding box center [700, 26] width 1400 height 52
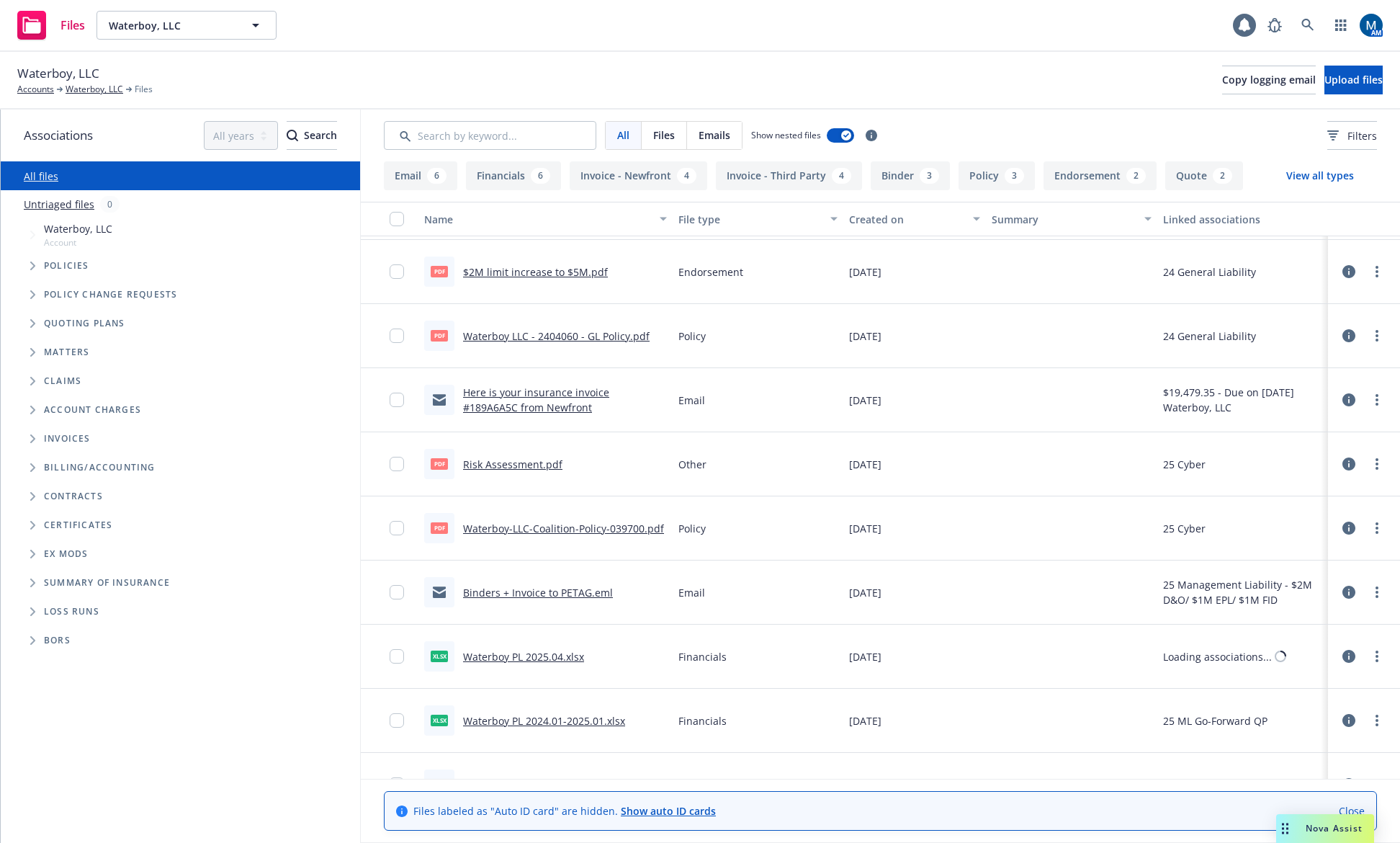
scroll to position [576, 0]
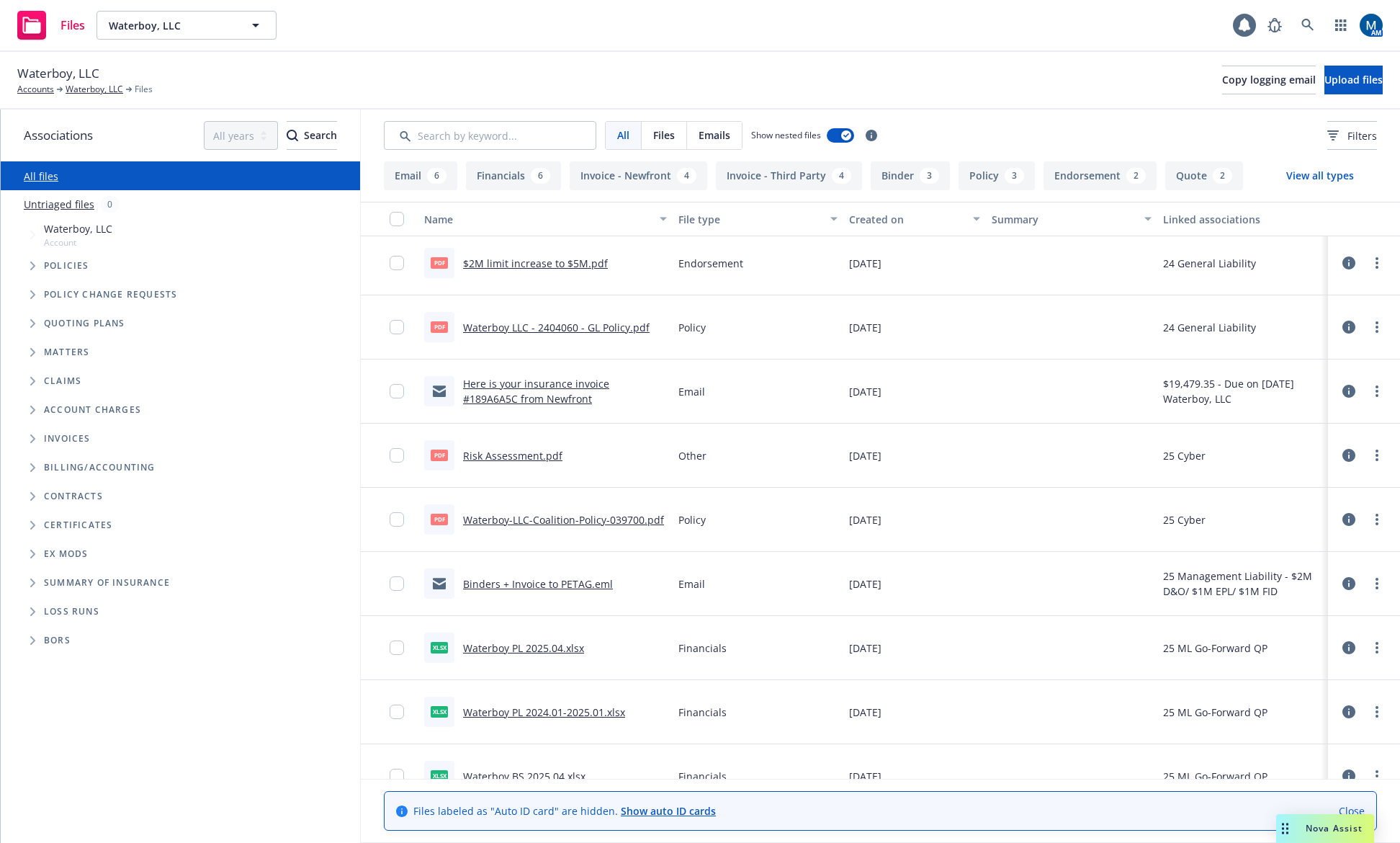
click at [568, 585] on link "Binders + Invoice to PETAG.eml" at bounding box center [538, 584] width 150 height 14
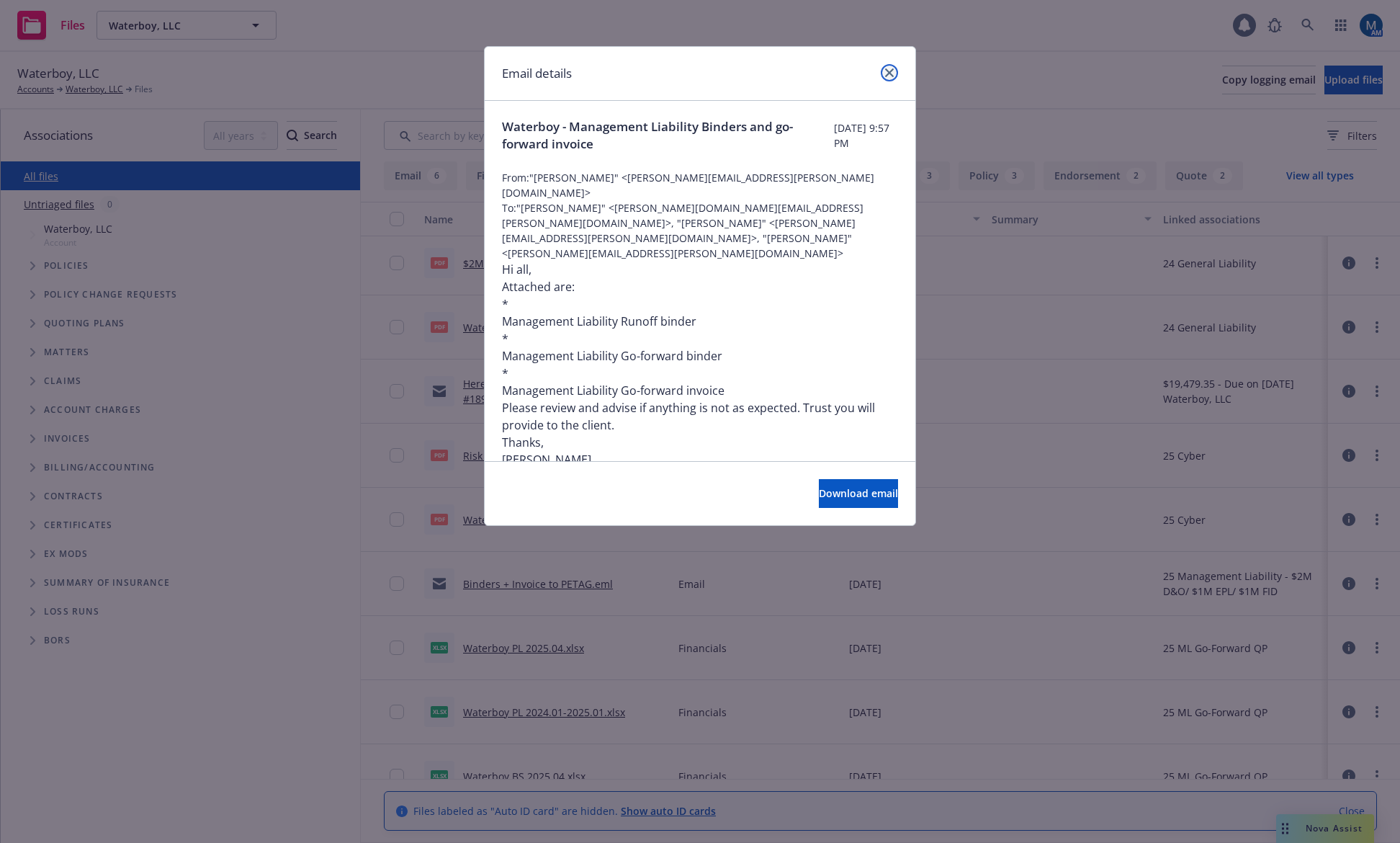
click at [892, 67] on link "close" at bounding box center [889, 73] width 18 height 18
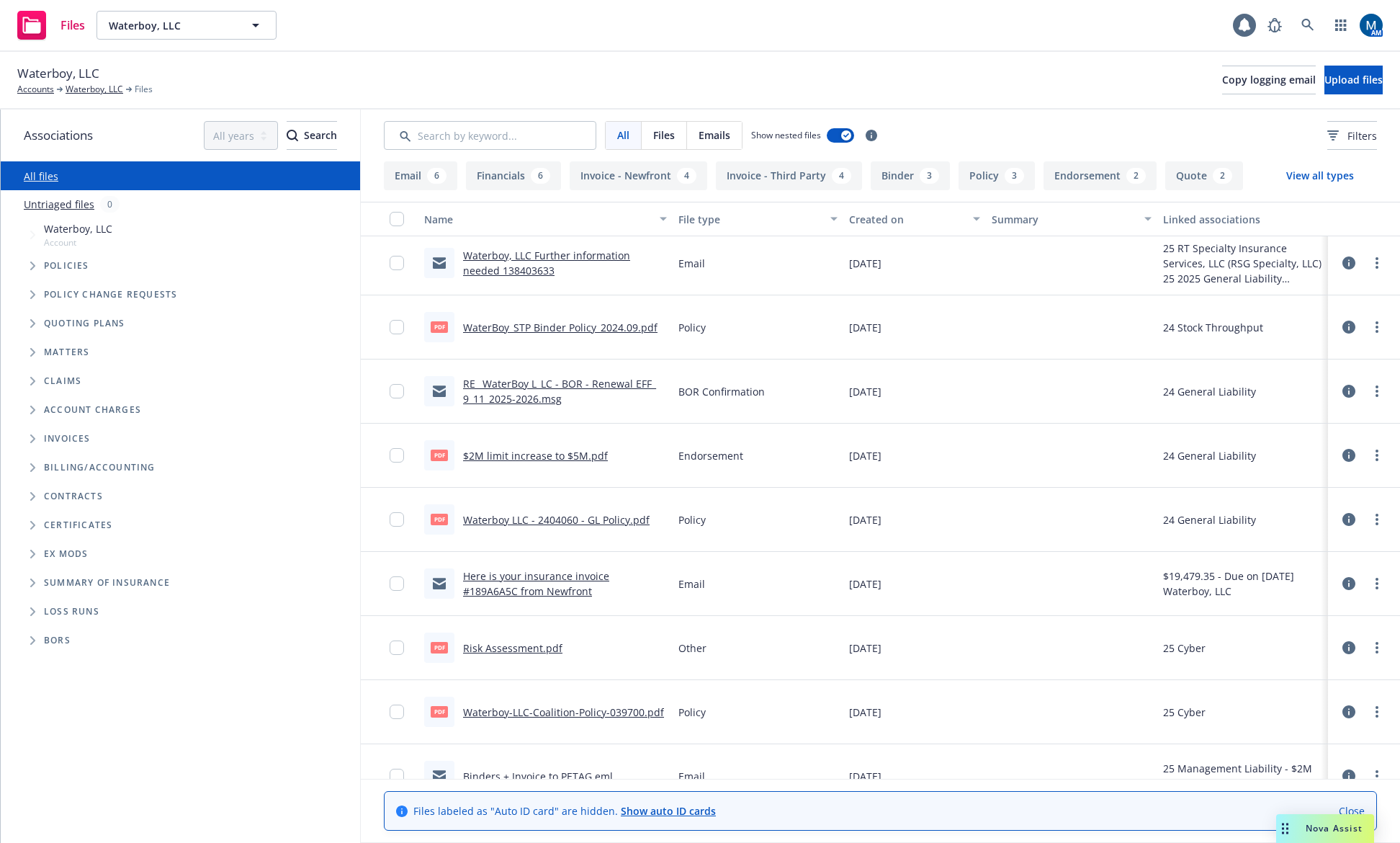
scroll to position [315, 0]
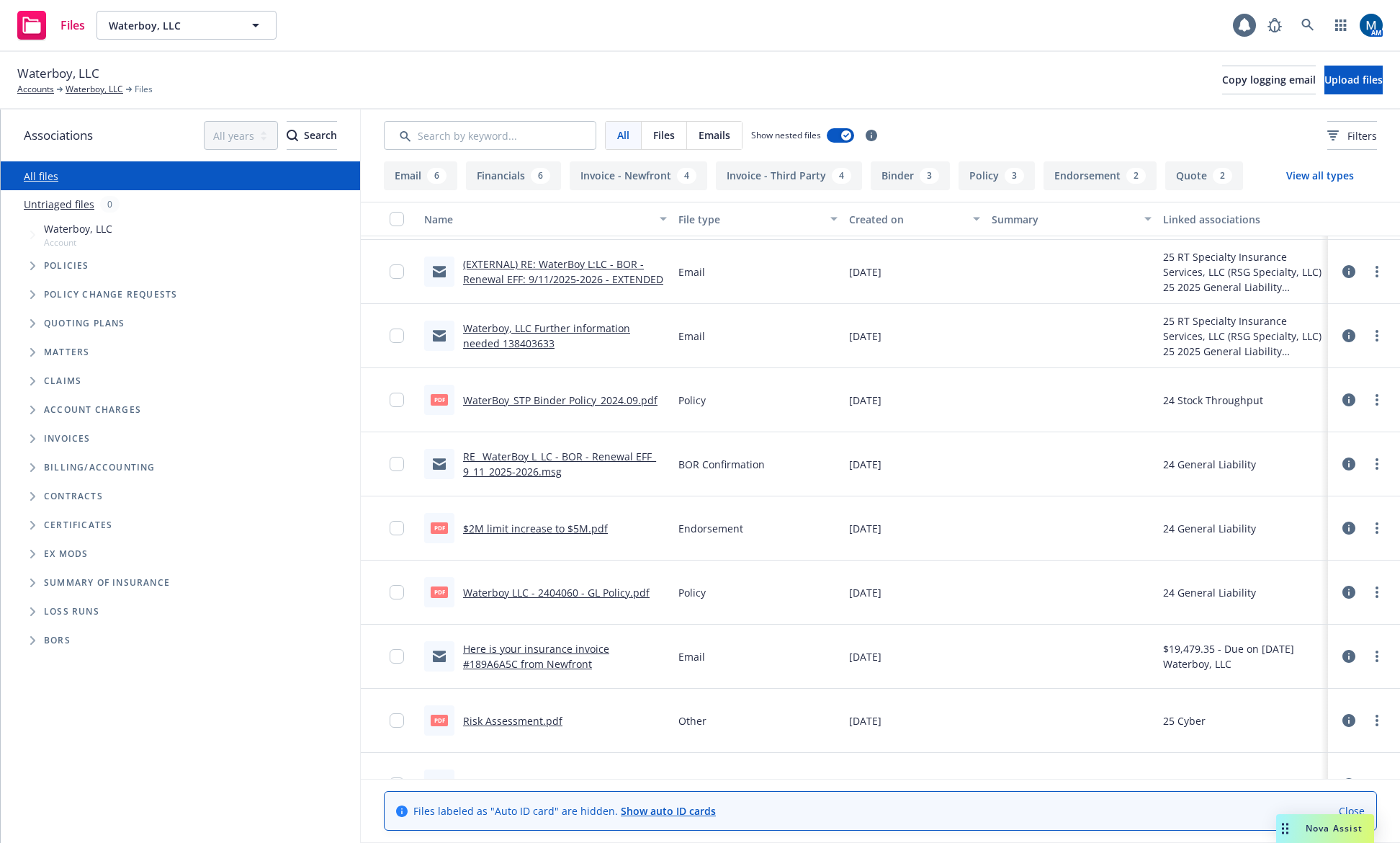
click at [580, 454] on link "RE_ WaterBoy L_LC - BOR - Renewal EFF_ 9_11_2025-2026.msg" at bounding box center [559, 463] width 193 height 29
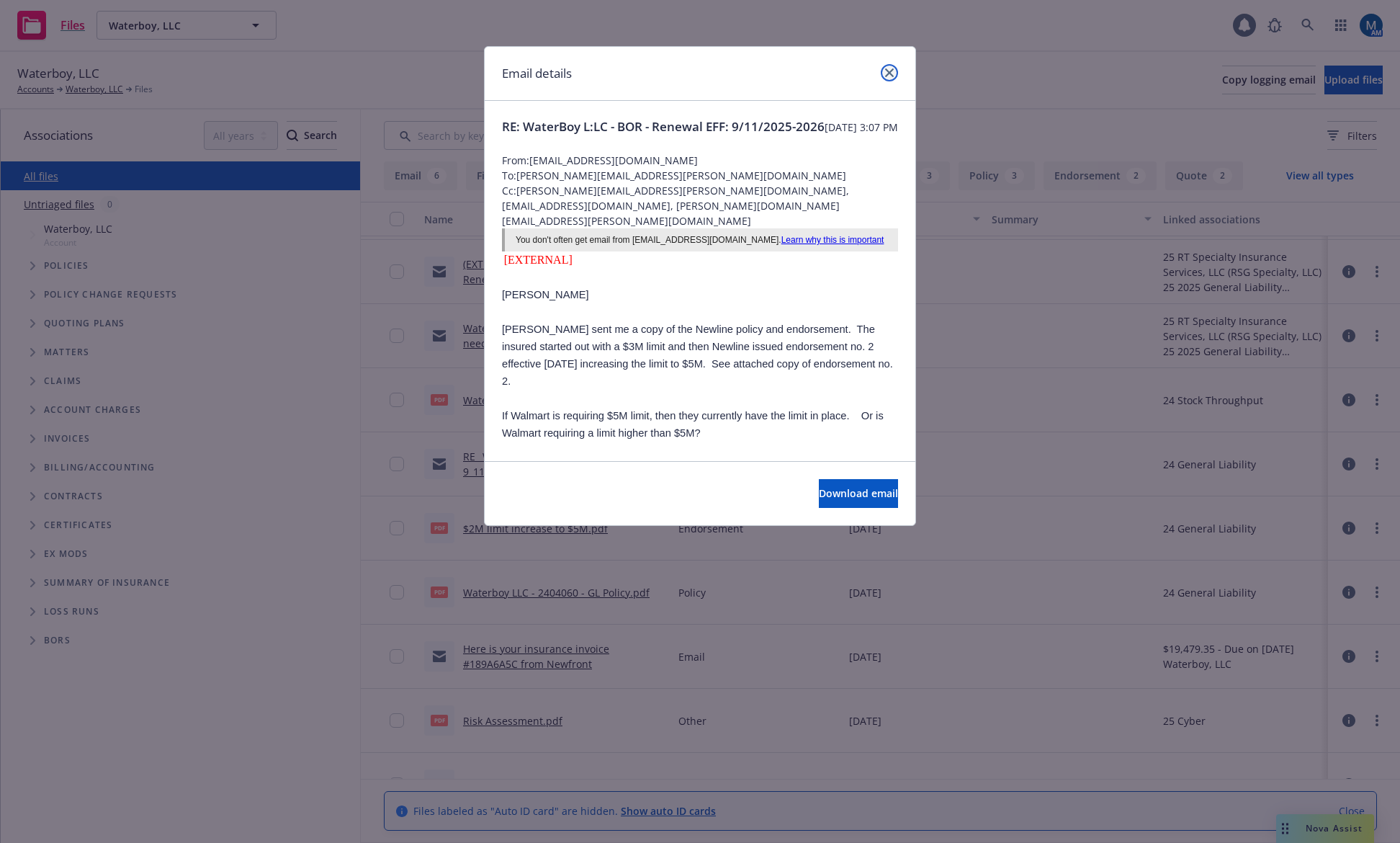
click at [897, 68] on link "close" at bounding box center [889, 73] width 18 height 18
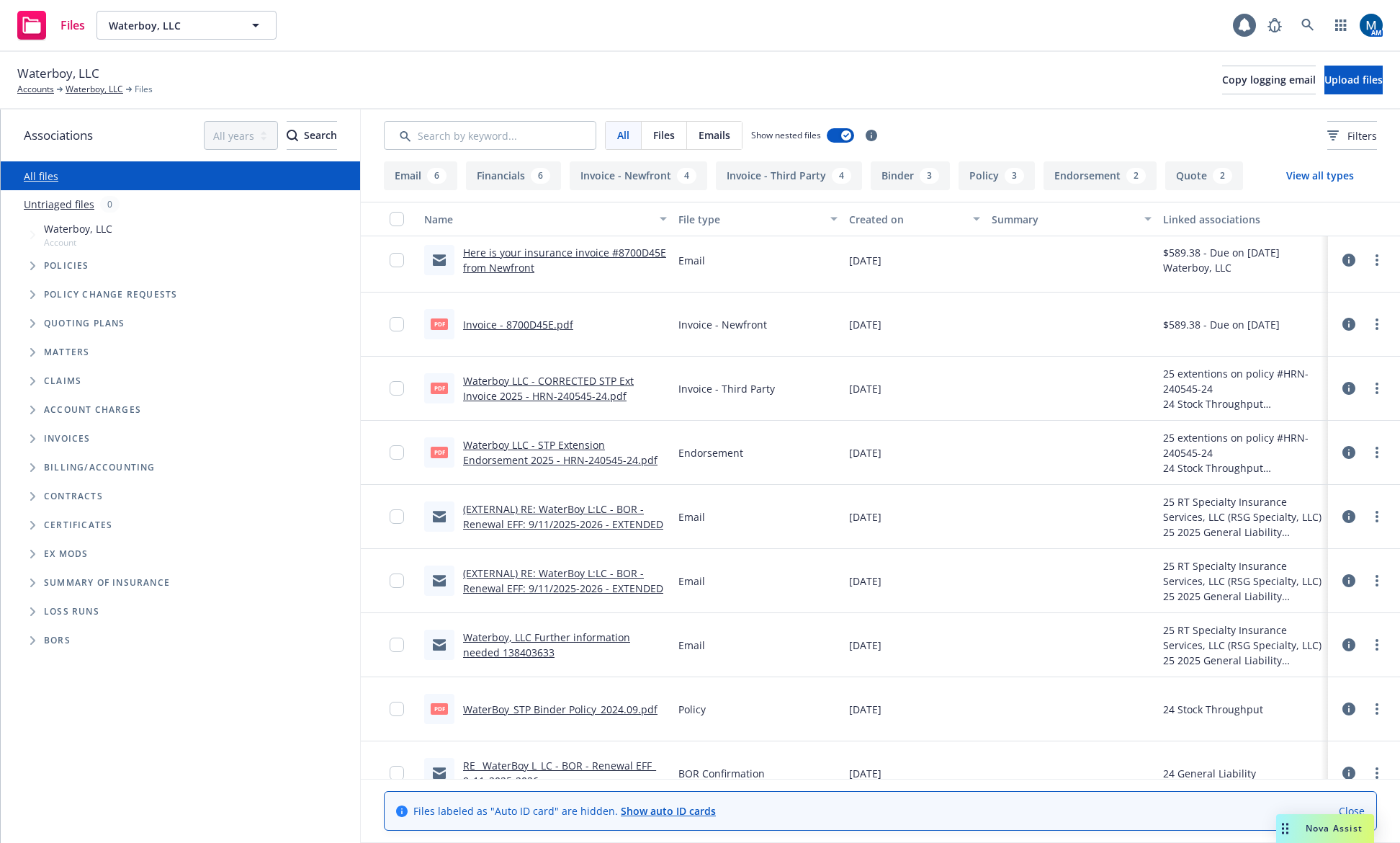
scroll to position [0, 0]
